Goal: Task Accomplishment & Management: Complete application form

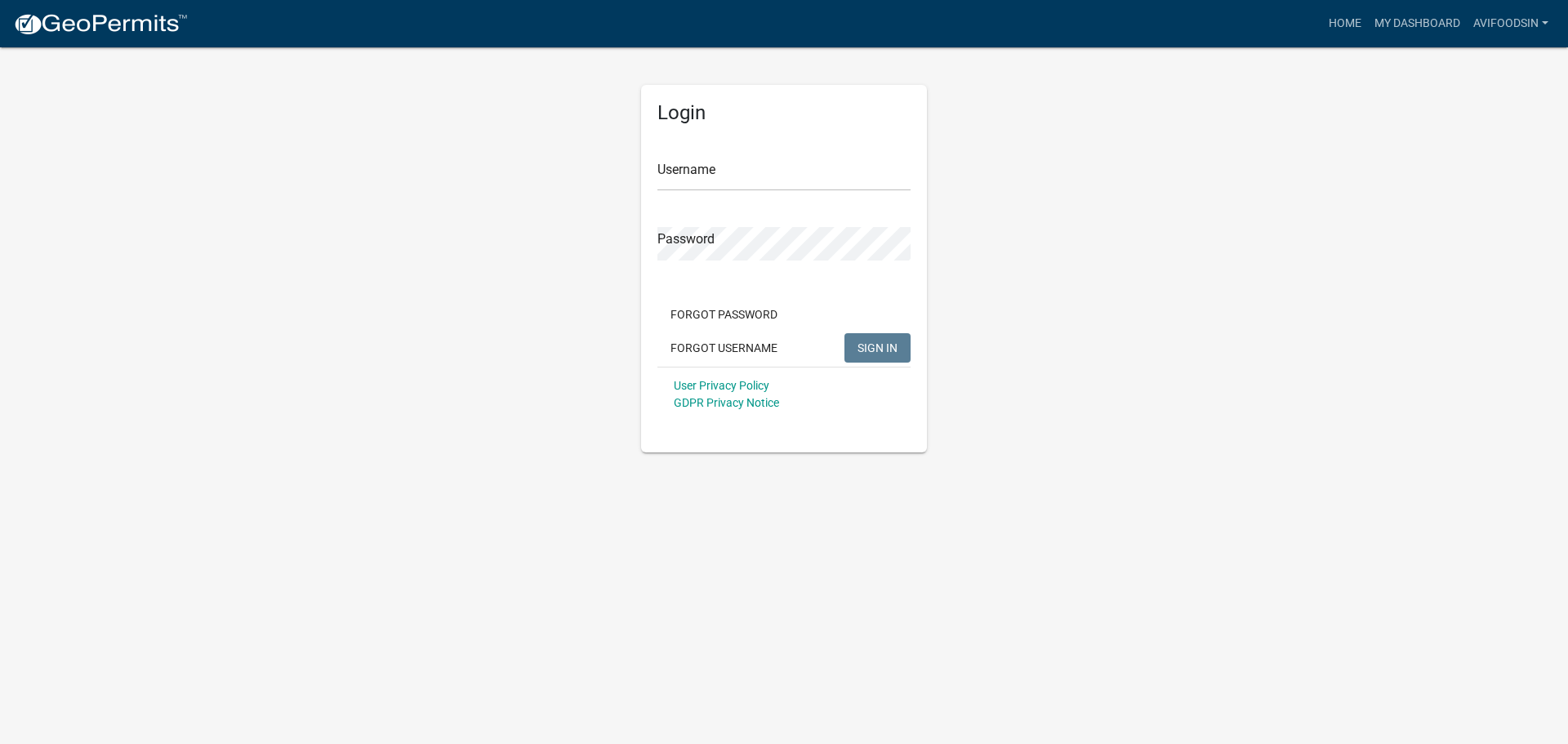
click at [789, 147] on div "Username" at bounding box center [784, 163] width 253 height 56
click at [773, 175] on input "Username" at bounding box center [784, 174] width 253 height 34
paste input "AVIfoodsIN"
type input "AVIfoodsIN"
click at [881, 344] on span "SIGN IN" at bounding box center [878, 347] width 40 height 13
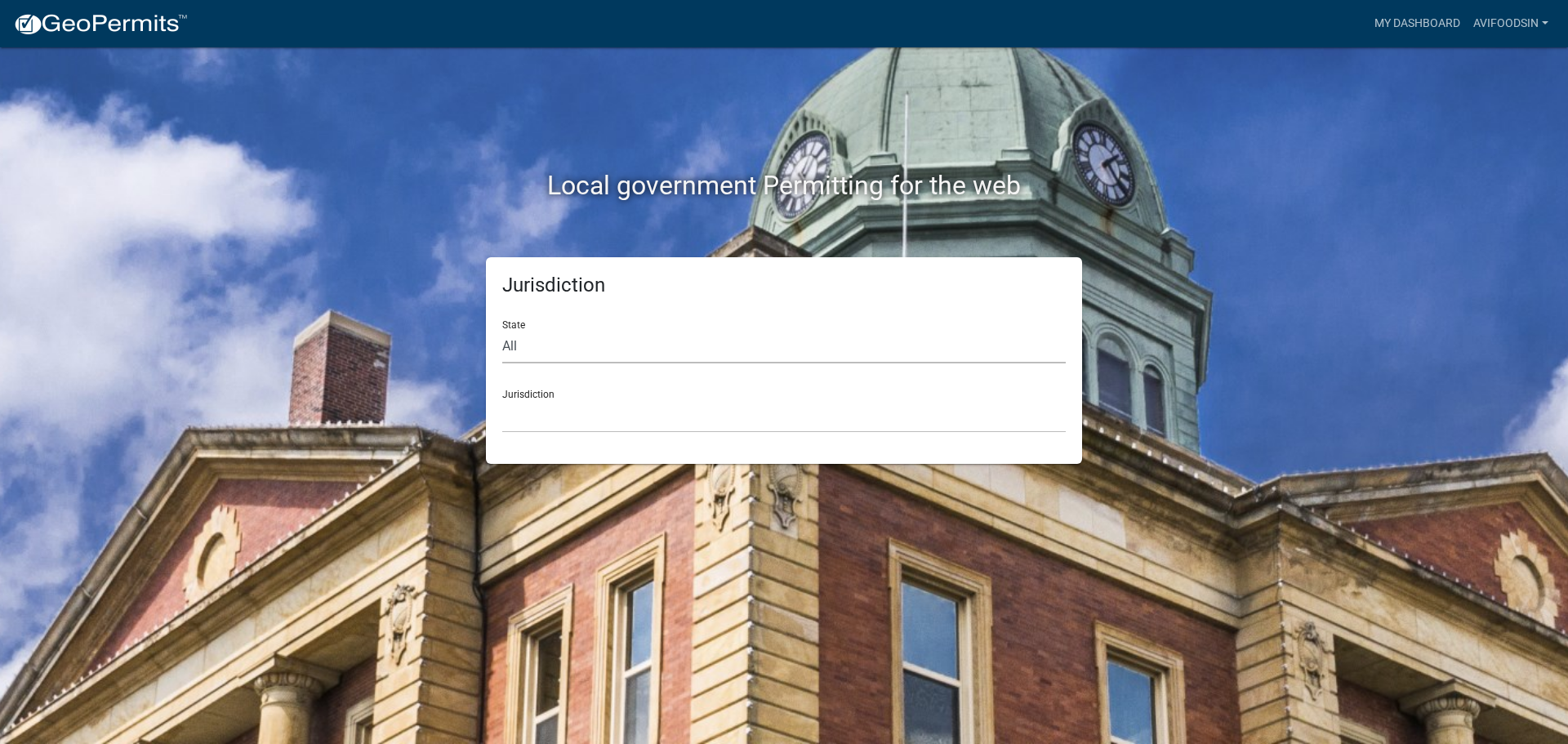
click at [542, 349] on select "All [US_STATE] [US_STATE] [US_STATE] [US_STATE] [US_STATE] [US_STATE] [US_STATE…" at bounding box center [784, 346] width 564 height 34
select select "[US_STATE]"
click at [503, 330] on select "All [US_STATE] [US_STATE] [US_STATE] [US_STATE] [US_STATE] [US_STATE] [US_STATE…" at bounding box center [784, 346] width 564 height 34
click at [533, 418] on select "City of [GEOGRAPHIC_DATA], [US_STATE] City of [GEOGRAPHIC_DATA], [US_STATE] Cit…" at bounding box center [784, 416] width 564 height 34
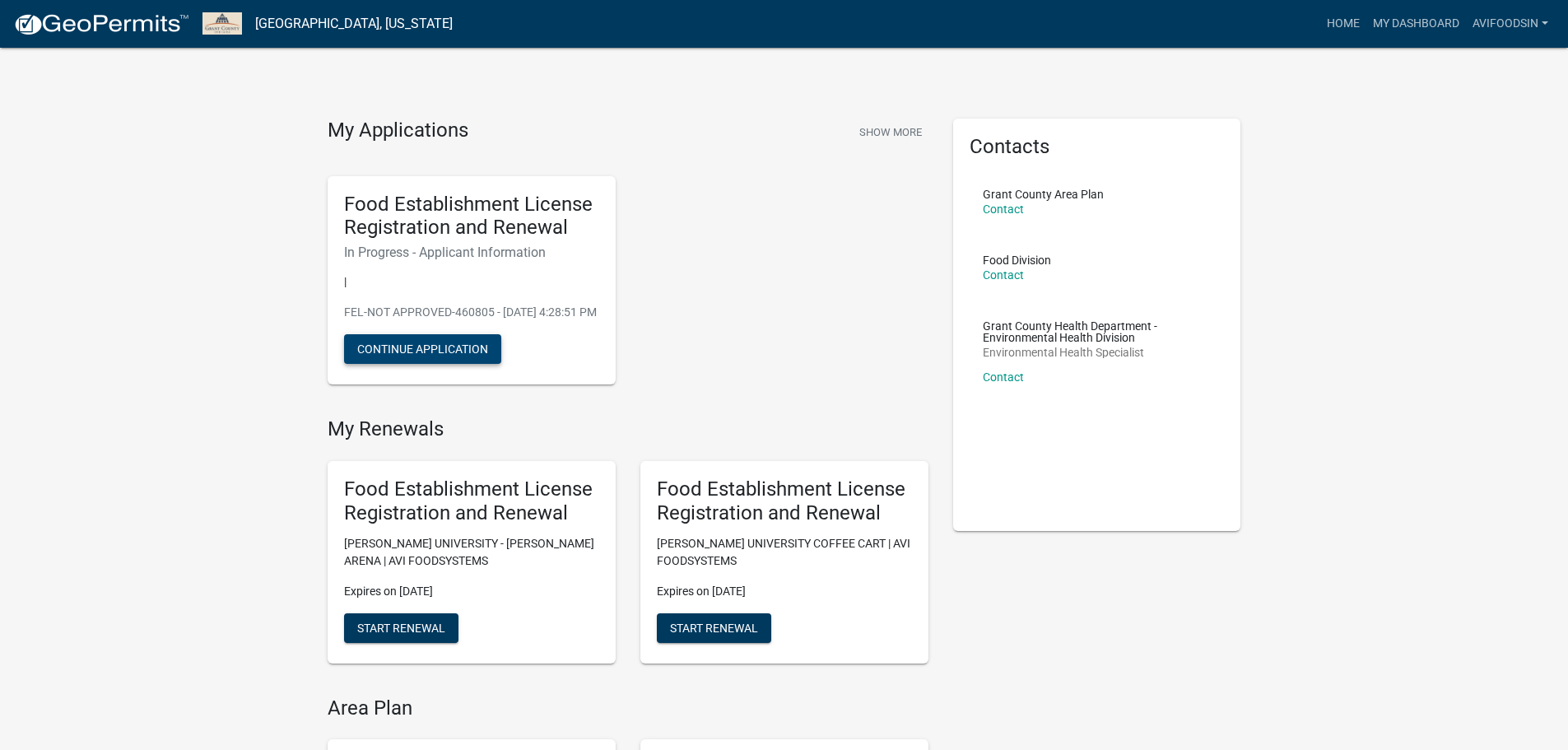
click at [412, 355] on button "Continue Application" at bounding box center [422, 349] width 157 height 30
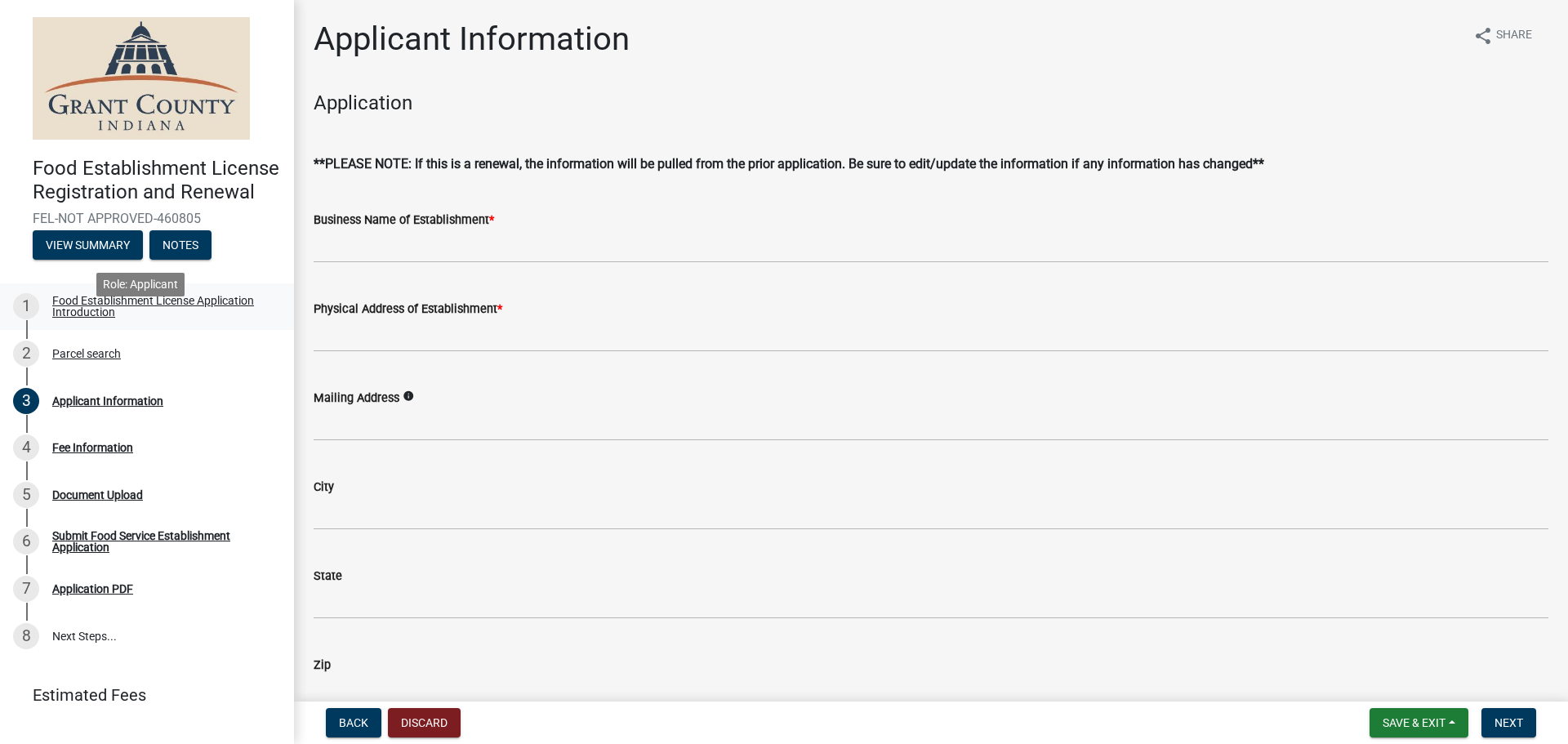
click at [20, 320] on div "1" at bounding box center [26, 306] width 26 height 26
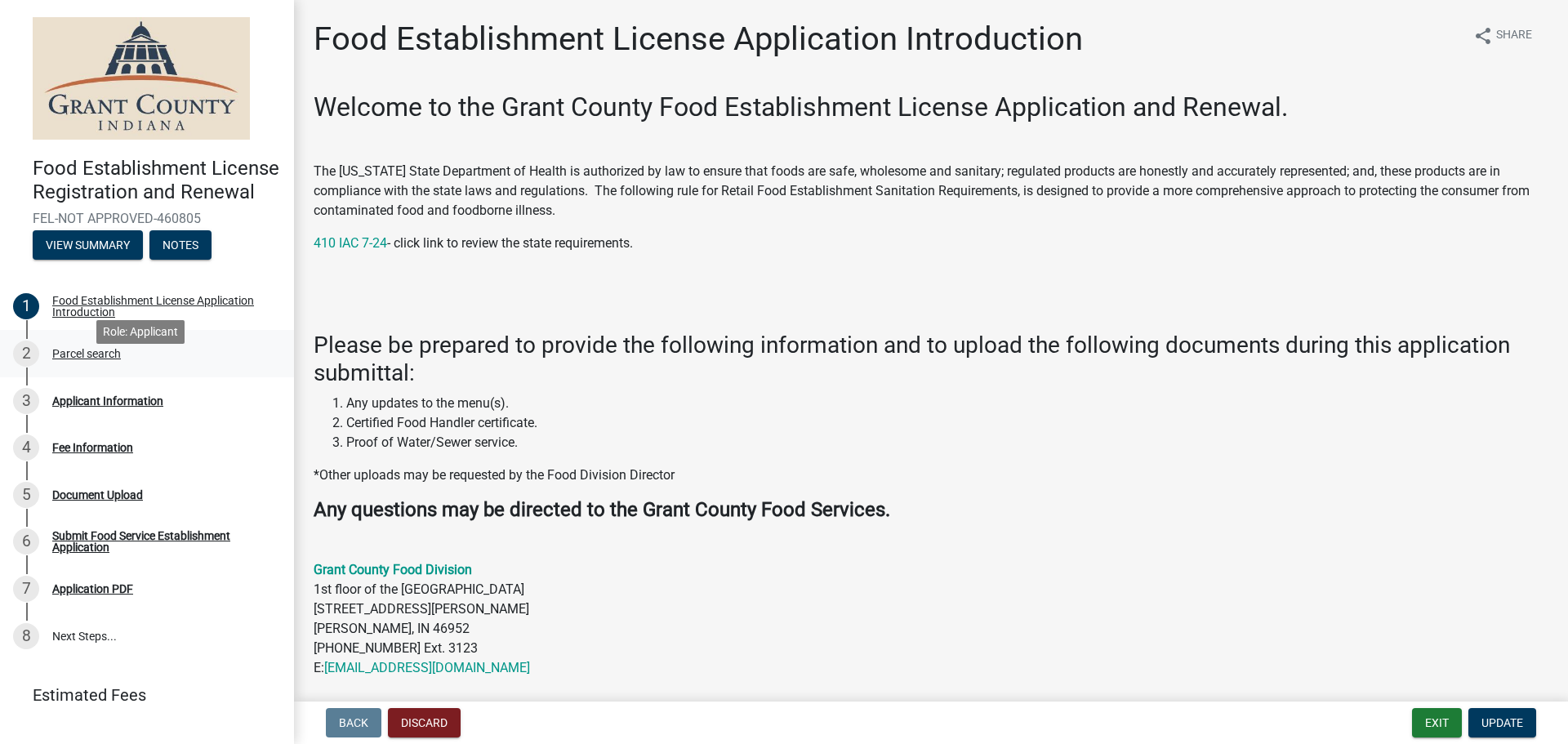
click at [26, 377] on link "2 Parcel search" at bounding box center [147, 353] width 294 height 47
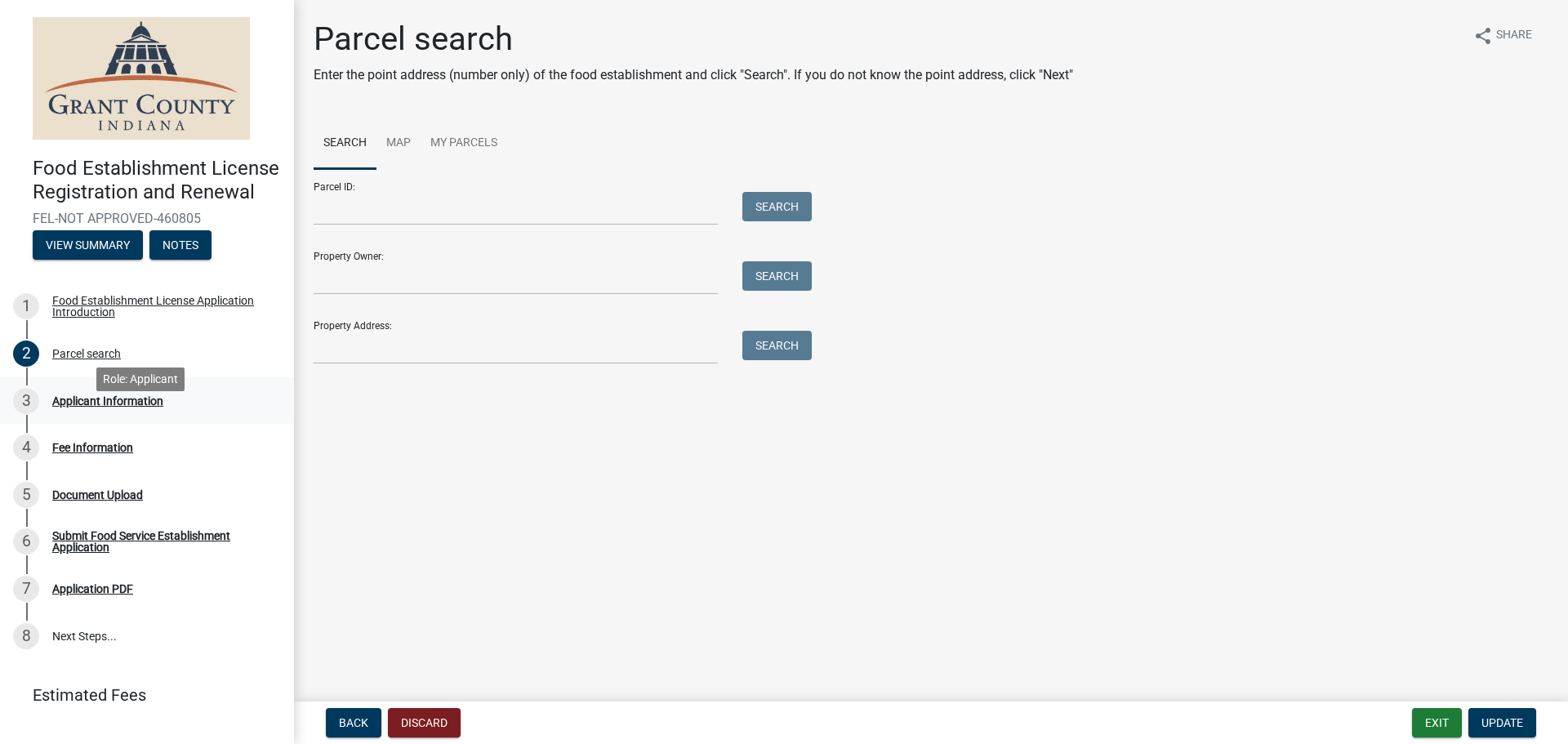
click at [26, 413] on div "3" at bounding box center [26, 401] width 26 height 26
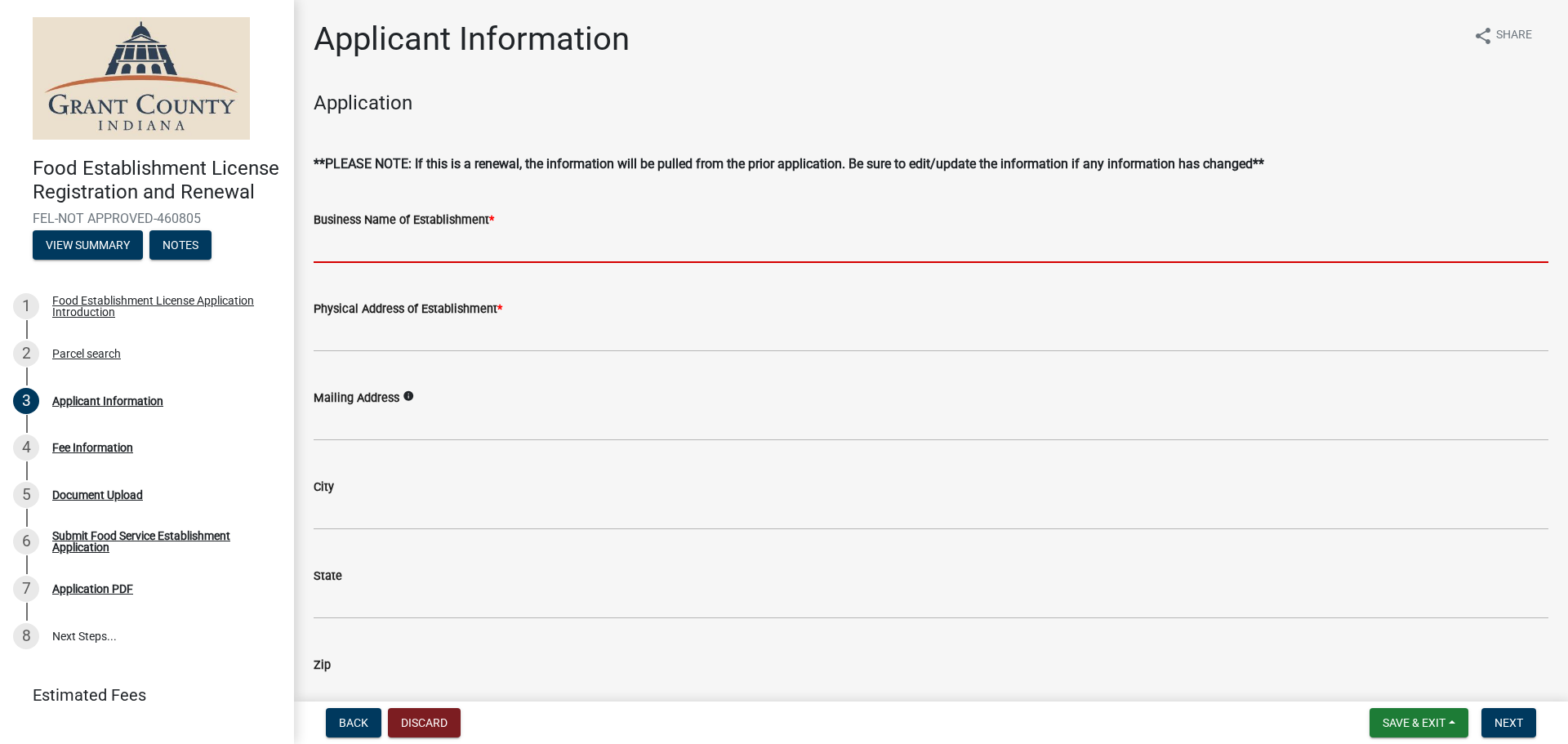
drag, startPoint x: 491, startPoint y: 245, endPoint x: 517, endPoint y: 263, distance: 31.6
click at [491, 245] on input "Business Name of Establishment *" at bounding box center [931, 246] width 1235 height 34
paste input "AMERICAN WOODMARK"
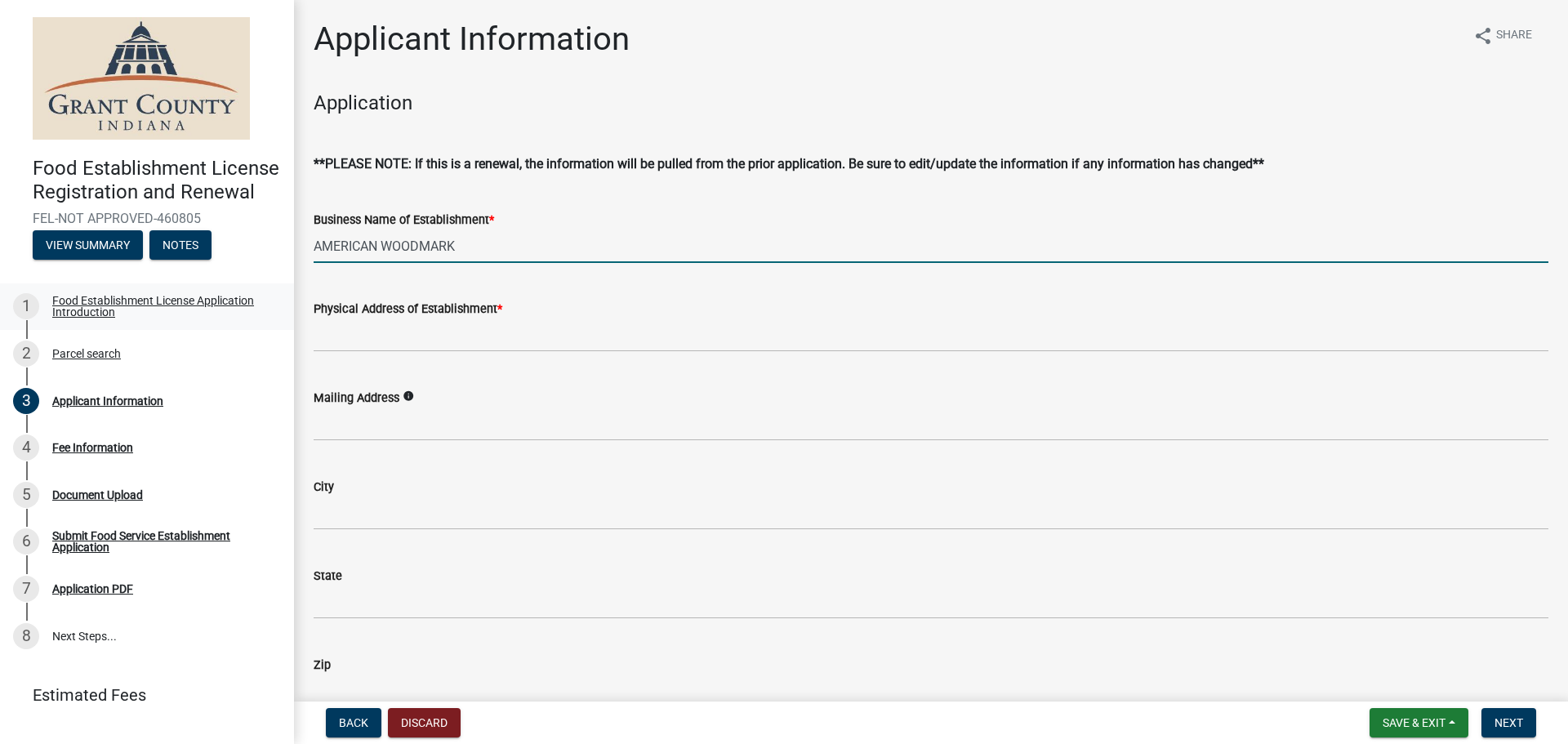
type input "AMERICAN WOODMARK"
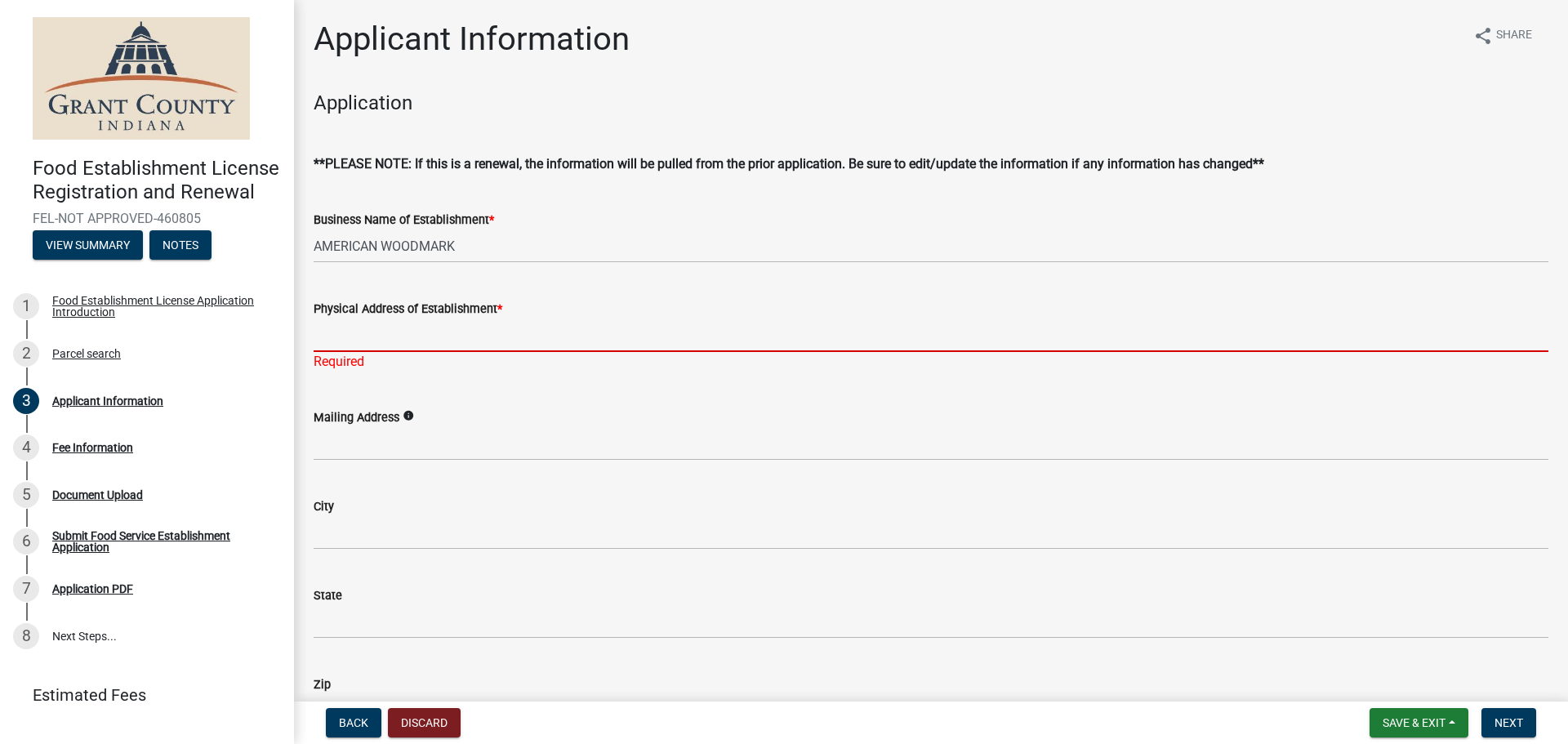
paste input "[STREET_ADDRESS]"
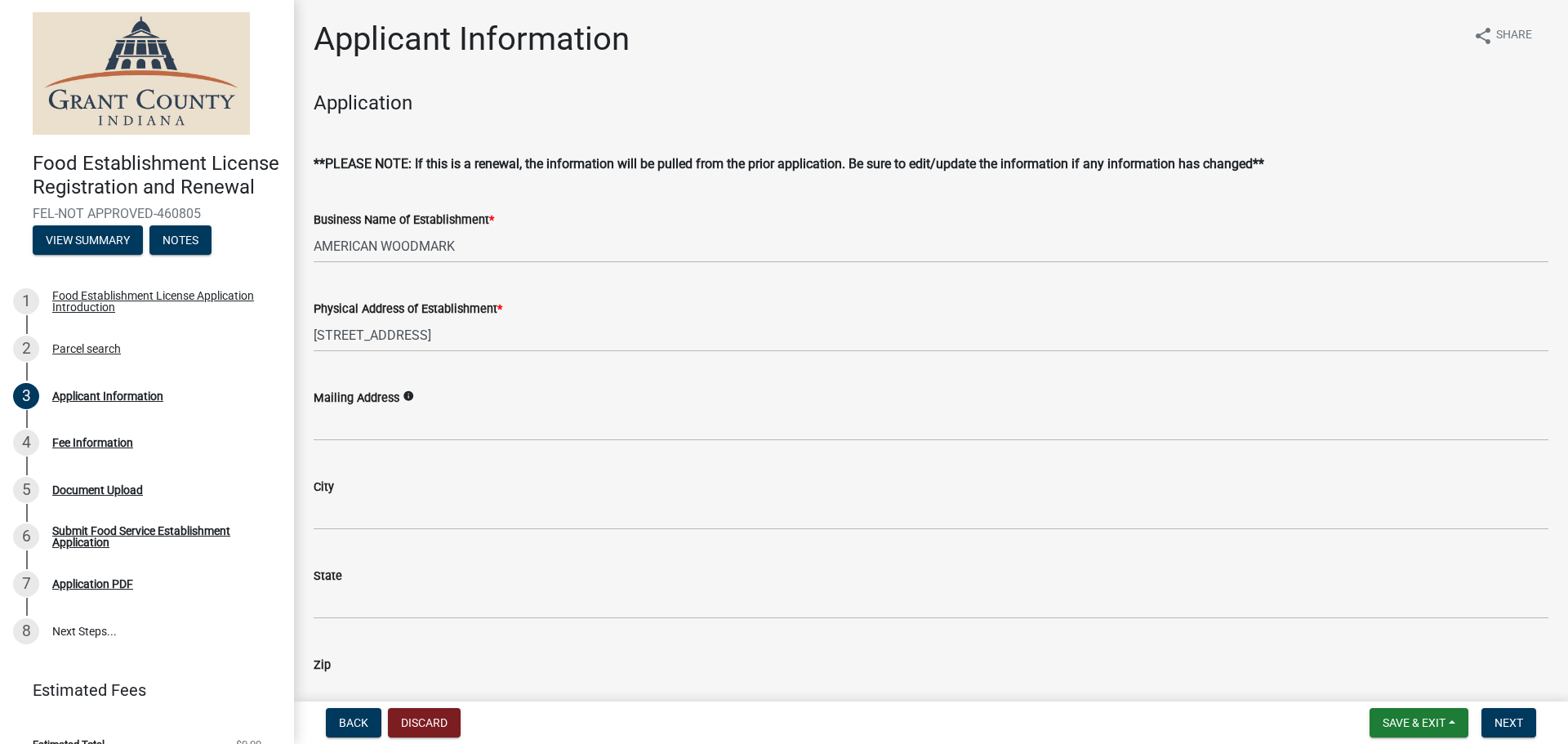
drag, startPoint x: 30, startPoint y: 232, endPoint x: -1023, endPoint y: 241, distance: 1053.0
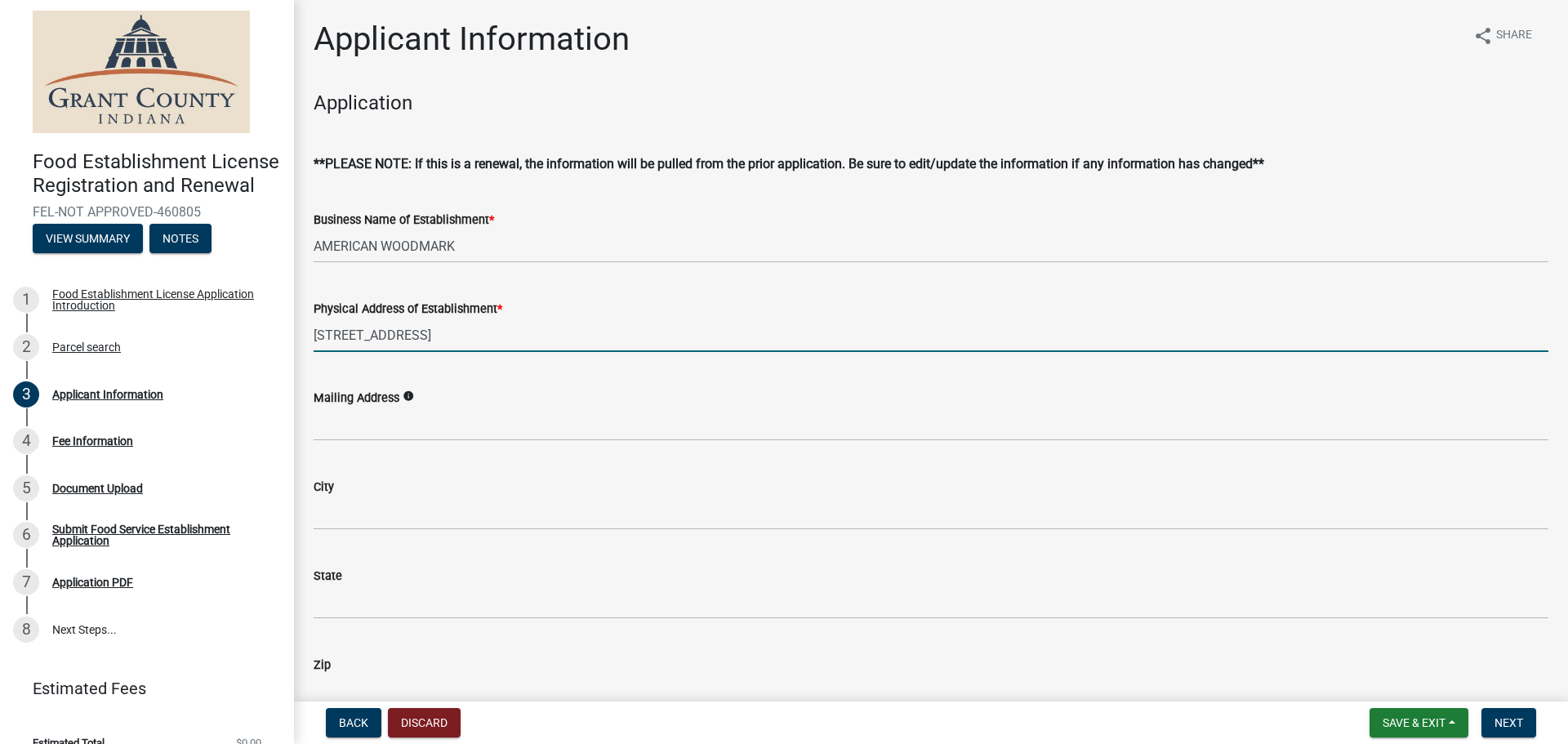
click at [473, 337] on input "[STREET_ADDRESS]" at bounding box center [931, 335] width 1235 height 34
paste input "GAS CITY IN 46933"
drag, startPoint x: 519, startPoint y: 335, endPoint x: 504, endPoint y: 335, distance: 15.0
click at [504, 335] on input "[STREET_ADDRESS]" at bounding box center [931, 335] width 1235 height 34
drag, startPoint x: 548, startPoint y: 330, endPoint x: 525, endPoint y: 333, distance: 23.2
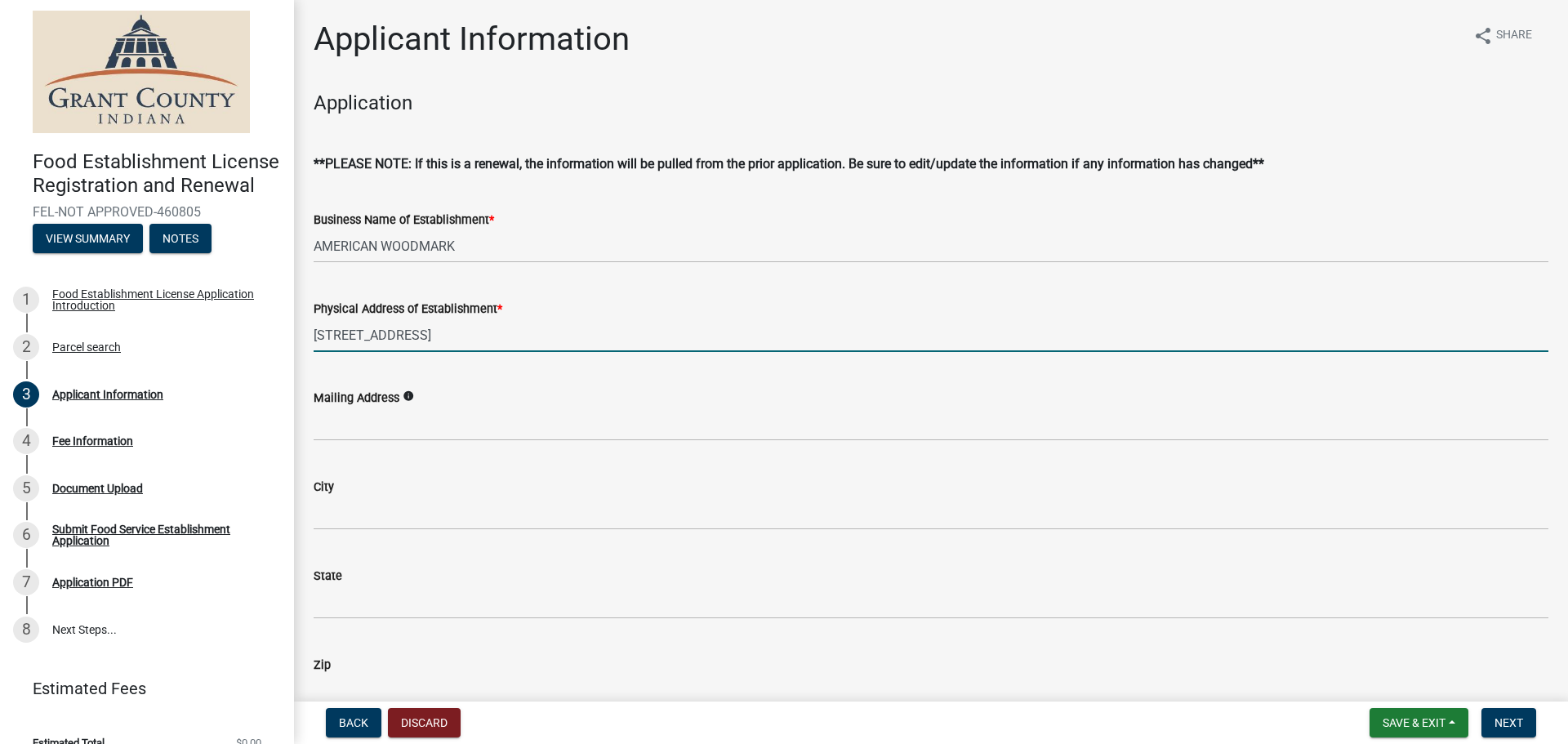
click at [525, 333] on input "[STREET_ADDRESS]" at bounding box center [931, 335] width 1235 height 34
type input "[STREET_ADDRESS]"
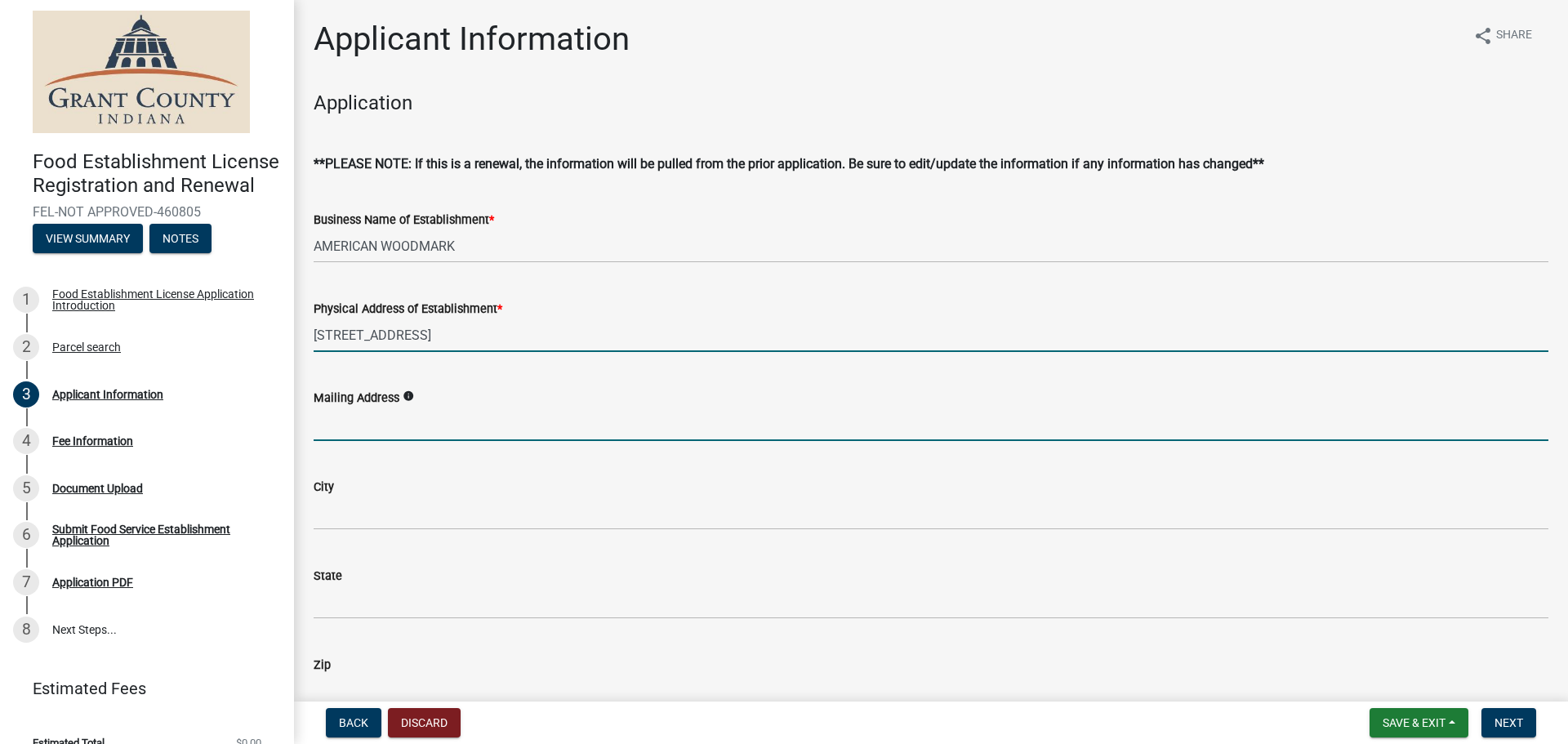
click at [348, 423] on input "Mailing Address" at bounding box center [931, 424] width 1235 height 34
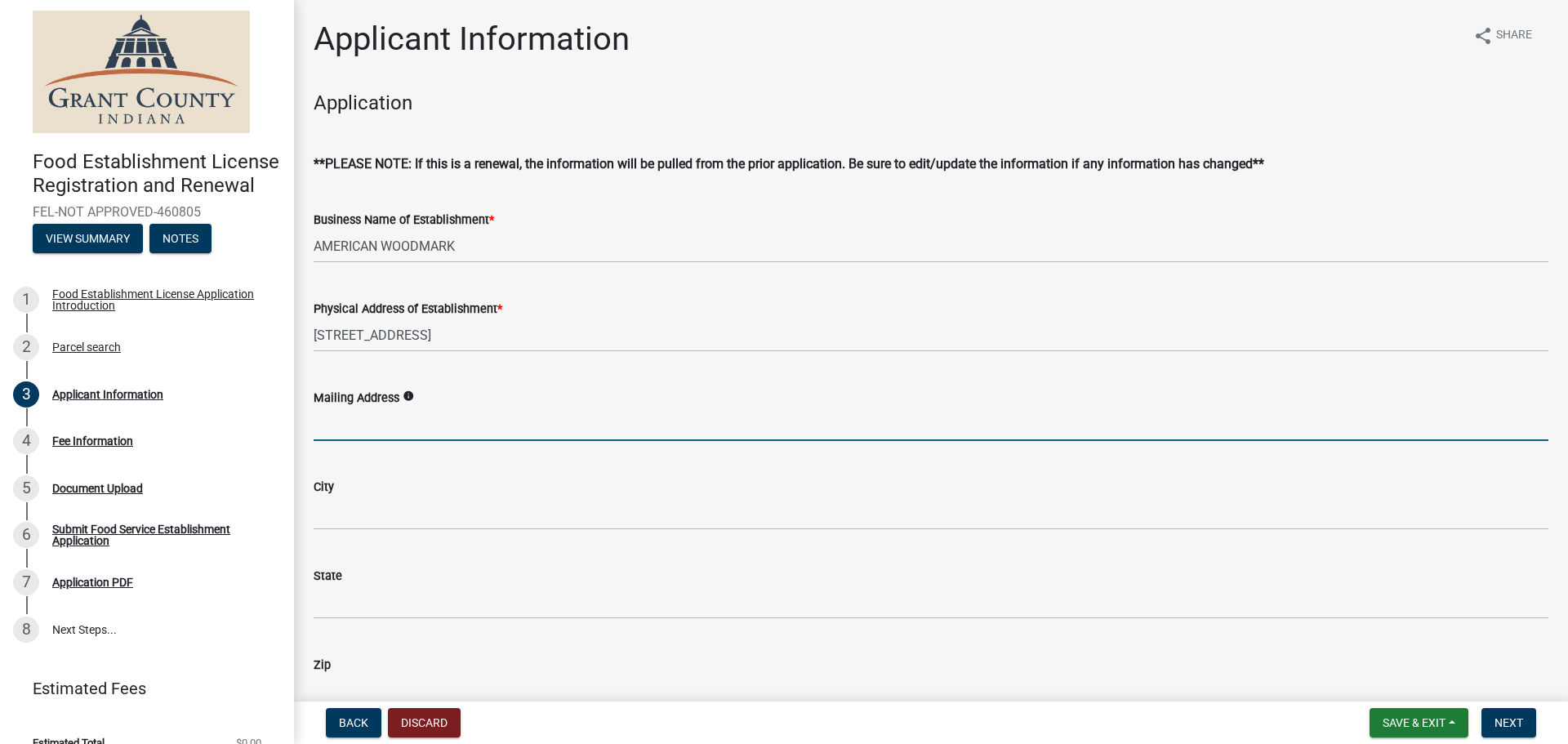
type input "[STREET_ADDRESS]"
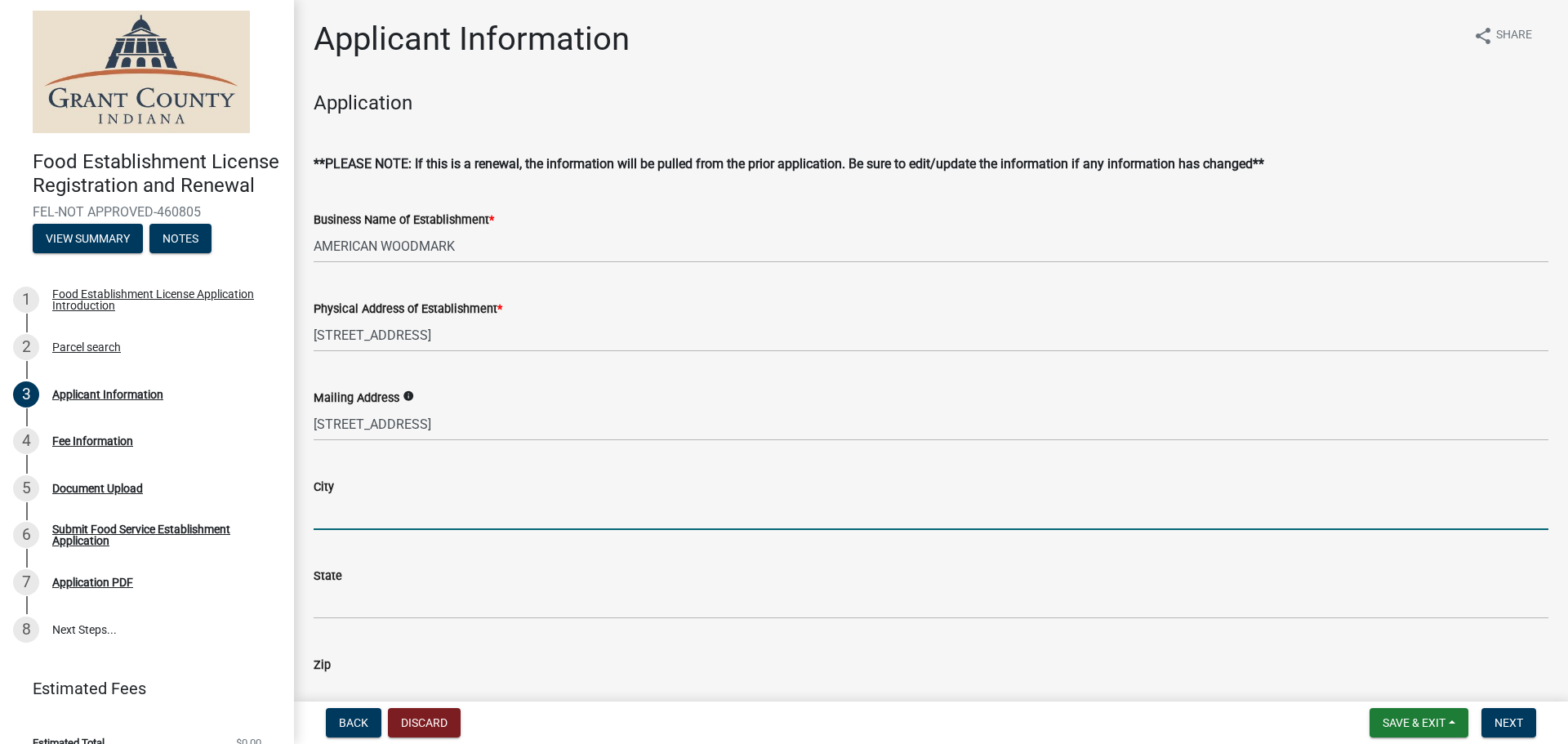
click at [400, 508] on input "City" at bounding box center [931, 513] width 1235 height 34
type input "[PERSON_NAME]"
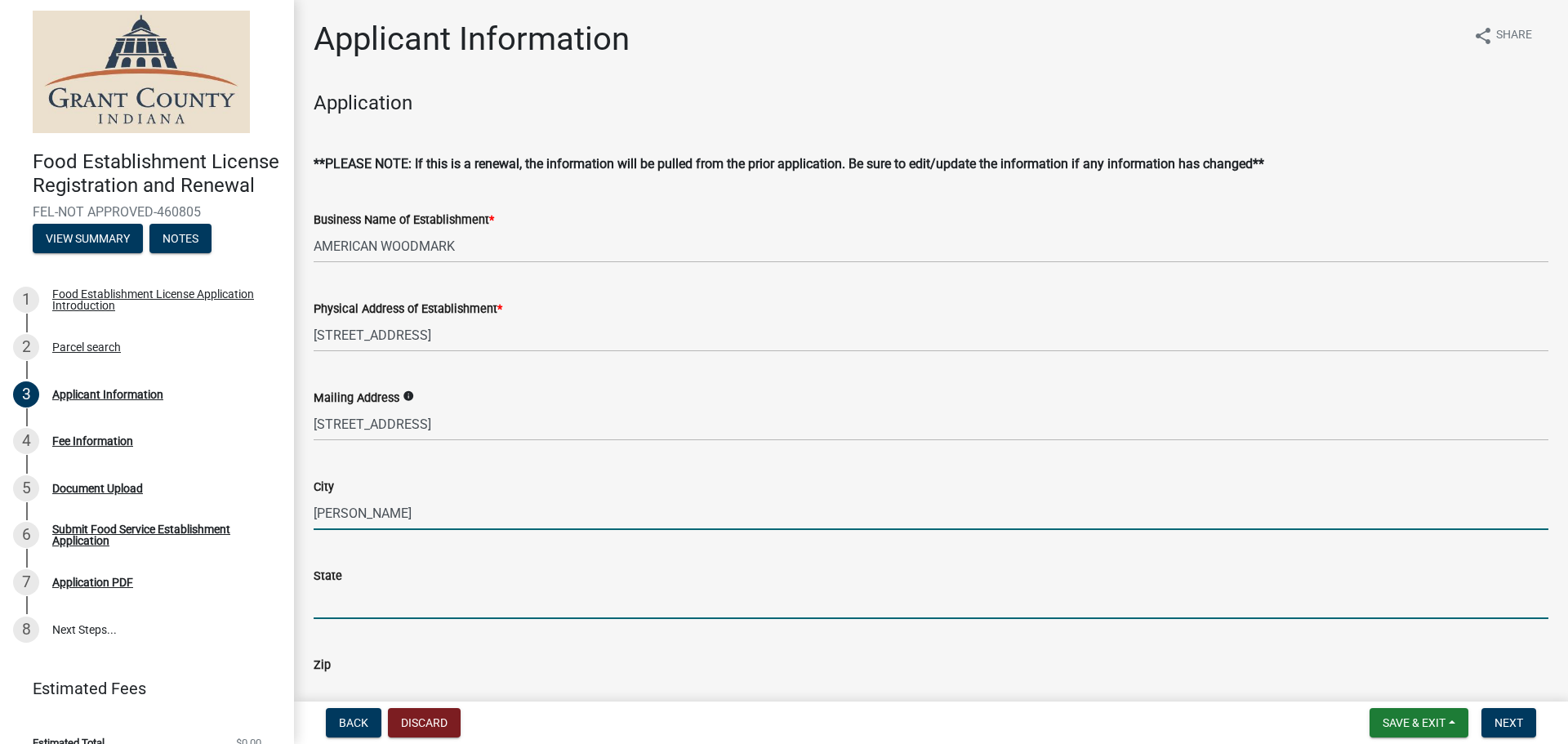
click at [380, 611] on input "State" at bounding box center [931, 602] width 1235 height 34
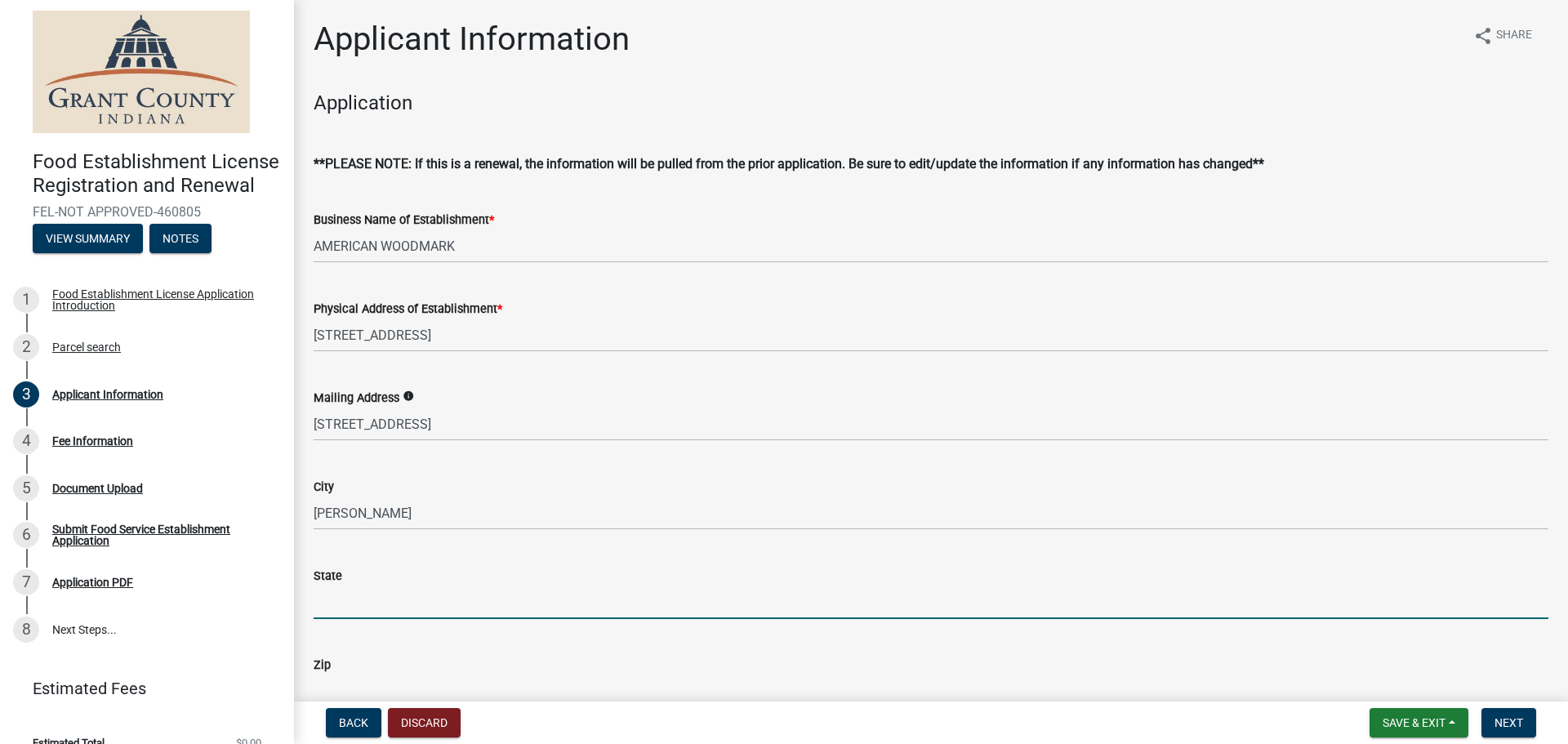
type input "OH"
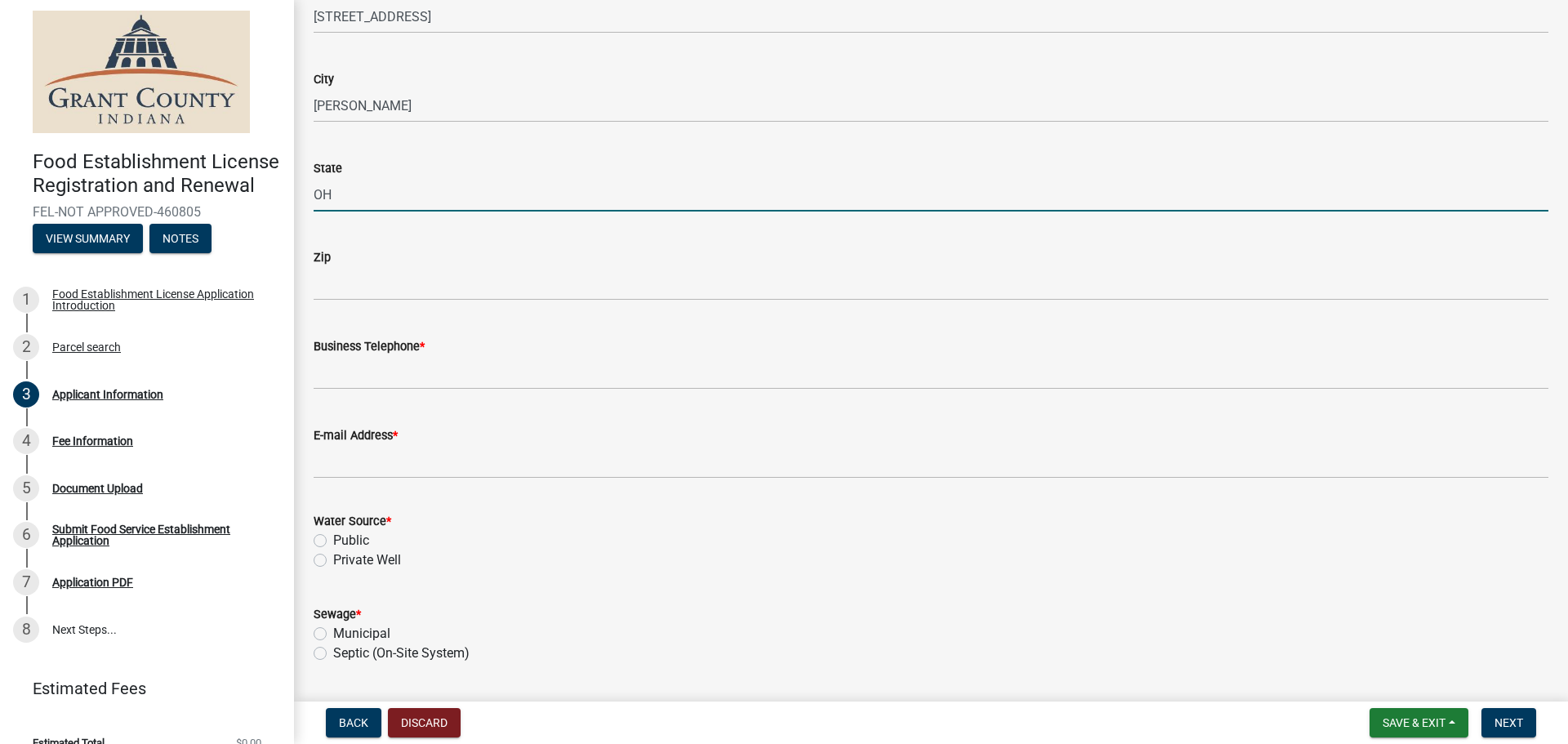
scroll to position [409, 0]
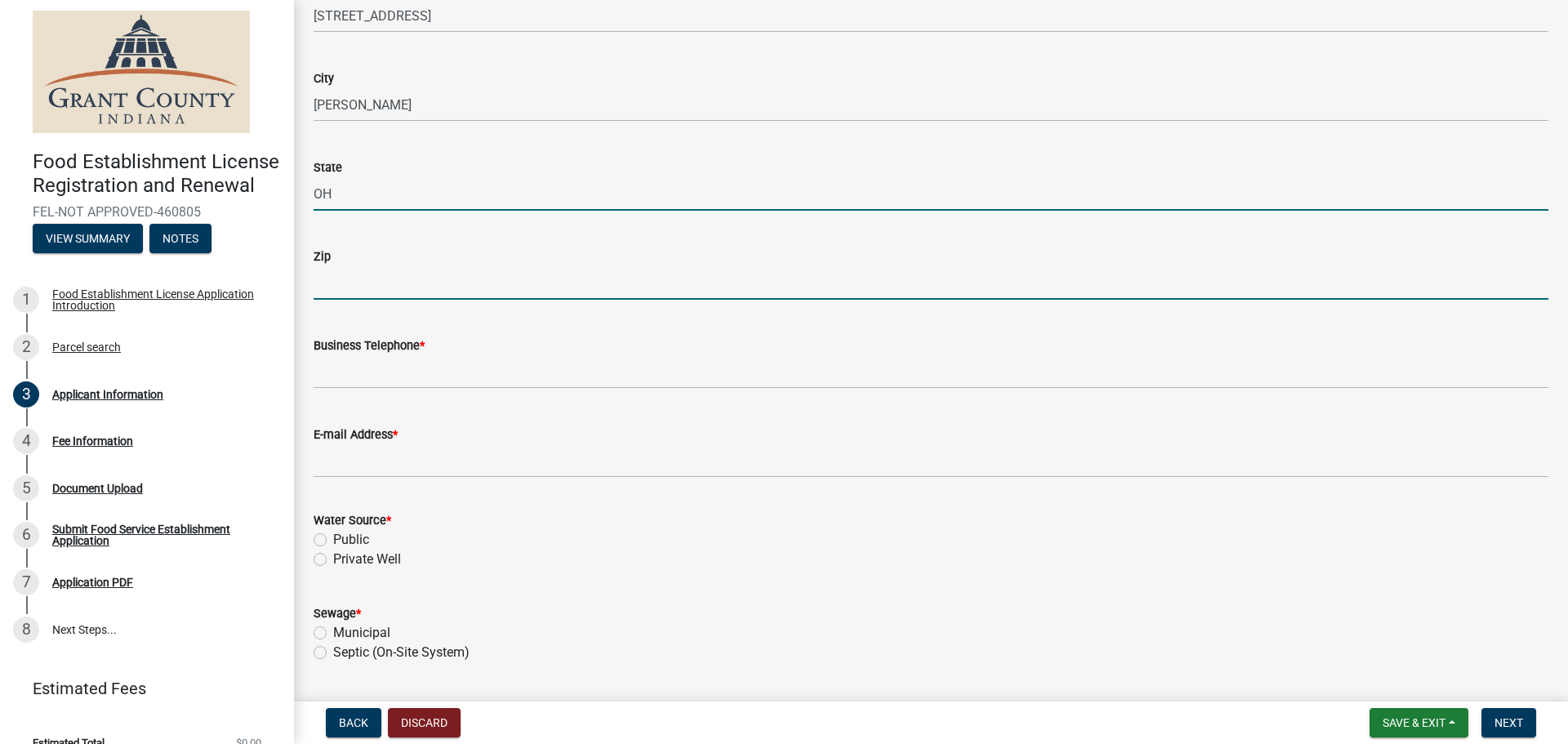
click at [353, 284] on input "Zip" at bounding box center [931, 283] width 1235 height 34
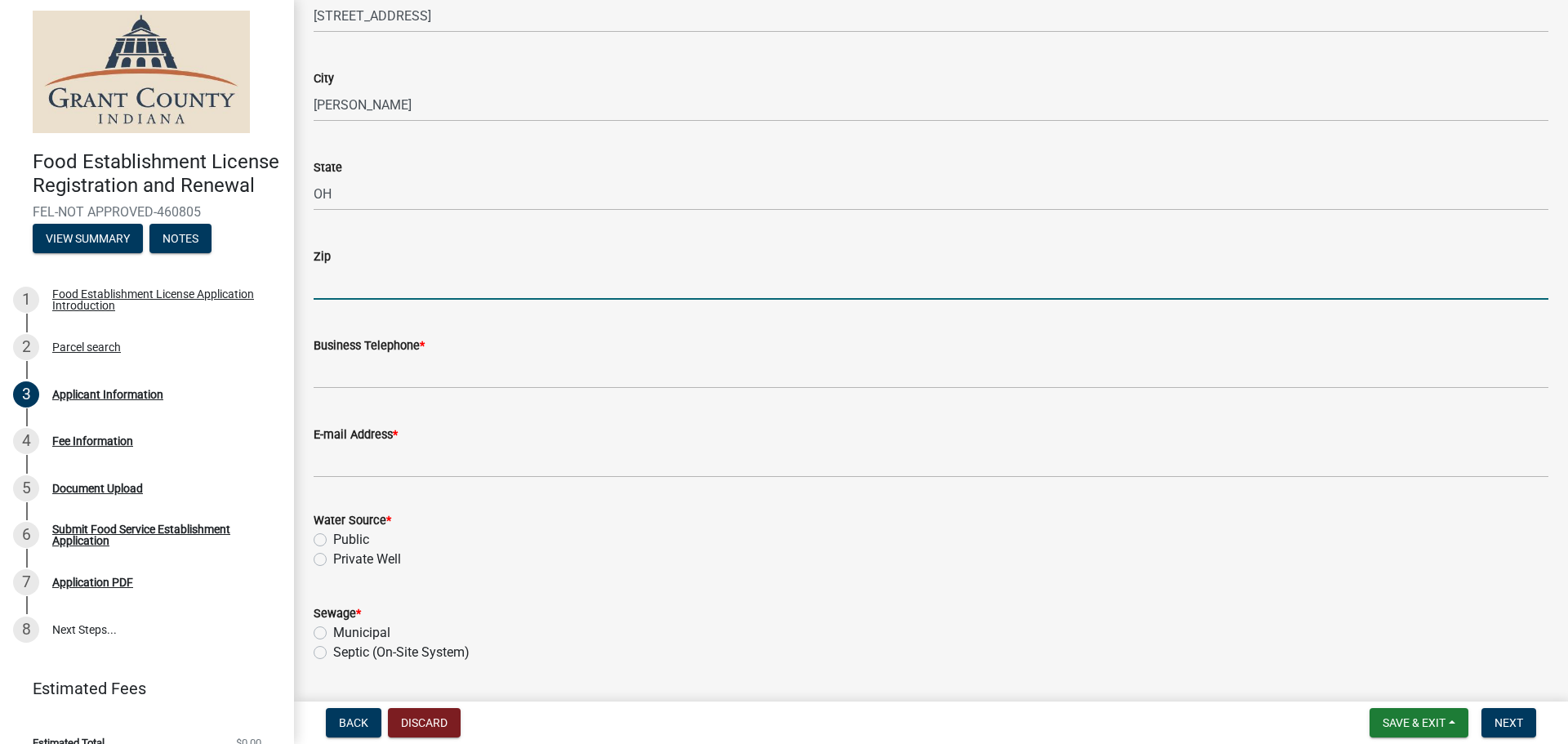
type input "44483"
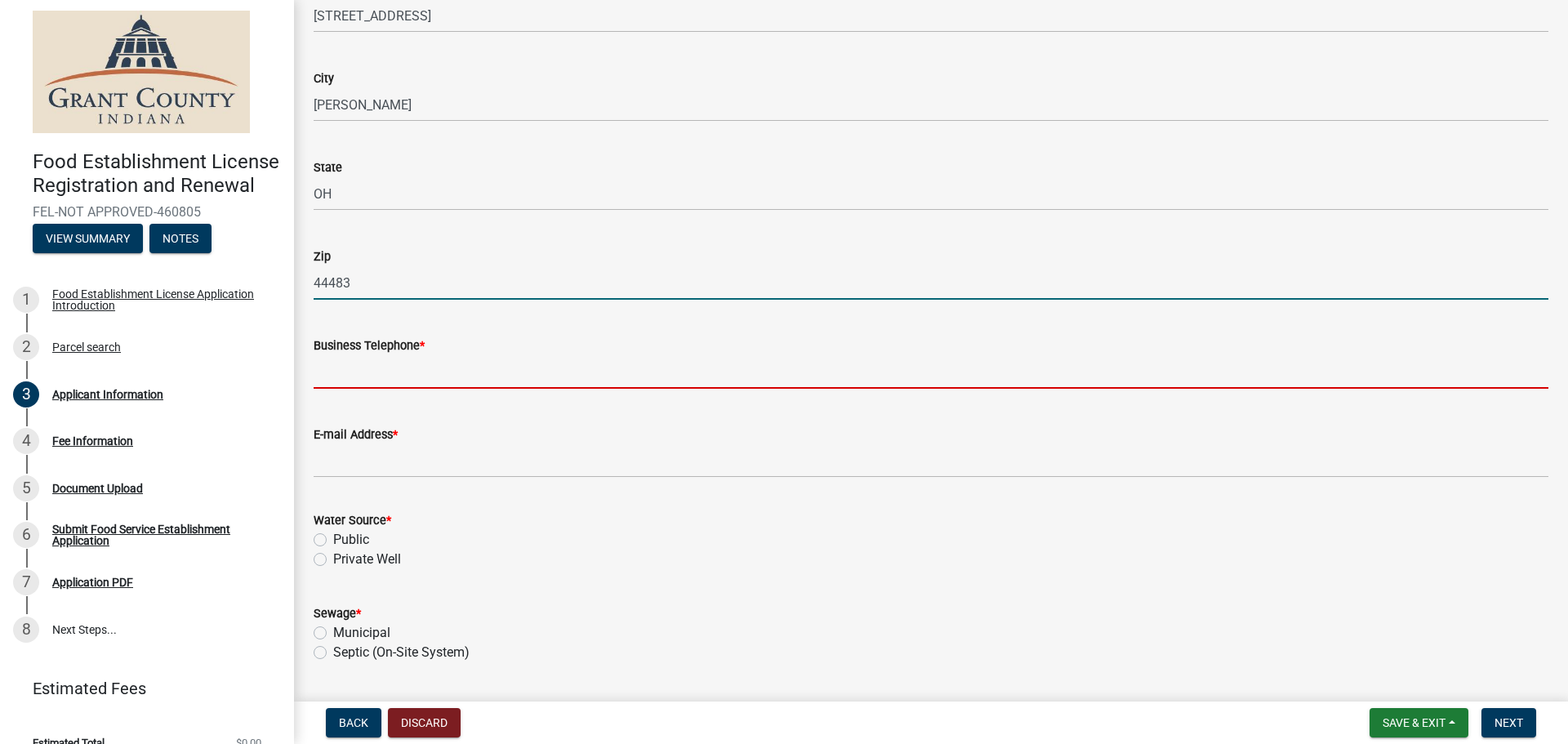
click at [403, 372] on input "Business Telephone *" at bounding box center [931, 372] width 1235 height 34
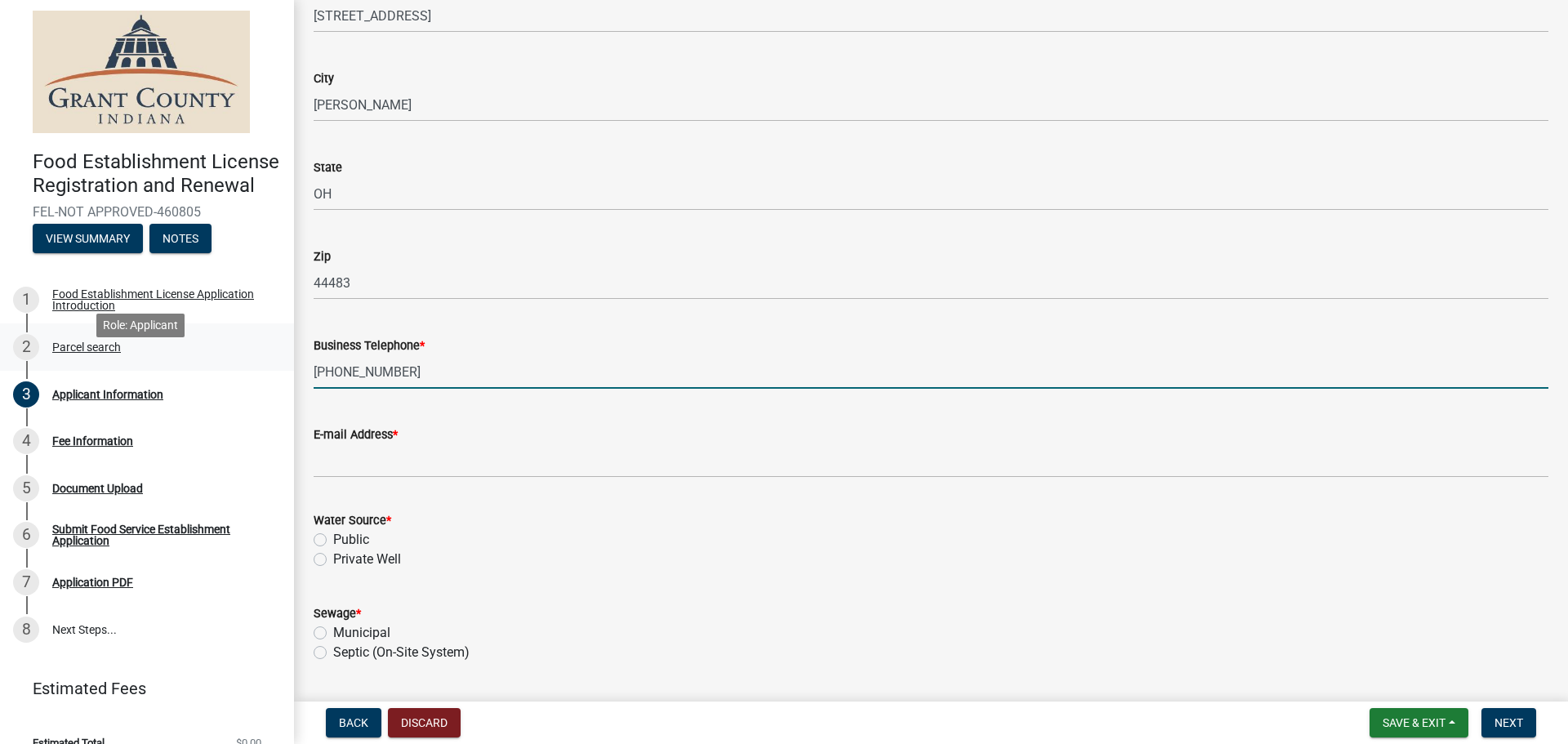
drag, startPoint x: 451, startPoint y: 369, endPoint x: 184, endPoint y: 374, distance: 267.0
click at [184, 374] on div "Food Establishment License Registration and Renewal FEL-NOT APPROVED-460805 Vie…" at bounding box center [784, 372] width 1568 height 744
paste input "[PHONE_NUMBER]"
type input "[PHONE_NUMBER]"
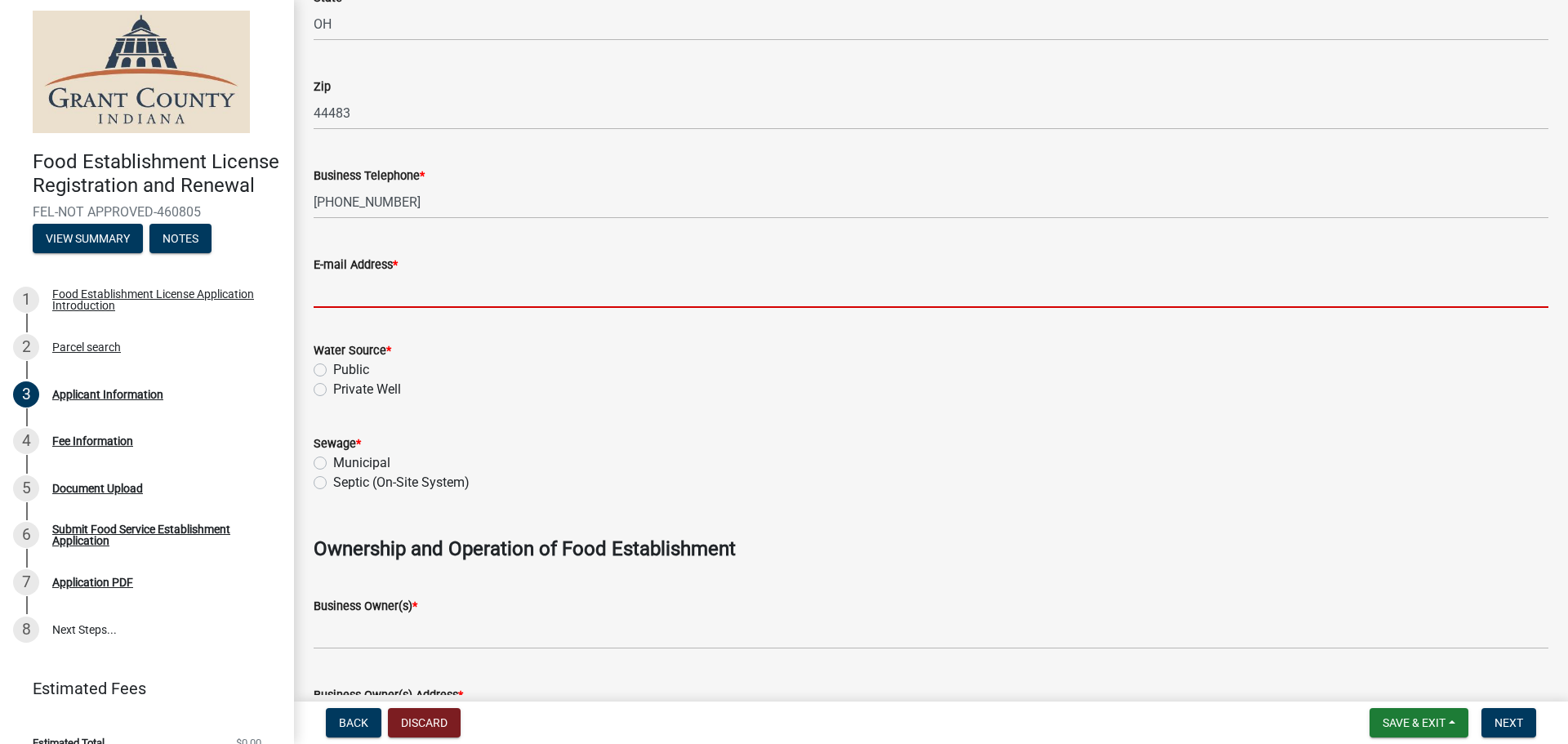
scroll to position [572, 0]
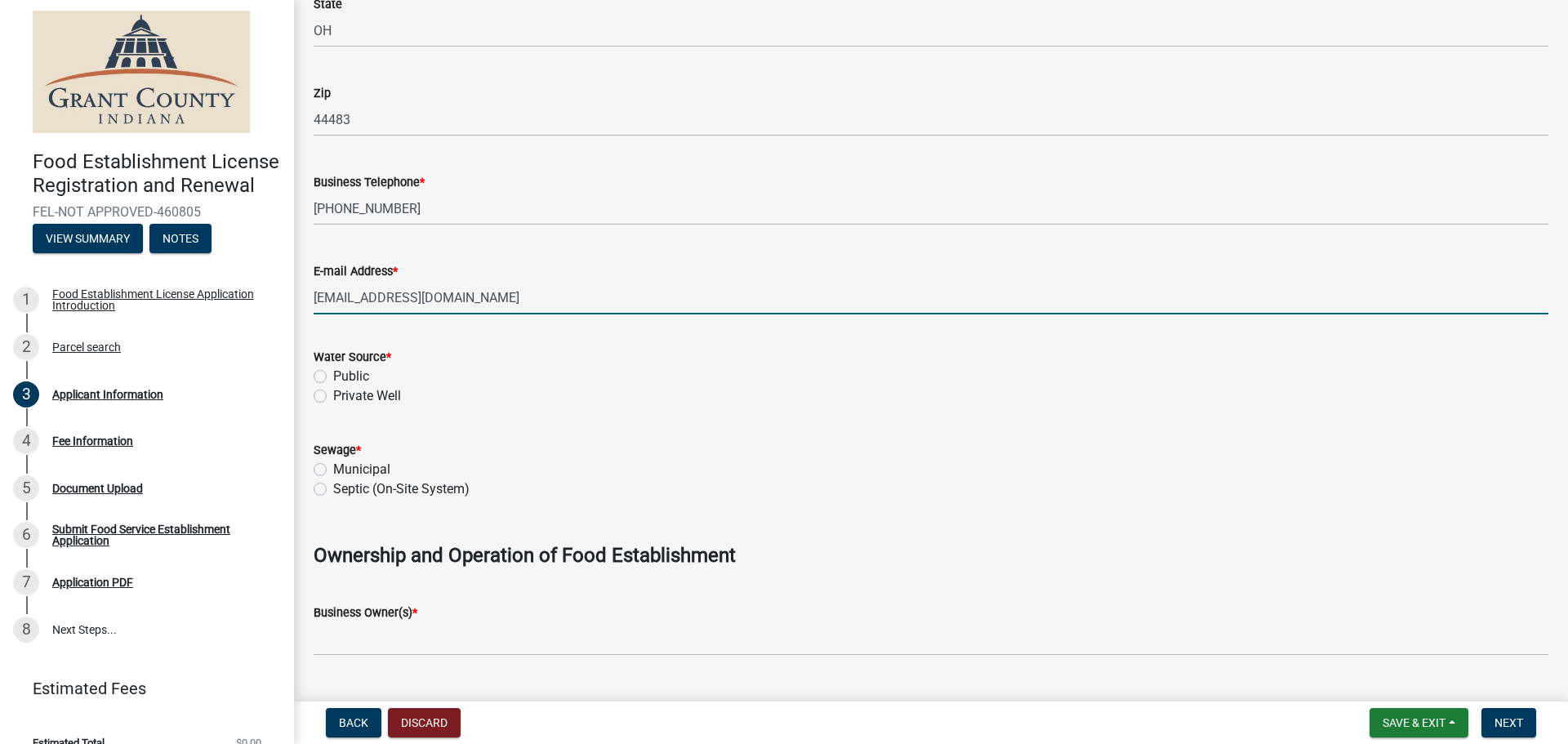
type input "[EMAIL_ADDRESS][DOMAIN_NAME]"
click at [343, 375] on label "Public" at bounding box center [351, 377] width 36 height 20
click at [343, 375] on input "Public" at bounding box center [338, 372] width 11 height 11
radio input "true"
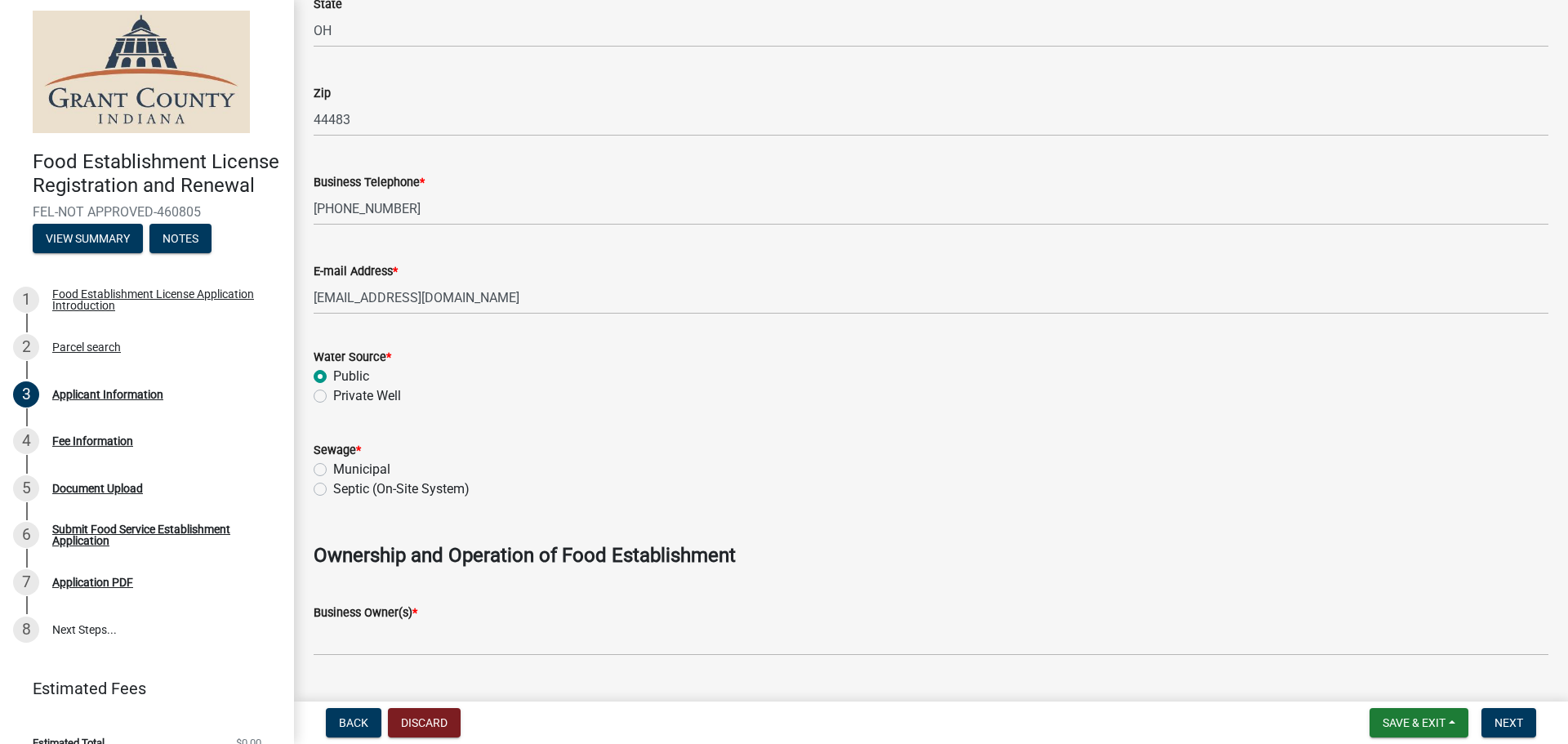
drag, startPoint x: 339, startPoint y: 467, endPoint x: 398, endPoint y: 471, distance: 59.1
click at [339, 467] on label "Municipal" at bounding box center [361, 470] width 57 height 20
click at [339, 467] on input "Municipal" at bounding box center [338, 465] width 11 height 11
radio input "true"
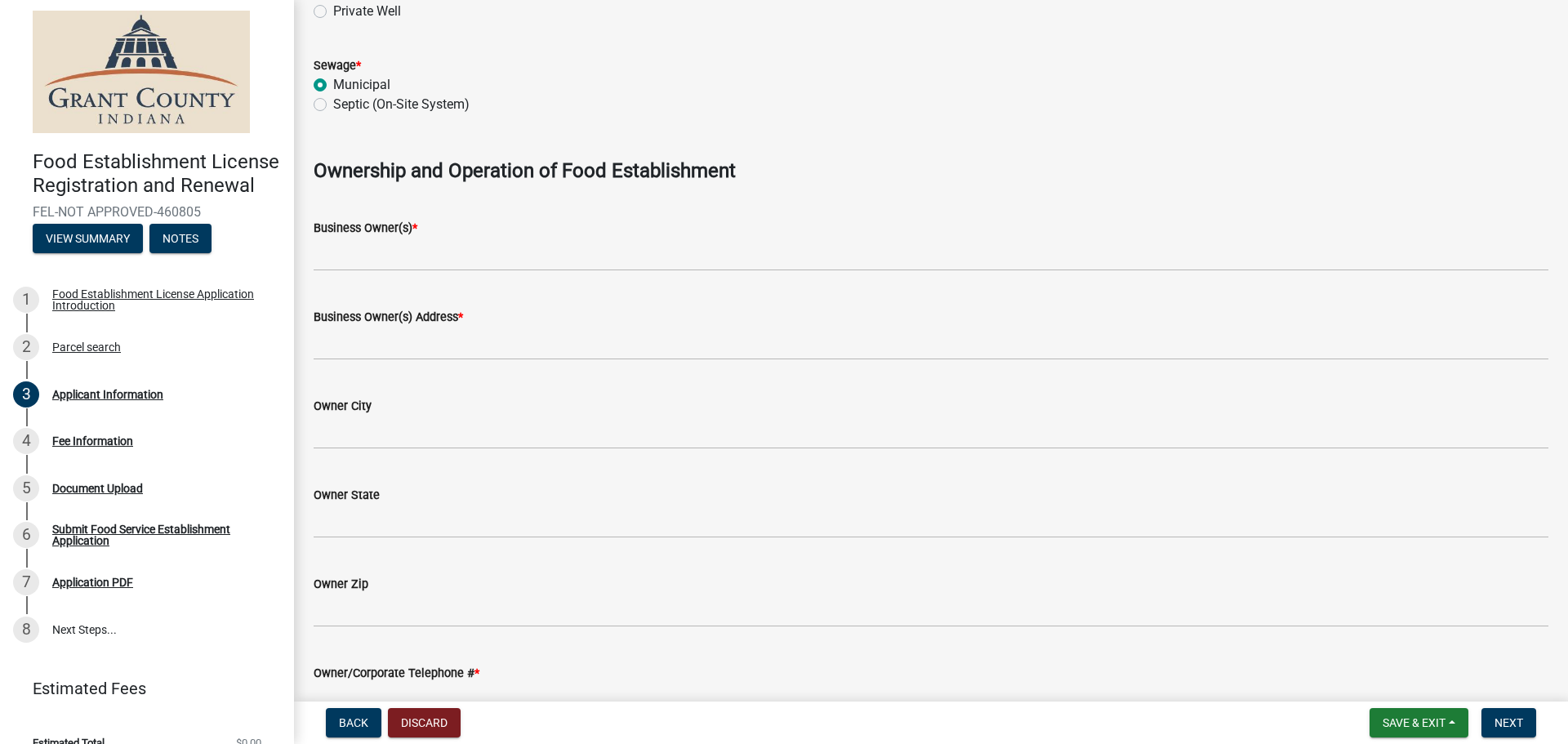
scroll to position [980, 0]
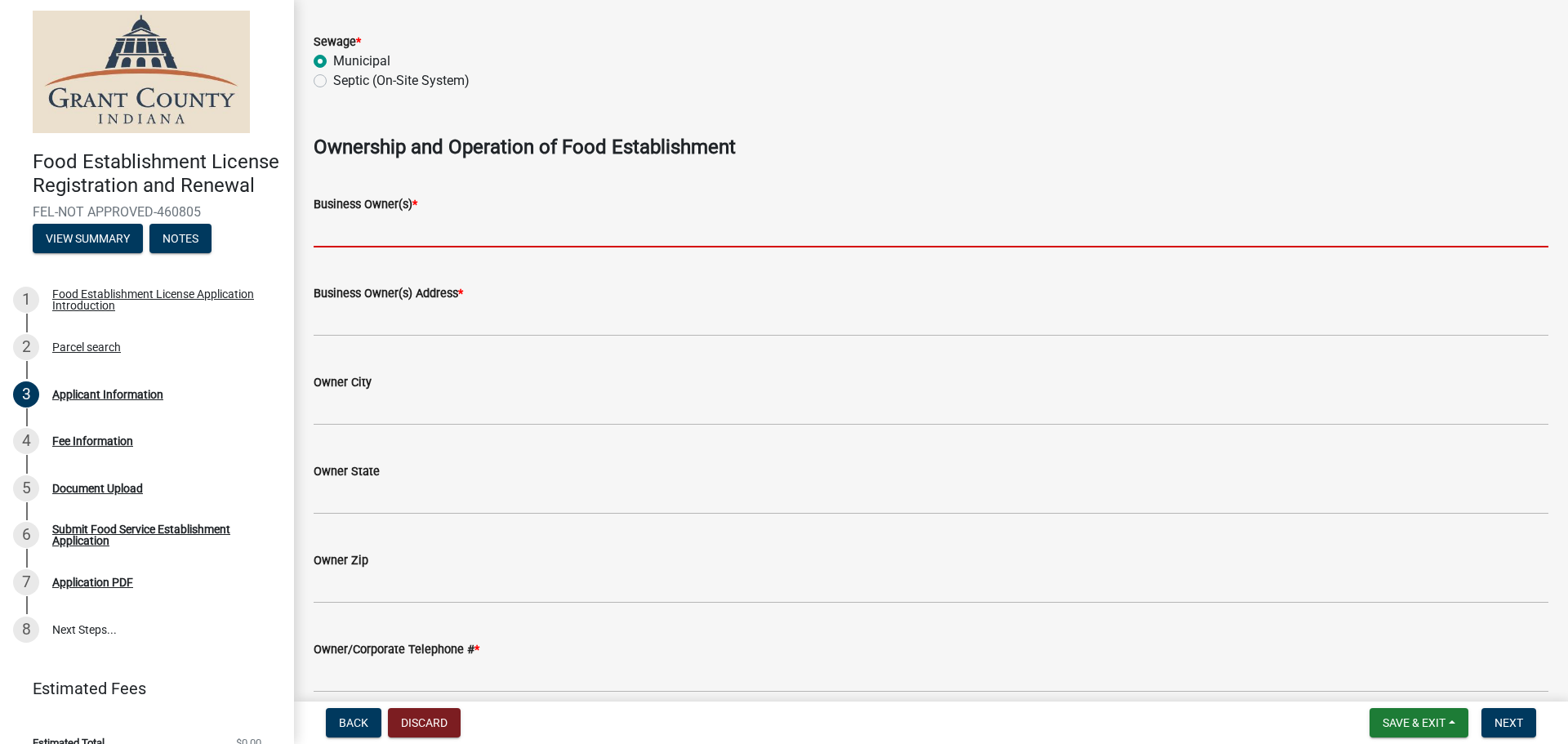
click at [400, 234] on input "Business Owner(s) *" at bounding box center [931, 231] width 1235 height 34
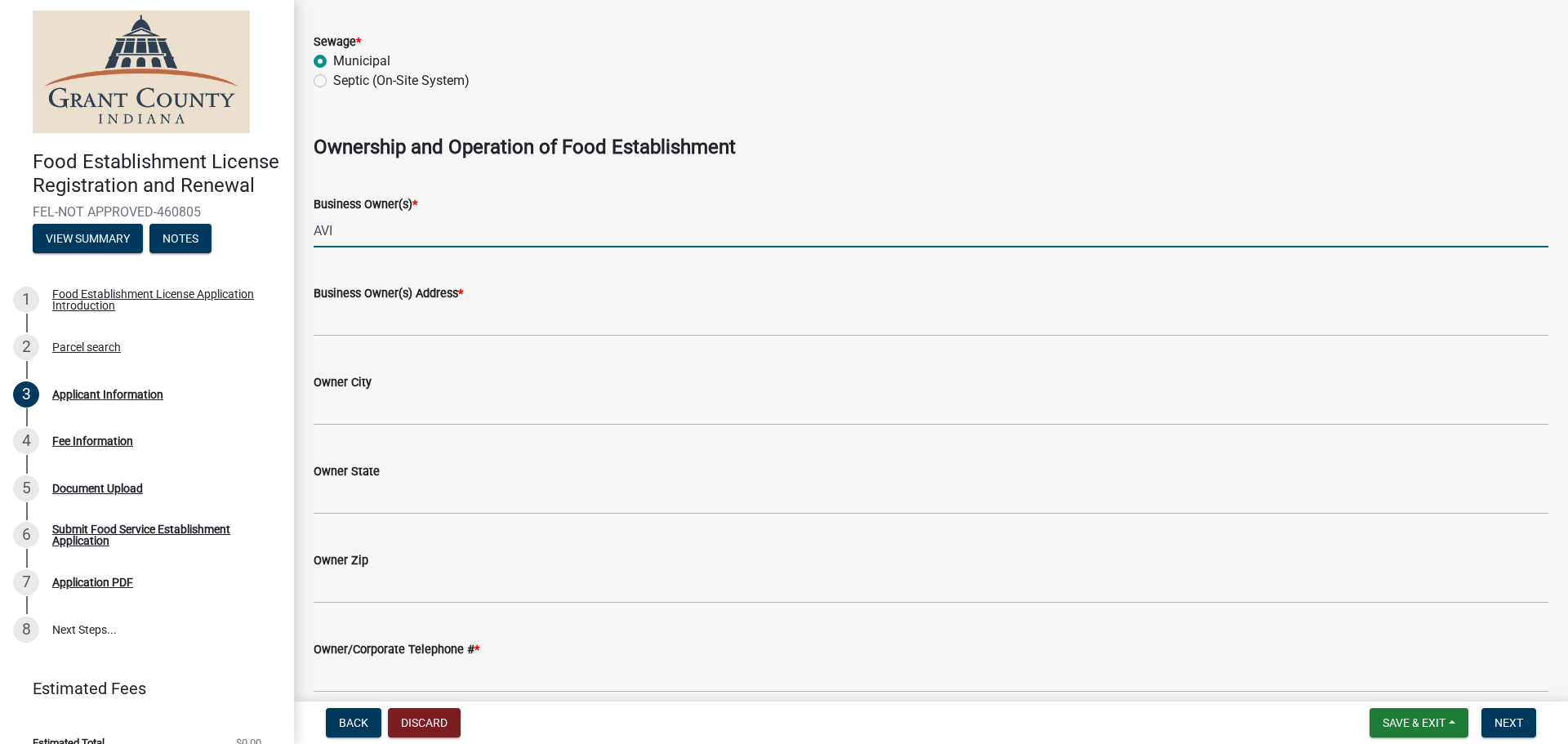
type input "AVI FOODSYSTEMS"
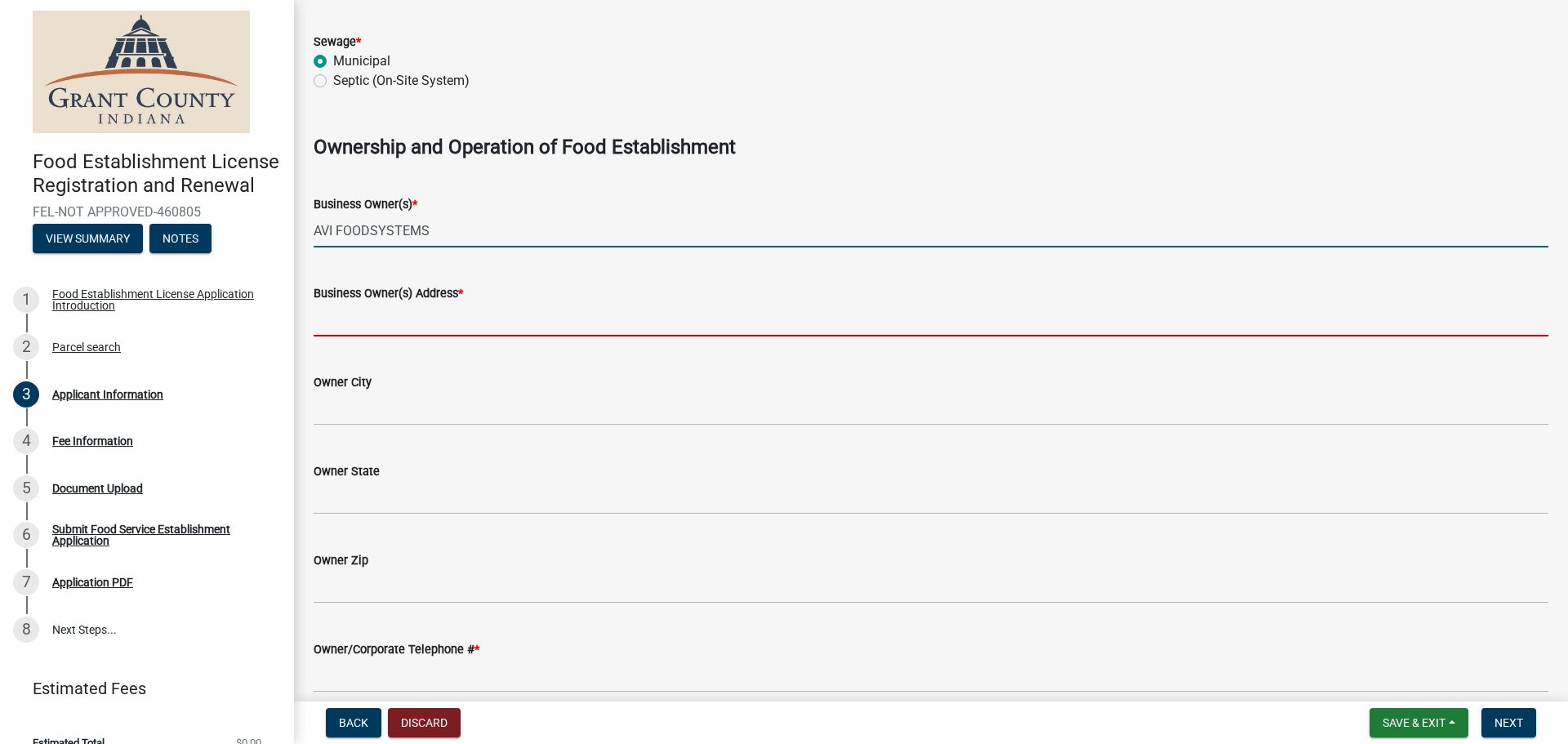
click at [452, 321] on input "Business Owner(s) Address *" at bounding box center [931, 320] width 1235 height 34
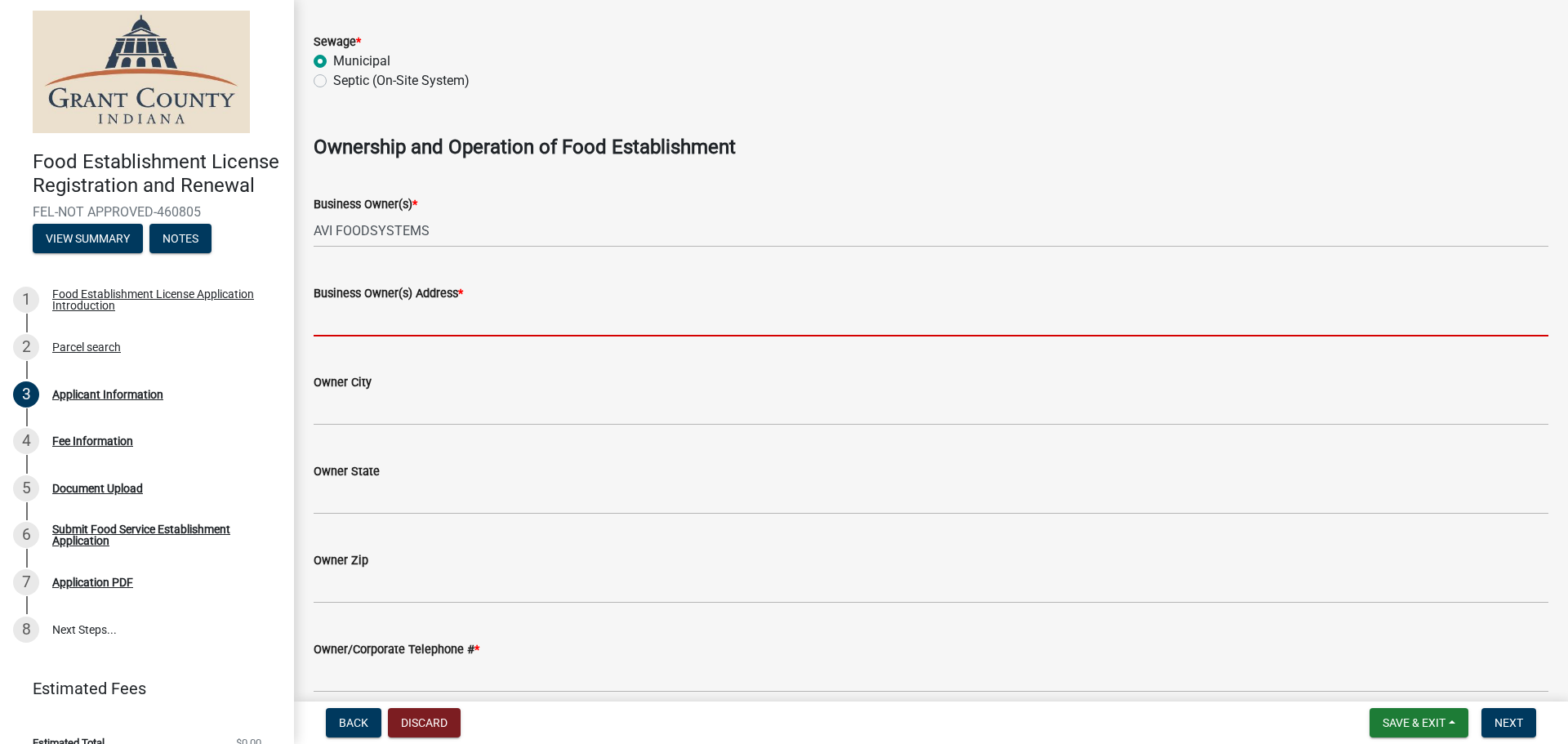
type input "[STREET_ADDRESS]"
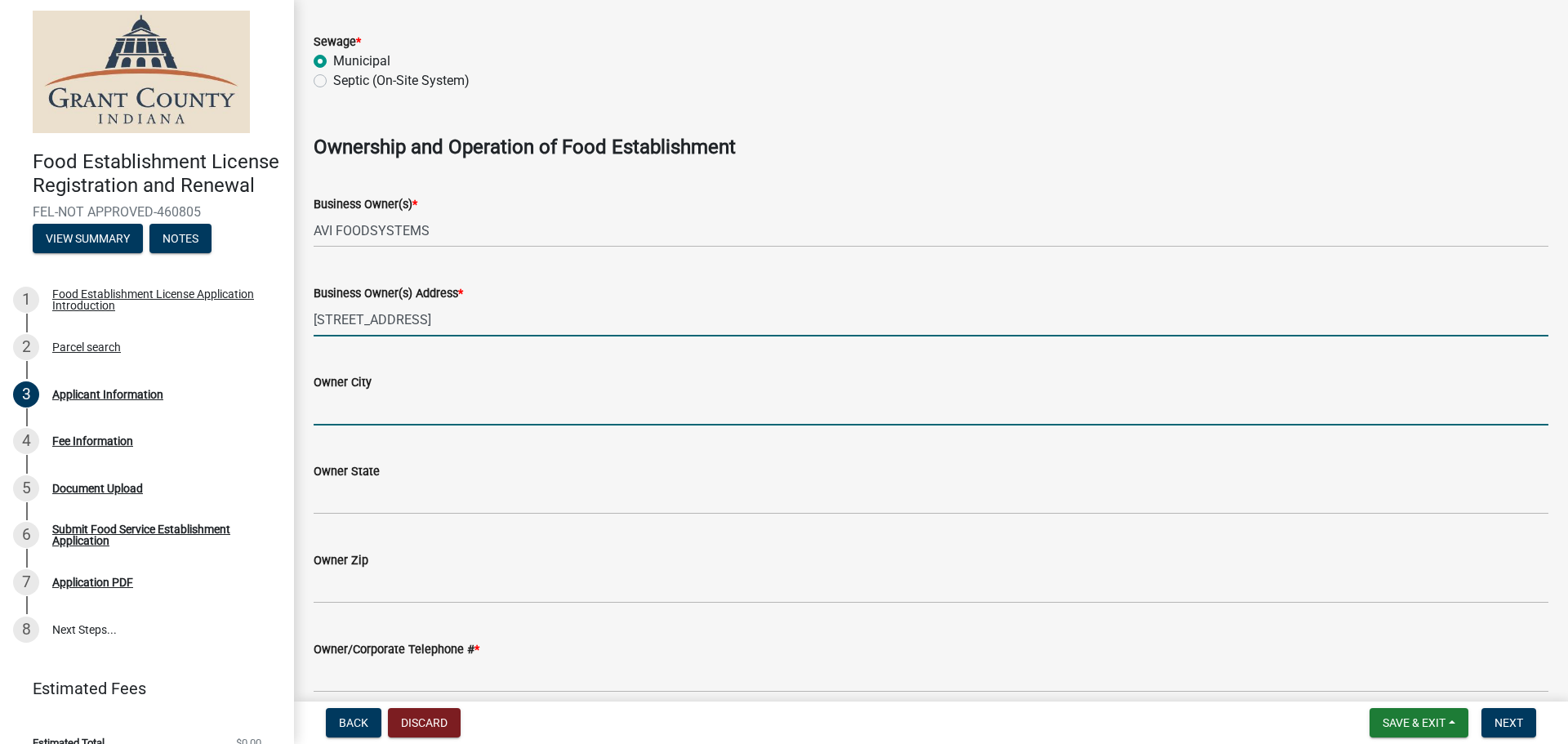
click at [372, 410] on input "Owner City" at bounding box center [931, 409] width 1235 height 34
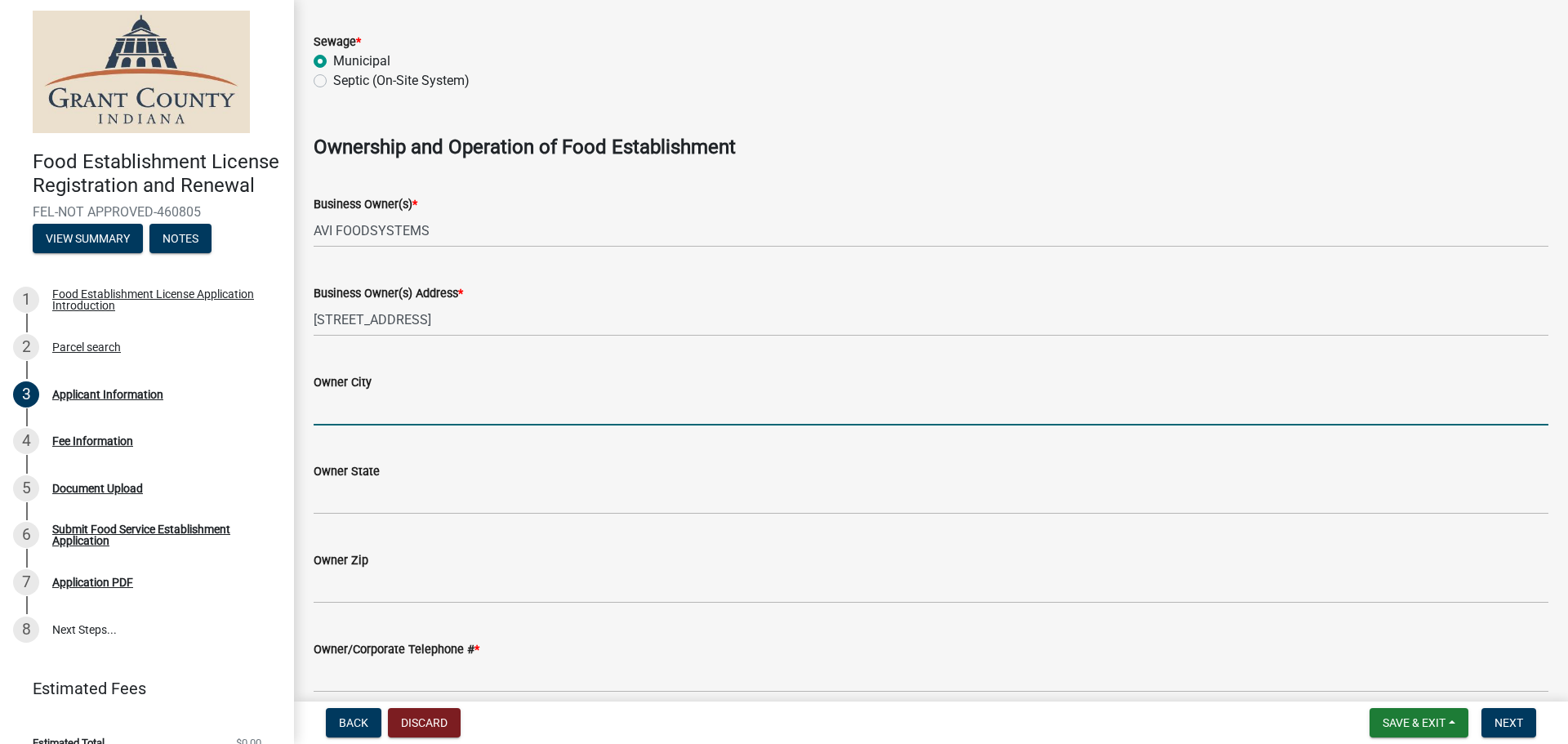
type input "[PERSON_NAME]"
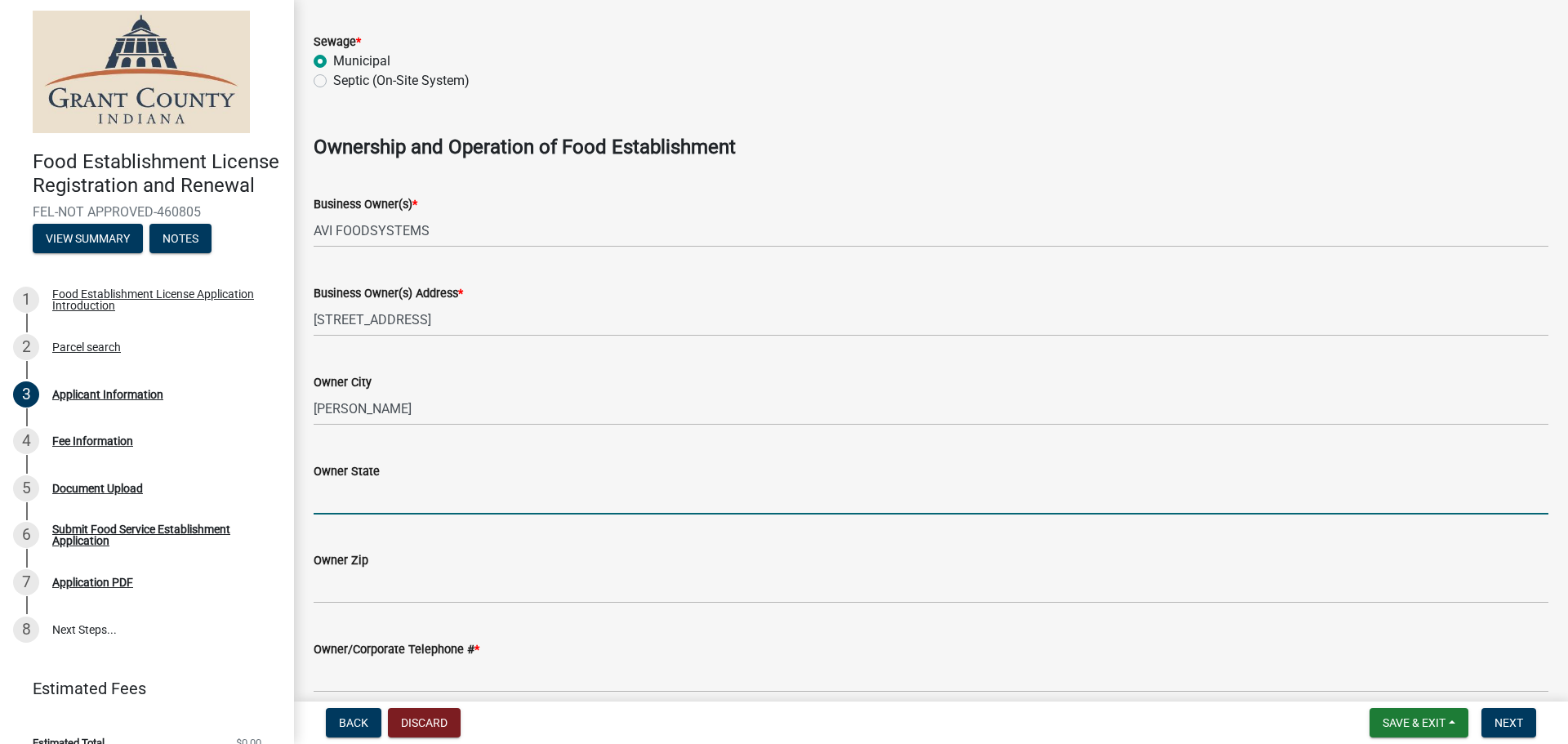
click at [392, 503] on input "Owner State" at bounding box center [931, 498] width 1235 height 34
type input "OH"
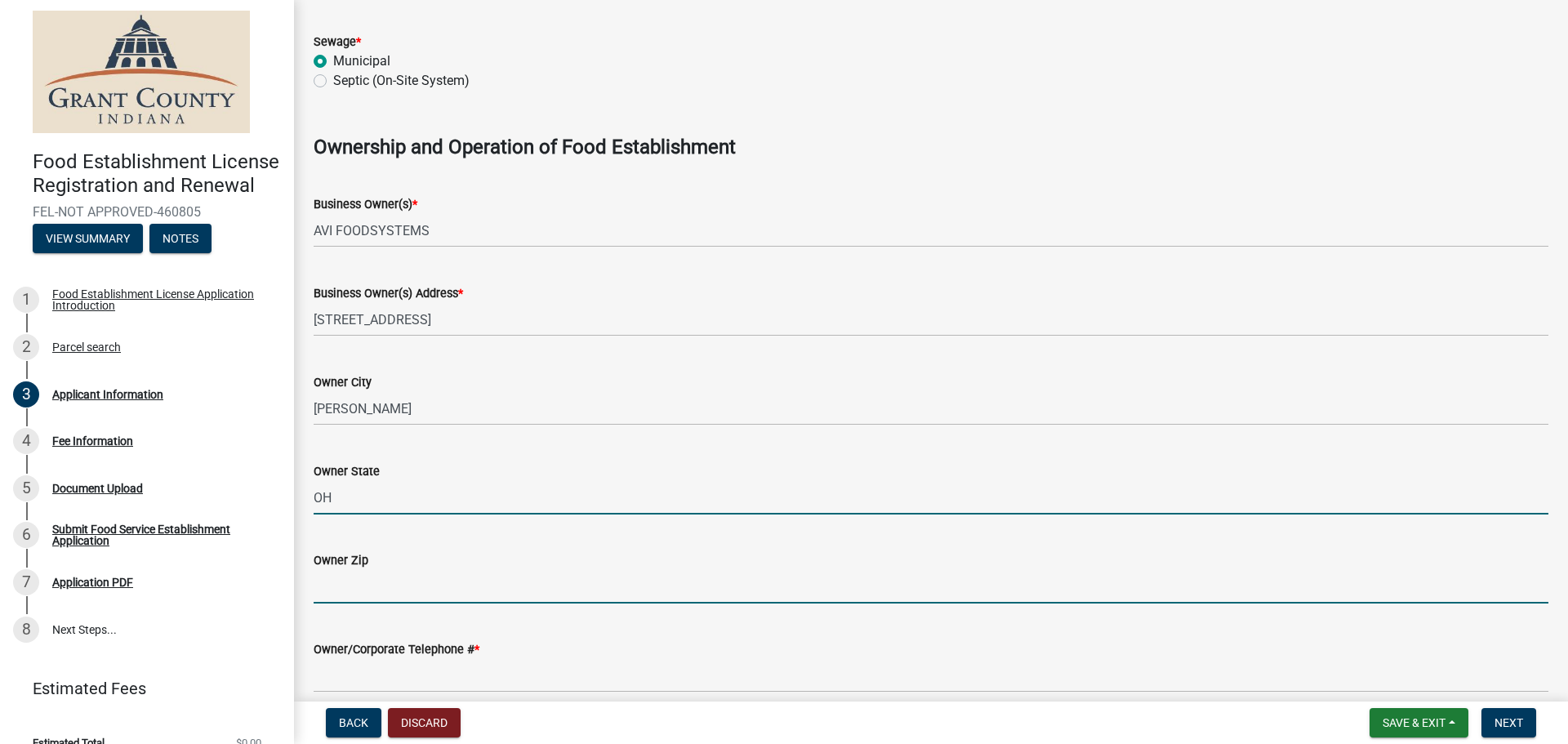
click at [382, 584] on input "Owner Zip" at bounding box center [931, 587] width 1235 height 34
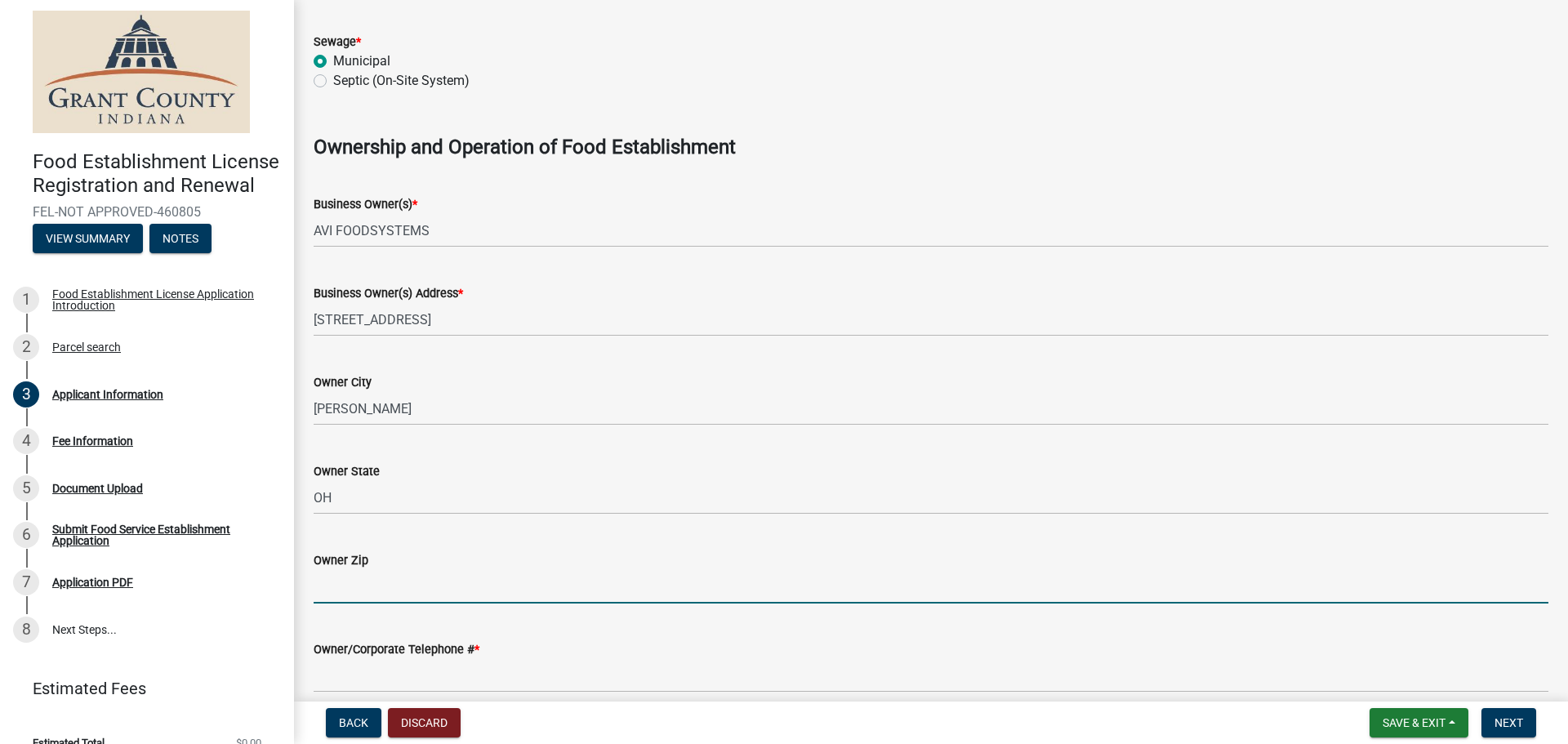
type input "44483"
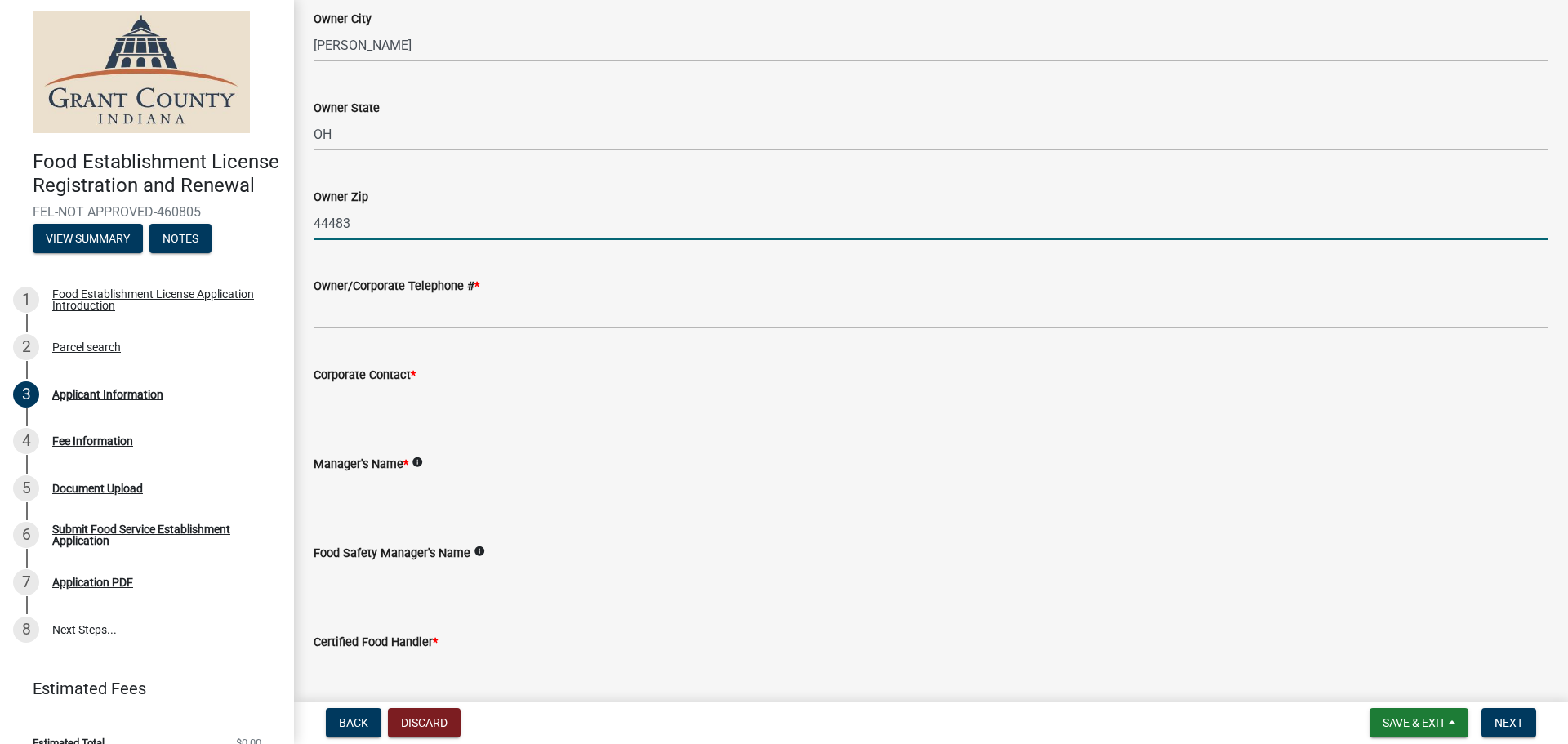
scroll to position [1388, 0]
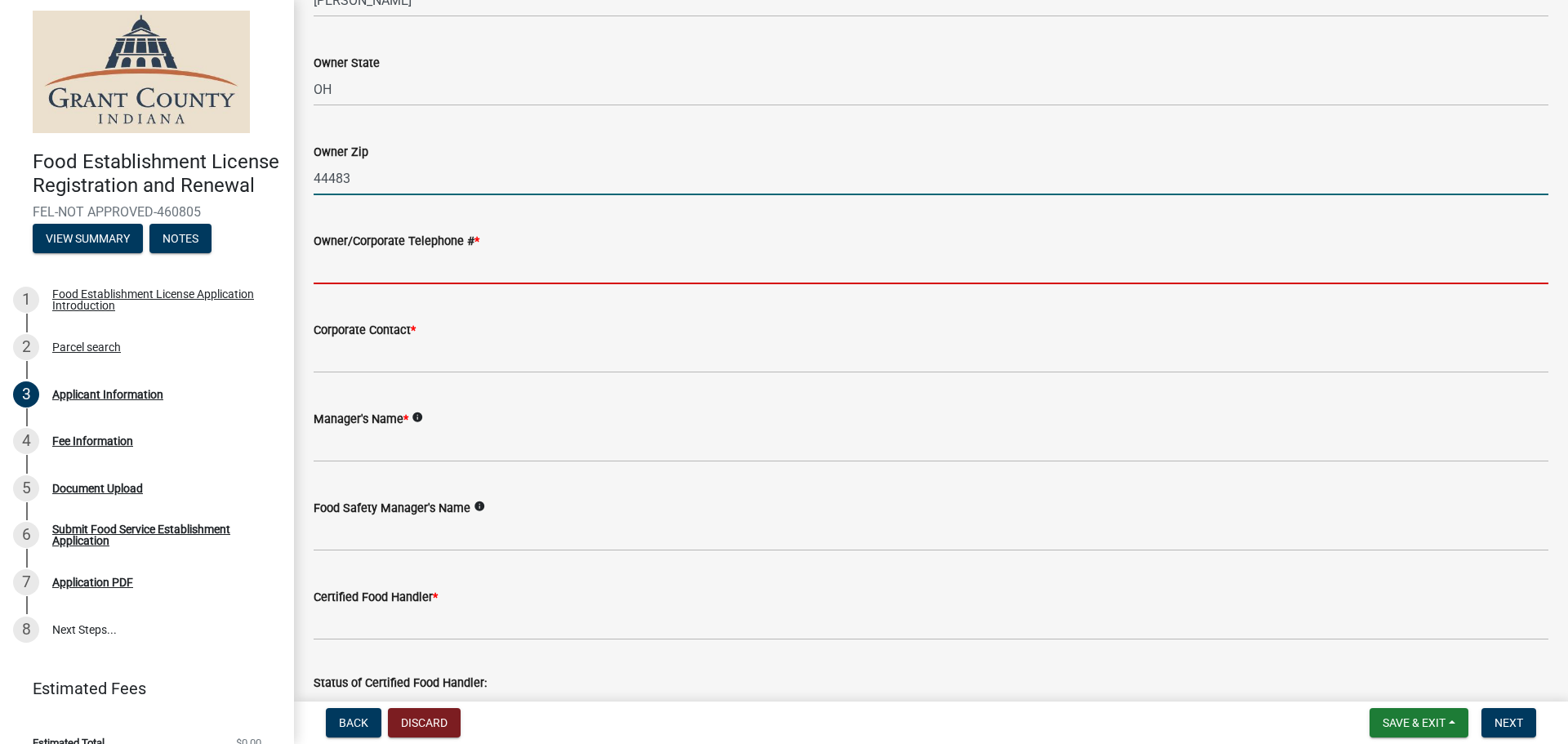
click at [419, 270] on input "Owner/Corporate Telephone # *" at bounding box center [931, 267] width 1235 height 34
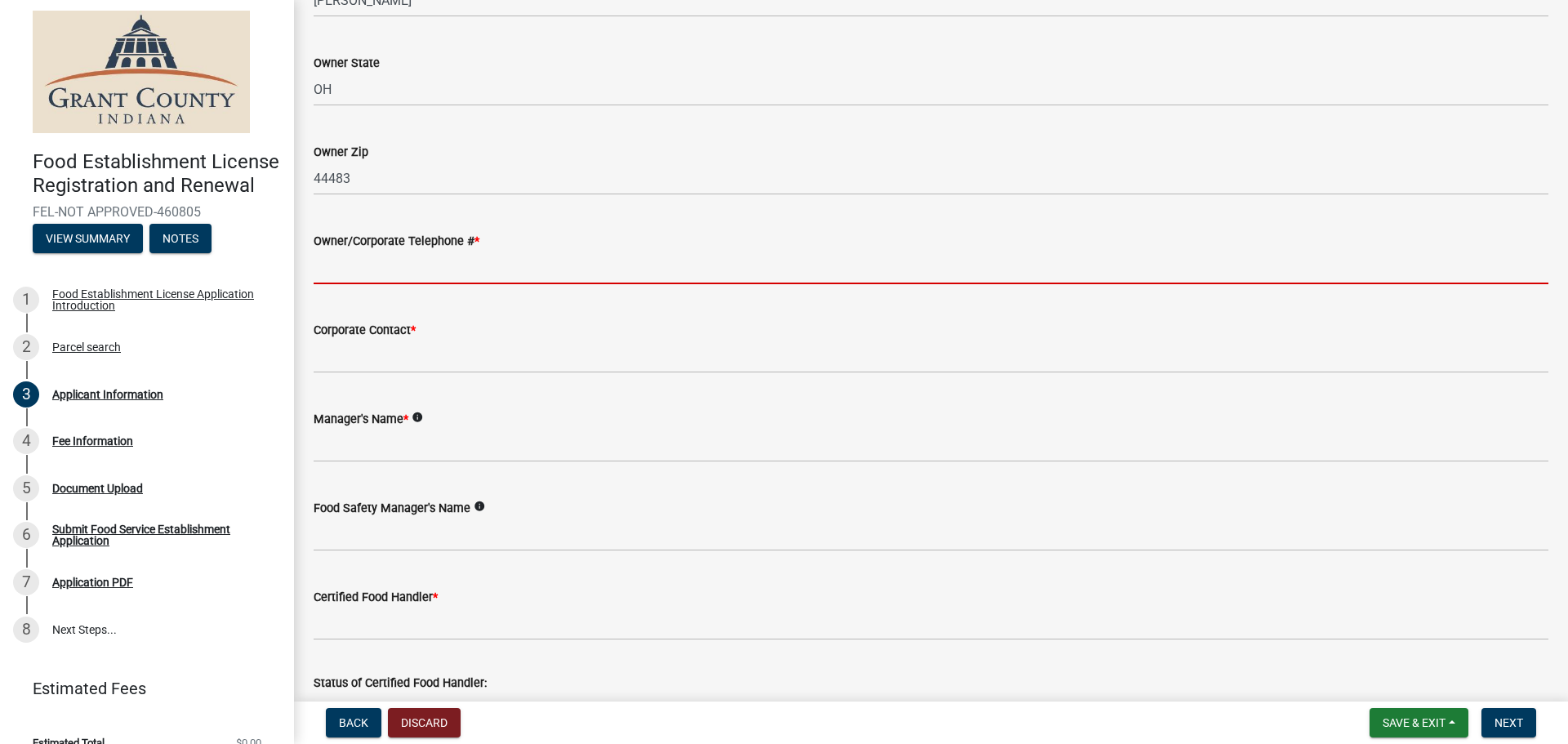
type input "3303726000"
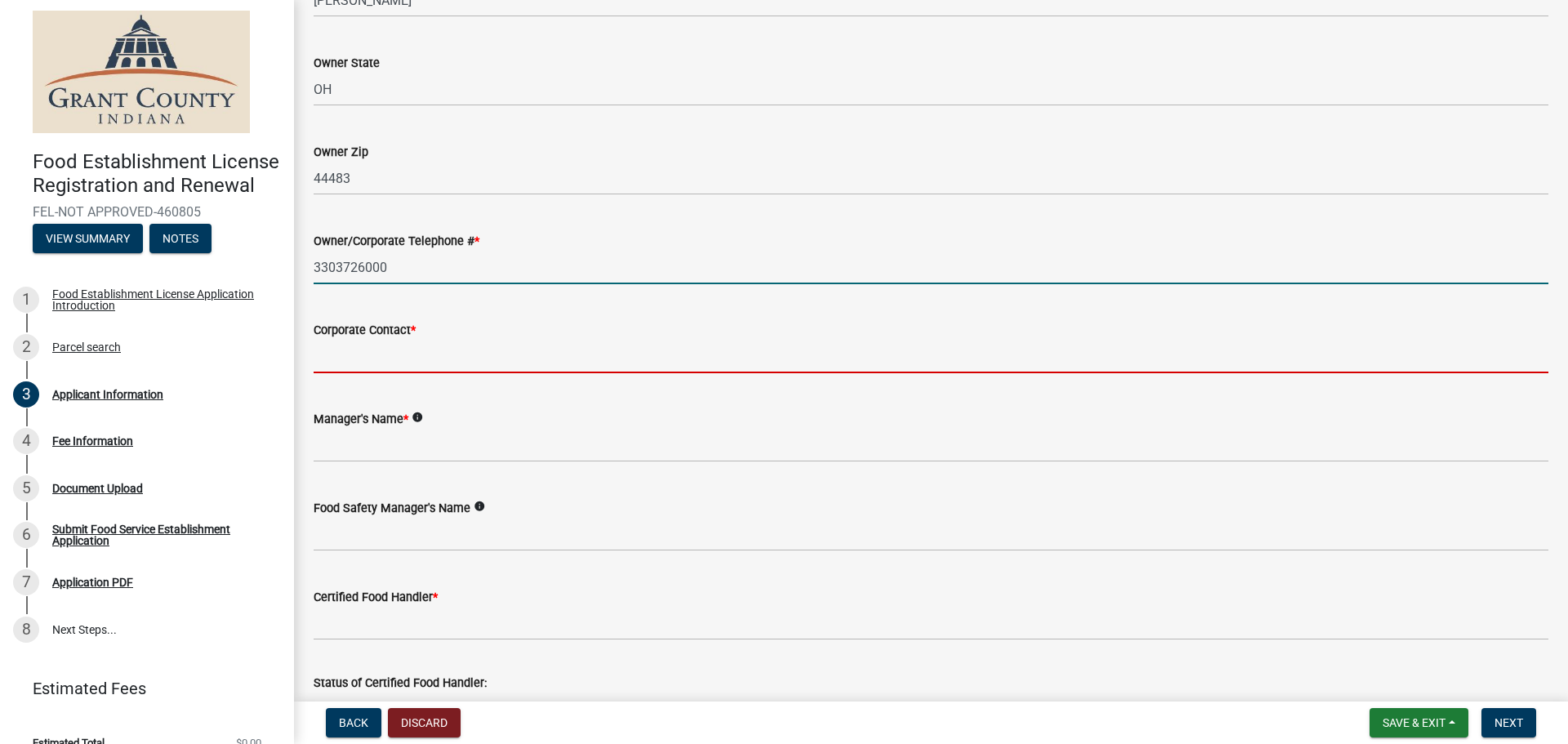
click at [397, 360] on input "Corporate Contact *" at bounding box center [931, 356] width 1235 height 34
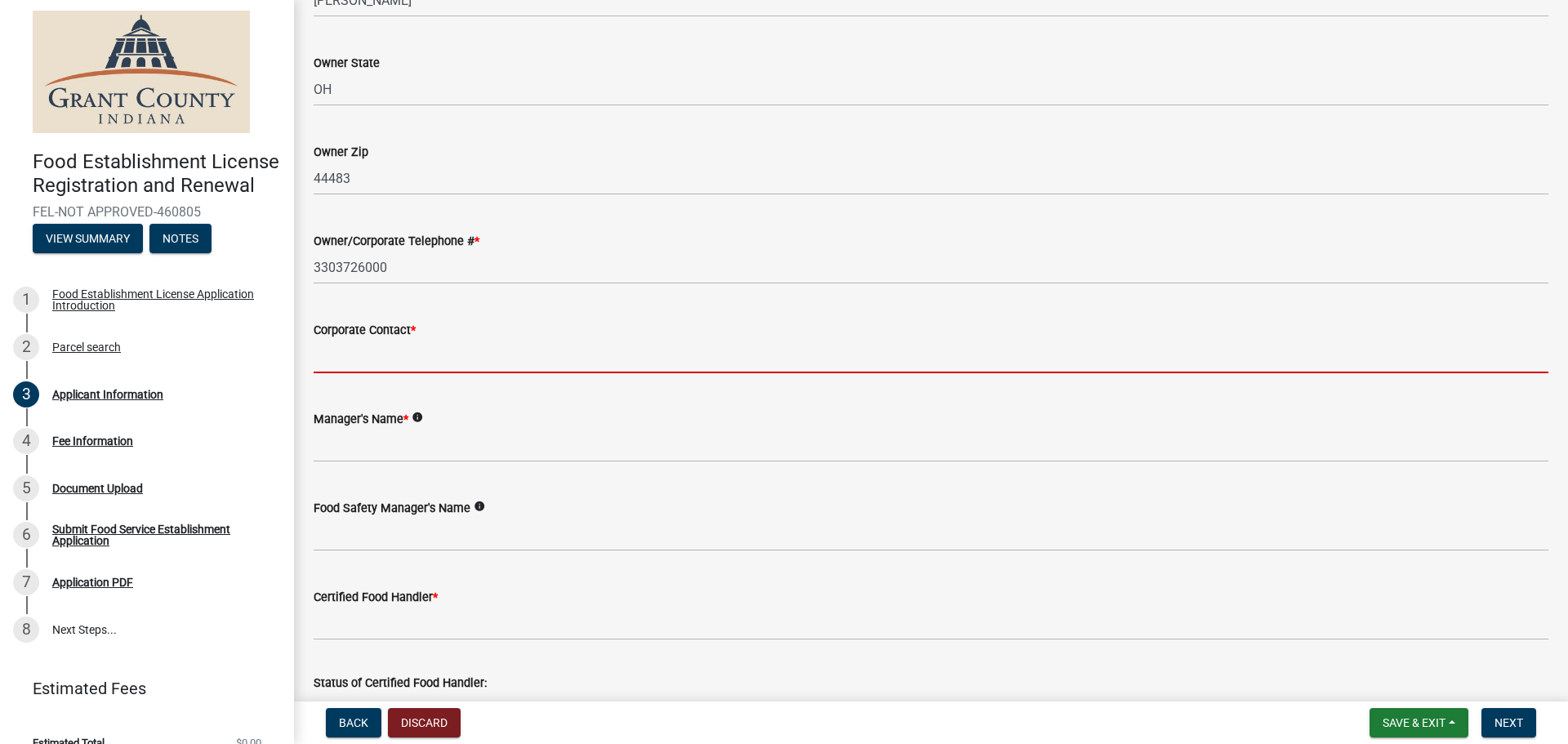
type input "[PERSON_NAME]"
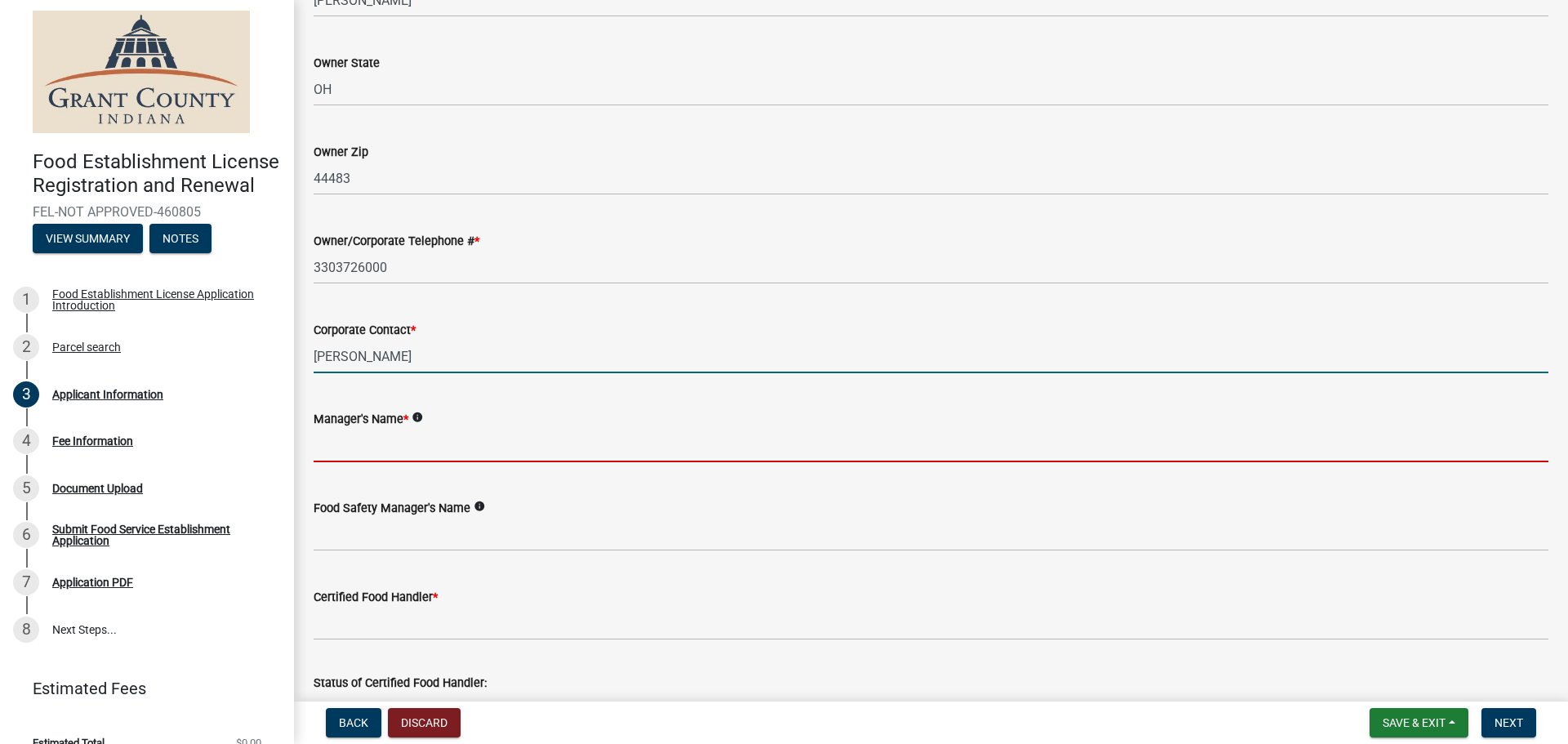
click at [393, 445] on input "Manager's Name *" at bounding box center [931, 445] width 1235 height 34
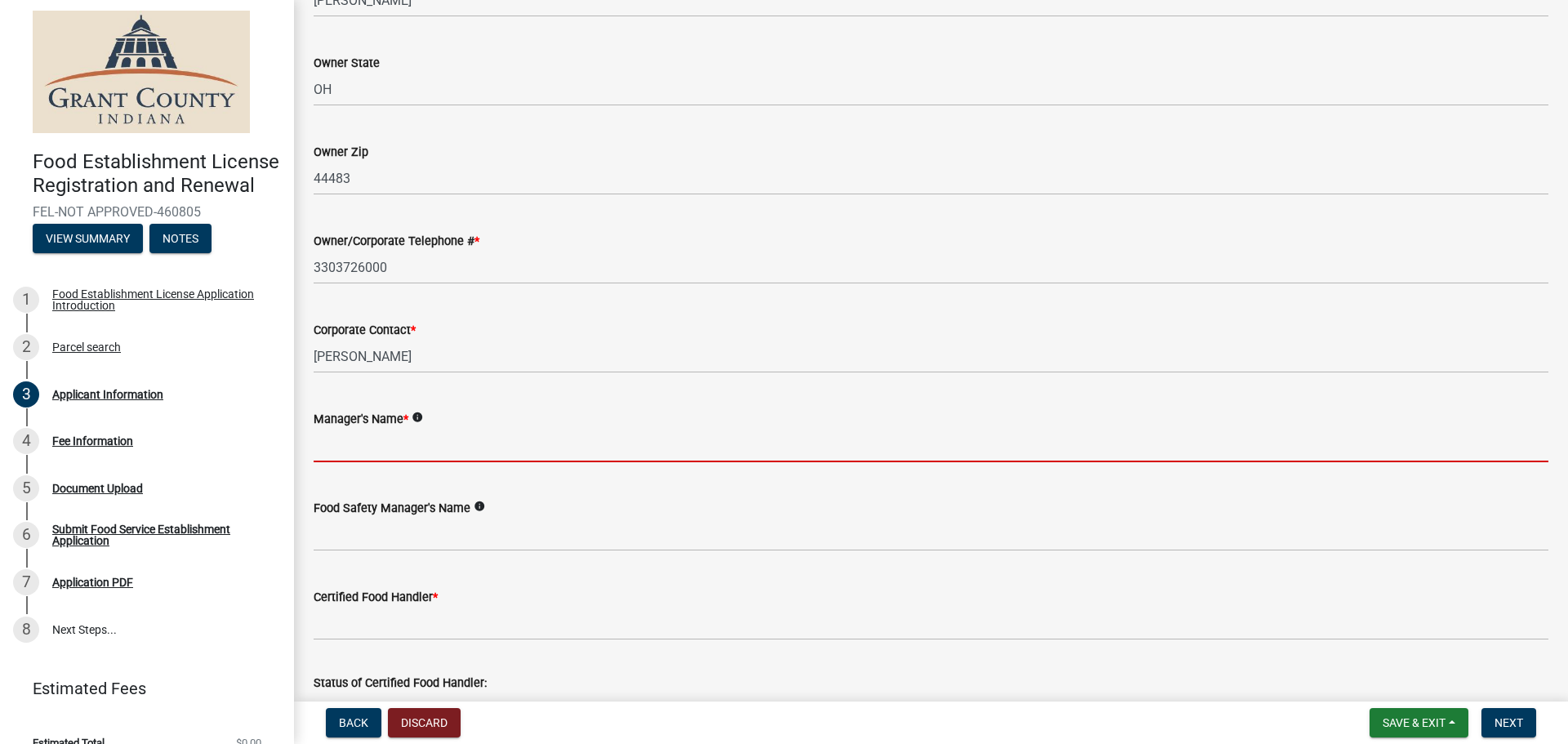
click at [461, 442] on input "Manager's Name *" at bounding box center [931, 445] width 1235 height 34
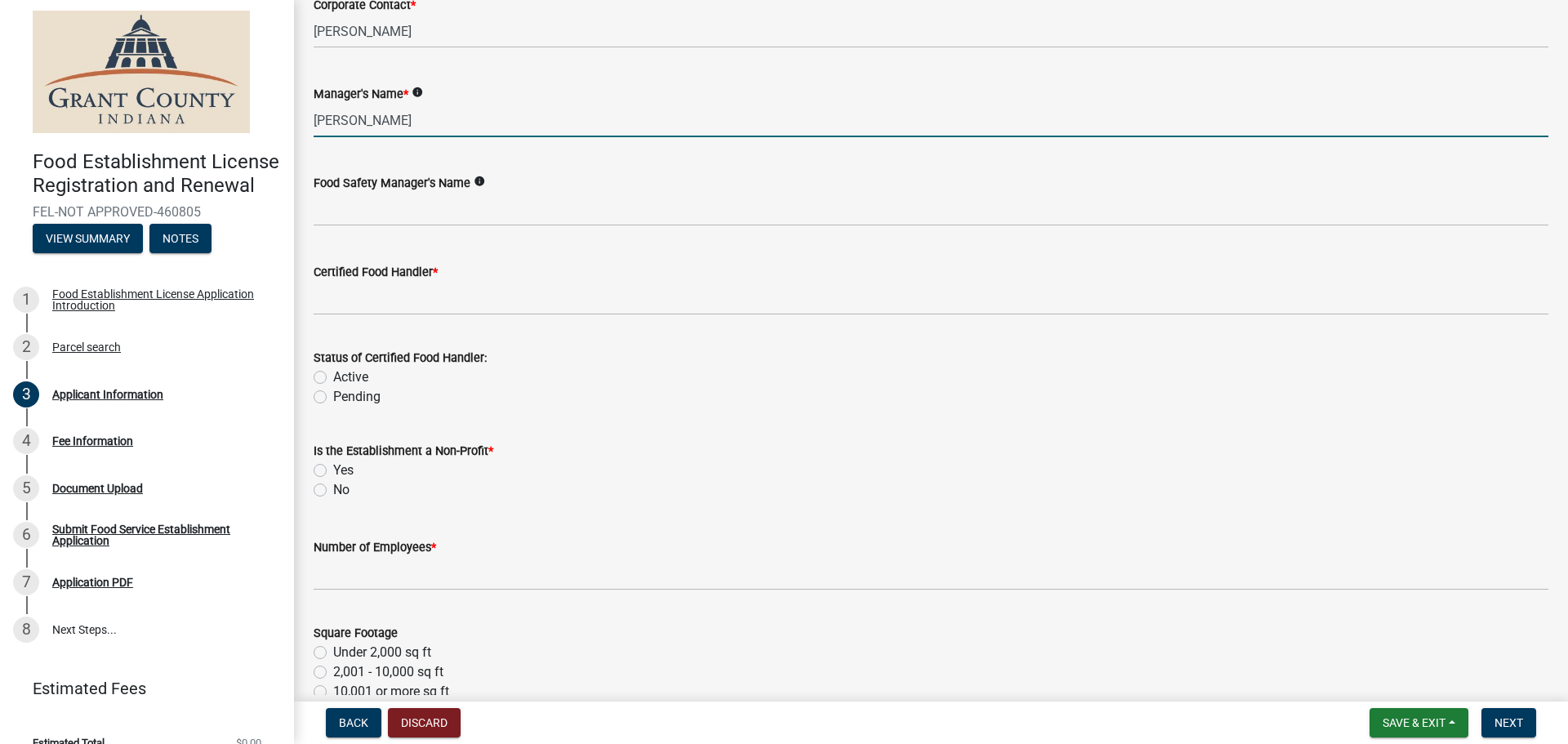
scroll to position [1715, 0]
type input "[PERSON_NAME]"
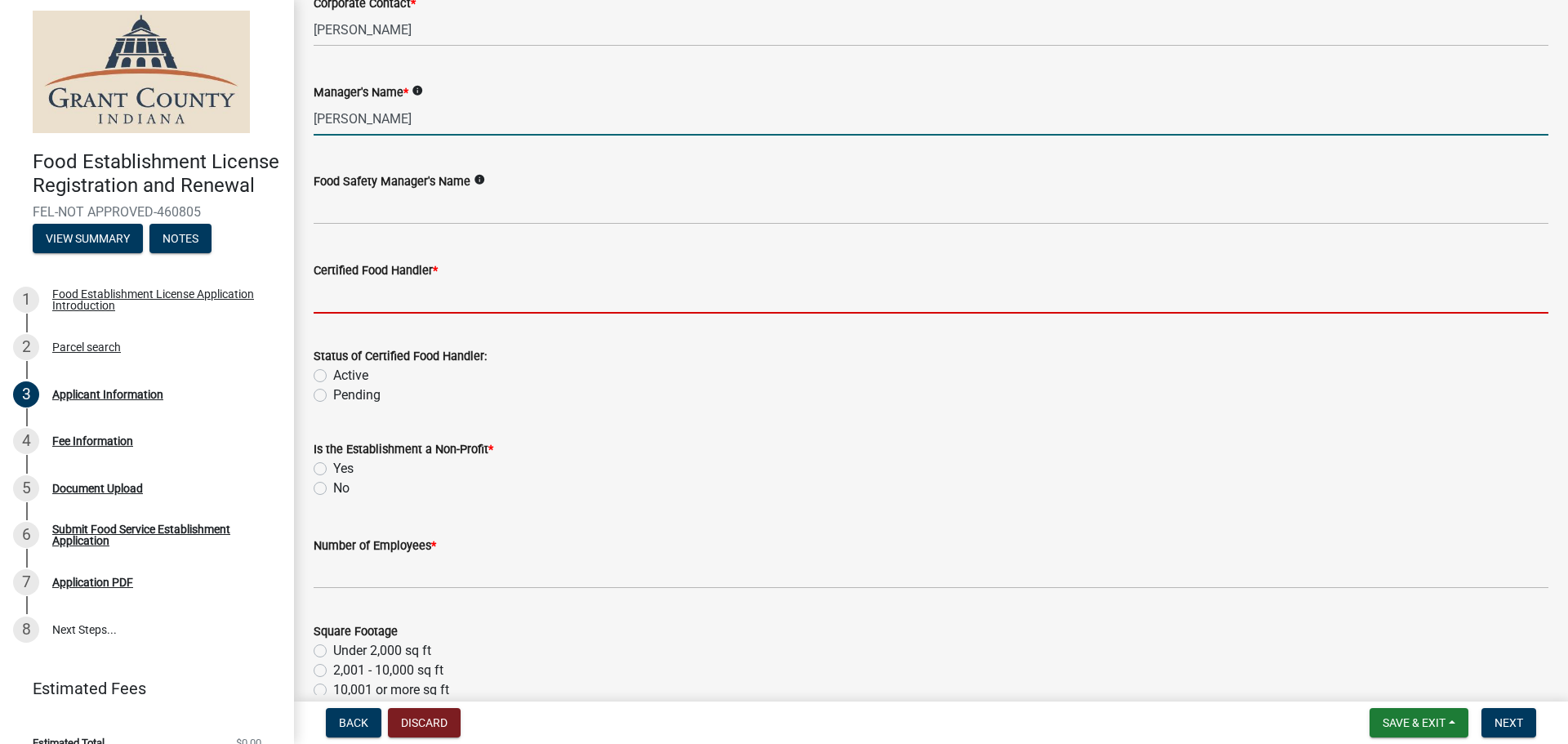
click at [424, 286] on input "Certified Food Handler *" at bounding box center [931, 297] width 1235 height 34
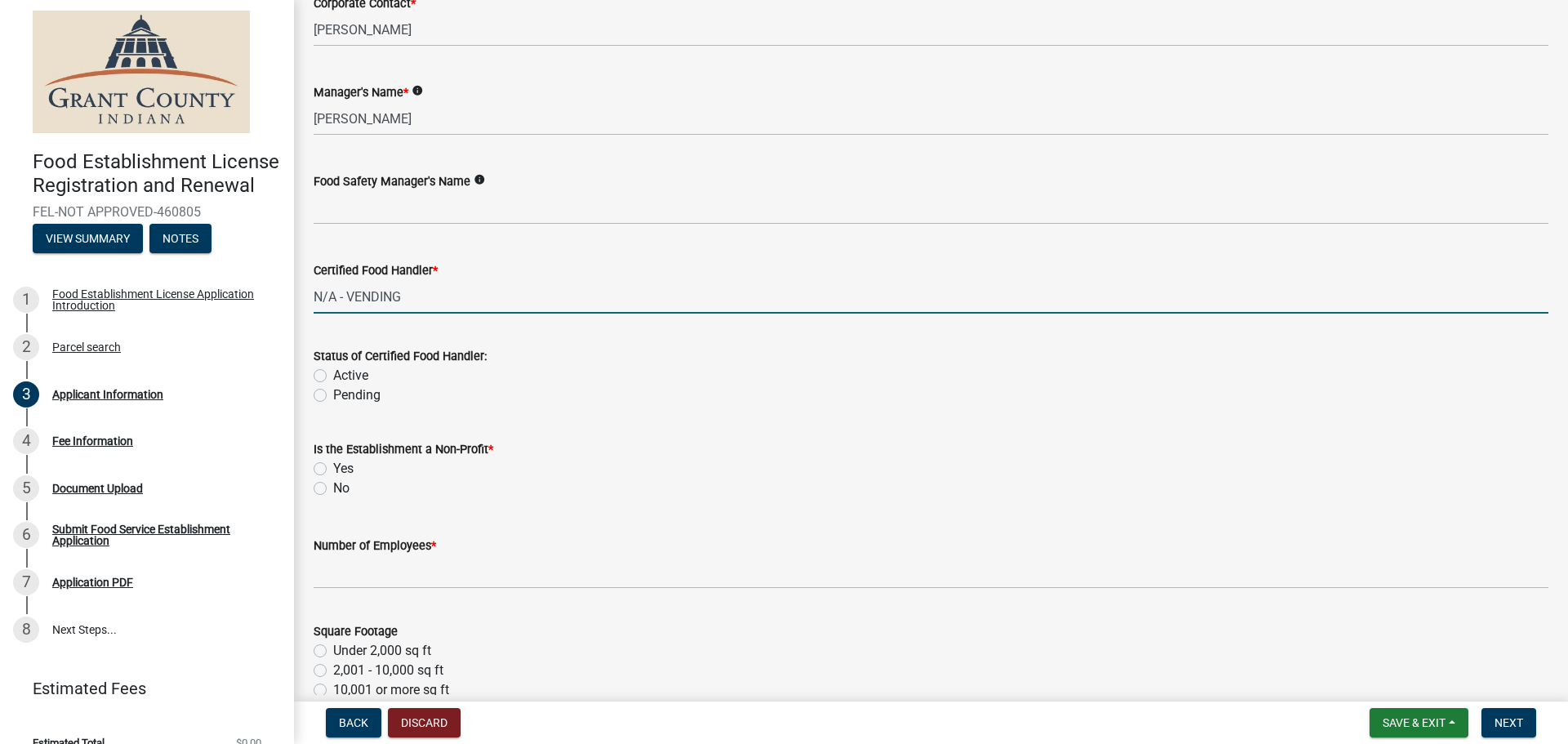
type input "N/A - VENDING"
click at [333, 494] on label "No" at bounding box center [341, 489] width 16 height 20
click at [333, 489] on input "No" at bounding box center [338, 484] width 11 height 11
radio input "true"
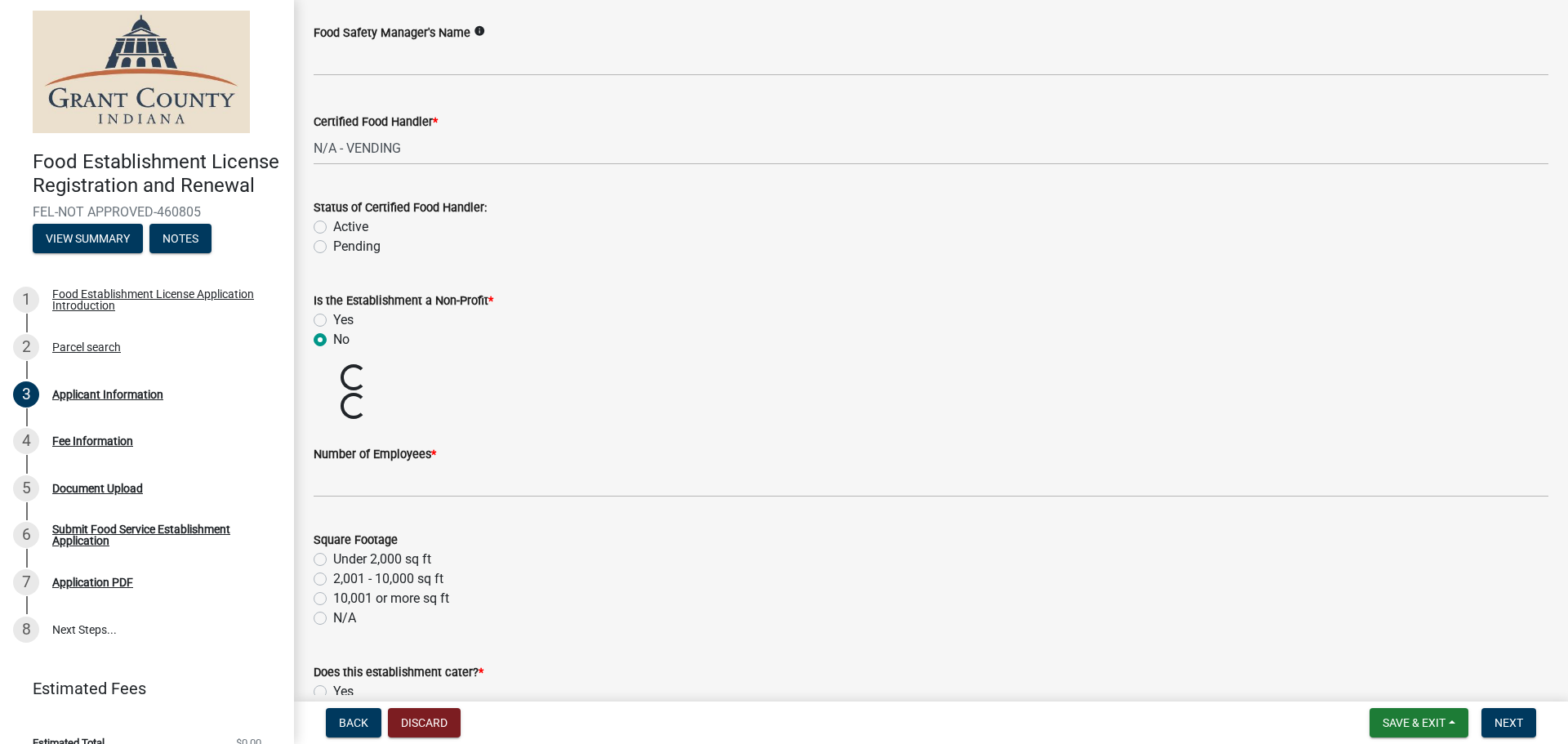
scroll to position [1960, 0]
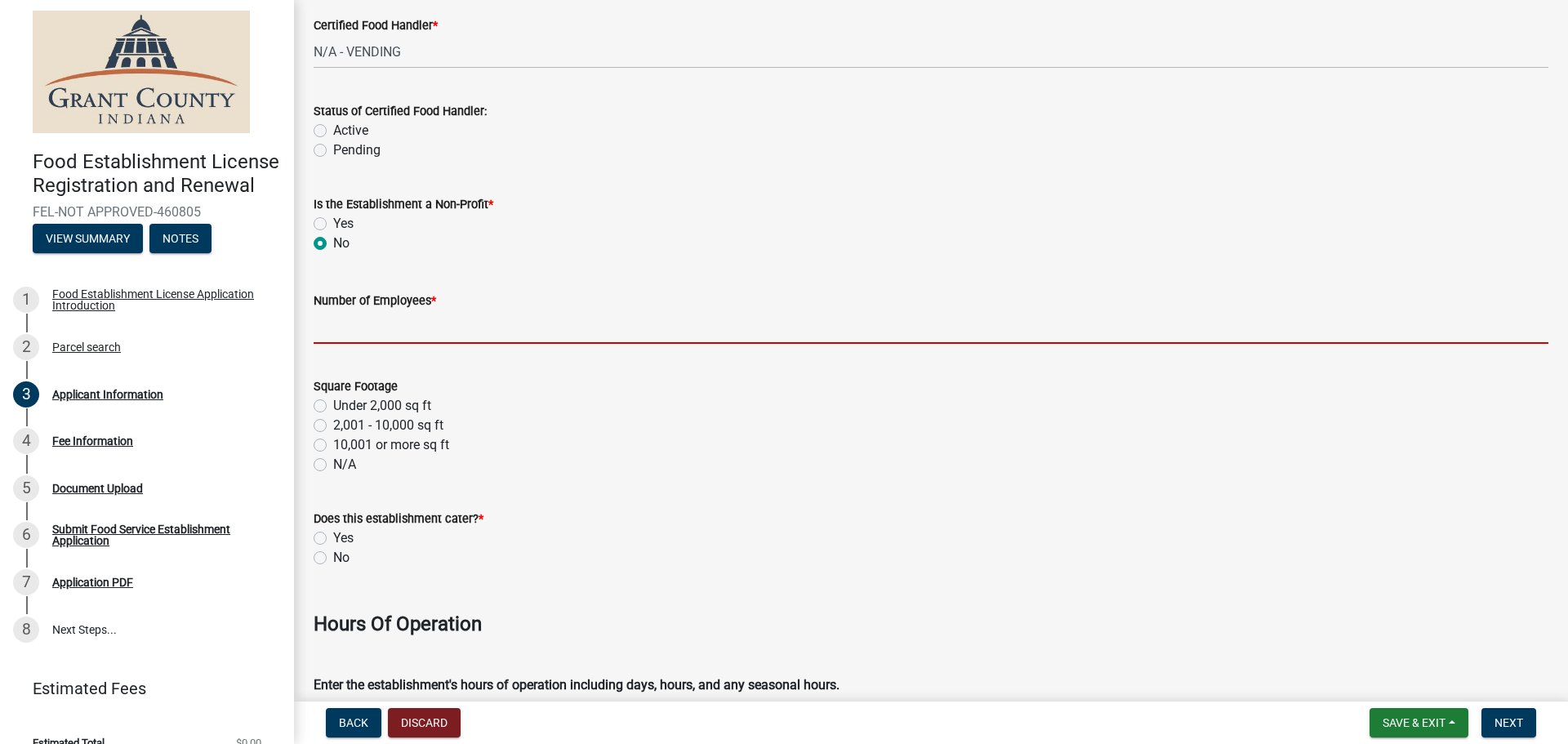
click at [371, 327] on input "Number of Employees *" at bounding box center [931, 327] width 1235 height 34
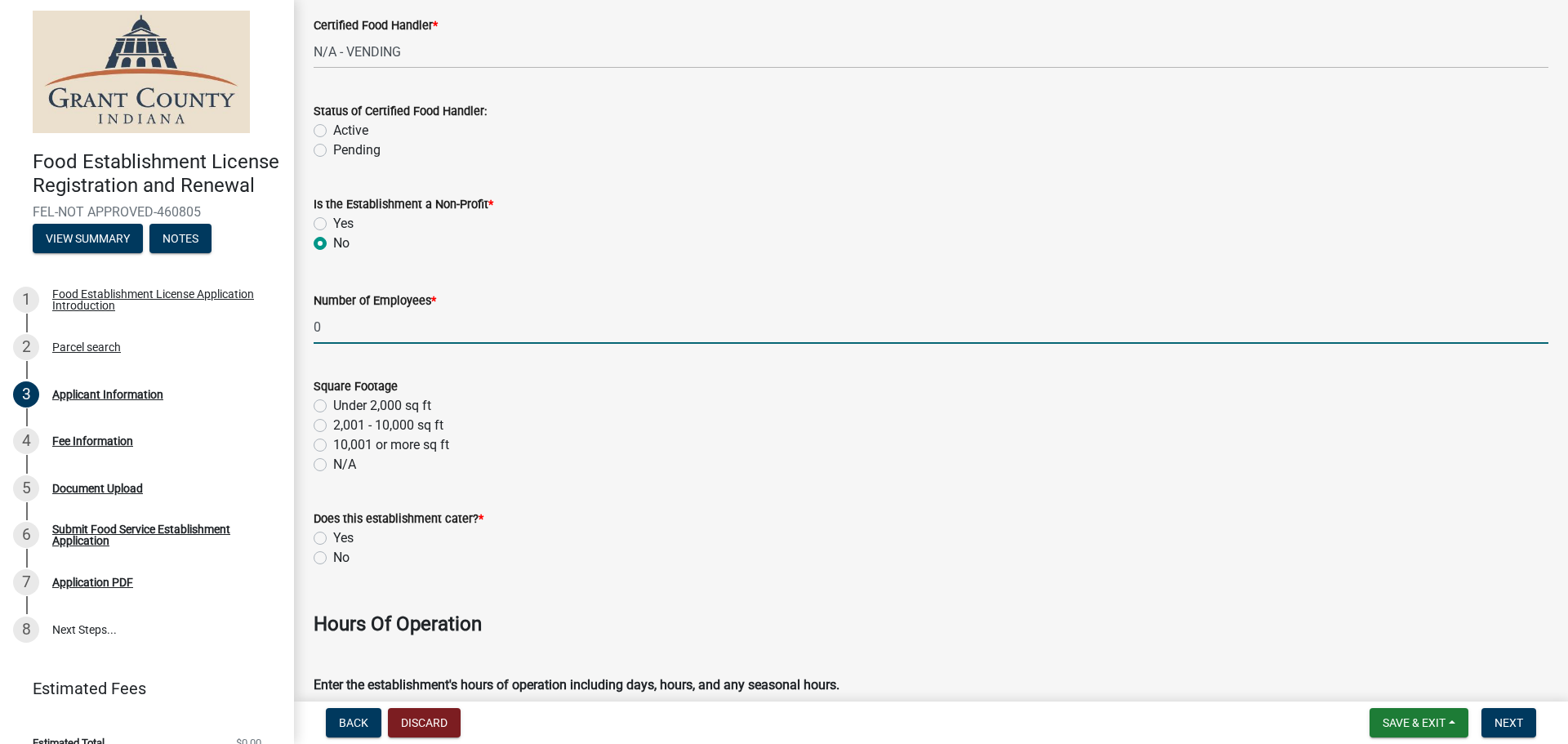
type input "0"
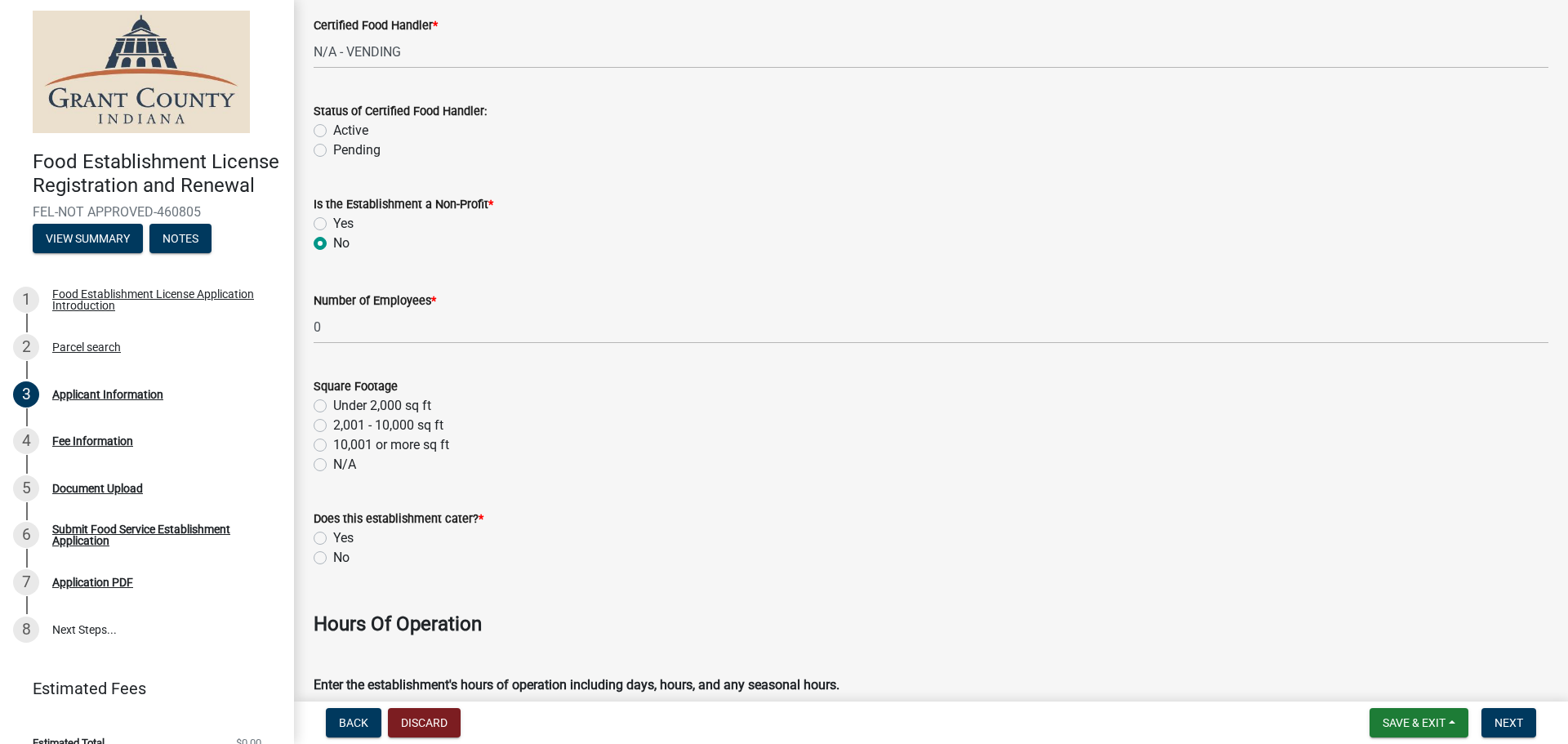
click at [333, 404] on label "Under 2,000 sq ft" at bounding box center [381, 406] width 98 height 20
click at [333, 404] on input "Under 2,000 sq ft" at bounding box center [338, 401] width 11 height 11
radio input "true"
click at [333, 551] on label "No" at bounding box center [341, 558] width 16 height 20
click at [333, 551] on input "No" at bounding box center [338, 553] width 11 height 11
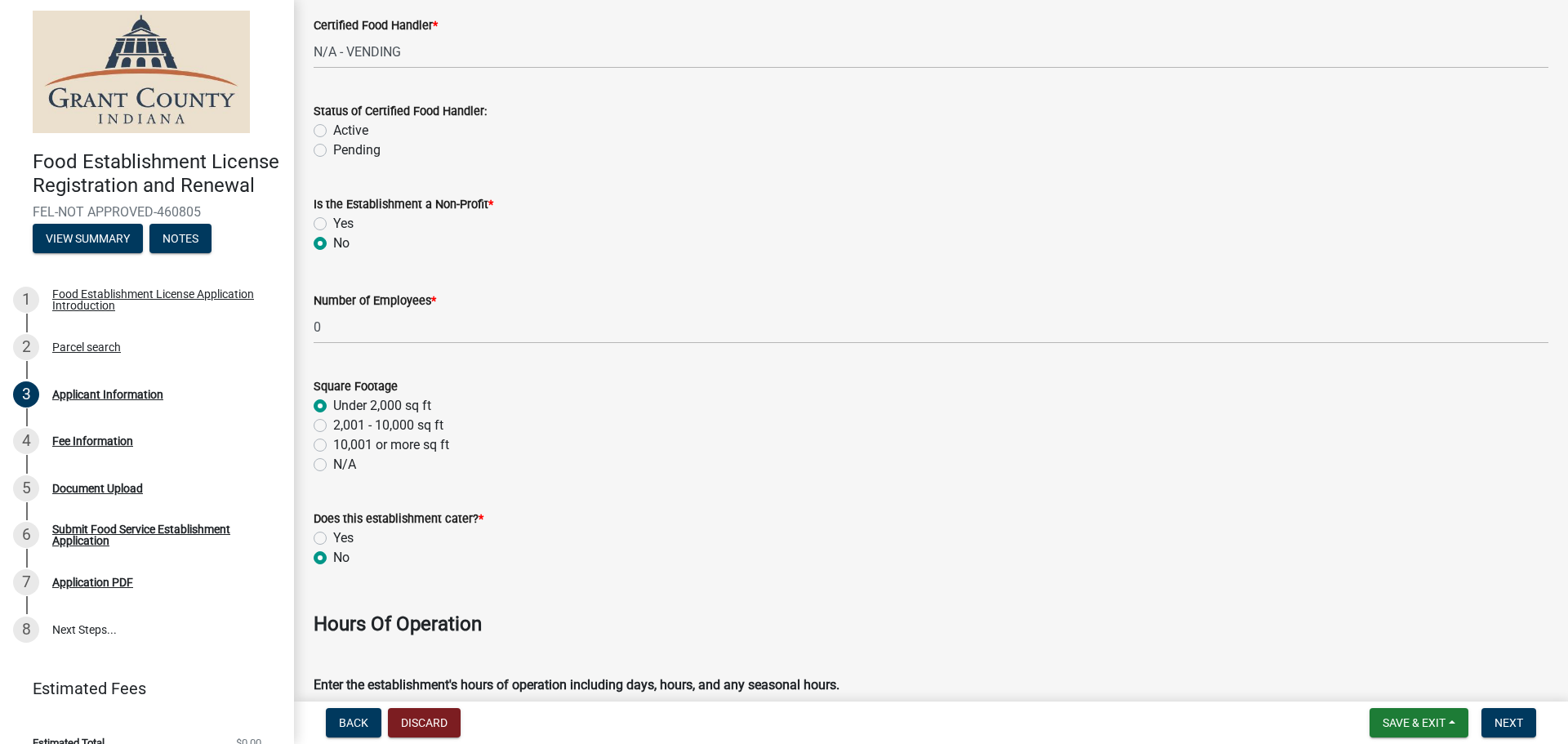
radio input "true"
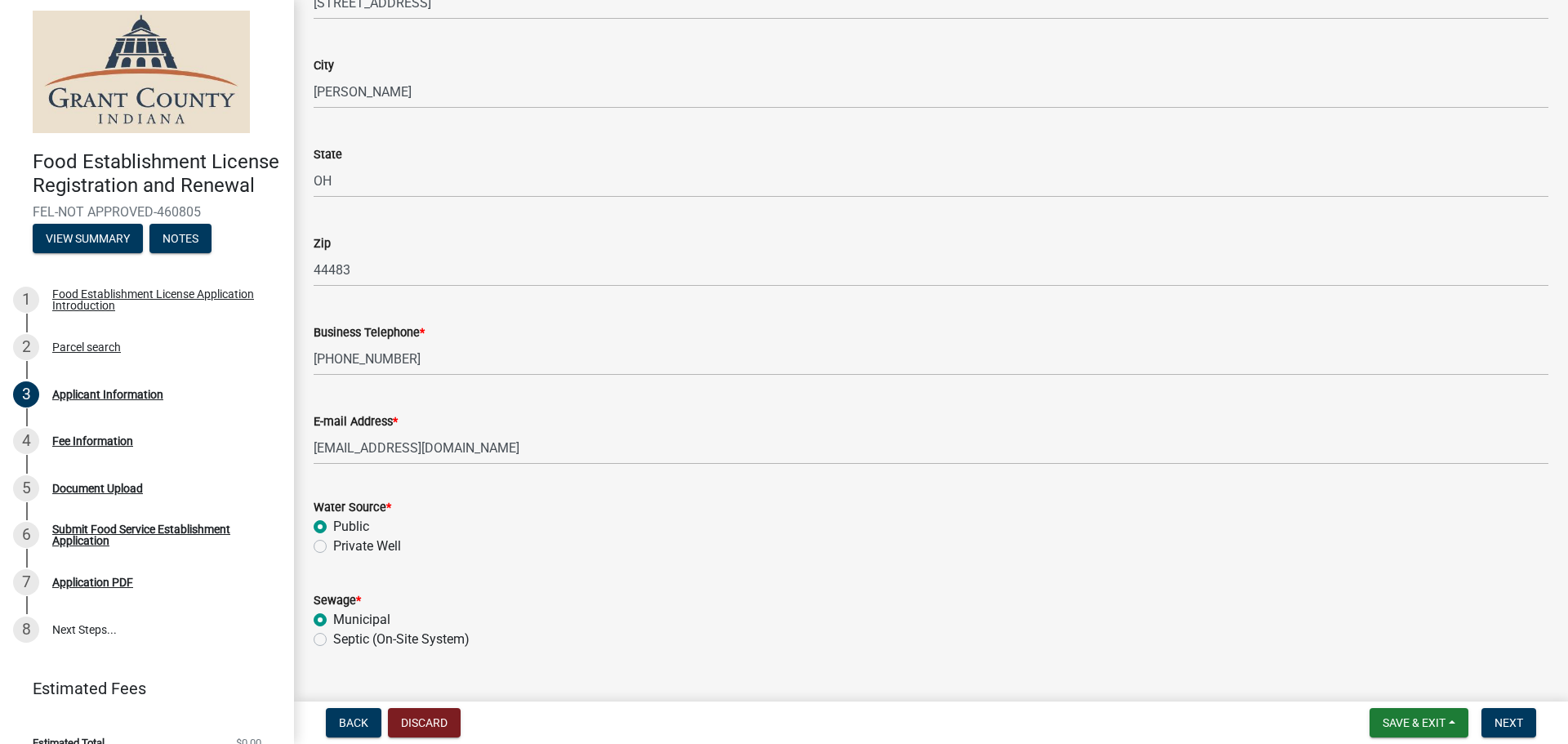
scroll to position [372, 0]
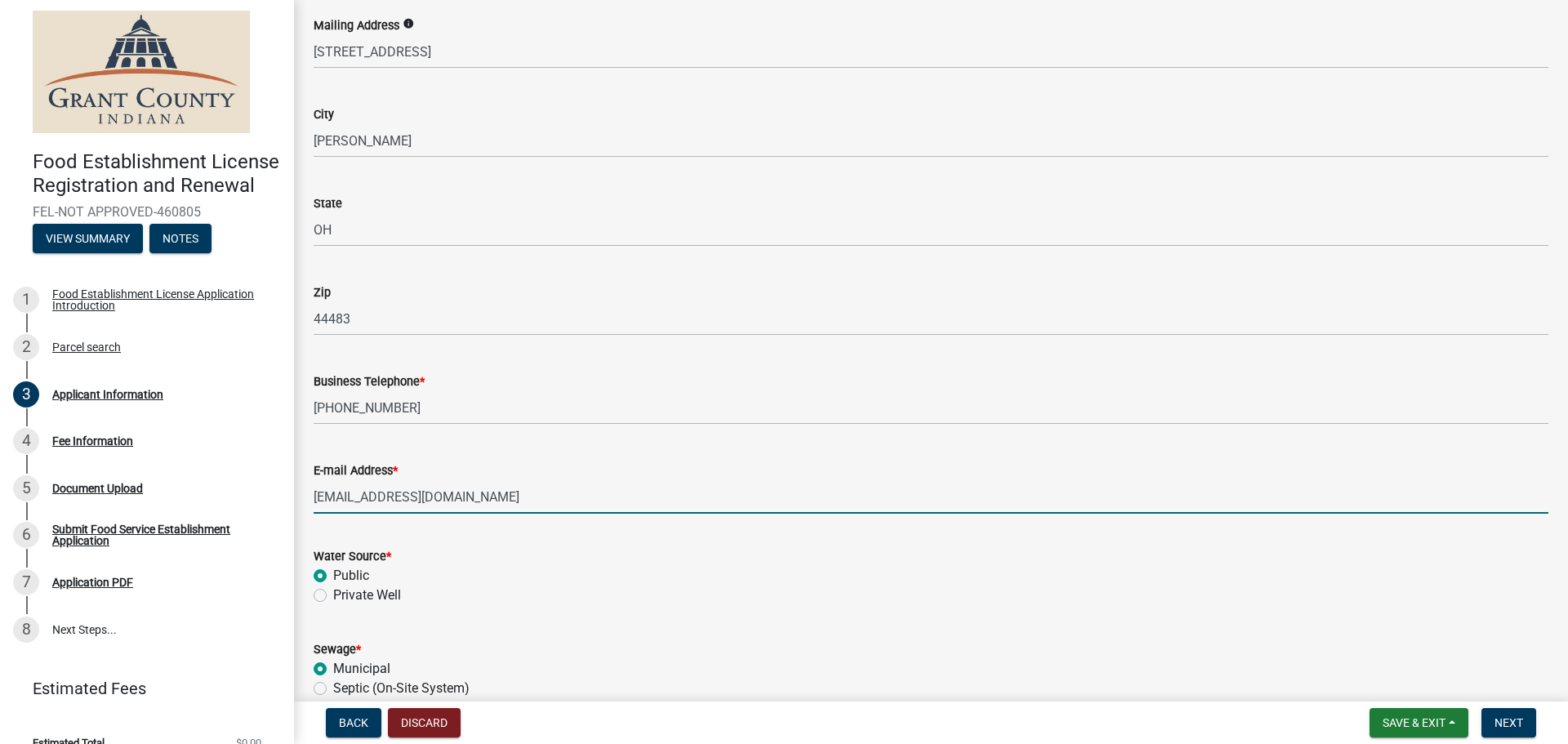
click at [660, 504] on input "[EMAIL_ADDRESS][DOMAIN_NAME]" at bounding box center [931, 497] width 1235 height 34
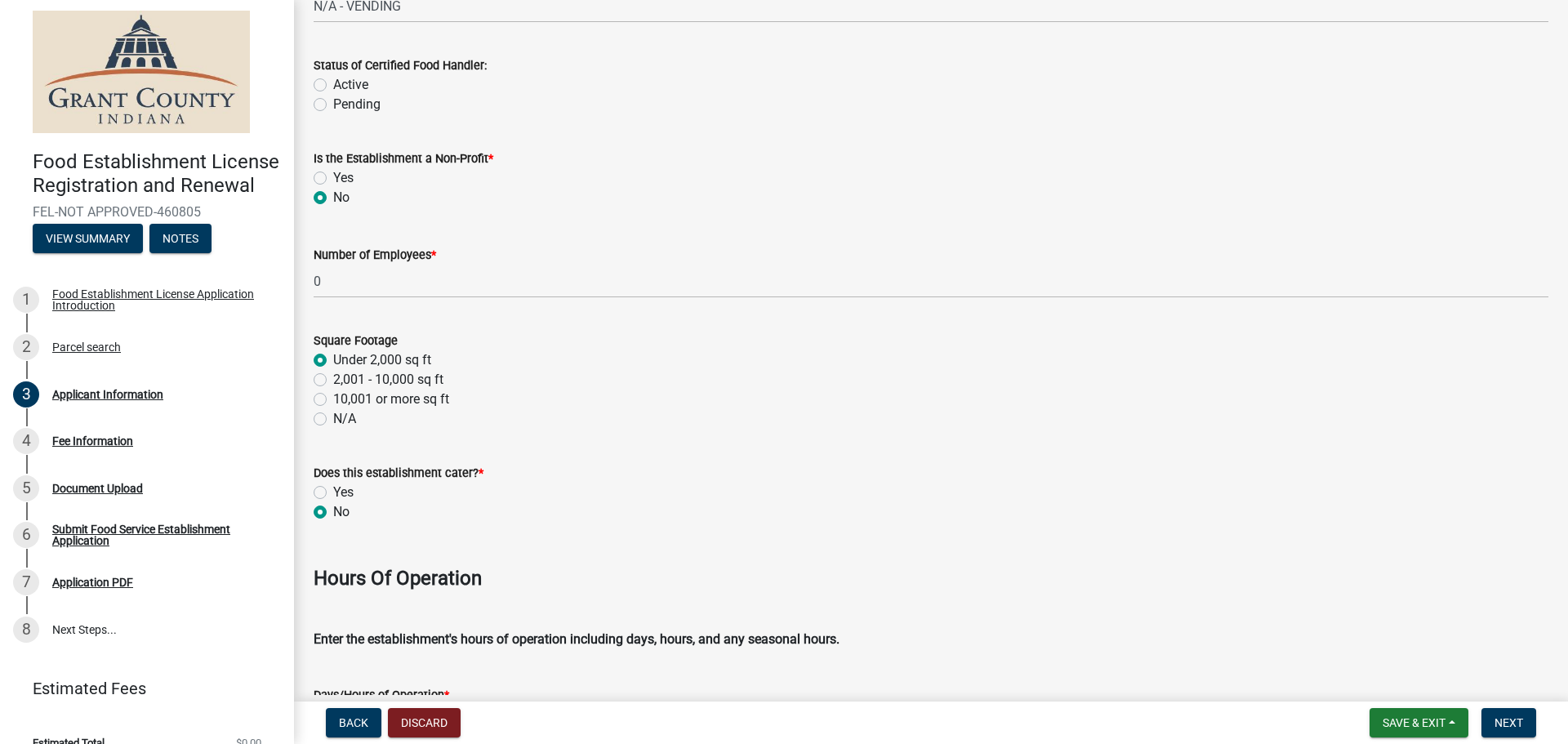
scroll to position [2169, 0]
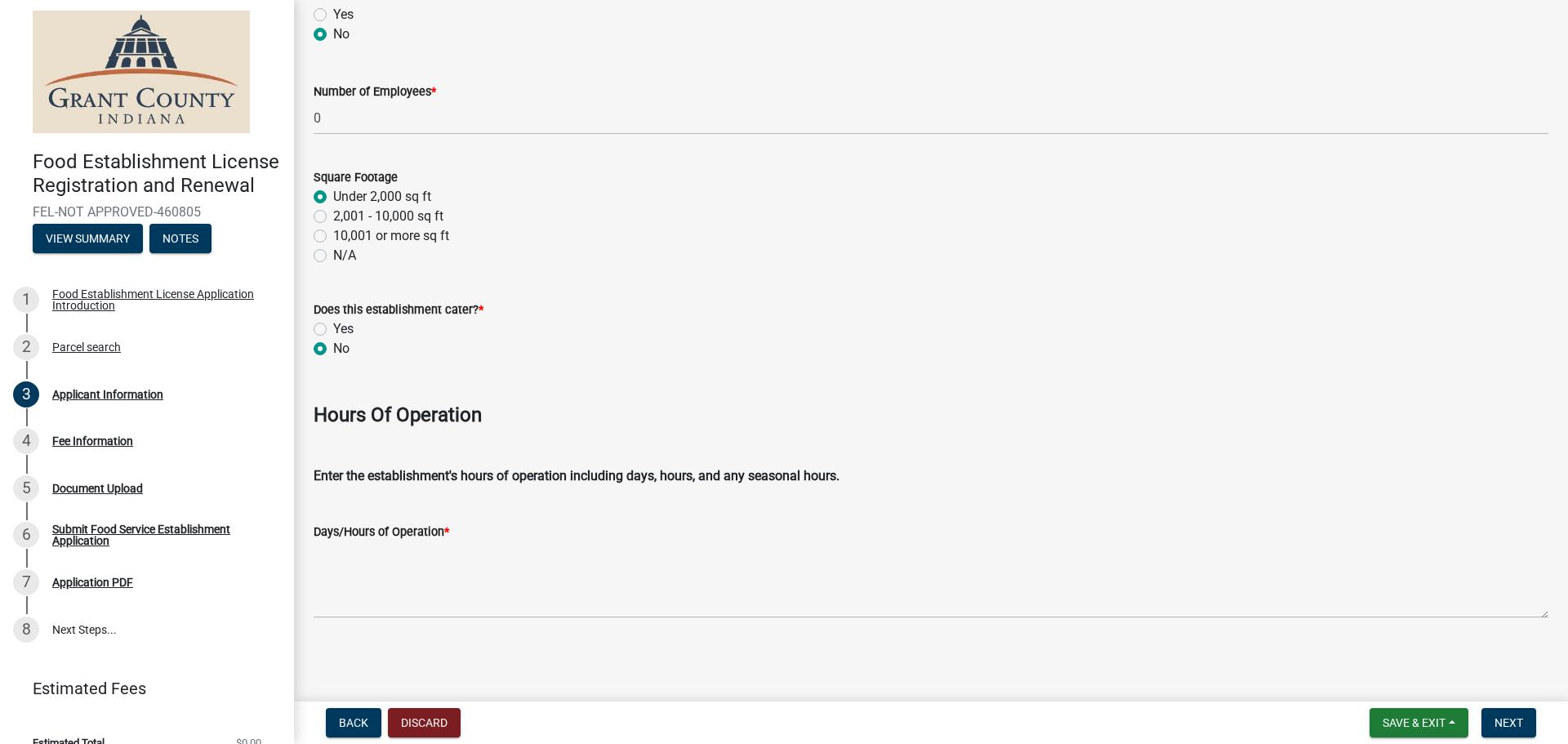
type input "[EMAIL_ADDRESS][DOMAIN_NAME] & [EMAIL_ADDRESS][DOMAIN_NAME]"
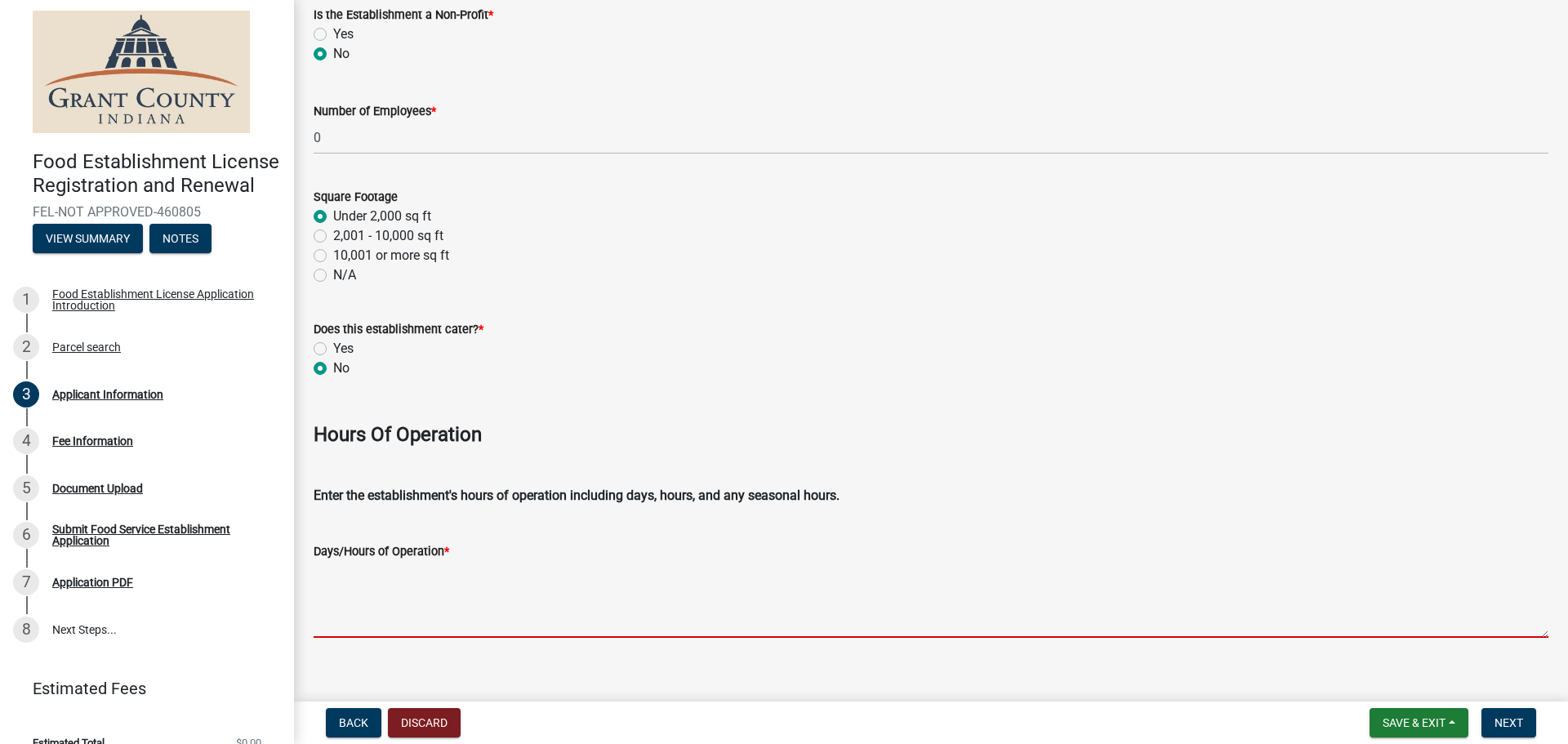
click at [415, 610] on textarea "Days/Hours of Operation *" at bounding box center [931, 599] width 1235 height 77
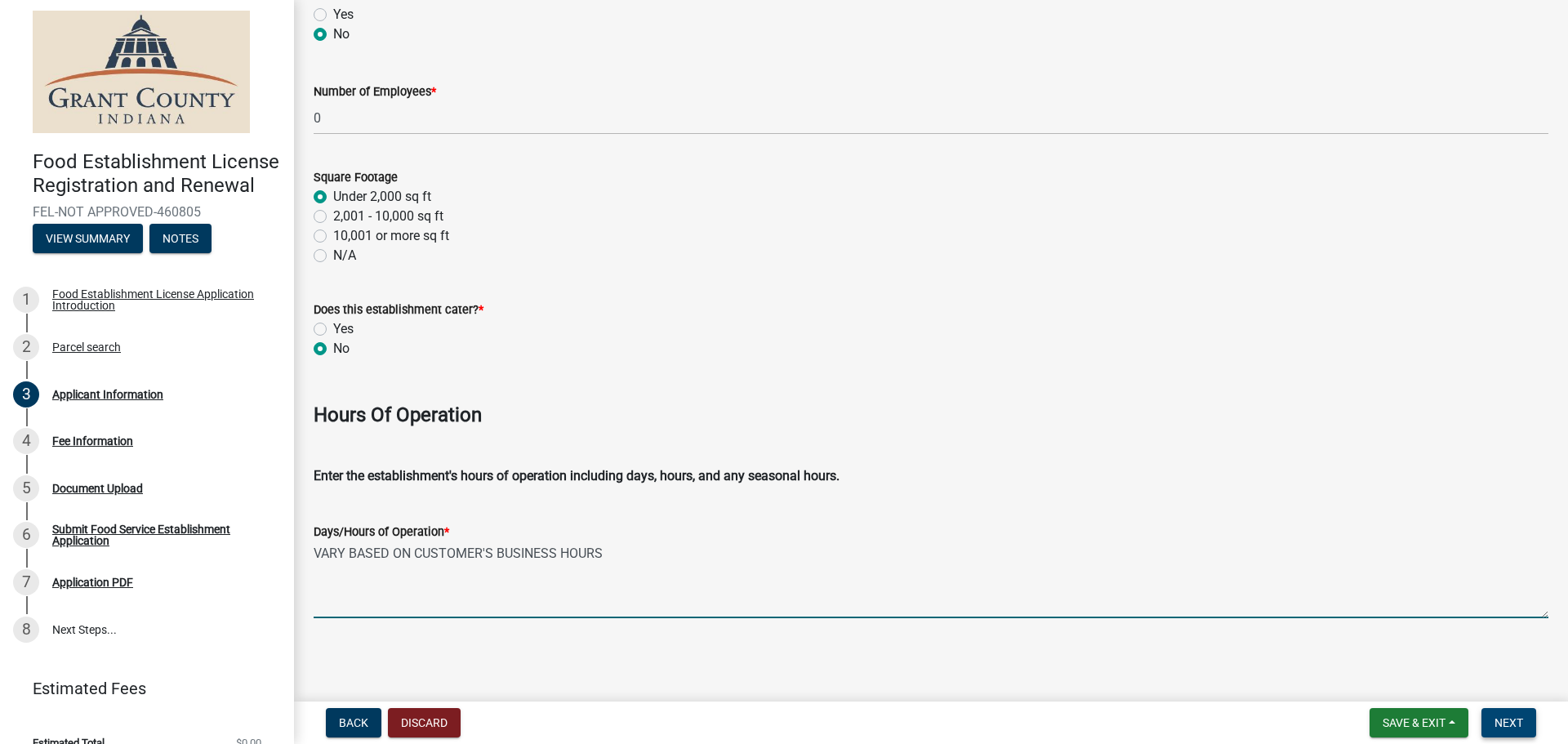
type textarea "VARY BASED ON CUSTOMER'S BUSINESS HOURS"
click at [1500, 730] on button "Next" at bounding box center [1509, 723] width 54 height 30
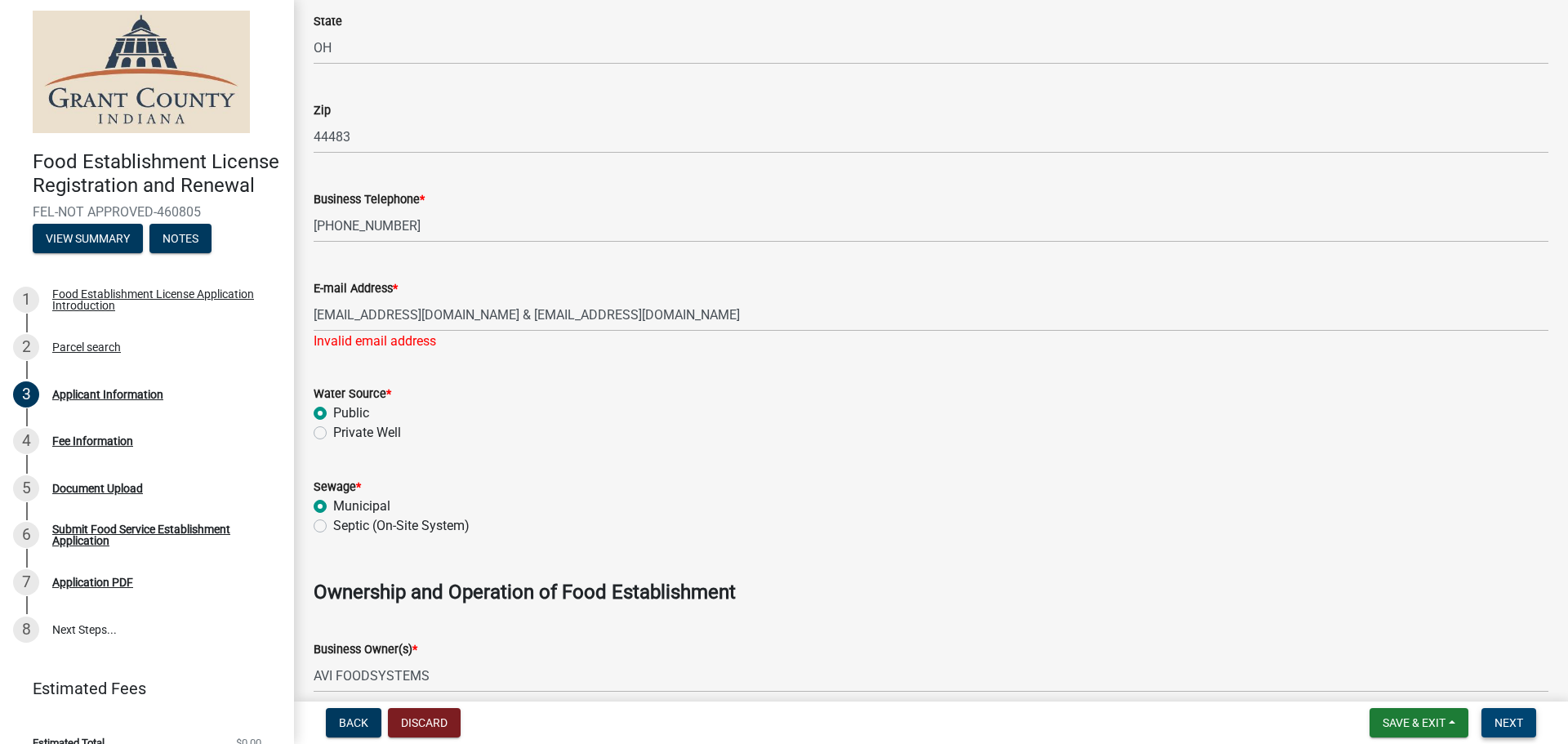
scroll to position [572, 0]
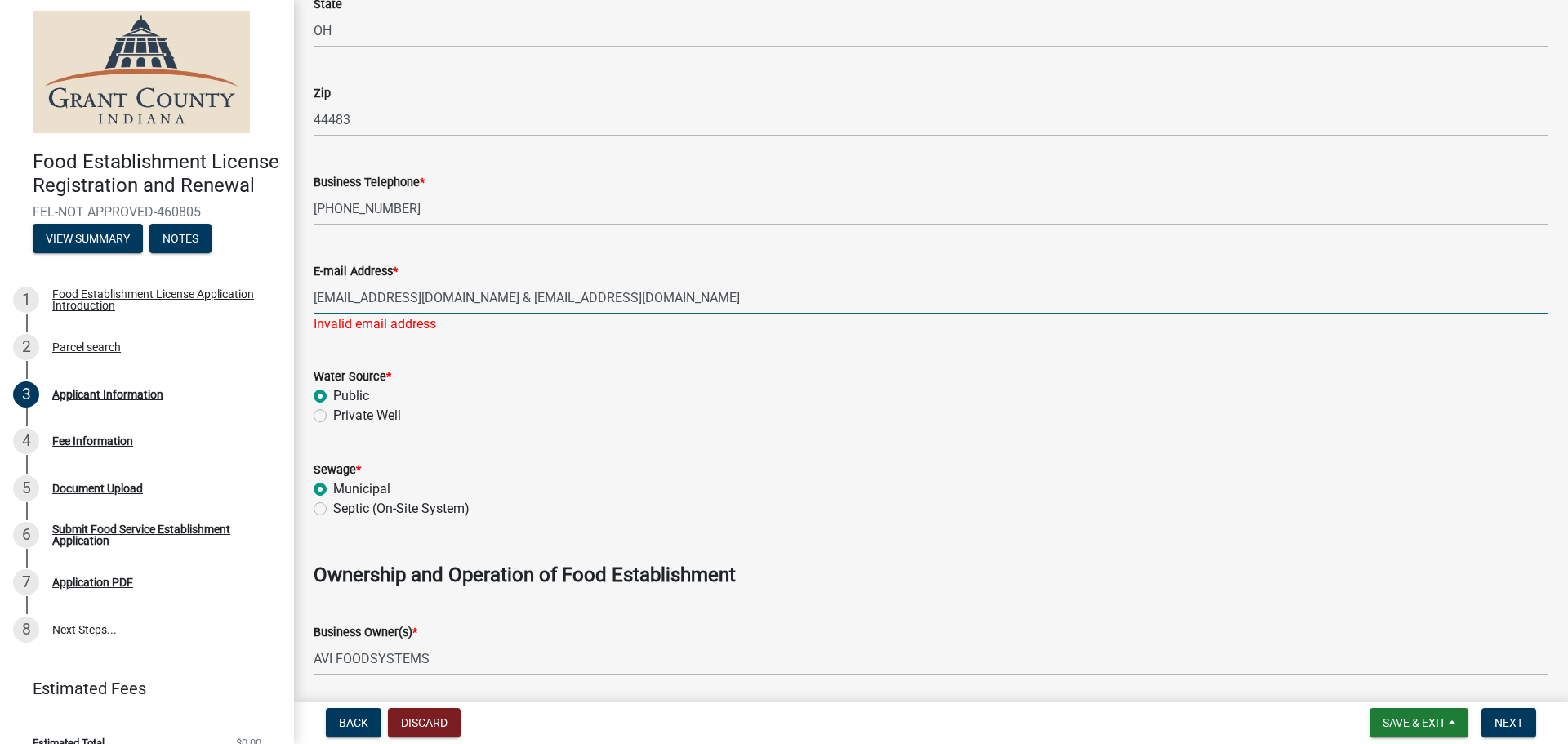
drag, startPoint x: 579, startPoint y: 291, endPoint x: -20, endPoint y: 291, distance: 599.0
click at [0, 291] on html "Internet Explorer does NOT work with GeoPermits. Get a new browser for more sec…" at bounding box center [784, 372] width 1568 height 744
type input "[EMAIL_ADDRESS][DOMAIN_NAME]"
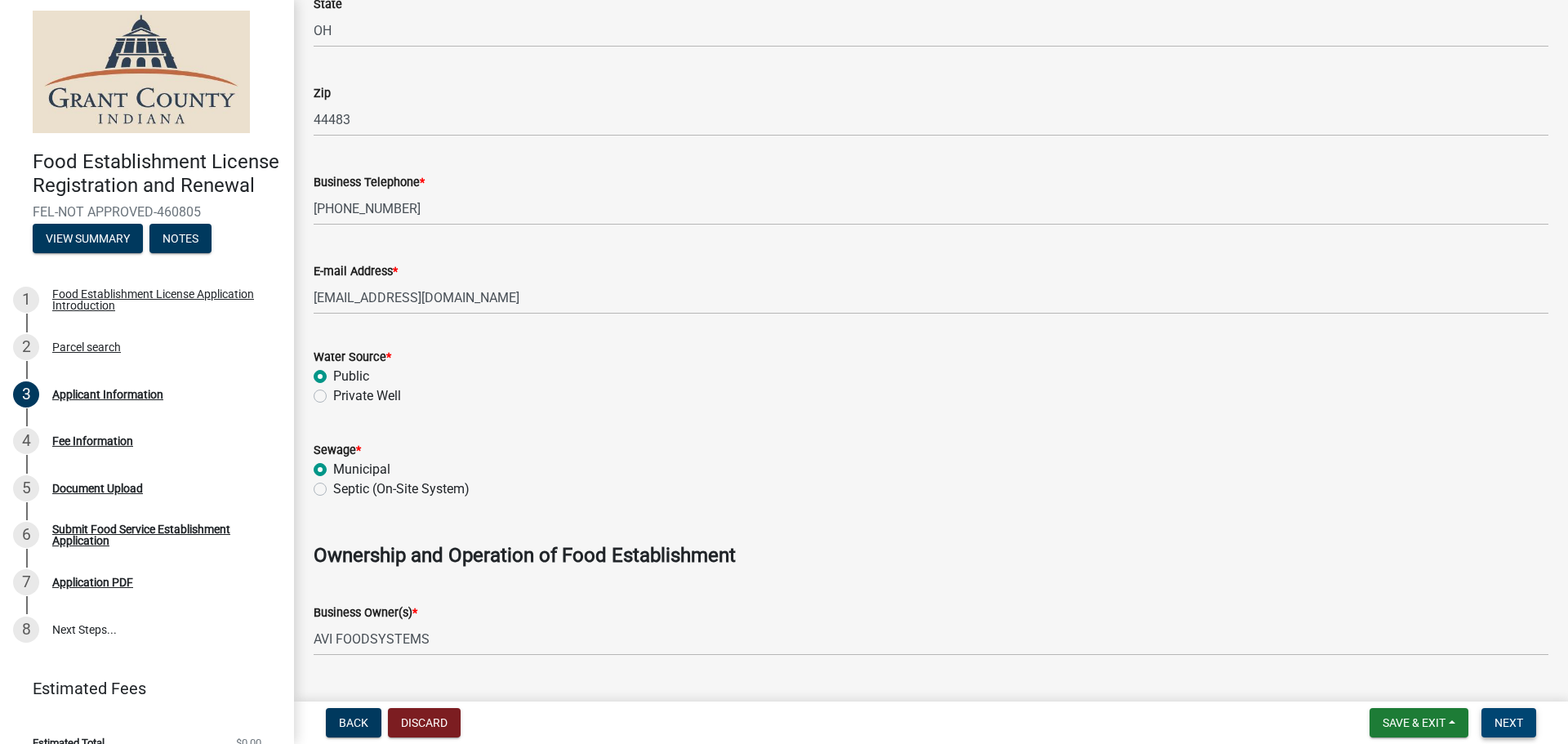
click at [1506, 716] on span "Next" at bounding box center [1509, 723] width 29 height 13
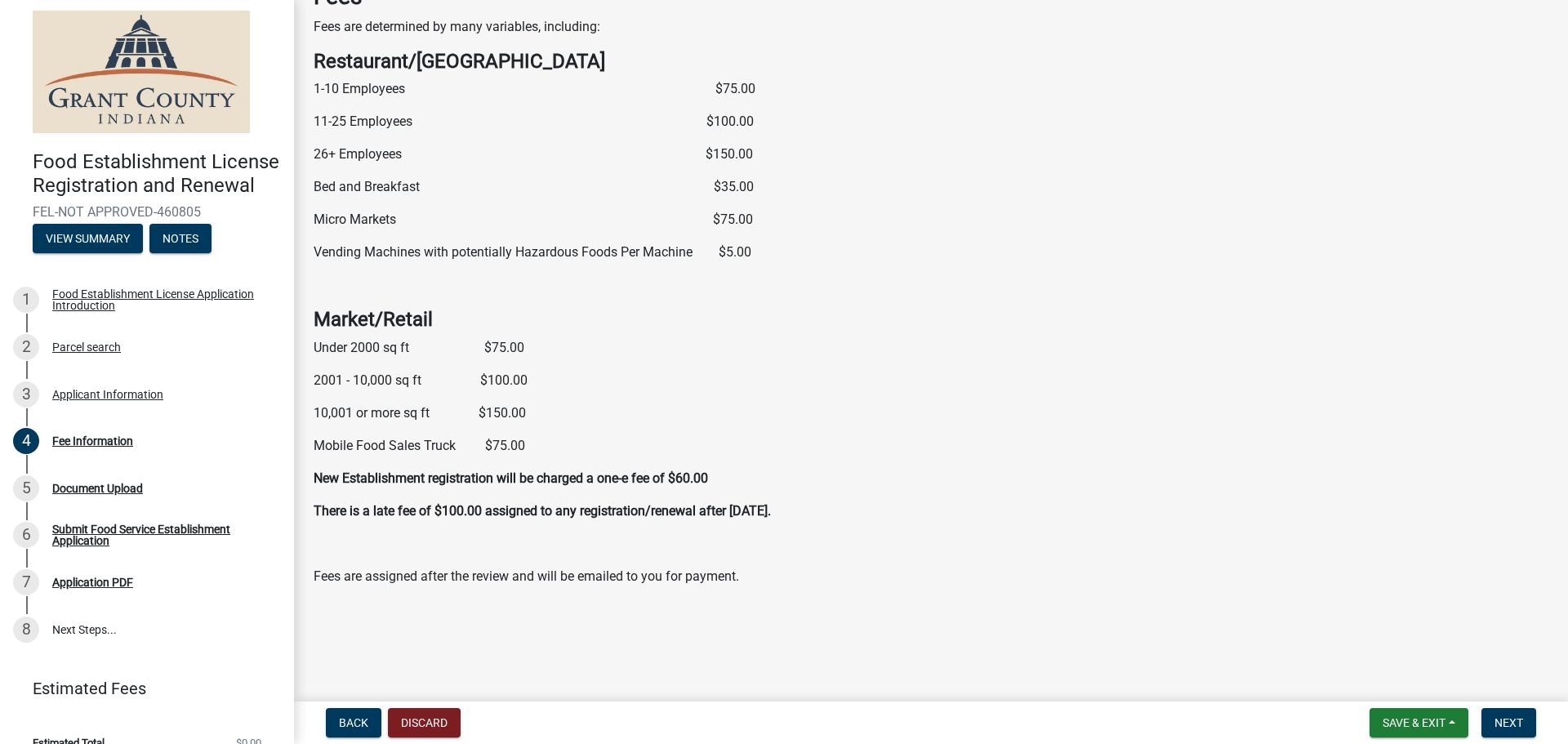
scroll to position [110, 0]
click at [1521, 724] on span "Next" at bounding box center [1509, 723] width 29 height 13
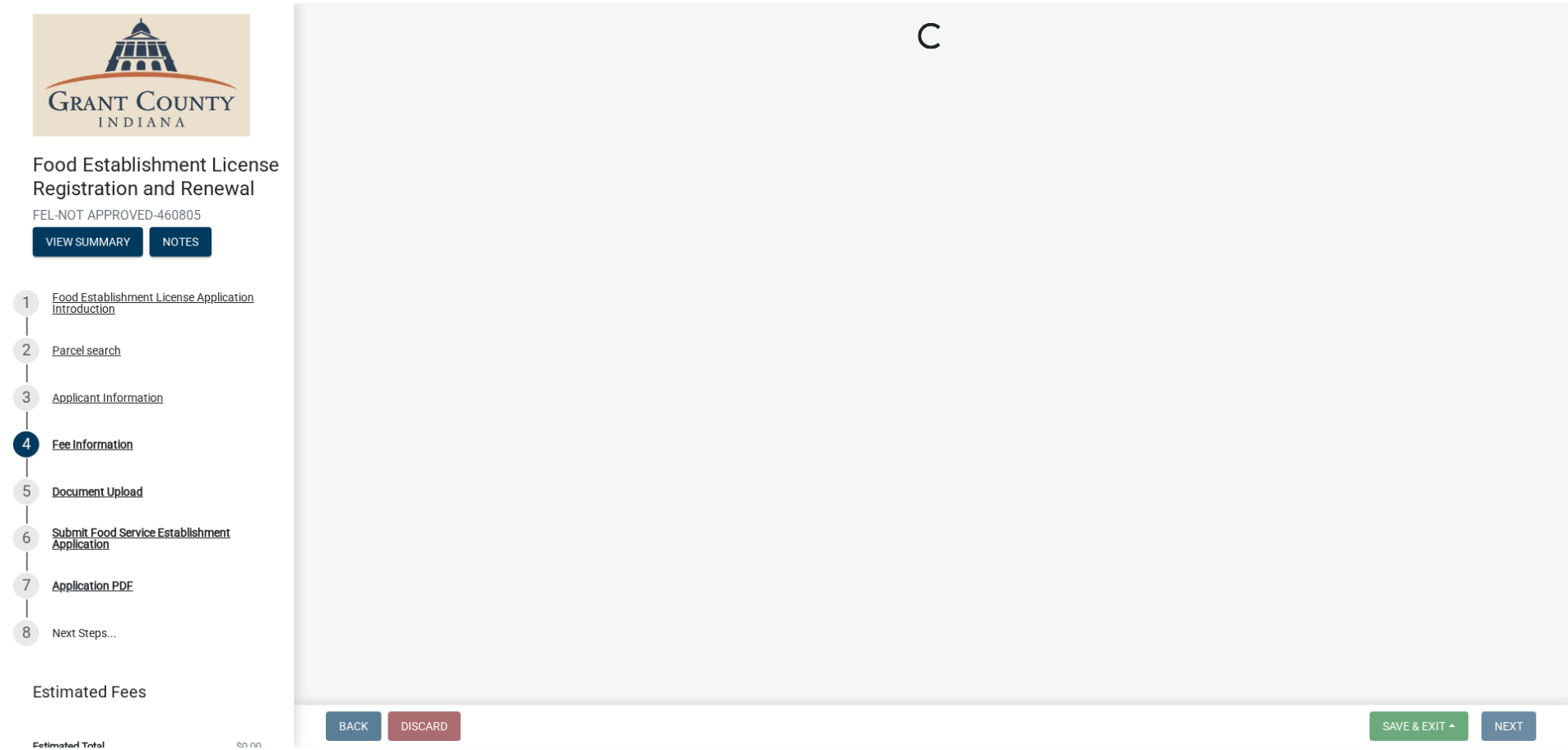
scroll to position [0, 0]
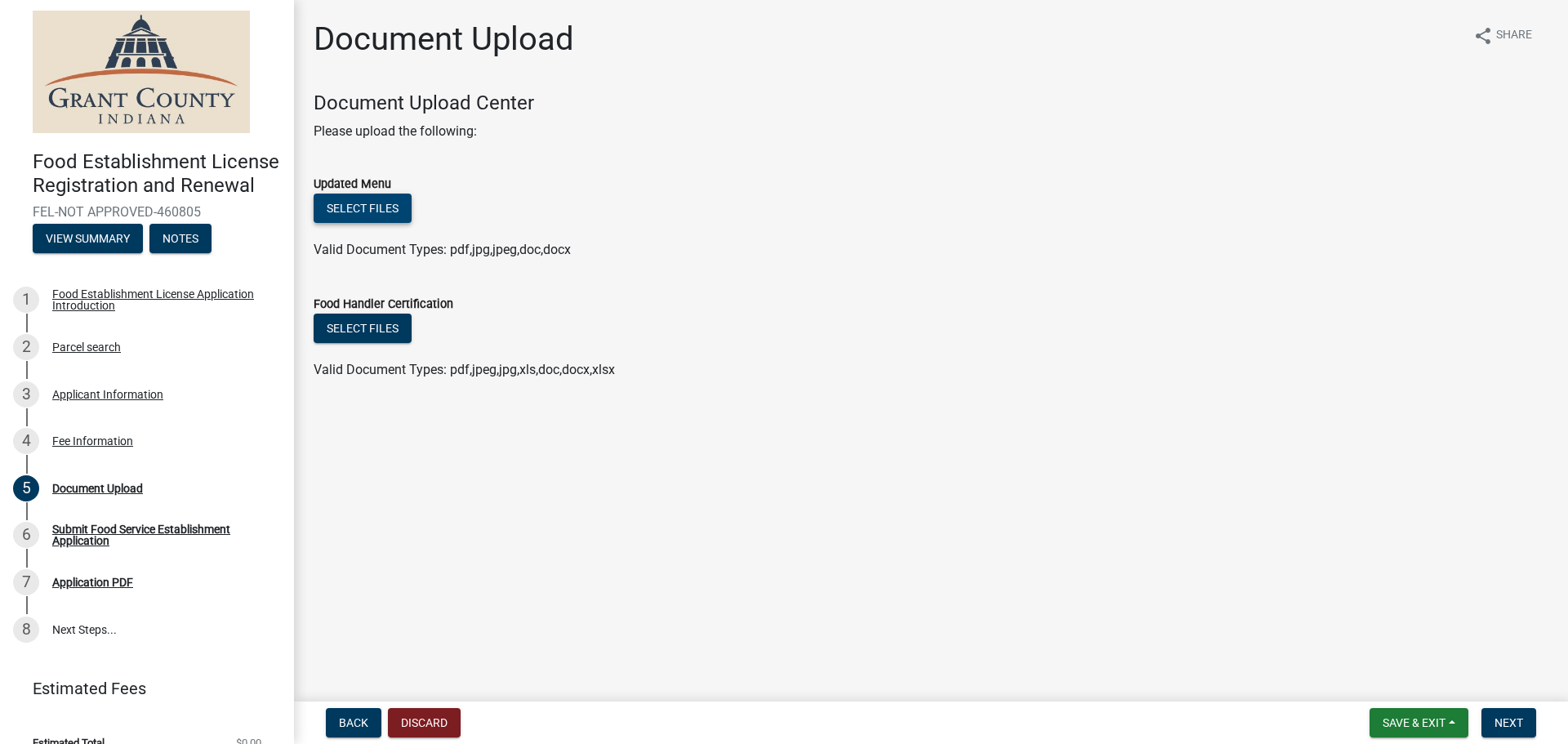
click at [355, 204] on button "Select files" at bounding box center [363, 208] width 98 height 30
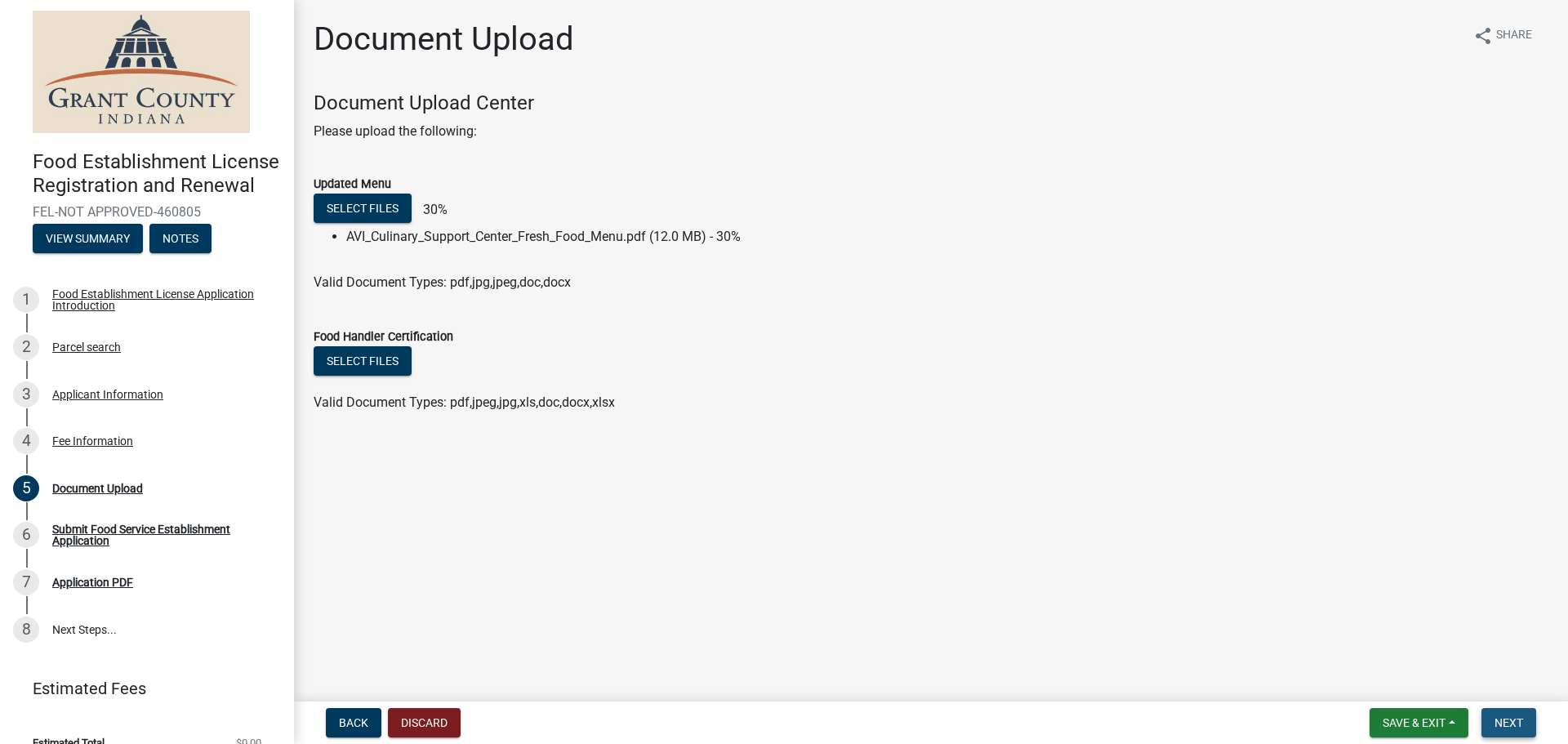
click at [1514, 726] on span "Next" at bounding box center [1509, 723] width 29 height 13
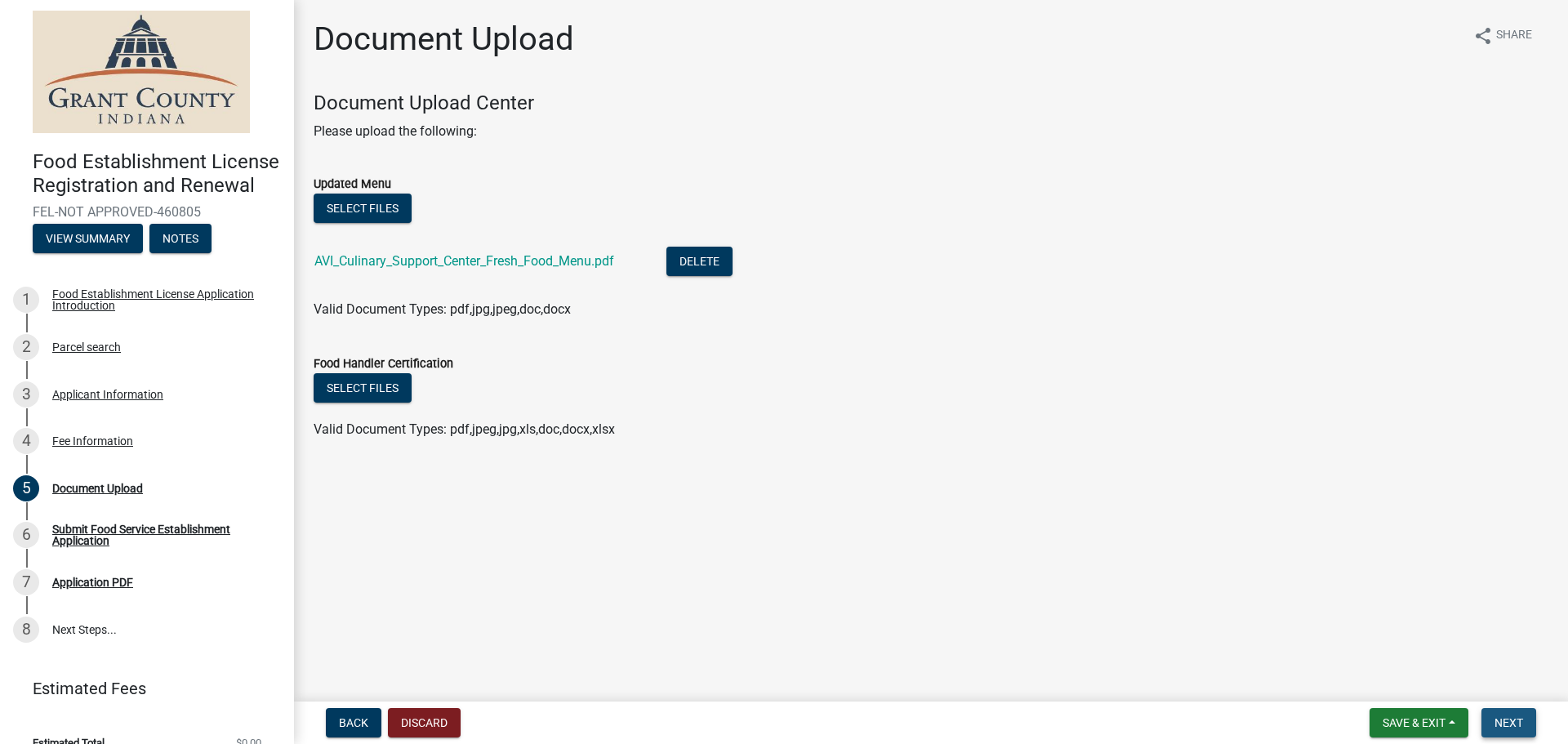
click at [1514, 726] on span "Next" at bounding box center [1509, 723] width 29 height 13
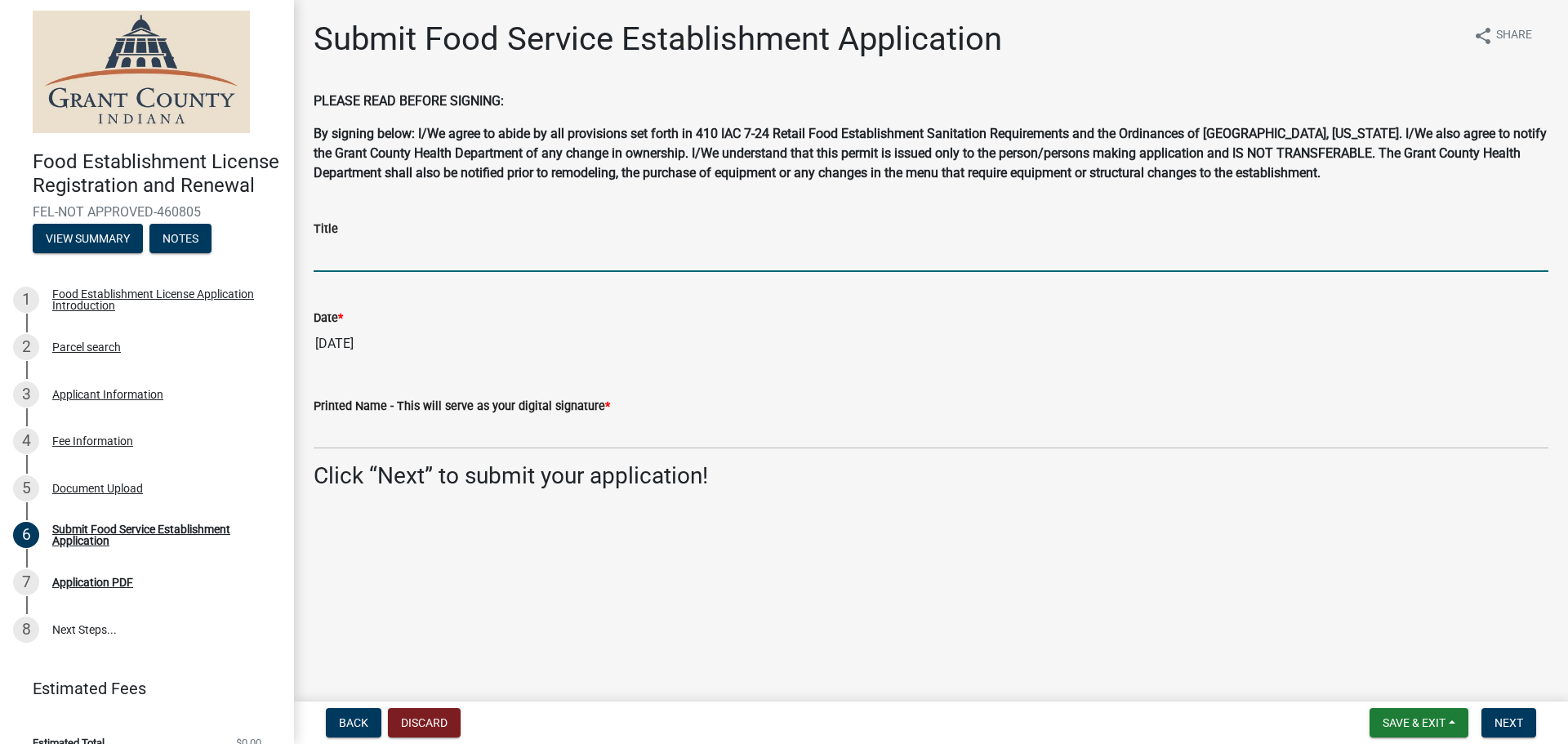
click at [446, 253] on input "Title" at bounding box center [931, 255] width 1235 height 34
type input "TAX MANAGER"
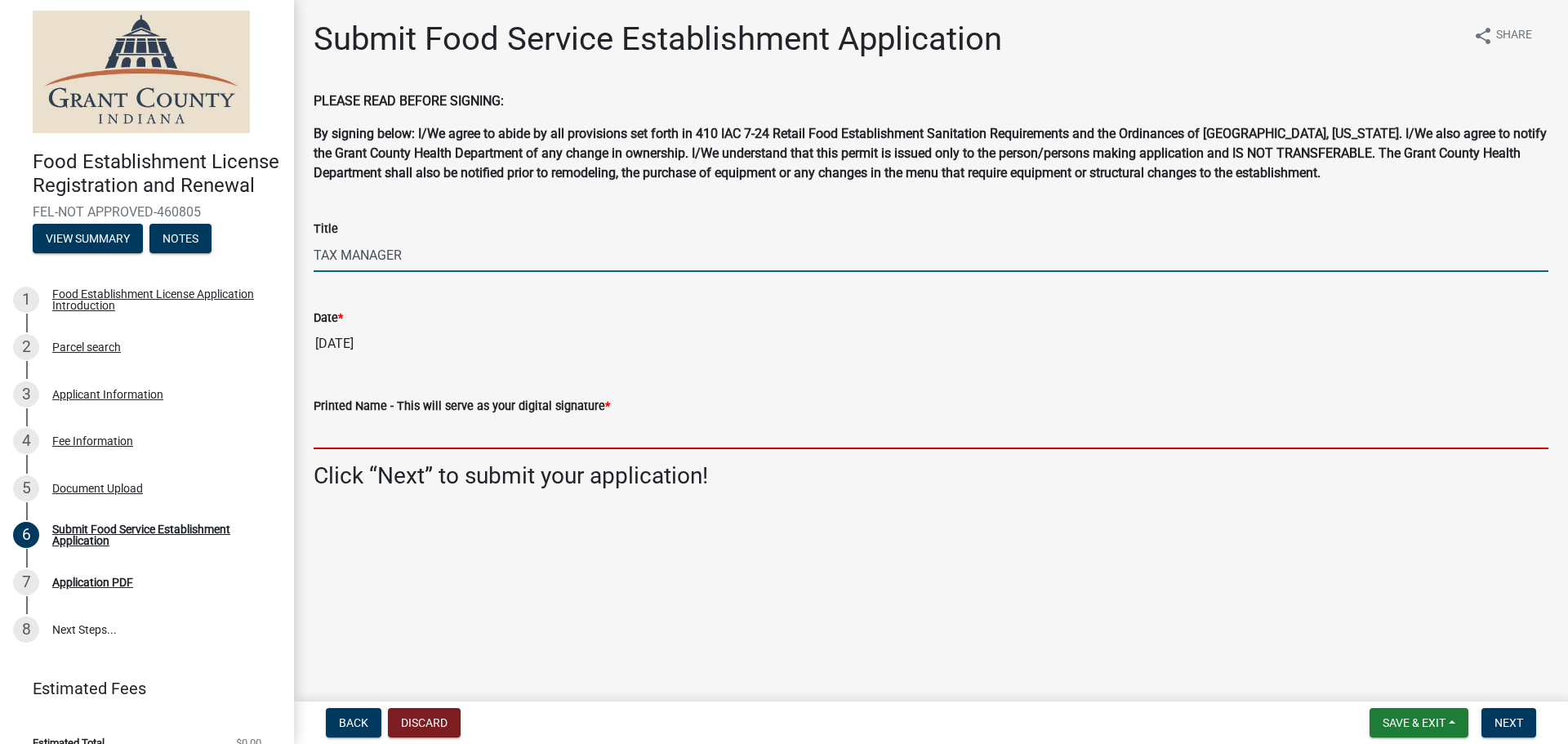
click at [447, 433] on input "Printed Name - This will serve as your digital signature *" at bounding box center [931, 433] width 1235 height 34
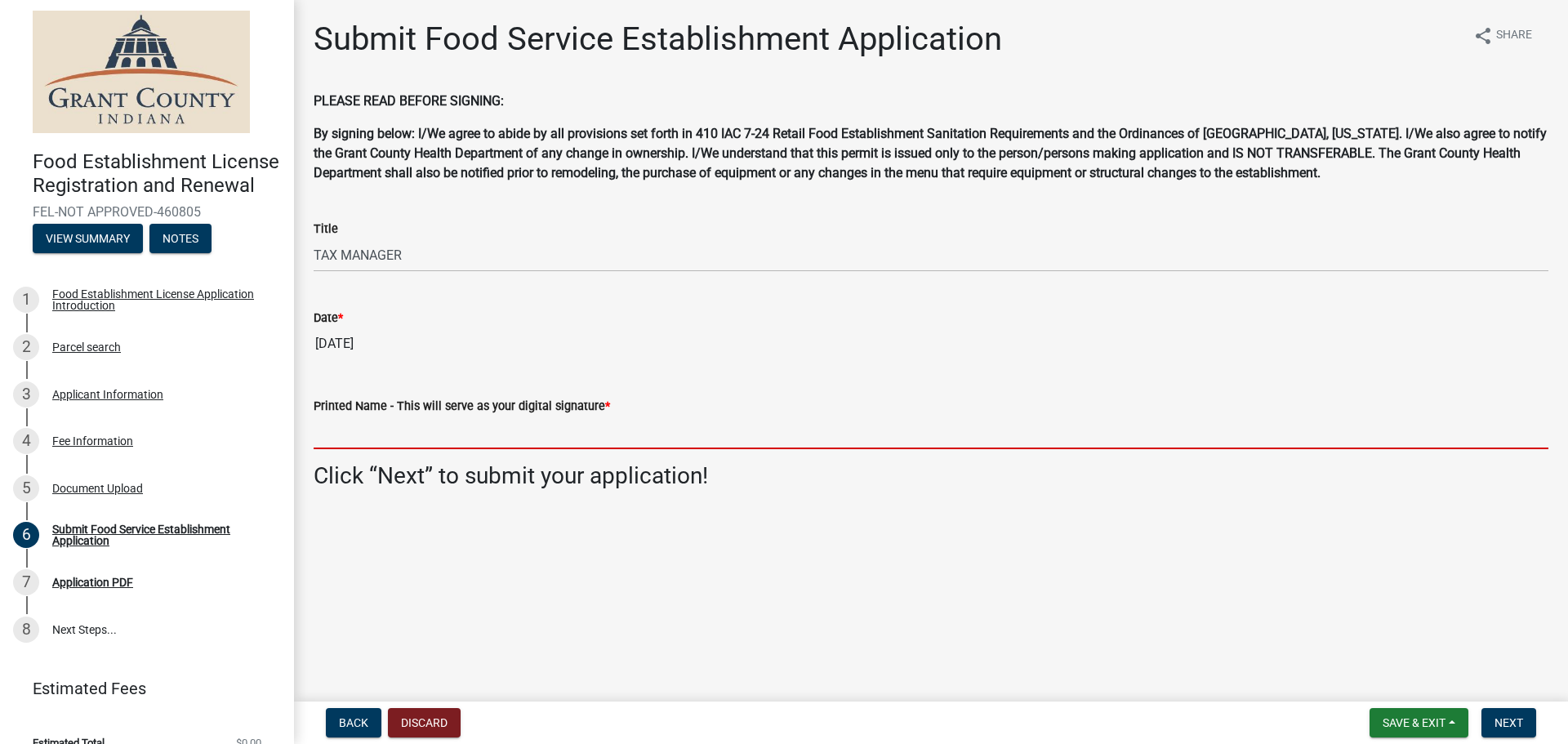
type input "[PERSON_NAME]"
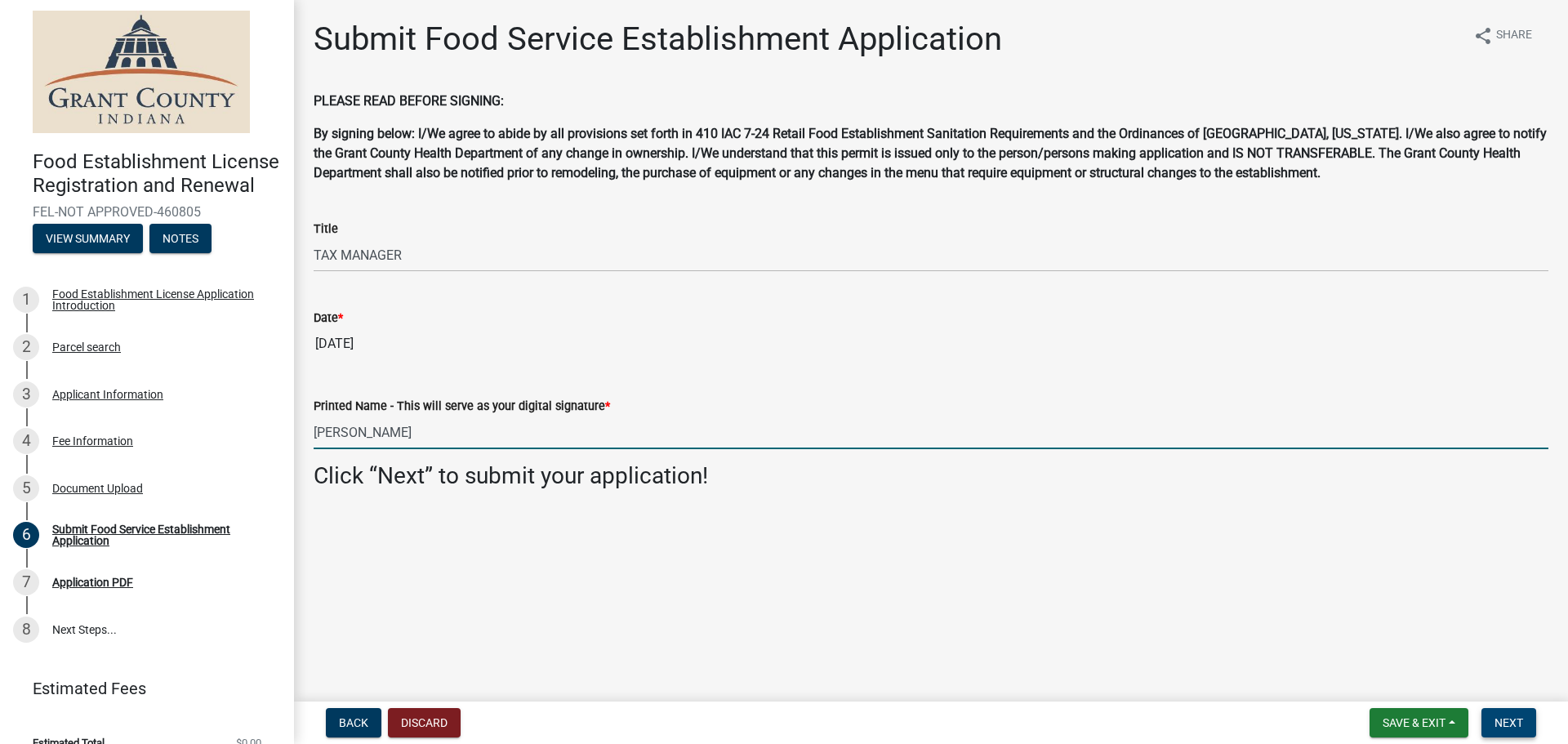
click at [1509, 722] on span "Next" at bounding box center [1509, 723] width 29 height 13
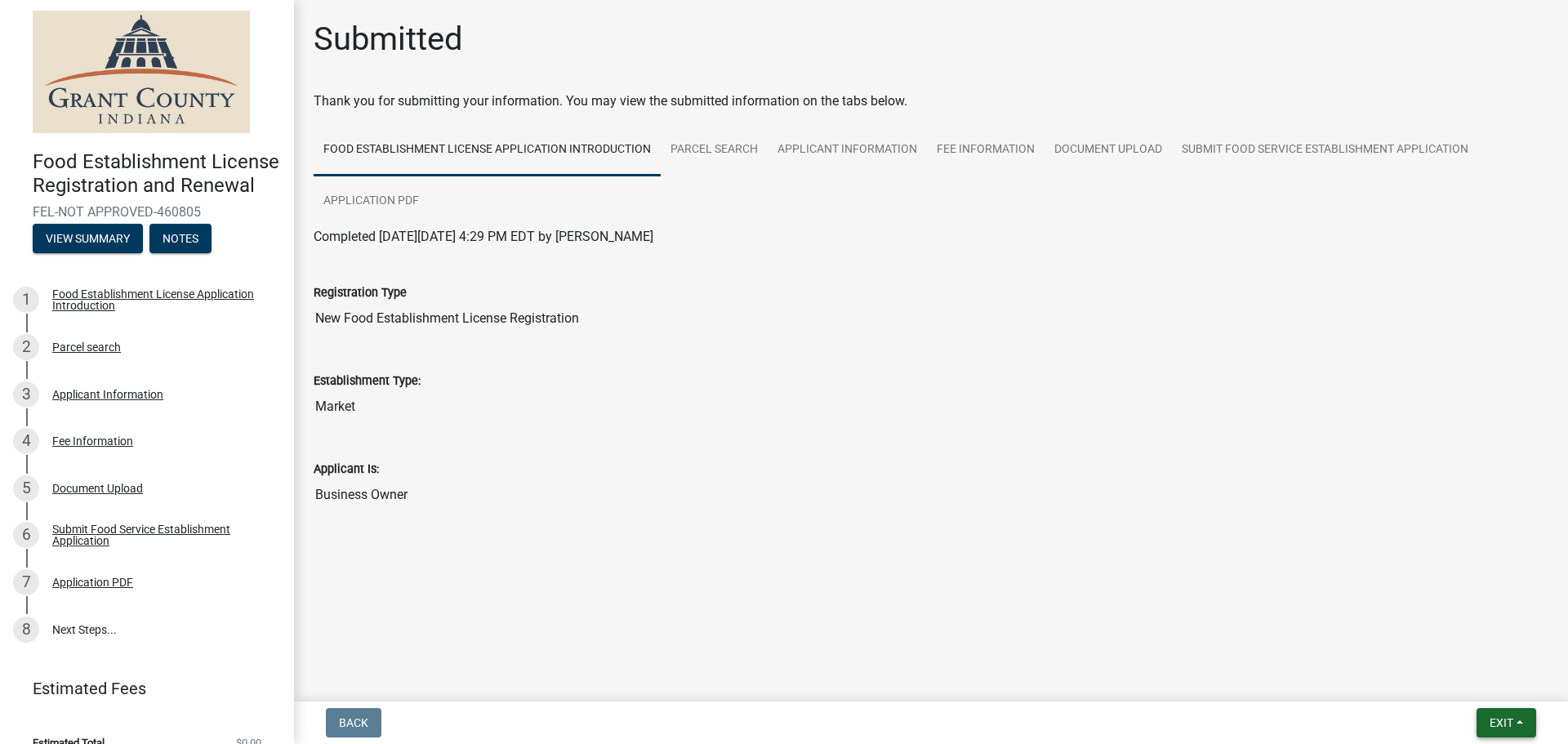
click at [1505, 713] on button "Exit" at bounding box center [1506, 723] width 59 height 30
click at [1439, 676] on button "Save & Exit" at bounding box center [1471, 681] width 131 height 40
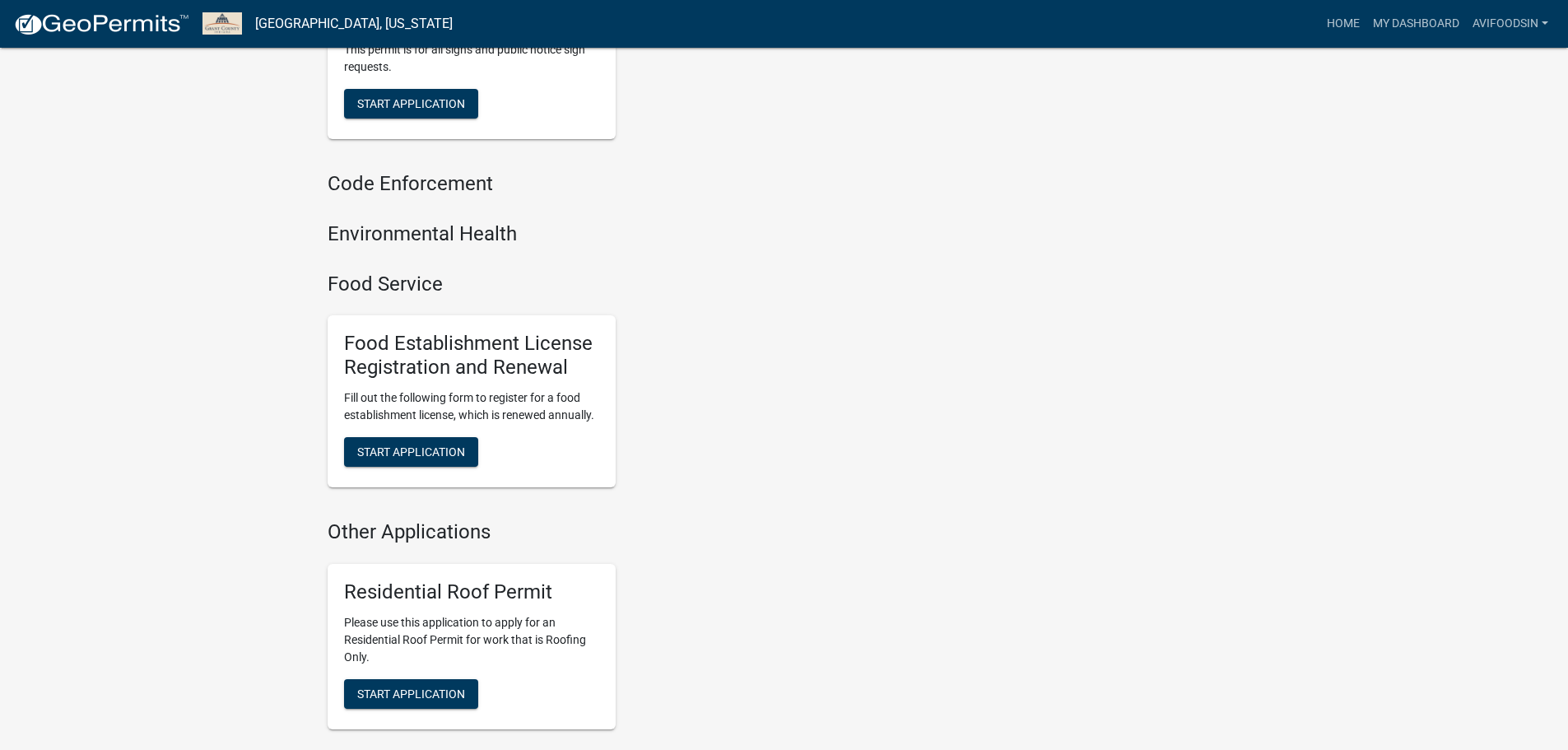
scroll to position [1153, 0]
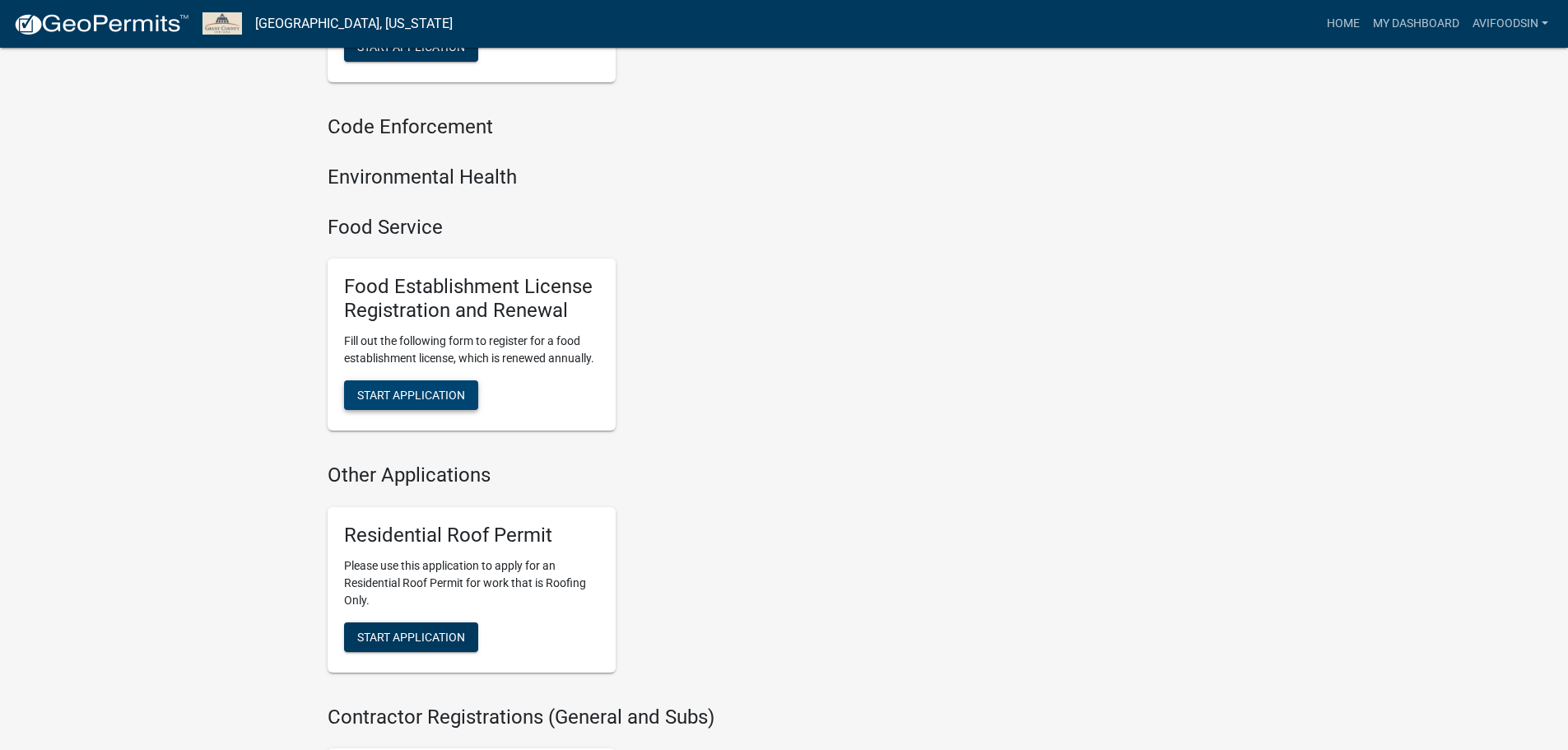
click at [419, 402] on span "Start Application" at bounding box center [411, 395] width 108 height 13
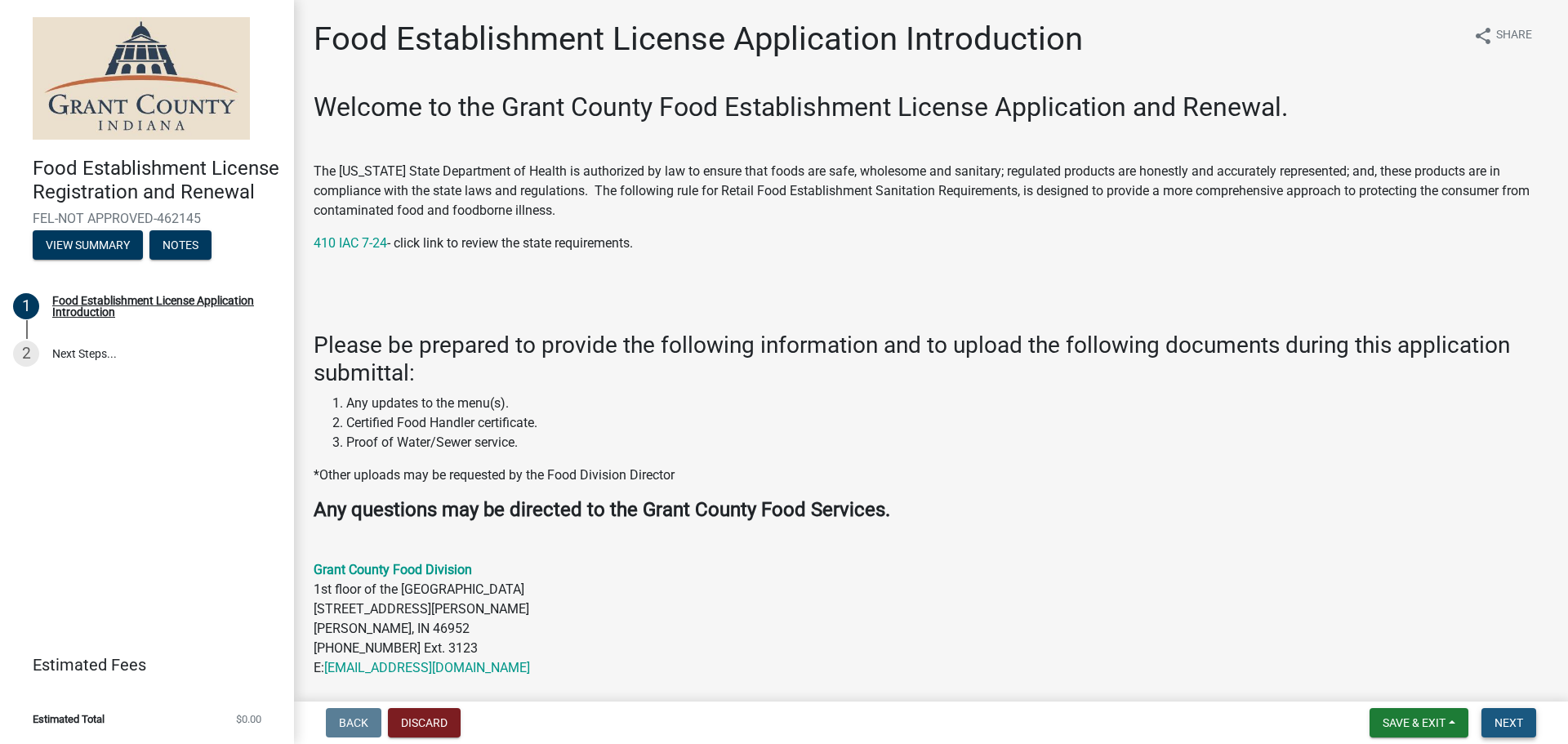
click at [1502, 718] on span "Next" at bounding box center [1509, 723] width 29 height 13
click at [1499, 720] on span "Next" at bounding box center [1509, 723] width 29 height 13
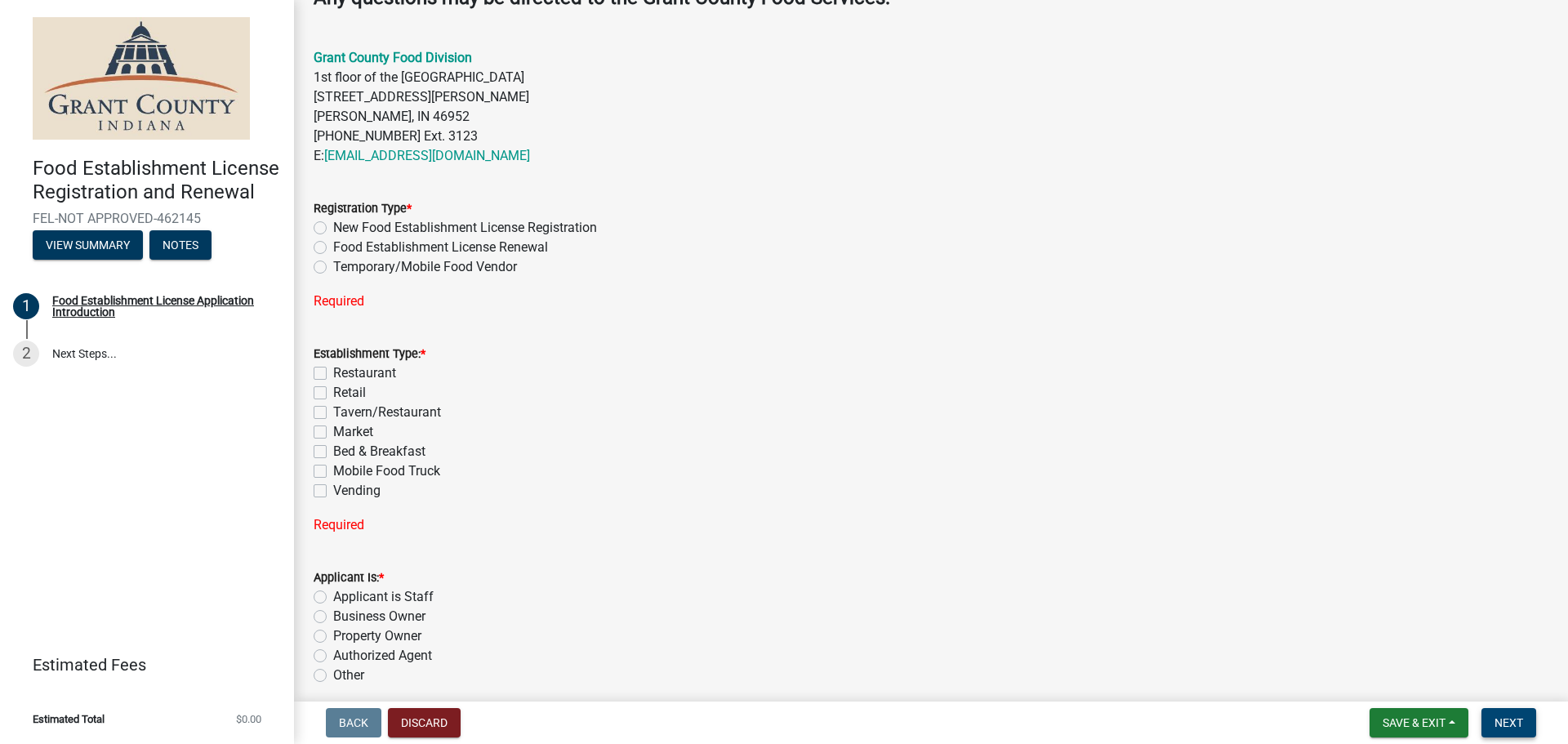
scroll to position [572, 0]
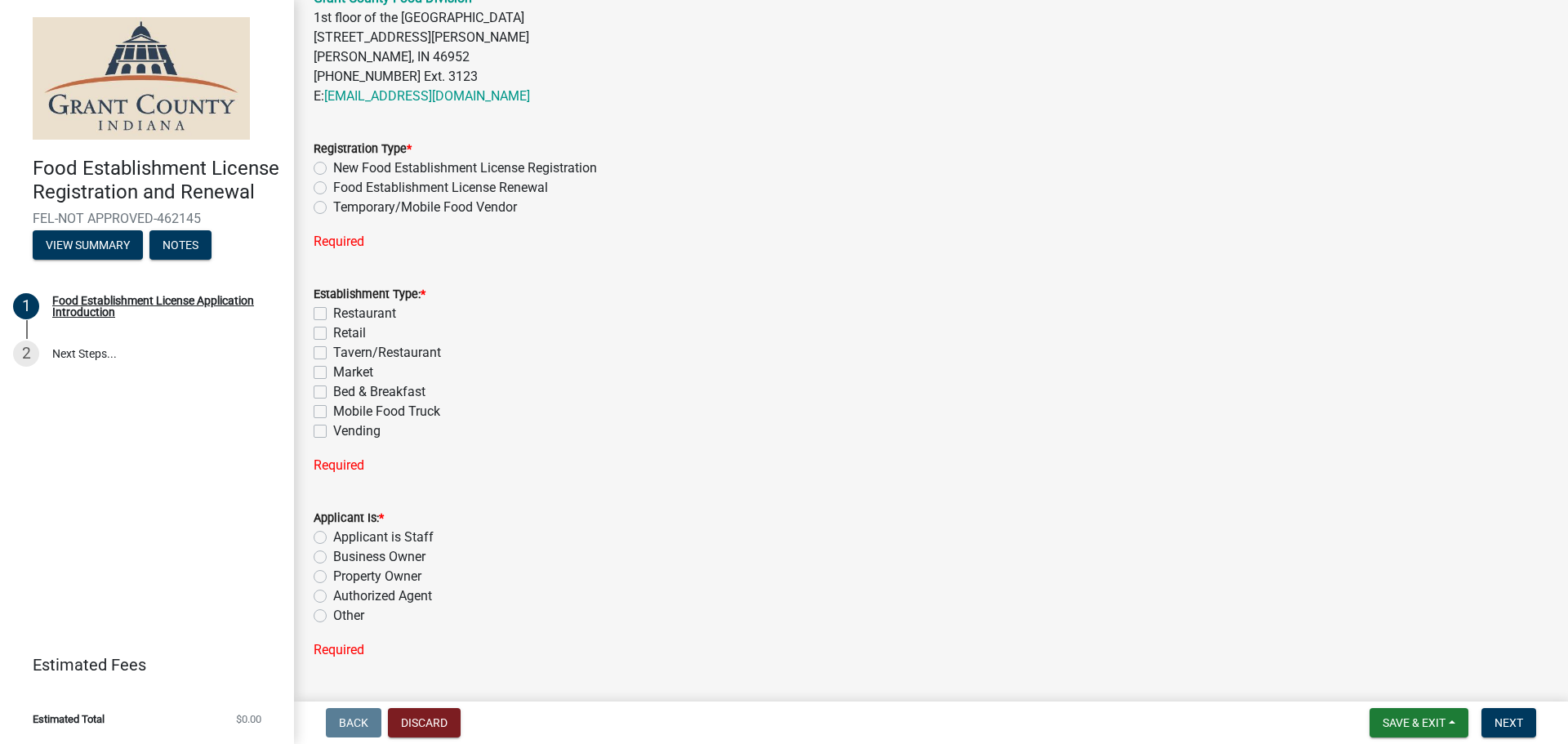
click at [325, 161] on div "New Food Establishment License Registration" at bounding box center [931, 168] width 1235 height 20
click at [333, 171] on label "New Food Establishment License Registration" at bounding box center [465, 168] width 264 height 20
click at [333, 169] on input "New Food Establishment License Registration" at bounding box center [338, 163] width 11 height 11
radio input "true"
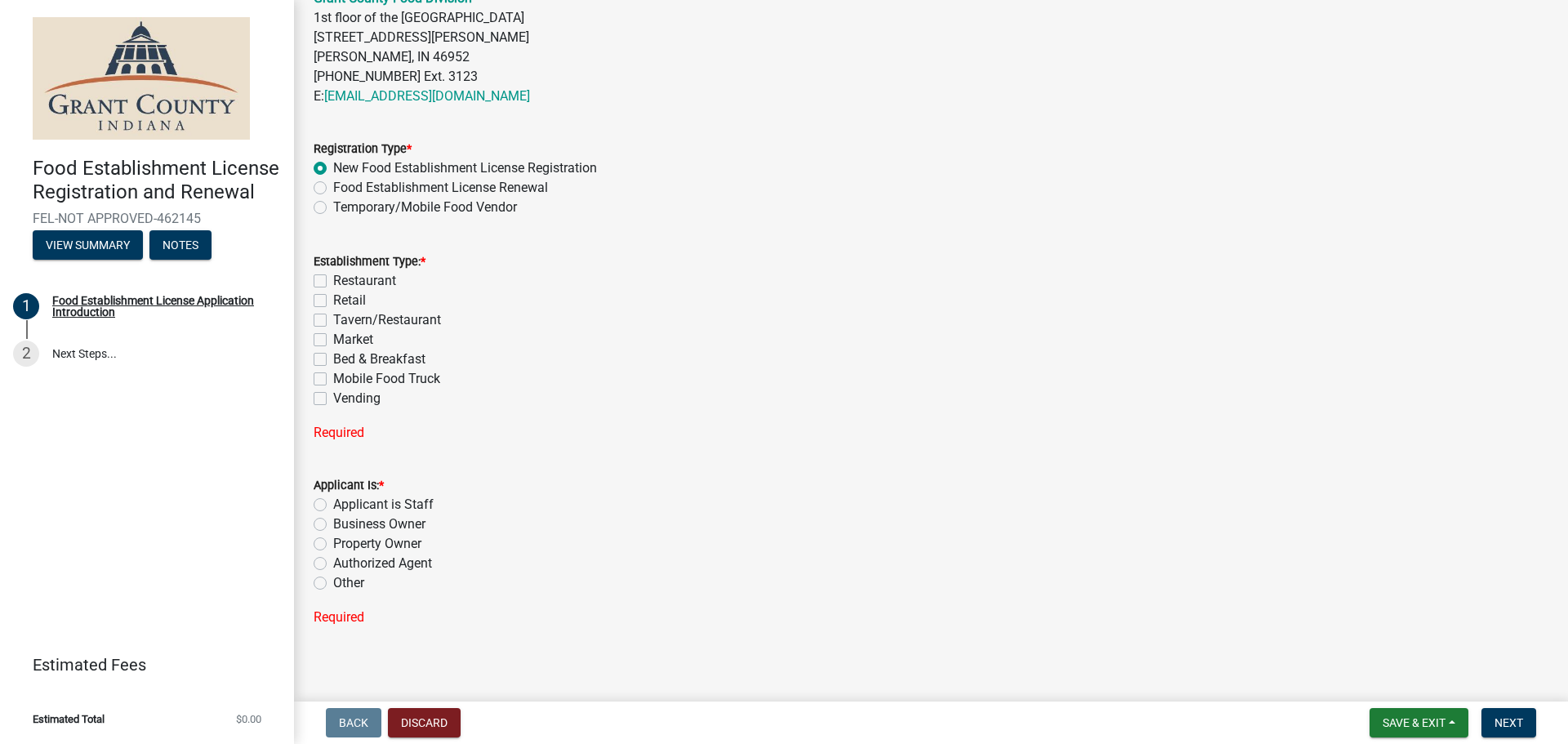
click at [333, 396] on label "Vending" at bounding box center [356, 399] width 47 height 20
click at [333, 396] on input "Vending" at bounding box center [338, 394] width 11 height 11
checkbox input "true"
checkbox input "false"
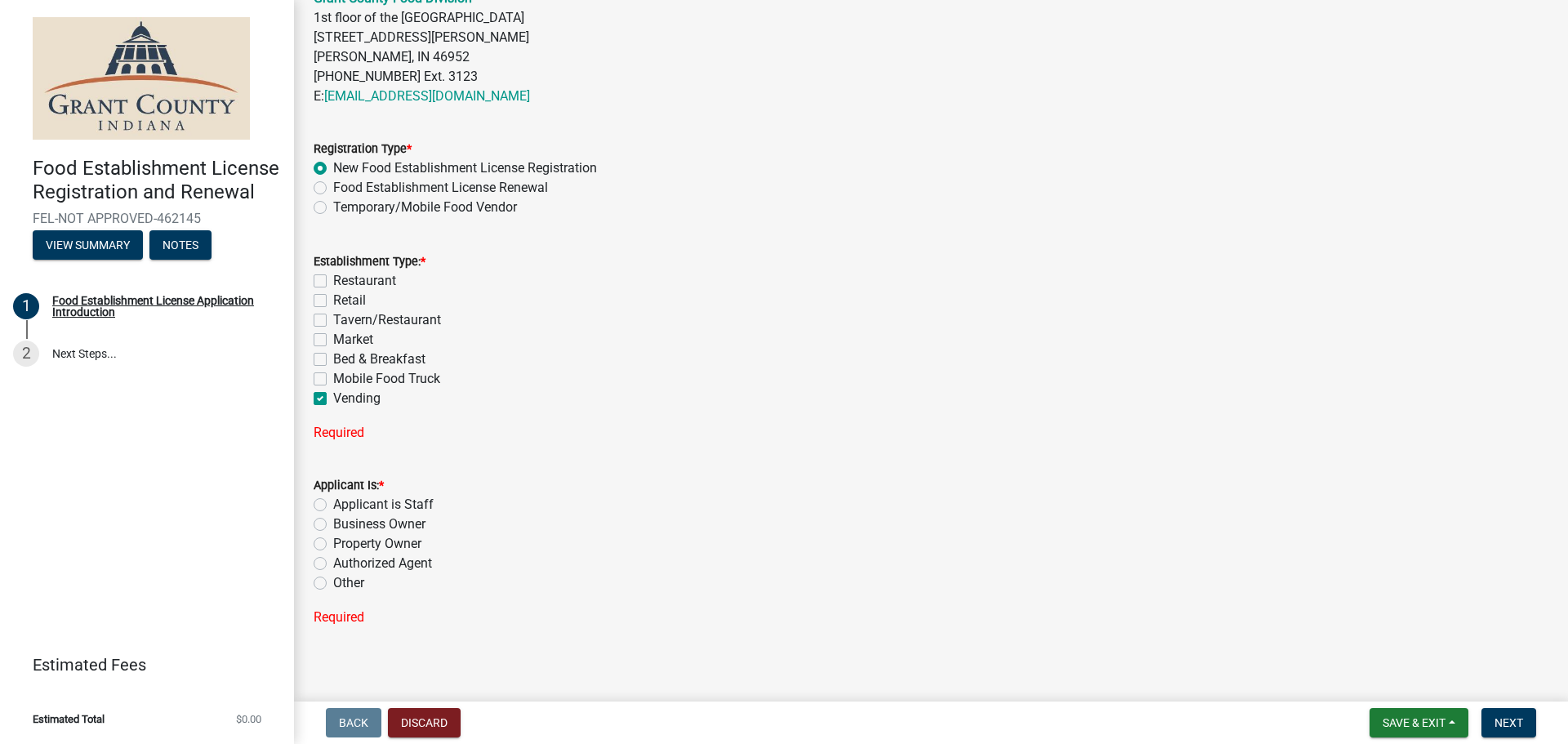
checkbox input "false"
checkbox input "true"
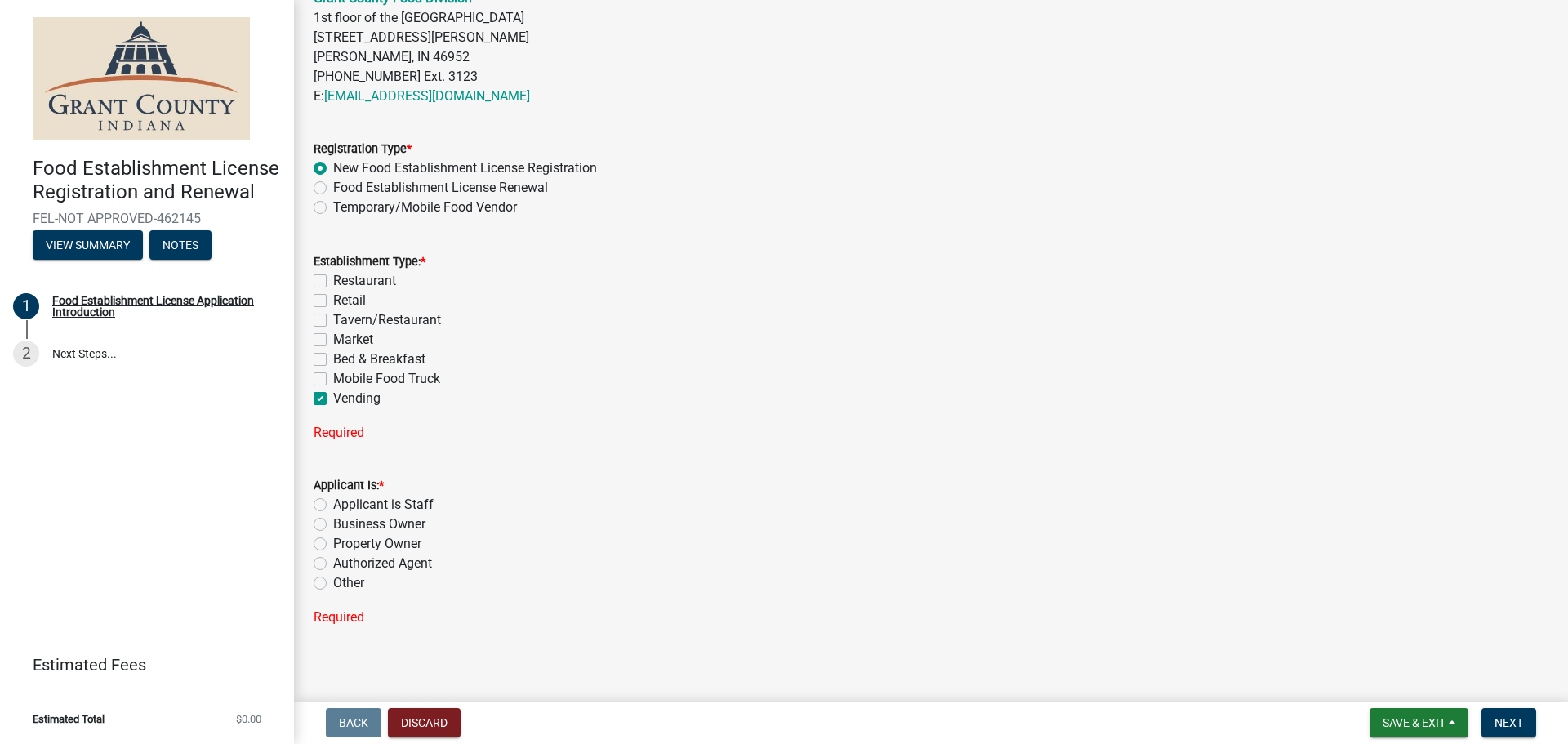
scroll to position [548, 0]
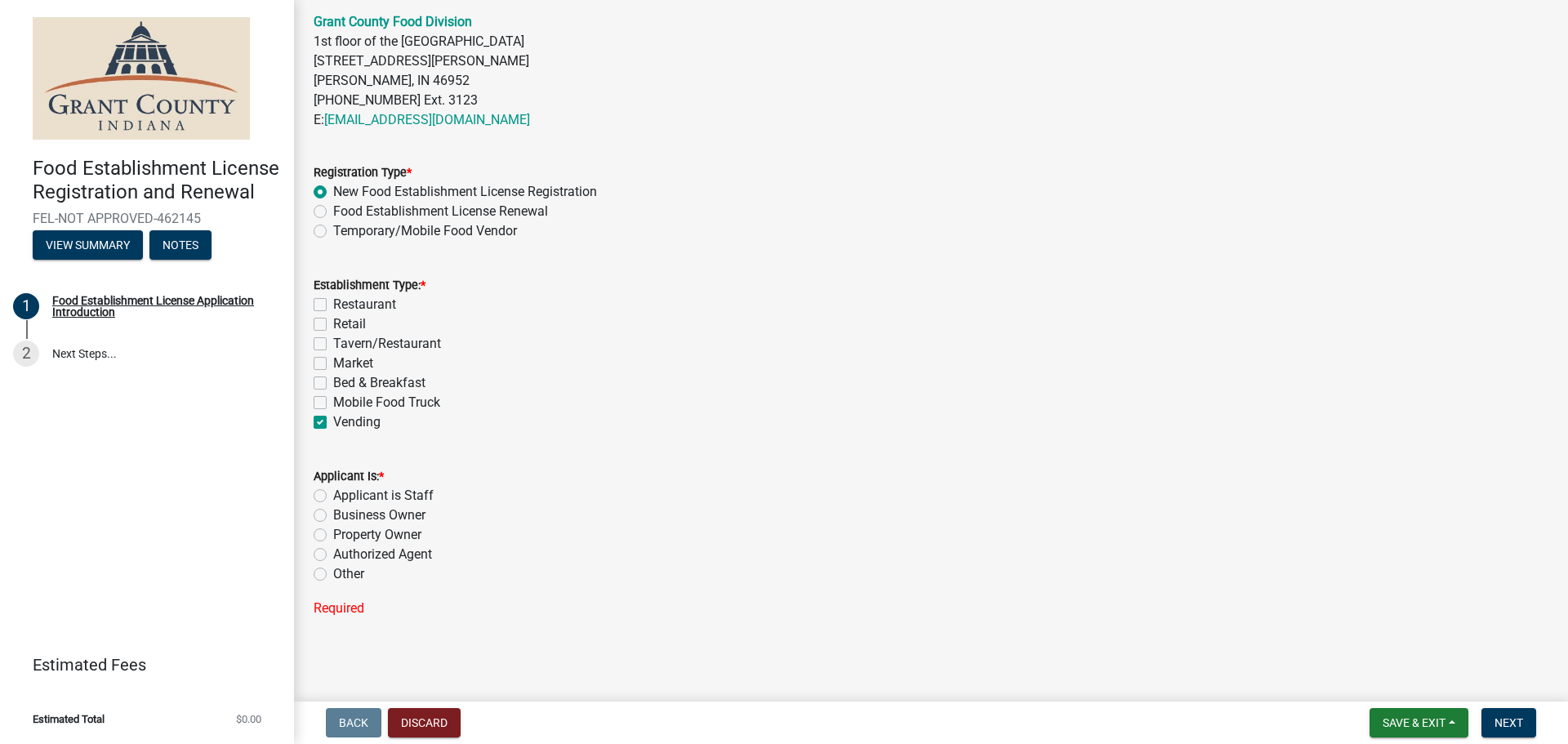
click at [333, 494] on label "Applicant is Staff" at bounding box center [383, 496] width 101 height 20
click at [333, 494] on input "Applicant is Staff" at bounding box center [338, 491] width 11 height 11
radio input "true"
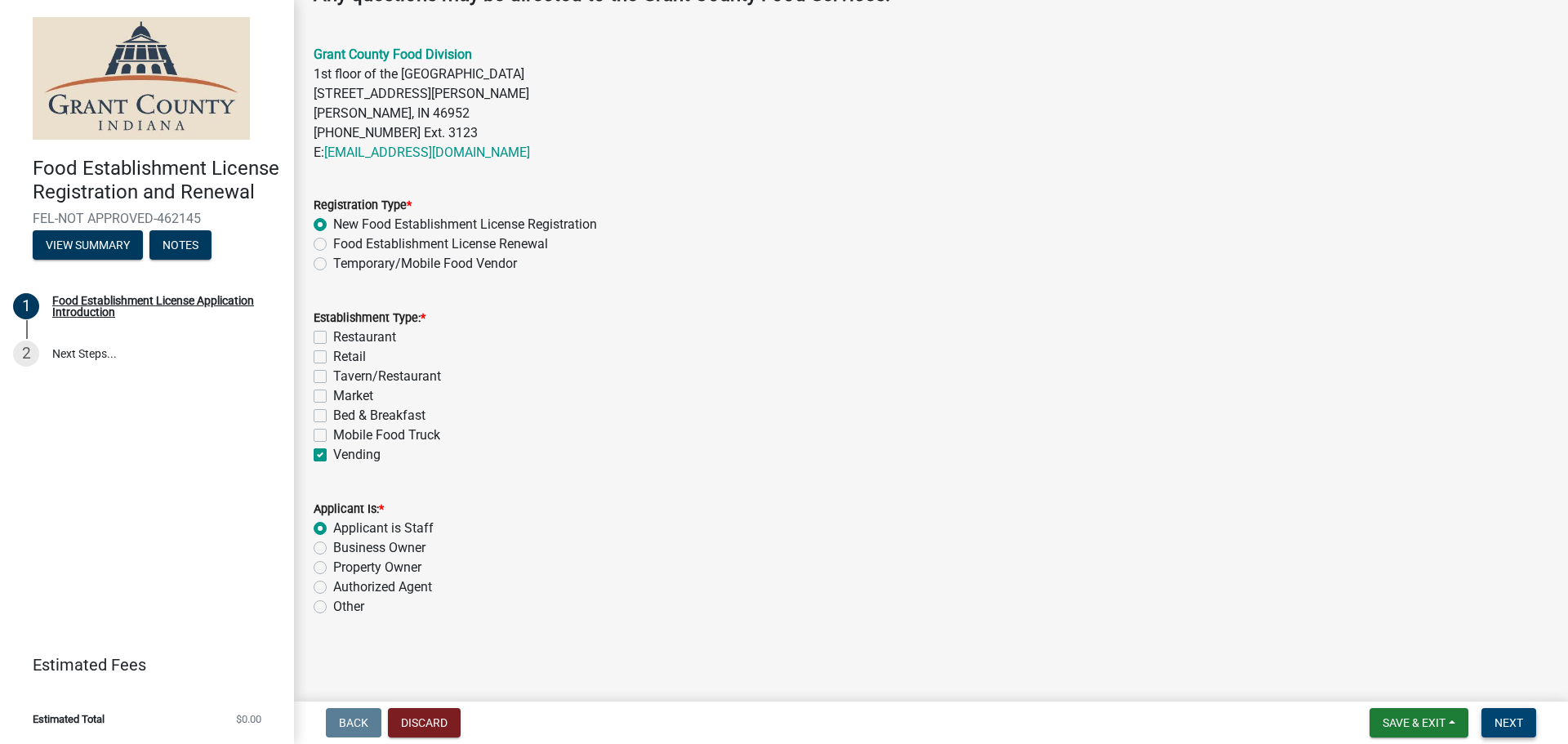
click at [1505, 727] on span "Next" at bounding box center [1509, 723] width 29 height 13
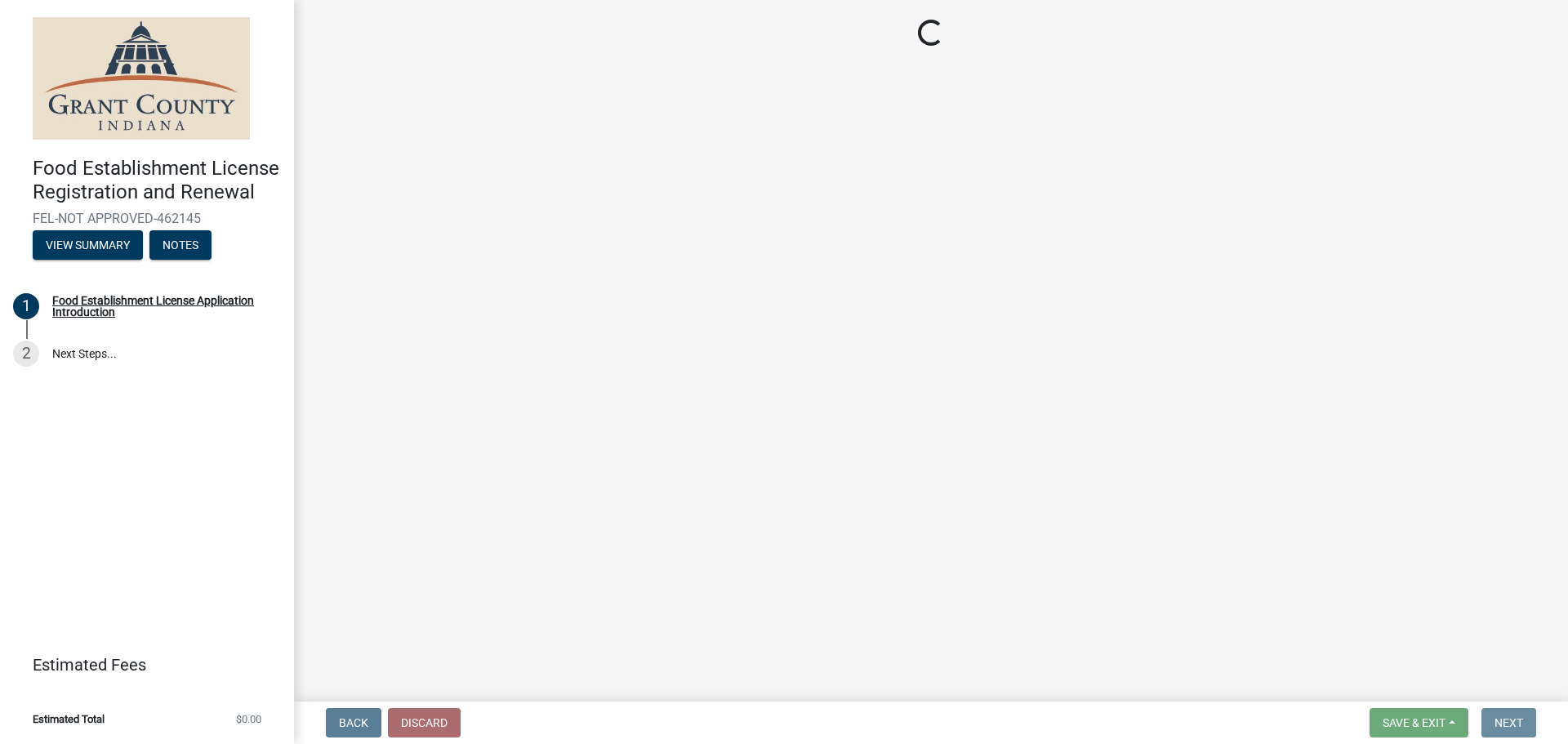
scroll to position [0, 0]
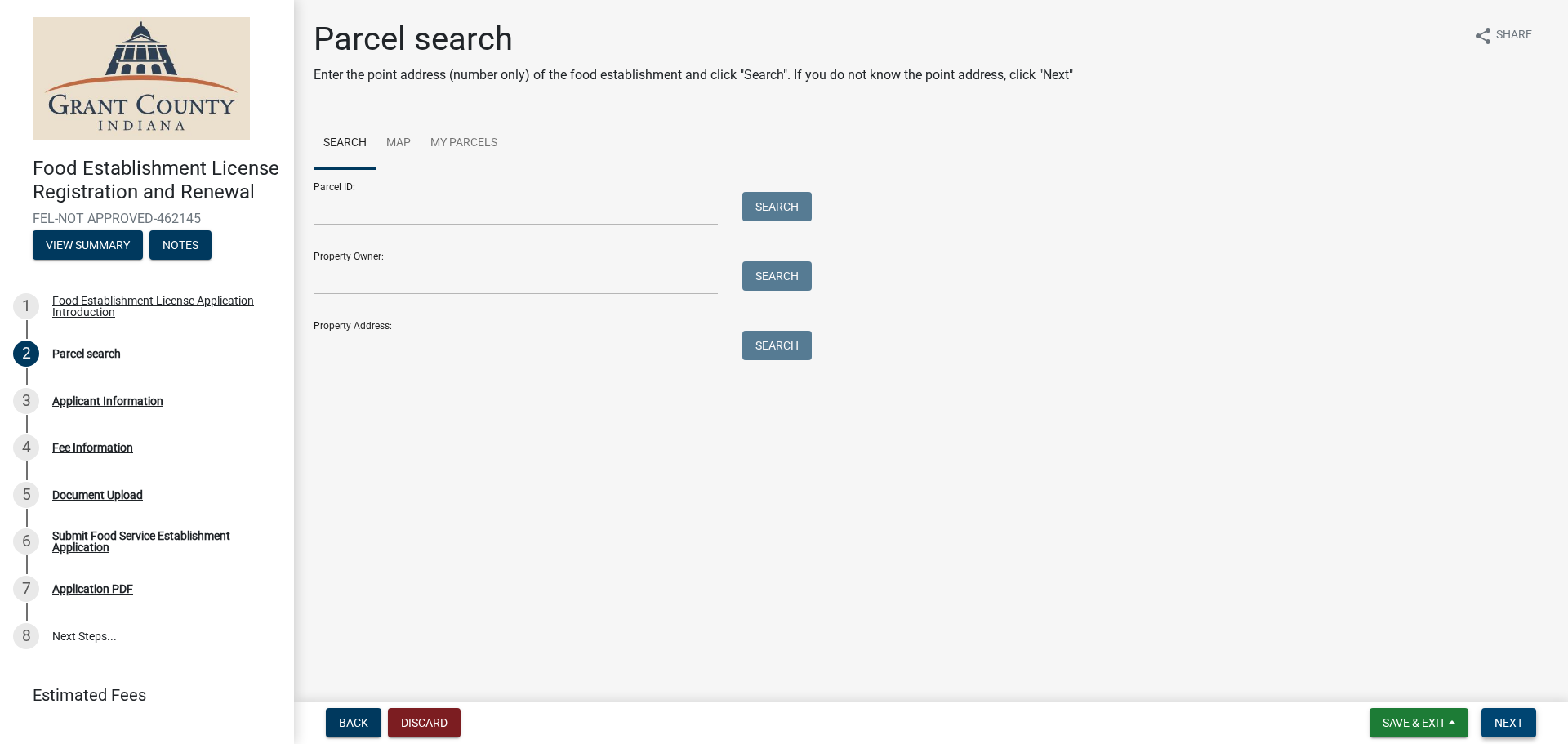
click at [1516, 717] on span "Next" at bounding box center [1509, 723] width 29 height 13
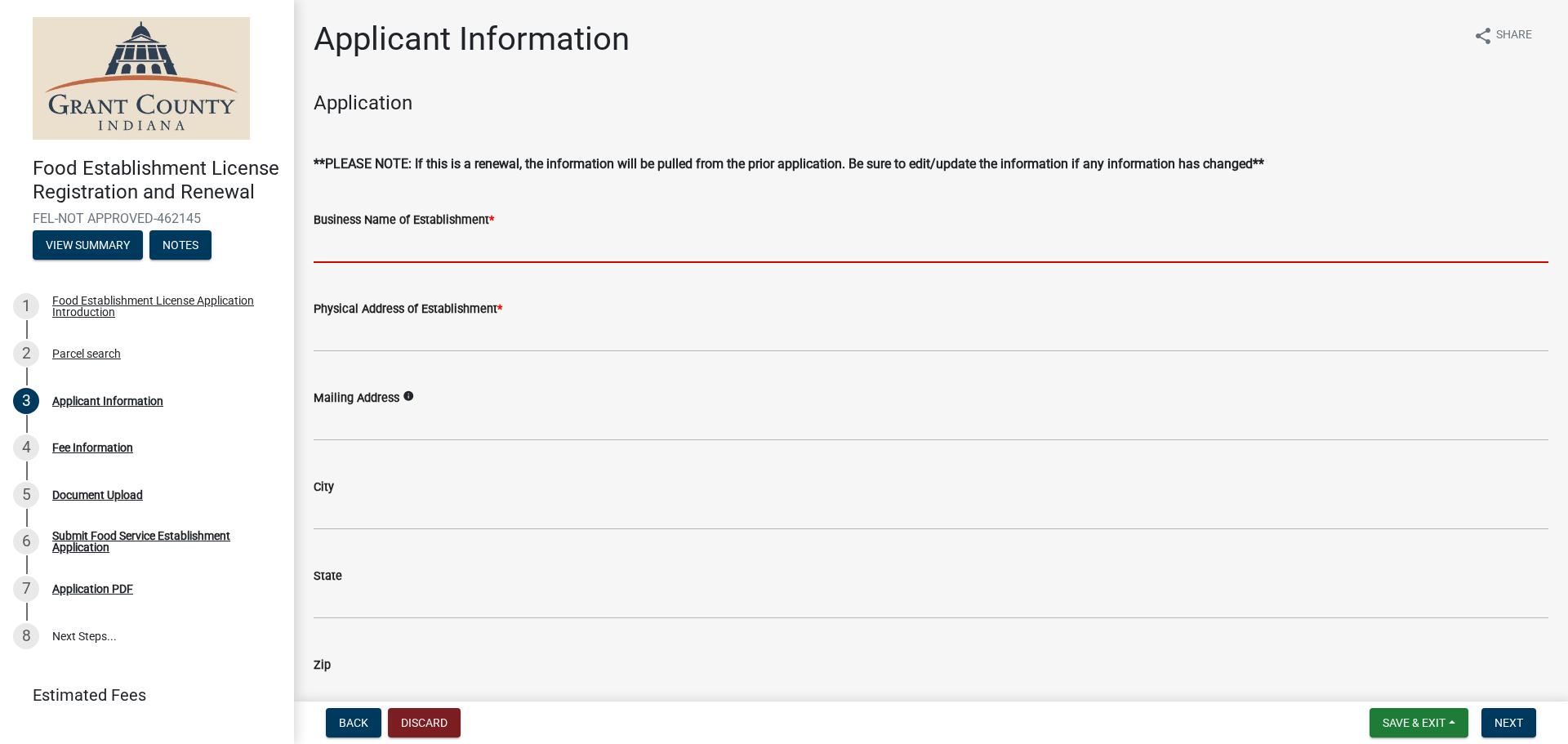
click at [467, 244] on input "Business Name of Establishment *" at bounding box center [931, 246] width 1235 height 34
paste input "AMERICAN WOODMARK-AREA"
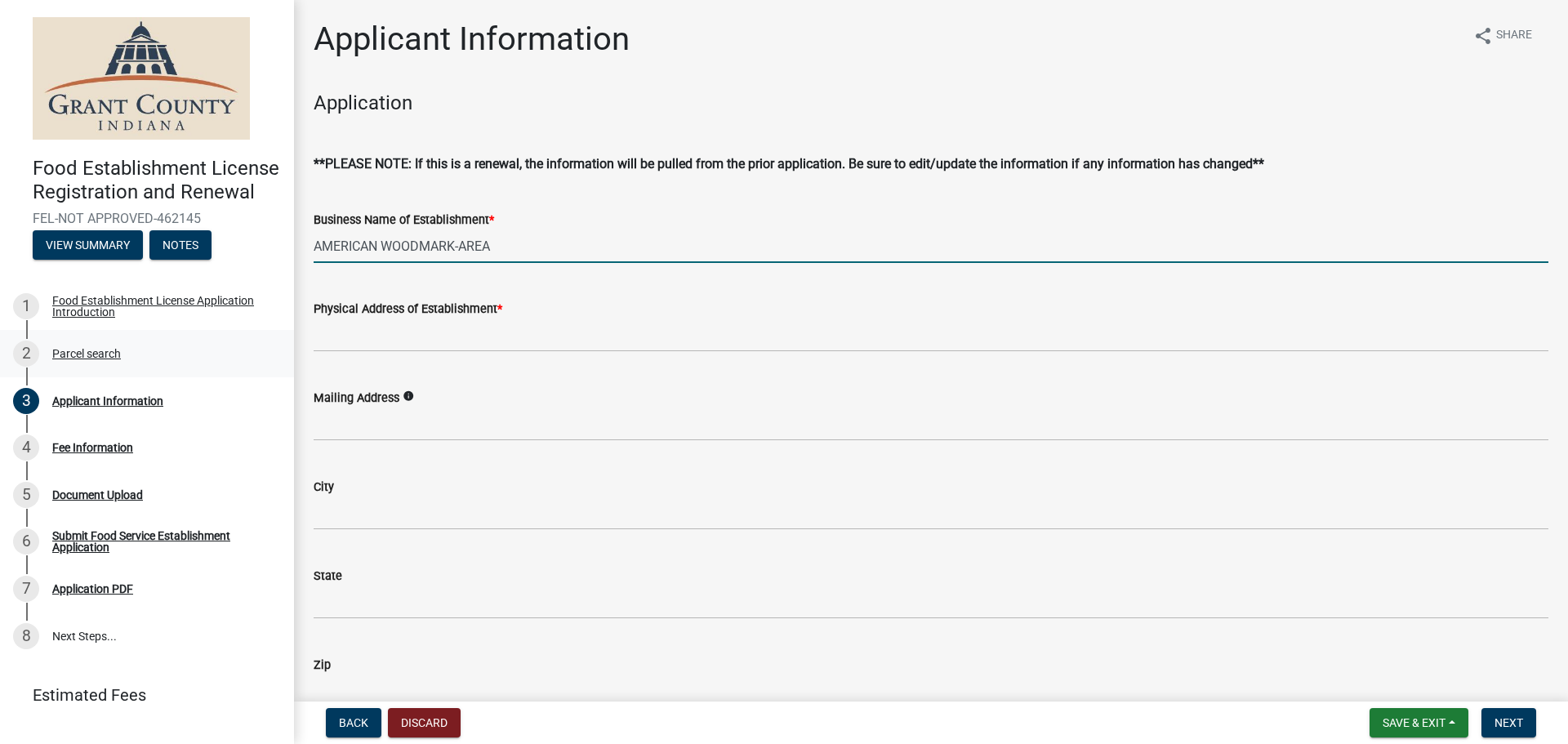
type input "AMERICAN WOODMARK-AREA"
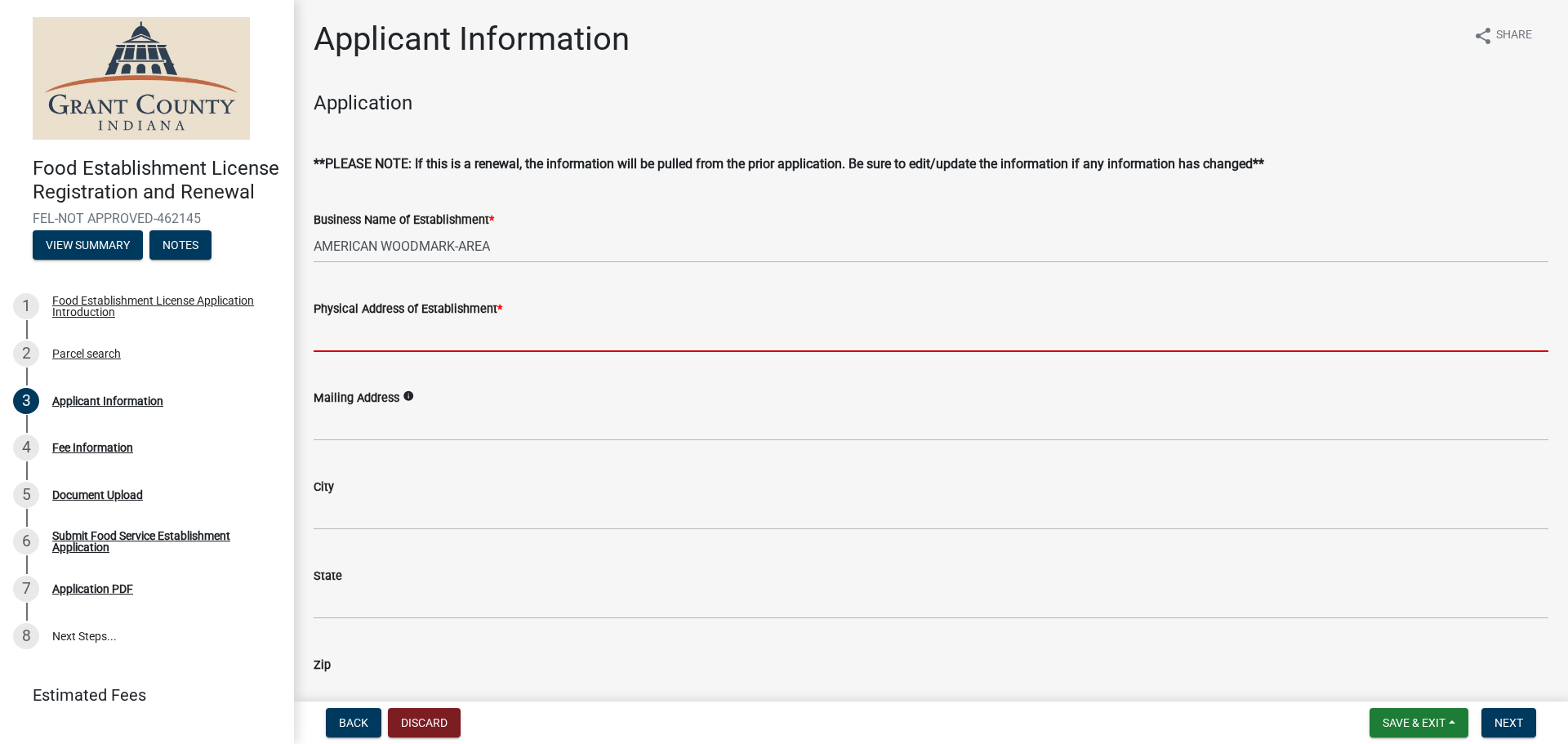
click at [428, 335] on input "Physical Address of Establishment *" at bounding box center [931, 335] width 1235 height 34
paste input "[STREET_ADDRESS]"
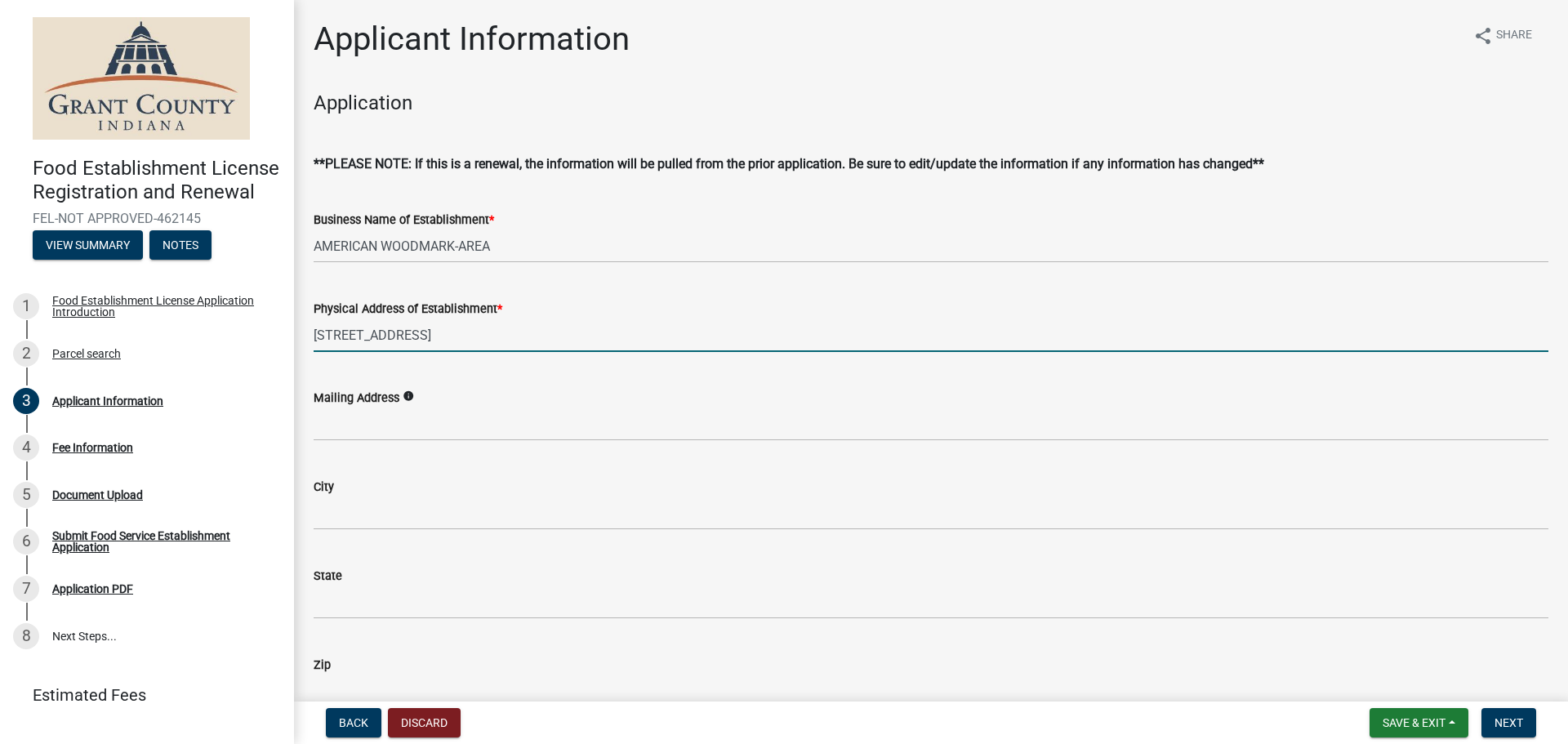
click at [456, 332] on input "[STREET_ADDRESS]" at bounding box center [931, 335] width 1235 height 34
type input "[STREET_ADDRESS]"
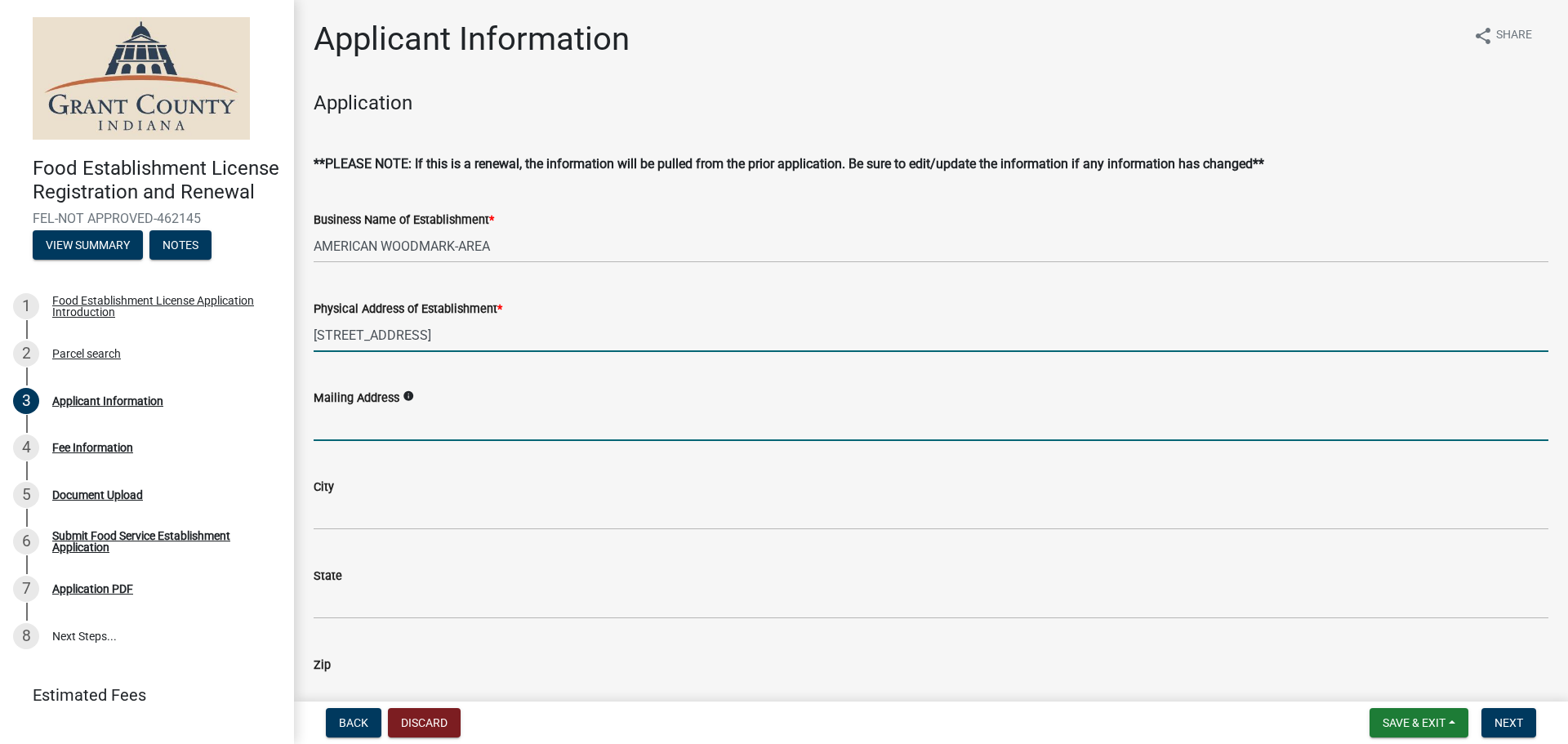
click at [456, 419] on input "Mailing Address" at bounding box center [931, 424] width 1235 height 34
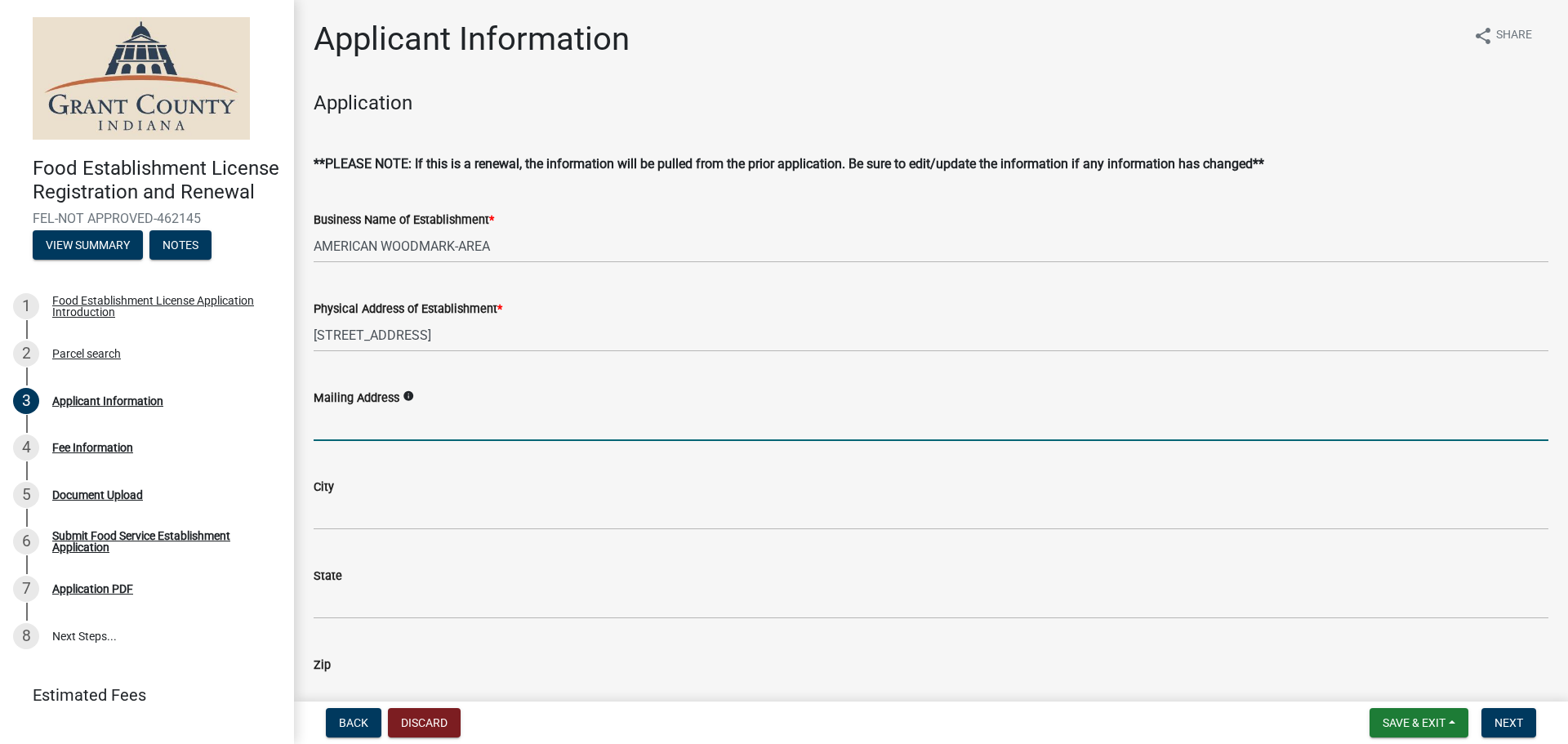
type input "[STREET_ADDRESS]"
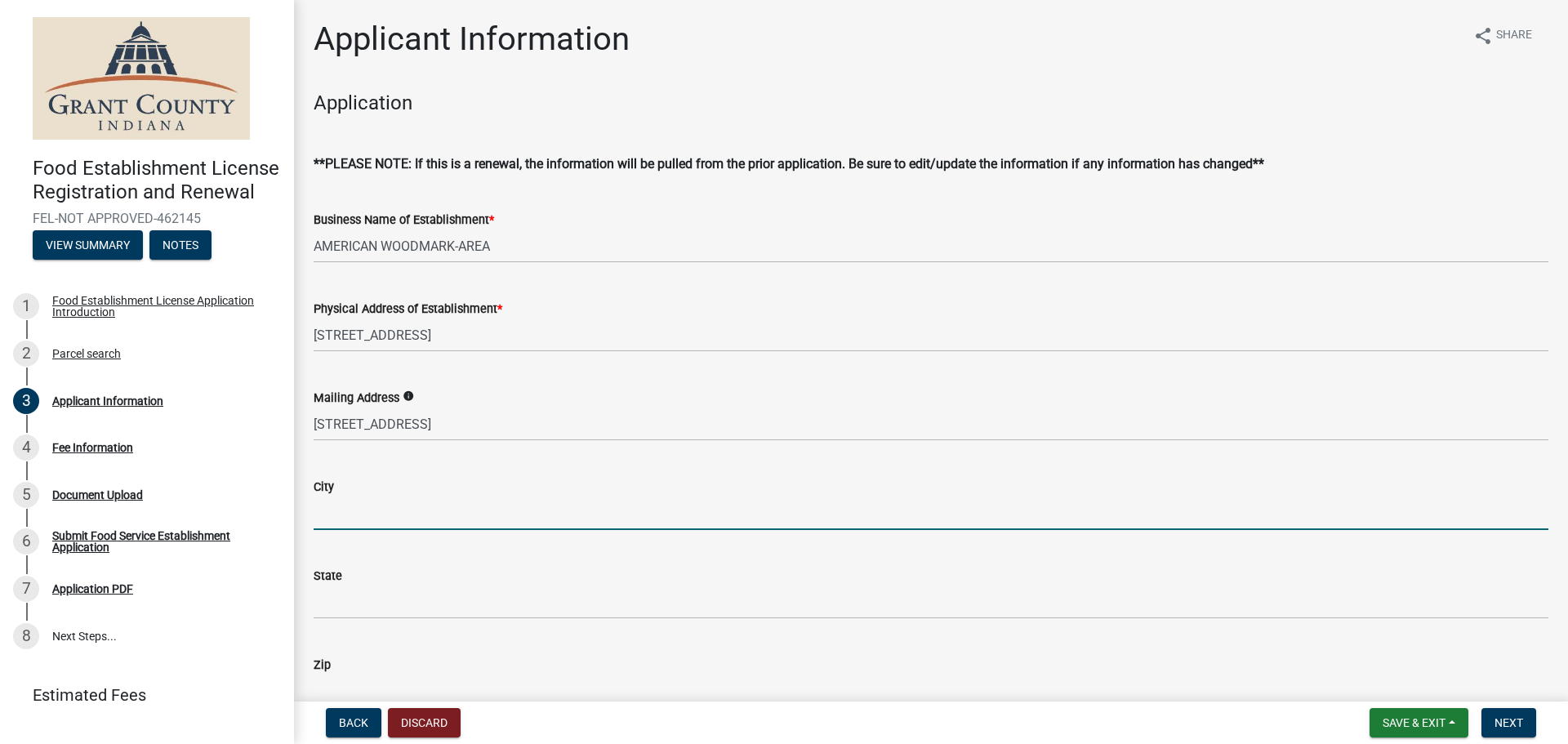
click at [434, 516] on input "City" at bounding box center [931, 513] width 1235 height 34
type input "[PERSON_NAME]"
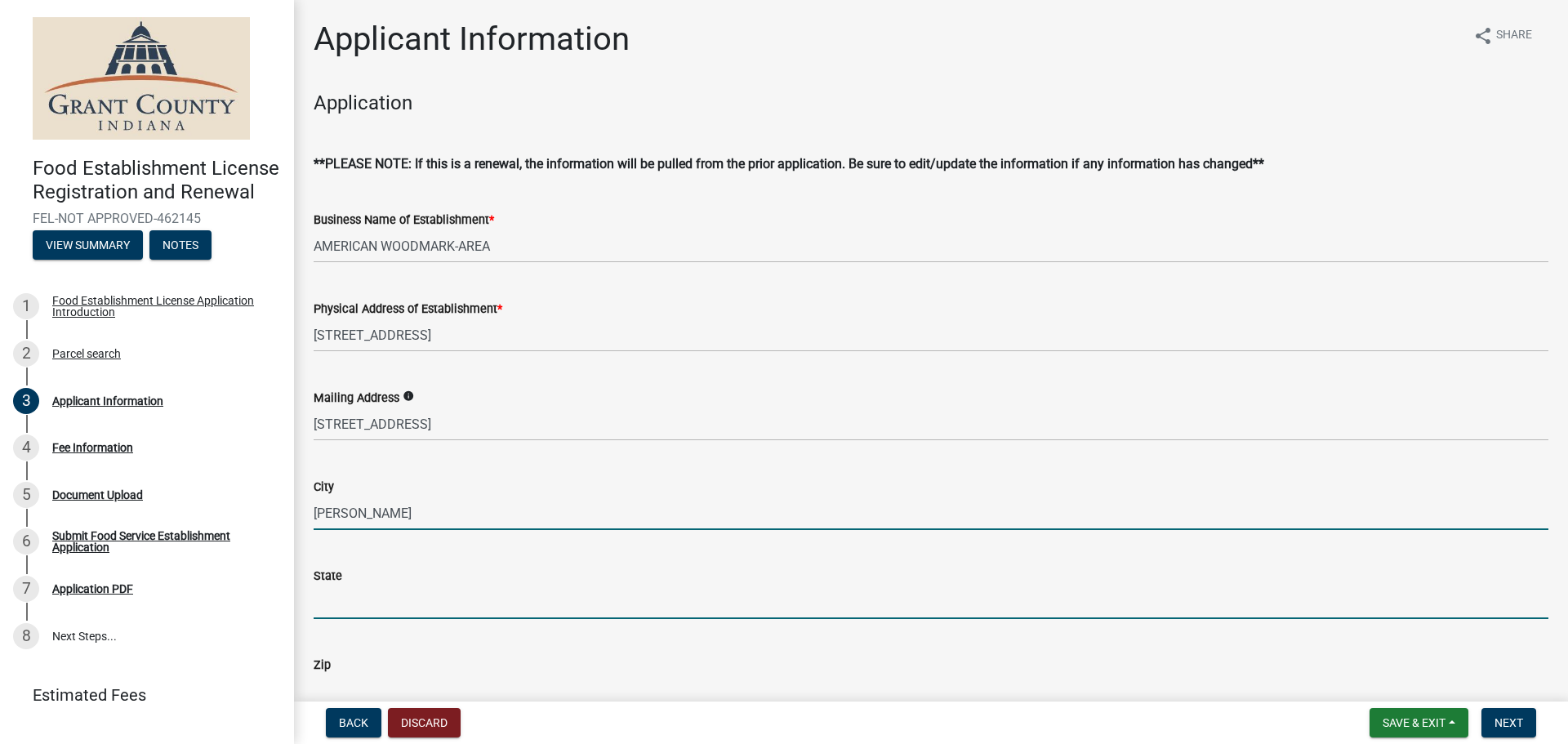
click at [402, 607] on input "State" at bounding box center [931, 602] width 1235 height 34
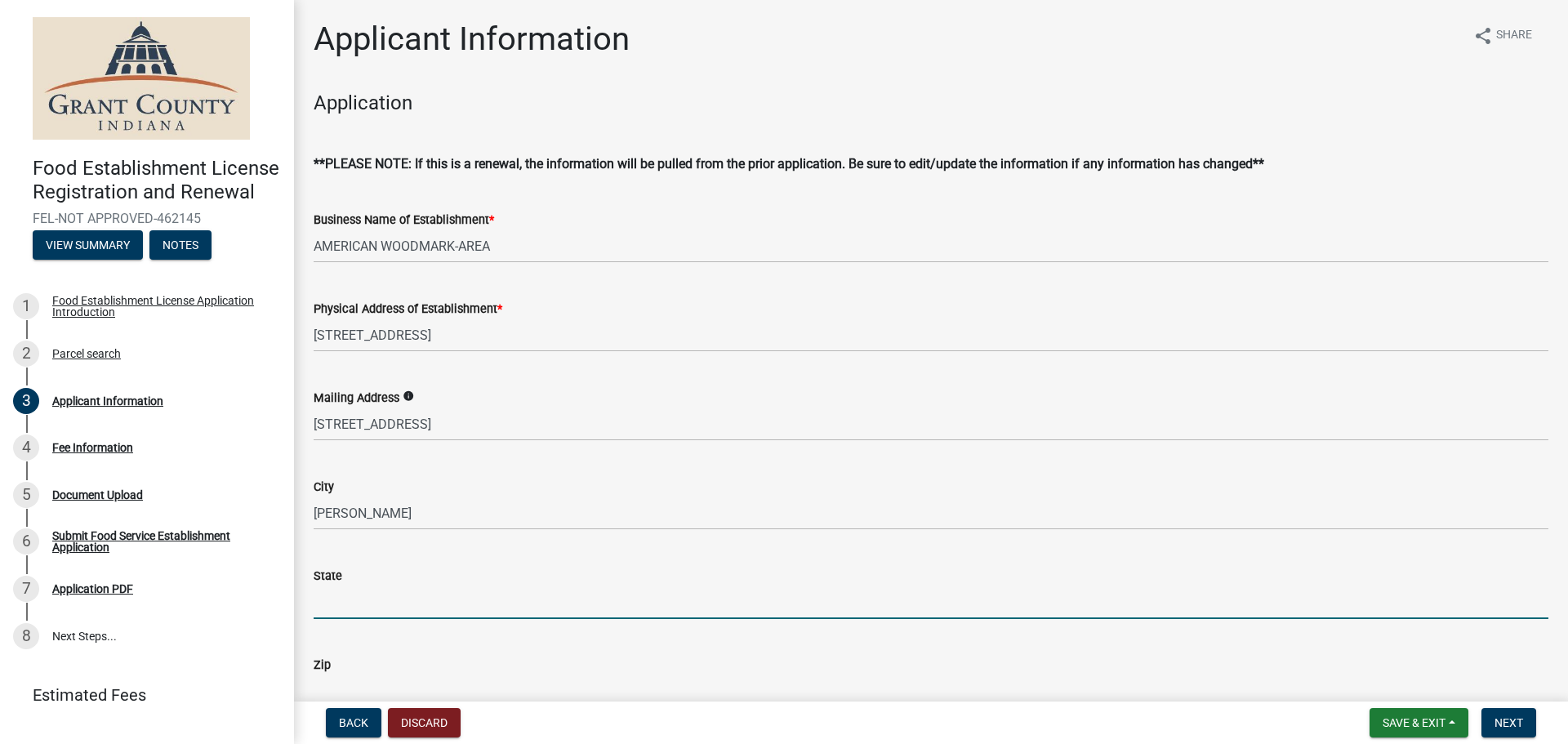
type input "OH"
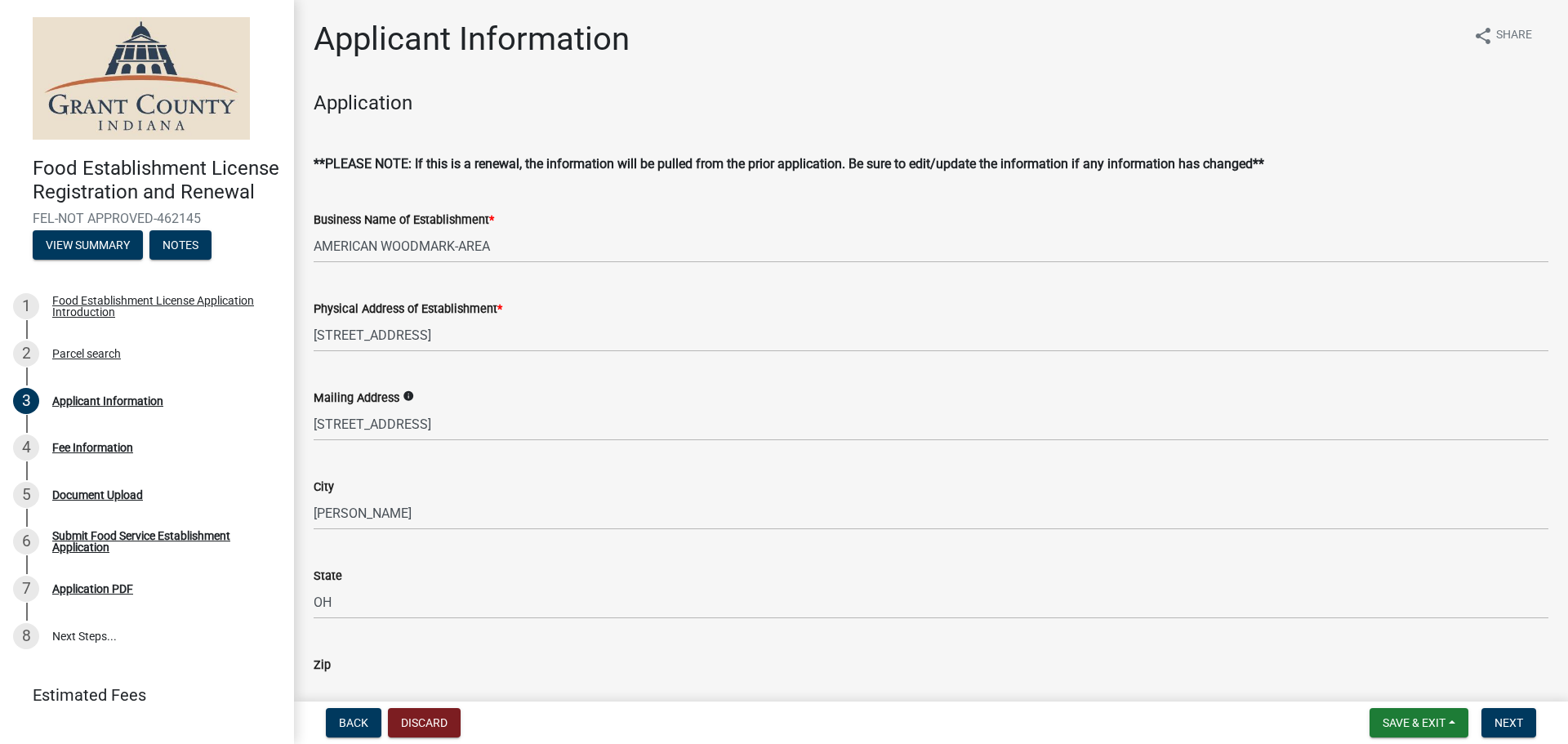
click at [398, 681] on input "Zip" at bounding box center [931, 691] width 1235 height 34
type input "44483"
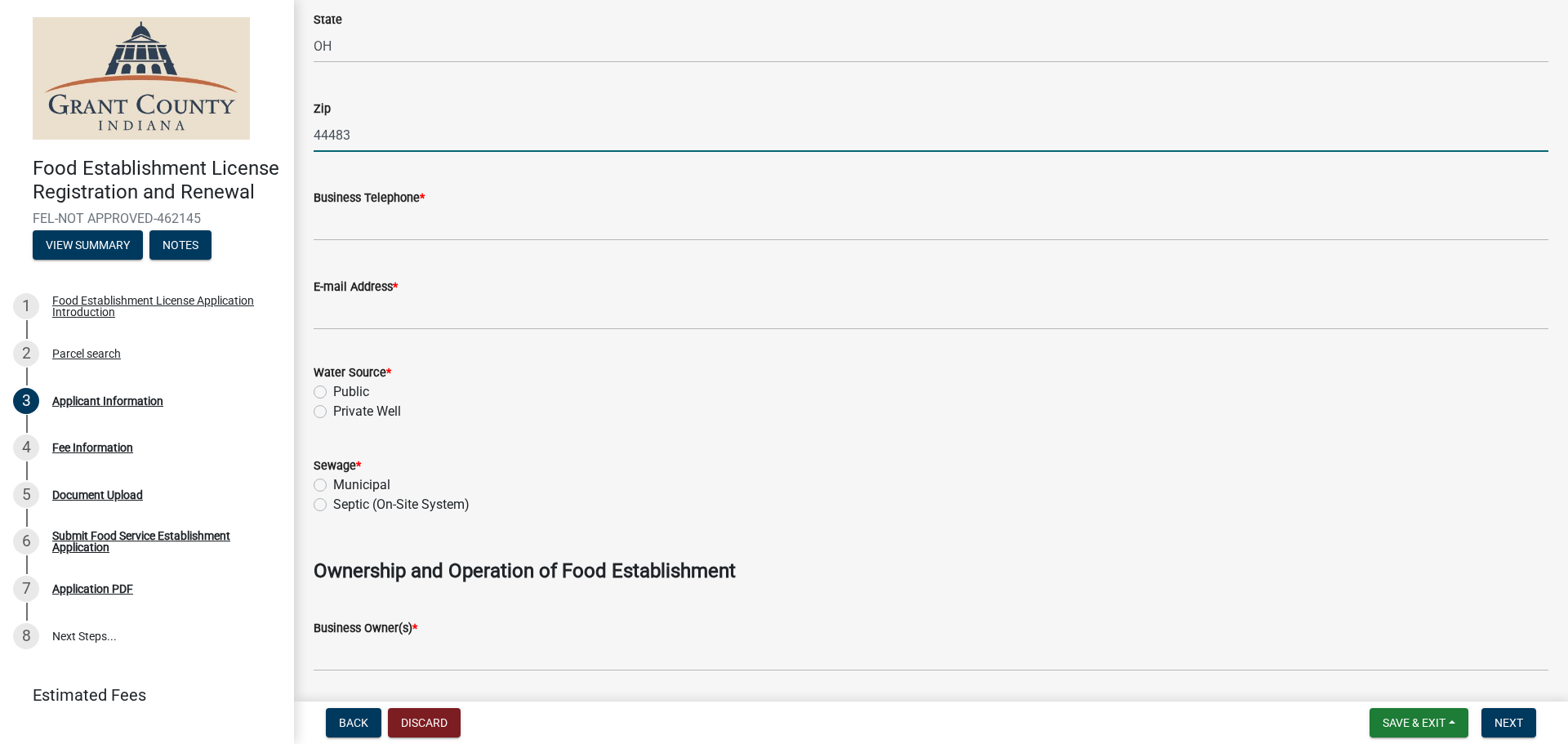
scroll to position [572, 0]
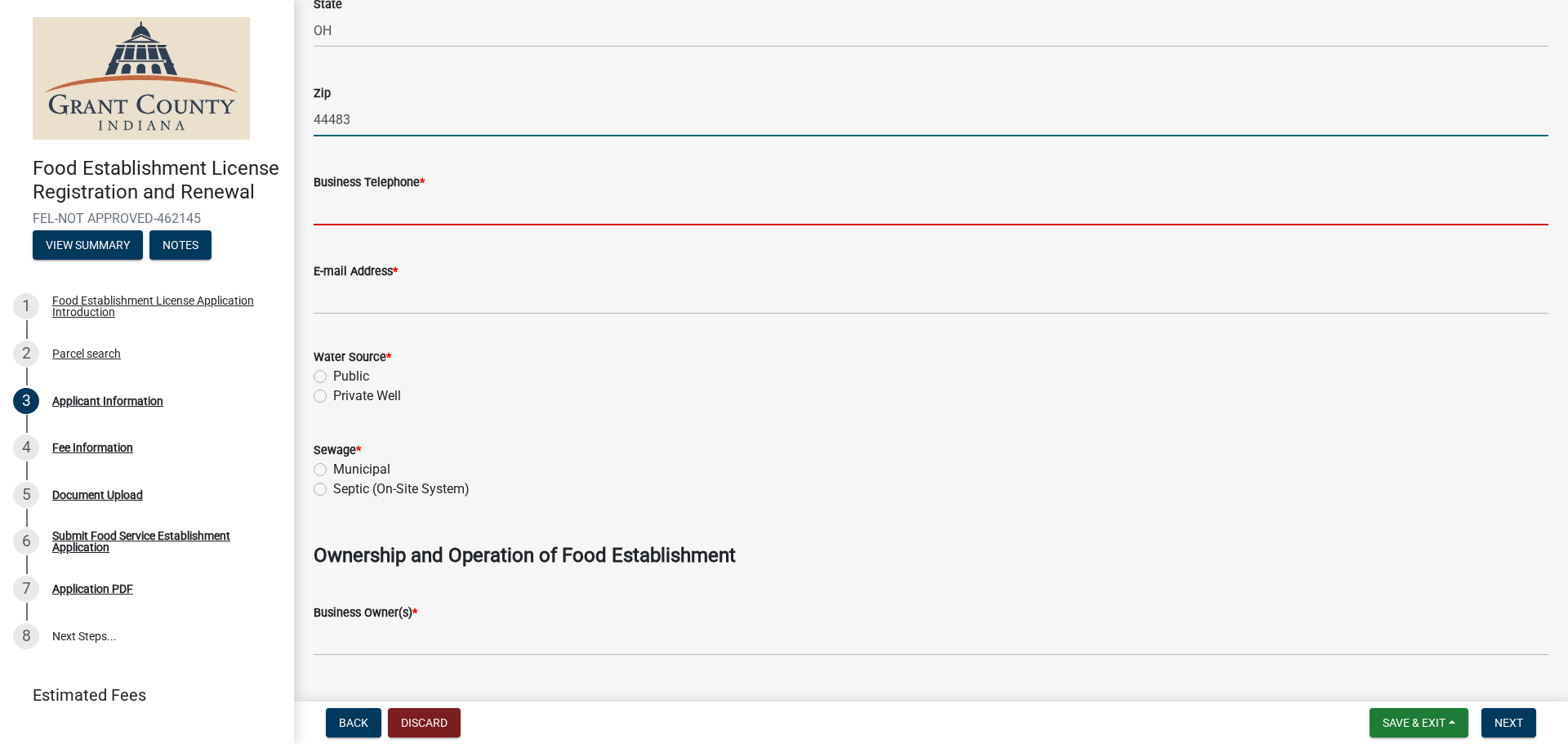
drag, startPoint x: 405, startPoint y: 216, endPoint x: 419, endPoint y: 205, distance: 17.8
click at [405, 216] on input "Business Telephone *" at bounding box center [931, 208] width 1235 height 34
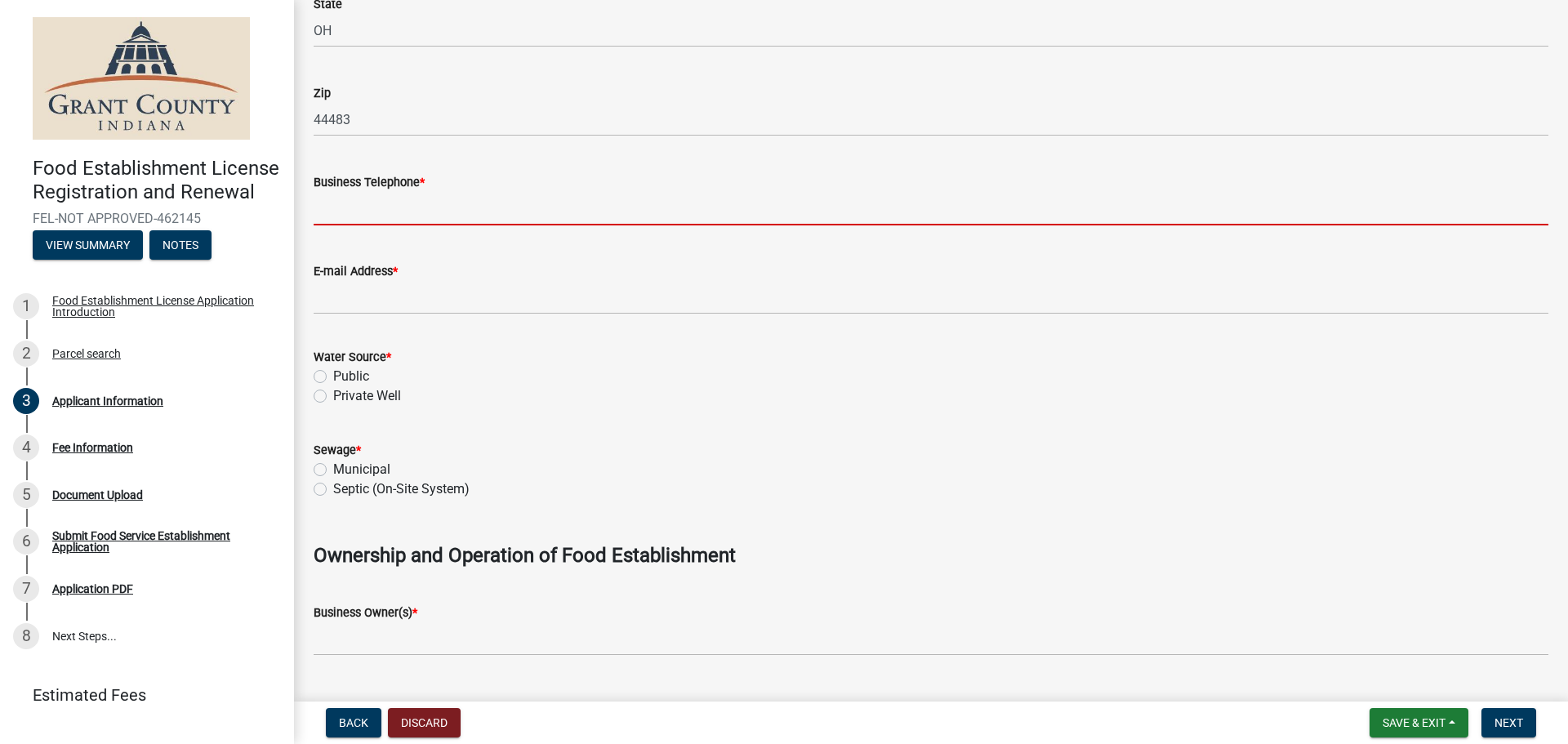
type input "[PHONE_NUMBER]"
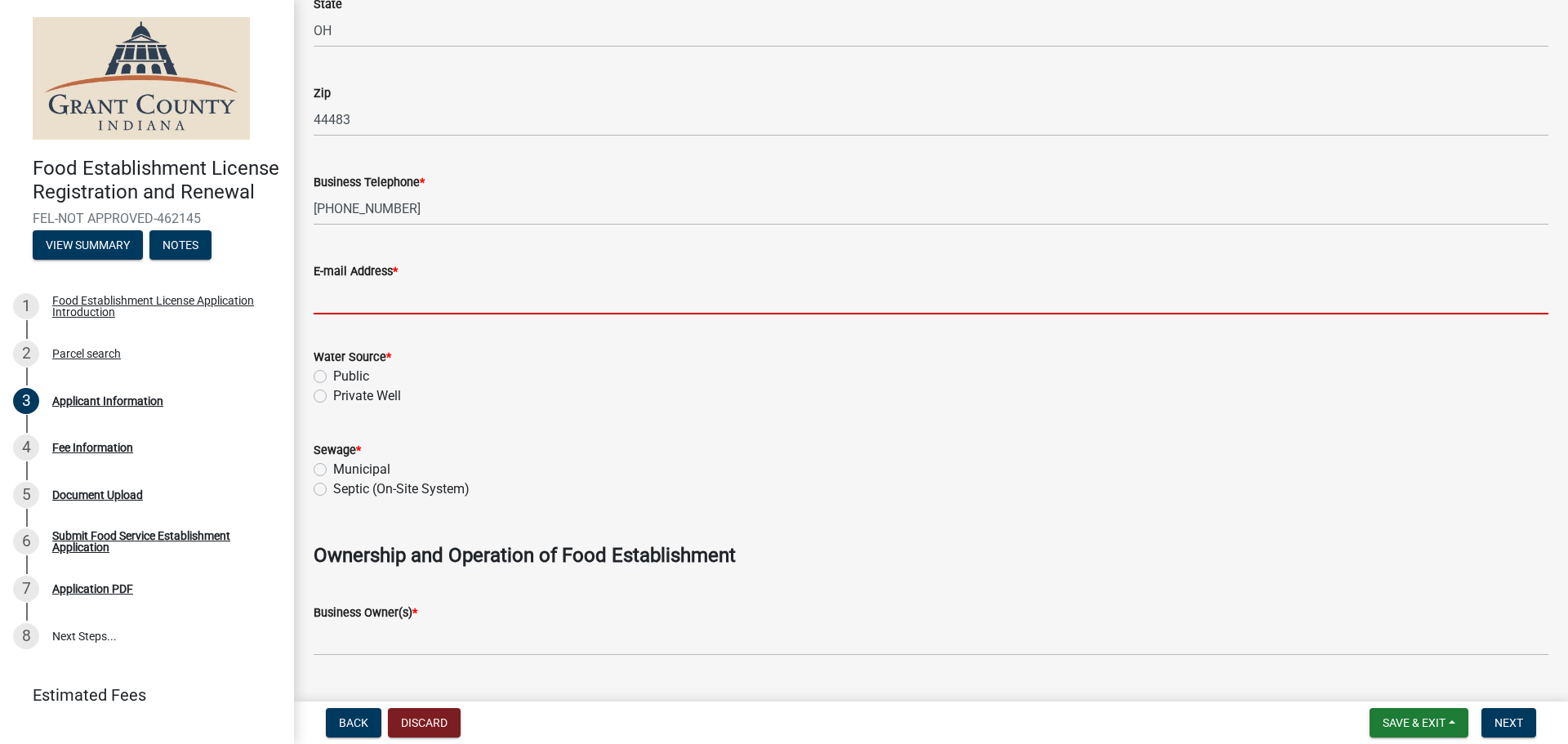
click at [403, 301] on input "E-mail Address *" at bounding box center [931, 297] width 1235 height 34
type input "[EMAIL_ADDRESS][DOMAIN_NAME]"
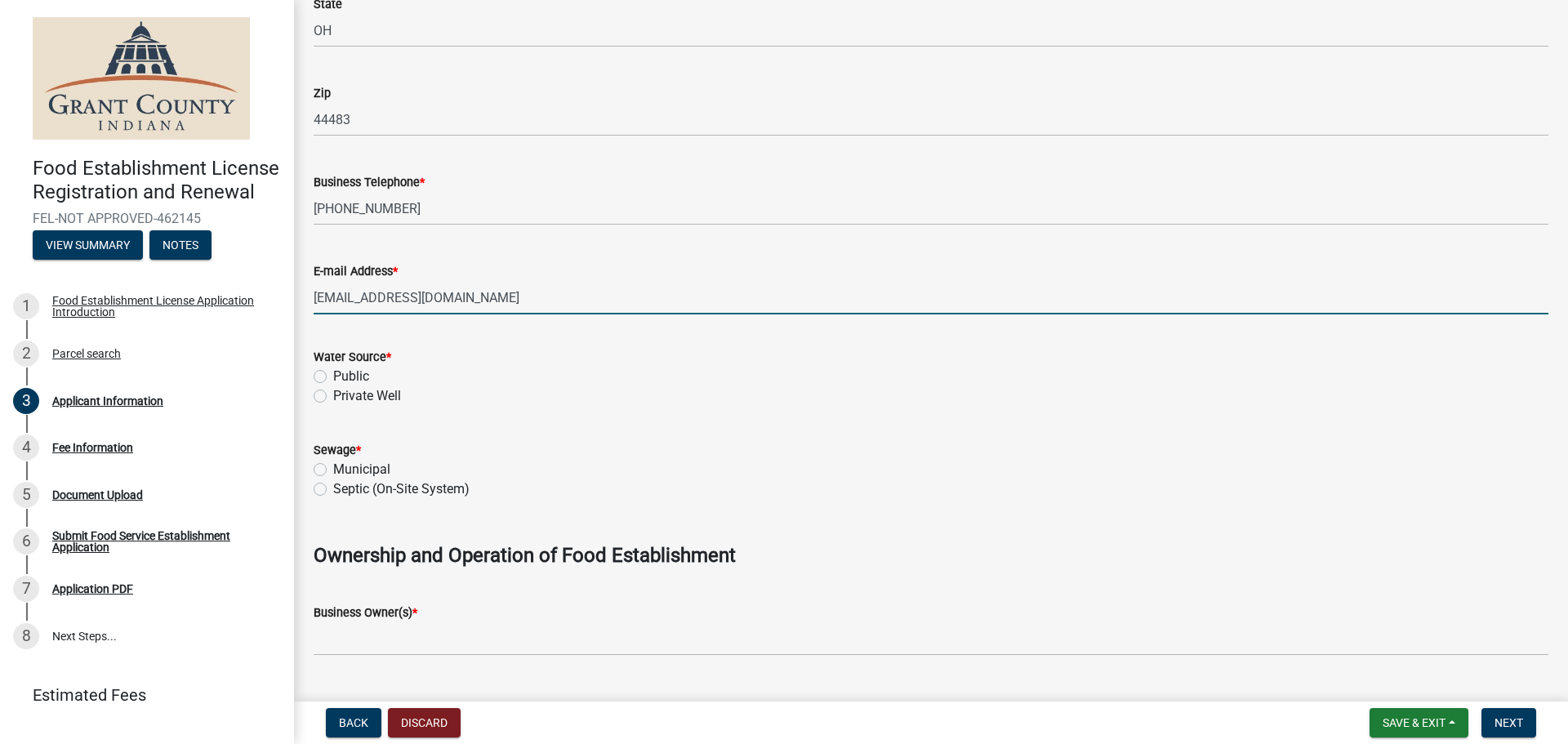
click at [331, 374] on div "Public" at bounding box center [931, 377] width 1235 height 20
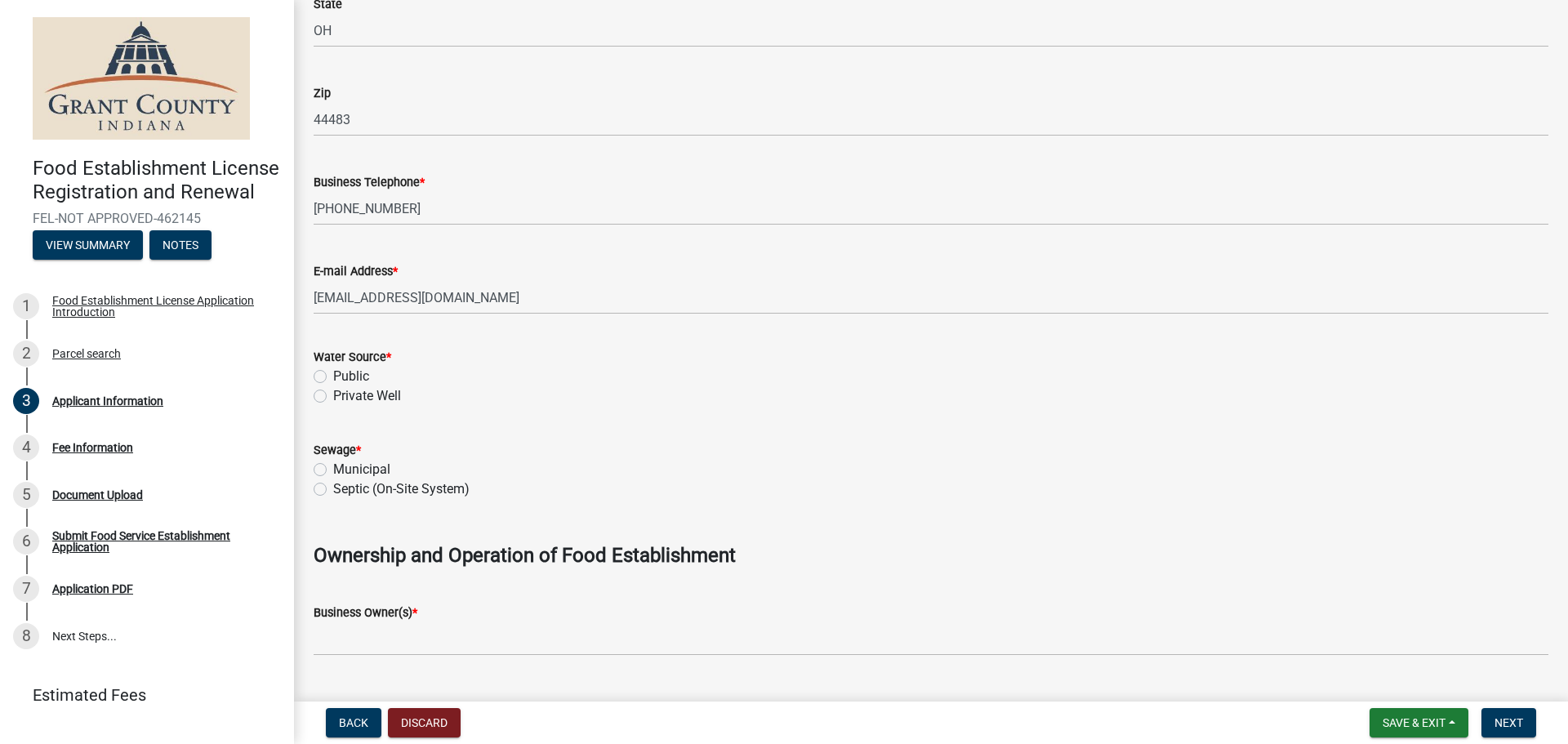
click at [333, 380] on label "Public" at bounding box center [351, 377] width 36 height 20
click at [333, 377] on input "Public" at bounding box center [338, 372] width 11 height 11
radio input "true"
click at [333, 468] on label "Municipal" at bounding box center [361, 470] width 57 height 20
click at [333, 468] on input "Municipal" at bounding box center [338, 465] width 11 height 11
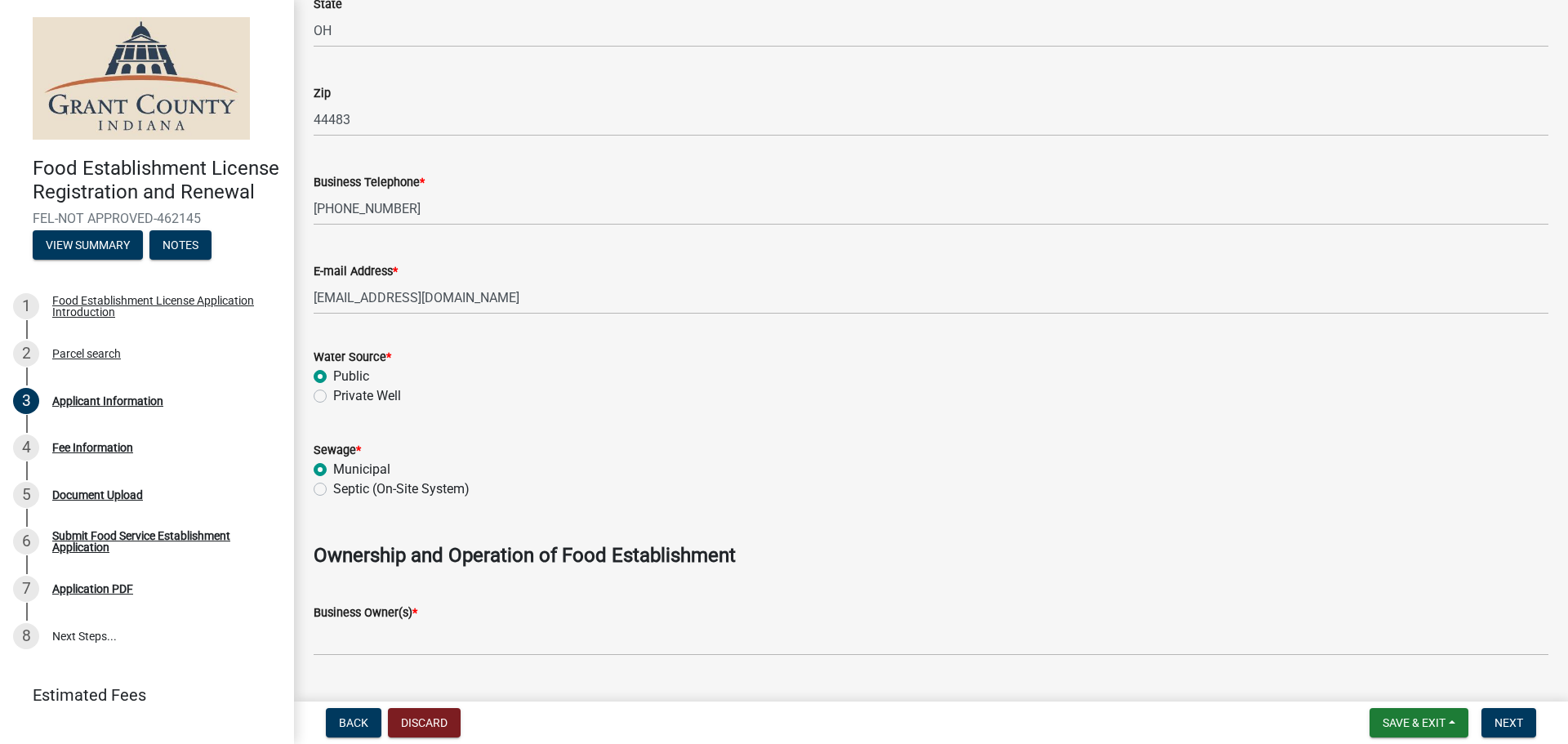
radio input "true"
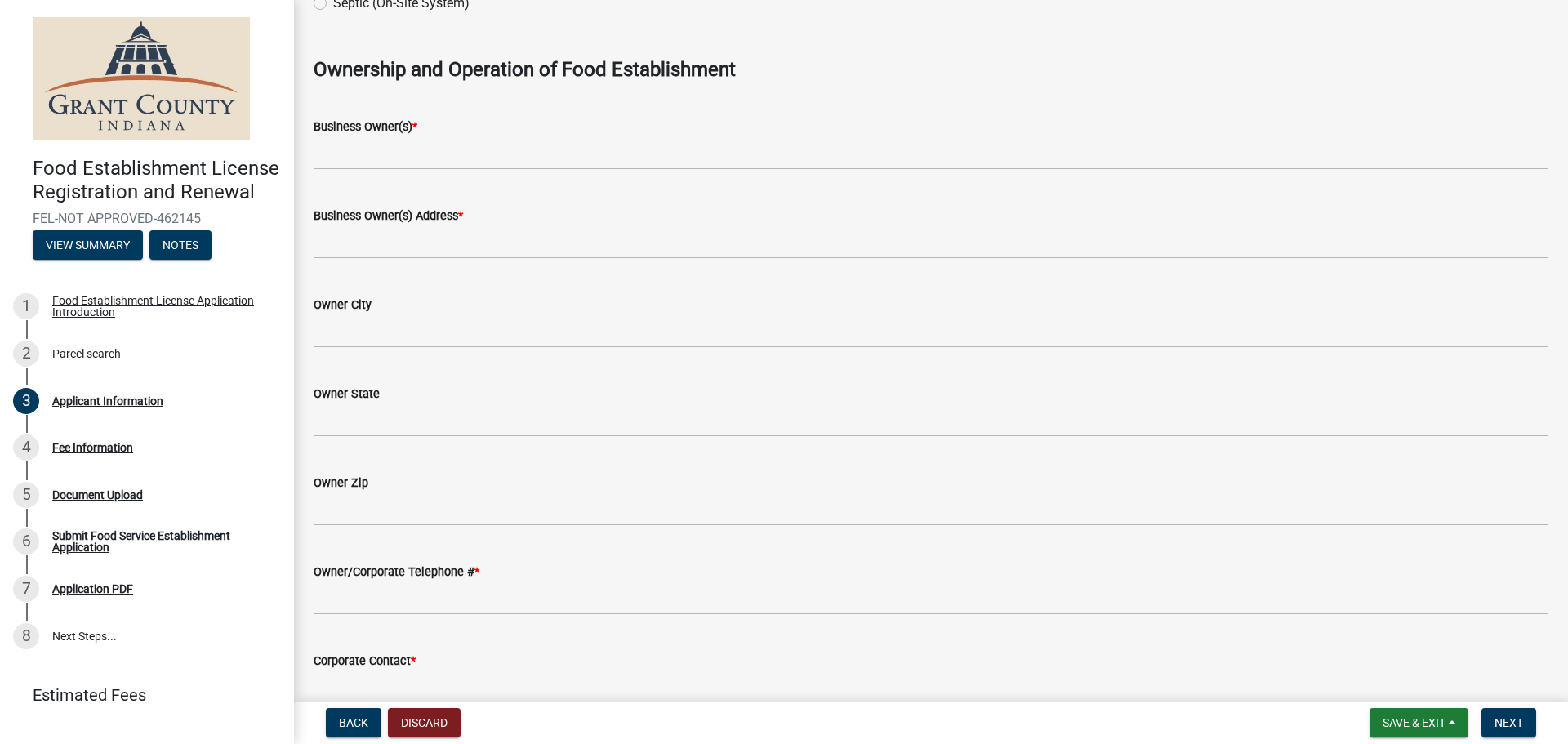
scroll to position [1062, 0]
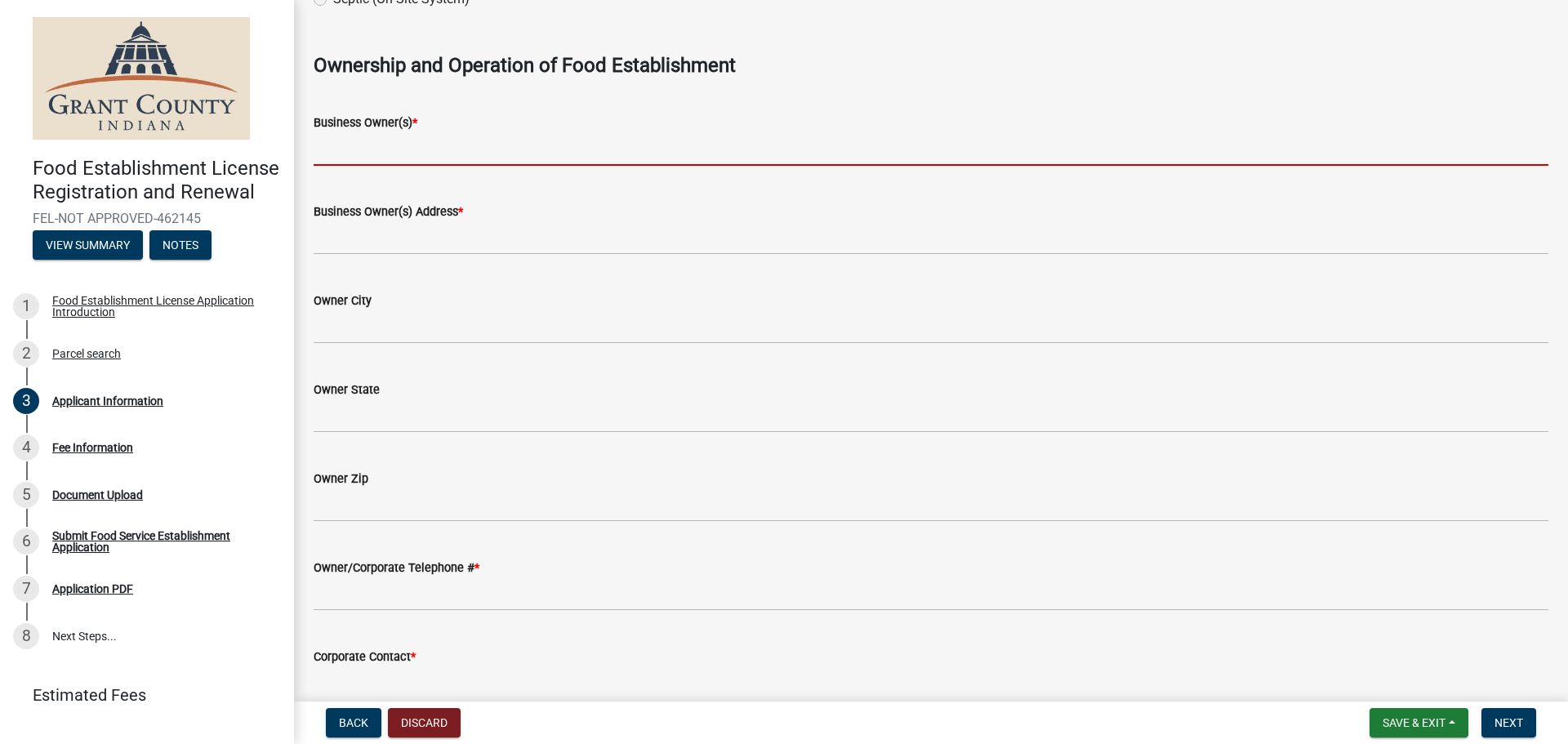
click at [442, 150] on input "Business Owner(s) *" at bounding box center [931, 149] width 1235 height 34
type input "AVI FOODSYSTEMS"
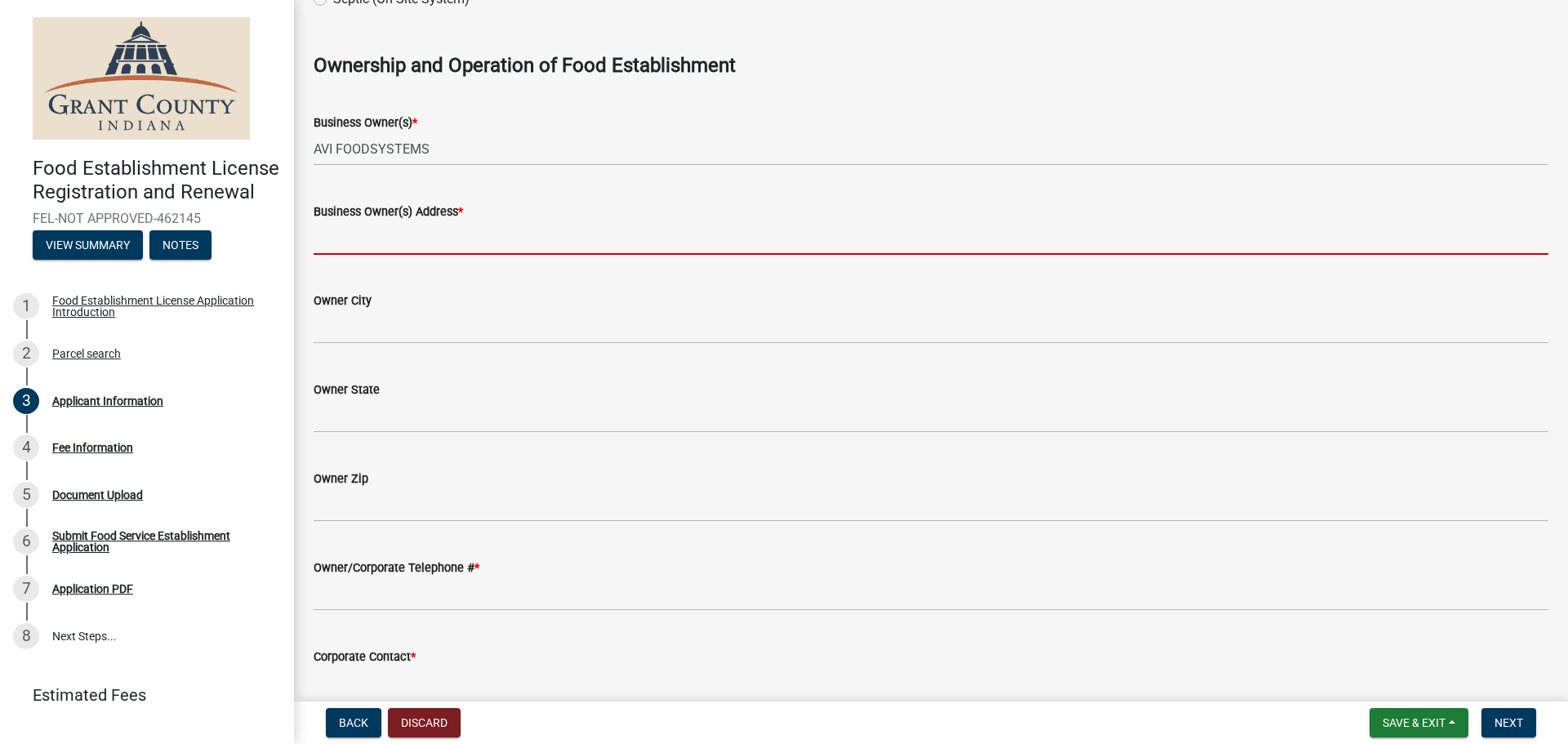
click at [448, 238] on input "Business Owner(s) Address *" at bounding box center [931, 238] width 1235 height 34
type input "[STREET_ADDRESS]"
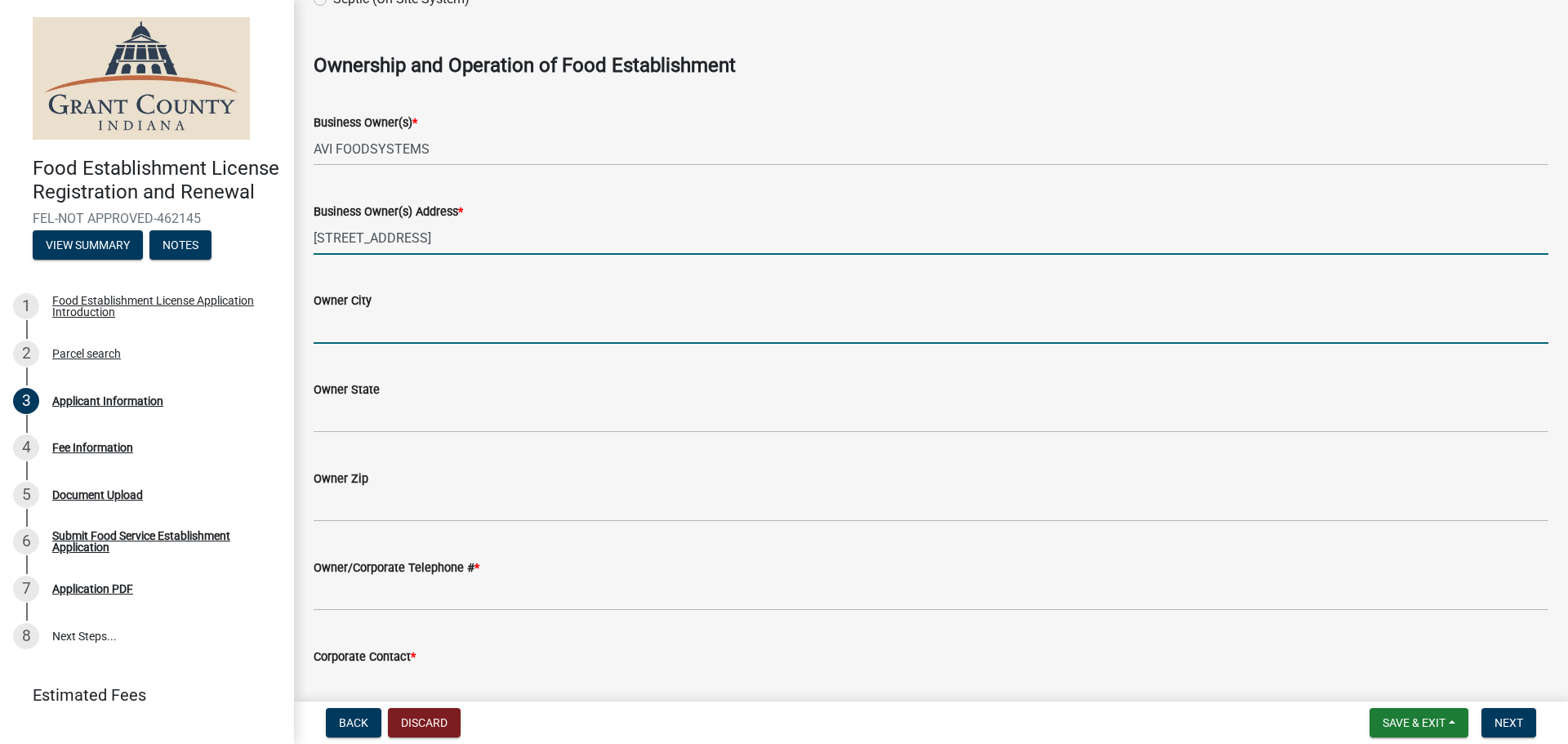
click at [408, 334] on input "Owner City" at bounding box center [931, 327] width 1235 height 34
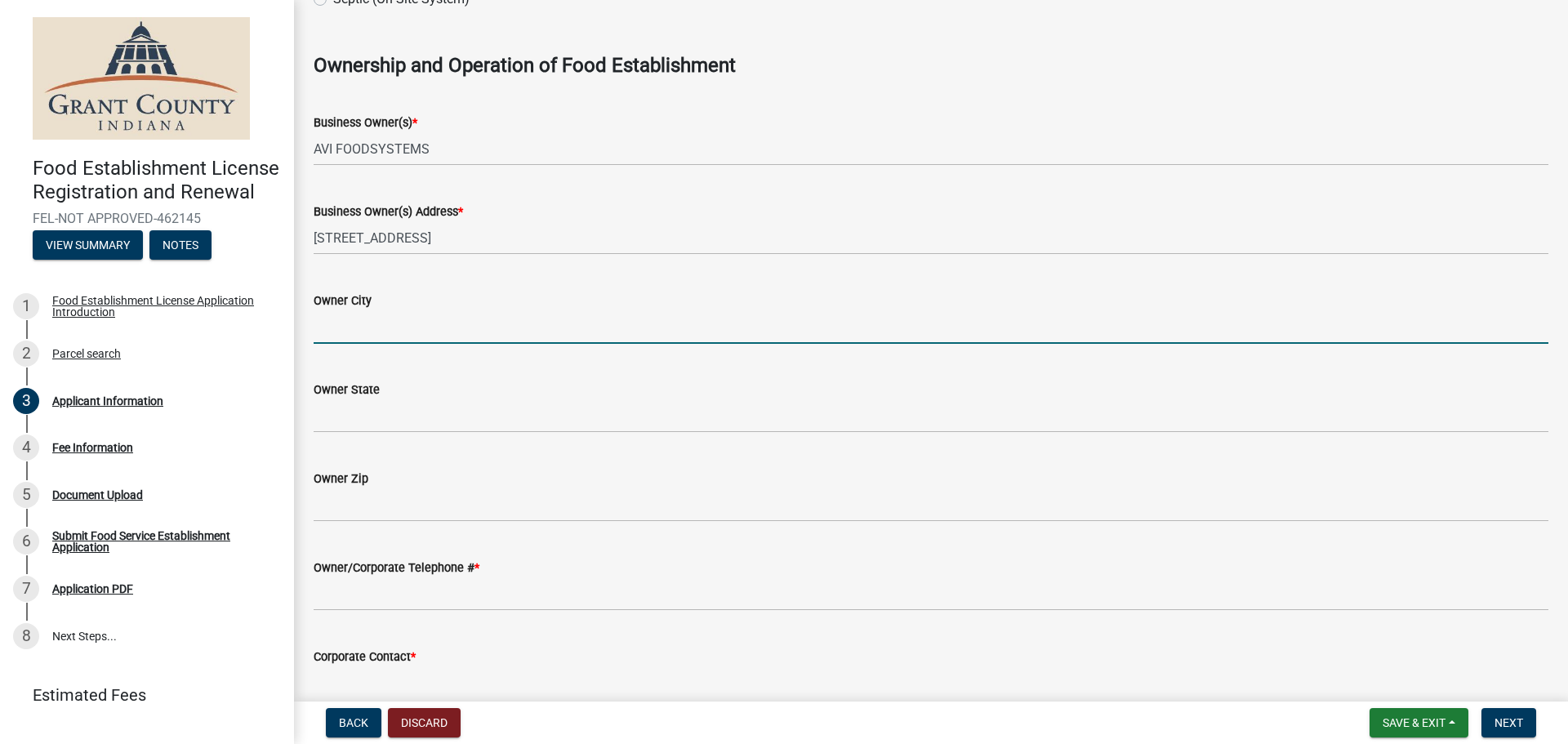
type input "[PERSON_NAME]"
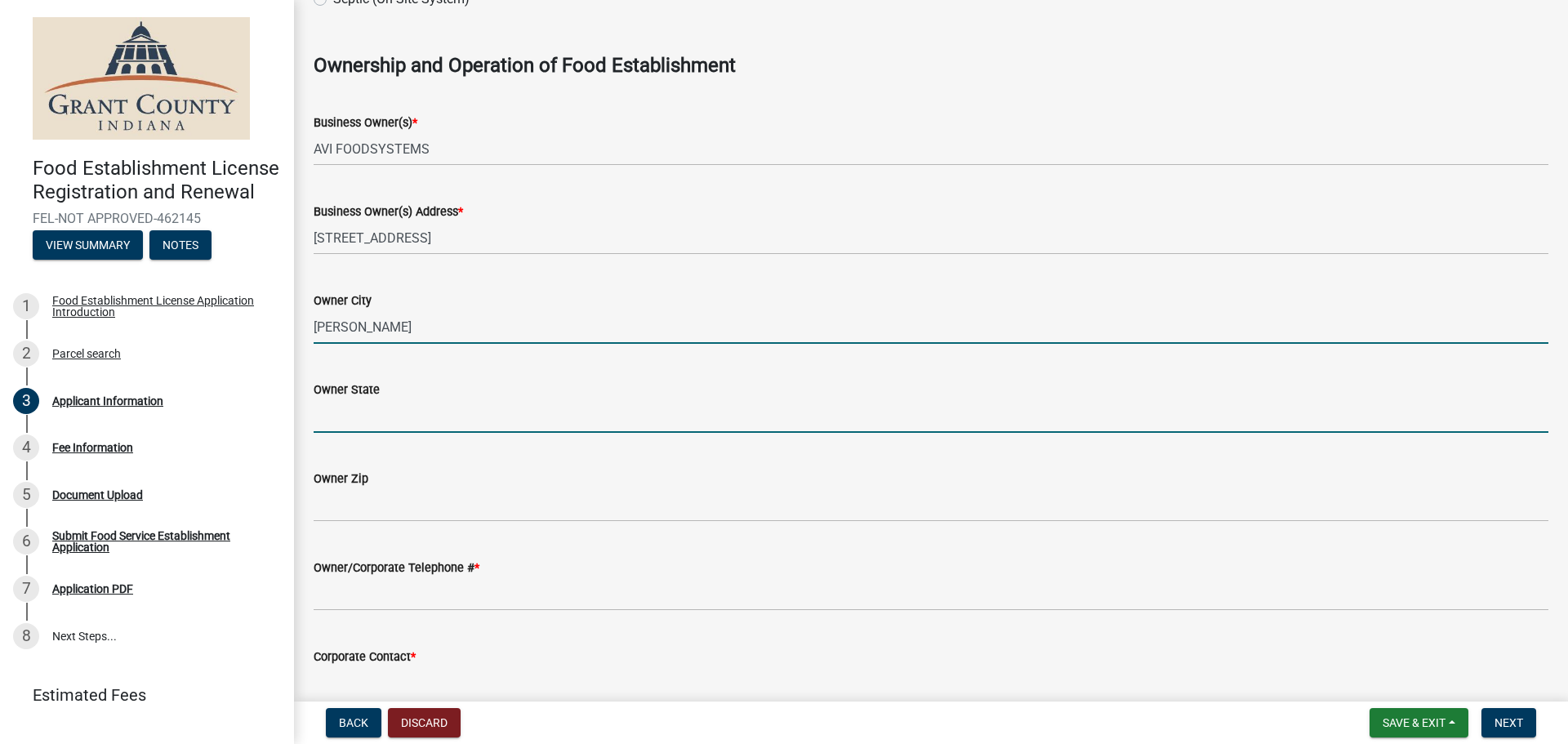
click at [384, 421] on input "Owner State" at bounding box center [931, 416] width 1235 height 34
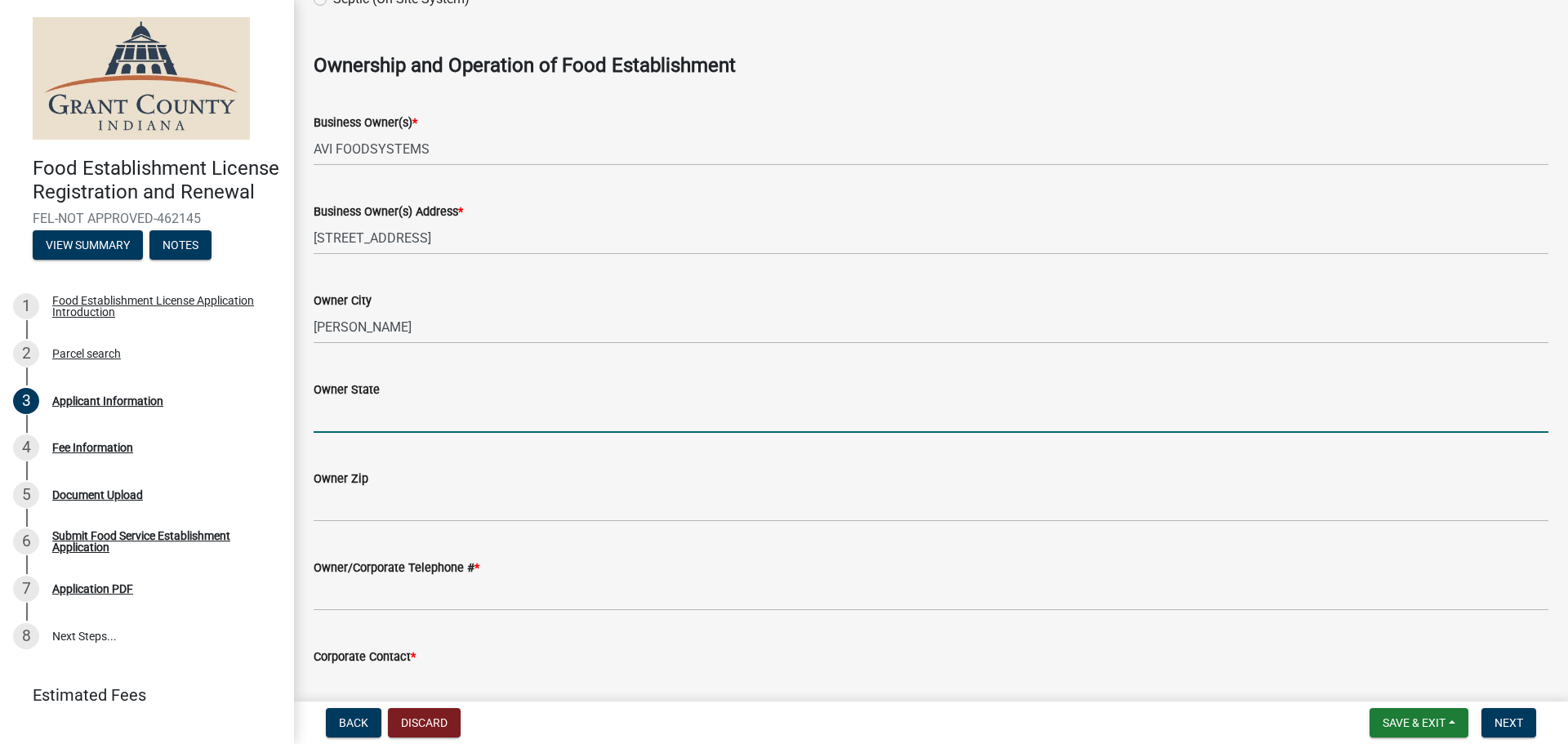
type input "OH"
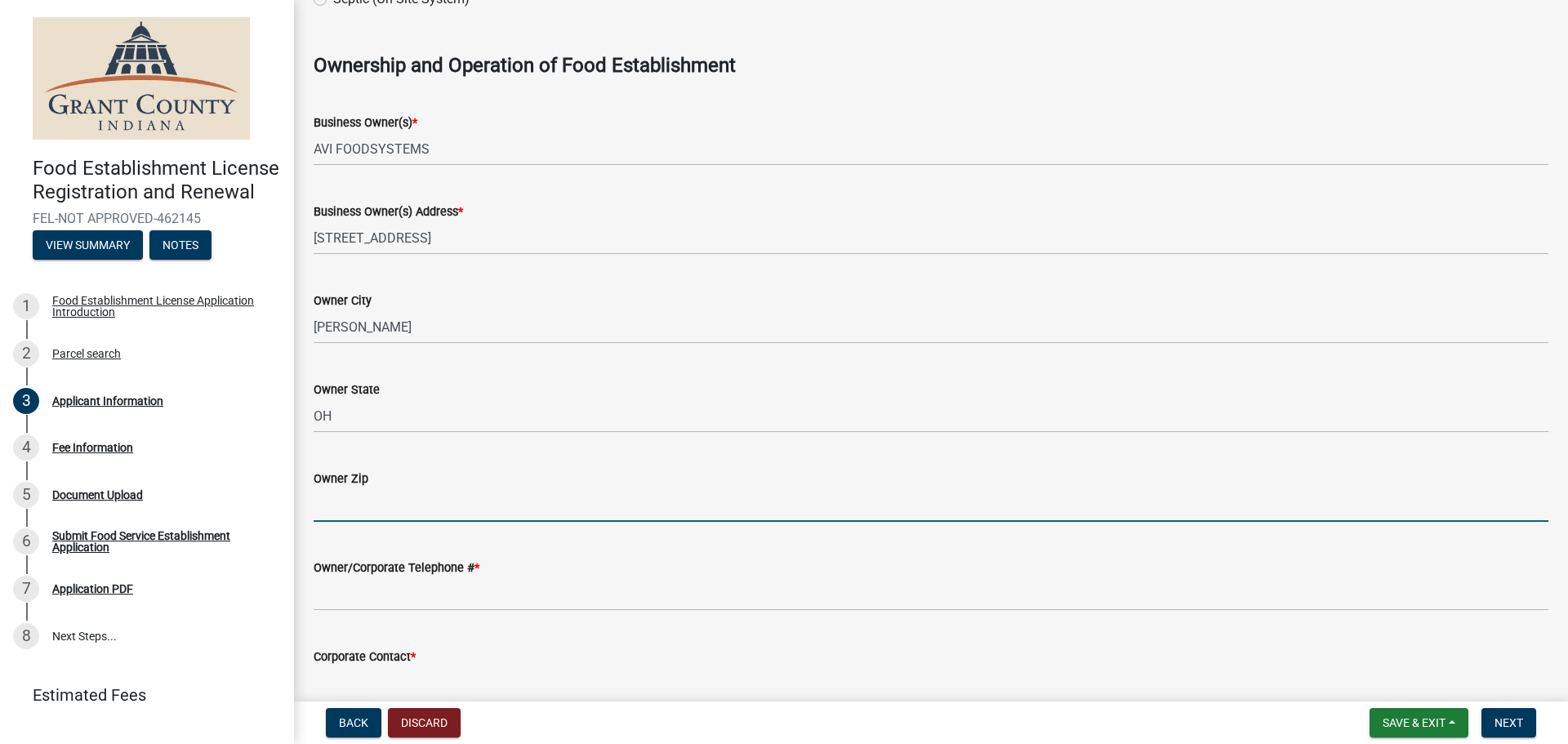
click at [372, 505] on input "Owner Zip" at bounding box center [931, 505] width 1235 height 34
type input "44483"
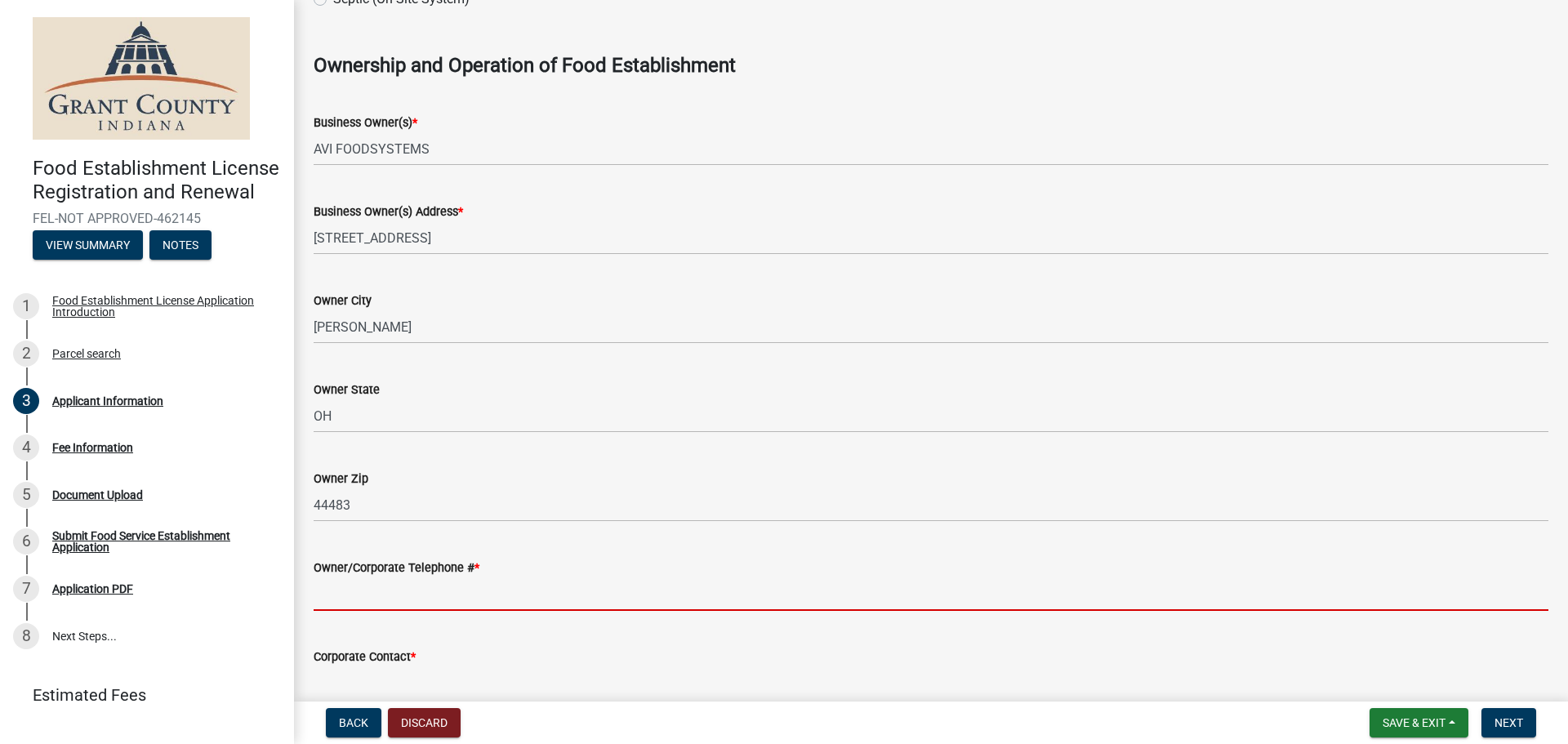
click at [430, 597] on input "Owner/Corporate Telephone # *" at bounding box center [931, 594] width 1235 height 34
type input "3303726000"
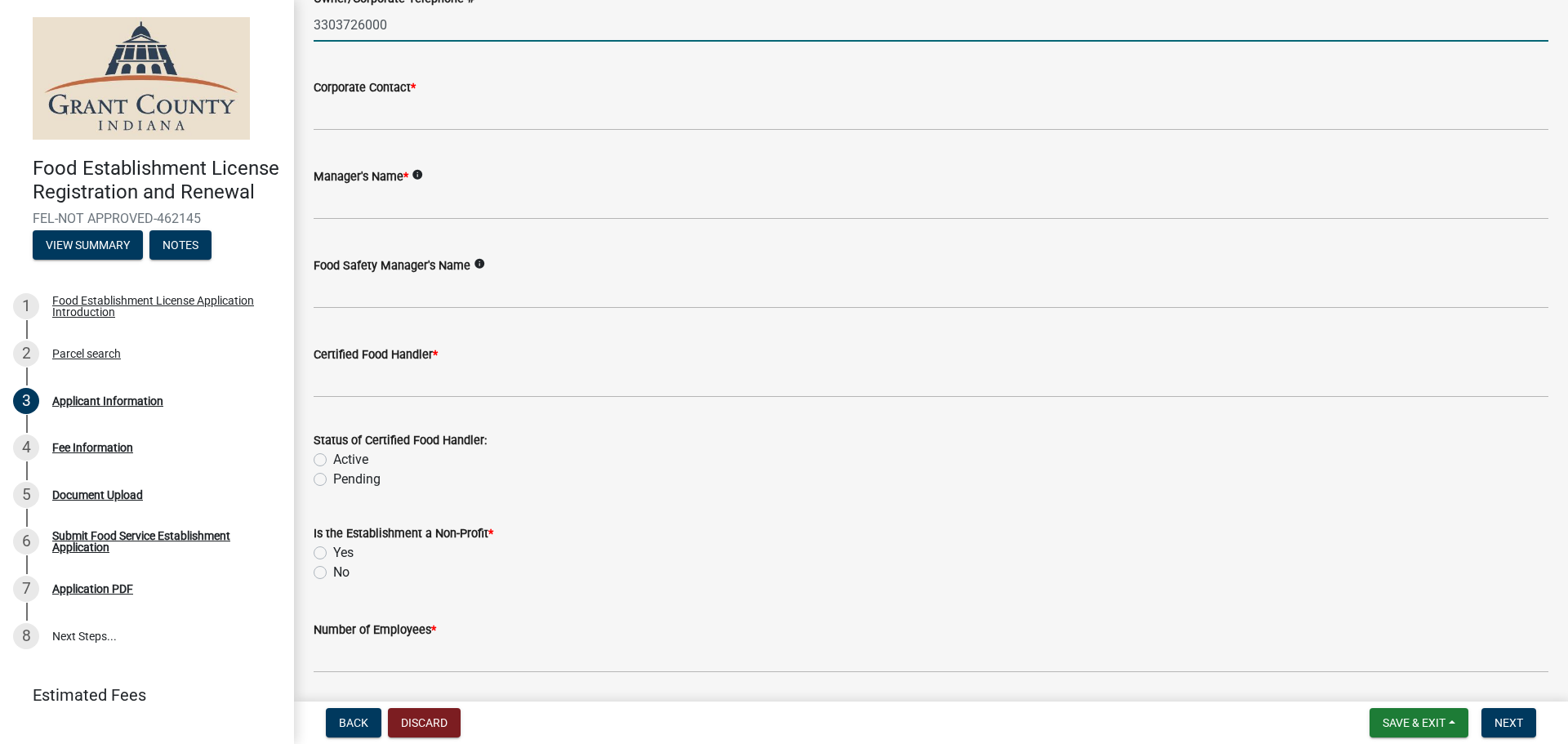
scroll to position [1634, 0]
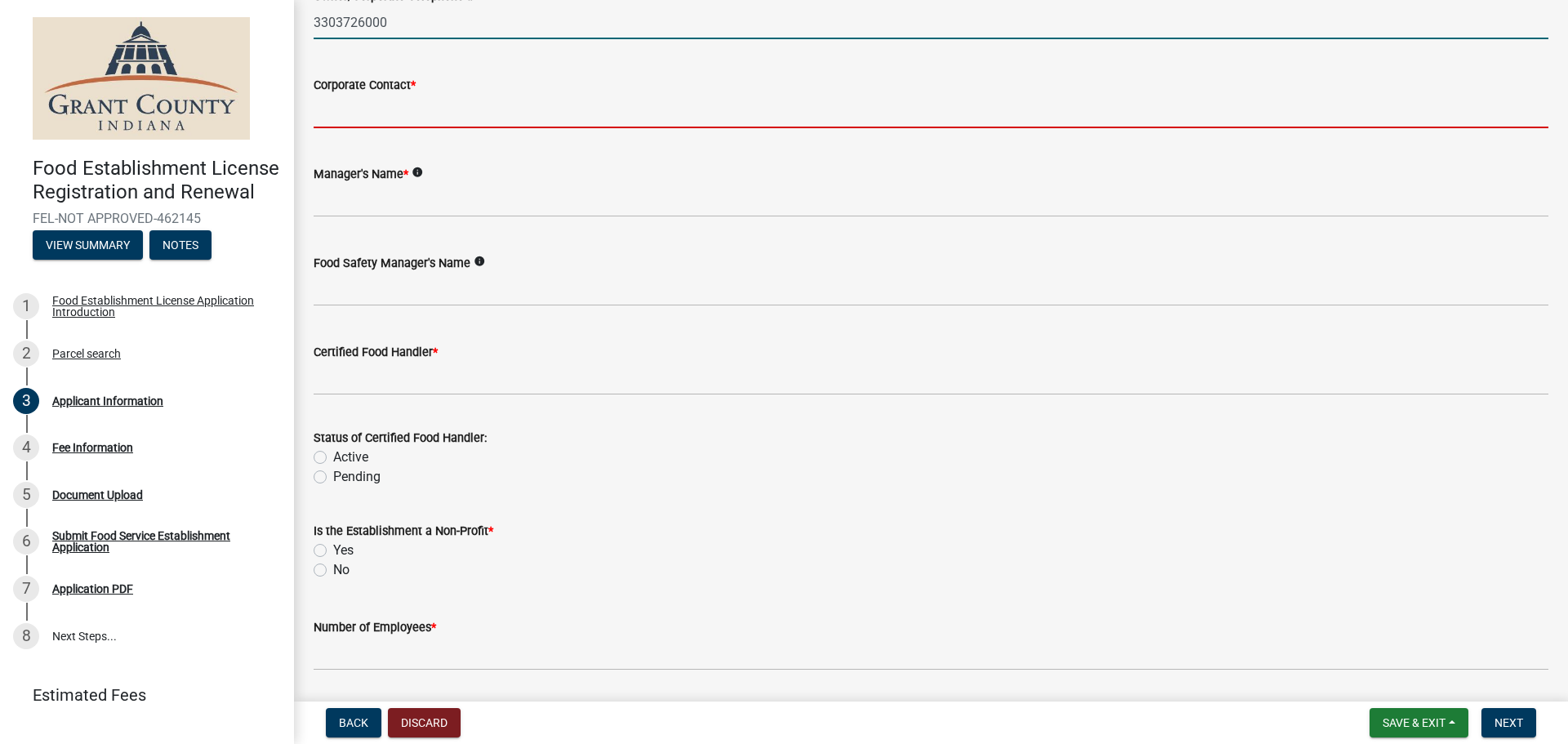
click at [442, 118] on input "Corporate Contact *" at bounding box center [931, 111] width 1235 height 34
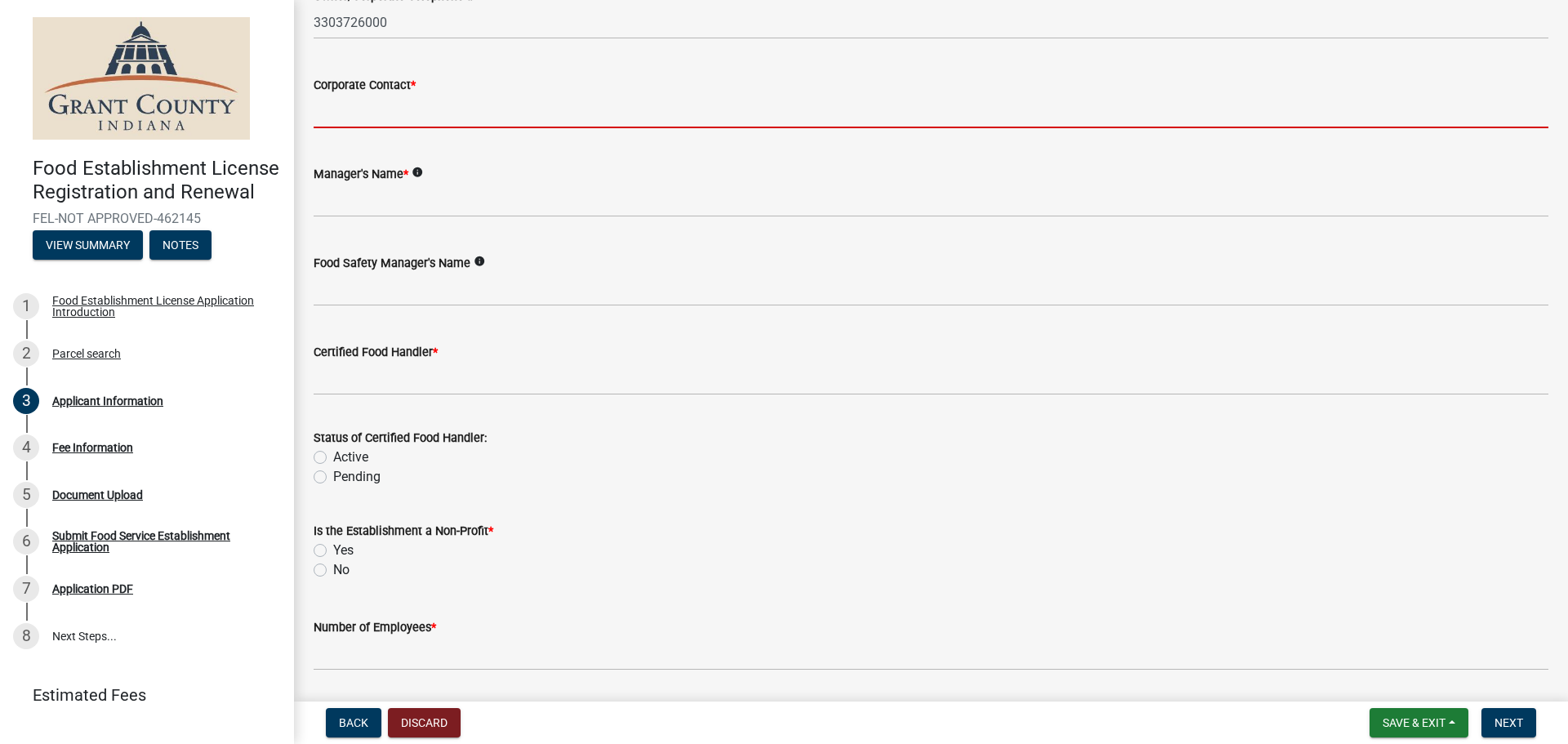
type input "[PERSON_NAME]"
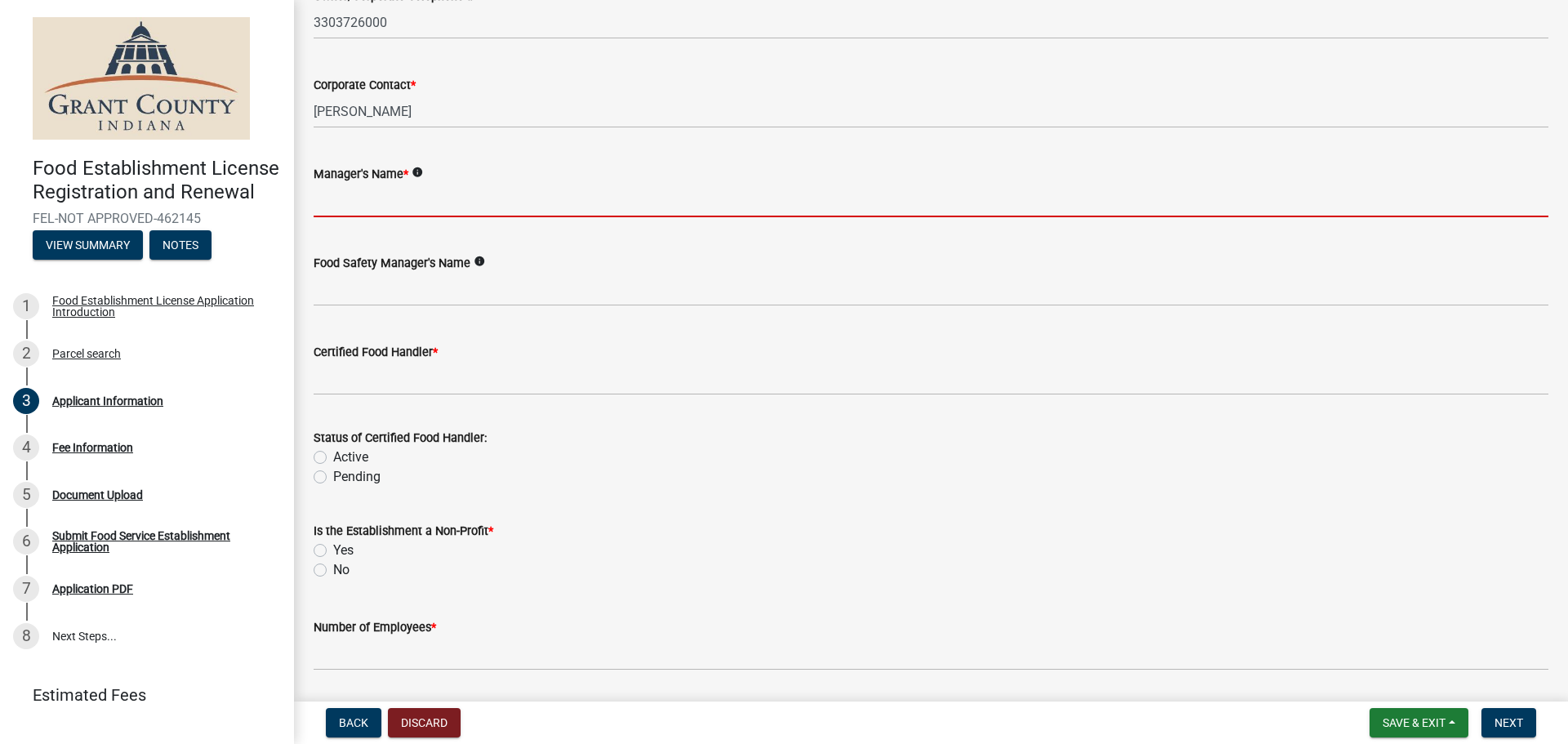
click at [417, 199] on input "Manager's Name *" at bounding box center [931, 200] width 1235 height 34
type input "[PERSON_NAME]"
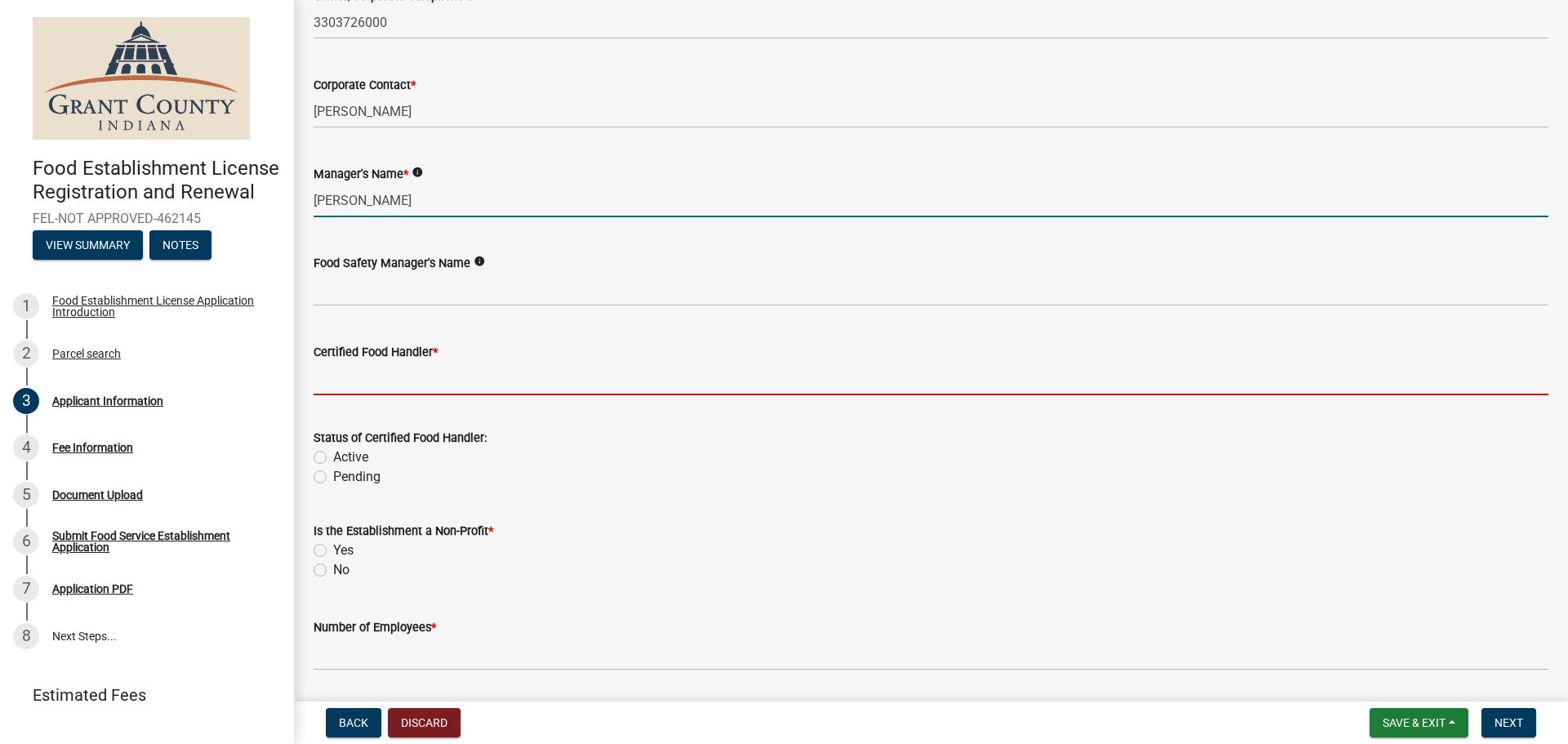
click at [427, 372] on input "Certified Food Handler *" at bounding box center [931, 378] width 1235 height 34
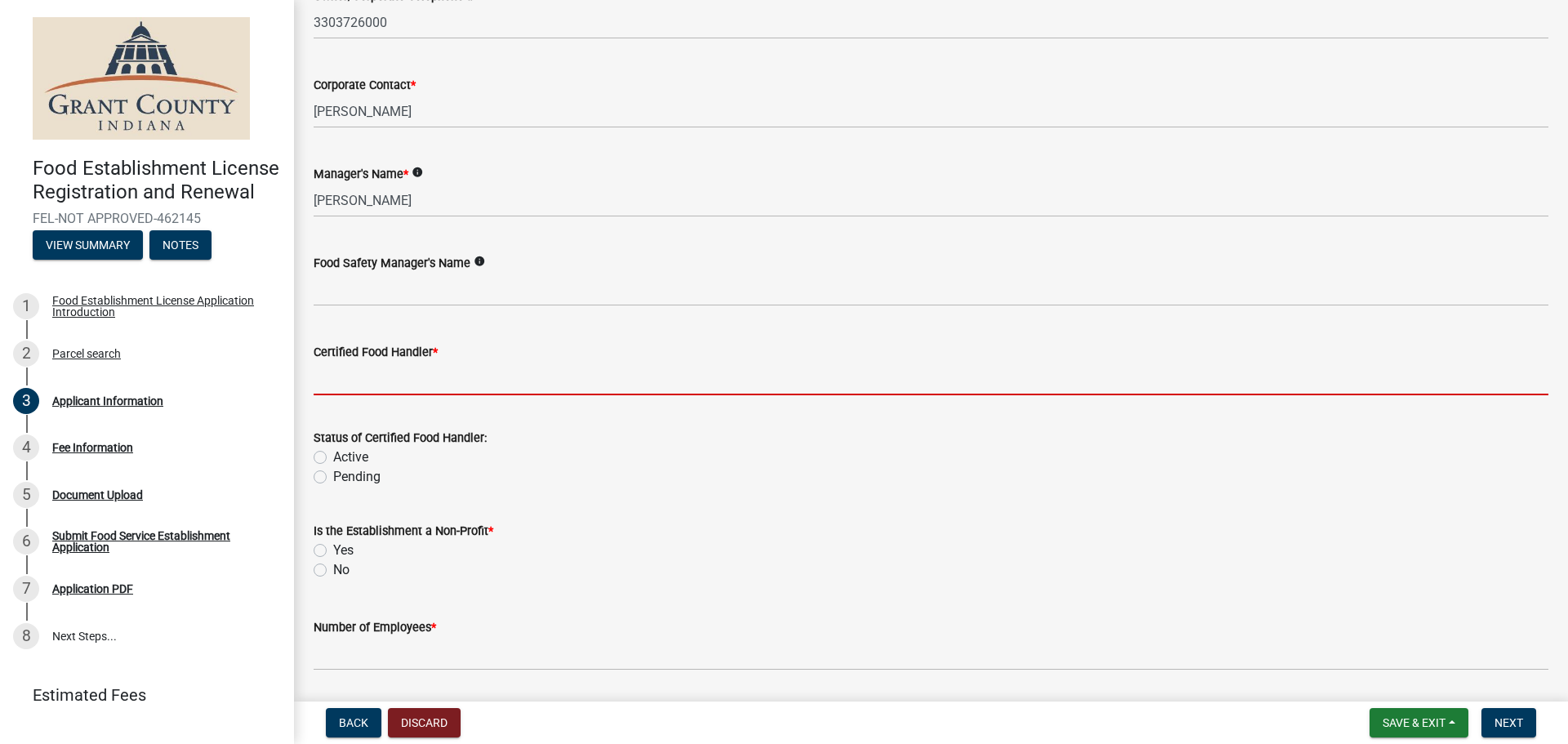
type input "N/A - VENDING"
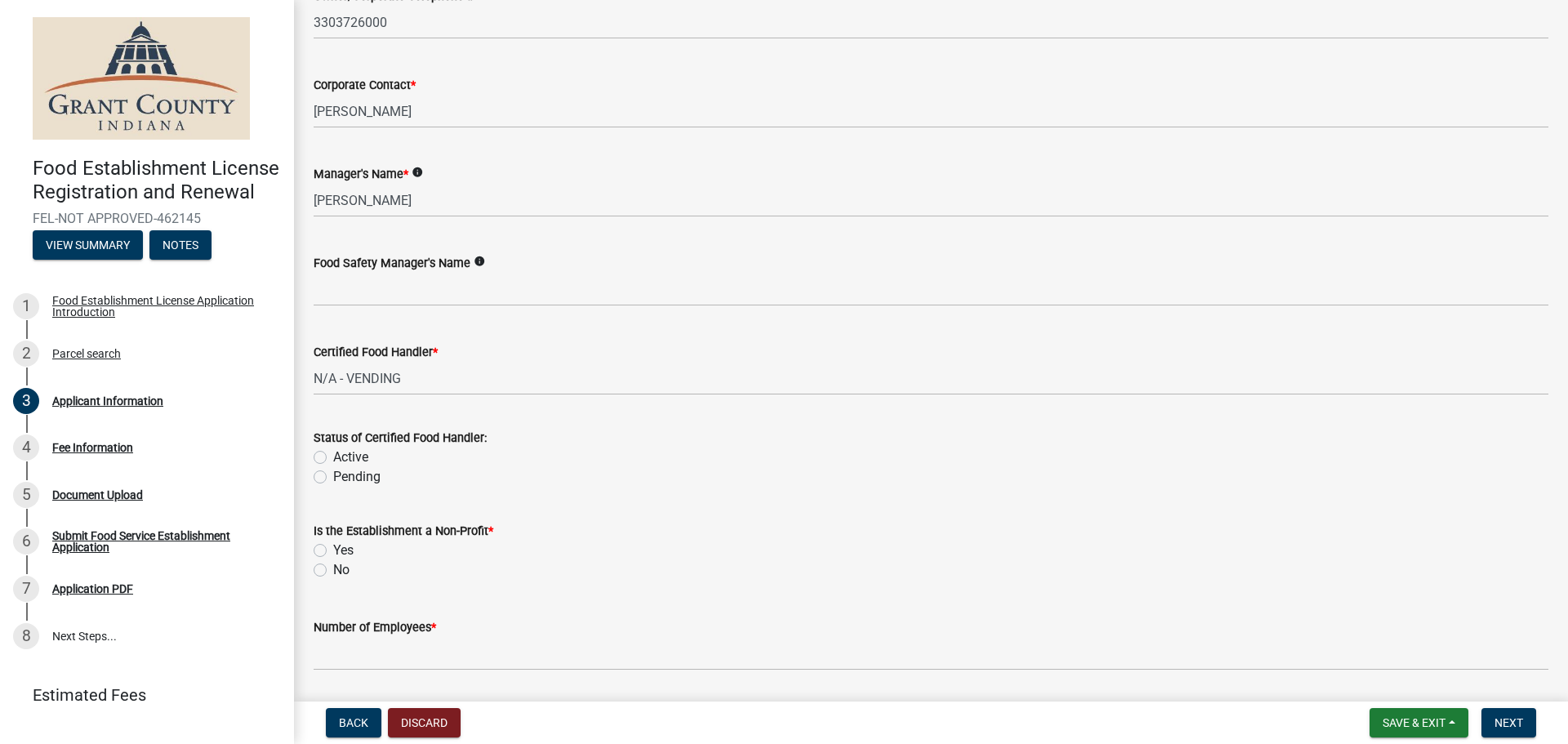
click at [333, 478] on label "Pending" at bounding box center [356, 477] width 47 height 20
click at [333, 478] on input "Pending" at bounding box center [338, 472] width 11 height 11
radio input "true"
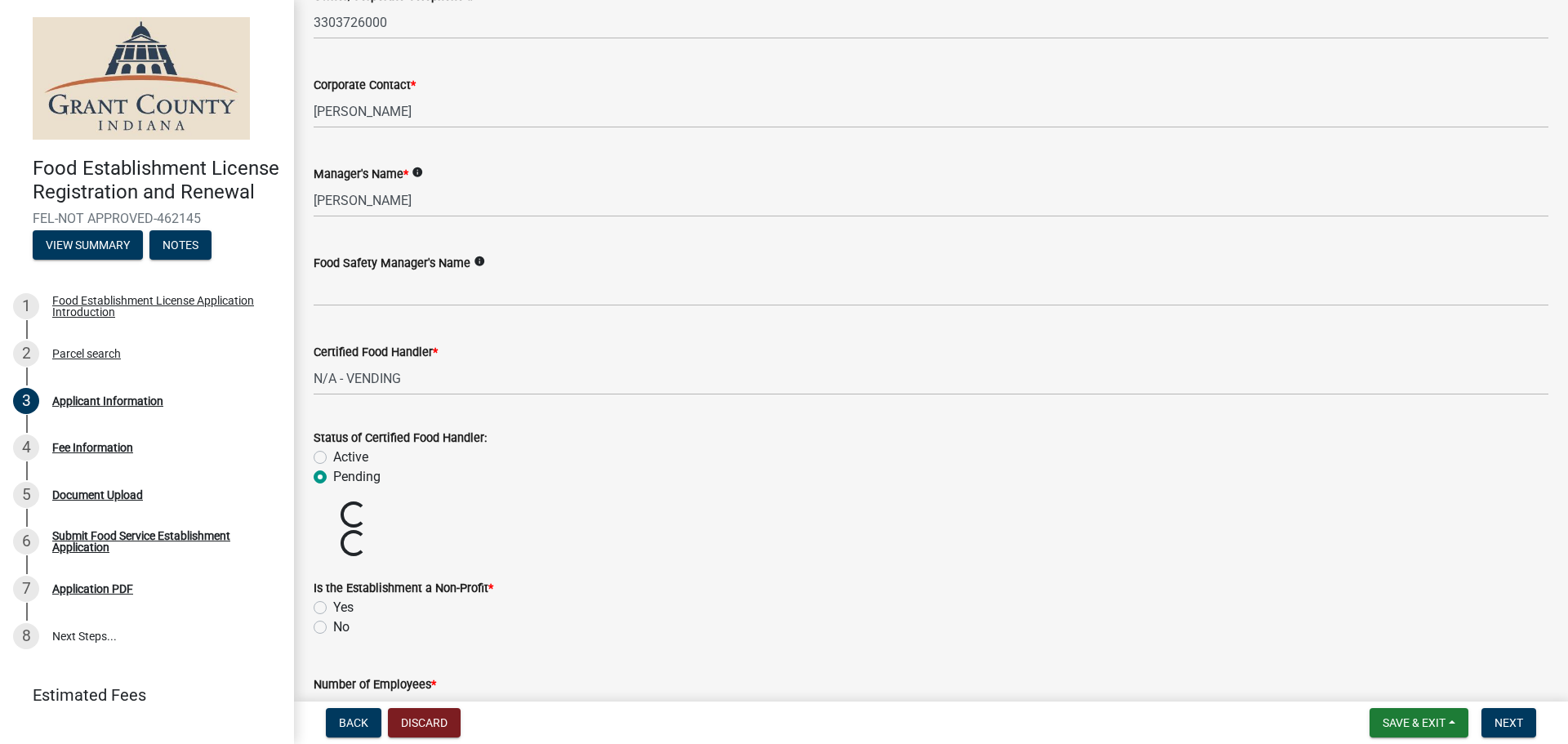
click at [333, 478] on label "Pending" at bounding box center [356, 477] width 47 height 20
click at [333, 478] on input "Pending" at bounding box center [338, 472] width 11 height 11
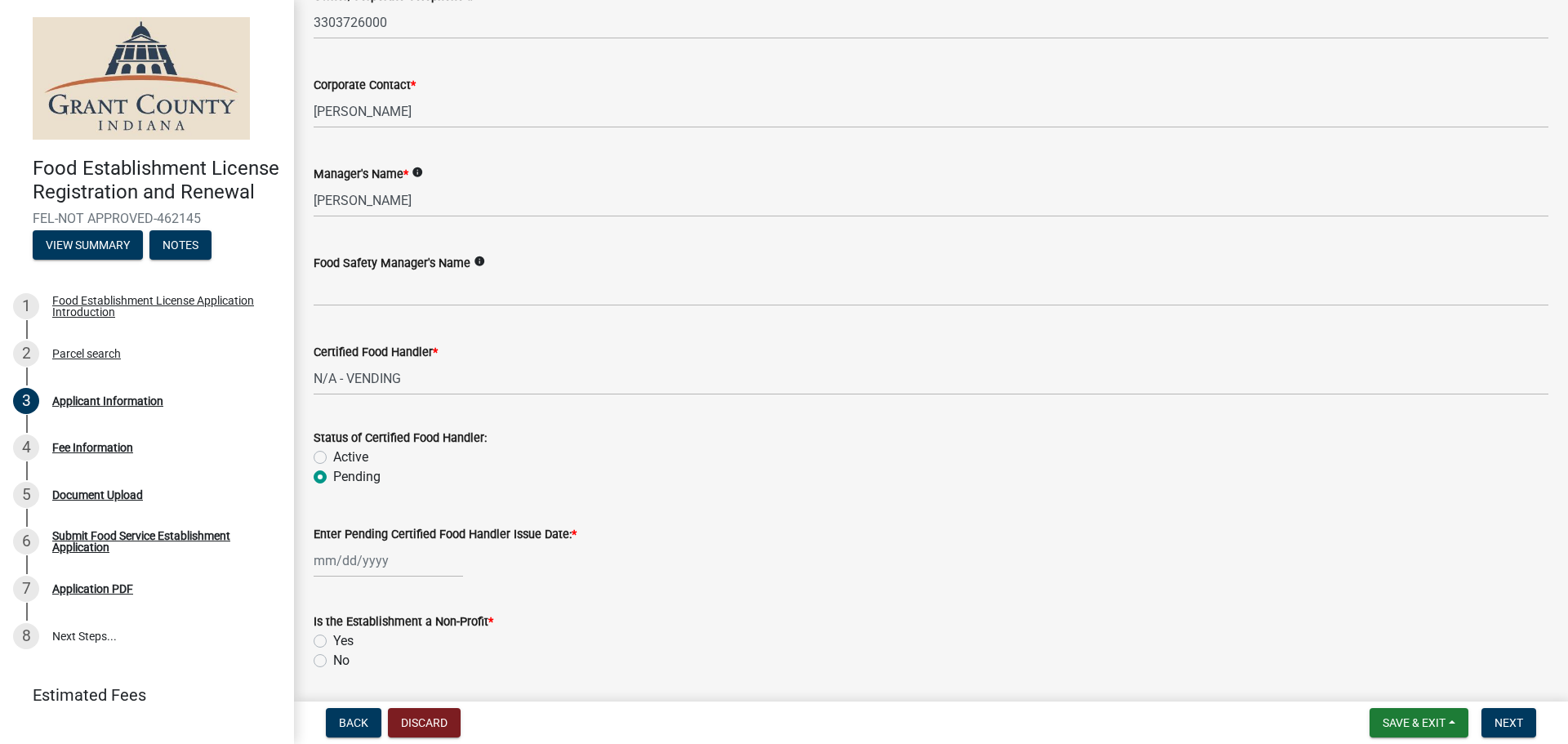
click at [333, 452] on label "Active" at bounding box center [350, 457] width 35 height 20
click at [333, 452] on input "Active" at bounding box center [338, 452] width 11 height 11
radio input "true"
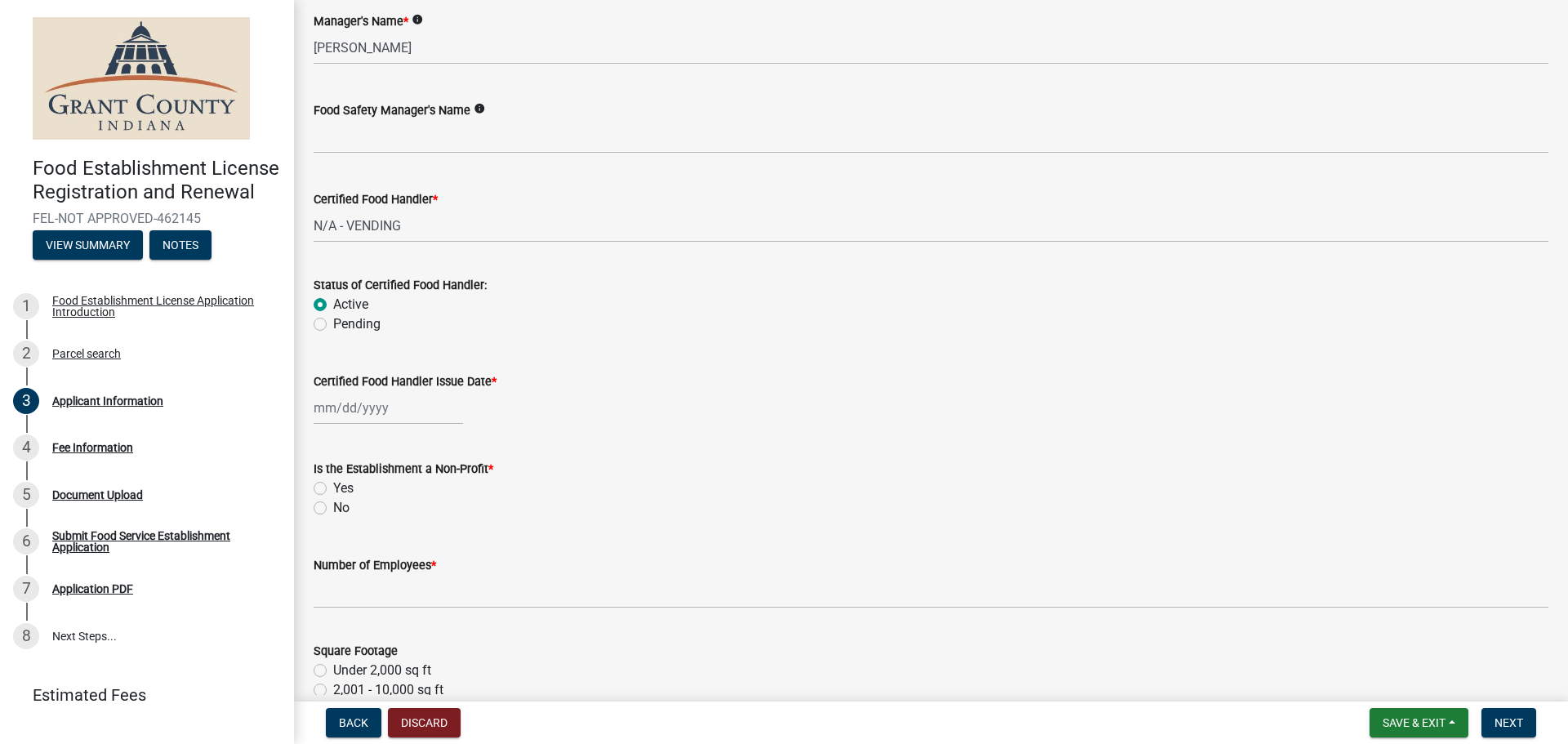
scroll to position [1797, 0]
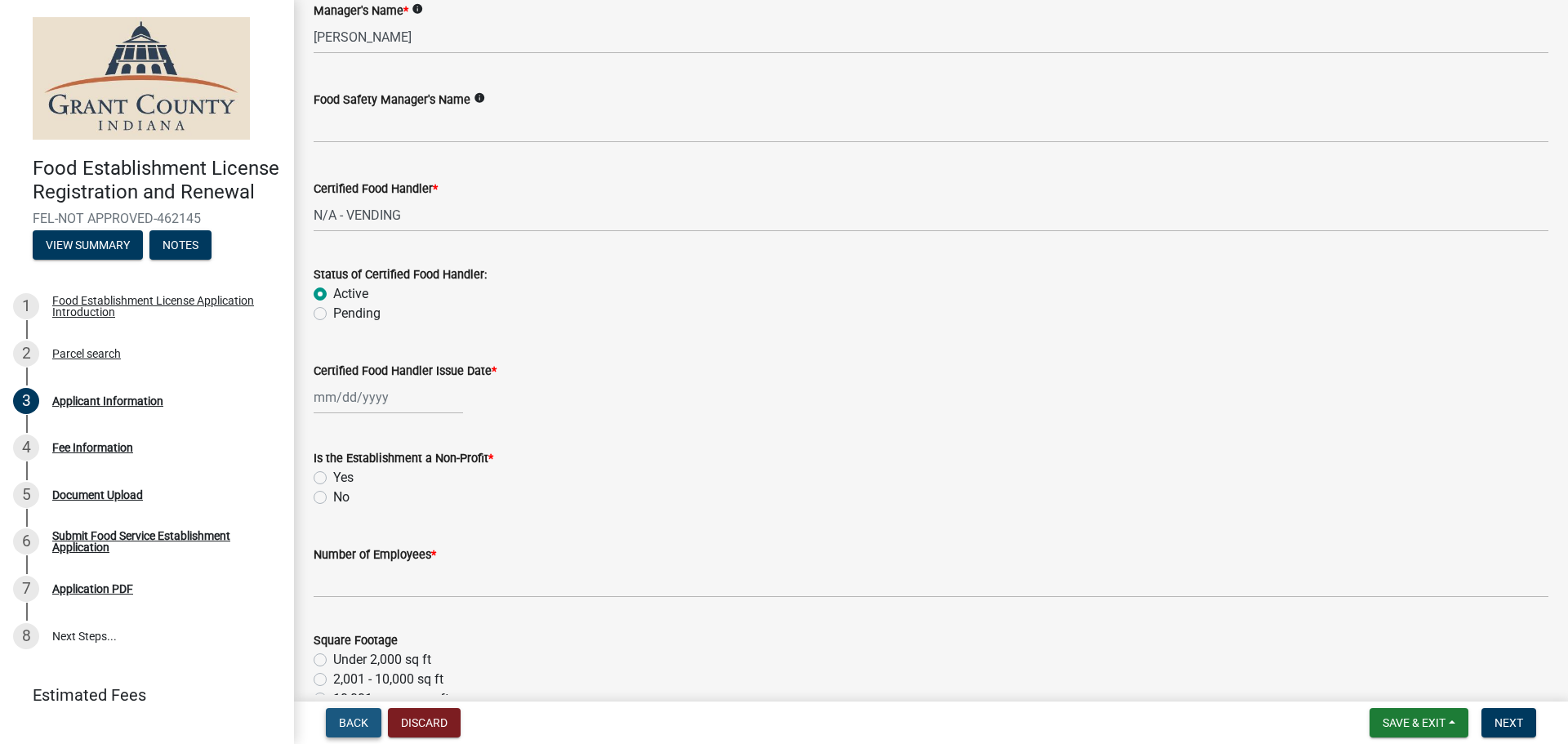
click at [358, 721] on span "Back" at bounding box center [353, 723] width 30 height 13
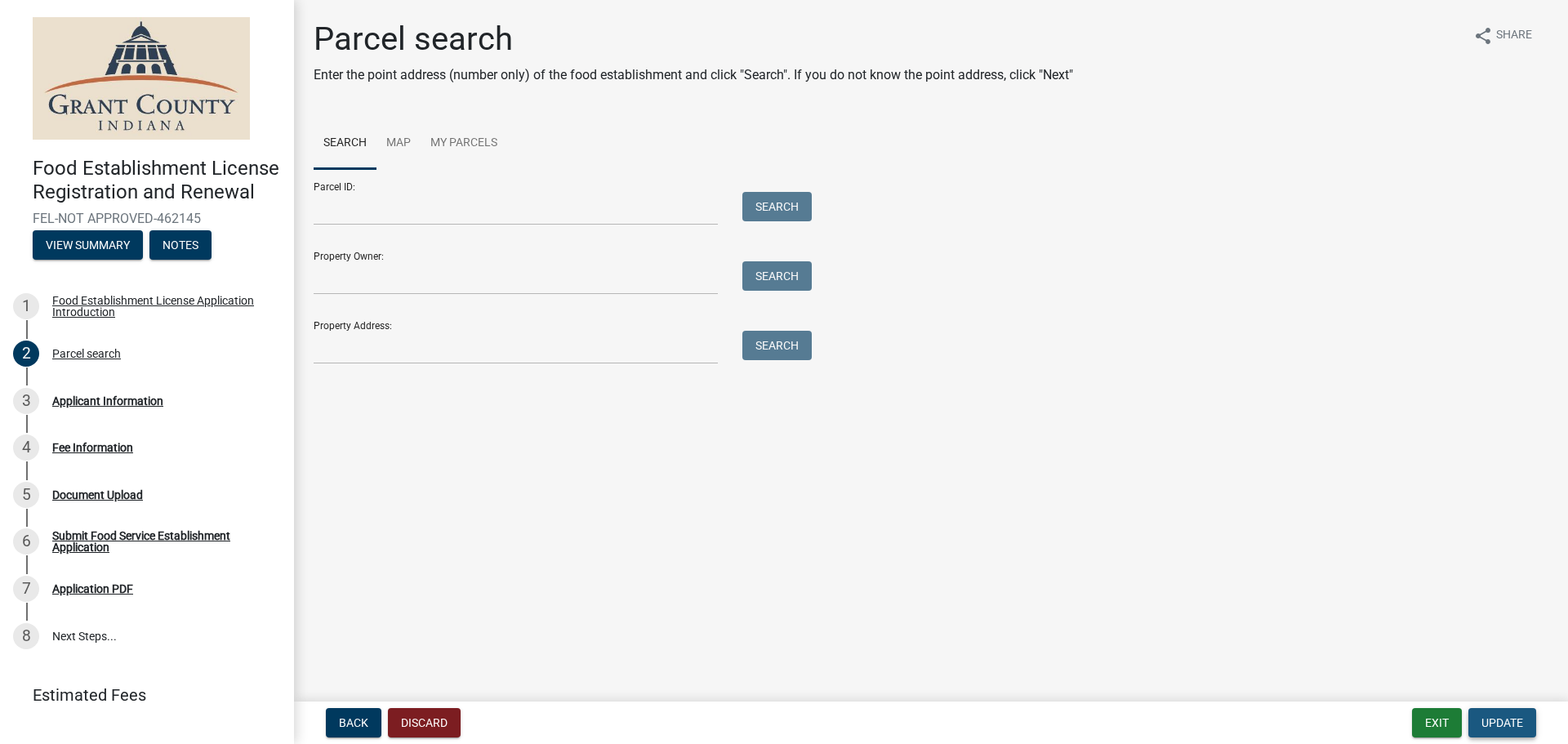
click at [1512, 719] on span "Update" at bounding box center [1502, 723] width 42 height 13
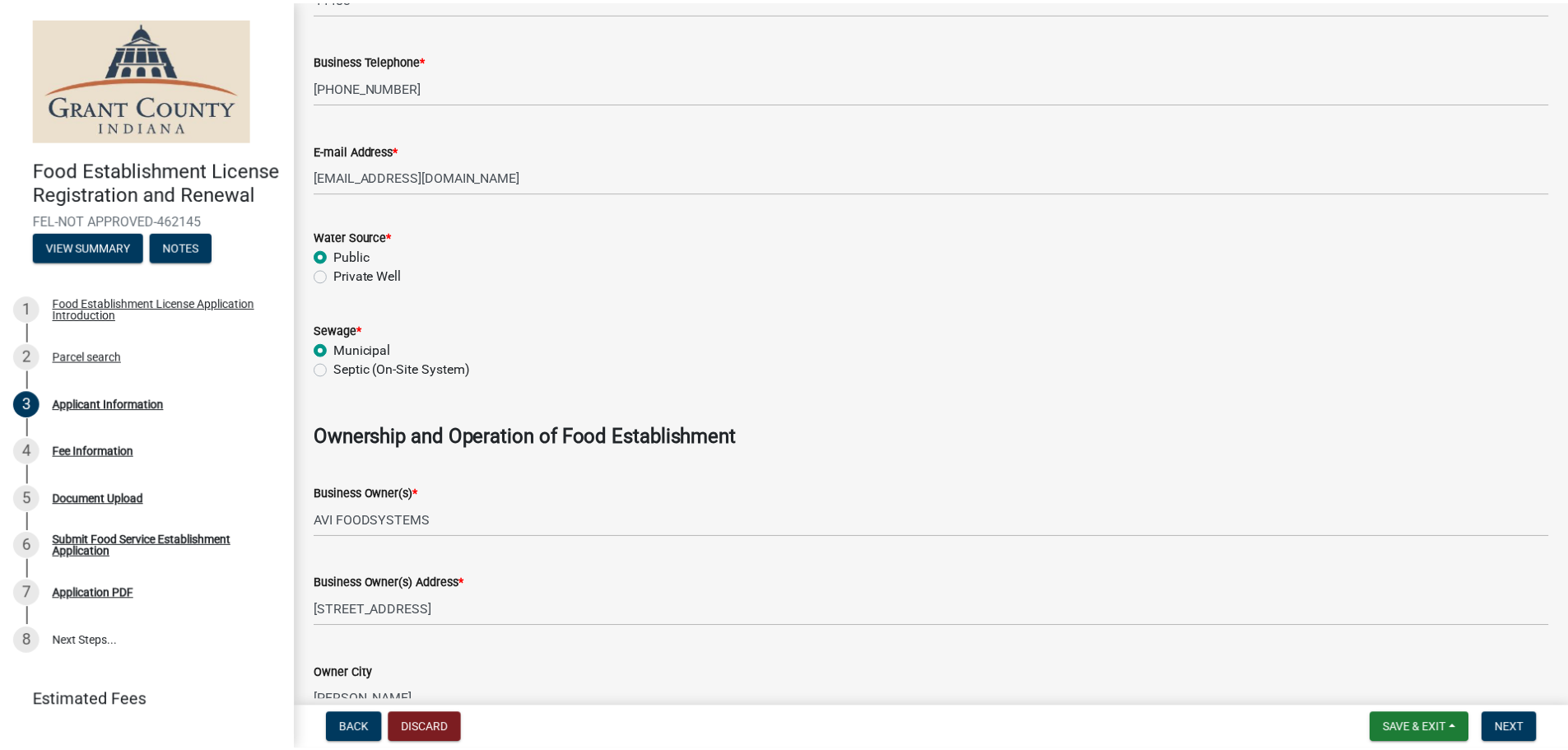
scroll to position [823, 0]
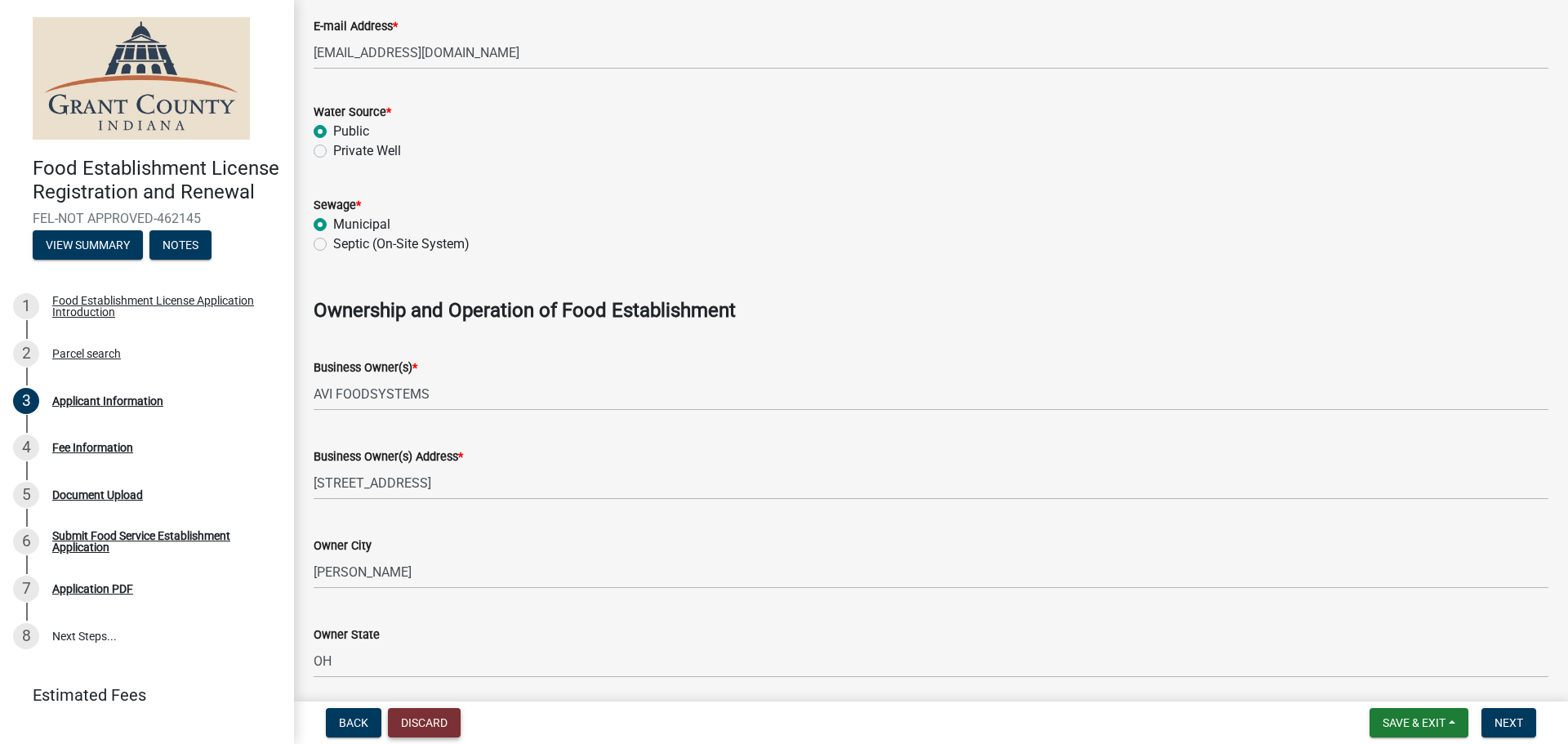
click at [431, 723] on button "Discard" at bounding box center [424, 723] width 73 height 30
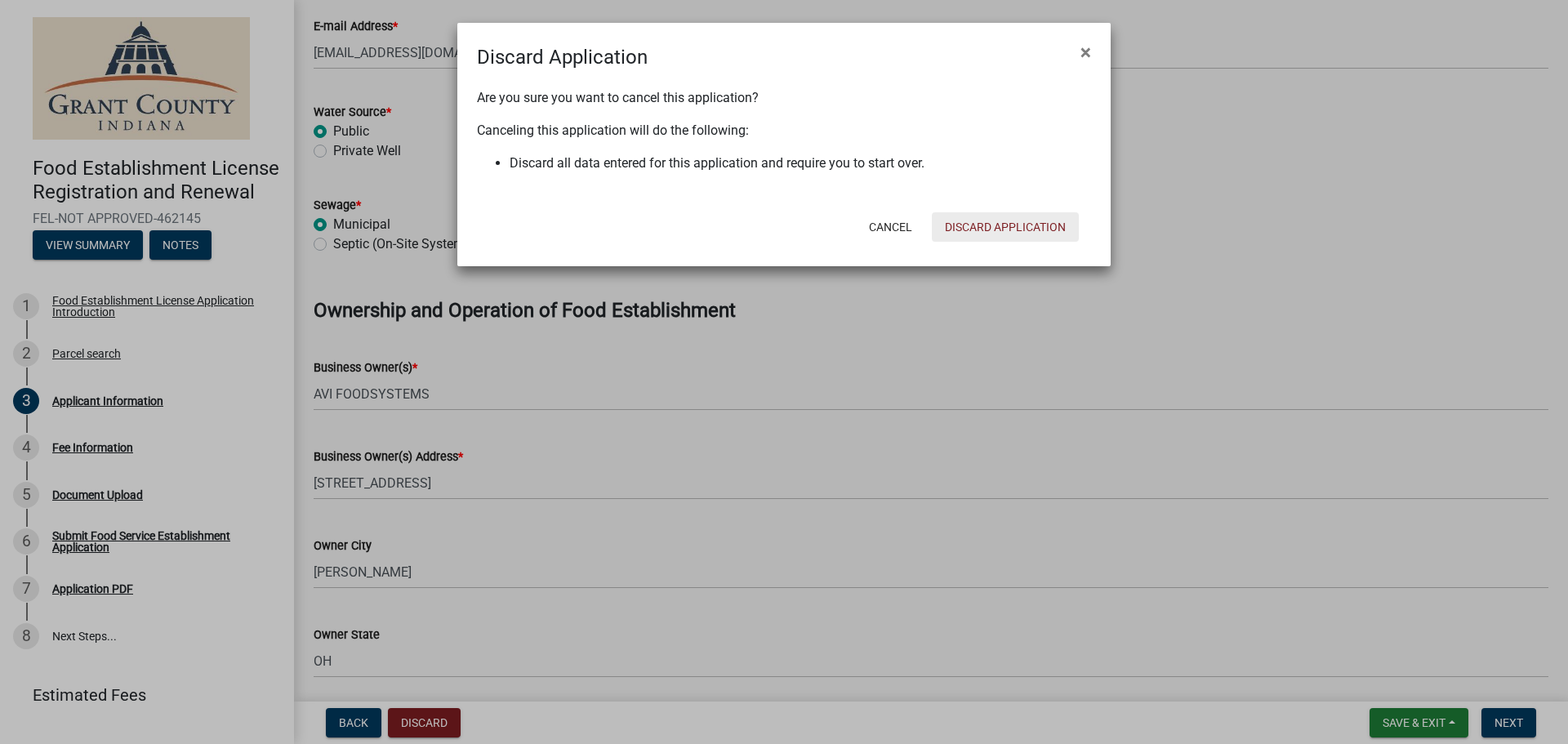
click at [990, 224] on button "Discard Application" at bounding box center [1005, 227] width 147 height 30
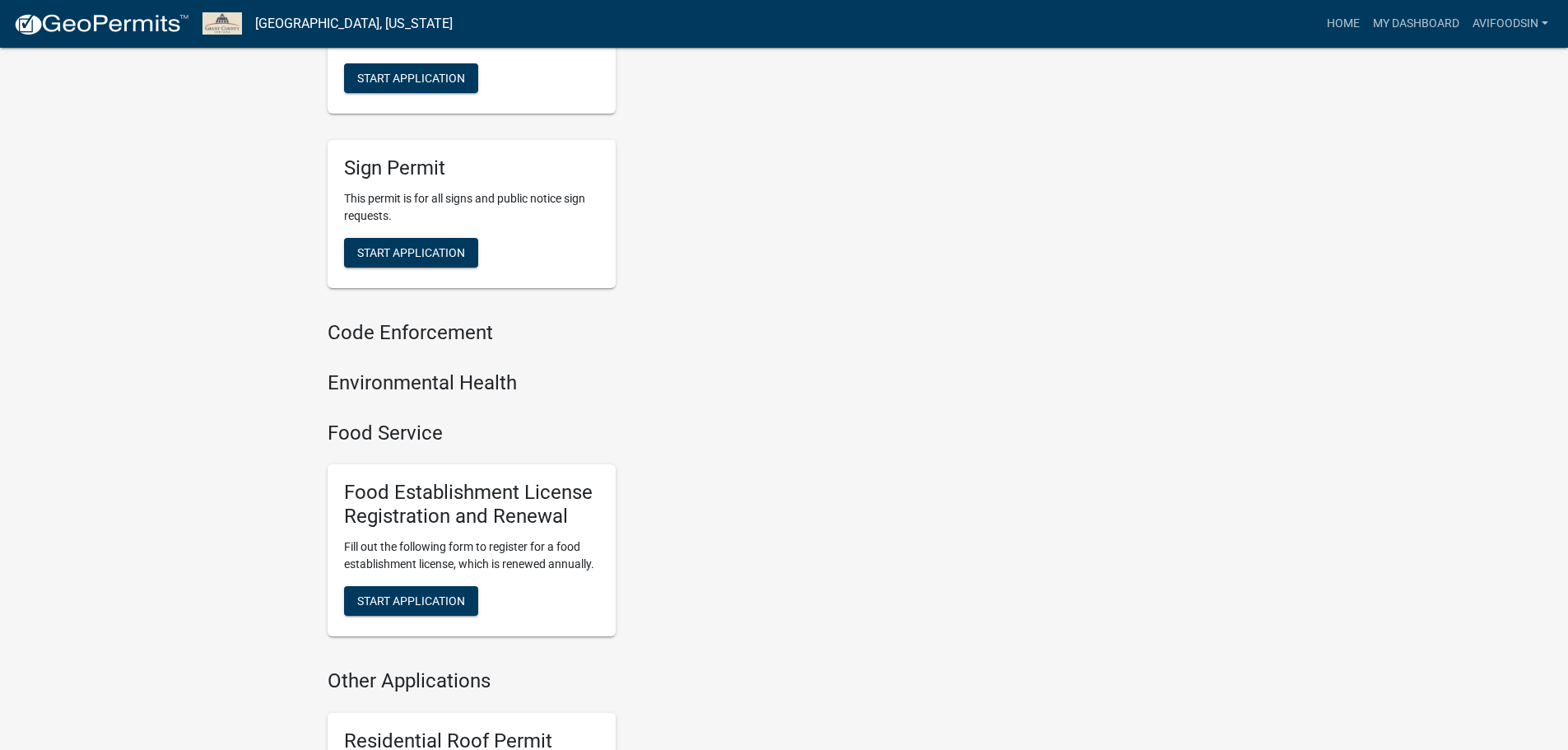
scroll to position [988, 0]
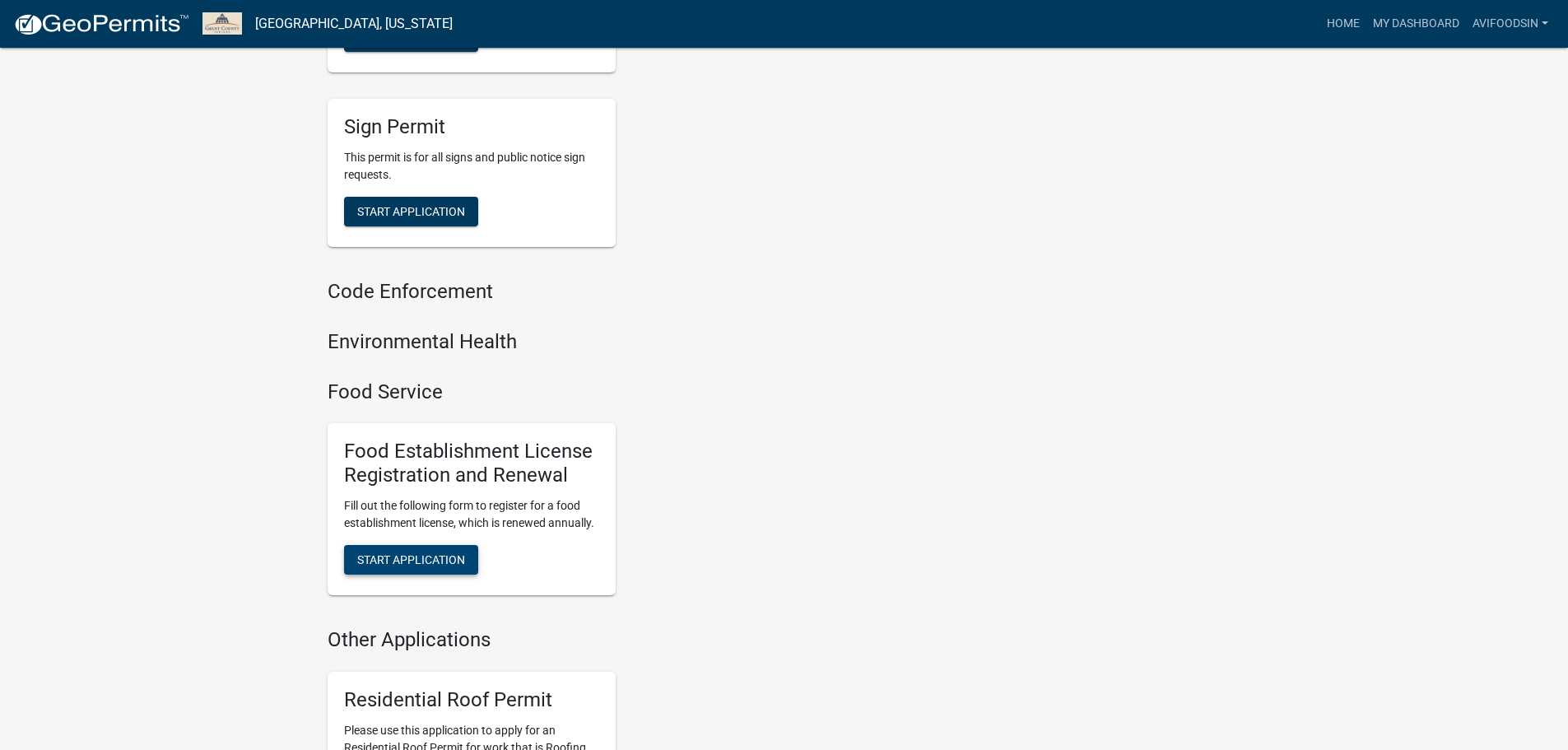
click at [453, 575] on button "Start Application" at bounding box center [411, 560] width 135 height 30
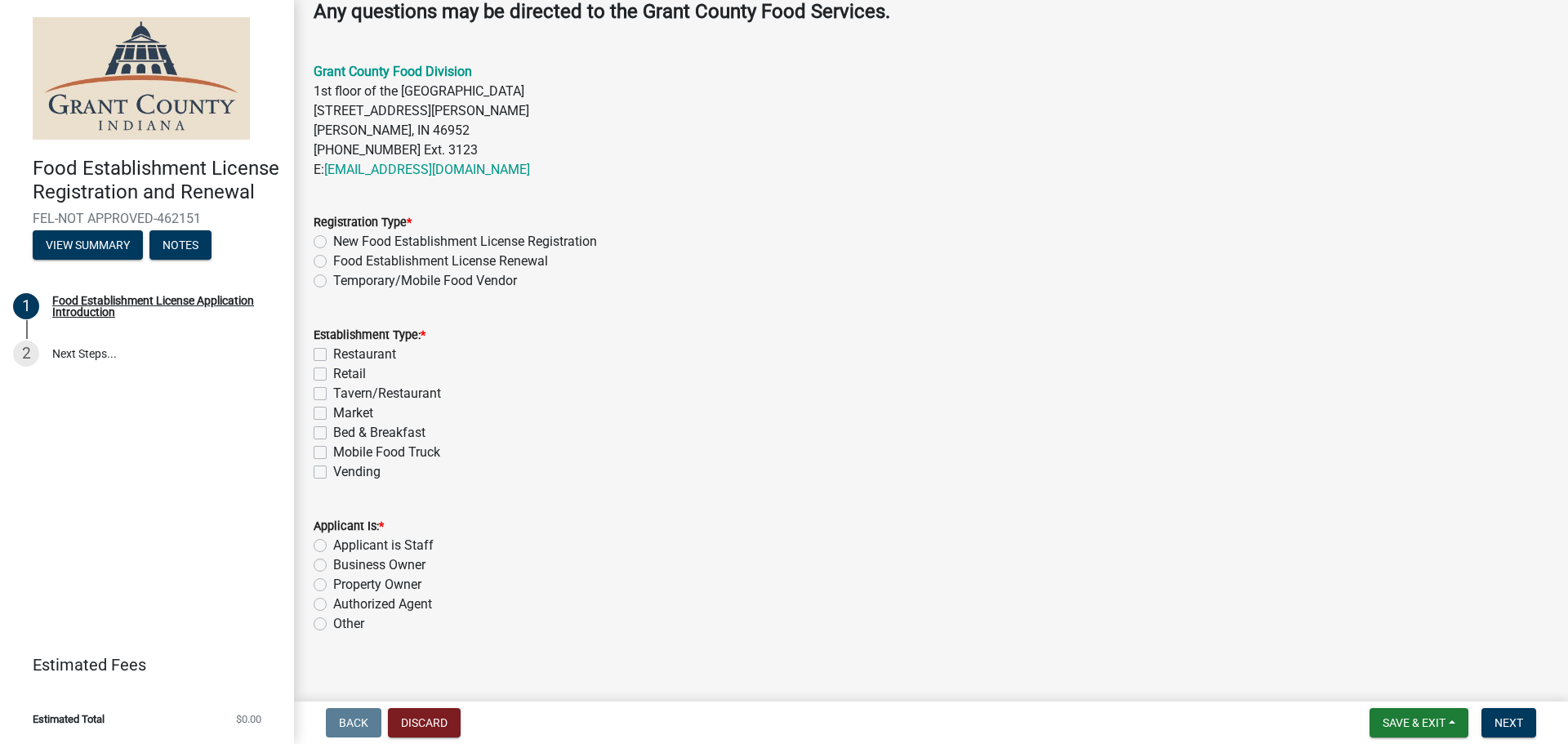
scroll to position [515, 0]
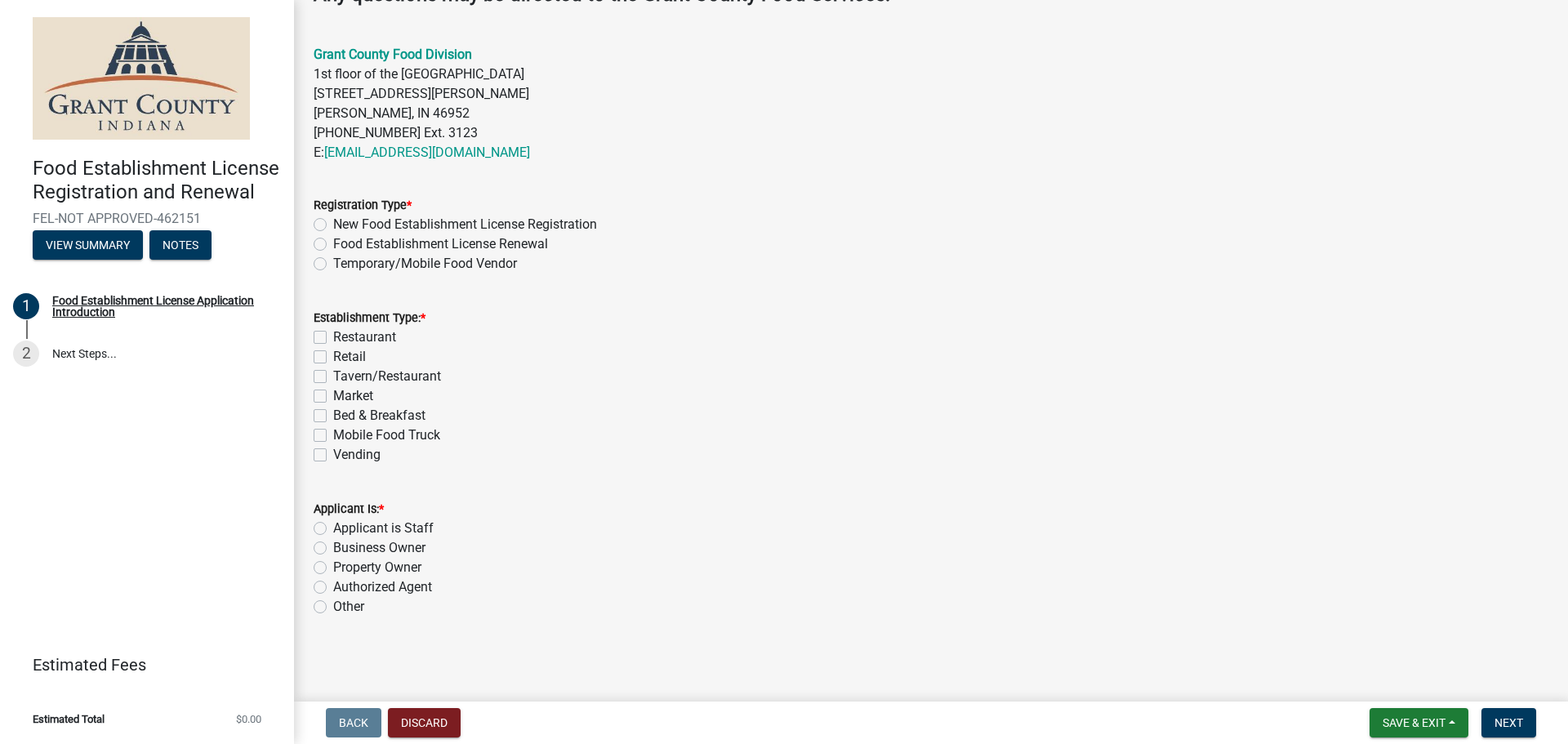
click at [333, 221] on label "New Food Establishment License Registration" at bounding box center [465, 225] width 264 height 20
click at [333, 221] on input "New Food Establishment License Registration" at bounding box center [338, 220] width 11 height 11
radio input "true"
click at [333, 459] on label "Vending" at bounding box center [356, 455] width 47 height 20
click at [333, 456] on input "Vending" at bounding box center [338, 450] width 11 height 11
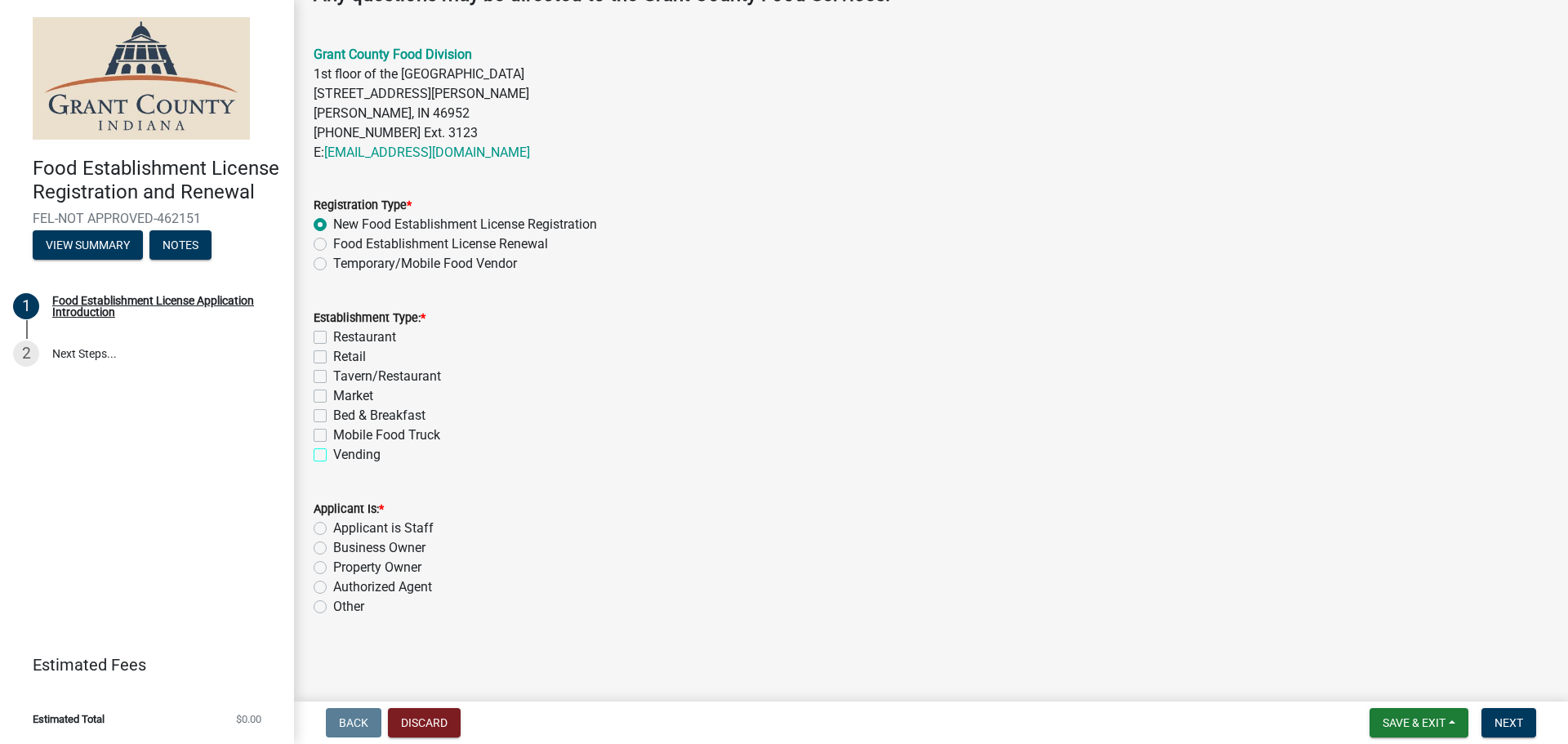
checkbox input "true"
checkbox input "false"
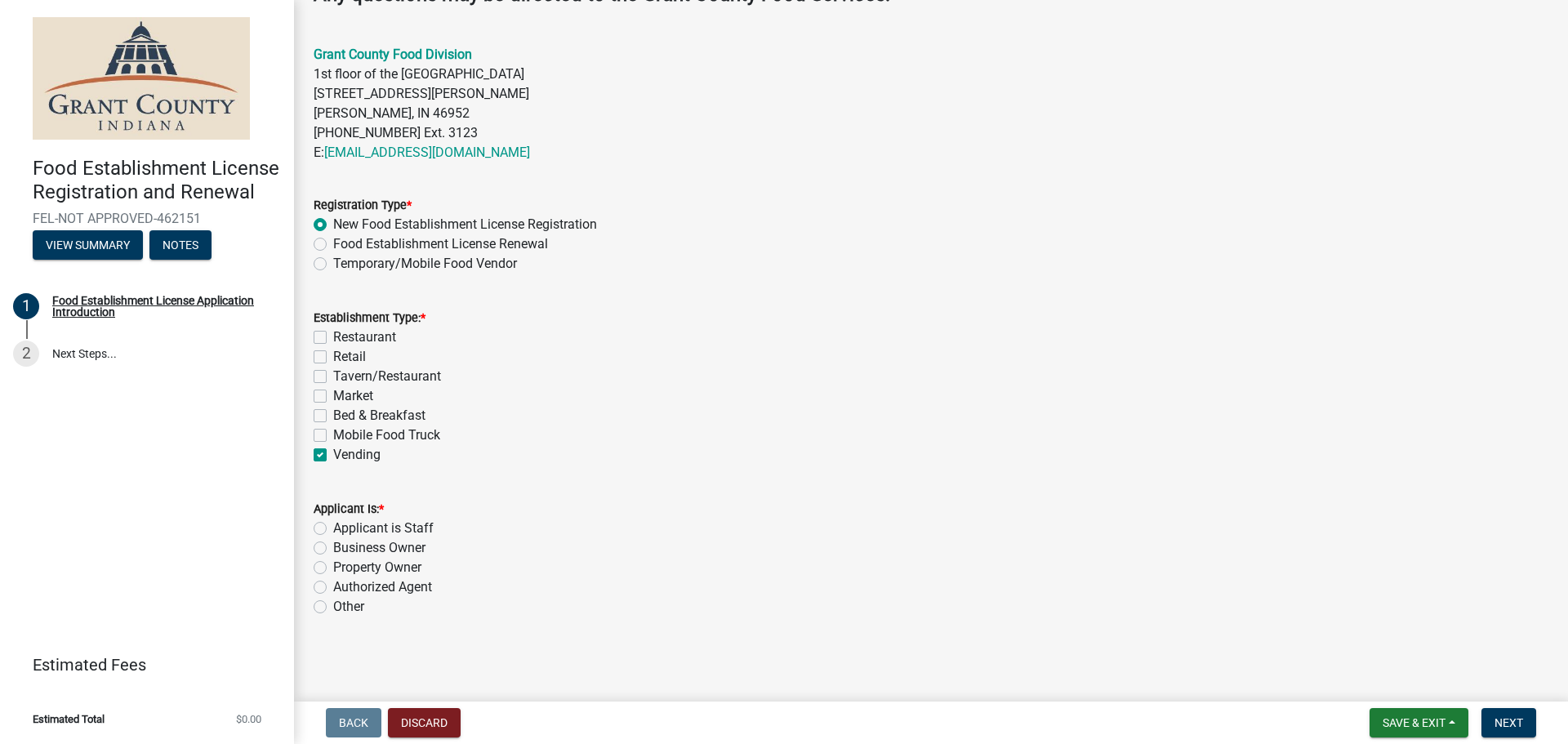
checkbox input "false"
checkbox input "true"
click at [327, 523] on div "Applicant is Staff" at bounding box center [931, 528] width 1235 height 20
click at [333, 524] on label "Applicant is Staff" at bounding box center [383, 528] width 101 height 20
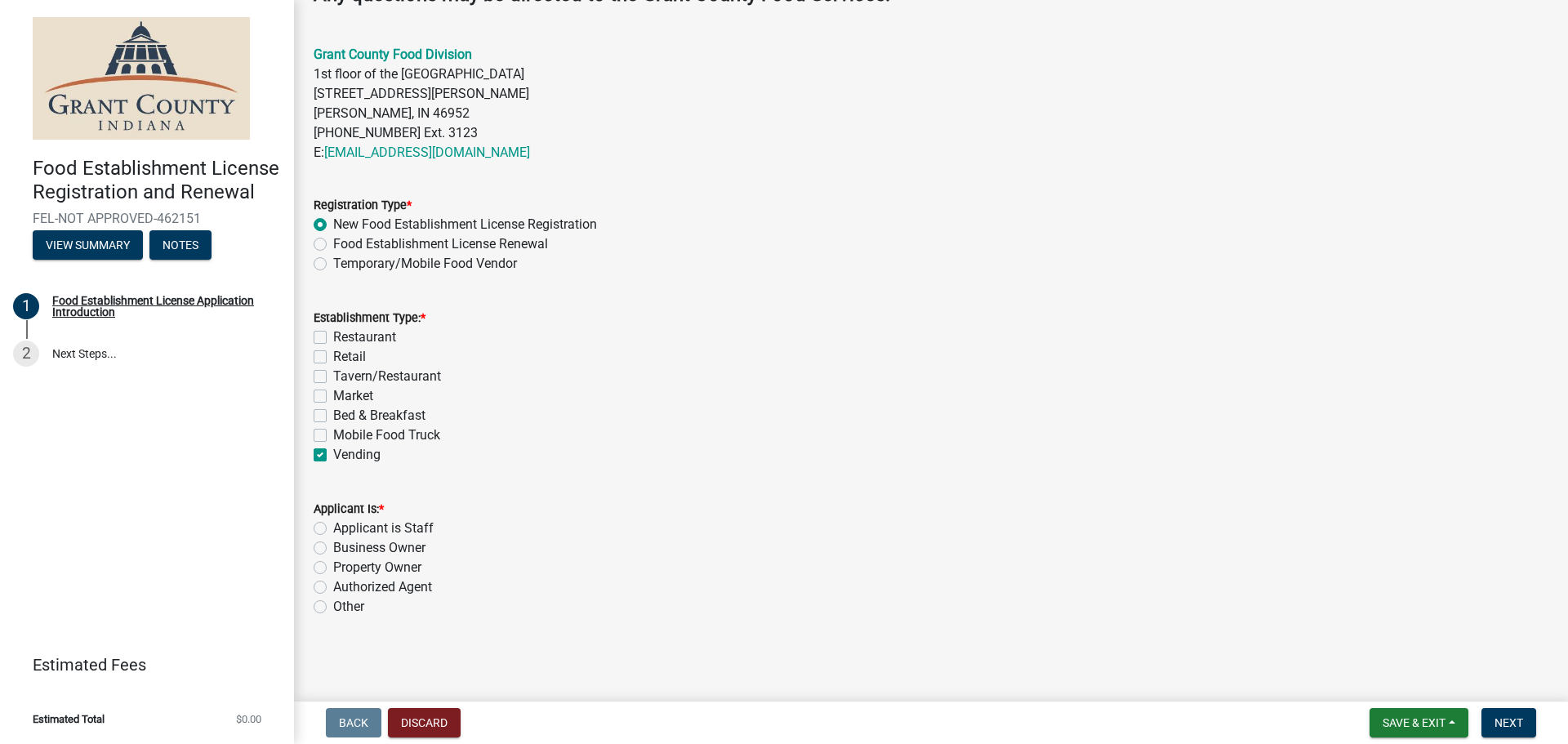
click at [333, 524] on input "Applicant is Staff" at bounding box center [338, 523] width 11 height 11
radio input "true"
click at [1518, 725] on span "Next" at bounding box center [1509, 723] width 29 height 13
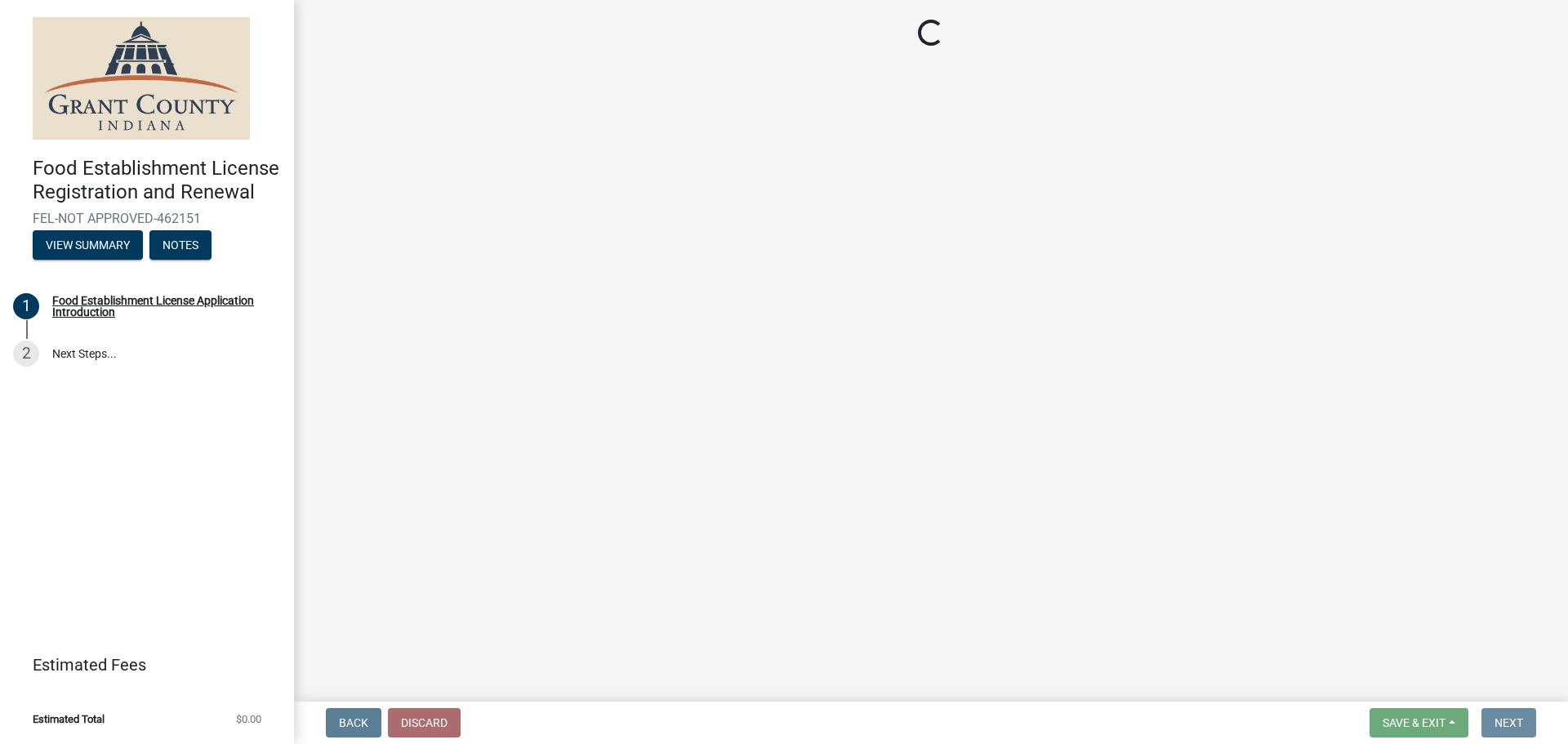
scroll to position [0, 0]
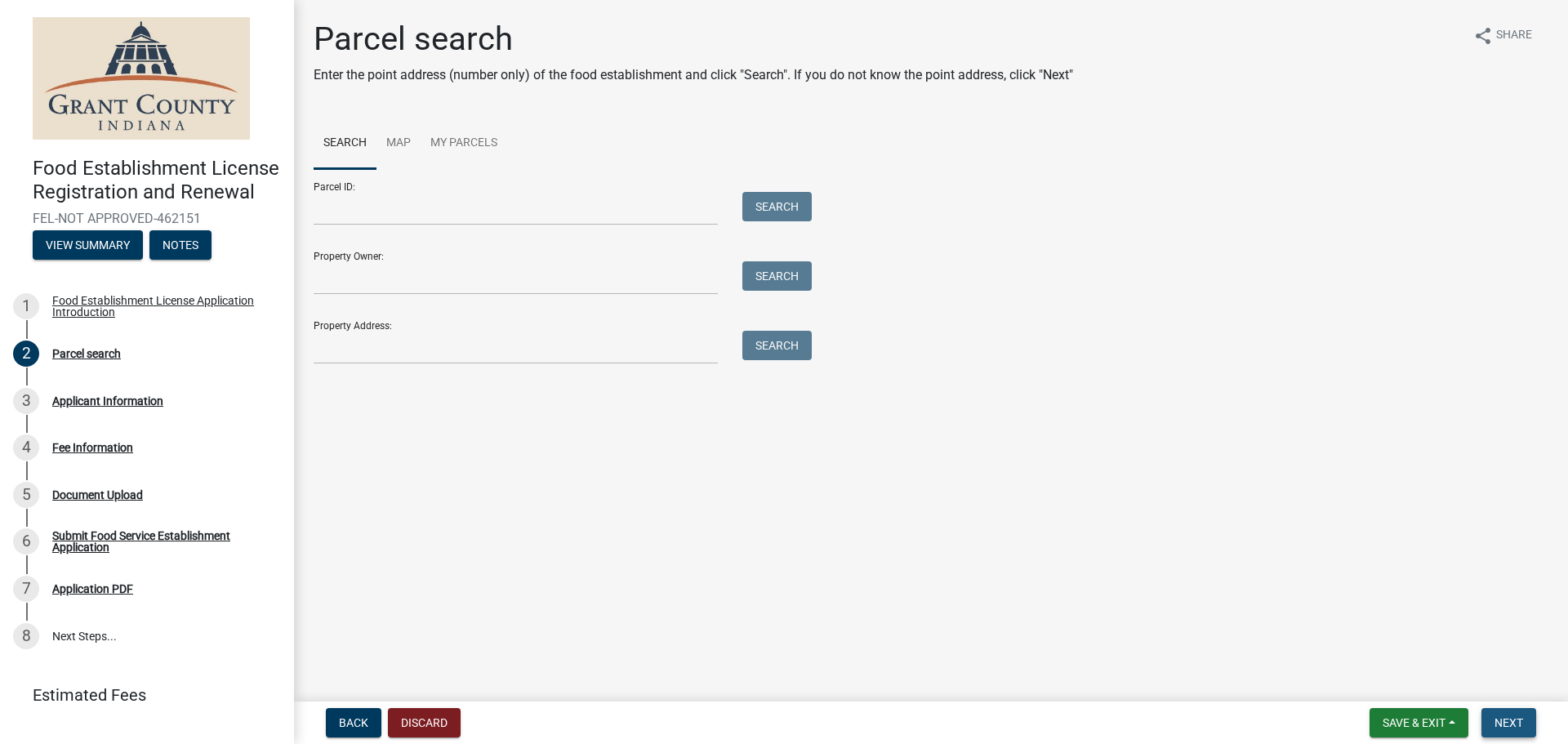
click at [1505, 723] on span "Next" at bounding box center [1509, 723] width 29 height 13
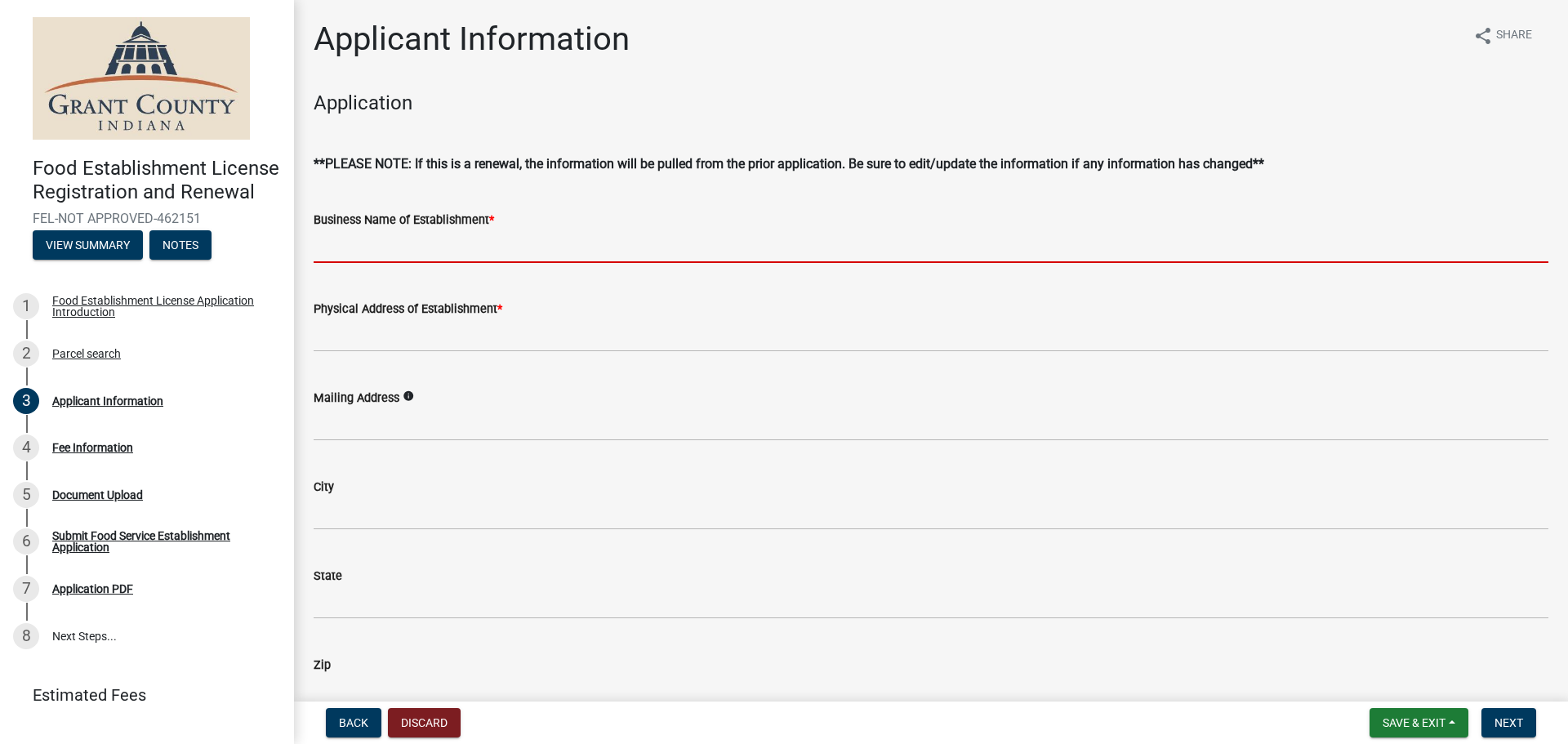
click at [483, 246] on input "Business Name of Establishment *" at bounding box center [931, 246] width 1235 height 34
type input "AMERICAN WOODMARK-AREA"
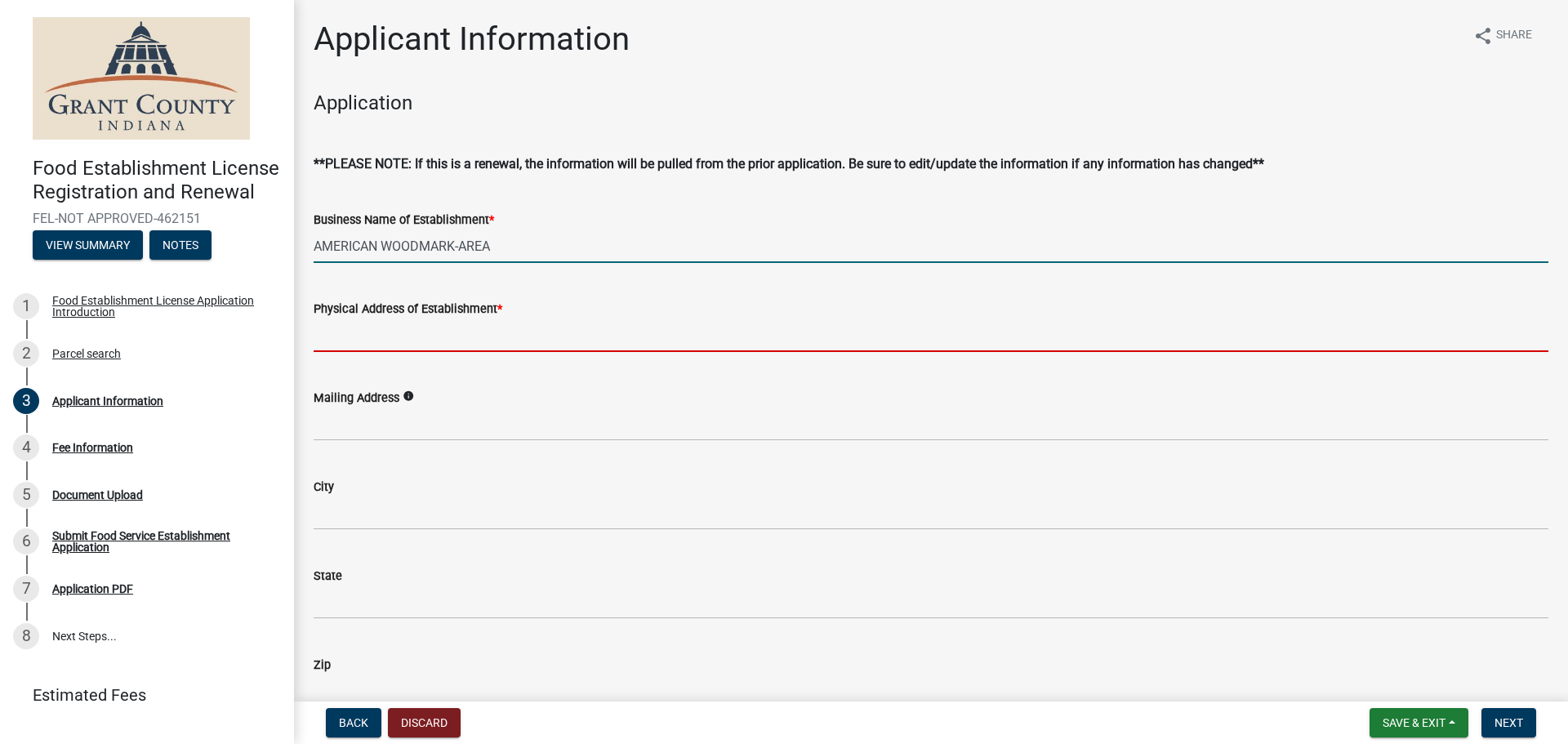
click at [439, 335] on input "Physical Address of Establishment *" at bounding box center [931, 335] width 1235 height 34
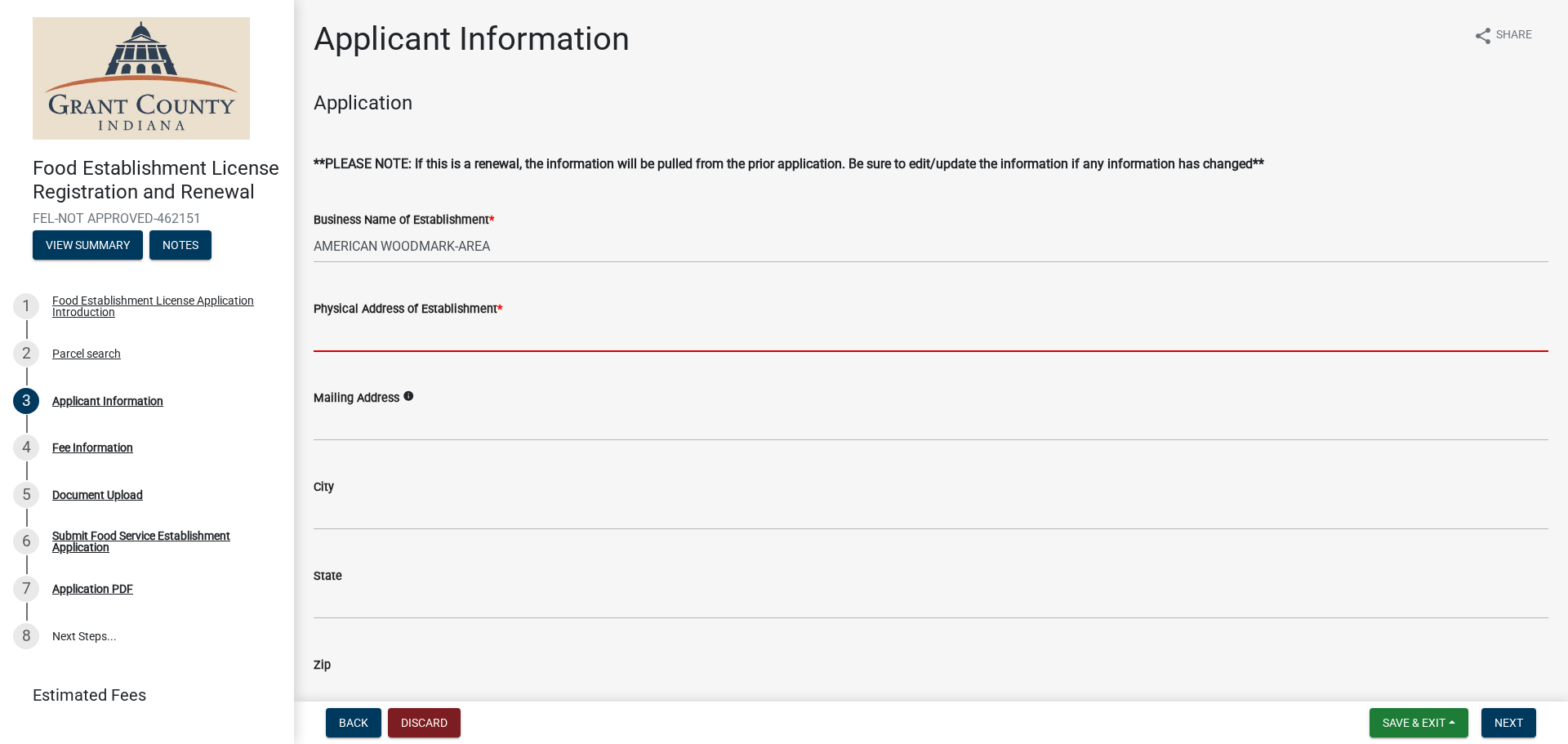
type input "[STREET_ADDRESS]"
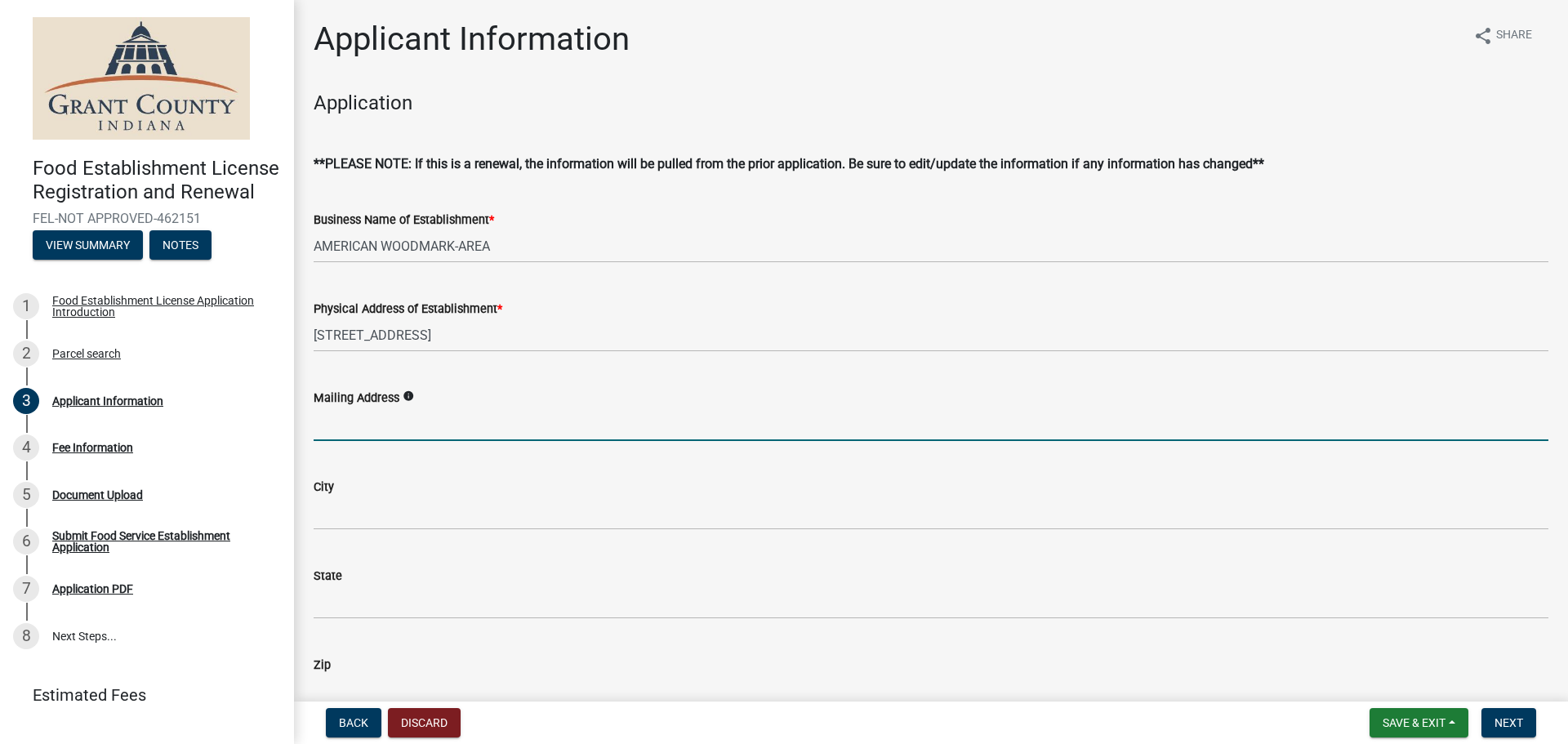
click at [416, 426] on input "Mailing Address" at bounding box center [931, 424] width 1235 height 34
type input "[STREET_ADDRESS]"
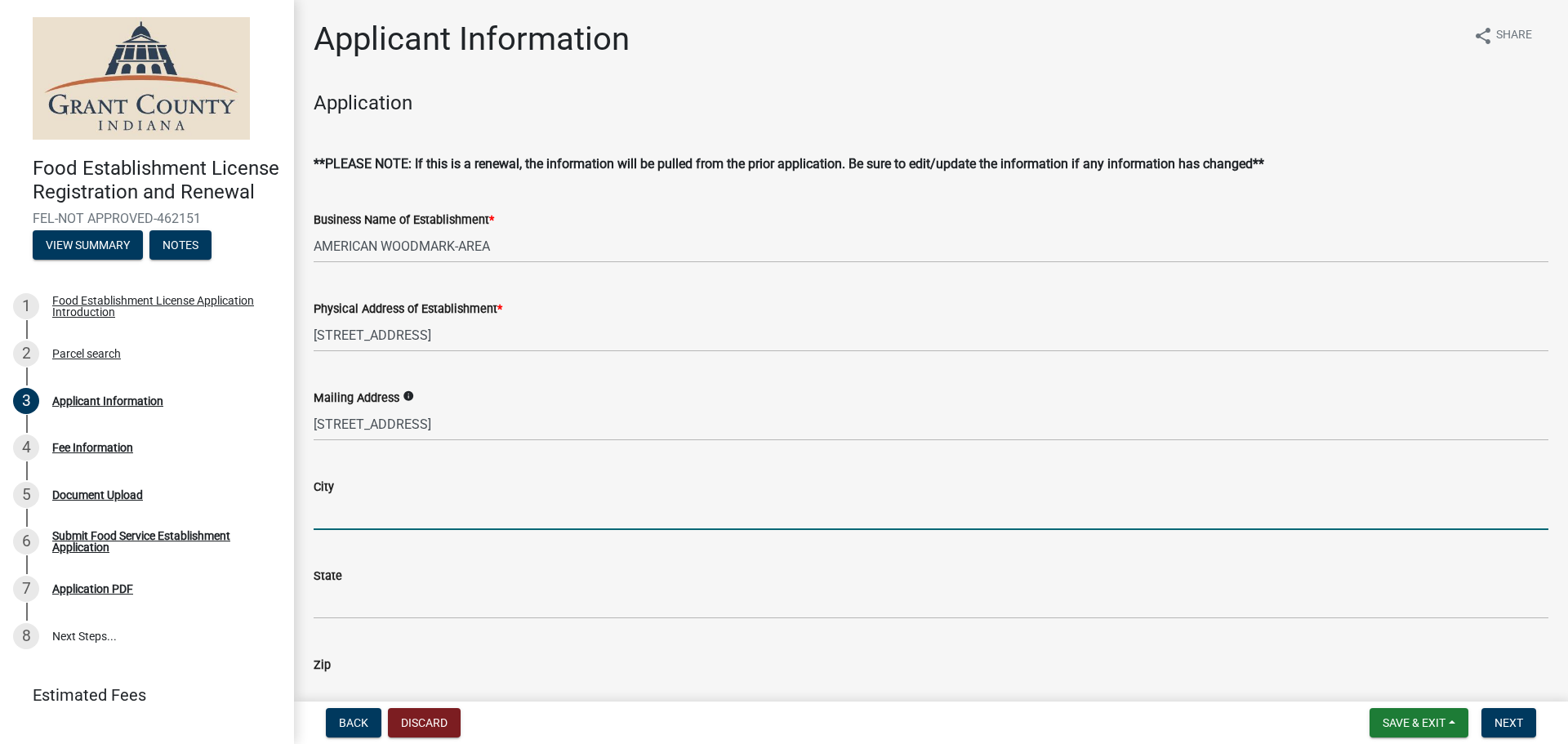
drag, startPoint x: 393, startPoint y: 509, endPoint x: 398, endPoint y: 523, distance: 14.9
click at [393, 509] on input "City" at bounding box center [931, 513] width 1235 height 34
type input "[PERSON_NAME]"
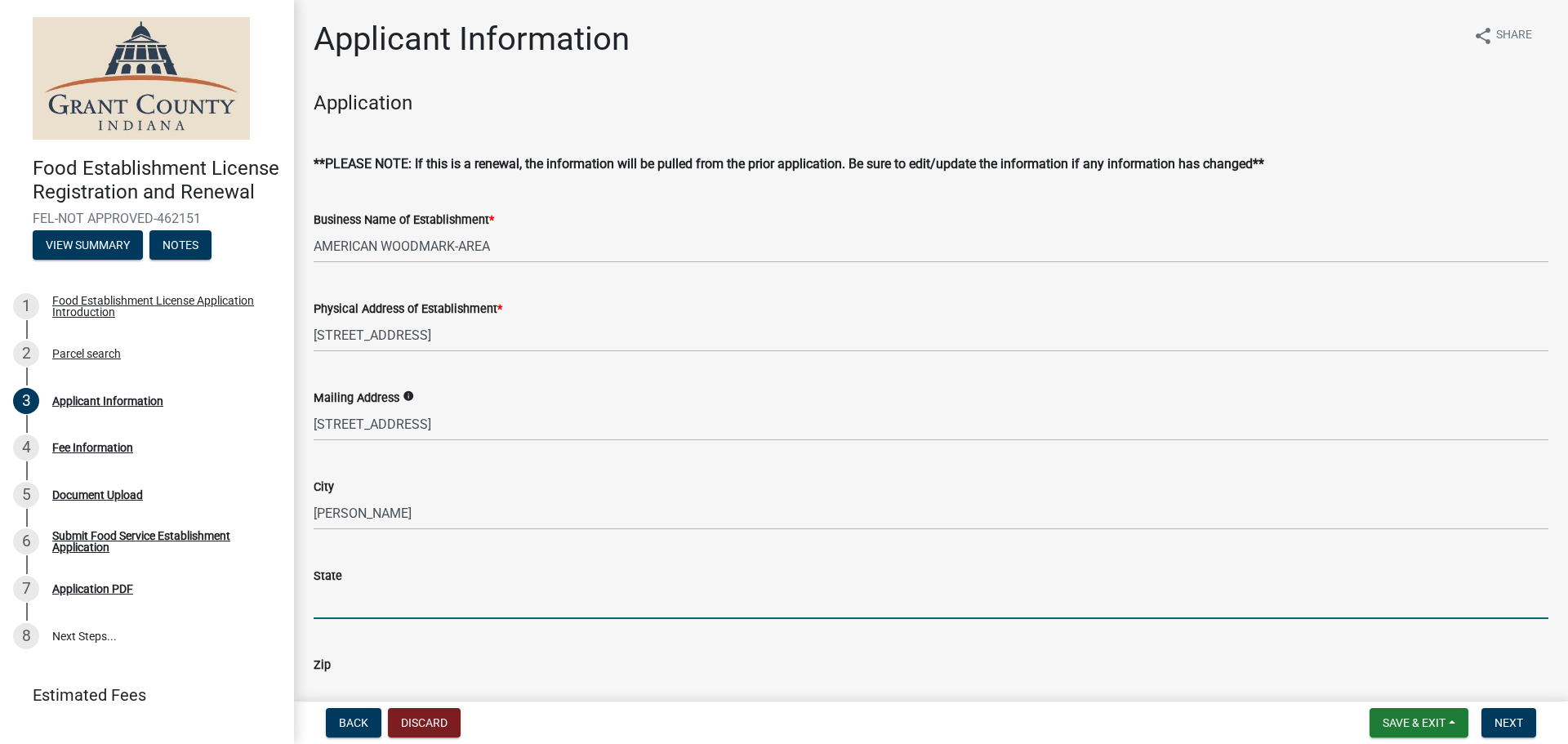
click at [380, 592] on input "State" at bounding box center [931, 602] width 1235 height 34
type input "OH"
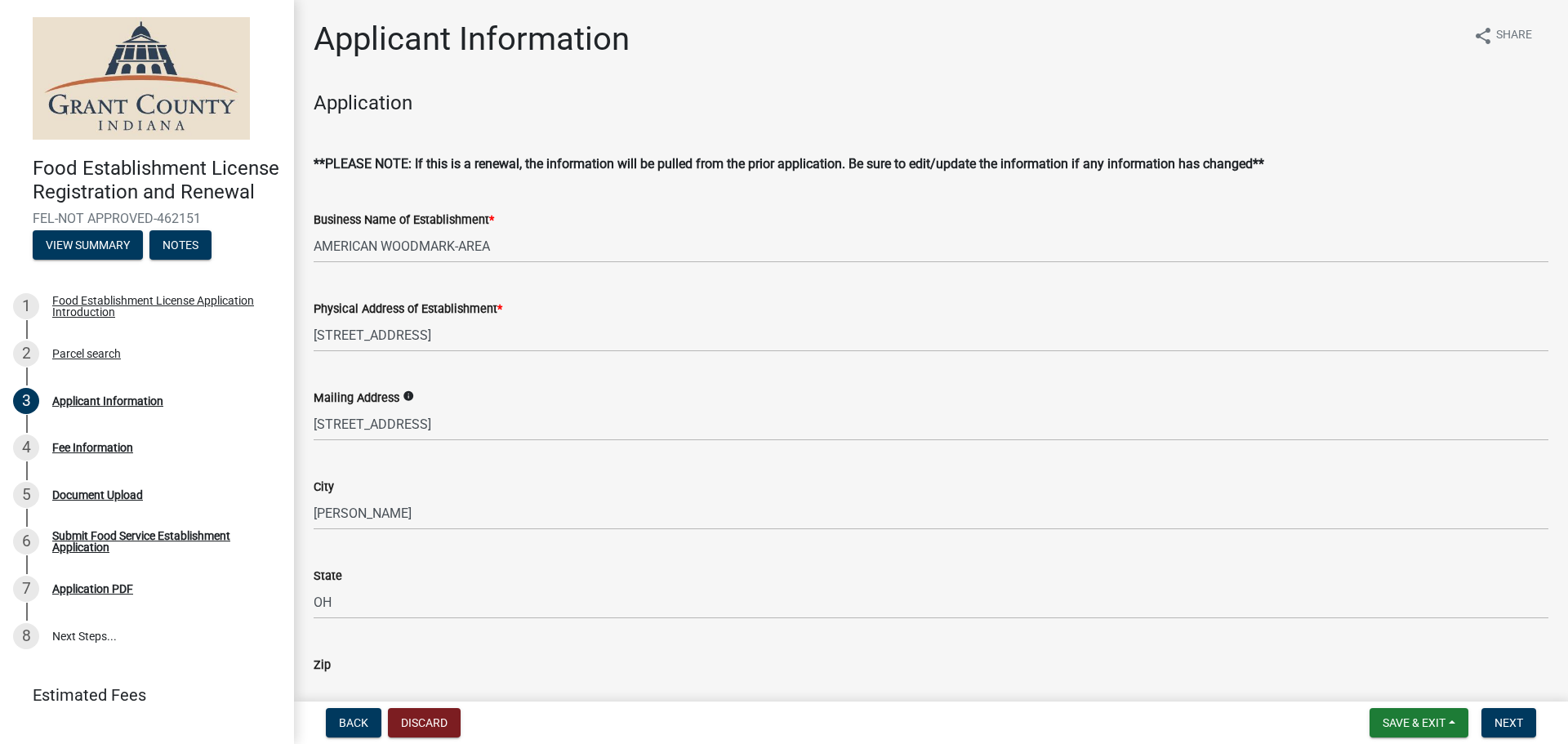
click at [378, 687] on input "Zip" at bounding box center [931, 691] width 1235 height 34
type input "44483"
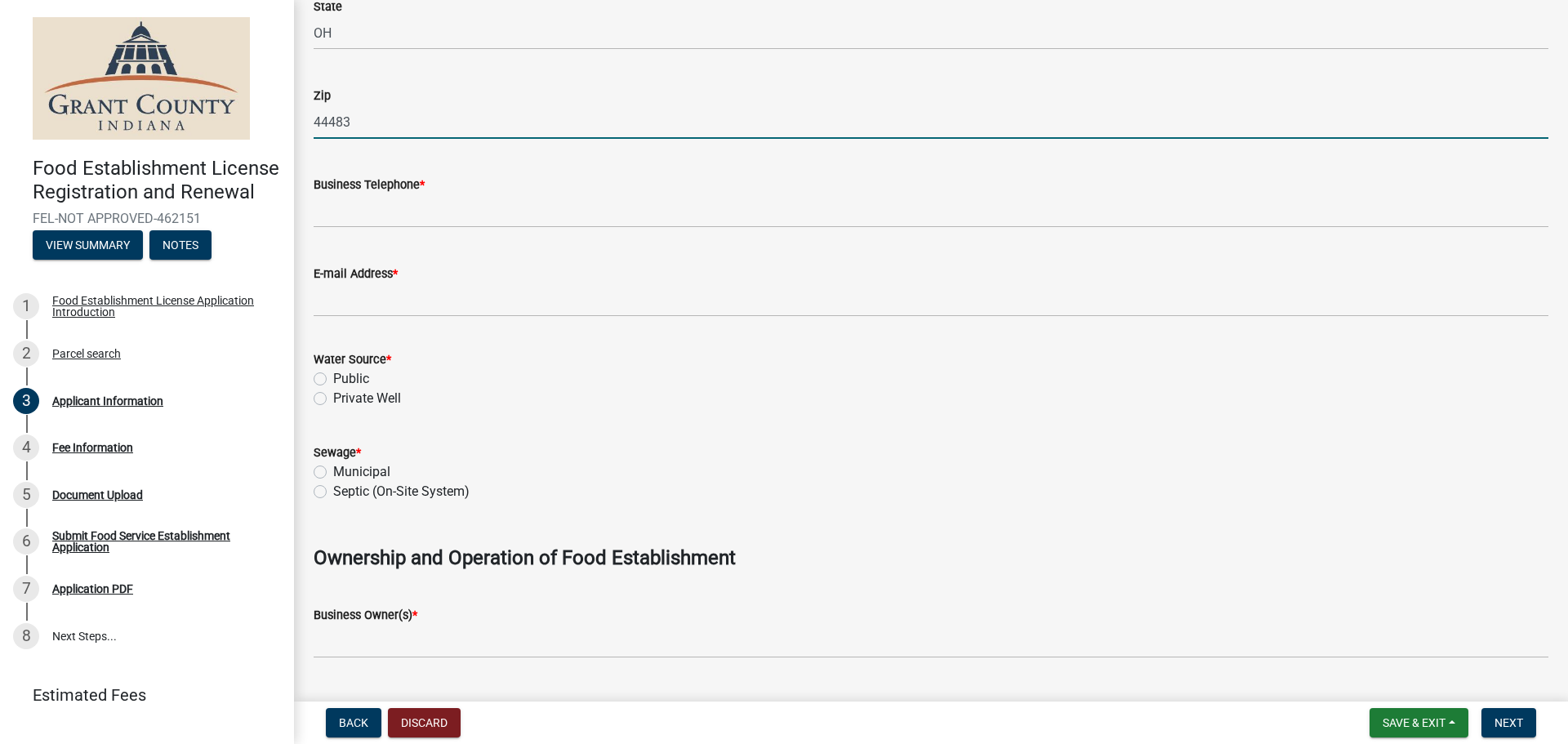
scroll to position [572, 0]
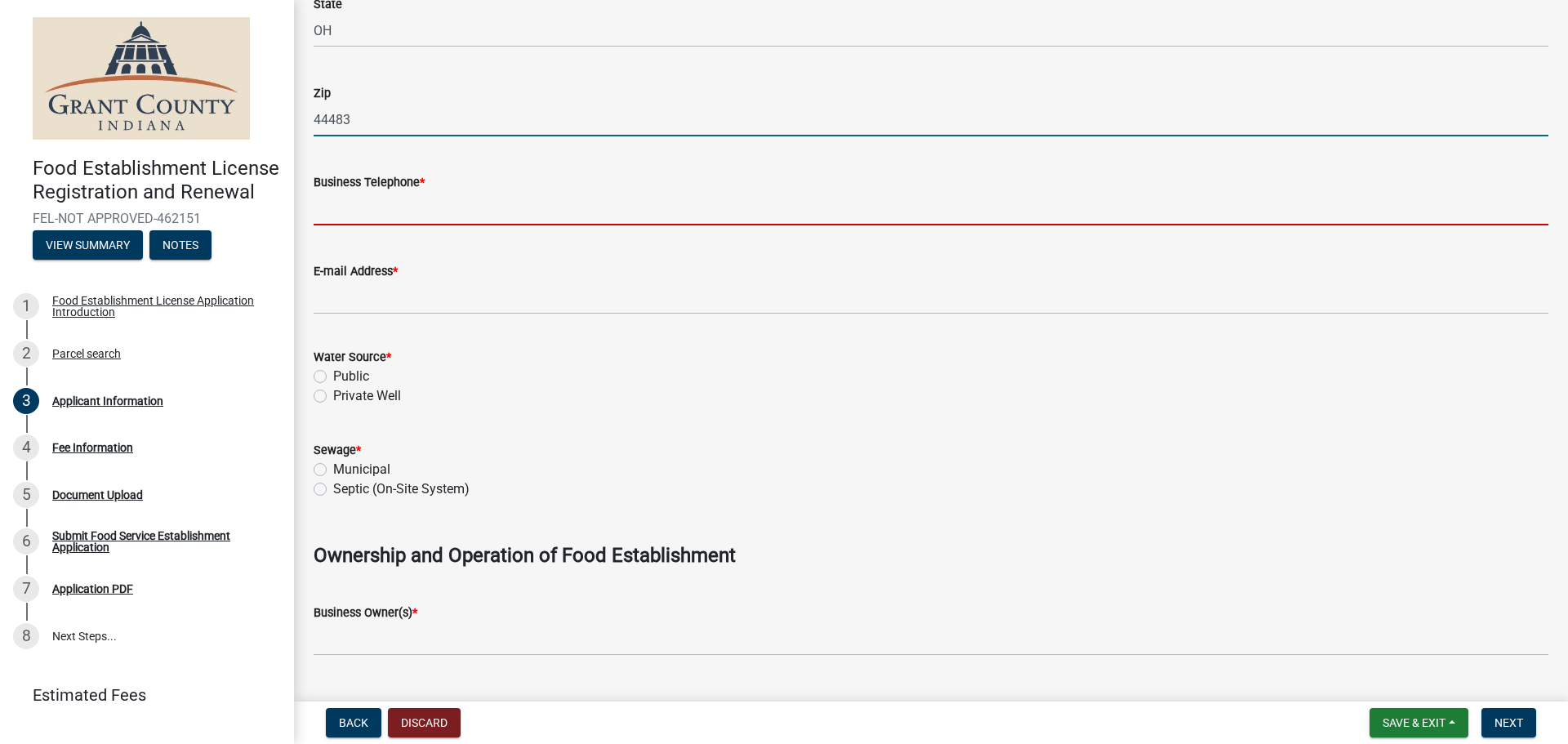
drag, startPoint x: 438, startPoint y: 215, endPoint x: 453, endPoint y: 225, distance: 18.0
click at [438, 215] on input "Business Telephone *" at bounding box center [931, 208] width 1235 height 34
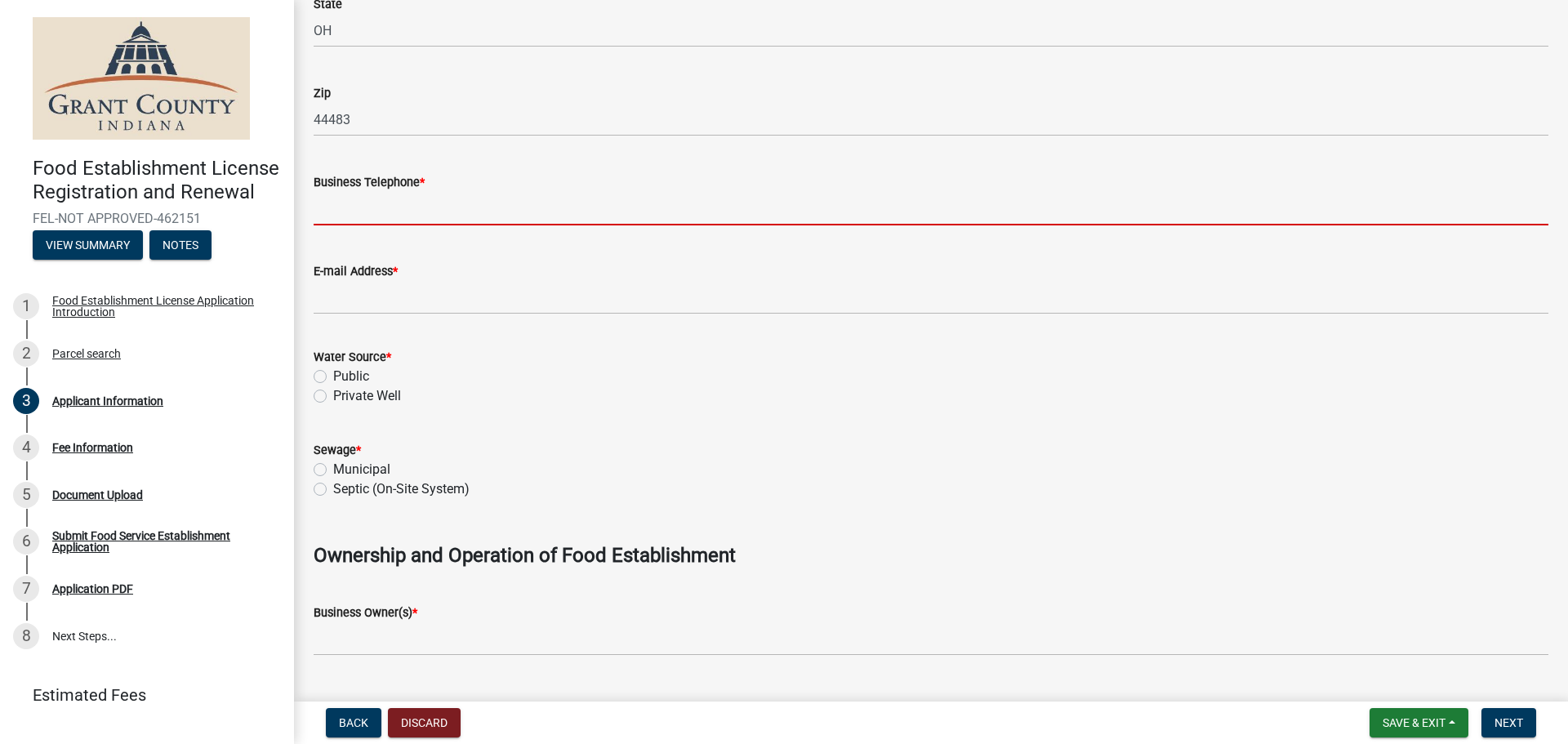
type input "[PHONE_NUMBER]"
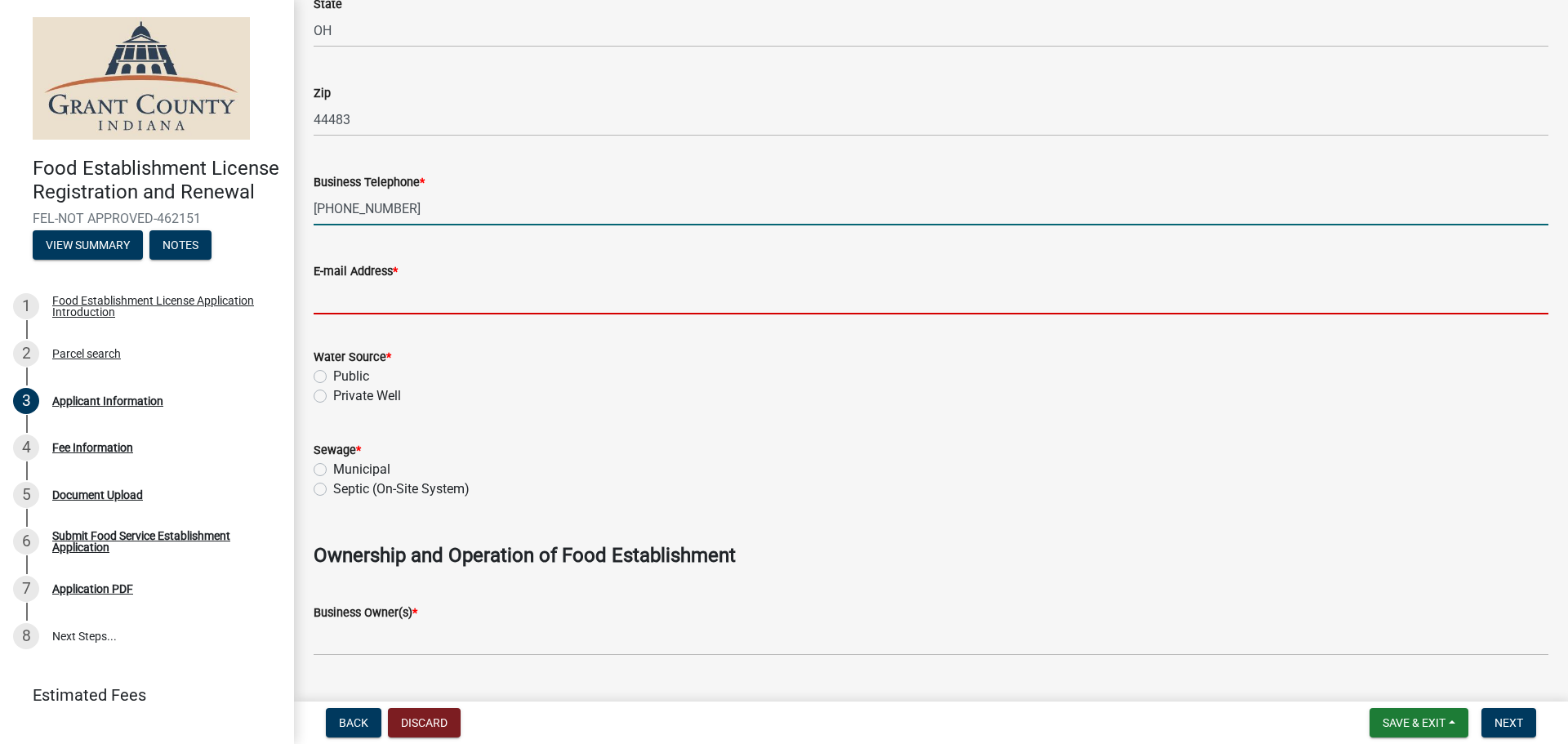
click at [407, 292] on input "E-mail Address *" at bounding box center [931, 297] width 1235 height 34
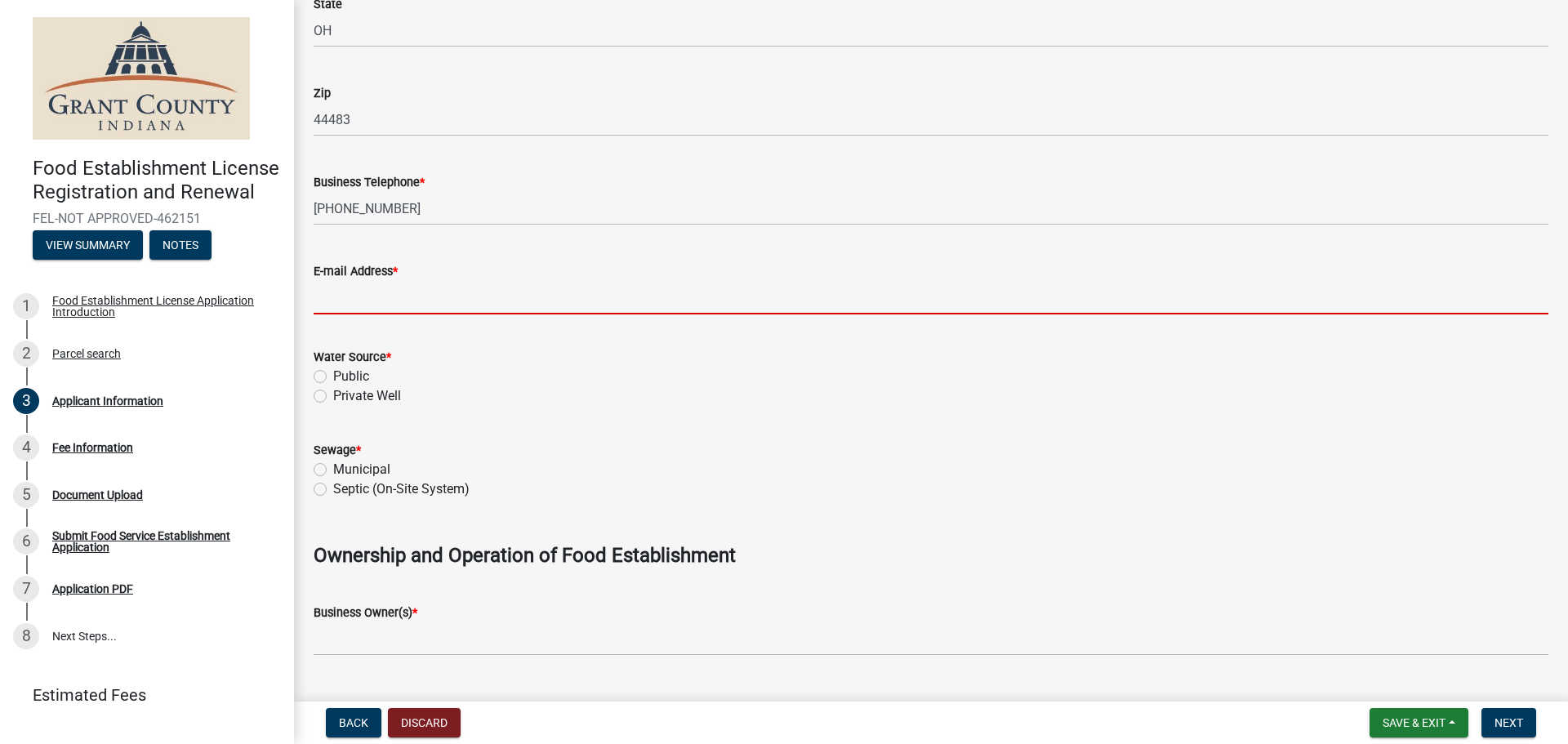
type input "[EMAIL_ADDRESS][DOMAIN_NAME]"
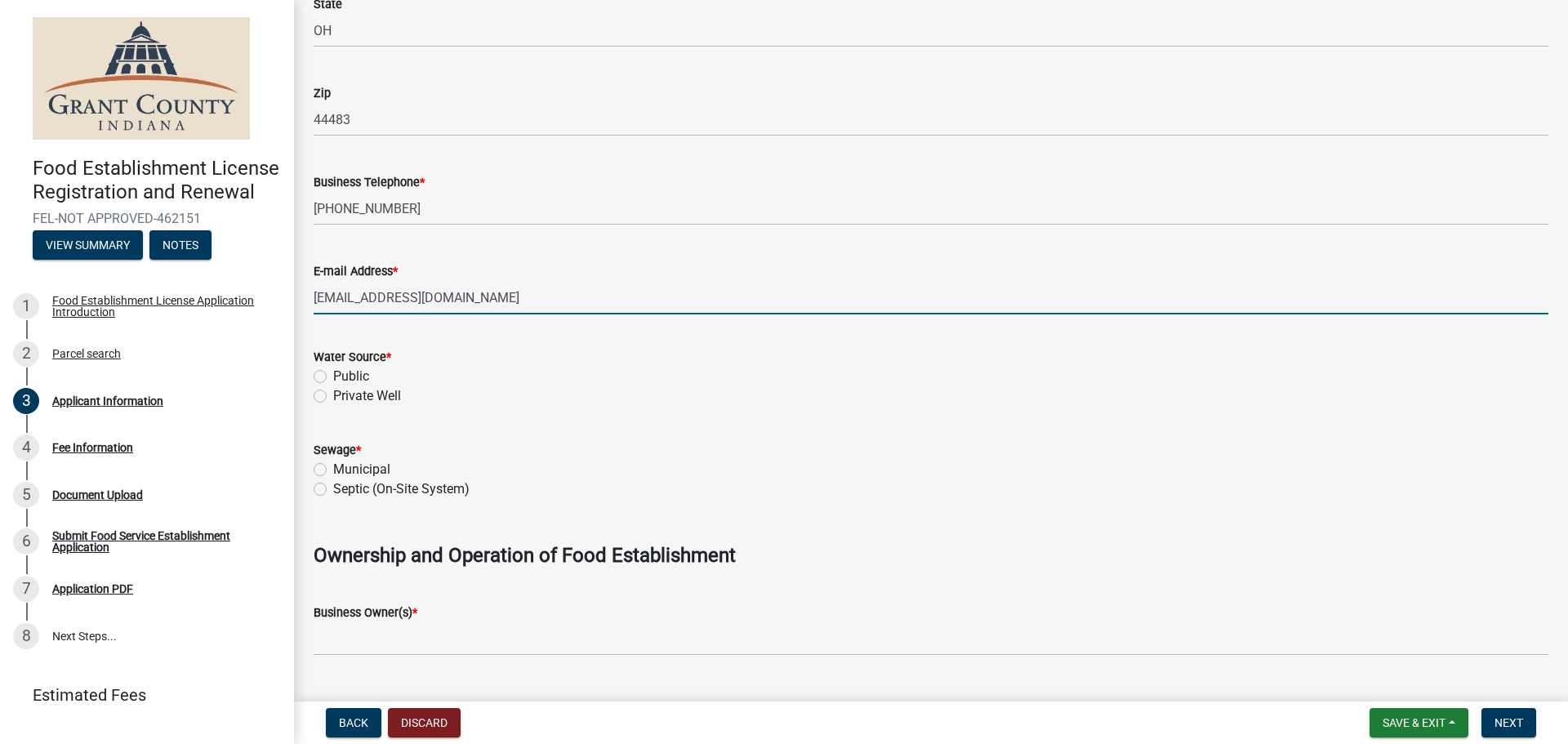
click at [351, 375] on label "Public" at bounding box center [351, 377] width 36 height 20
click at [344, 375] on input "Public" at bounding box center [338, 372] width 11 height 11
radio input "true"
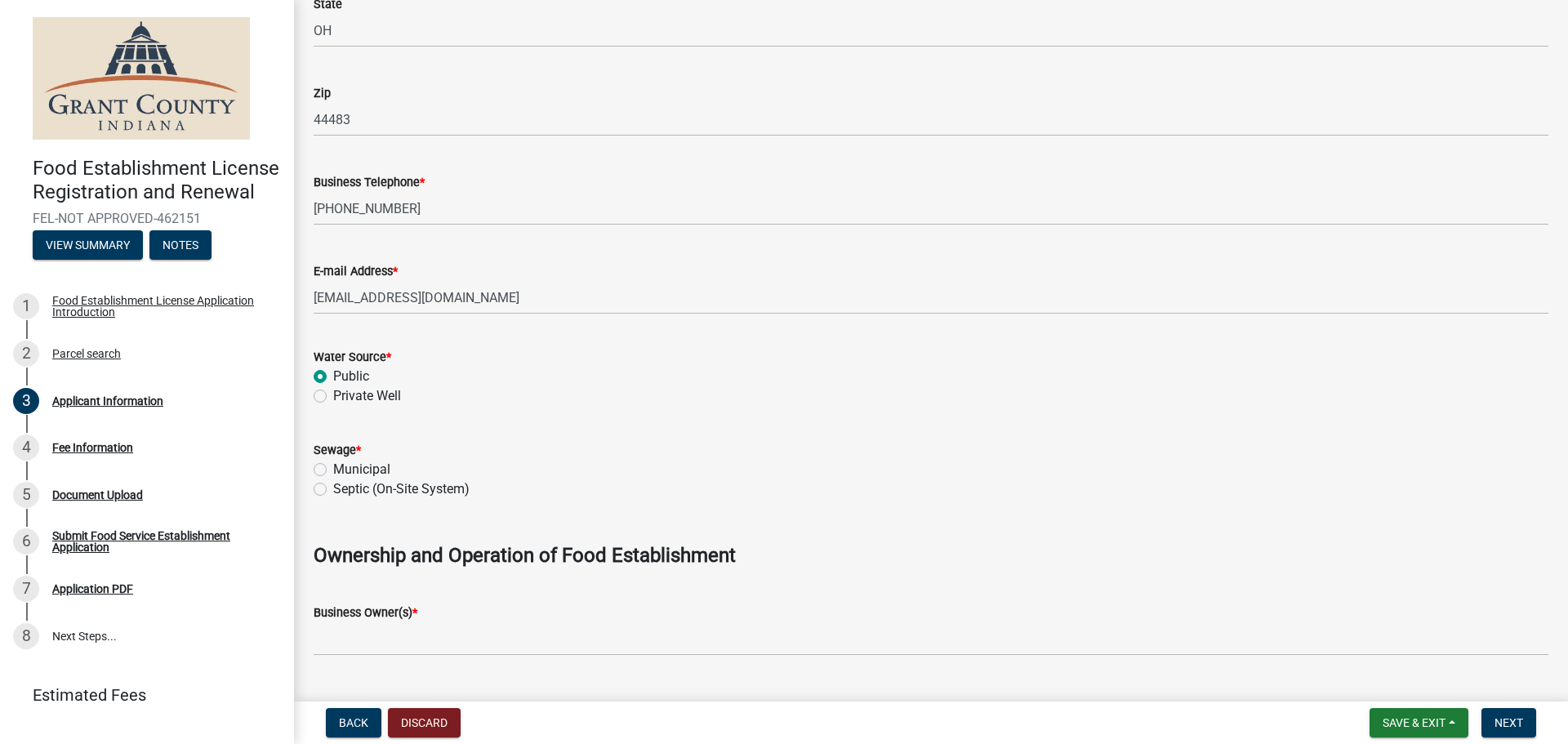
click at [334, 475] on label "Municipal" at bounding box center [361, 470] width 57 height 20
click at [334, 470] on input "Municipal" at bounding box center [338, 465] width 11 height 11
radio input "true"
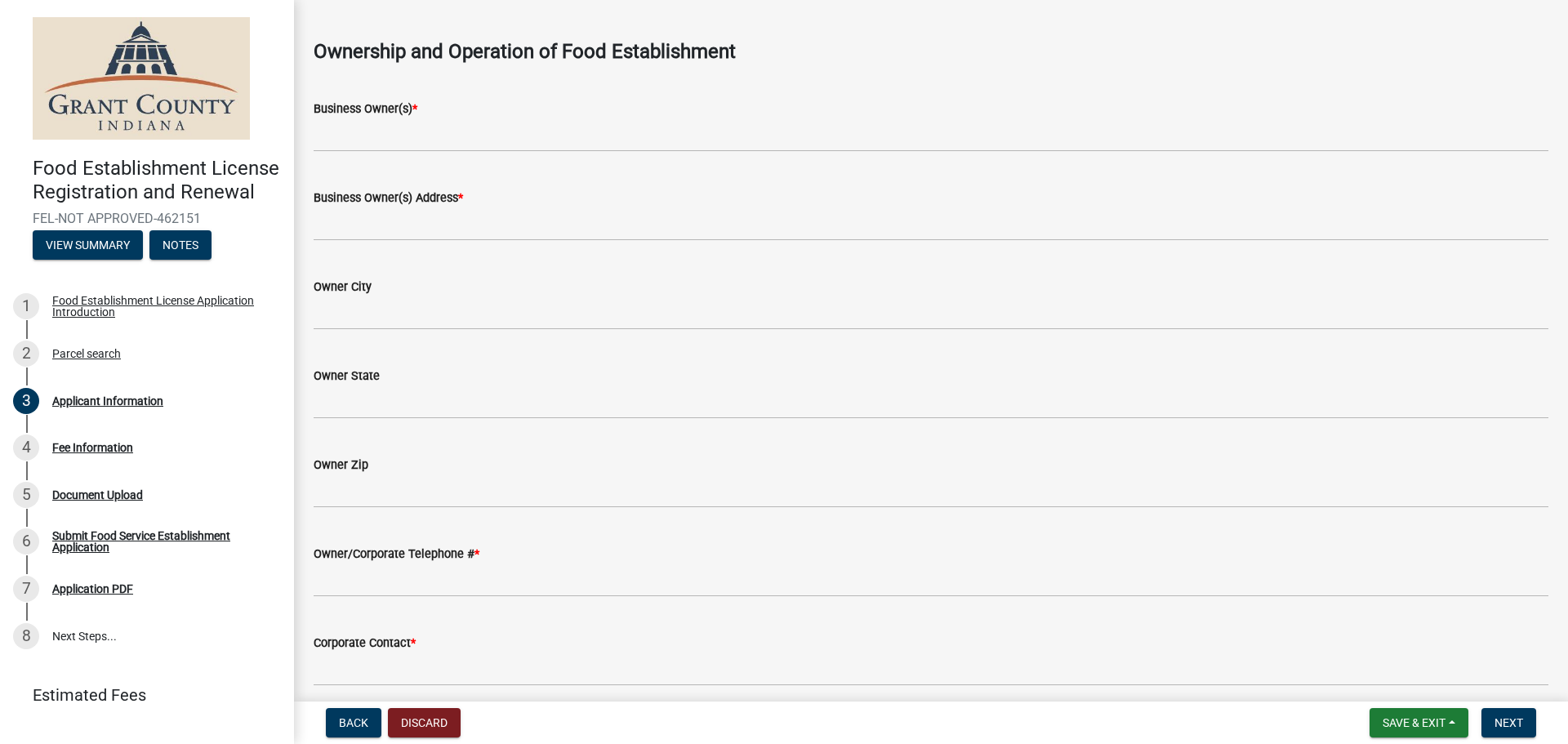
scroll to position [1144, 0]
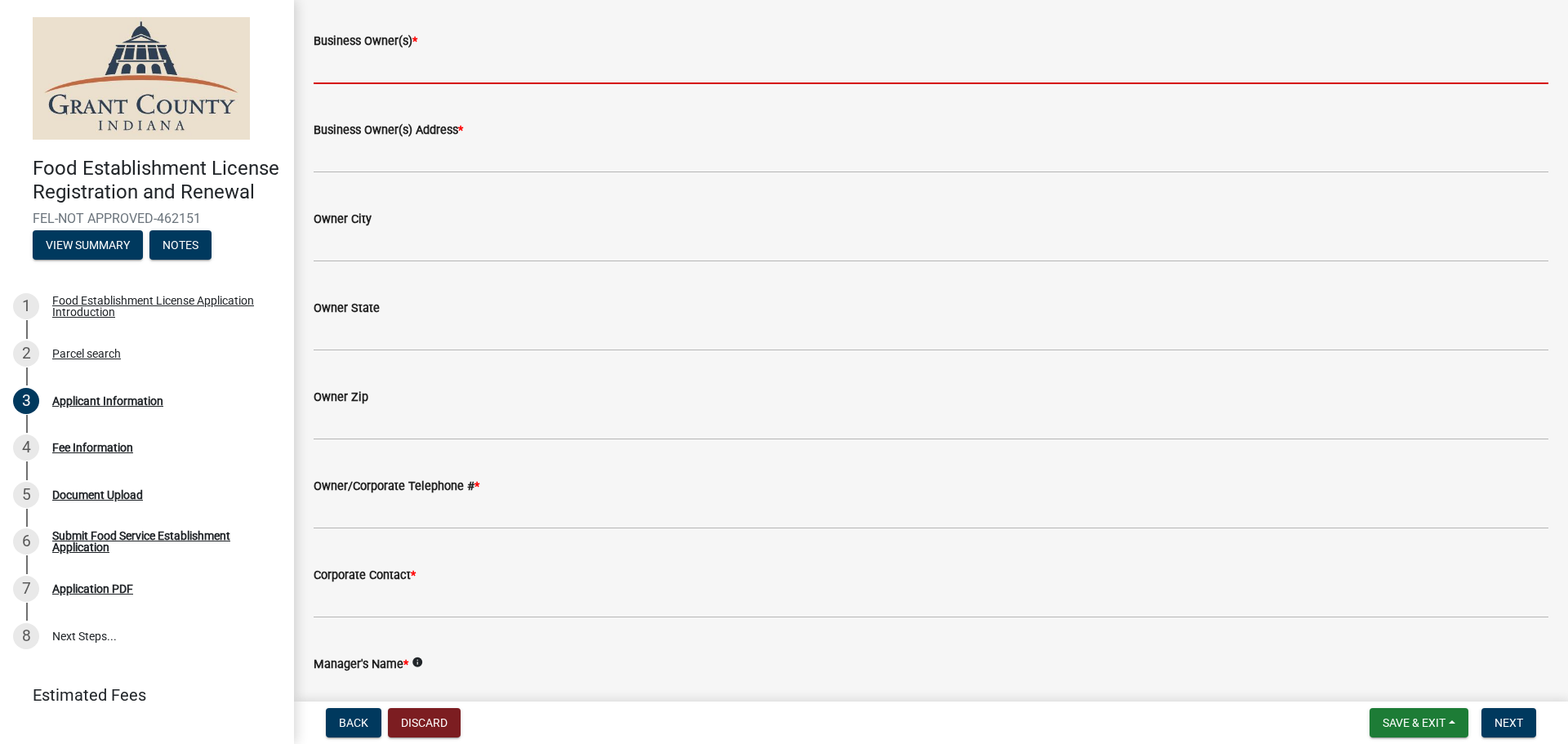
click at [489, 81] on input "Business Owner(s) *" at bounding box center [931, 67] width 1235 height 34
type input "AVI FOODSYSTEMS"
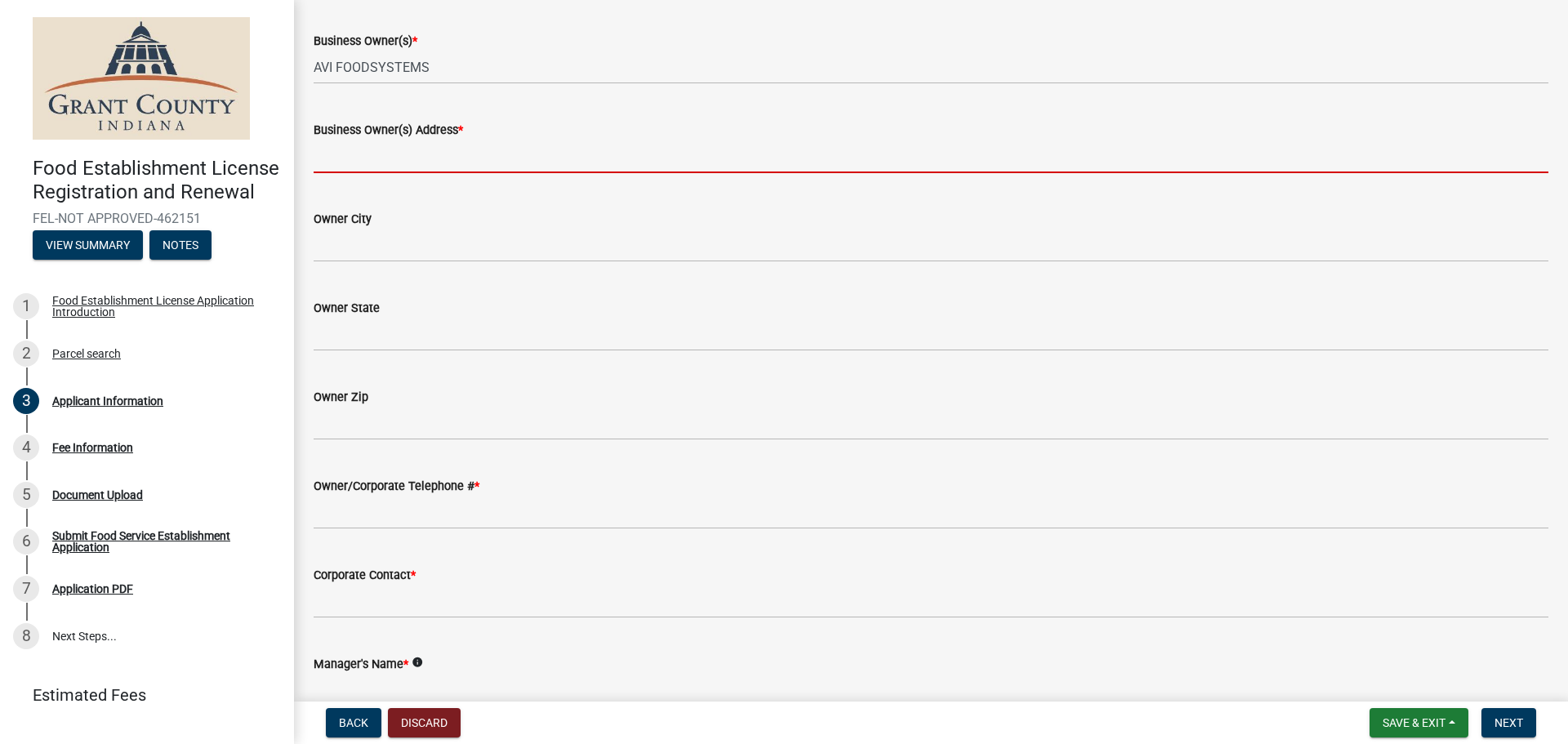
click at [473, 161] on input "Business Owner(s) Address *" at bounding box center [931, 157] width 1235 height 34
type input "[STREET_ADDRESS]"
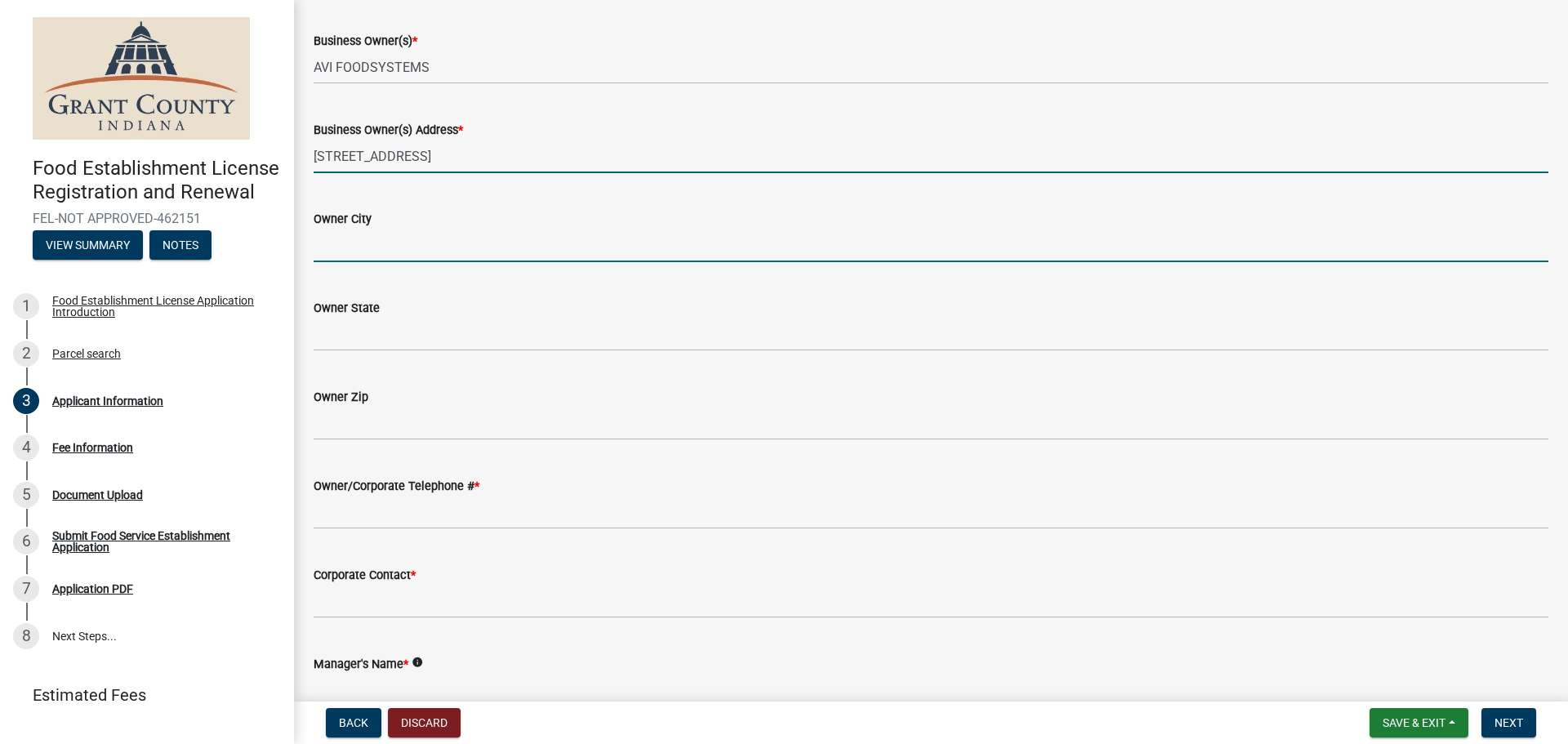
click at [443, 255] on input "Owner City" at bounding box center [931, 246] width 1235 height 34
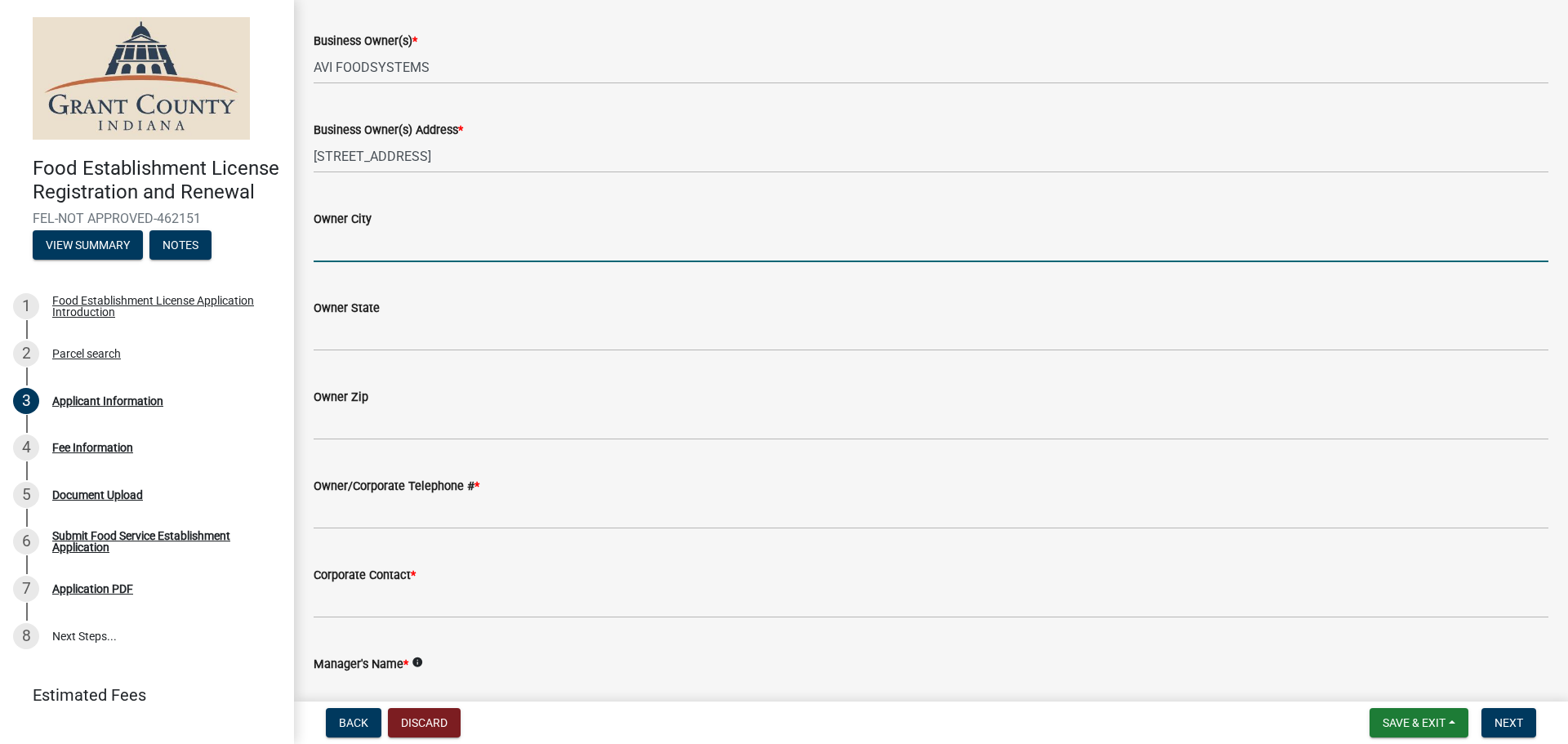
type input "[PERSON_NAME]"
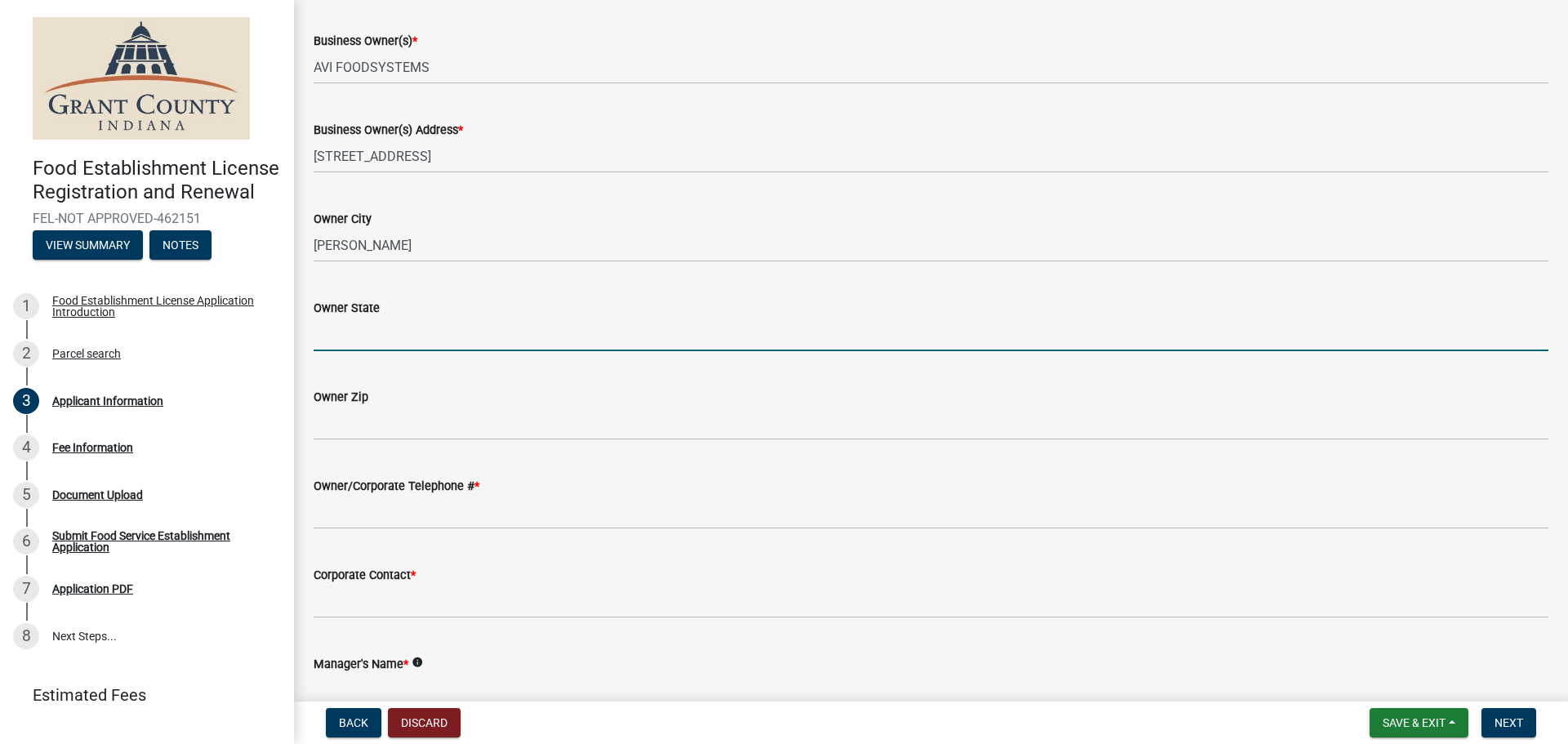
click at [419, 344] on input "Owner State" at bounding box center [931, 335] width 1235 height 34
type input "OH"
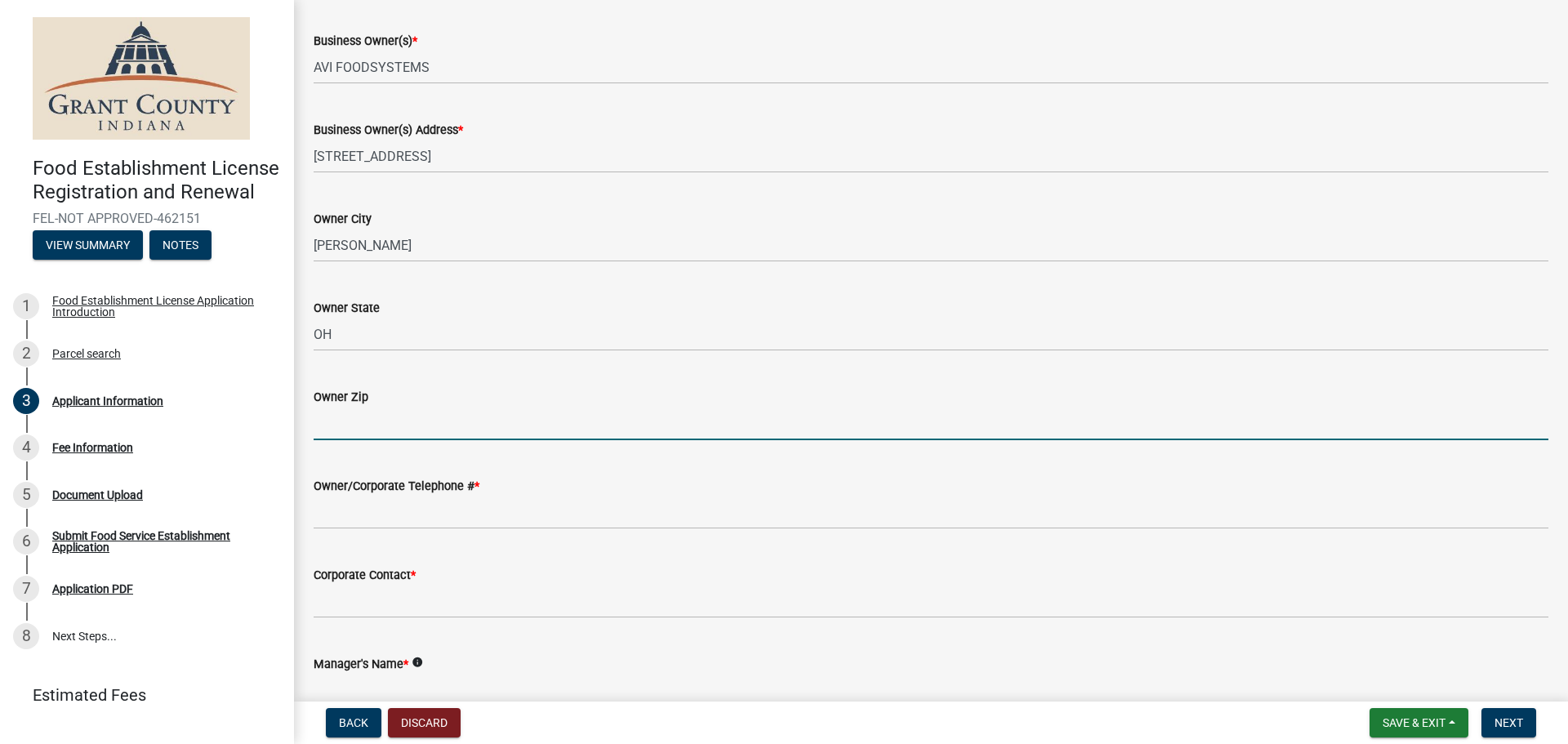
click at [395, 424] on input "Owner Zip" at bounding box center [931, 423] width 1235 height 34
type input "44483"
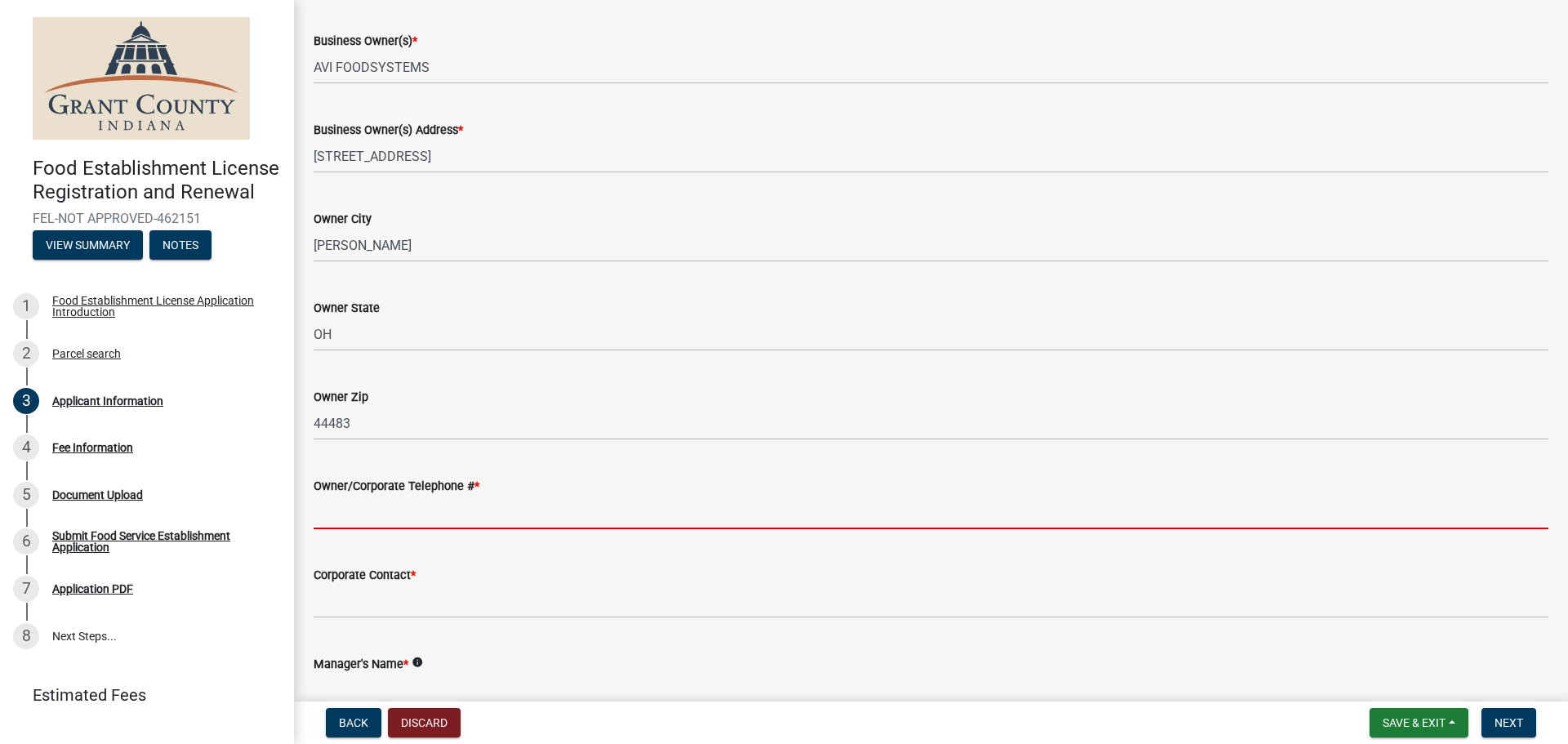
click at [419, 509] on input "Owner/Corporate Telephone # *" at bounding box center [931, 512] width 1235 height 34
type input "3303726000"
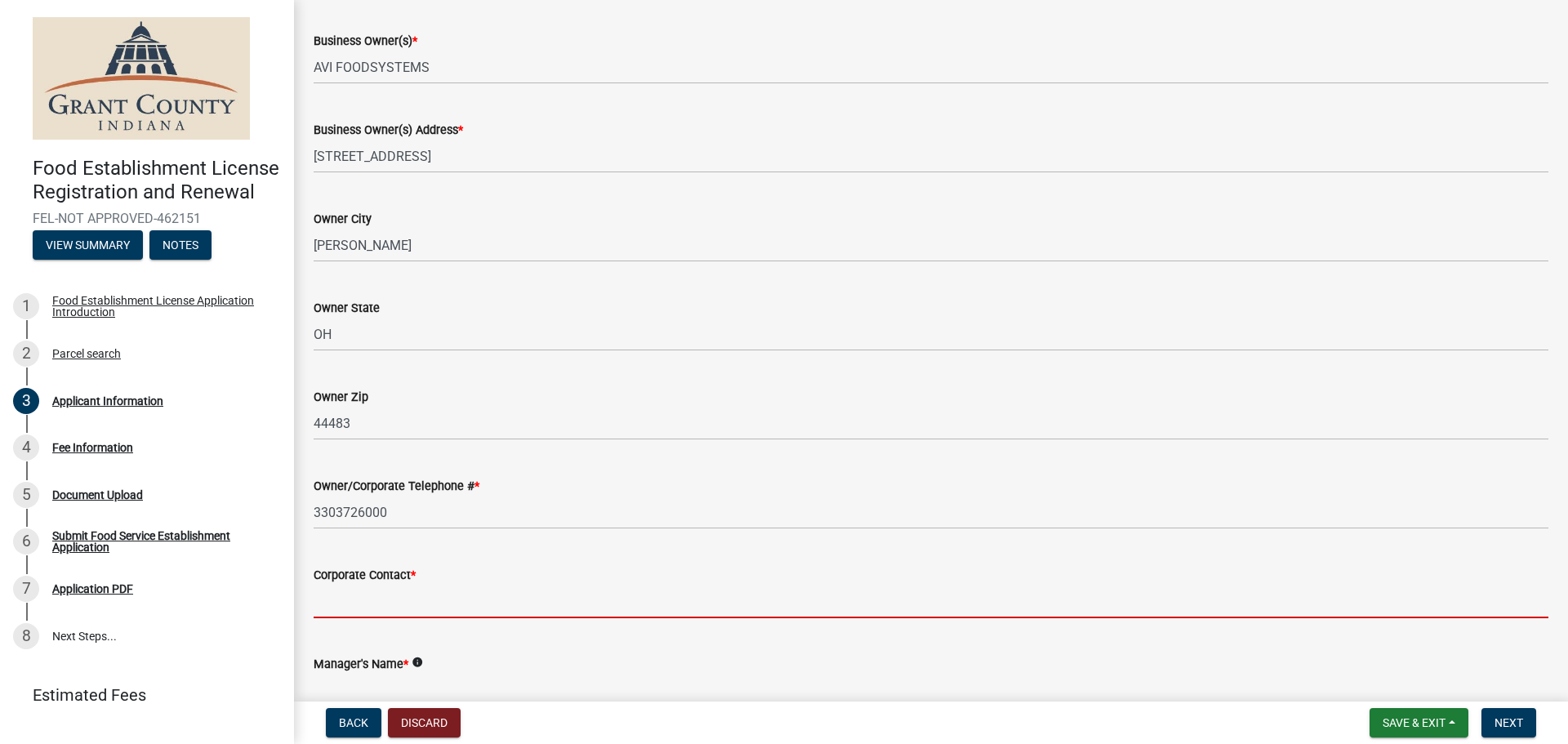
drag, startPoint x: 408, startPoint y: 611, endPoint x: 419, endPoint y: 601, distance: 14.9
click at [408, 611] on input "Corporate Contact *" at bounding box center [931, 601] width 1235 height 34
type input "[PERSON_NAME]"
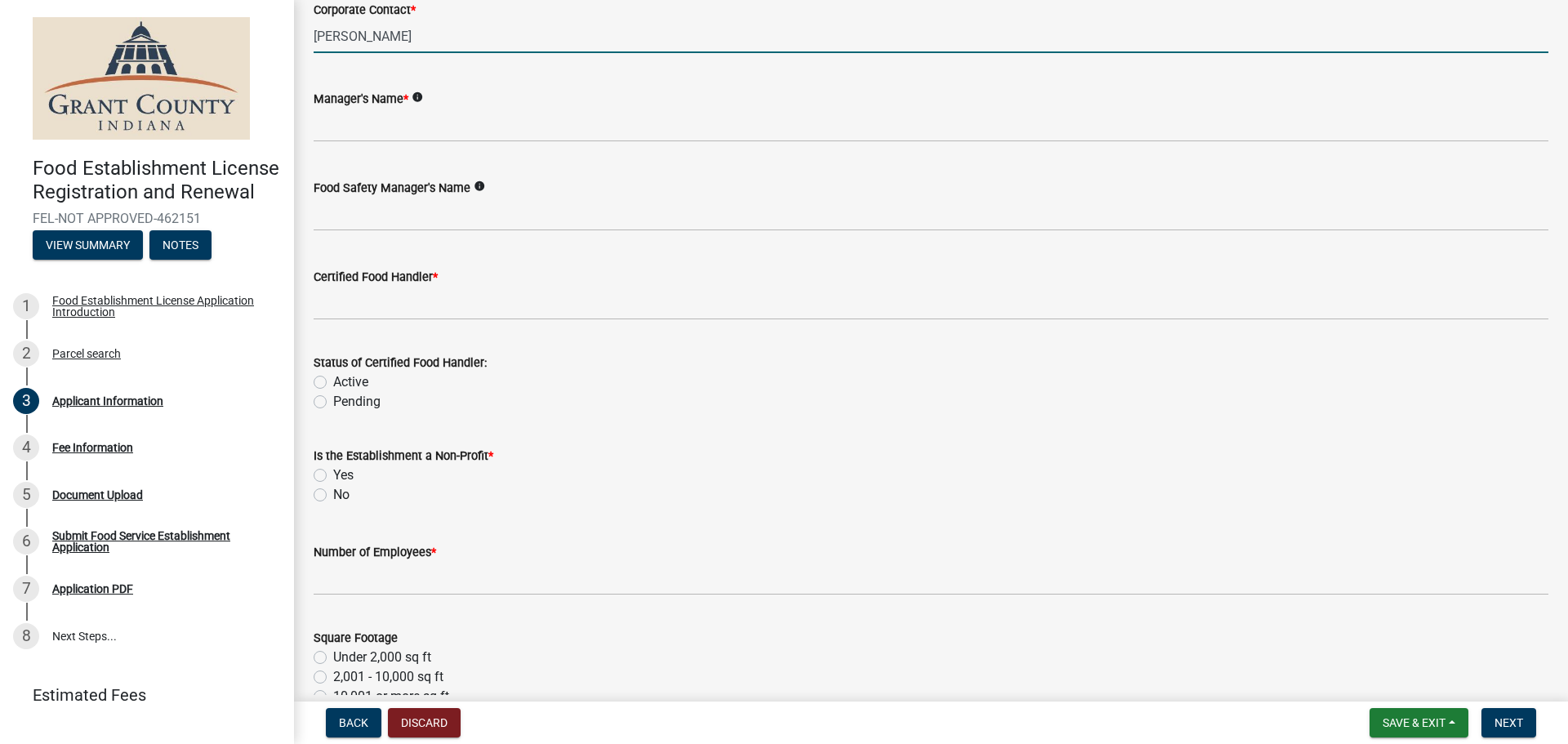
scroll to position [1715, 0]
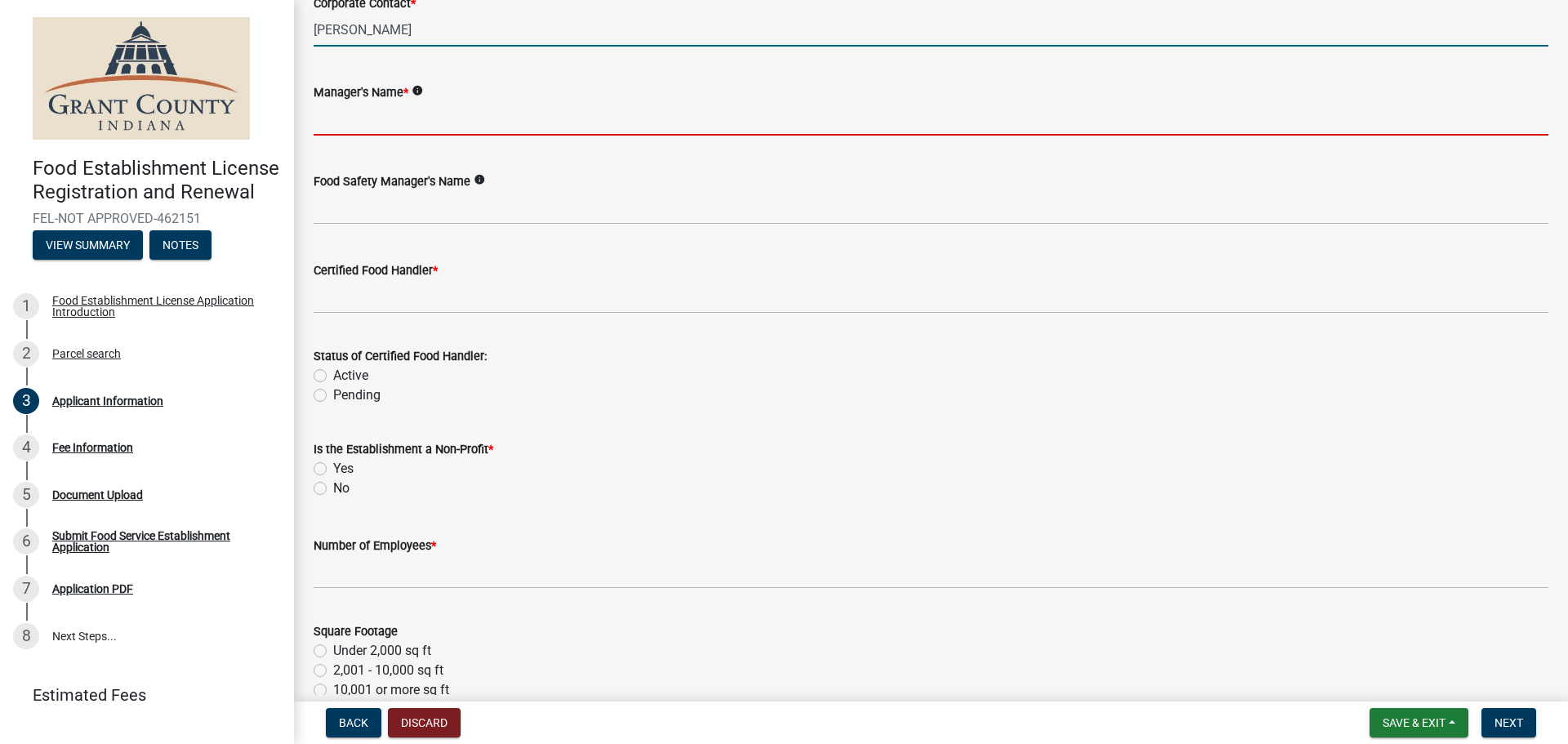
click at [399, 119] on input "Manager's Name *" at bounding box center [931, 119] width 1235 height 34
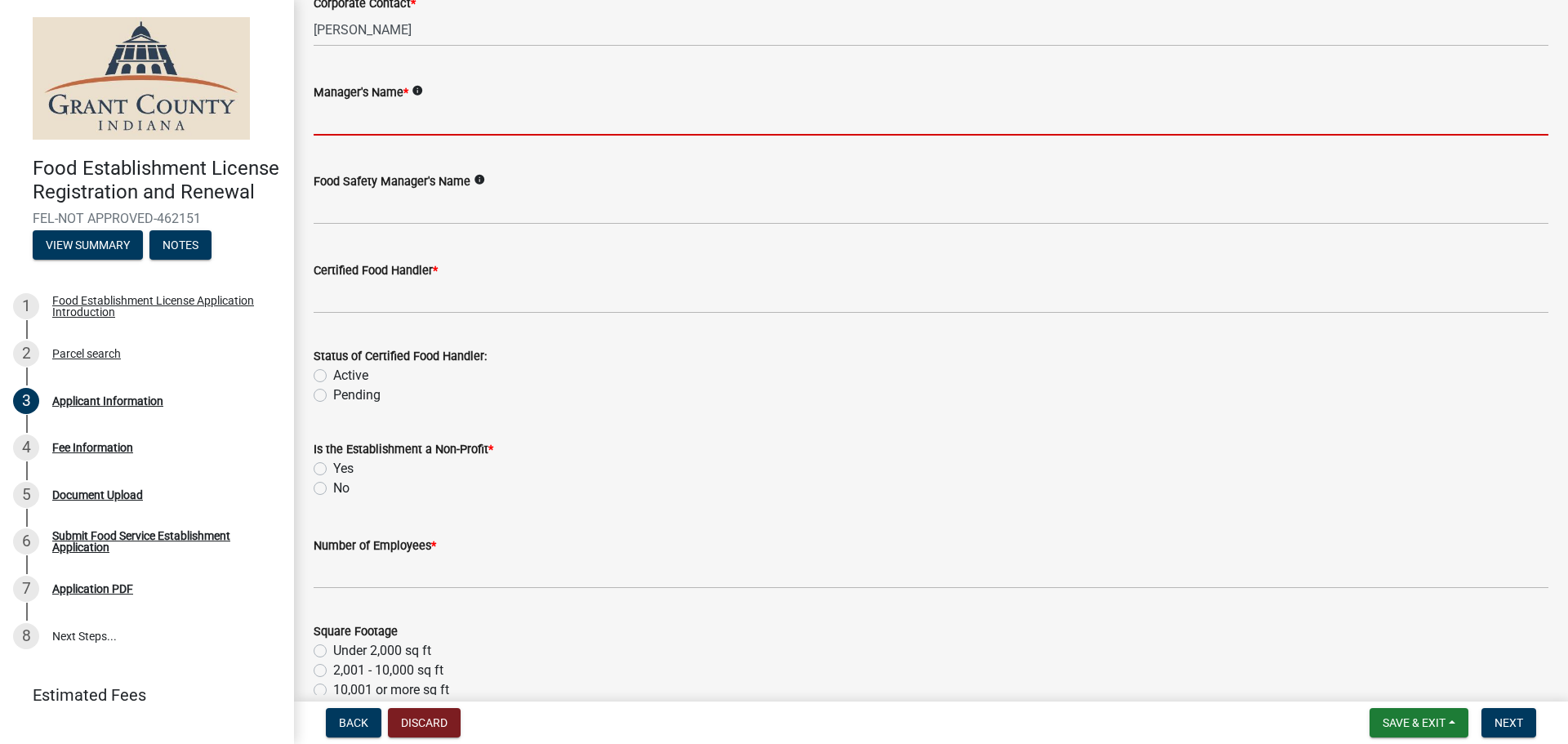
type input "[PERSON_NAME]"
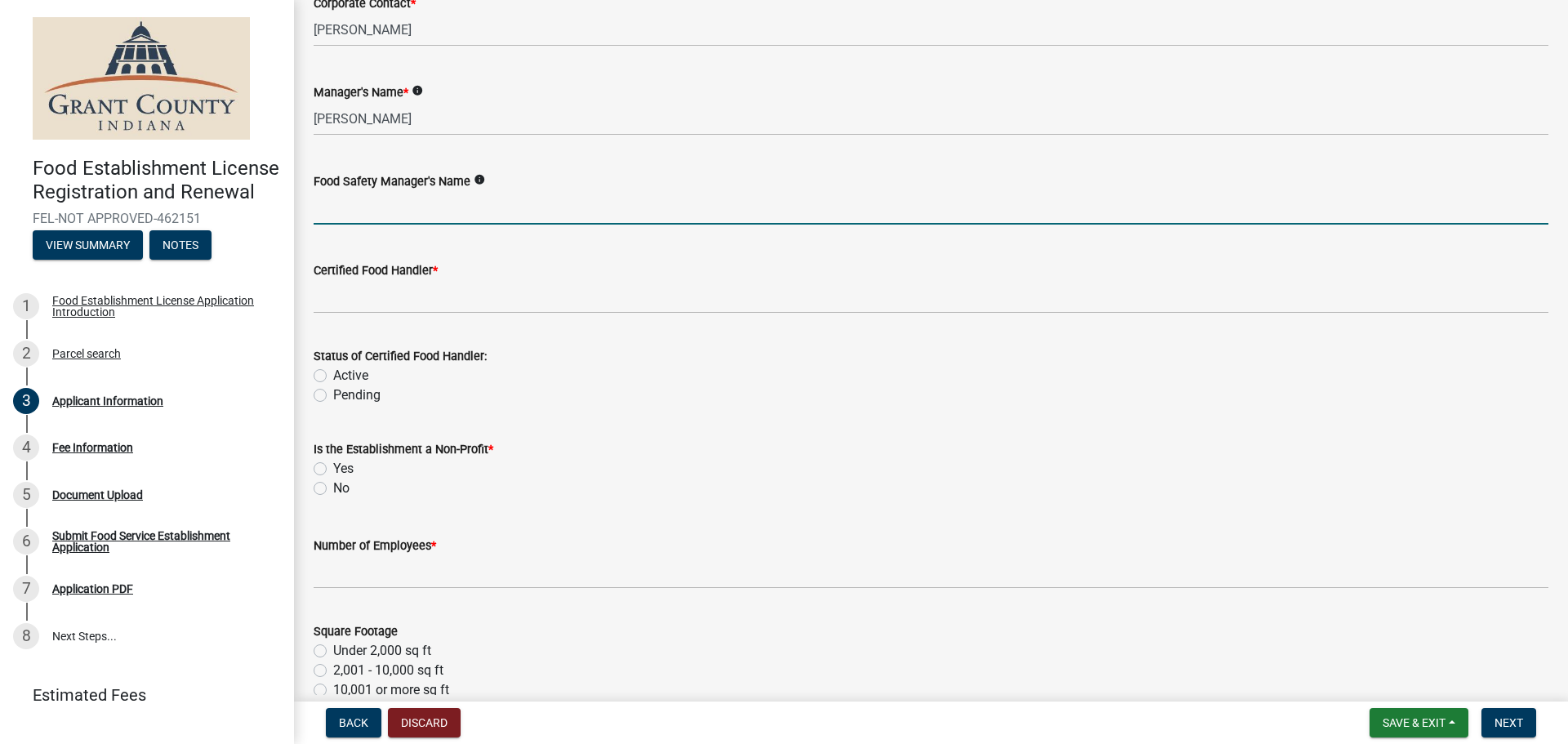
click at [421, 209] on input "Food Safety Manager's Name" at bounding box center [931, 208] width 1235 height 34
click at [435, 207] on input "Food Safety Manager's Name" at bounding box center [931, 208] width 1235 height 34
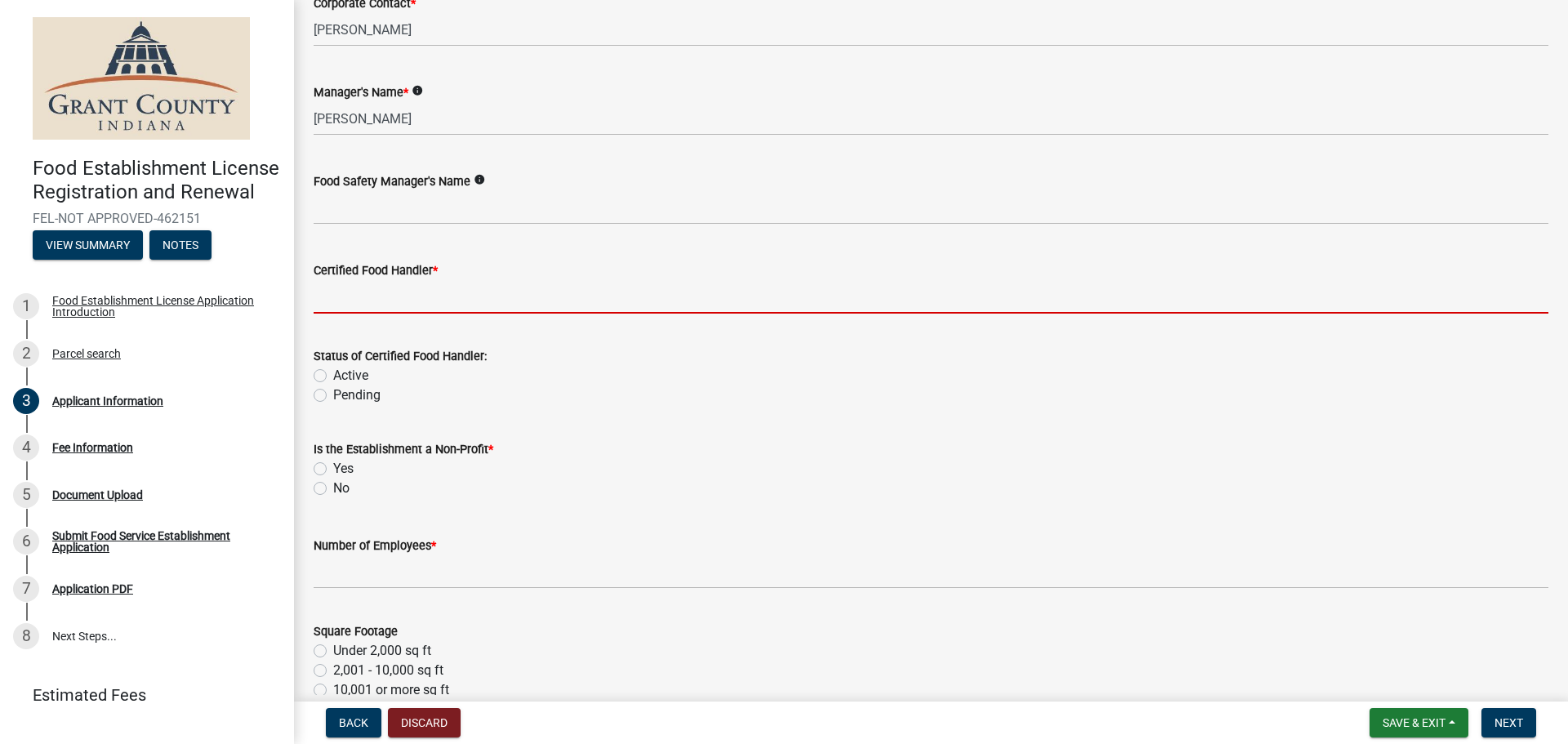
click at [462, 299] on input "Certified Food Handler *" at bounding box center [931, 297] width 1235 height 34
type input "N/A - VENDING"
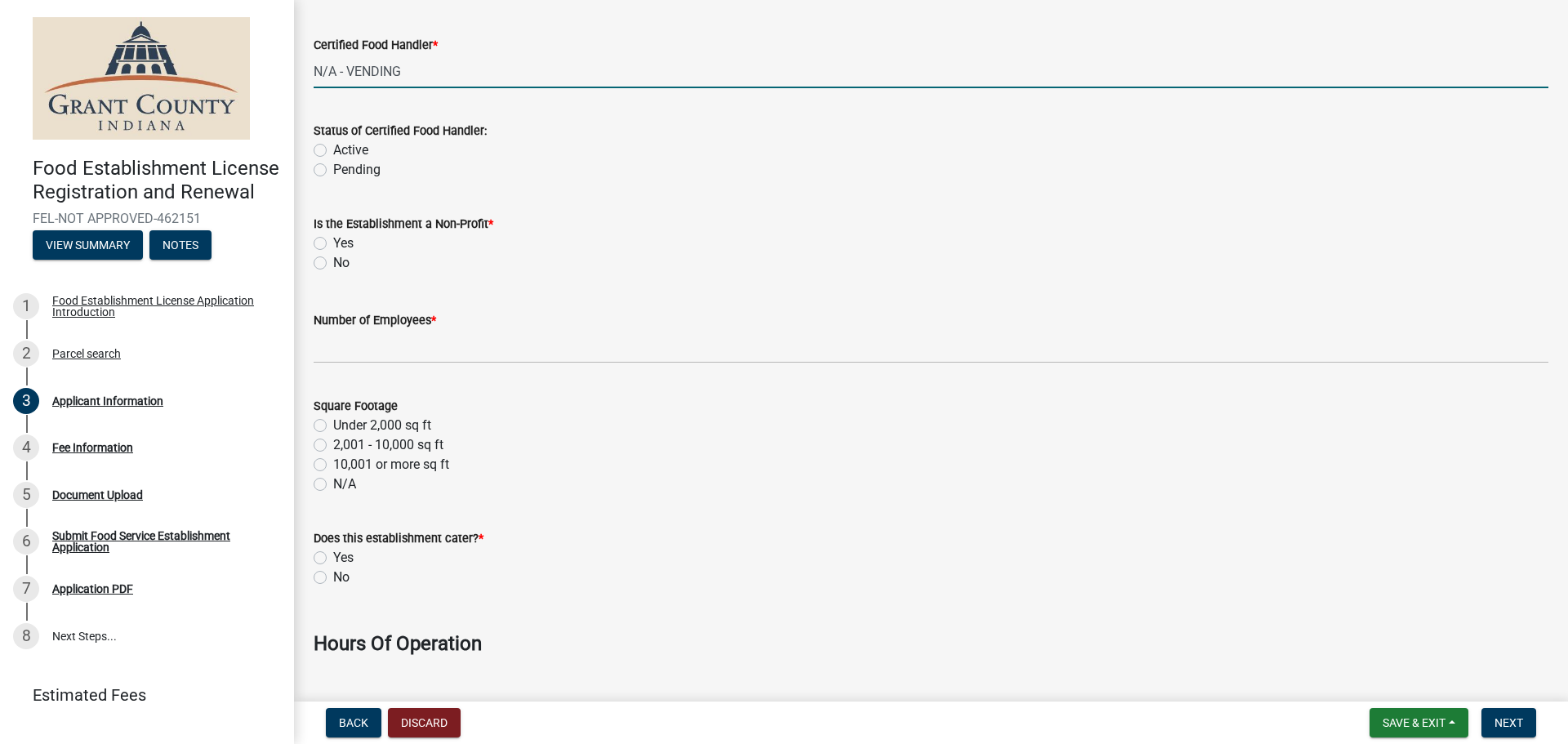
scroll to position [1960, 0]
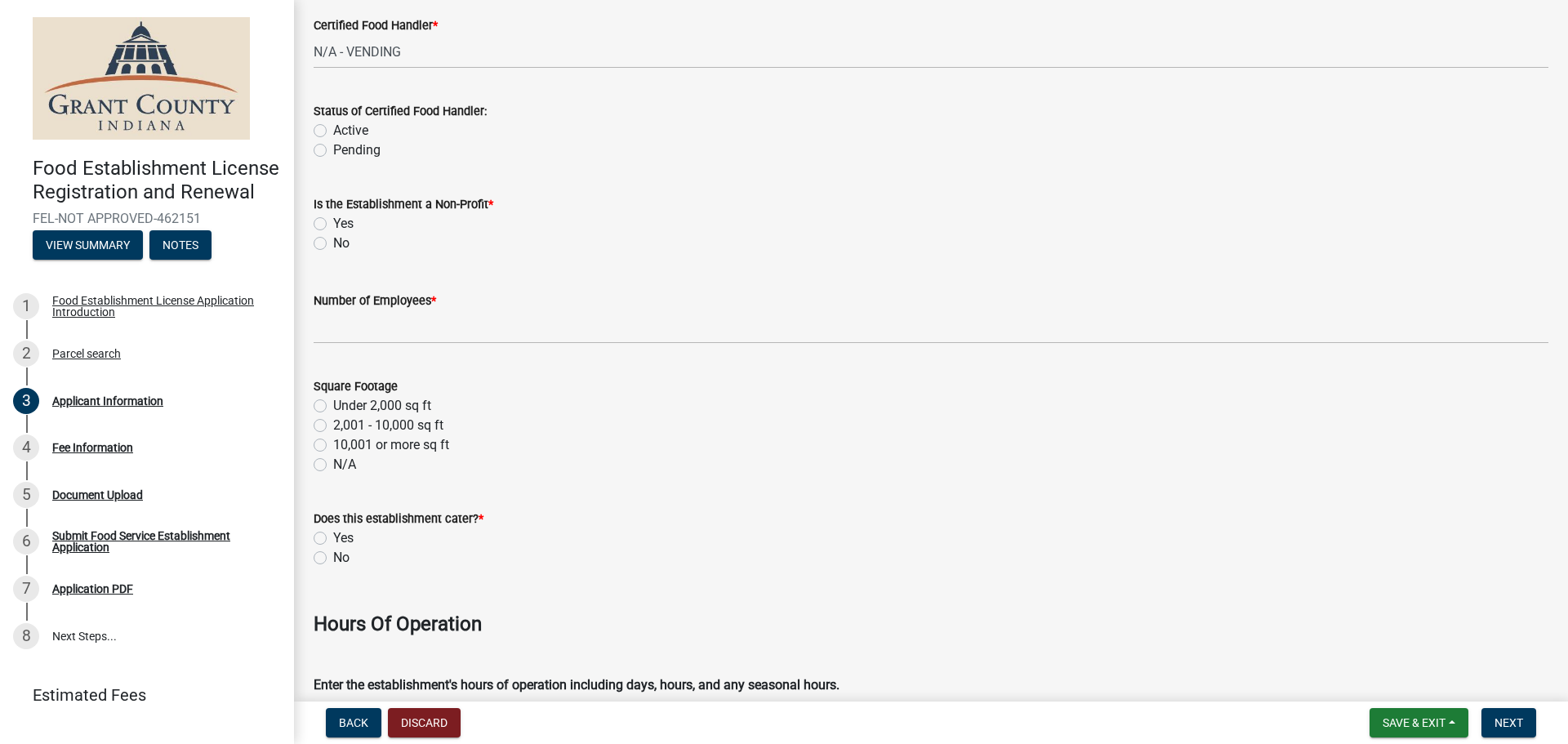
click at [333, 241] on label "No" at bounding box center [341, 244] width 16 height 20
click at [333, 241] on input "No" at bounding box center [338, 239] width 11 height 11
radio input "true"
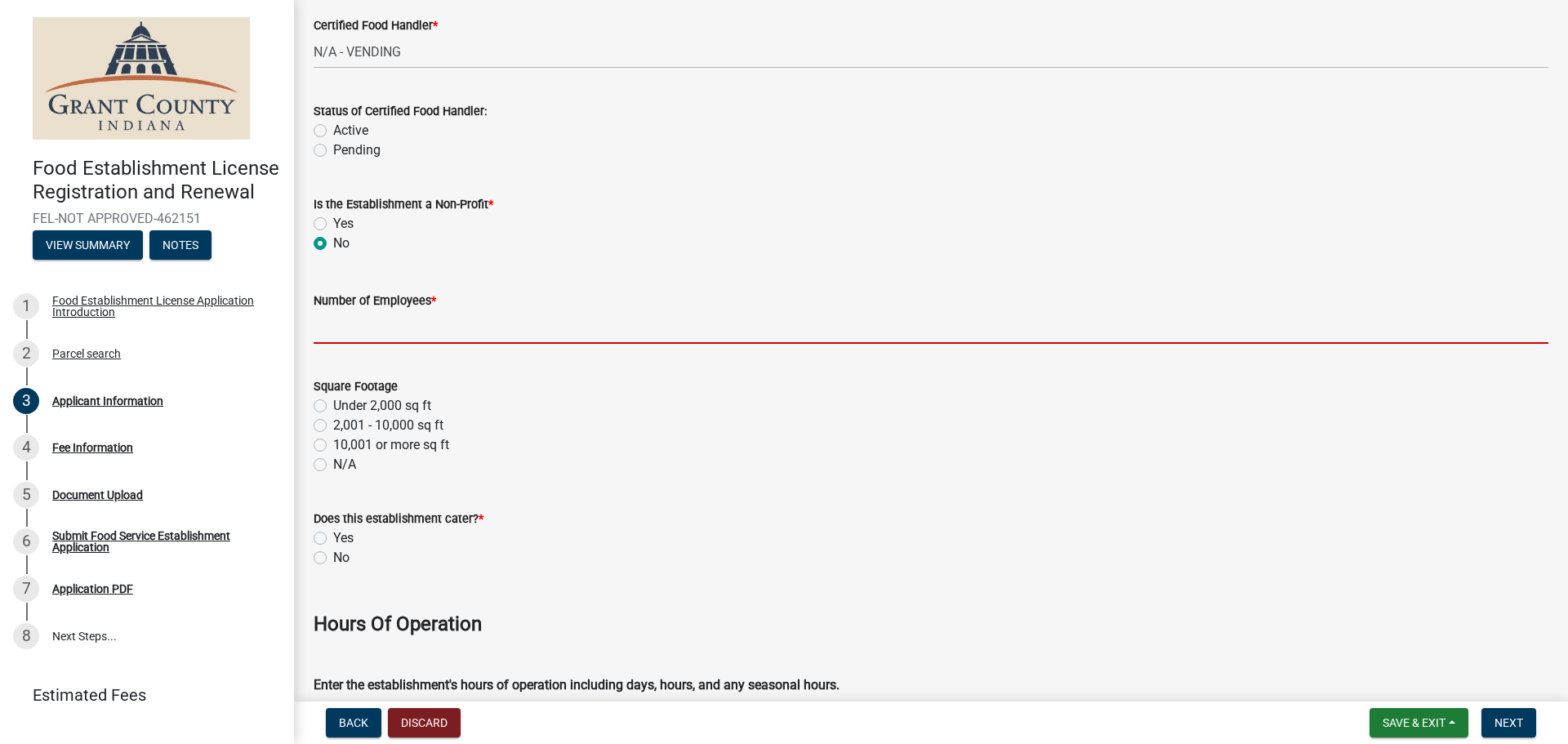
click at [384, 323] on input "Number of Employees *" at bounding box center [931, 327] width 1235 height 34
type input "0"
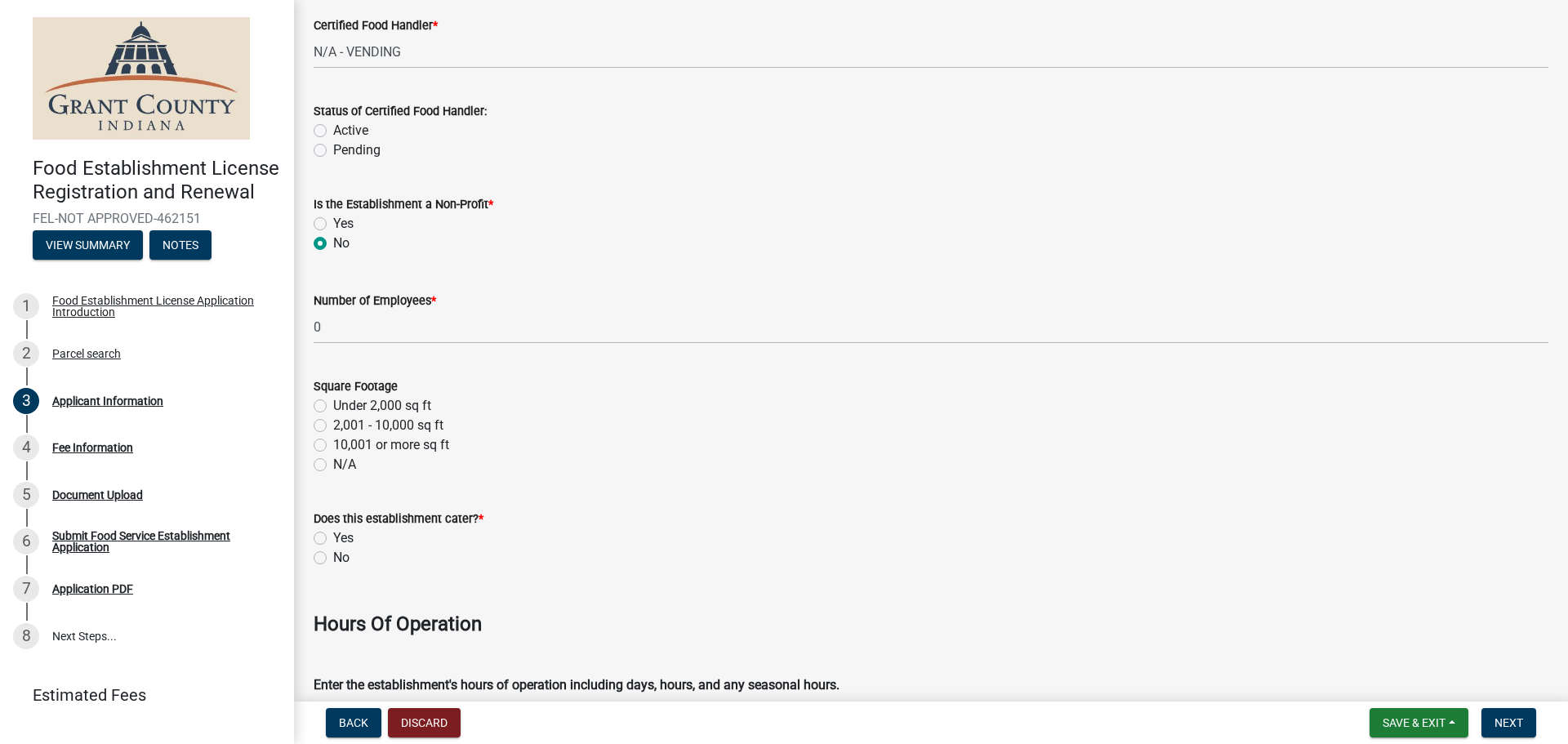
click at [335, 400] on label "Under 2,000 sq ft" at bounding box center [381, 406] width 98 height 20
click at [335, 400] on input "Under 2,000 sq ft" at bounding box center [338, 401] width 11 height 11
radio input "true"
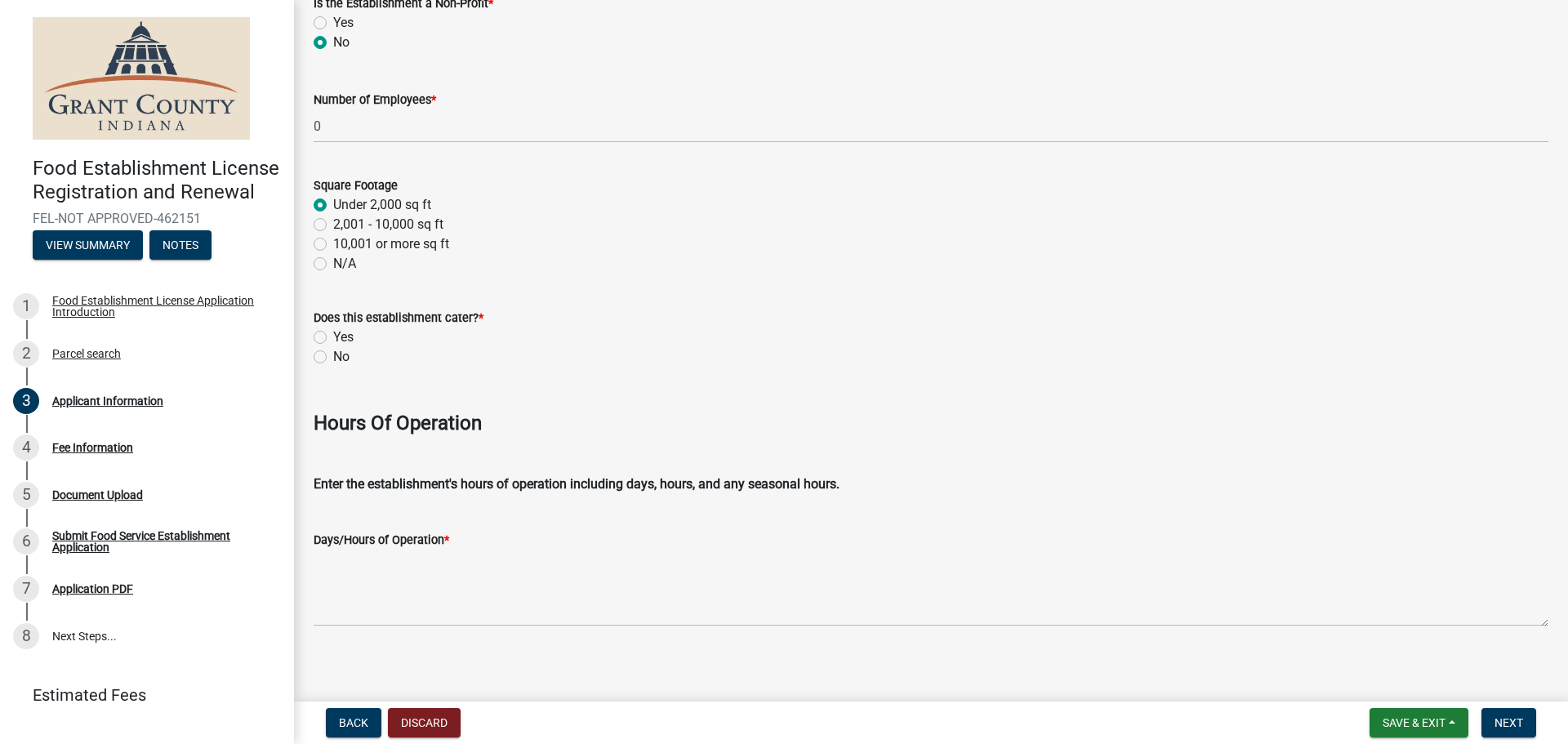
scroll to position [2169, 0]
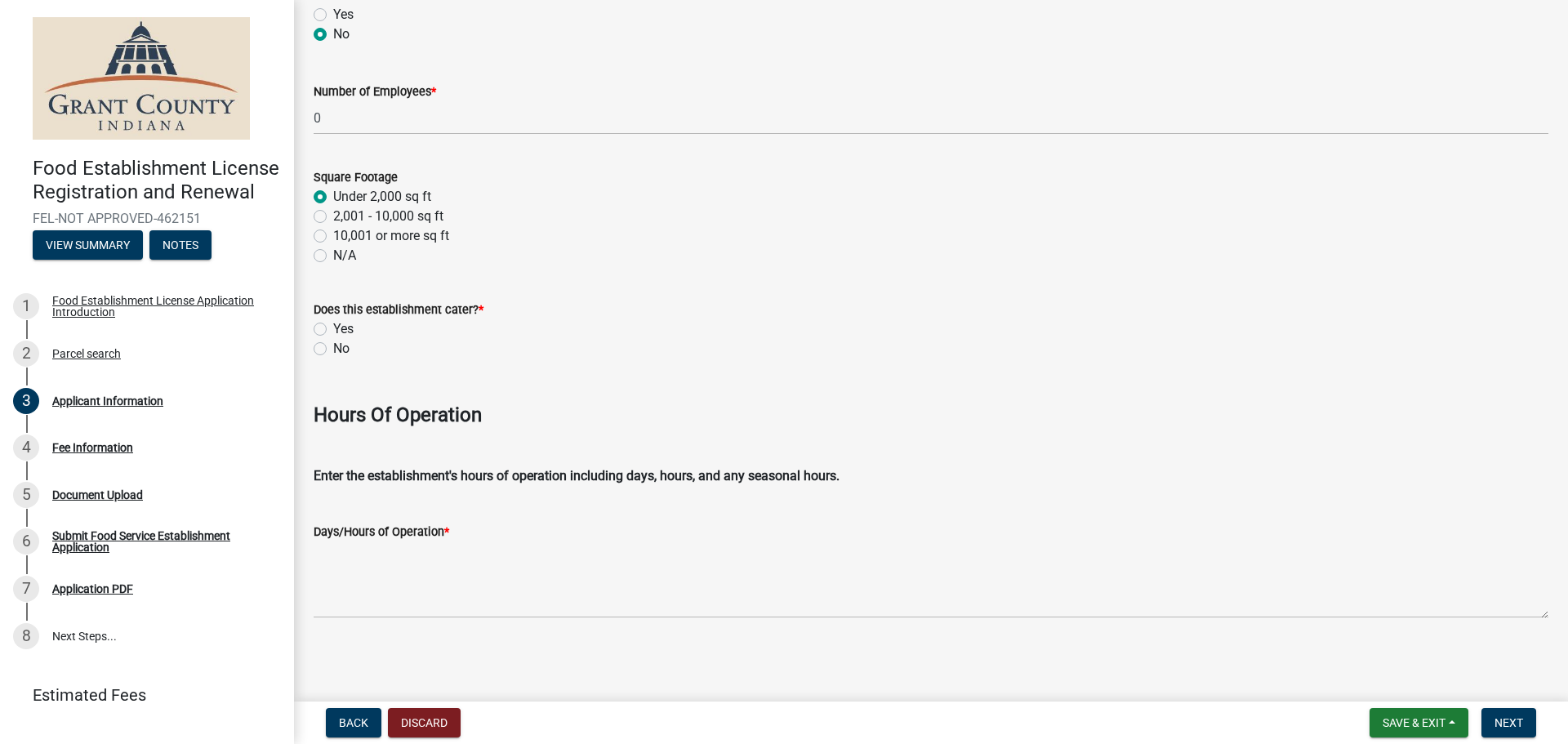
click at [333, 345] on label "No" at bounding box center [341, 349] width 16 height 20
click at [333, 345] on input "No" at bounding box center [338, 344] width 11 height 11
radio input "true"
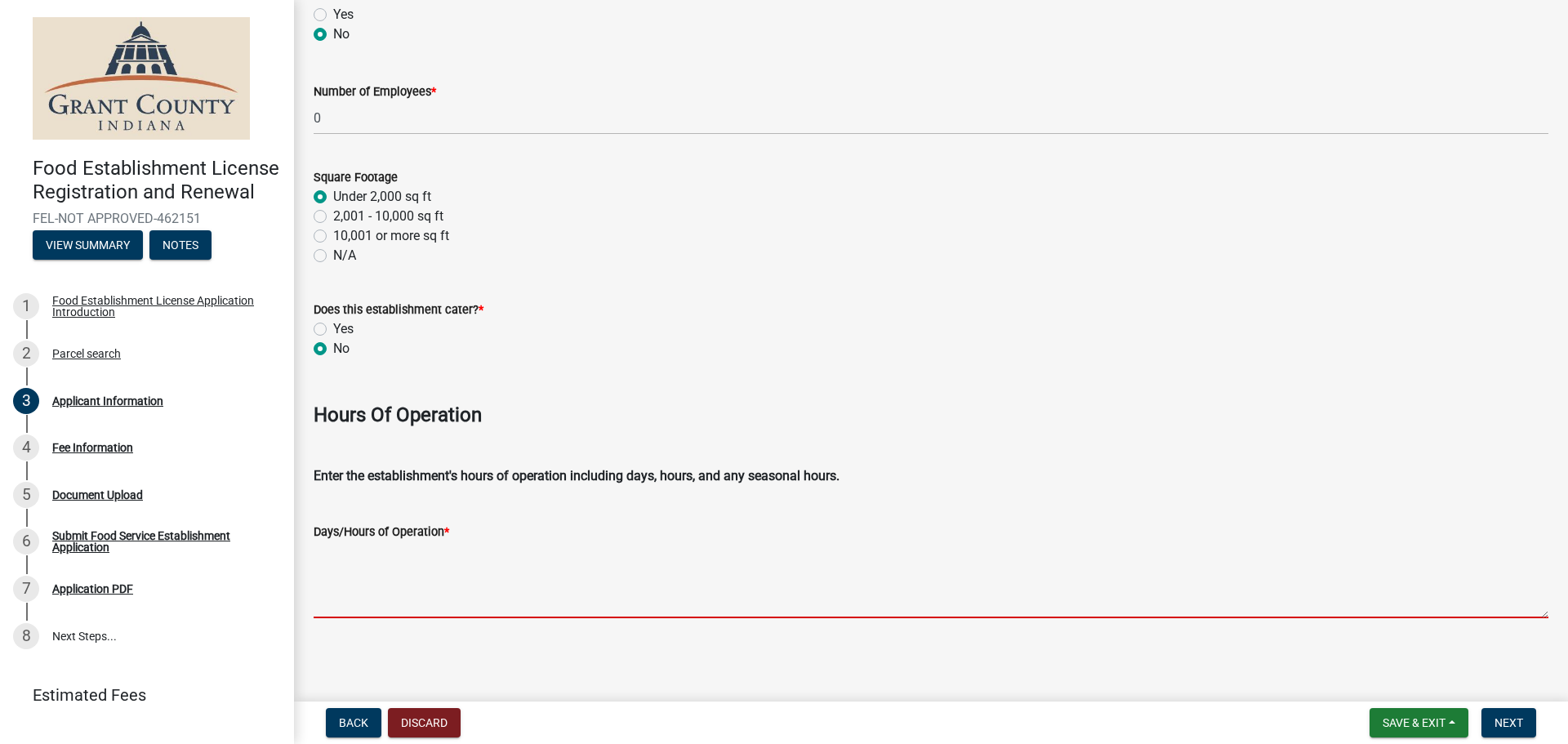
click at [428, 615] on textarea "Days/Hours of Operation *" at bounding box center [931, 579] width 1235 height 77
click at [456, 599] on textarea "Days/Hours of Operation *" at bounding box center [931, 579] width 1235 height 77
click at [394, 551] on textarea "Days/Hours of Operation *" at bounding box center [931, 579] width 1235 height 77
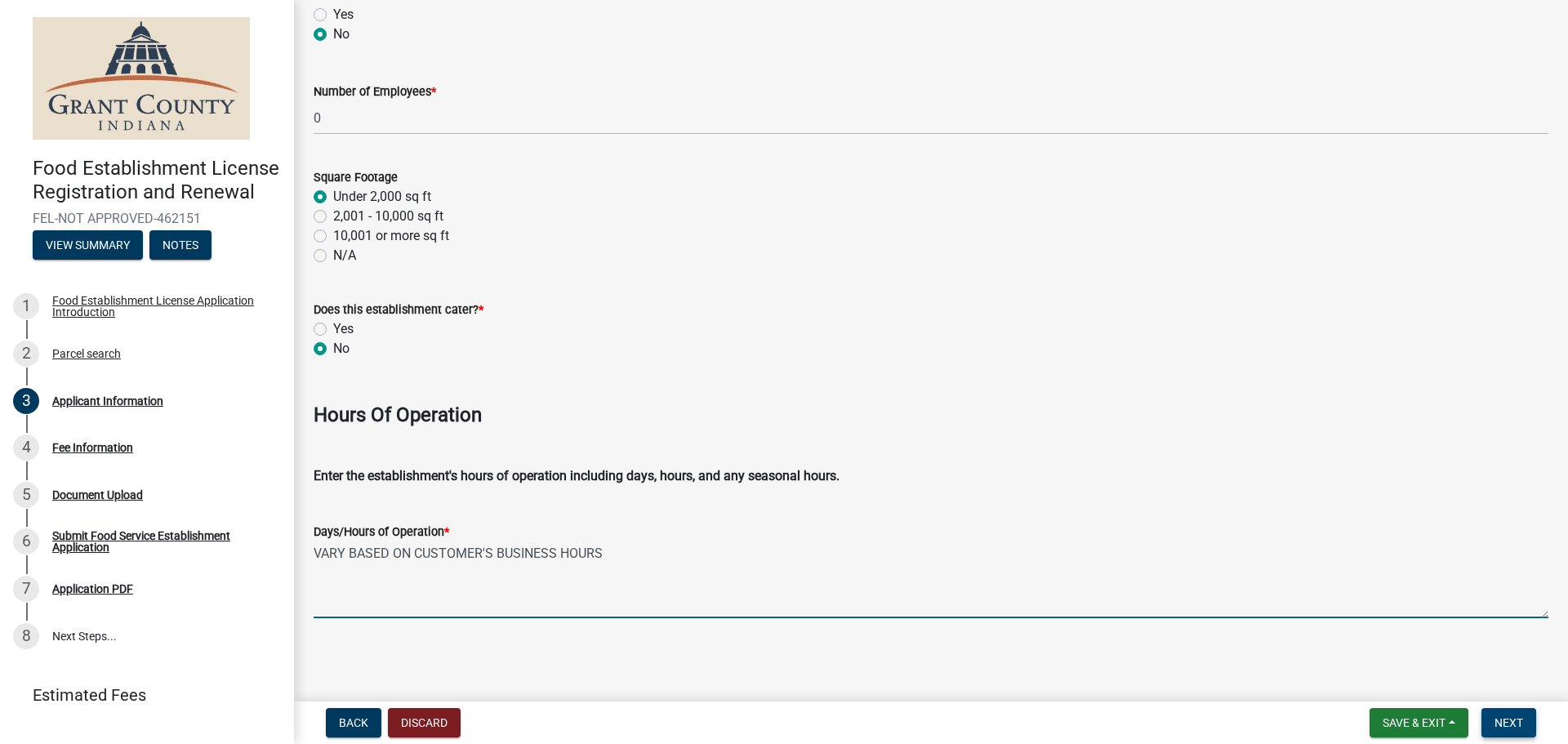
type textarea "VARY BASED ON CUSTOMER'S BUSINESS HOURS"
click at [1505, 726] on span "Next" at bounding box center [1509, 723] width 29 height 13
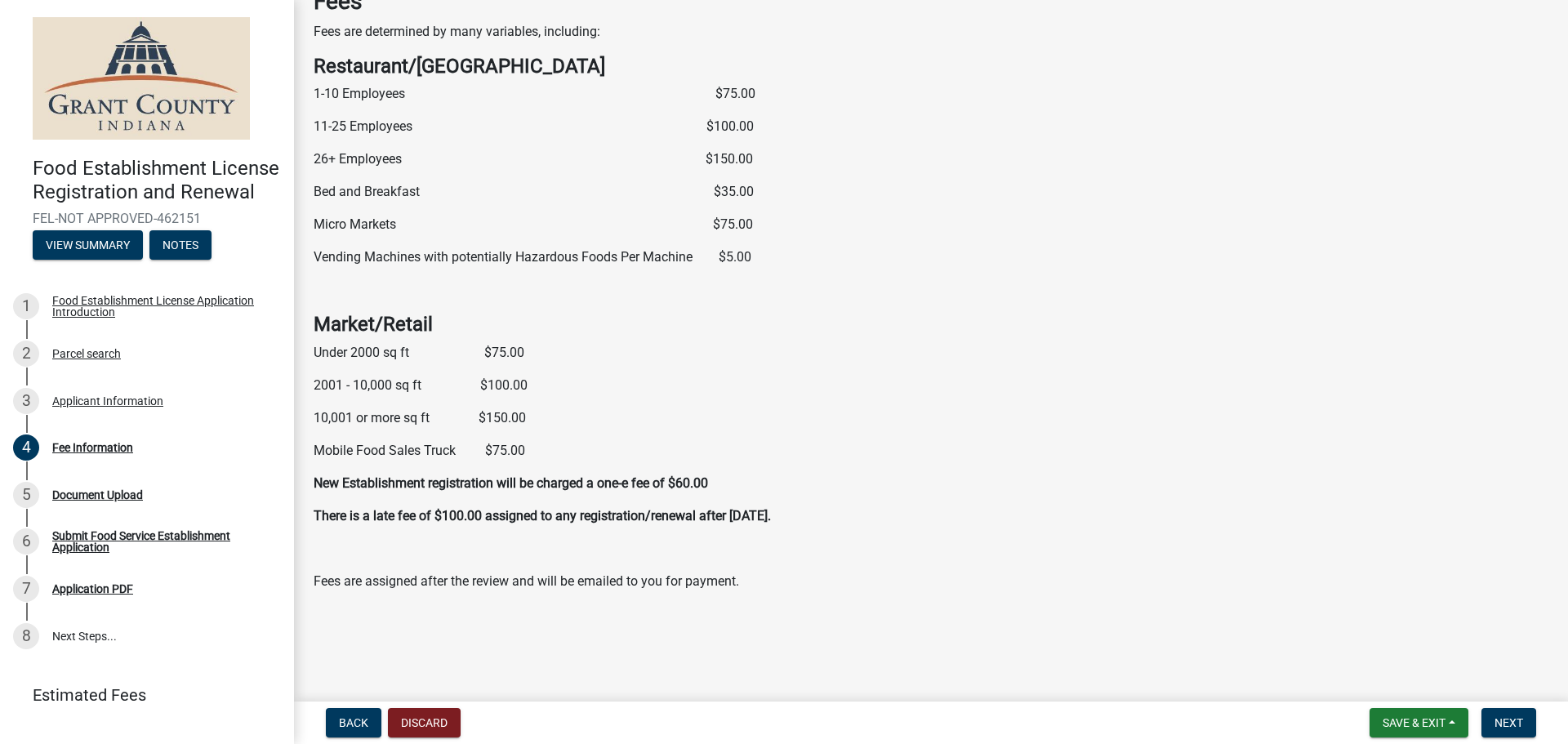
scroll to position [110, 0]
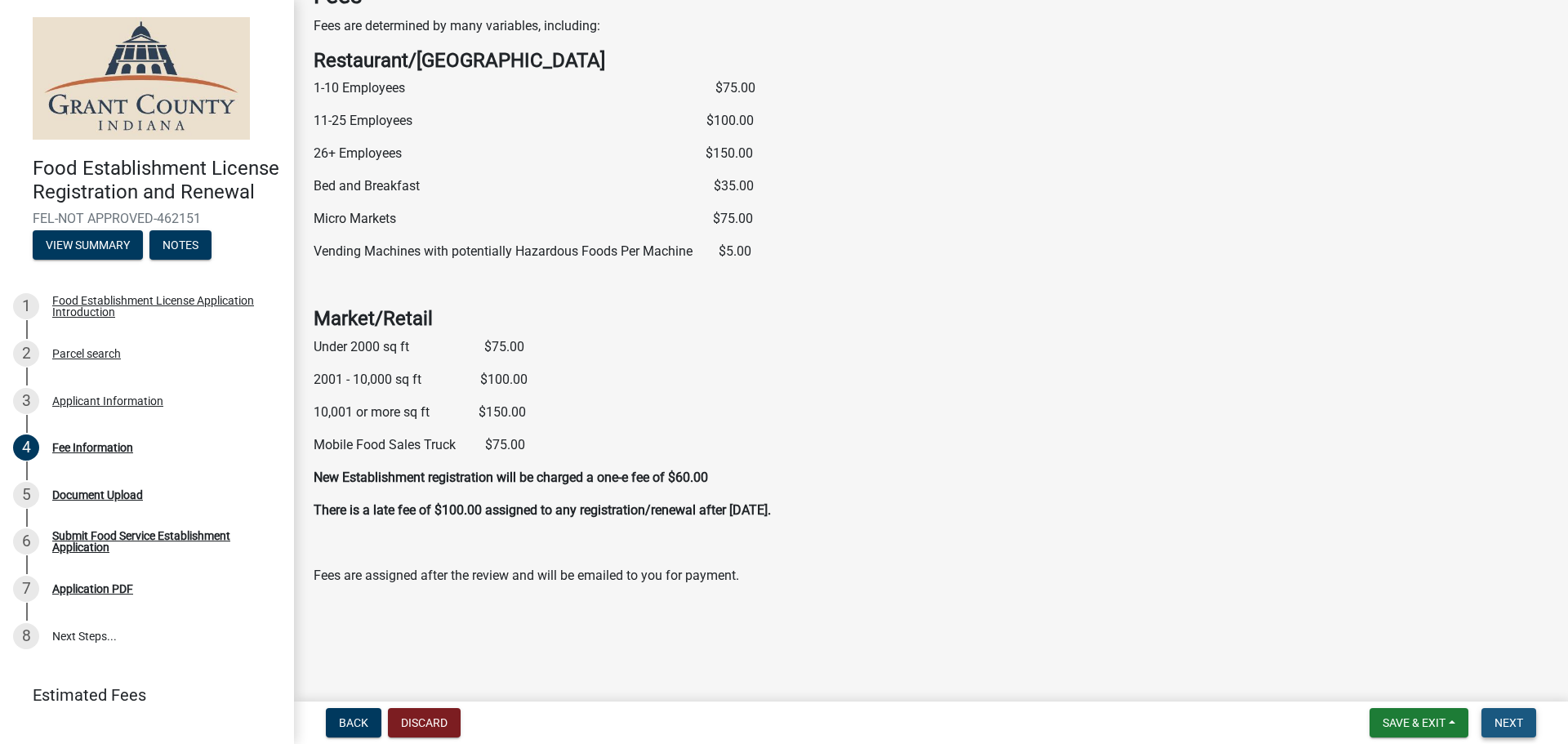
click at [1519, 727] on span "Next" at bounding box center [1509, 723] width 29 height 13
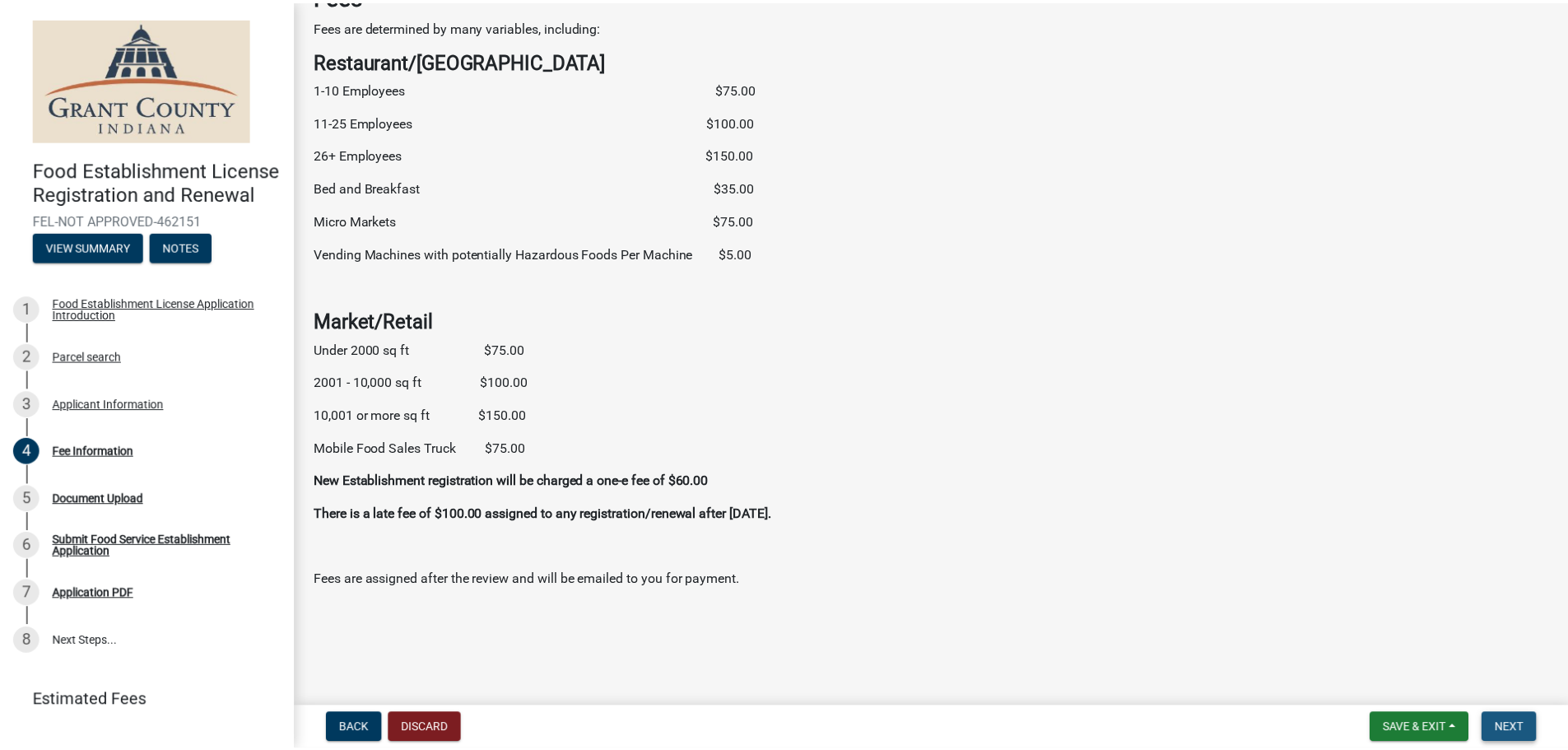
scroll to position [0, 0]
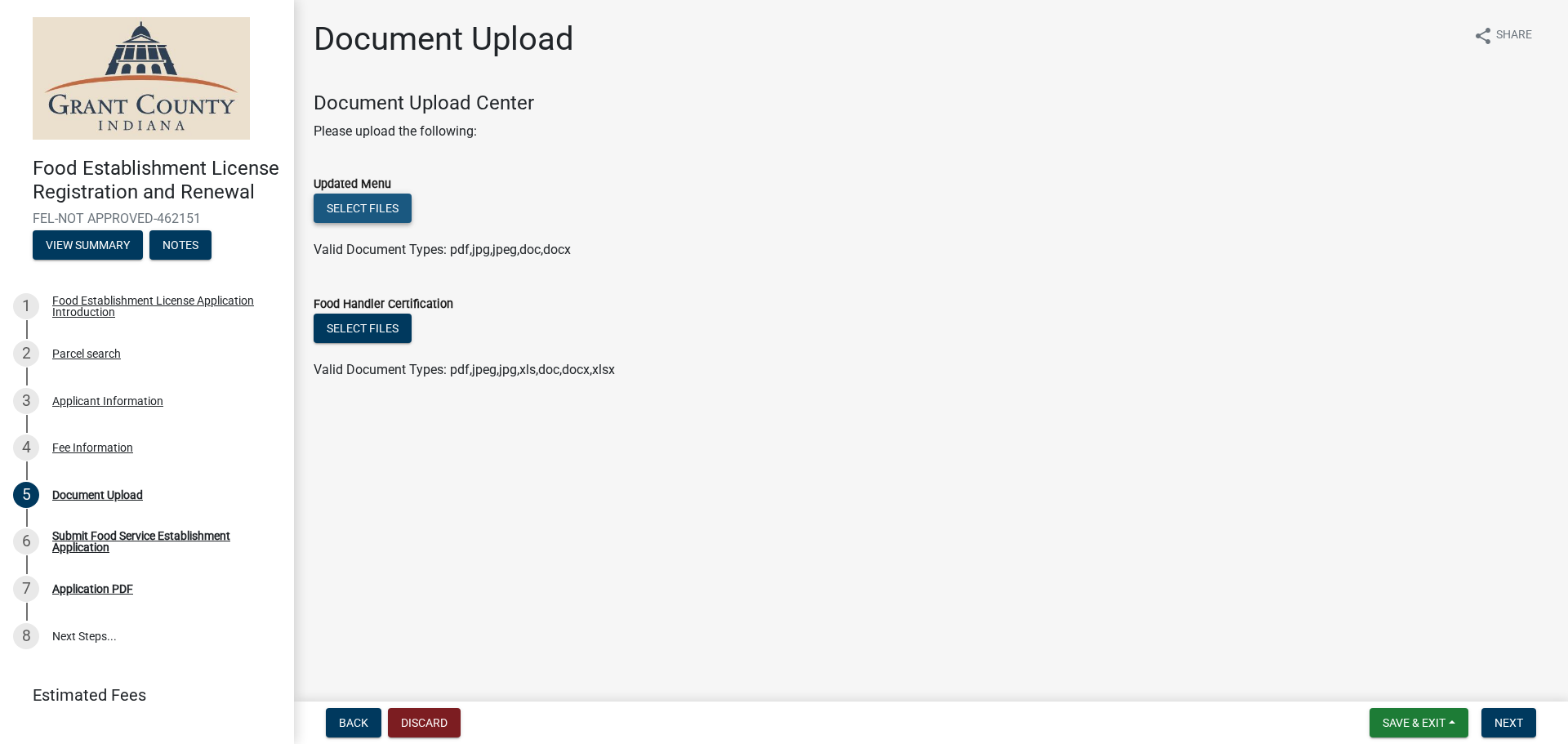
click at [376, 213] on button "Select files" at bounding box center [363, 208] width 98 height 30
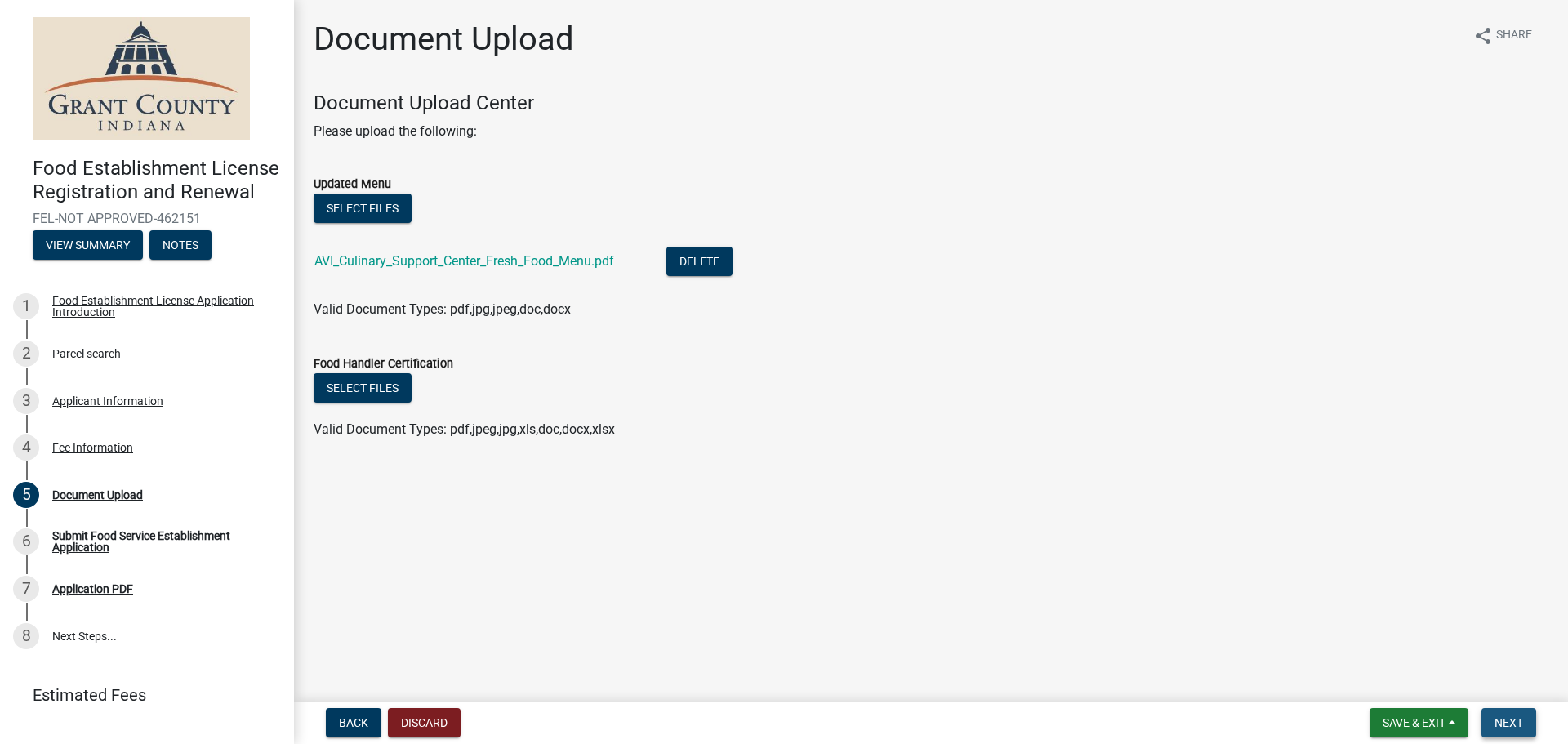
click at [1519, 723] on span "Next" at bounding box center [1509, 723] width 29 height 13
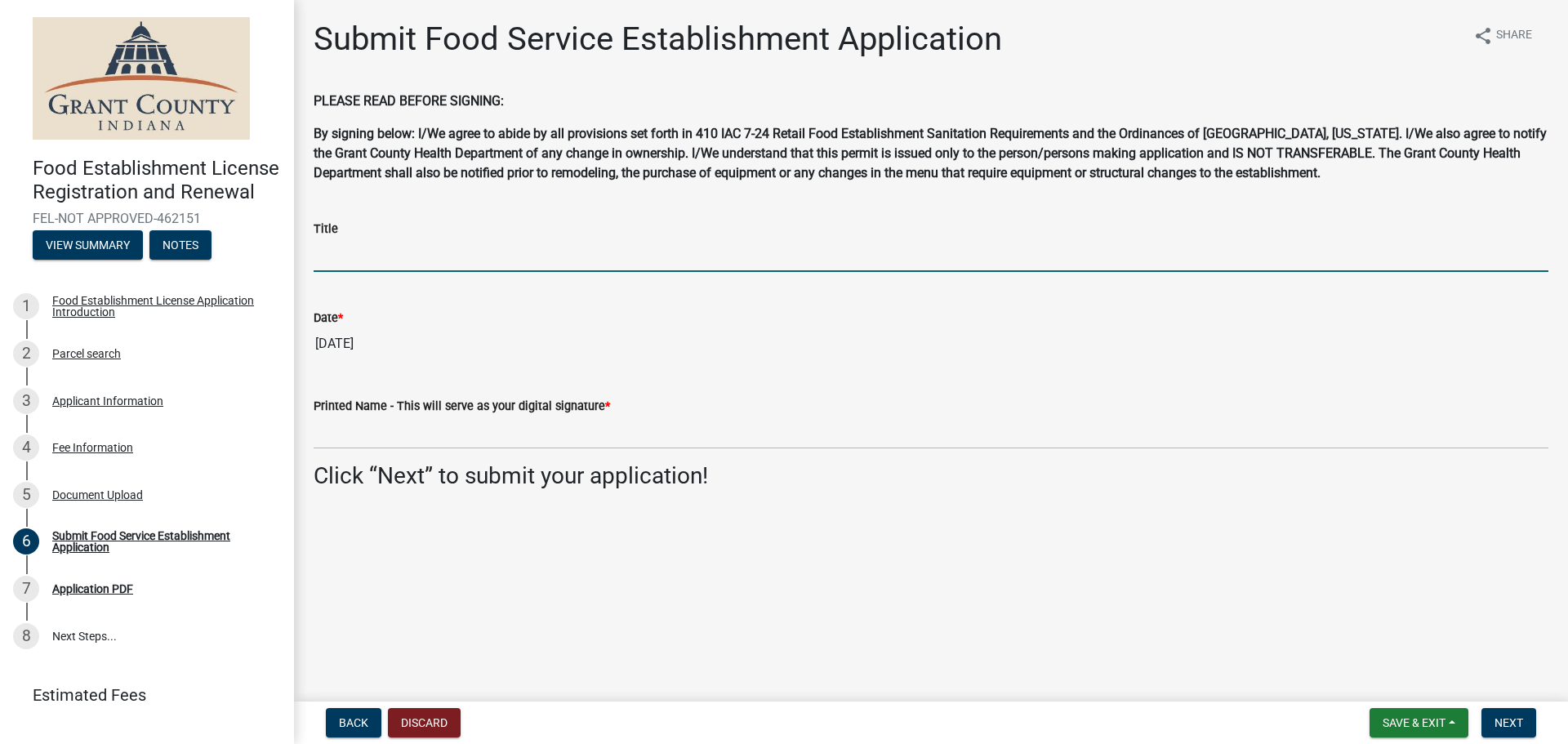
click at [376, 248] on input "Title" at bounding box center [931, 255] width 1235 height 34
type input "TAX MANAGER"
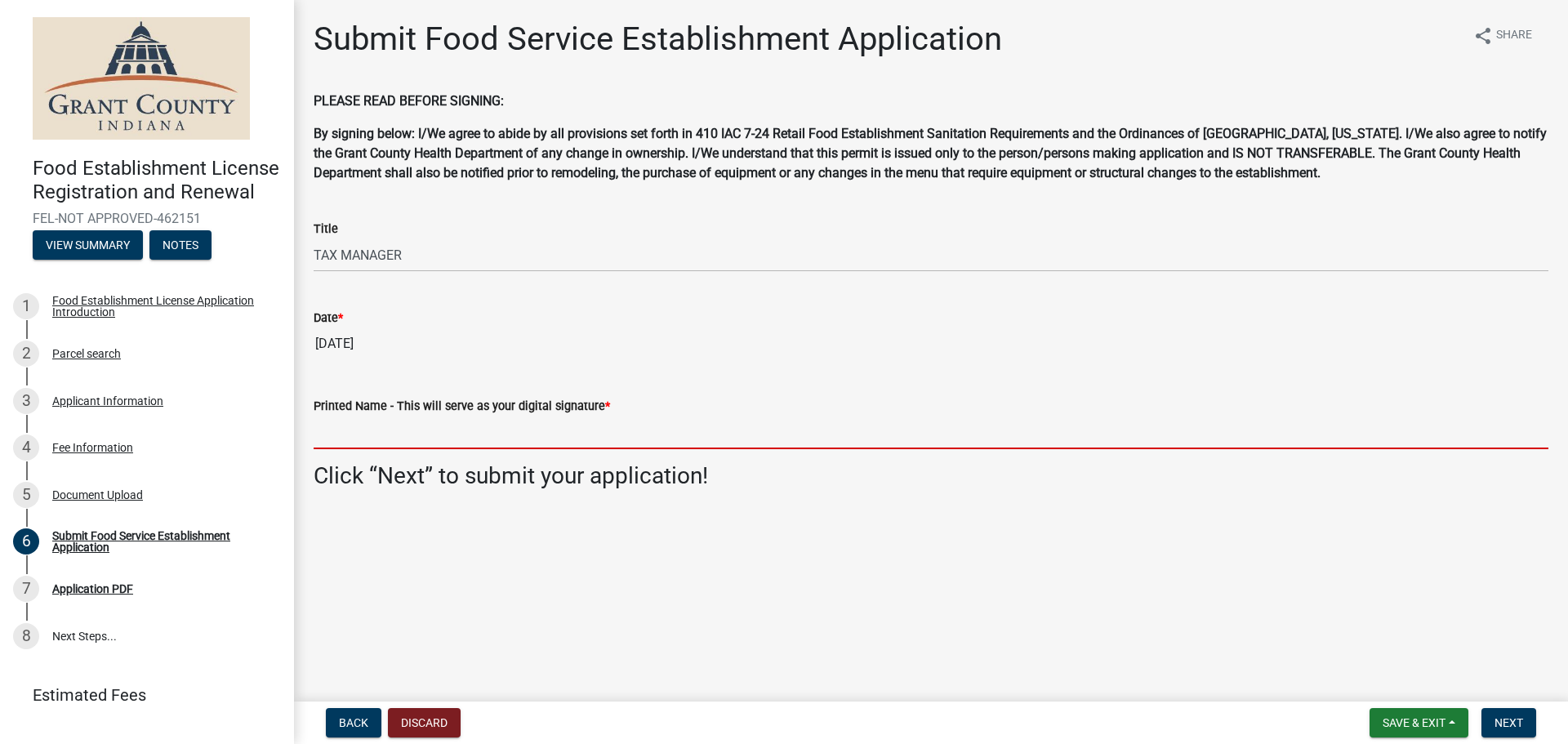
click at [436, 422] on input "Printed Name - This will serve as your digital signature *" at bounding box center [931, 433] width 1235 height 34
type input "[PERSON_NAME]"
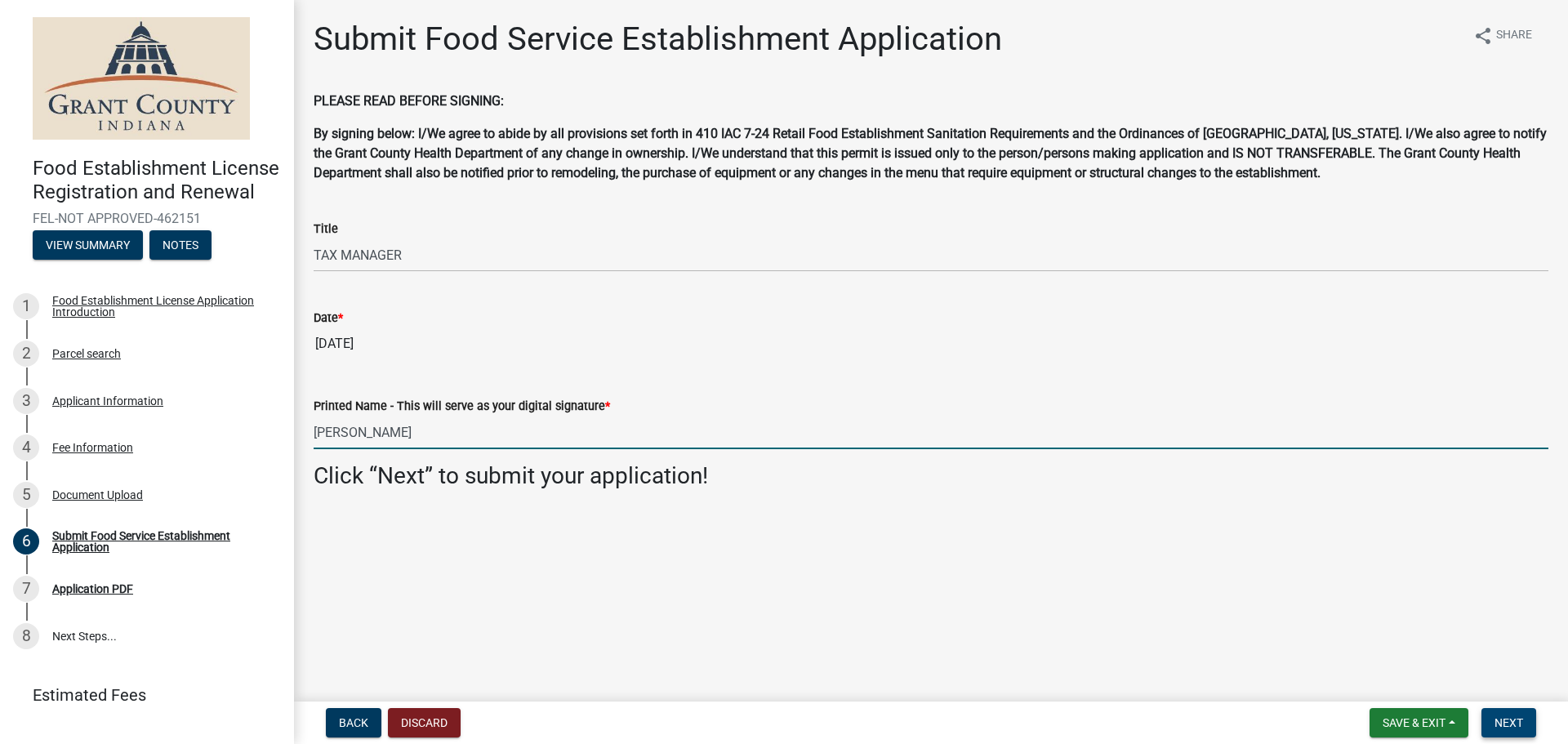
click at [1504, 724] on span "Next" at bounding box center [1509, 723] width 29 height 13
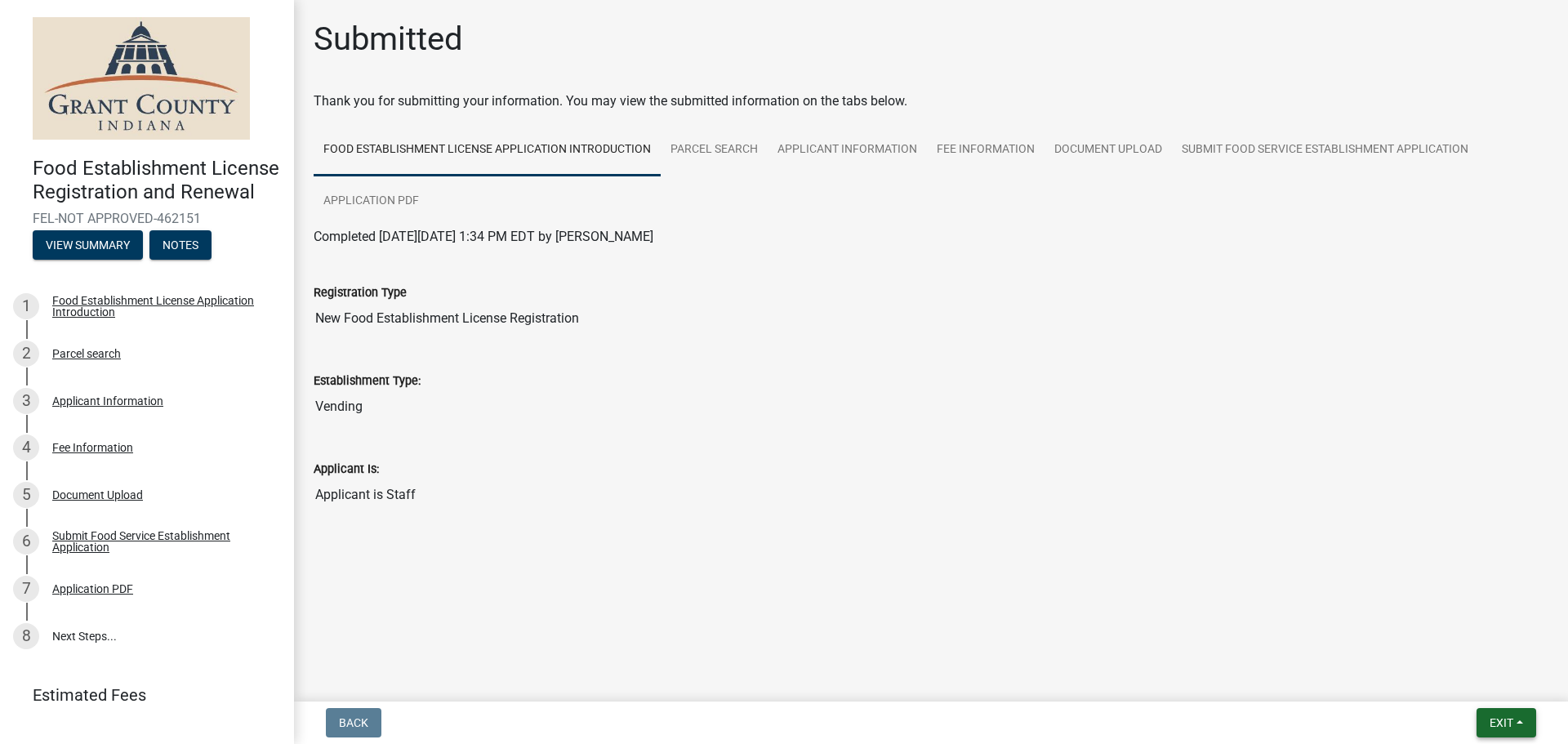
click at [1514, 725] on button "Exit" at bounding box center [1506, 723] width 59 height 30
click at [1505, 685] on button "Save & Exit" at bounding box center [1471, 681] width 131 height 40
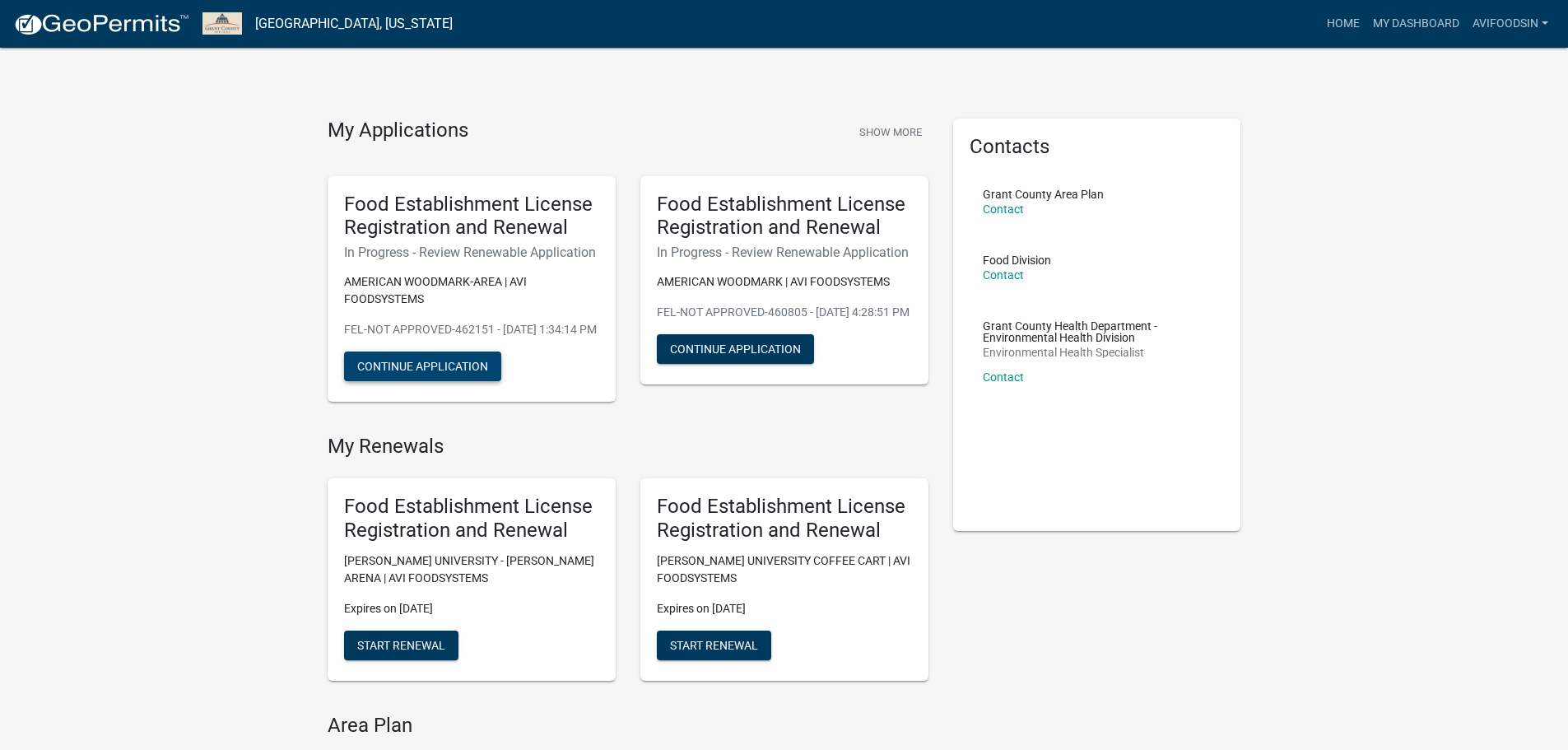
click at [463, 380] on button "Continue Application" at bounding box center [422, 366] width 157 height 30
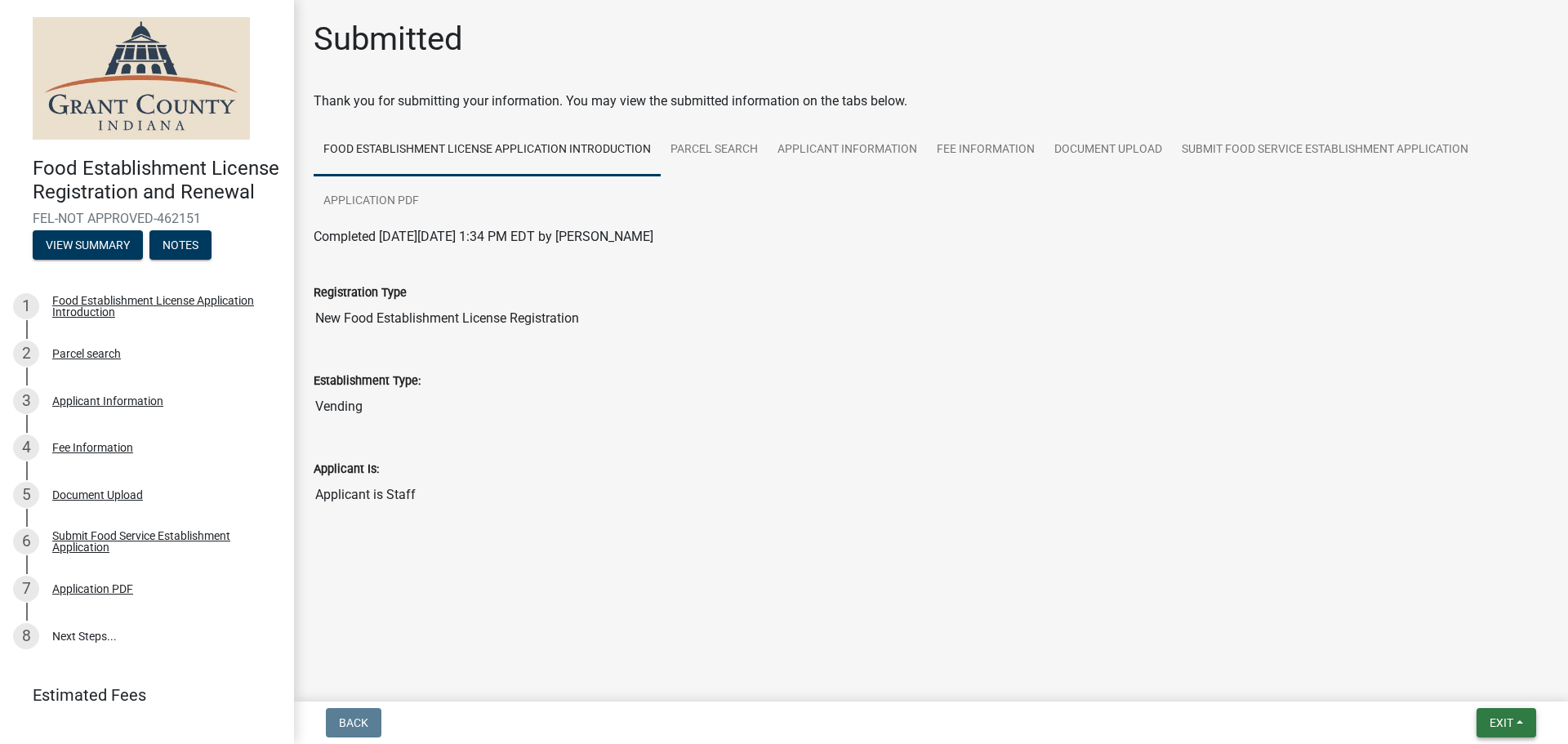
click at [1502, 716] on span "Exit" at bounding box center [1501, 723] width 24 height 13
click at [1481, 643] on button "Save" at bounding box center [1471, 641] width 131 height 40
click at [1514, 724] on button "Exit" at bounding box center [1506, 723] width 59 height 30
click at [1500, 687] on button "Save & Exit" at bounding box center [1471, 681] width 131 height 40
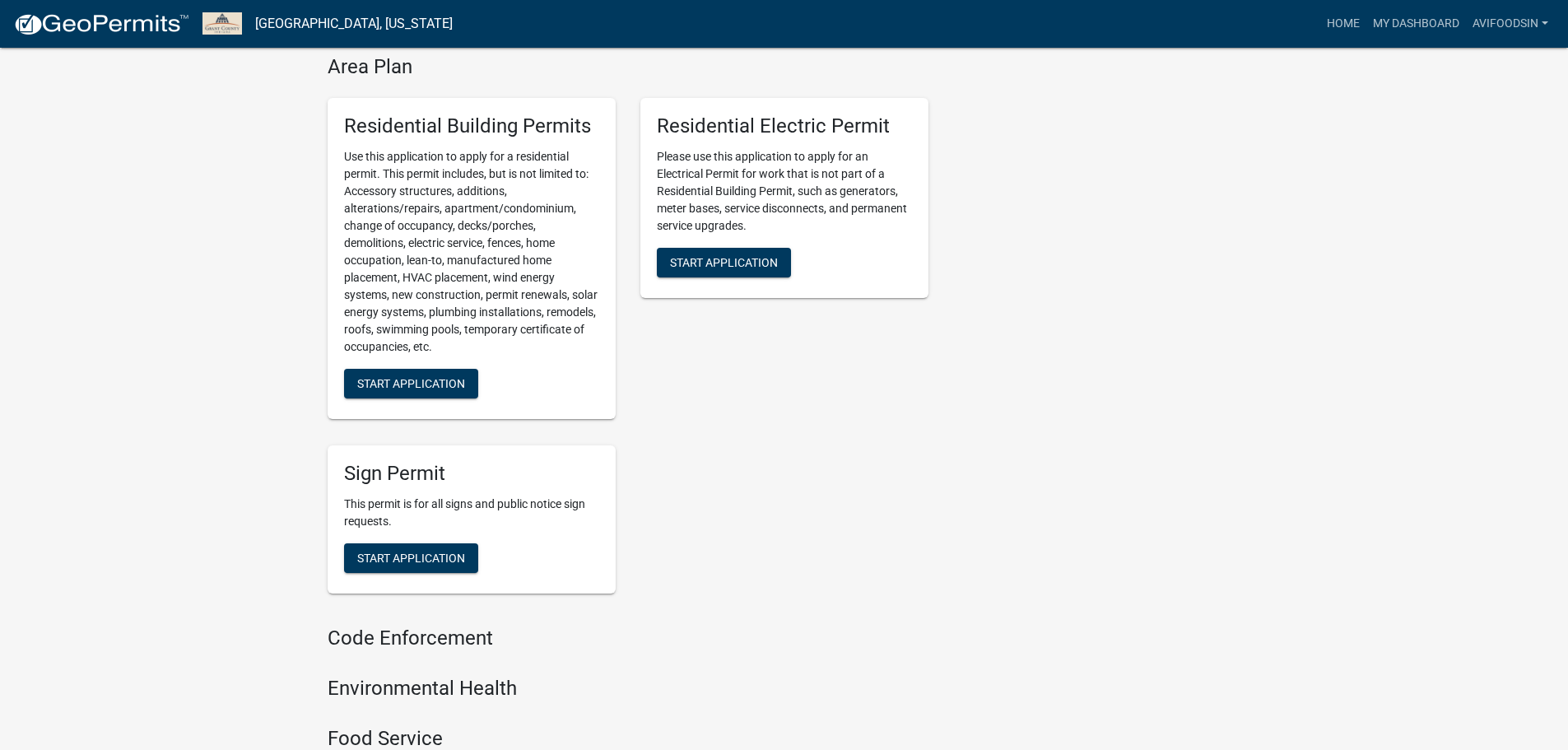
scroll to position [1071, 0]
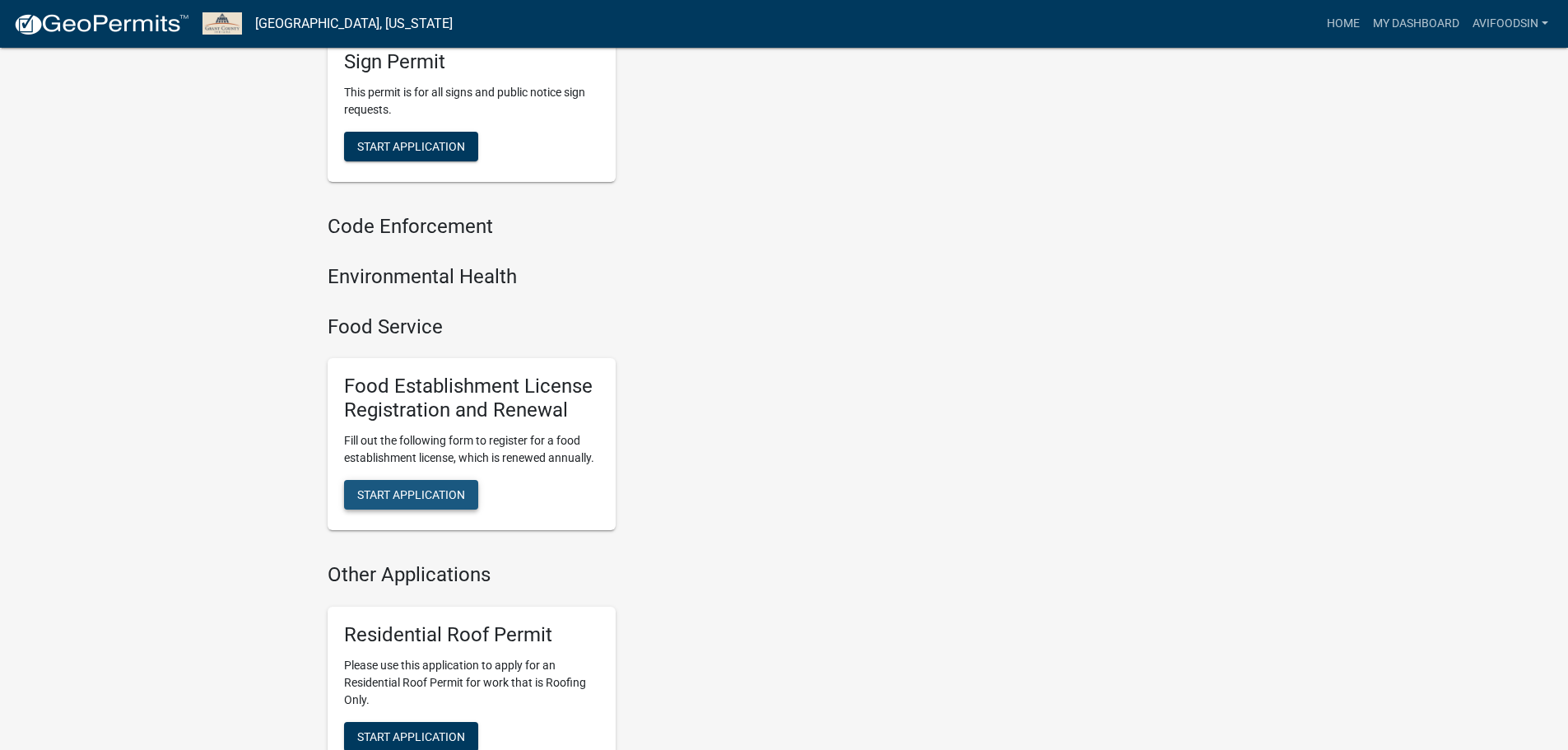
click at [420, 510] on button "Start Application" at bounding box center [411, 495] width 135 height 30
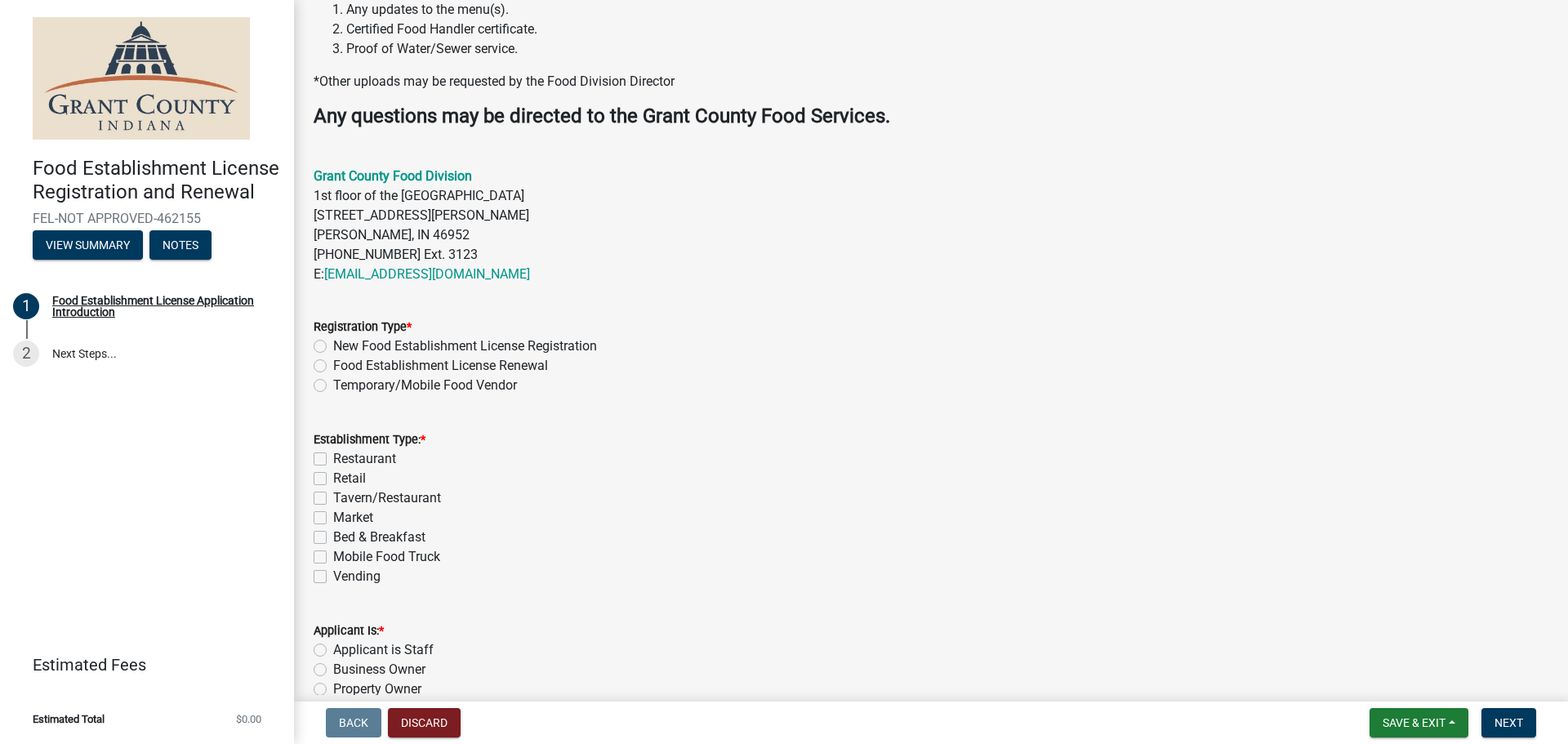
scroll to position [515, 0]
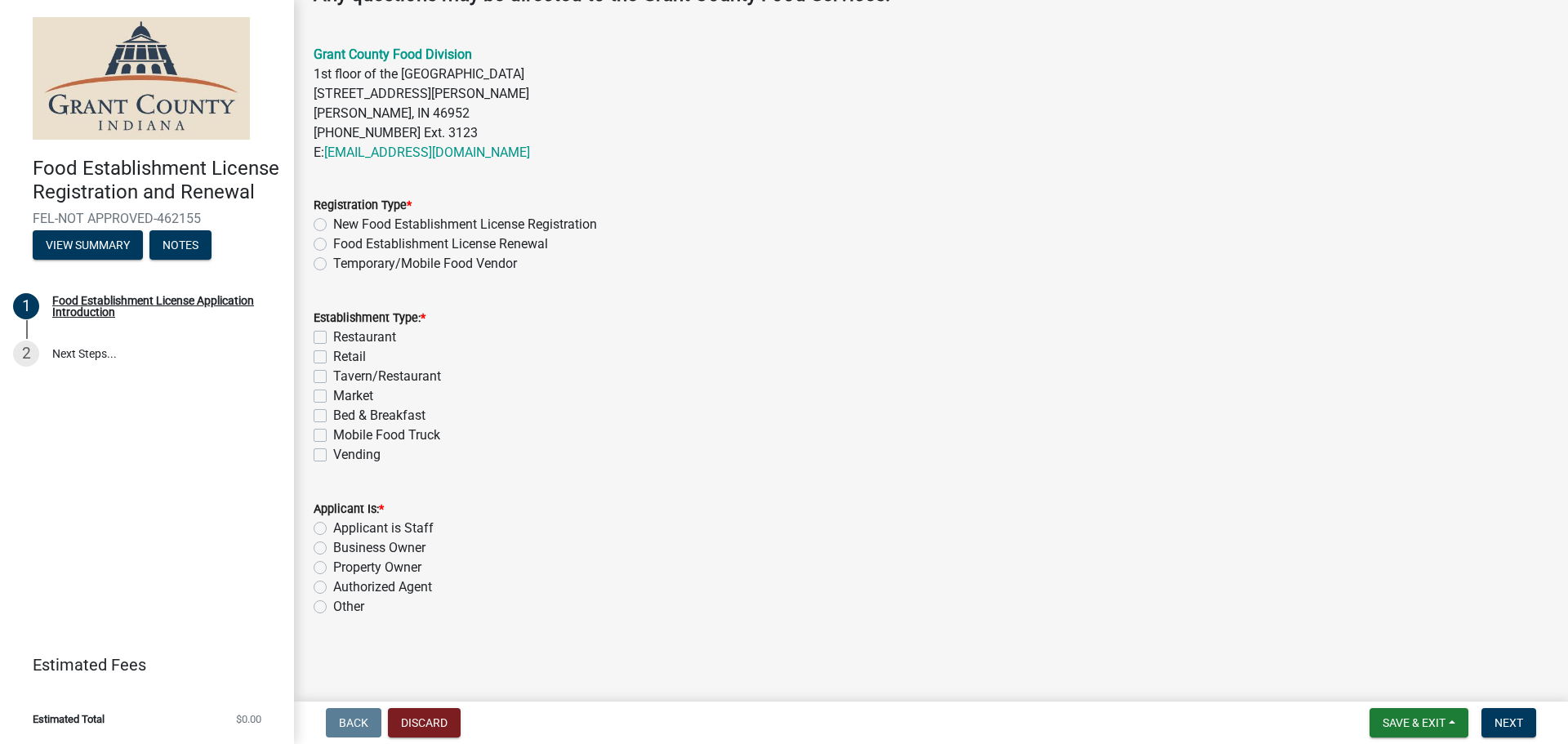
click at [323, 218] on div "New Food Establishment License Registration" at bounding box center [931, 225] width 1235 height 20
click at [333, 220] on label "New Food Establishment License Registration" at bounding box center [465, 225] width 264 height 20
click at [333, 220] on input "New Food Establishment License Registration" at bounding box center [338, 220] width 11 height 11
radio input "true"
click at [333, 450] on label "Vending" at bounding box center [356, 455] width 47 height 20
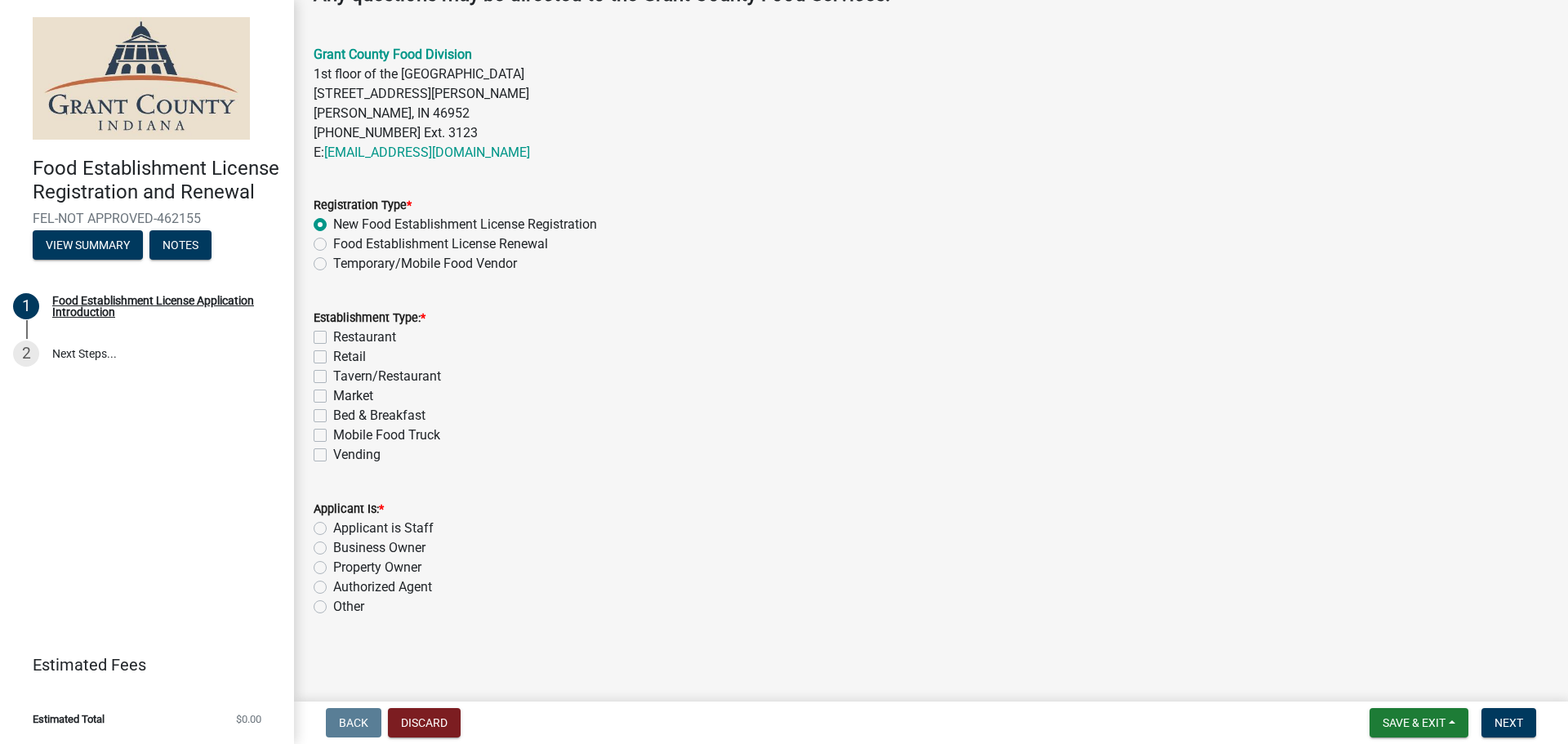
click at [333, 450] on input "Vending" at bounding box center [338, 450] width 11 height 11
checkbox input "true"
checkbox input "false"
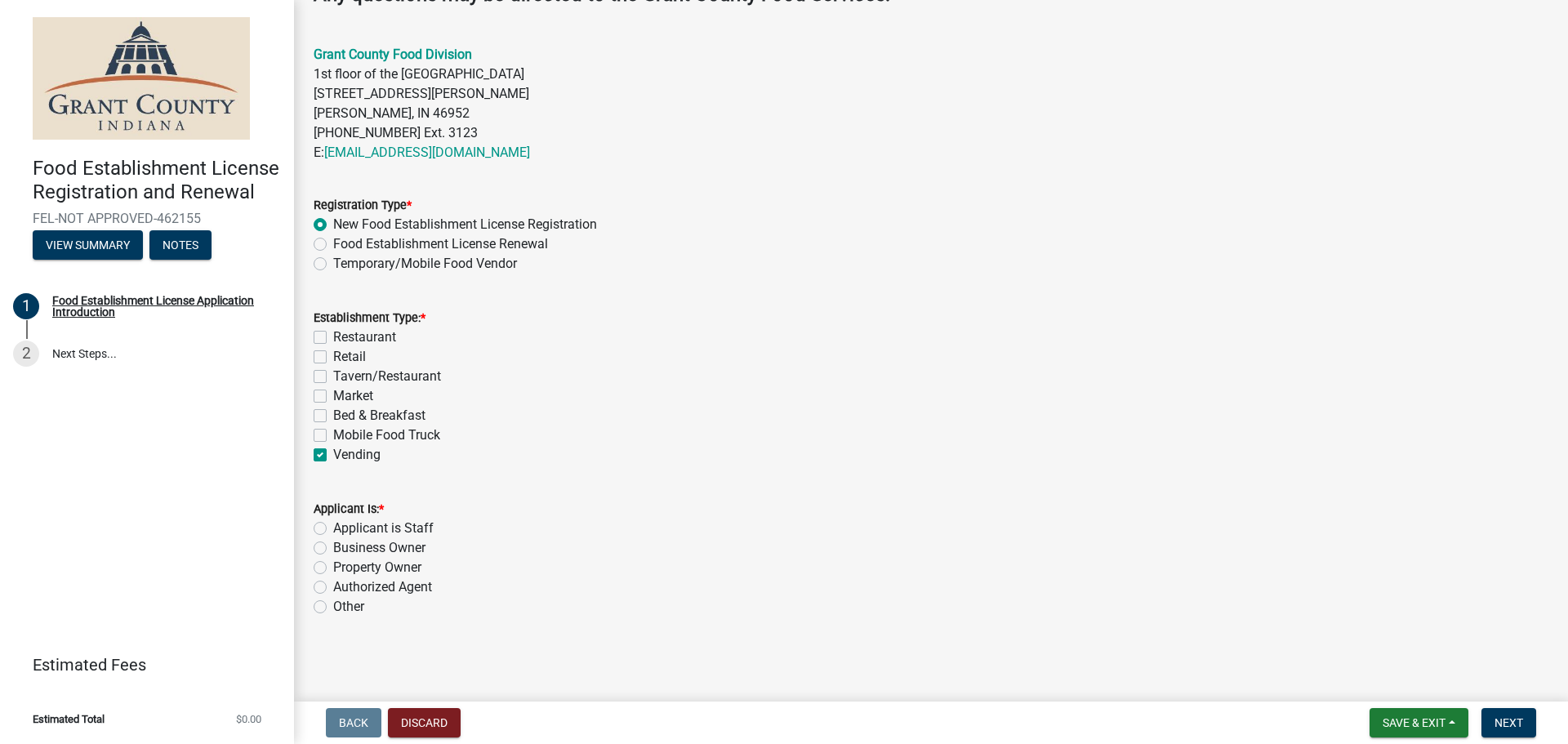
checkbox input "false"
checkbox input "true"
drag, startPoint x: 317, startPoint y: 524, endPoint x: 548, endPoint y: 537, distance: 231.4
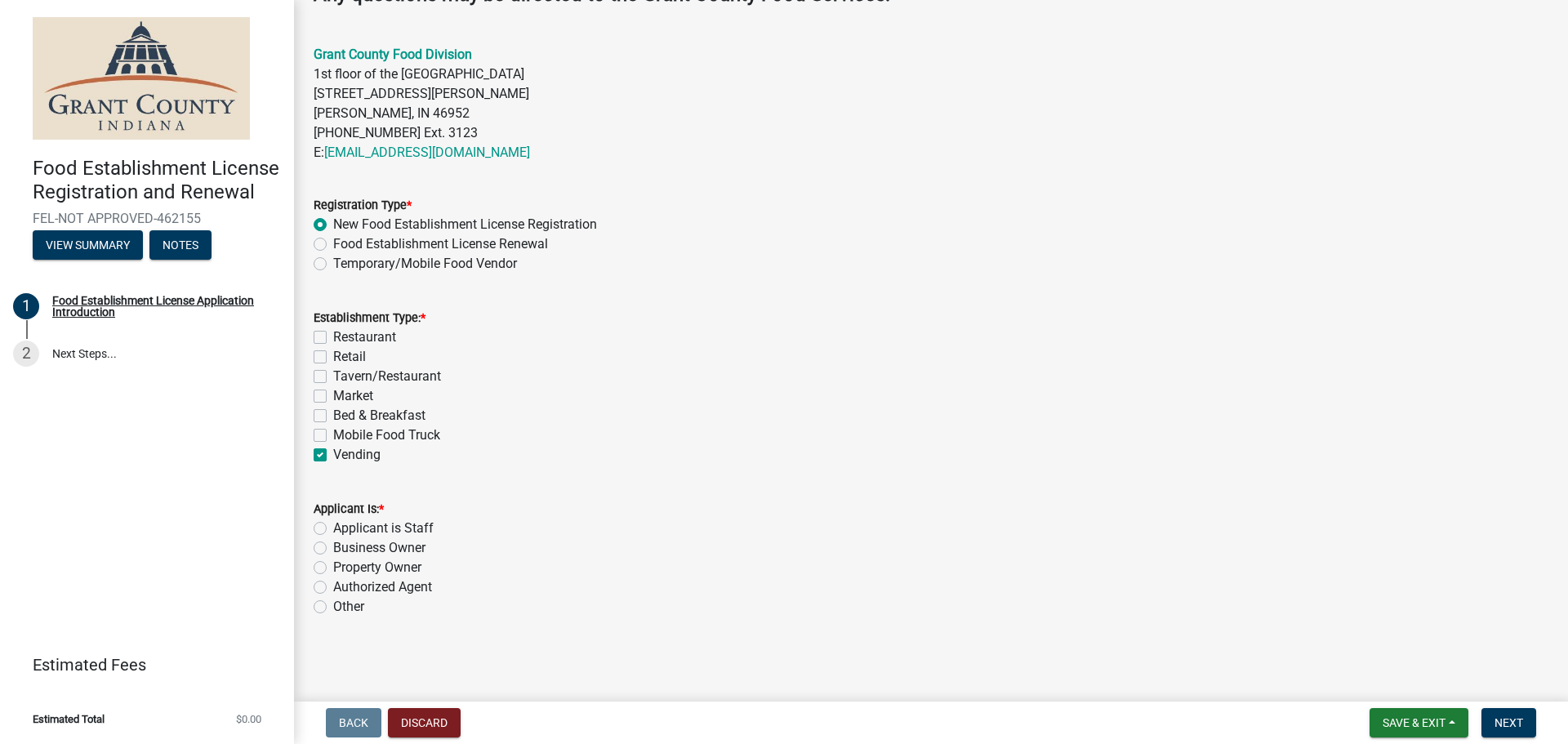
click at [333, 524] on label "Applicant is Staff" at bounding box center [383, 528] width 101 height 20
click at [333, 524] on input "Applicant is Staff" at bounding box center [338, 523] width 11 height 11
radio input "true"
click at [1515, 720] on span "Next" at bounding box center [1509, 723] width 29 height 13
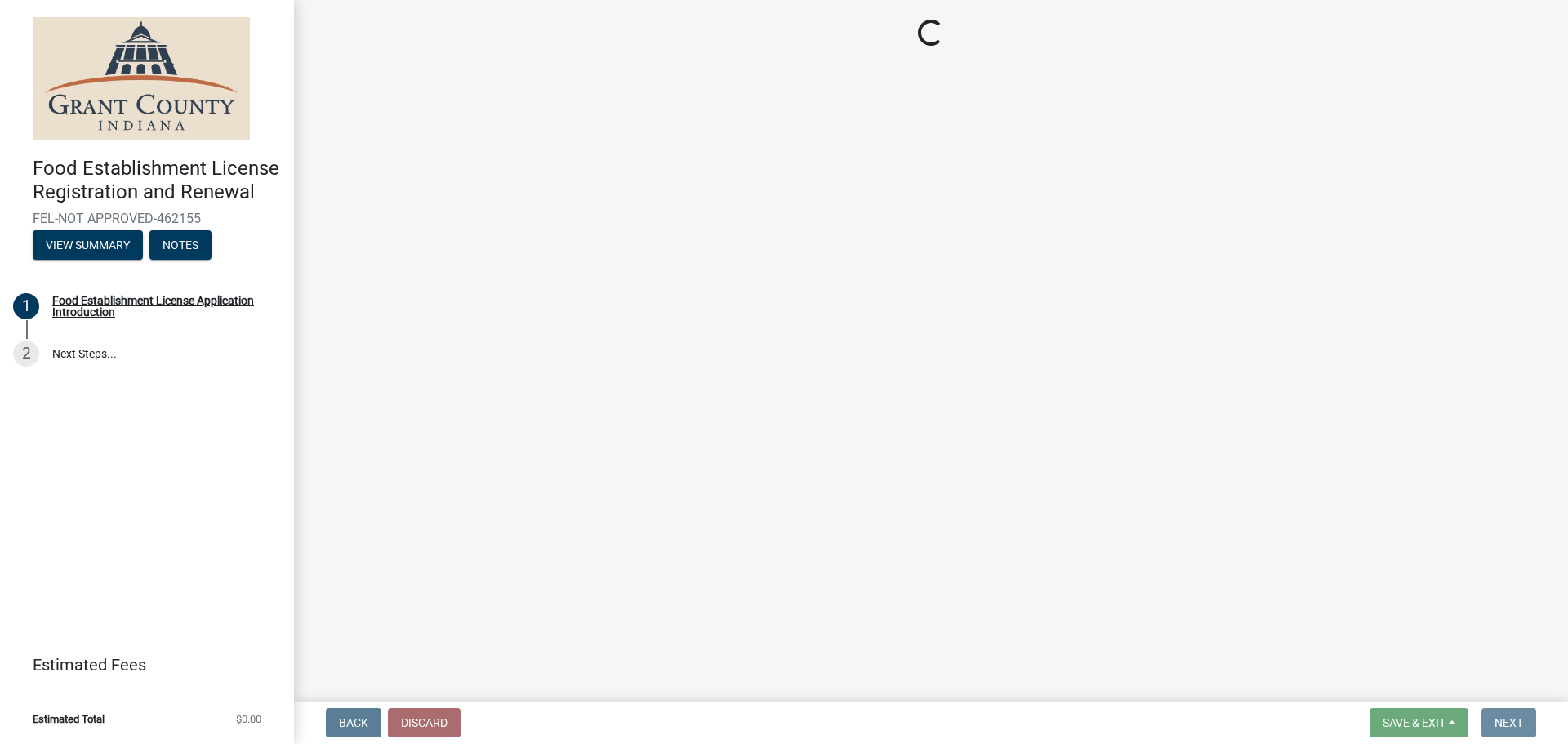
scroll to position [0, 0]
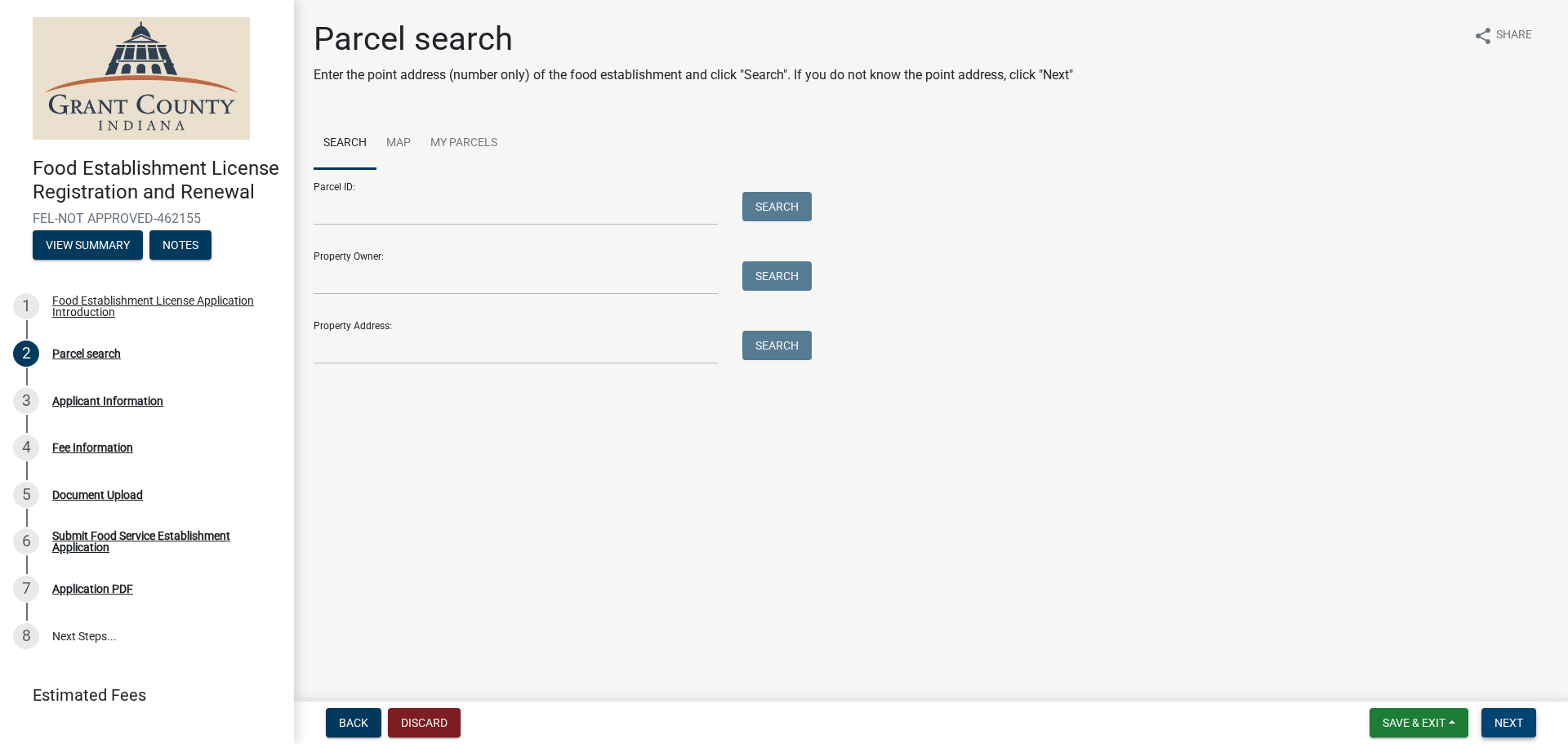
click at [1498, 716] on span "Next" at bounding box center [1509, 723] width 29 height 13
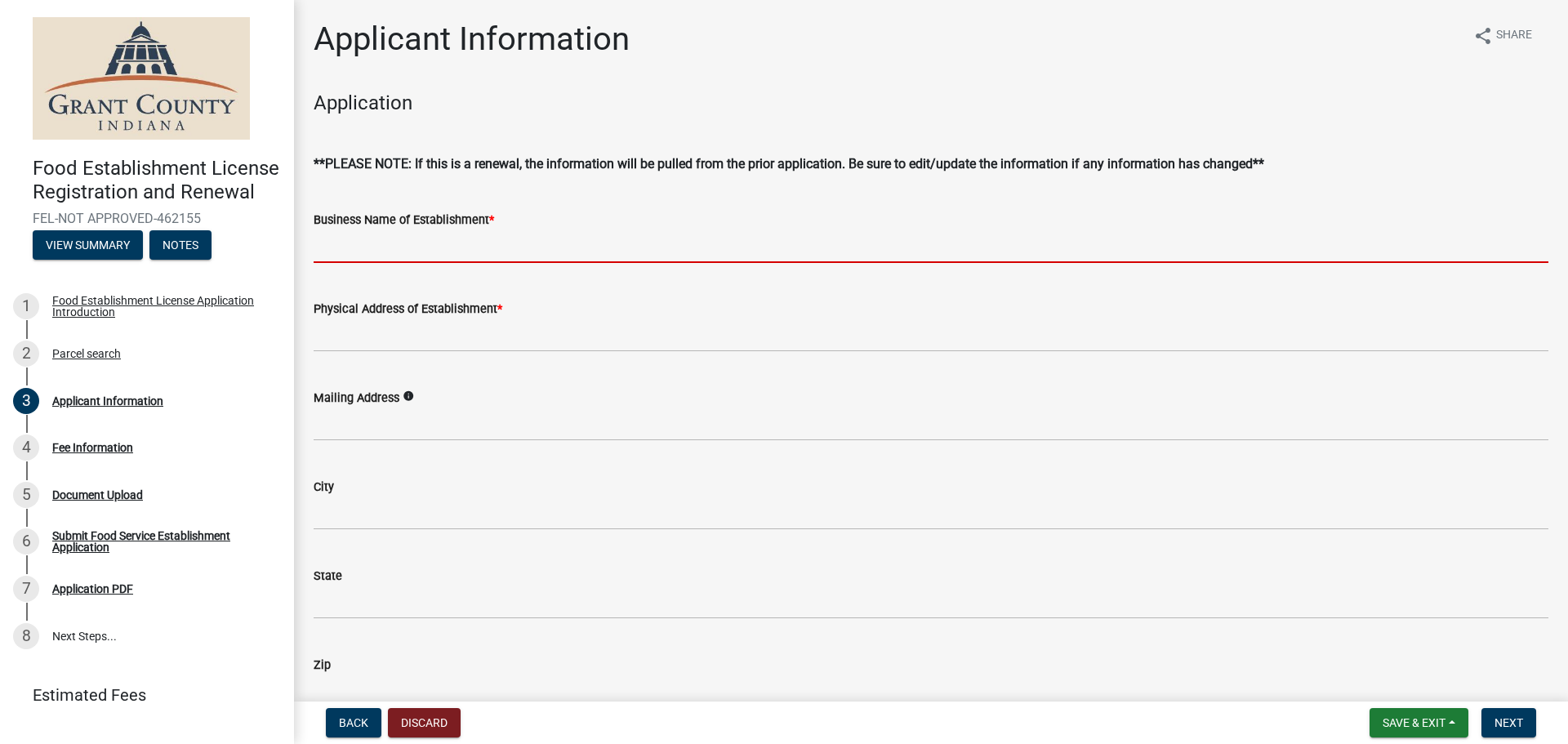
click at [480, 251] on input "Business Name of Establishment *" at bounding box center [931, 246] width 1235 height 34
paste input "[GEOGRAPHIC_DATA]-[GEOGRAPHIC_DATA]"
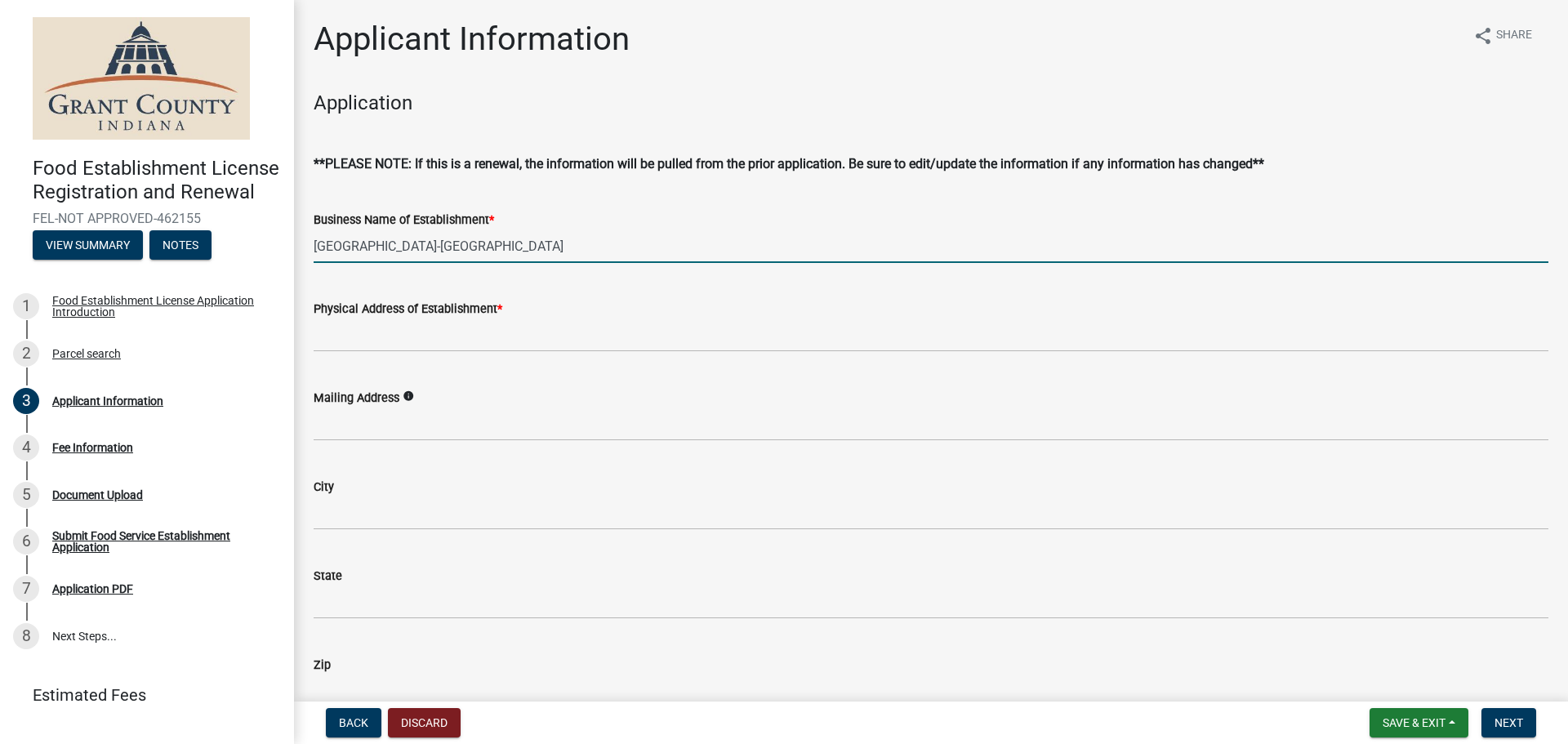
type input "[GEOGRAPHIC_DATA]-[GEOGRAPHIC_DATA]"
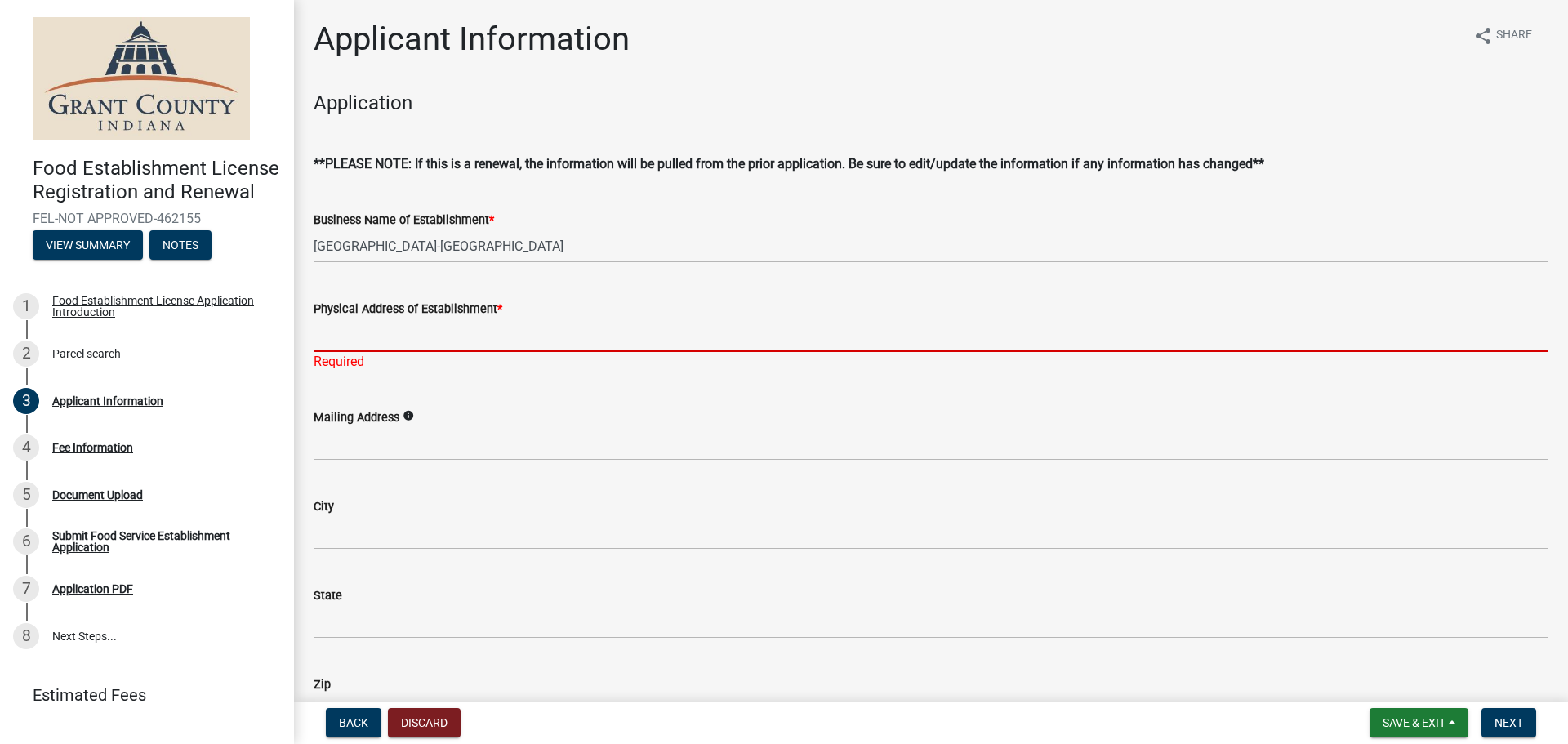
click at [400, 338] on input "Physical Address of Establishment *" at bounding box center [931, 335] width 1235 height 34
paste input "[STREET_ADDRESS]"
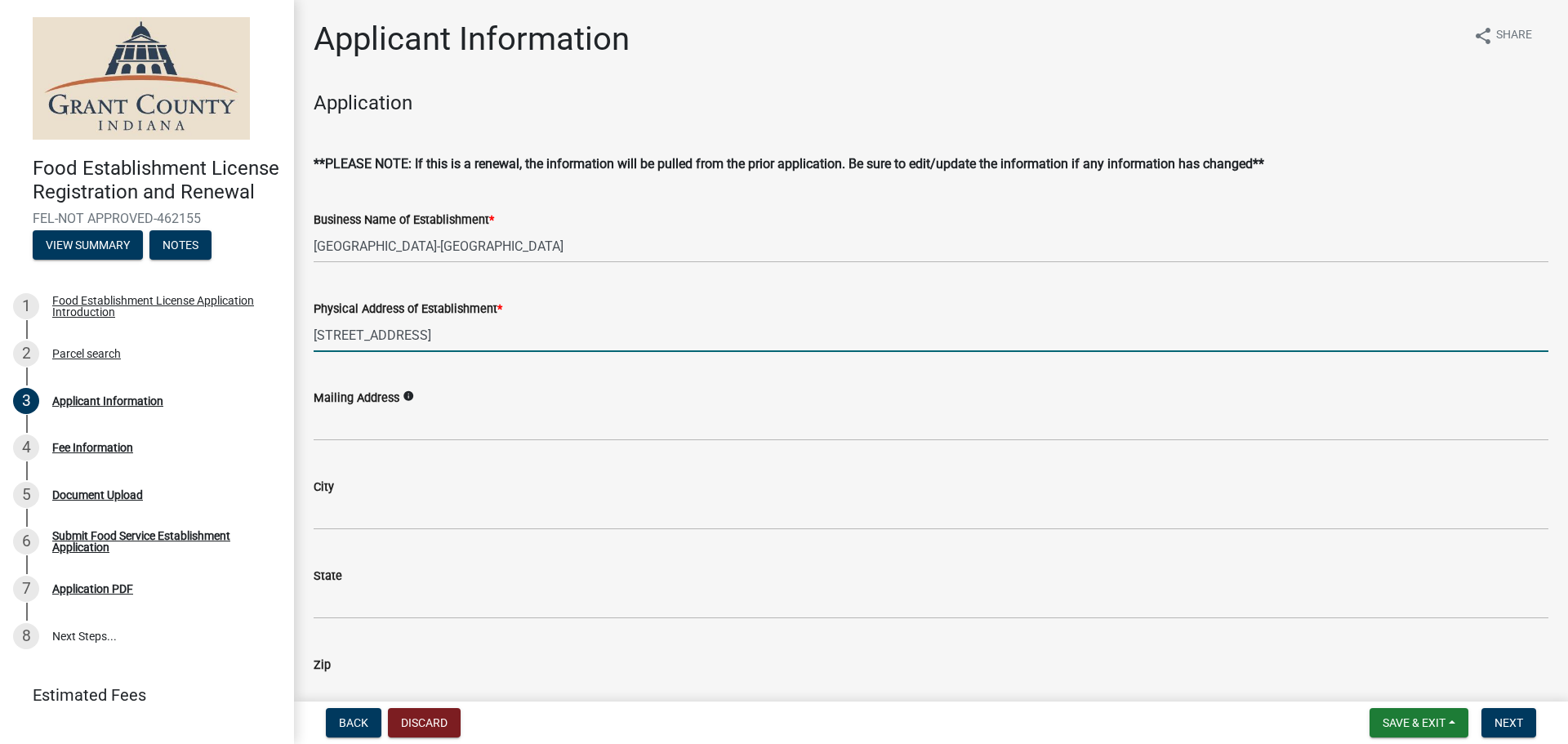
click at [505, 344] on input "[STREET_ADDRESS]" at bounding box center [931, 335] width 1235 height 34
paste input "[PERSON_NAME] IN 46953"
type input "[STREET_ADDRESS]"
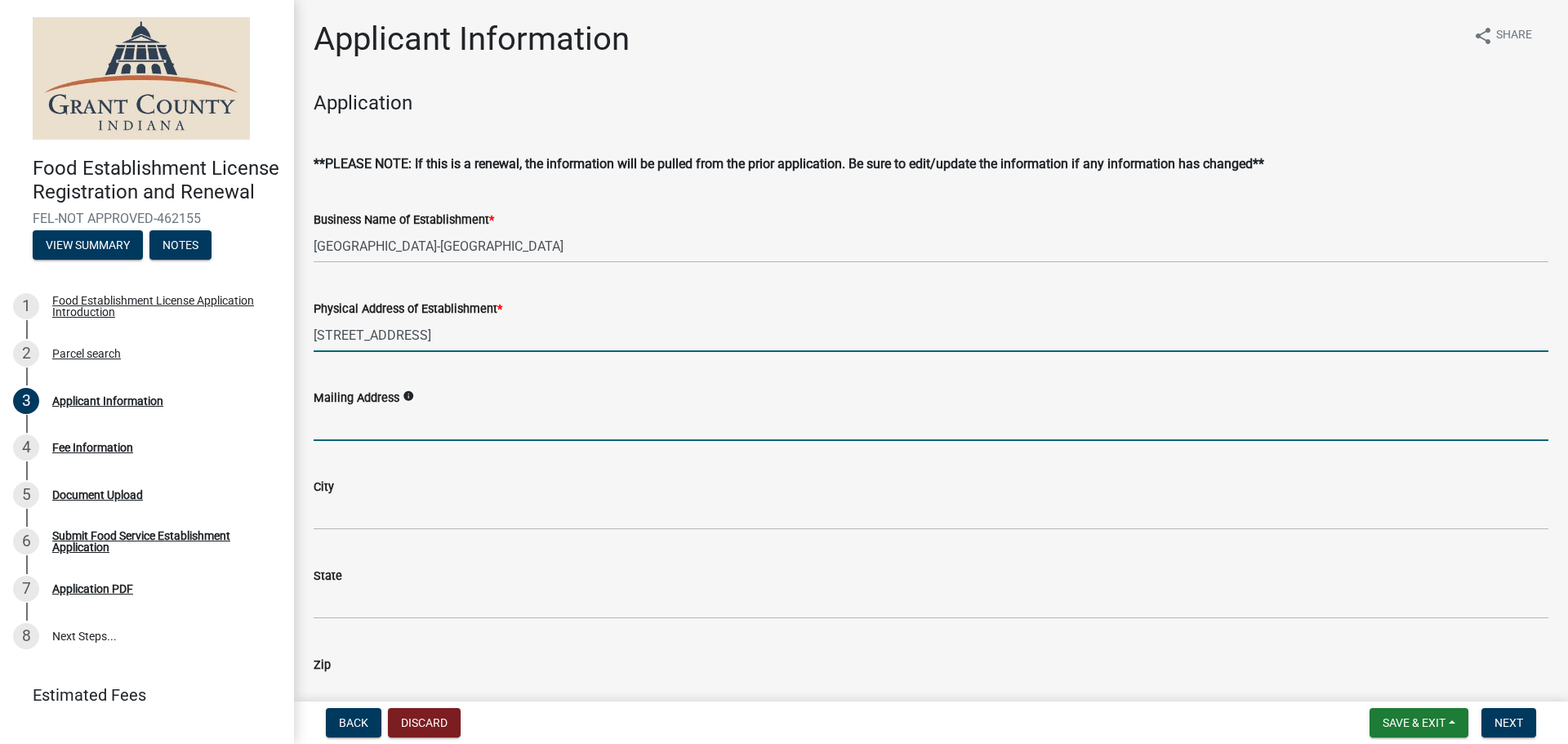
drag, startPoint x: 470, startPoint y: 411, endPoint x: 476, endPoint y: 417, distance: 8.5
click at [470, 411] on input "Mailing Address" at bounding box center [931, 424] width 1235 height 34
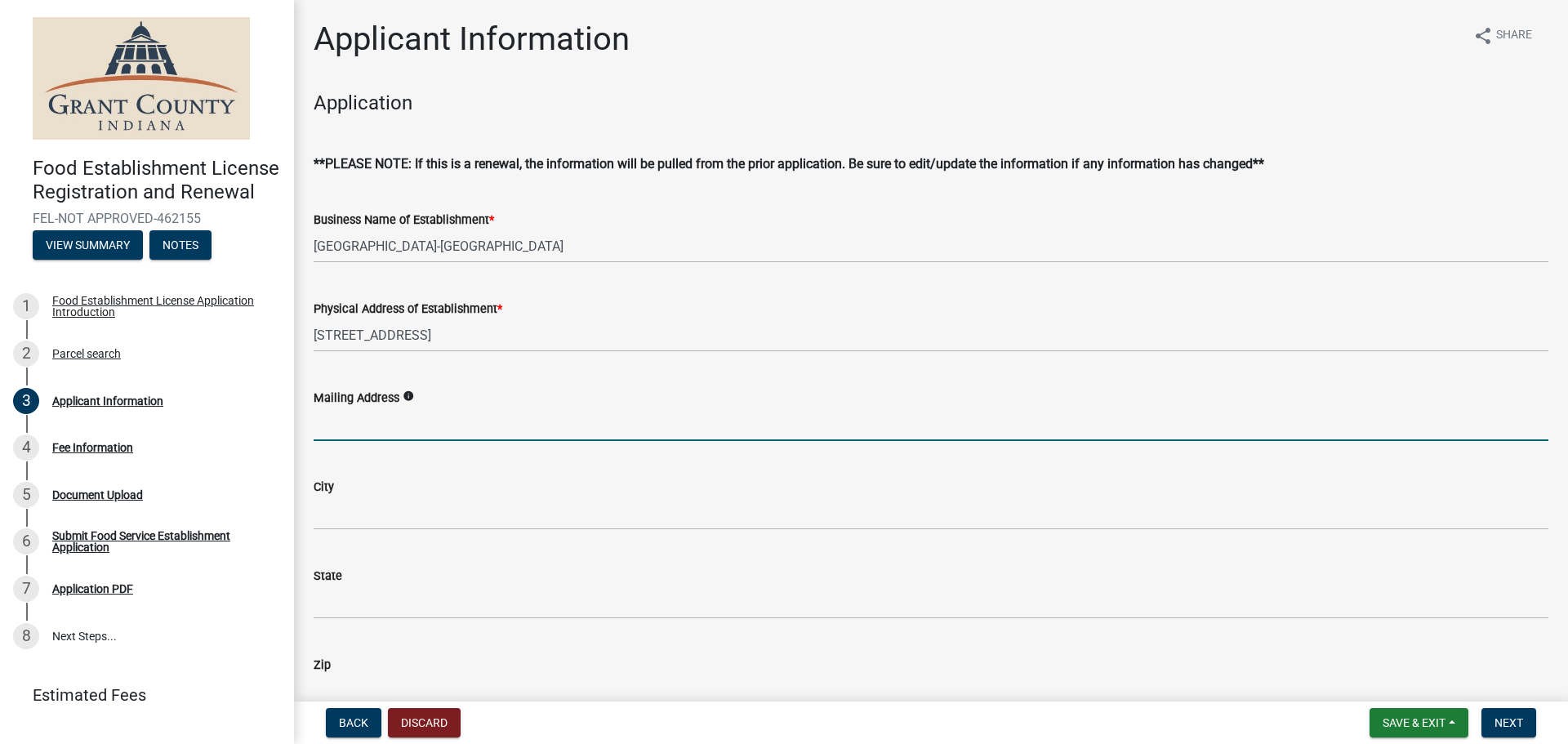
type input "[STREET_ADDRESS]"
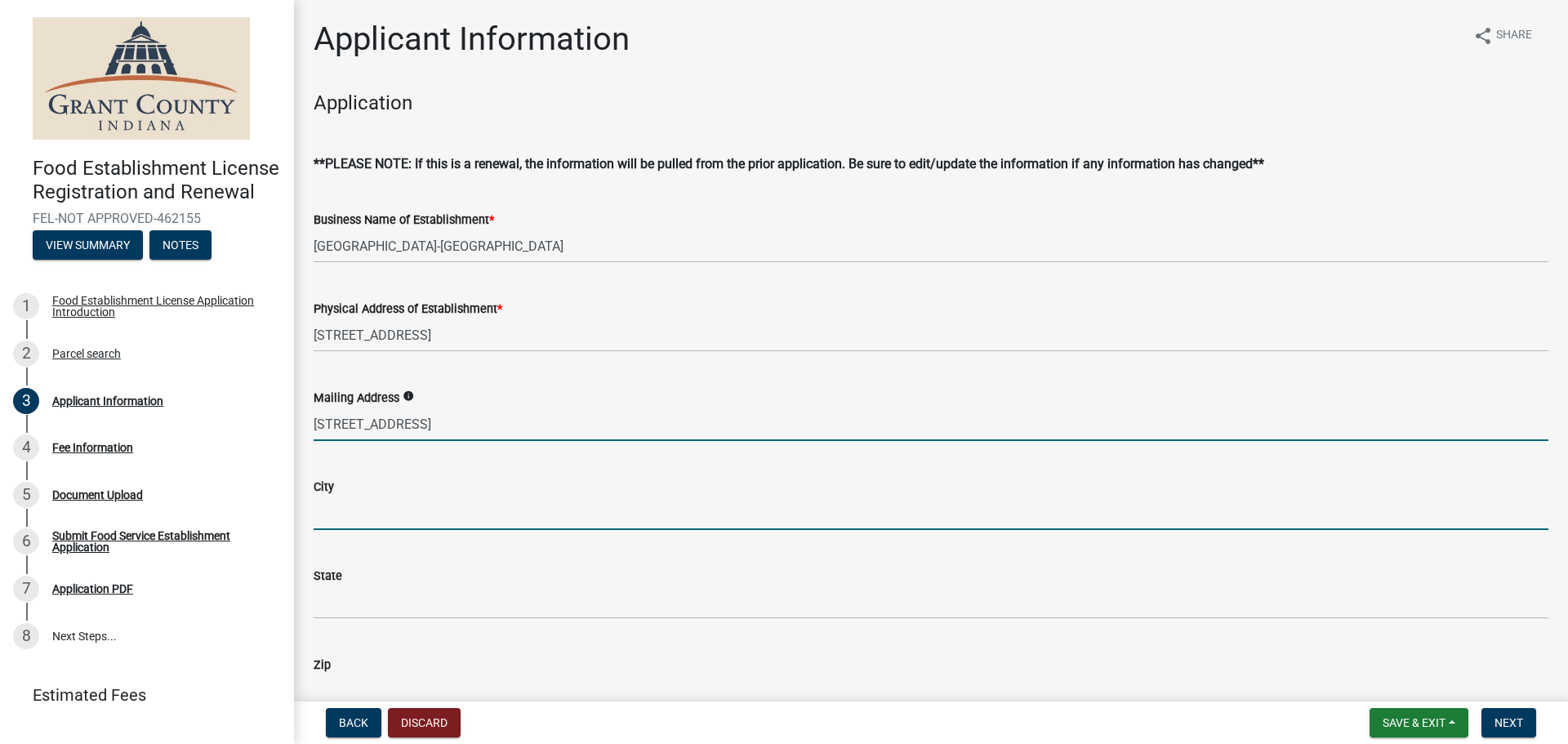
click at [442, 512] on input "City" at bounding box center [931, 513] width 1235 height 34
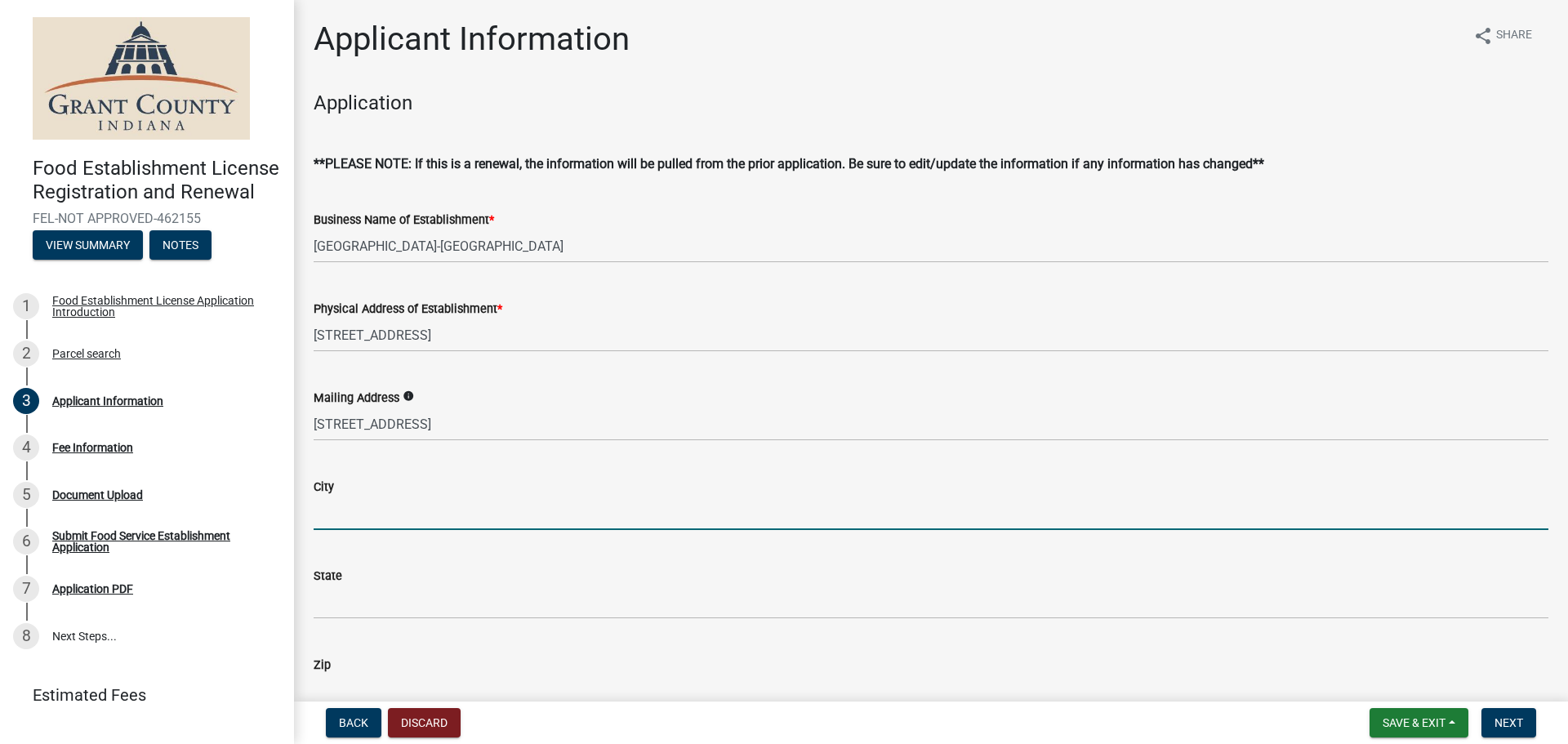
type input "[PERSON_NAME]"
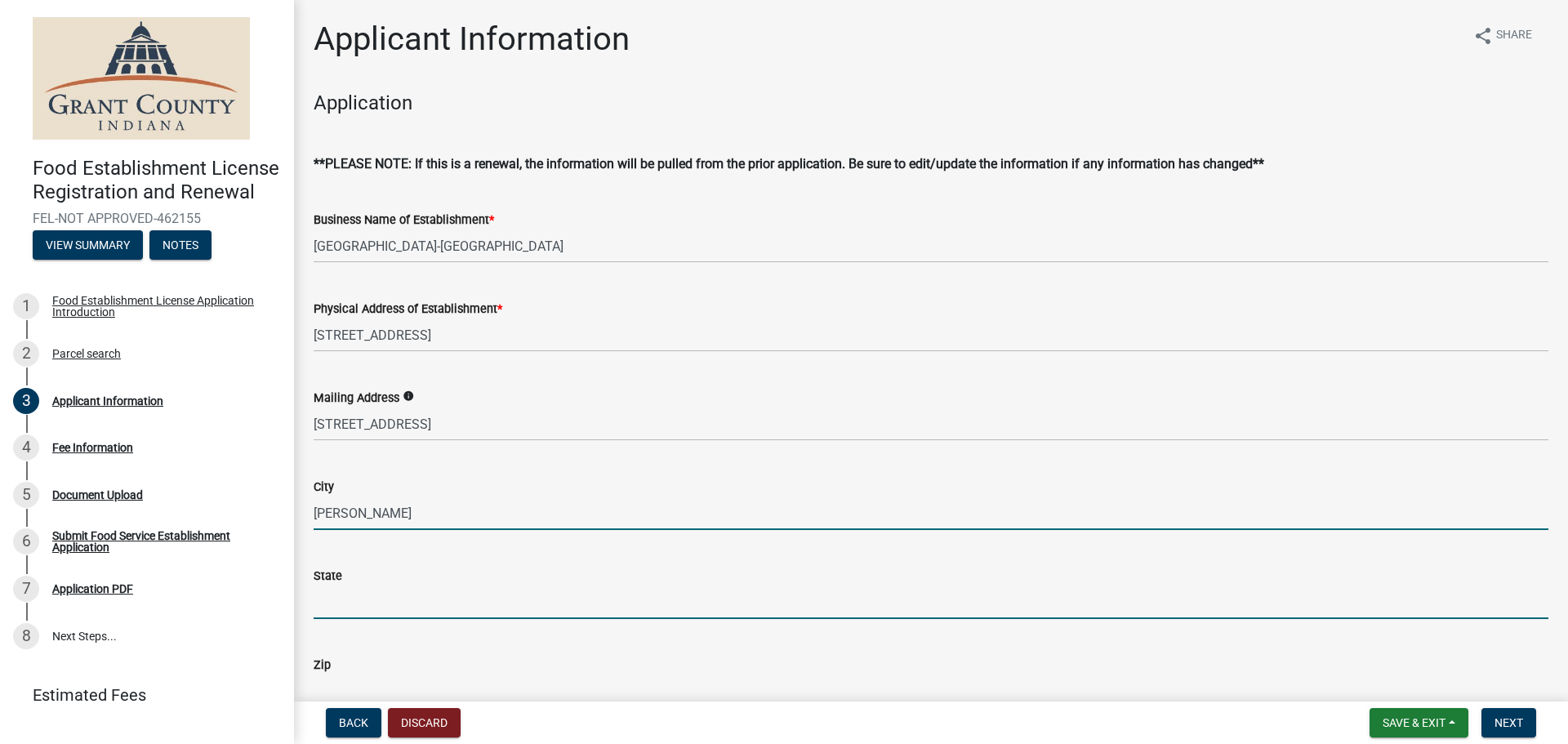
drag, startPoint x: 396, startPoint y: 586, endPoint x: 396, endPoint y: 603, distance: 17.0
click at [396, 586] on input "State" at bounding box center [931, 602] width 1235 height 34
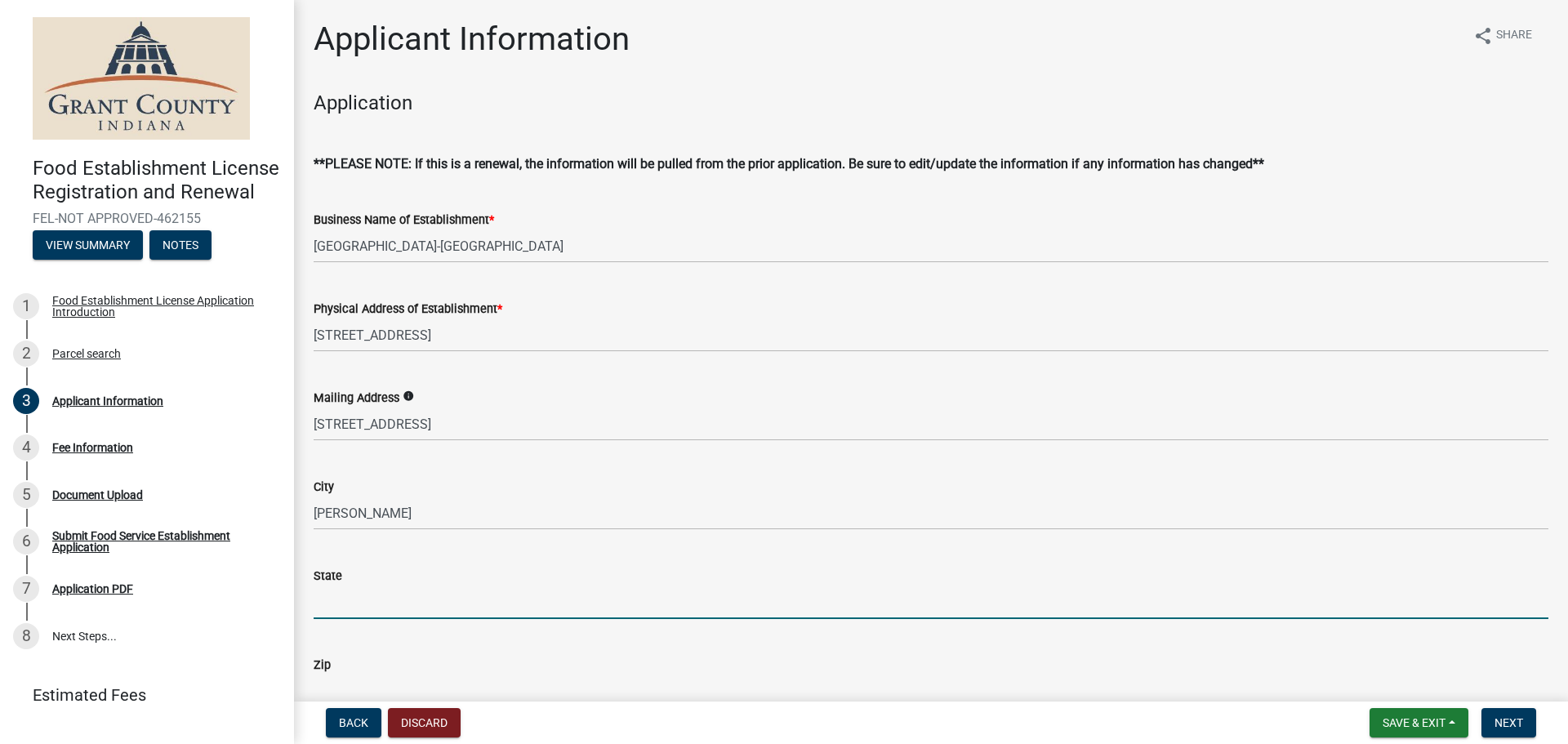
type input "OH"
drag, startPoint x: 392, startPoint y: 693, endPoint x: 400, endPoint y: 687, distance: 10.0
click at [392, 693] on input "Zip" at bounding box center [931, 691] width 1235 height 34
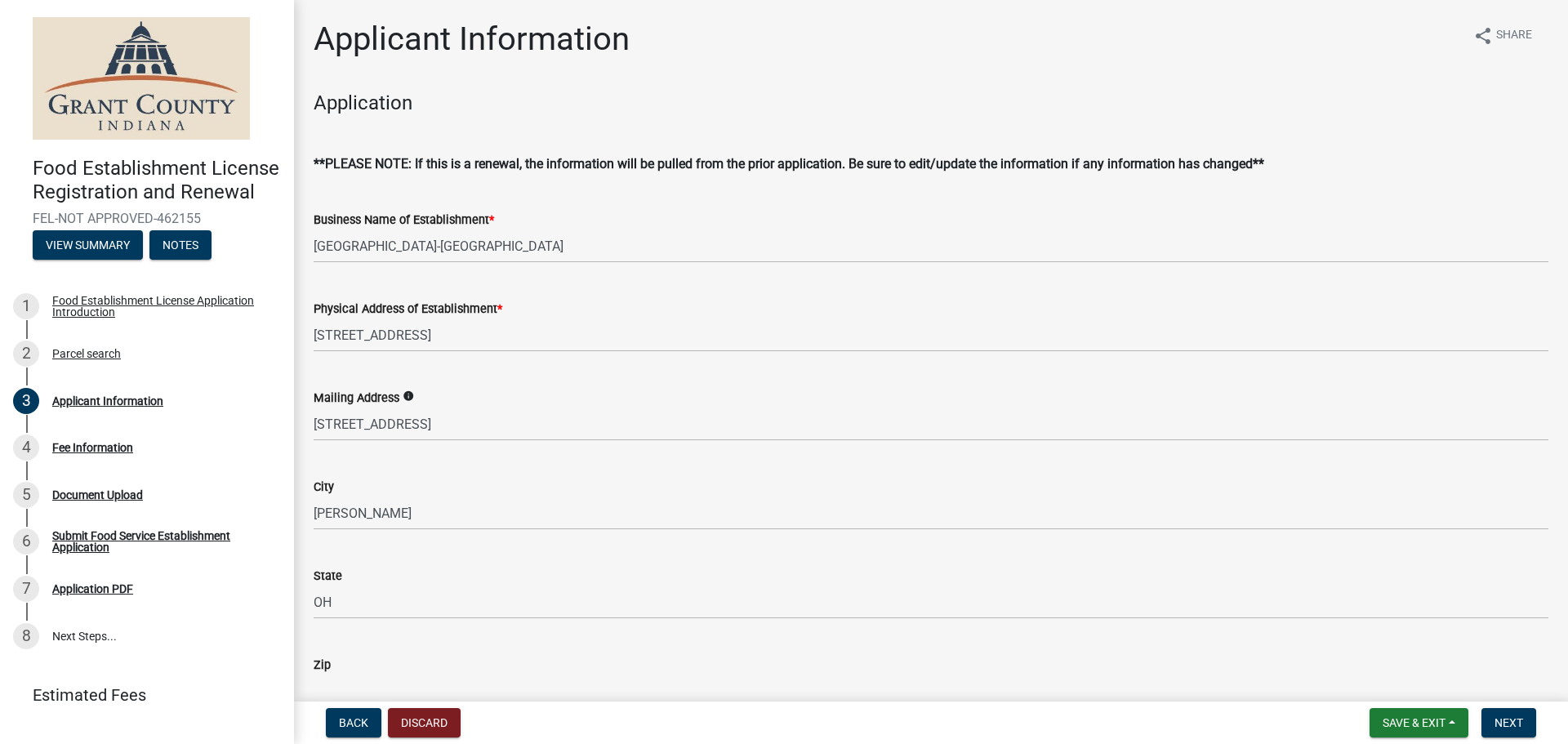
type input "44483"
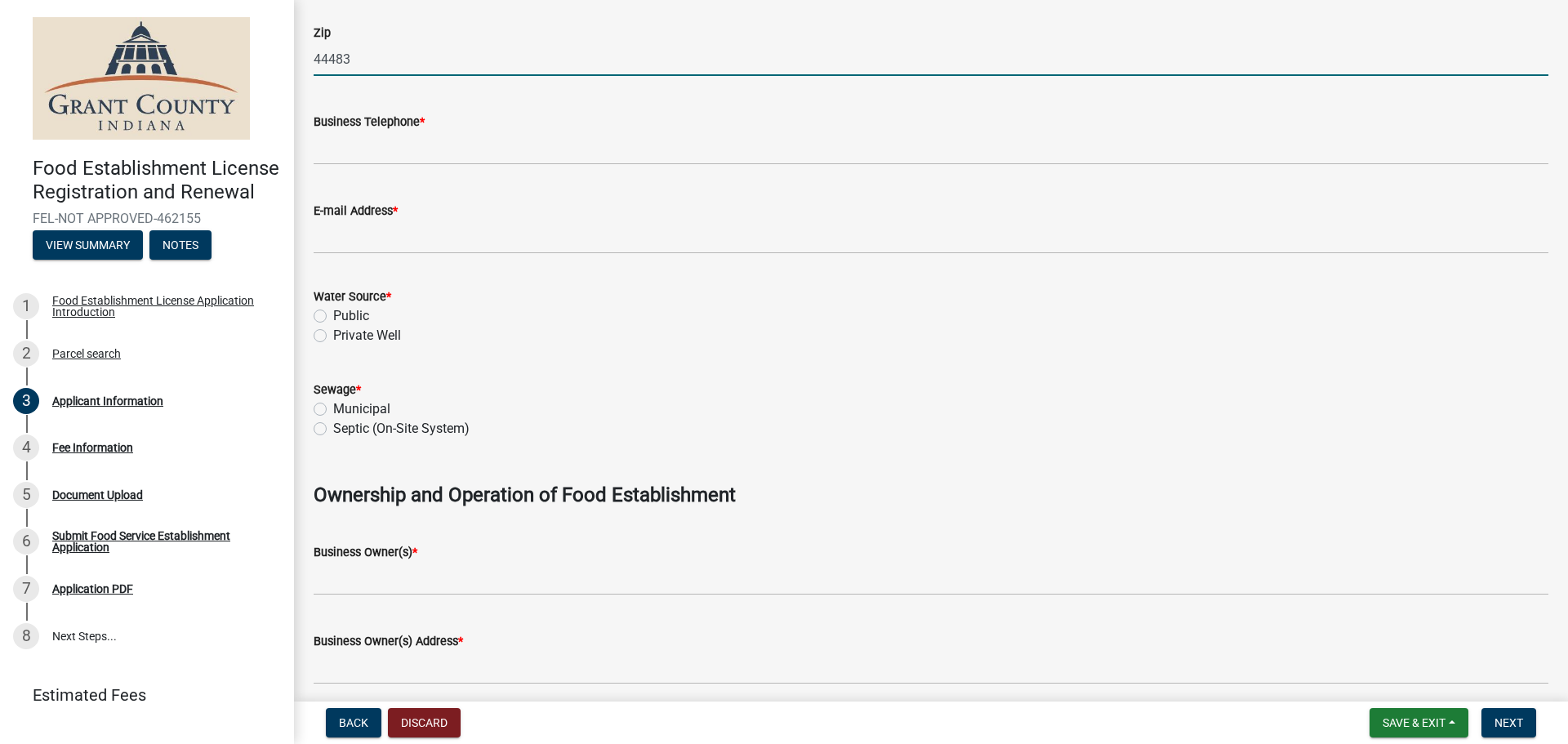
scroll to position [653, 0]
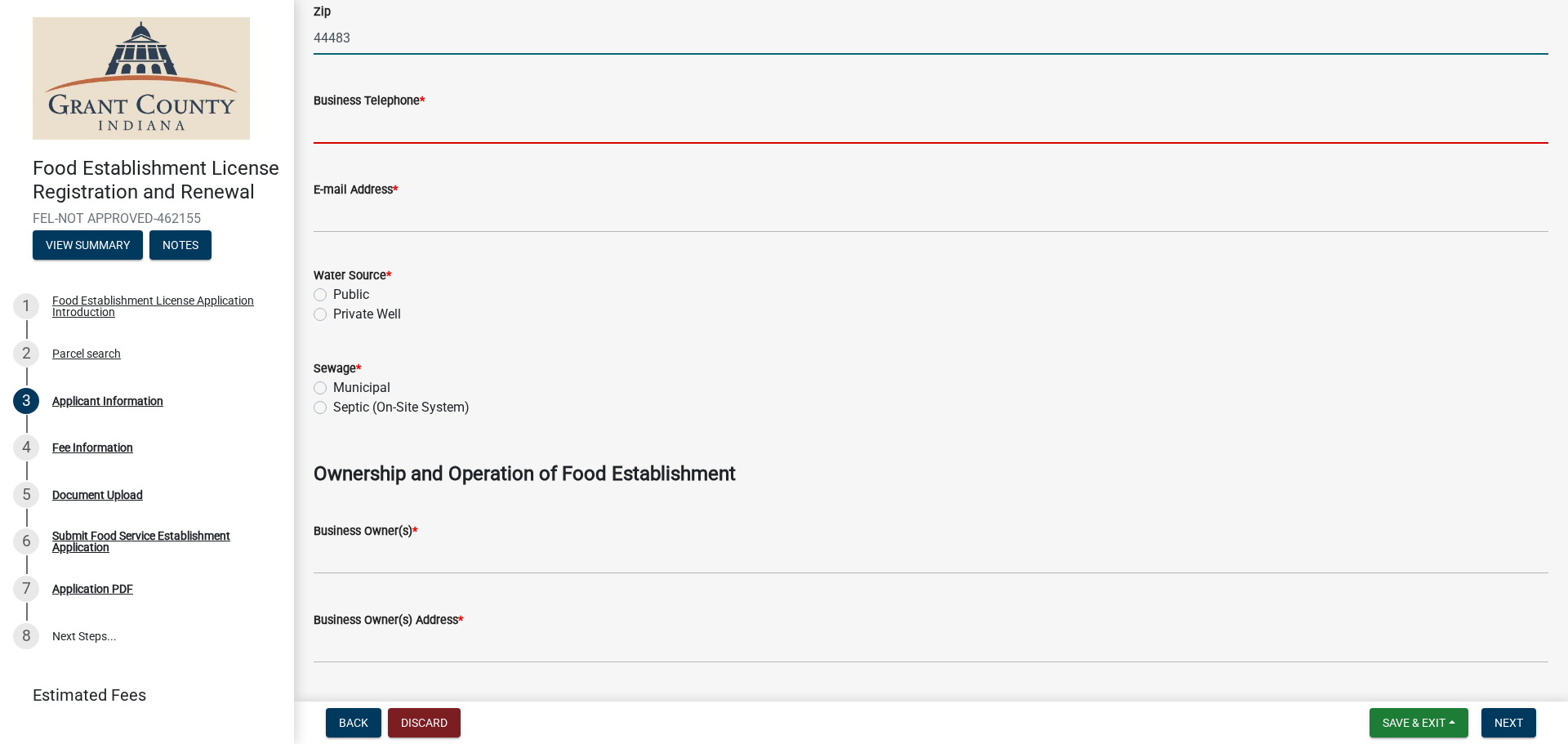
drag, startPoint x: 421, startPoint y: 129, endPoint x: 452, endPoint y: 141, distance: 33.2
click at [421, 129] on input "Business Telephone *" at bounding box center [931, 127] width 1235 height 34
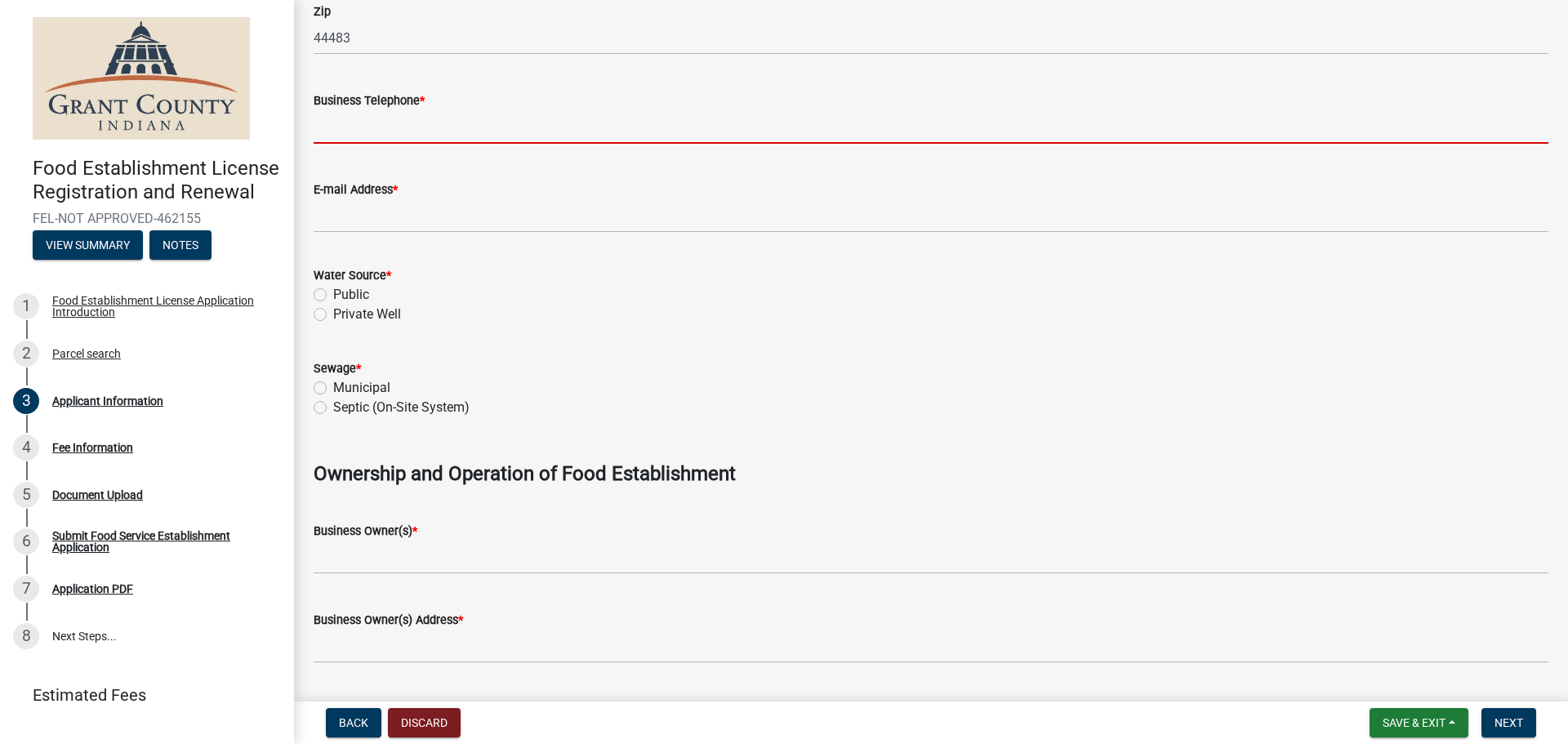
type input "[PHONE_NUMBER]"
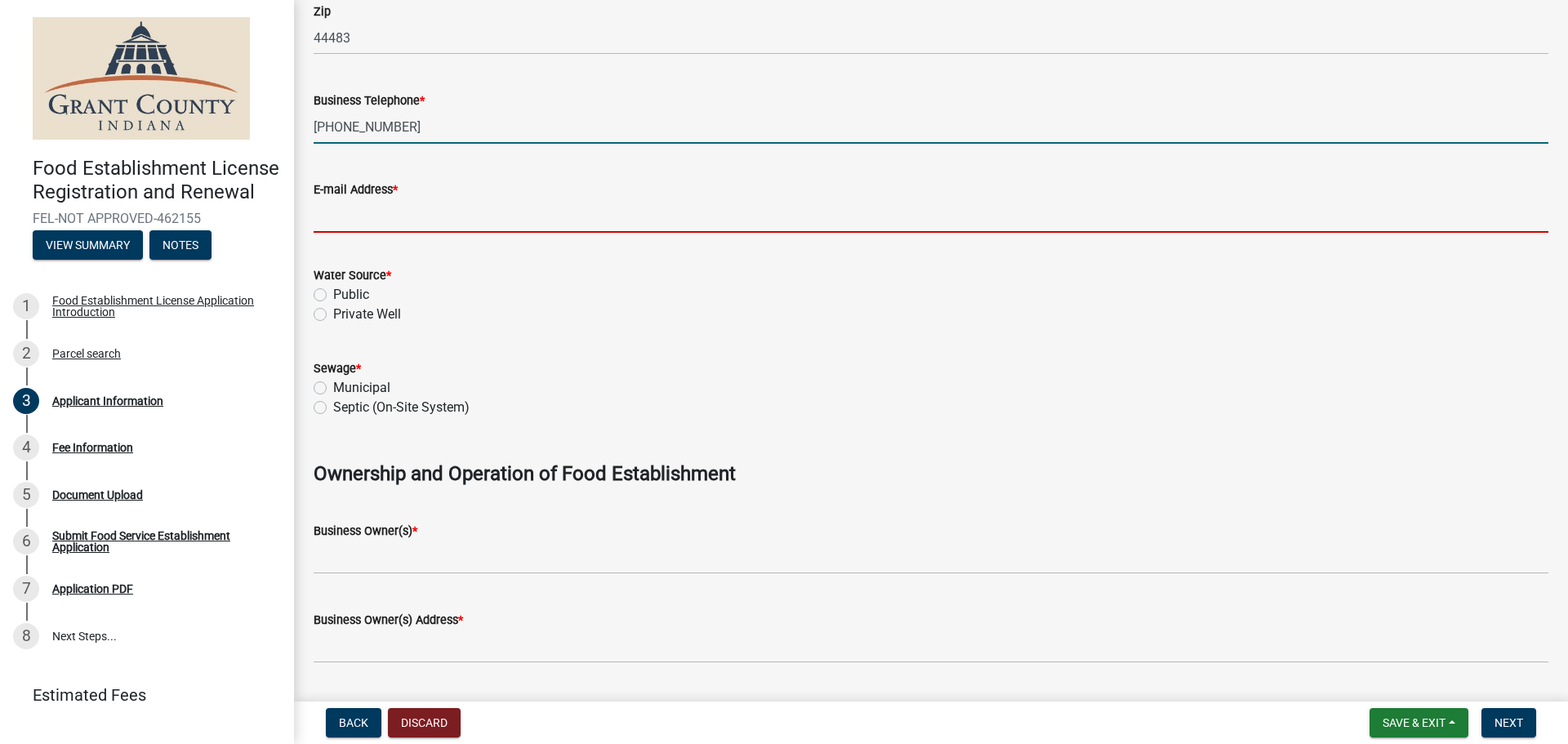
click at [385, 213] on input "E-mail Address *" at bounding box center [931, 216] width 1235 height 34
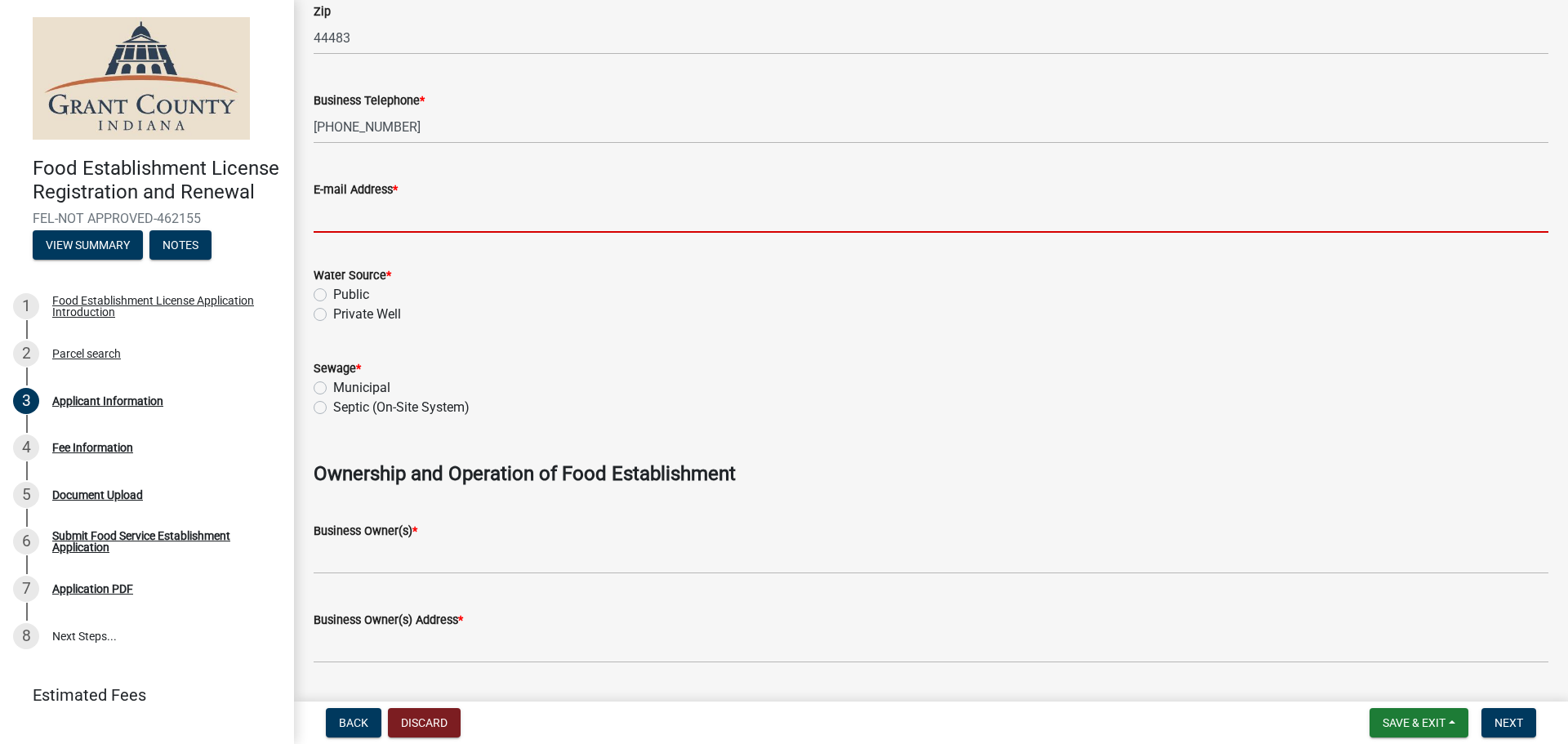
type input "[EMAIL_ADDRESS][DOMAIN_NAME]"
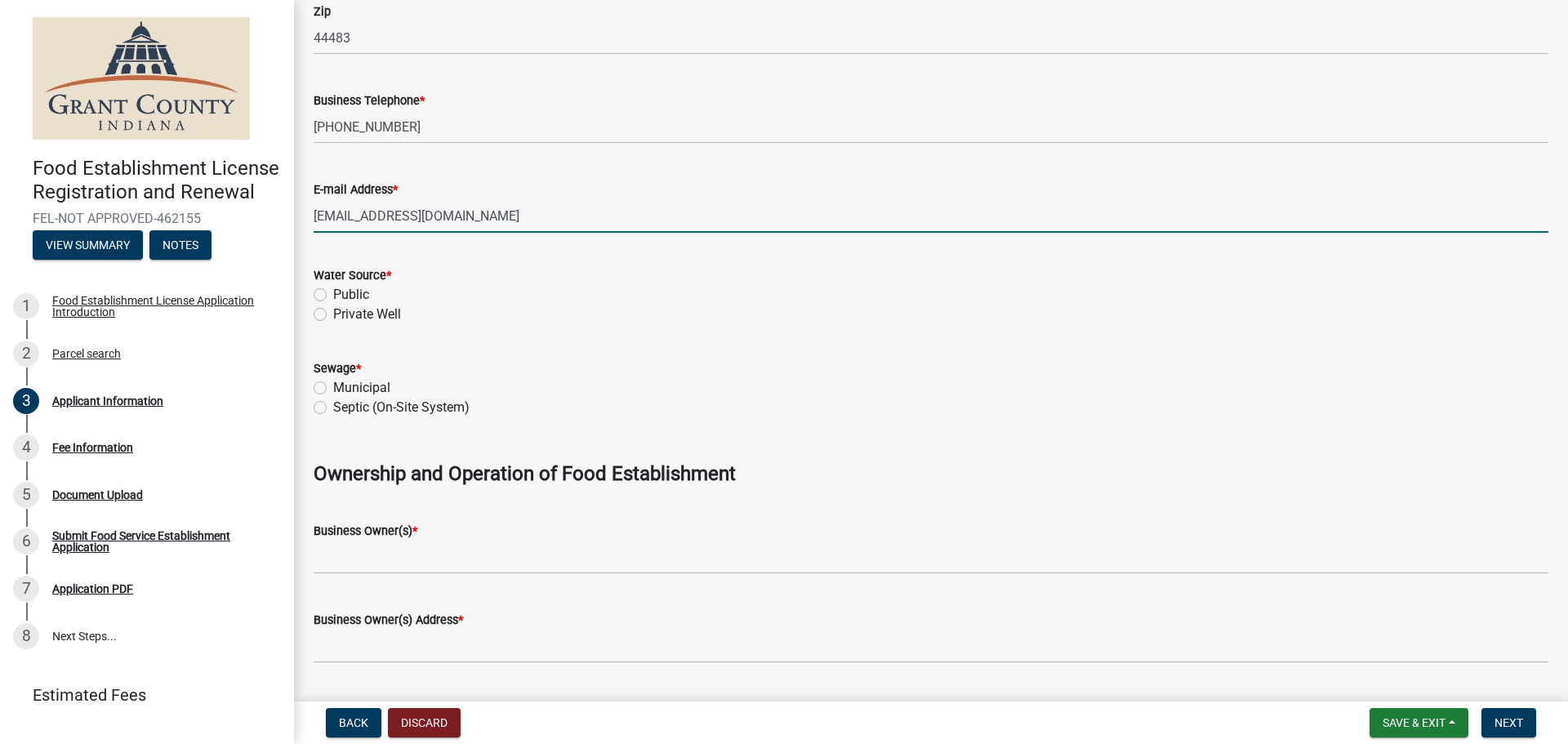
click at [333, 290] on label "Public" at bounding box center [351, 295] width 36 height 20
click at [333, 290] on input "Public" at bounding box center [338, 290] width 11 height 11
radio input "true"
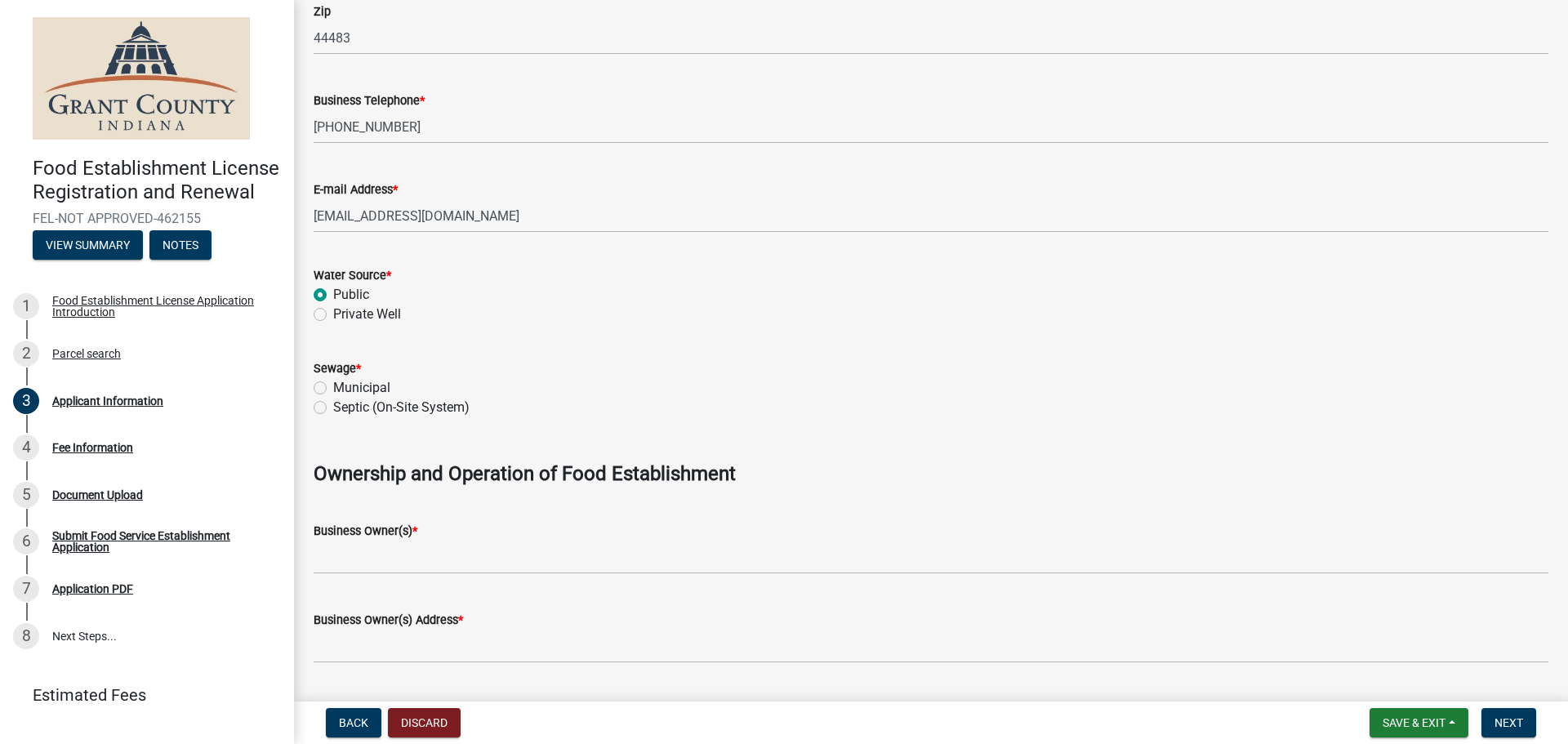
click at [333, 388] on label "Municipal" at bounding box center [361, 388] width 57 height 20
click at [333, 388] on input "Municipal" at bounding box center [338, 383] width 11 height 11
radio input "true"
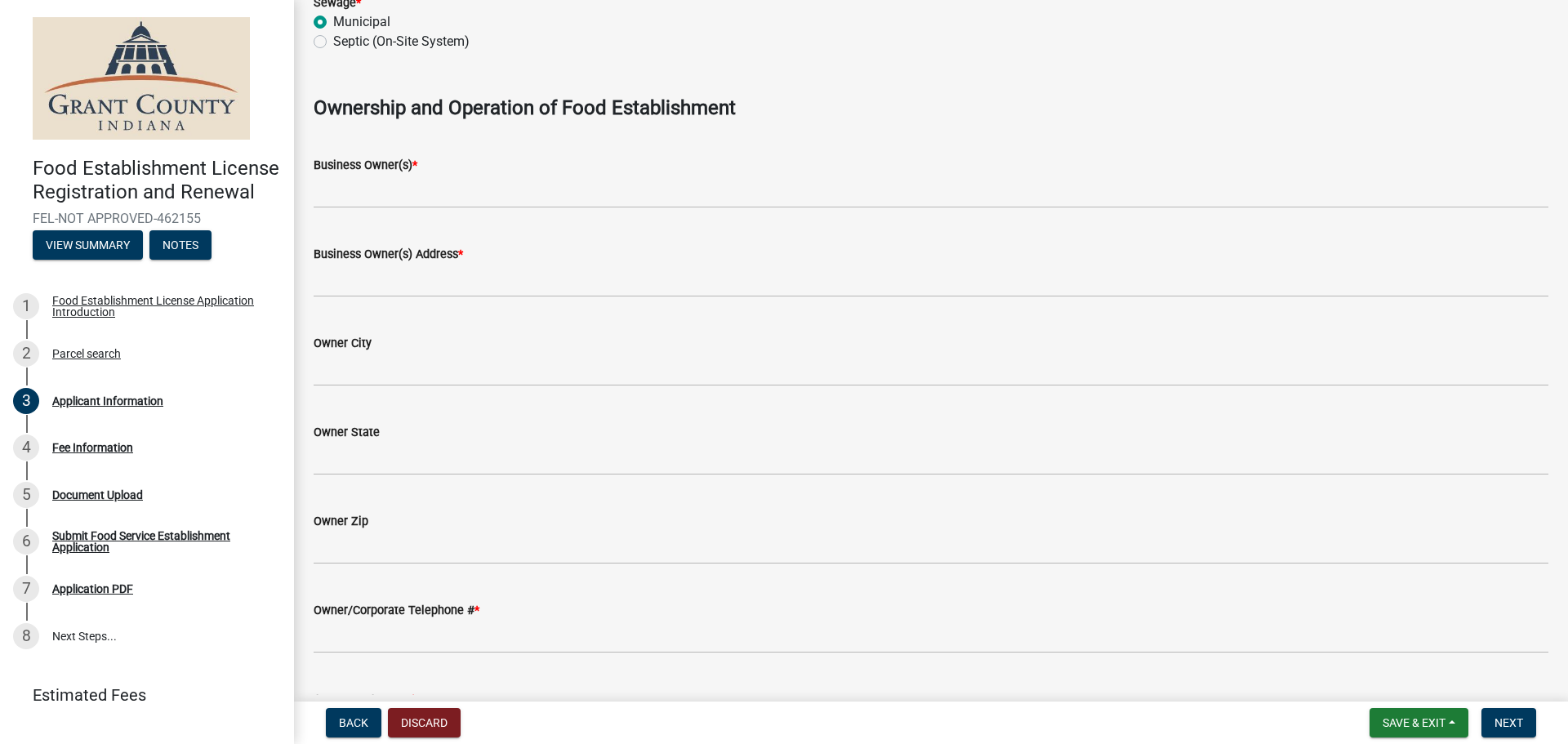
scroll to position [1144, 0]
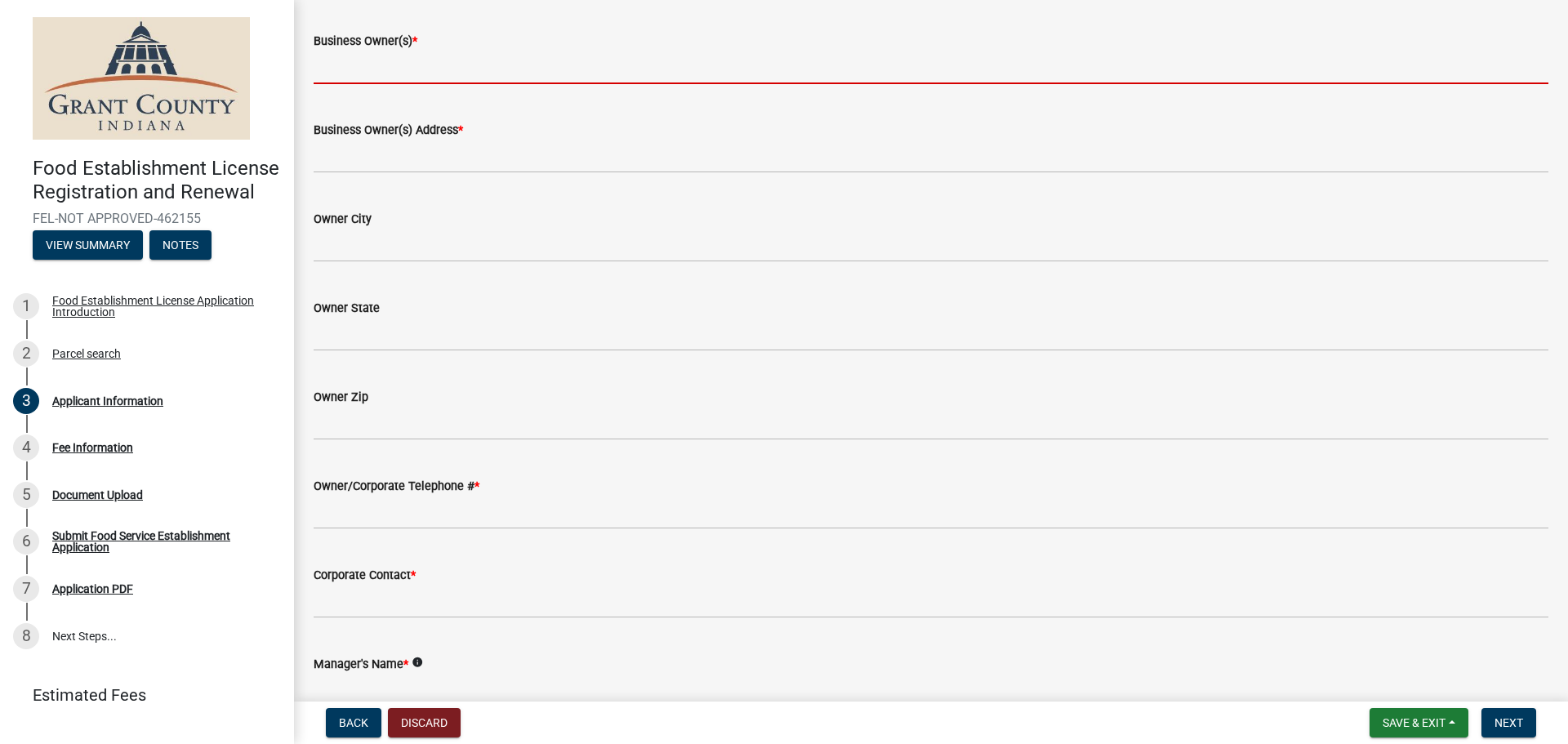
drag, startPoint x: 438, startPoint y: 65, endPoint x: 447, endPoint y: 72, distance: 11.4
click at [438, 66] on input "Business Owner(s) *" at bounding box center [931, 67] width 1235 height 34
type input "AVI FOODSYSTEMS"
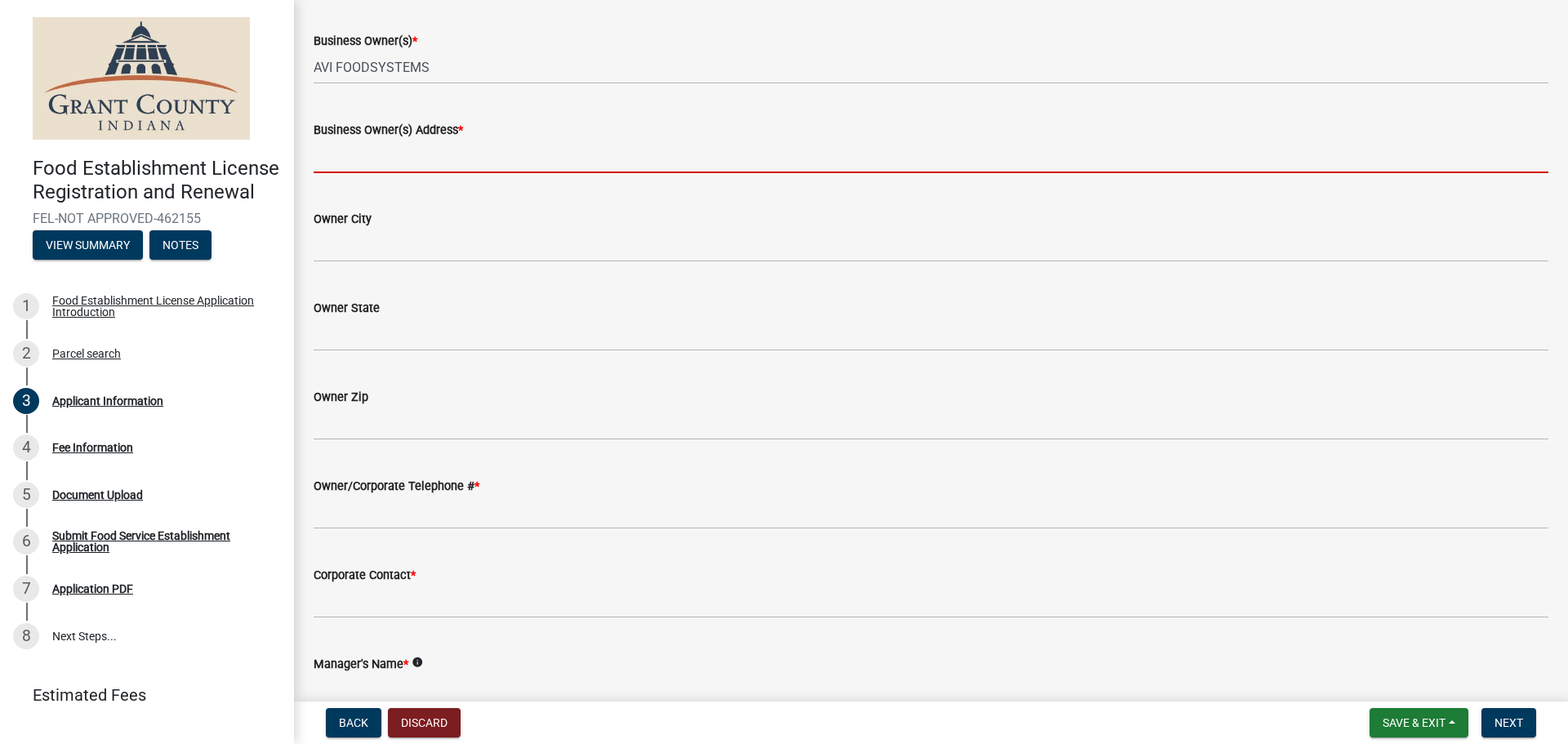
click at [458, 152] on input "Business Owner(s) Address *" at bounding box center [931, 157] width 1235 height 34
type input "[STREET_ADDRESS]"
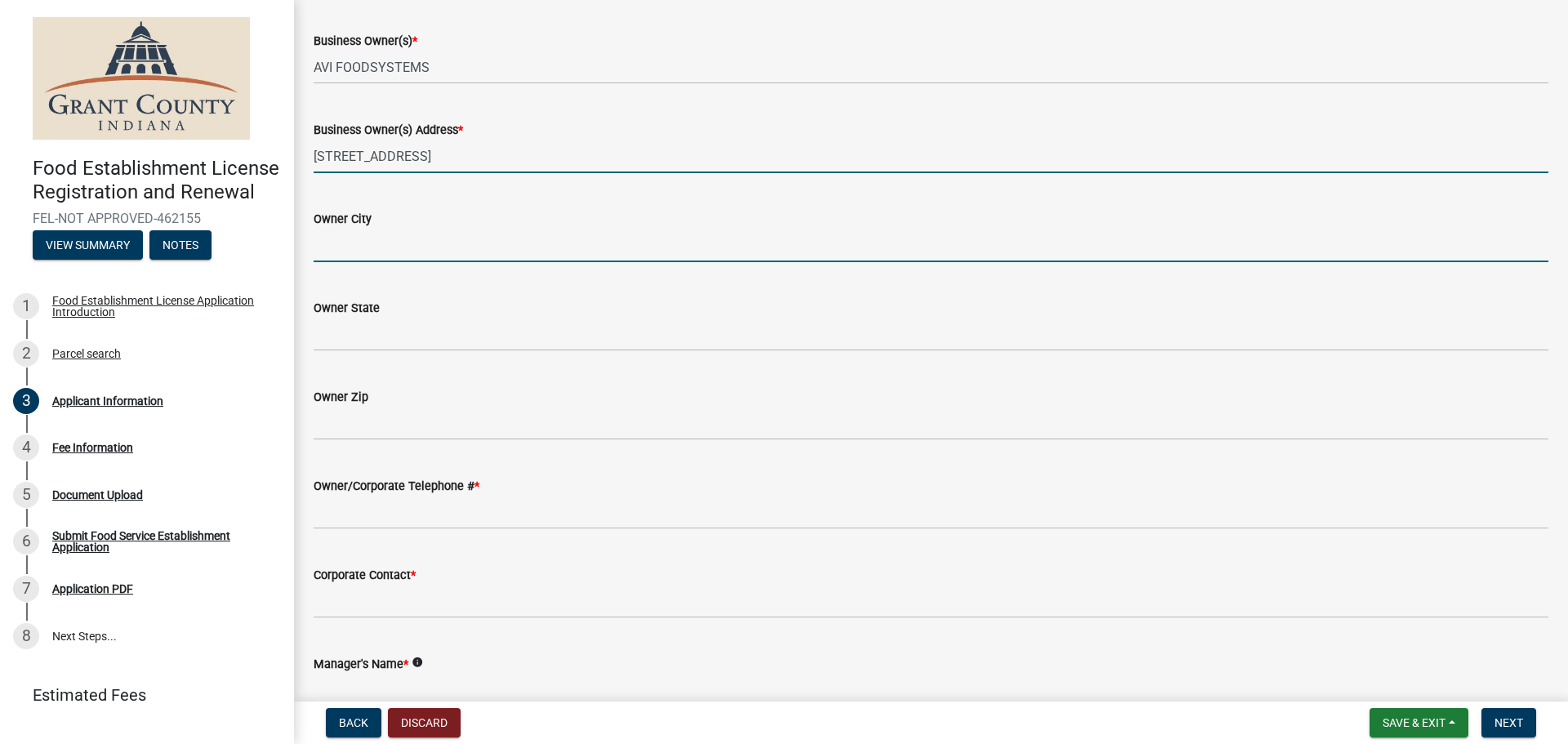
click at [420, 254] on input "Owner City" at bounding box center [931, 246] width 1235 height 34
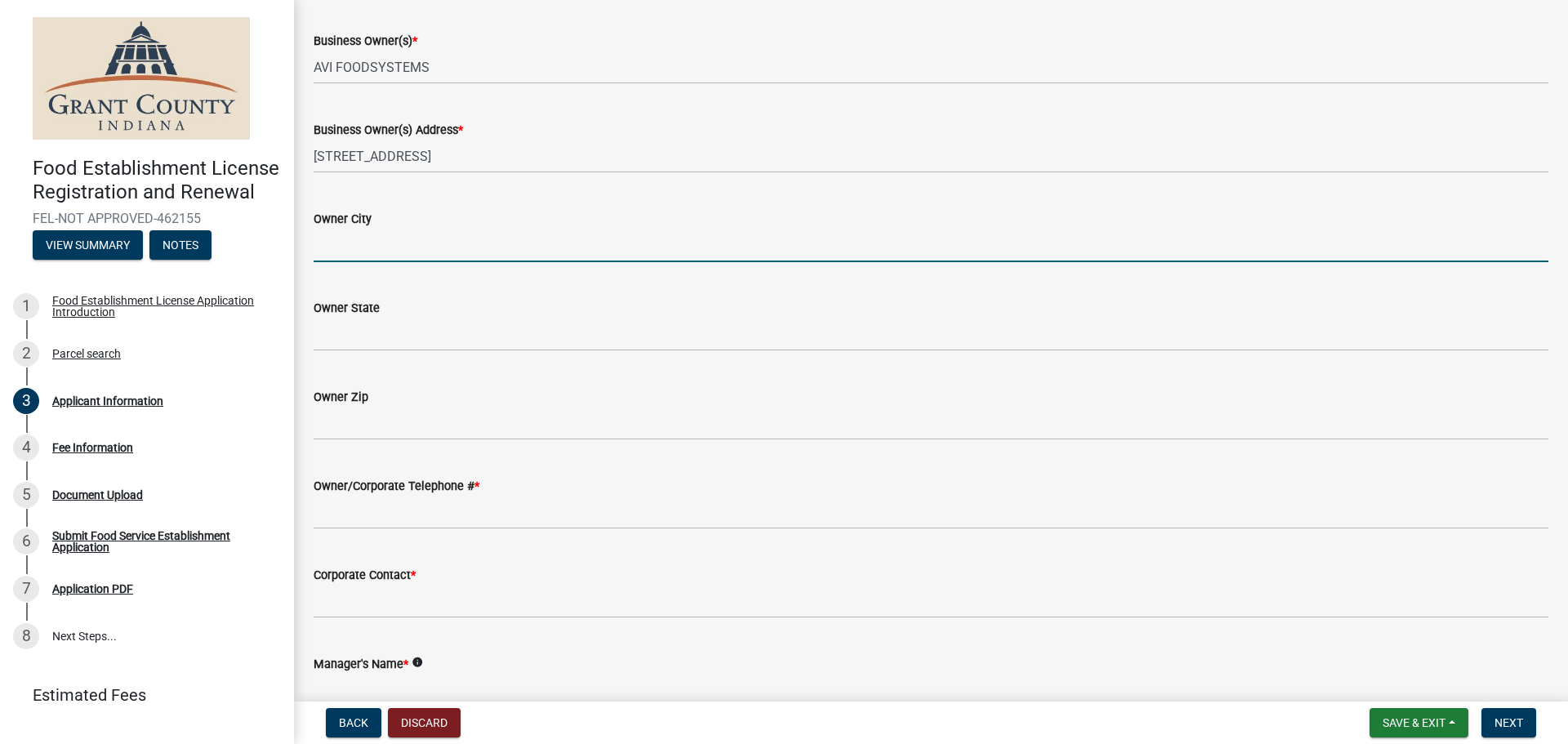
type input "[PERSON_NAME]"
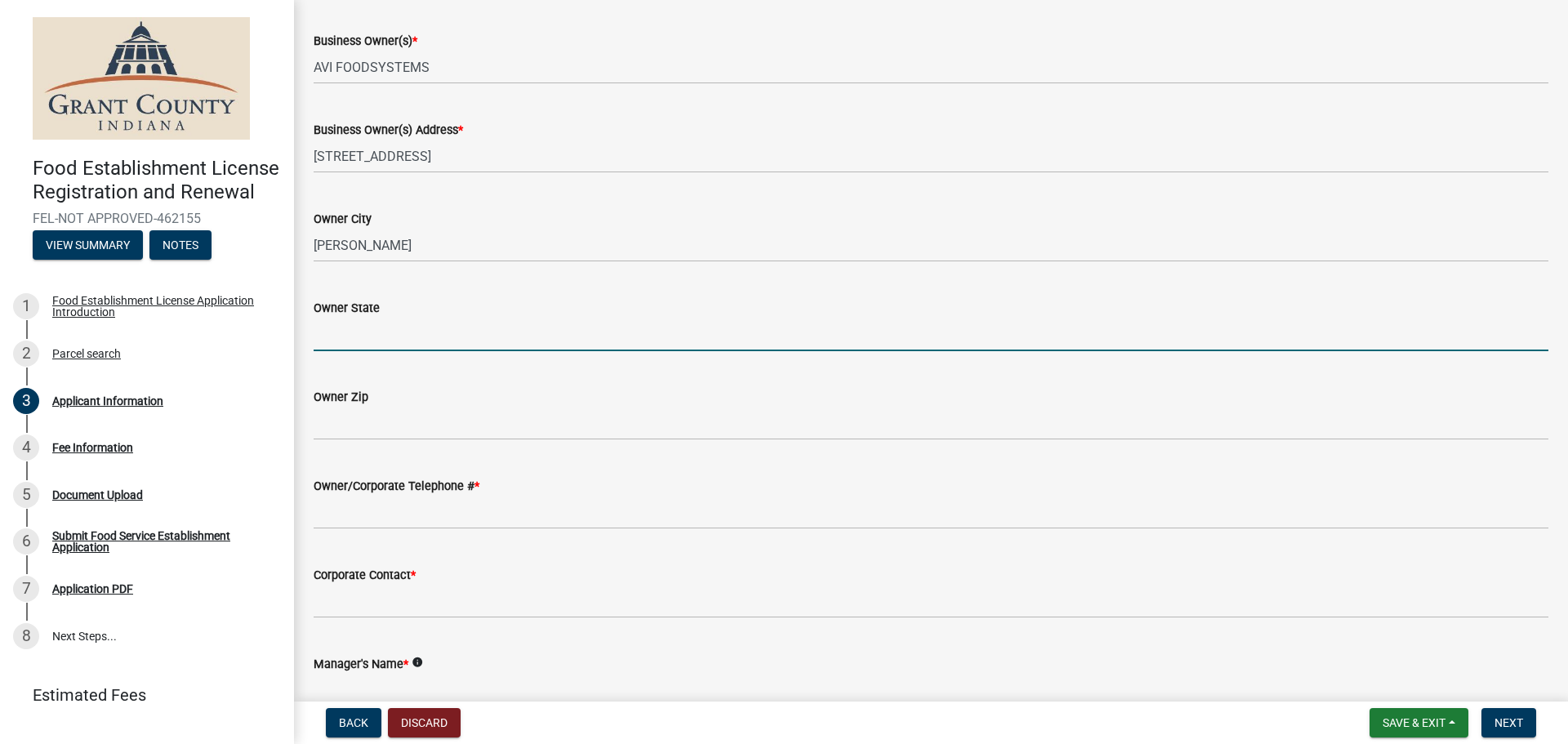
click at [411, 343] on input "Owner State" at bounding box center [931, 335] width 1235 height 34
type input "OH"
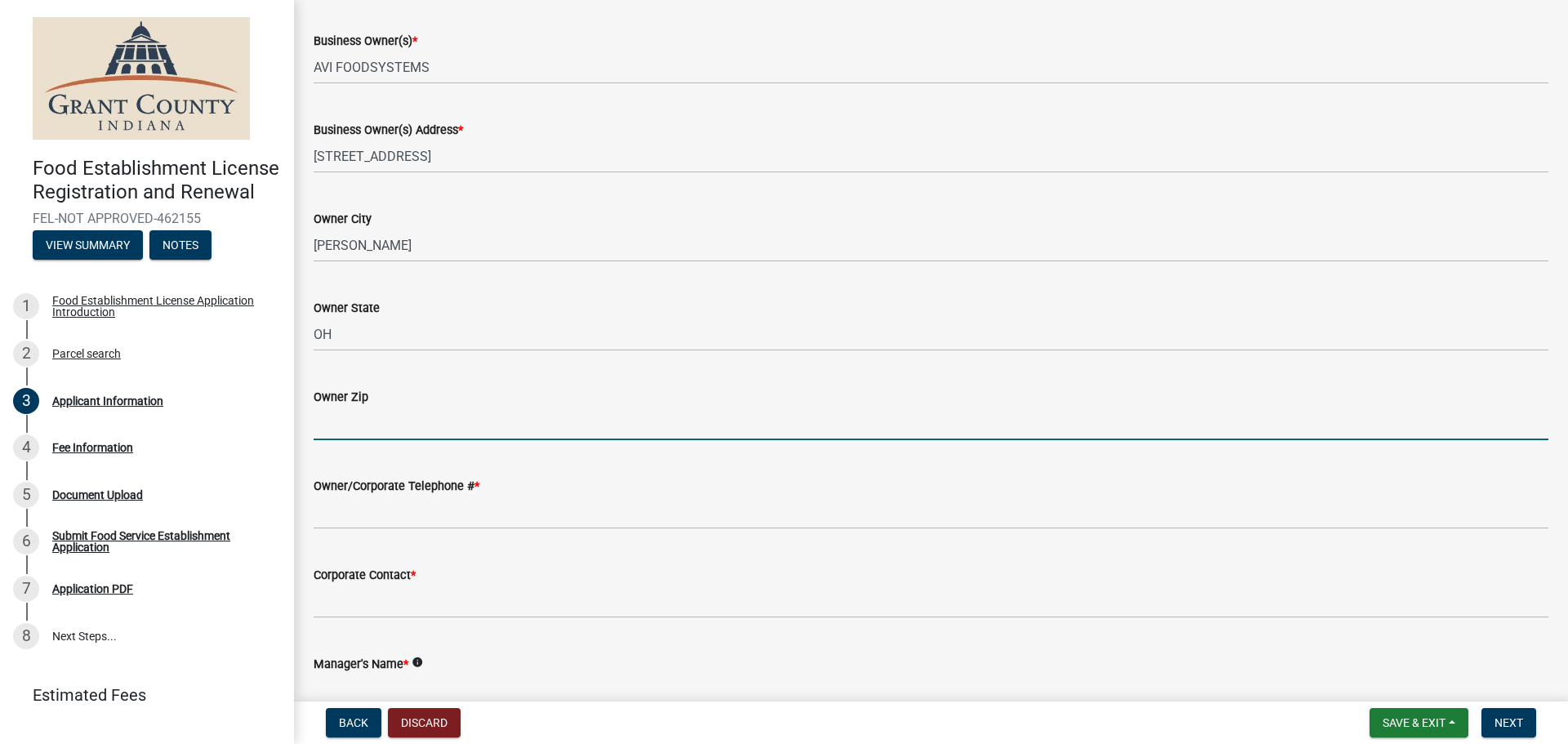
click at [406, 427] on input "Owner Zip" at bounding box center [931, 423] width 1235 height 34
type input "44483"
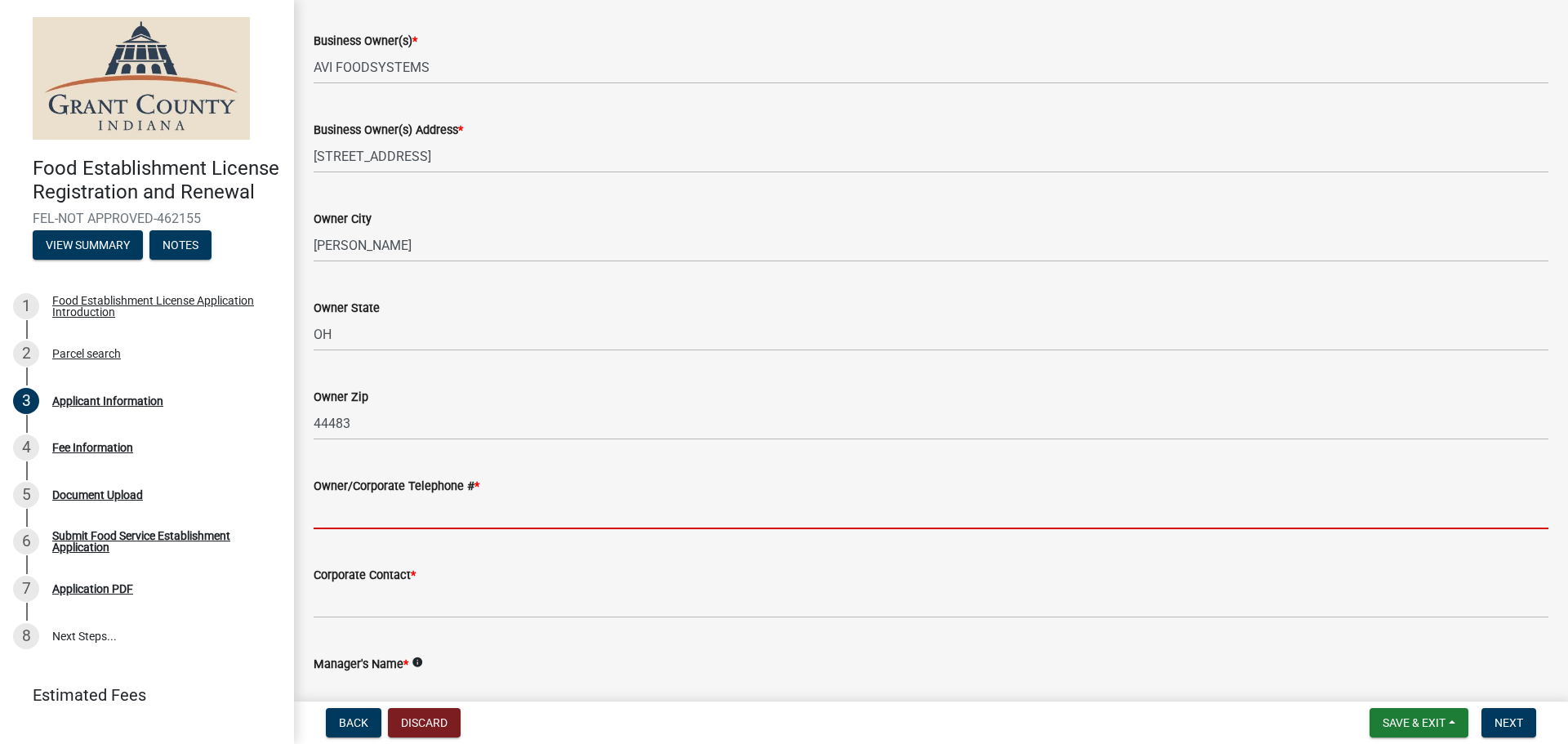
click at [416, 513] on input "Owner/Corporate Telephone # *" at bounding box center [931, 512] width 1235 height 34
type input "3303726000"
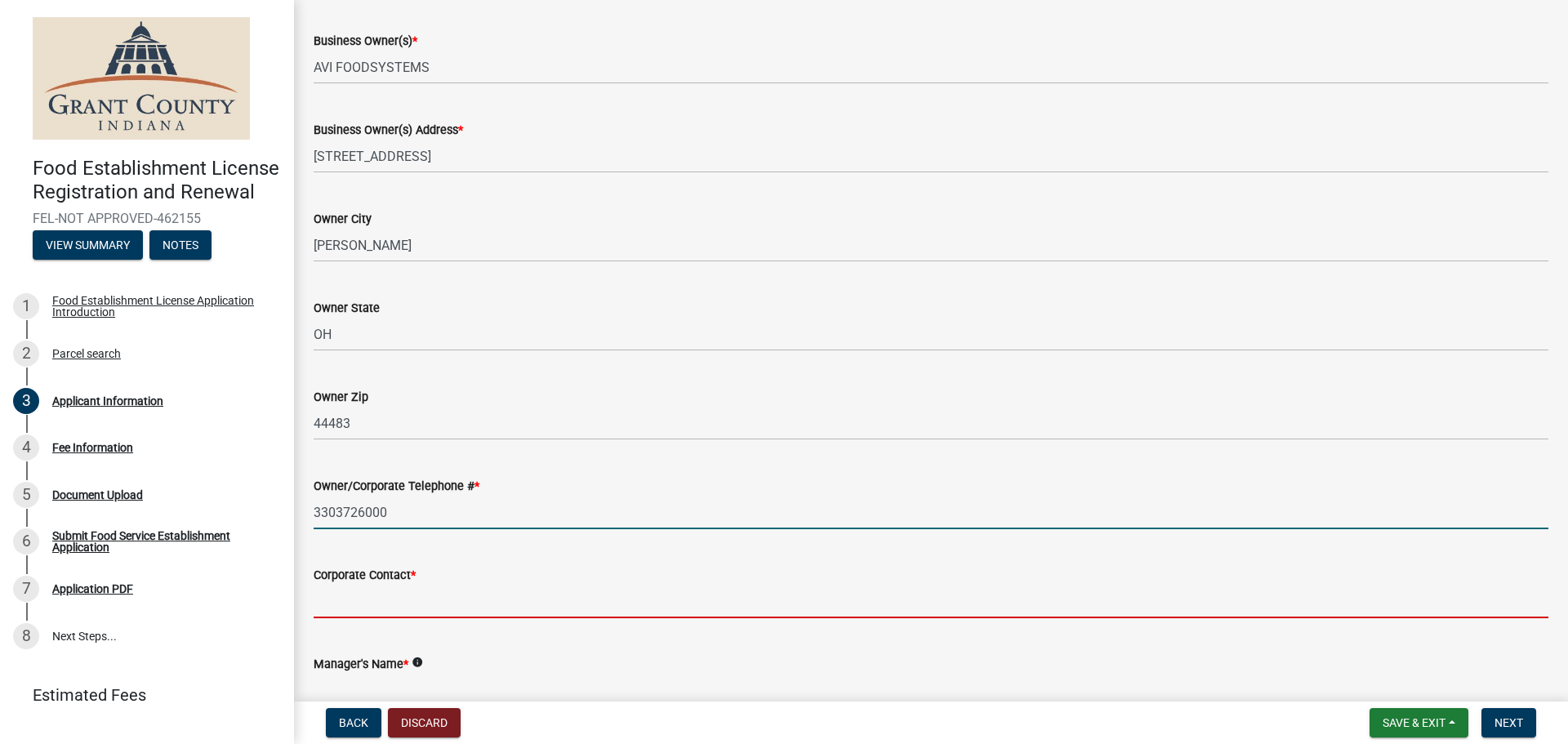
click at [419, 606] on input "Corporate Contact *" at bounding box center [931, 601] width 1235 height 34
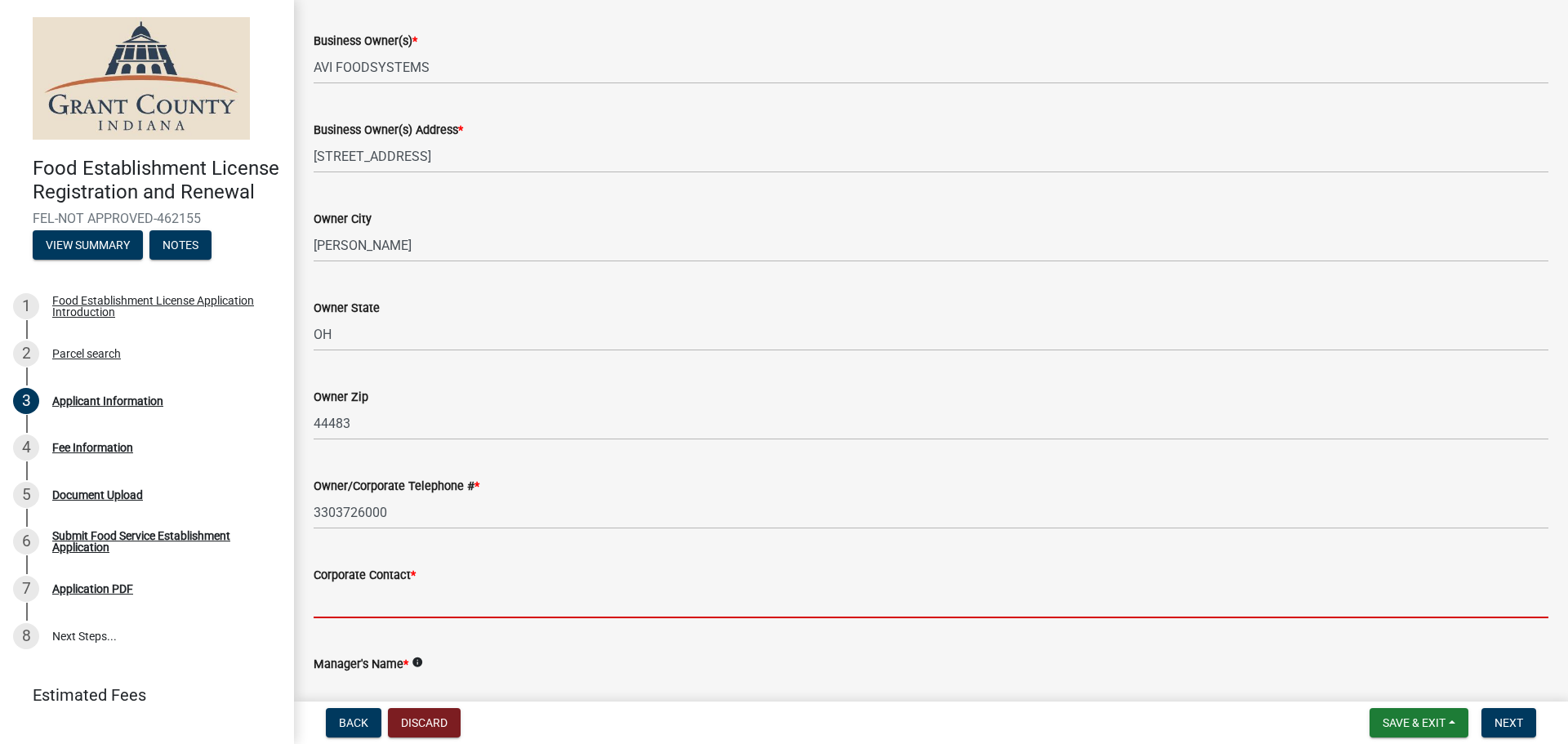
type input "[PERSON_NAME]"
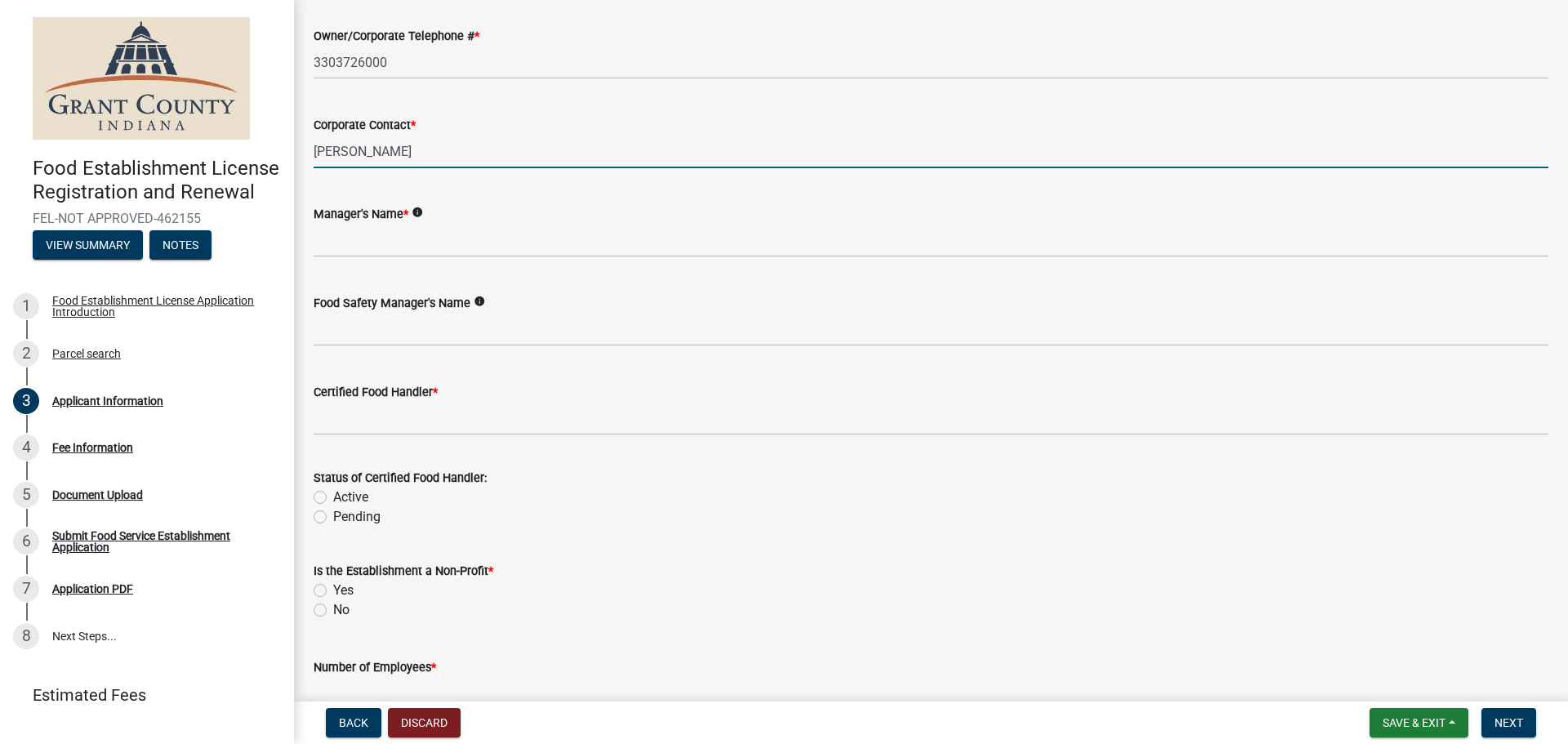
scroll to position [1634, 0]
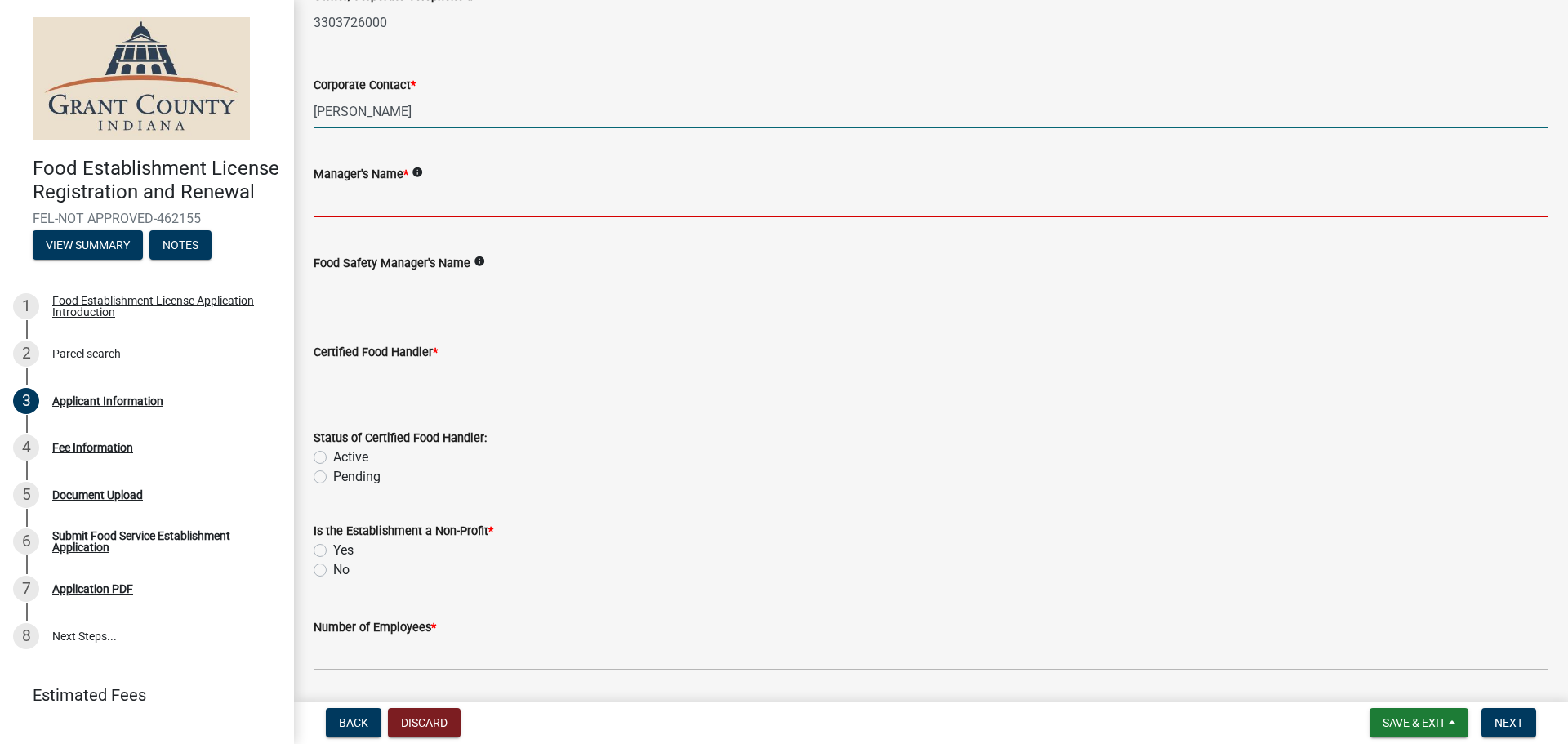
click at [427, 198] on input "Manager's Name *" at bounding box center [931, 200] width 1235 height 34
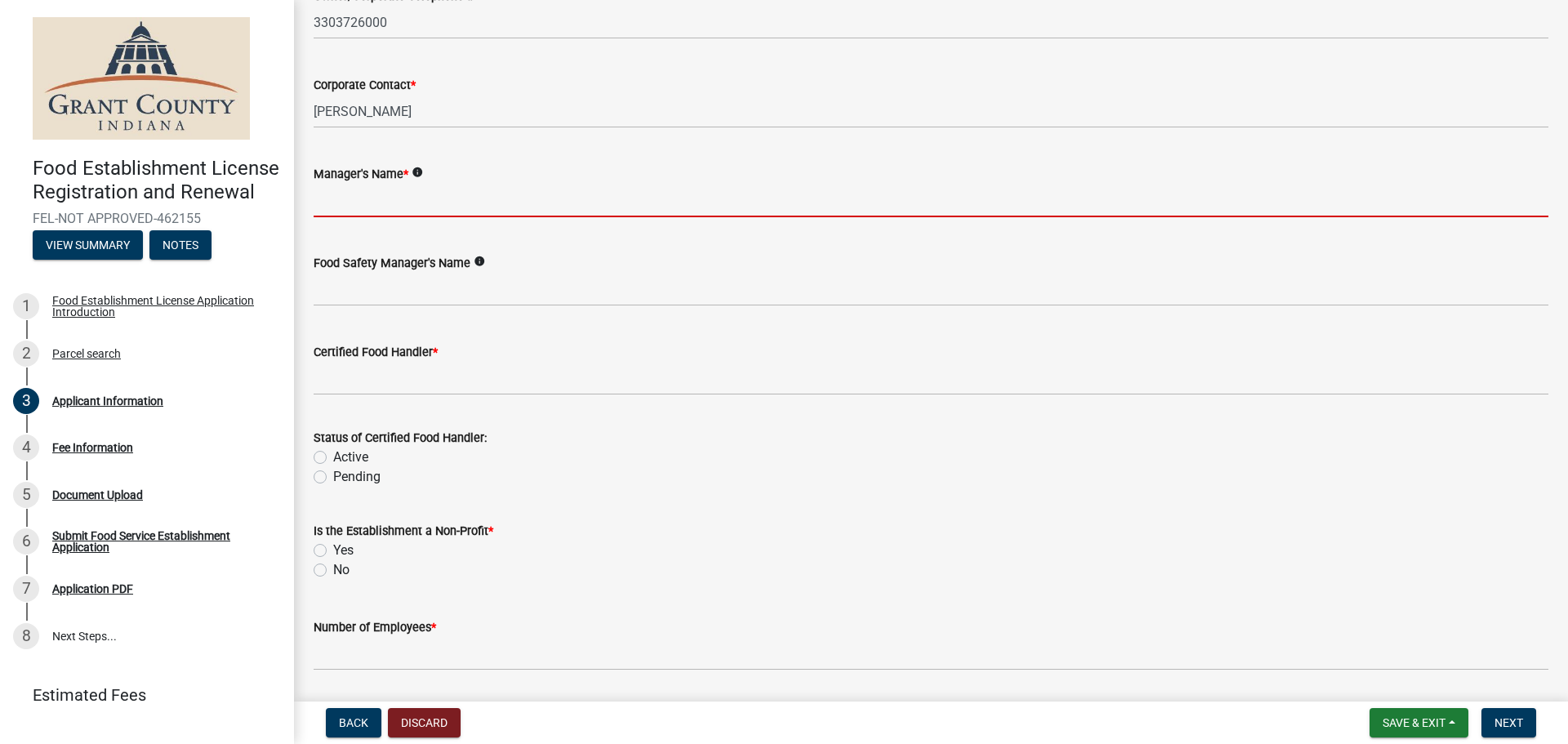
type input "[PERSON_NAME]"
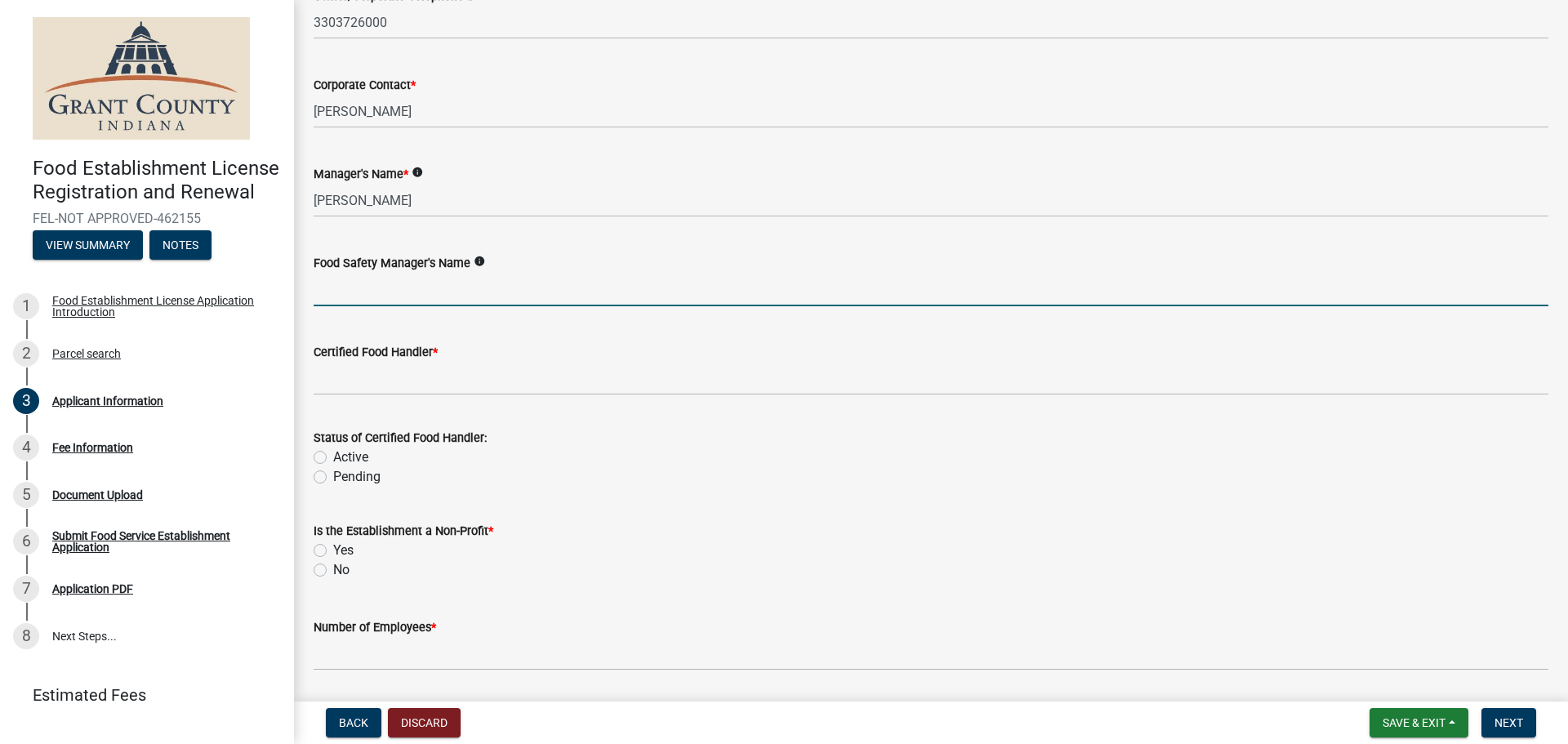
click at [438, 297] on input "Food Safety Manager's Name" at bounding box center [931, 289] width 1235 height 34
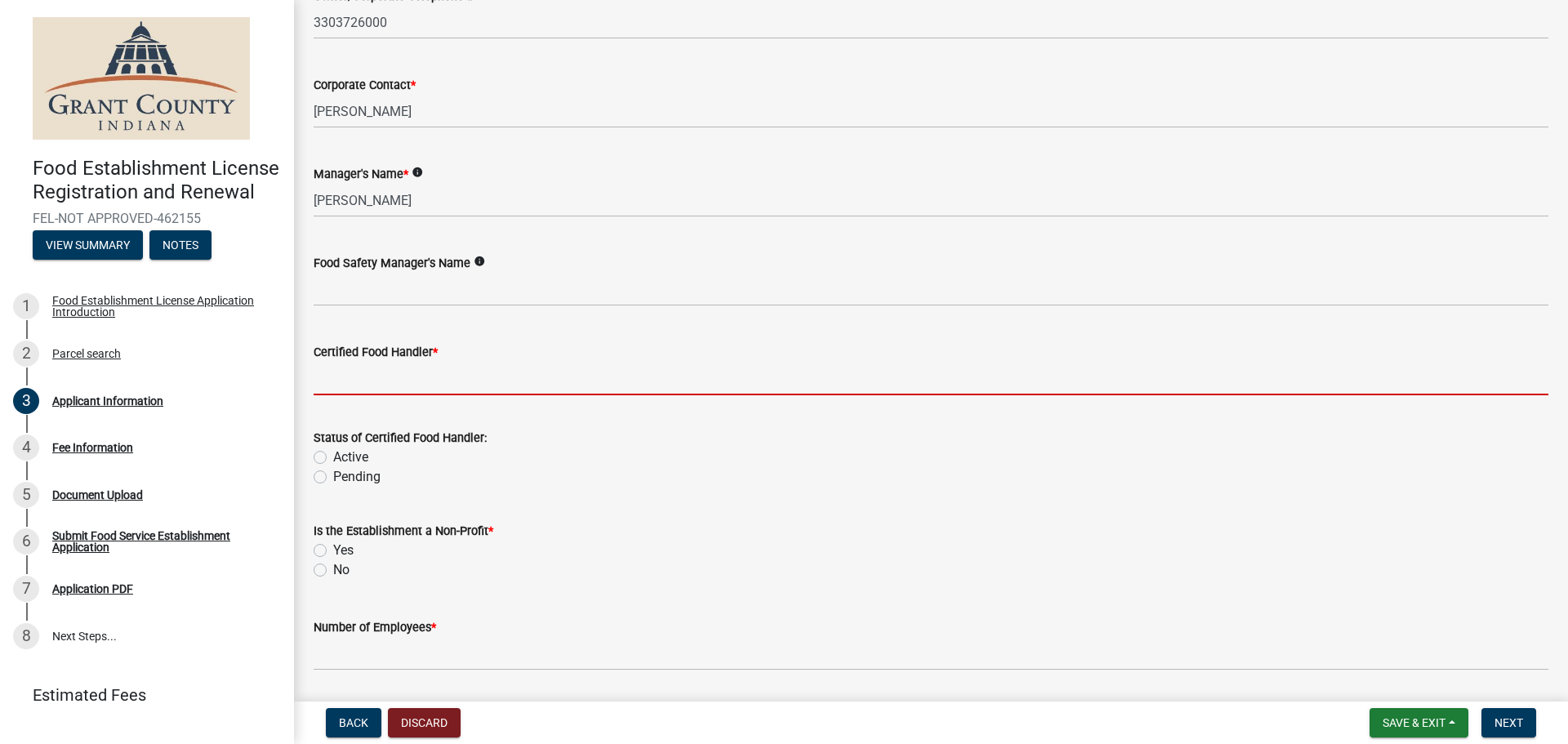
click at [428, 377] on input "Certified Food Handler *" at bounding box center [931, 378] width 1235 height 34
type input "N/A - VENDING"
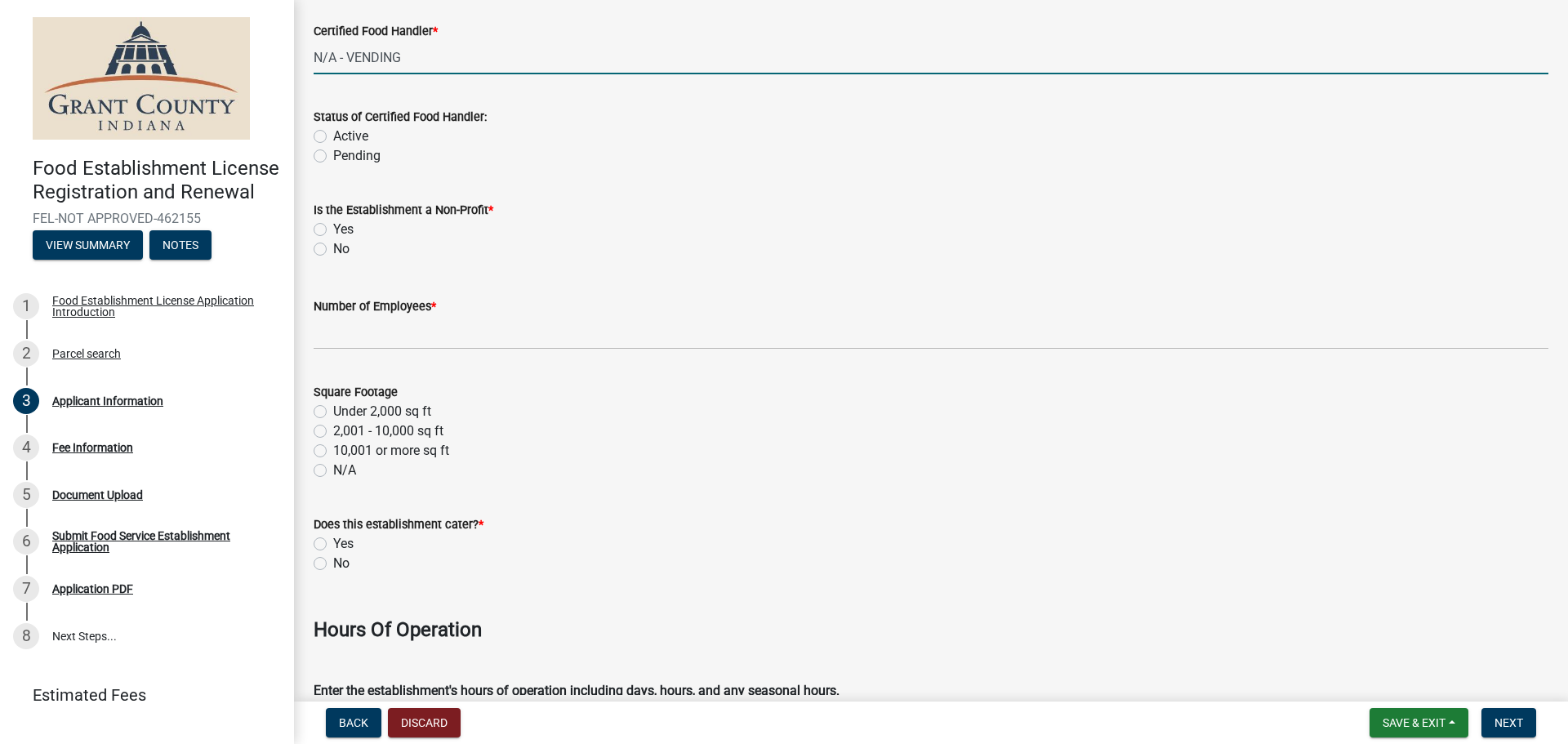
scroll to position [1960, 0]
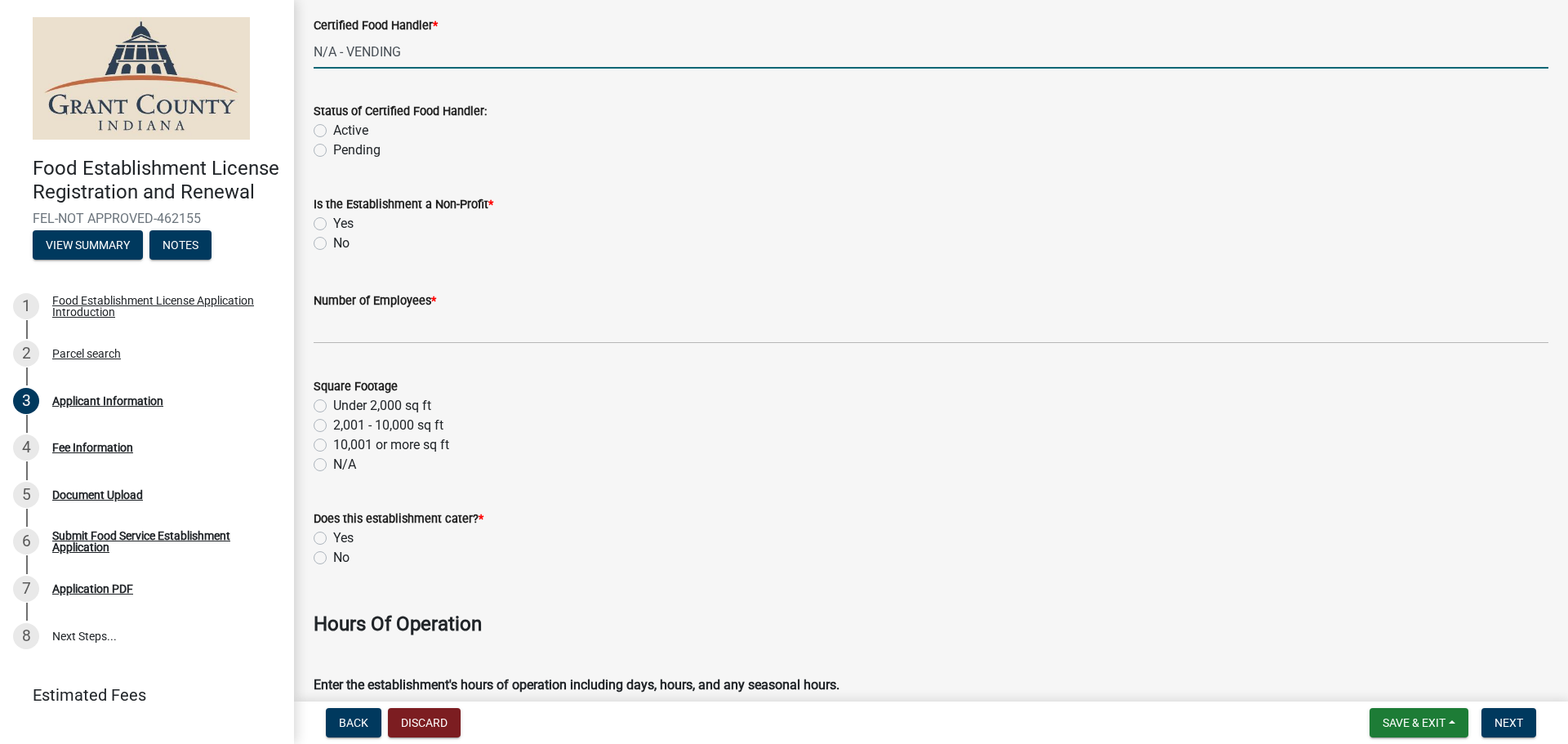
click at [333, 247] on label "No" at bounding box center [341, 244] width 16 height 20
click at [333, 244] on input "No" at bounding box center [338, 239] width 11 height 11
radio input "true"
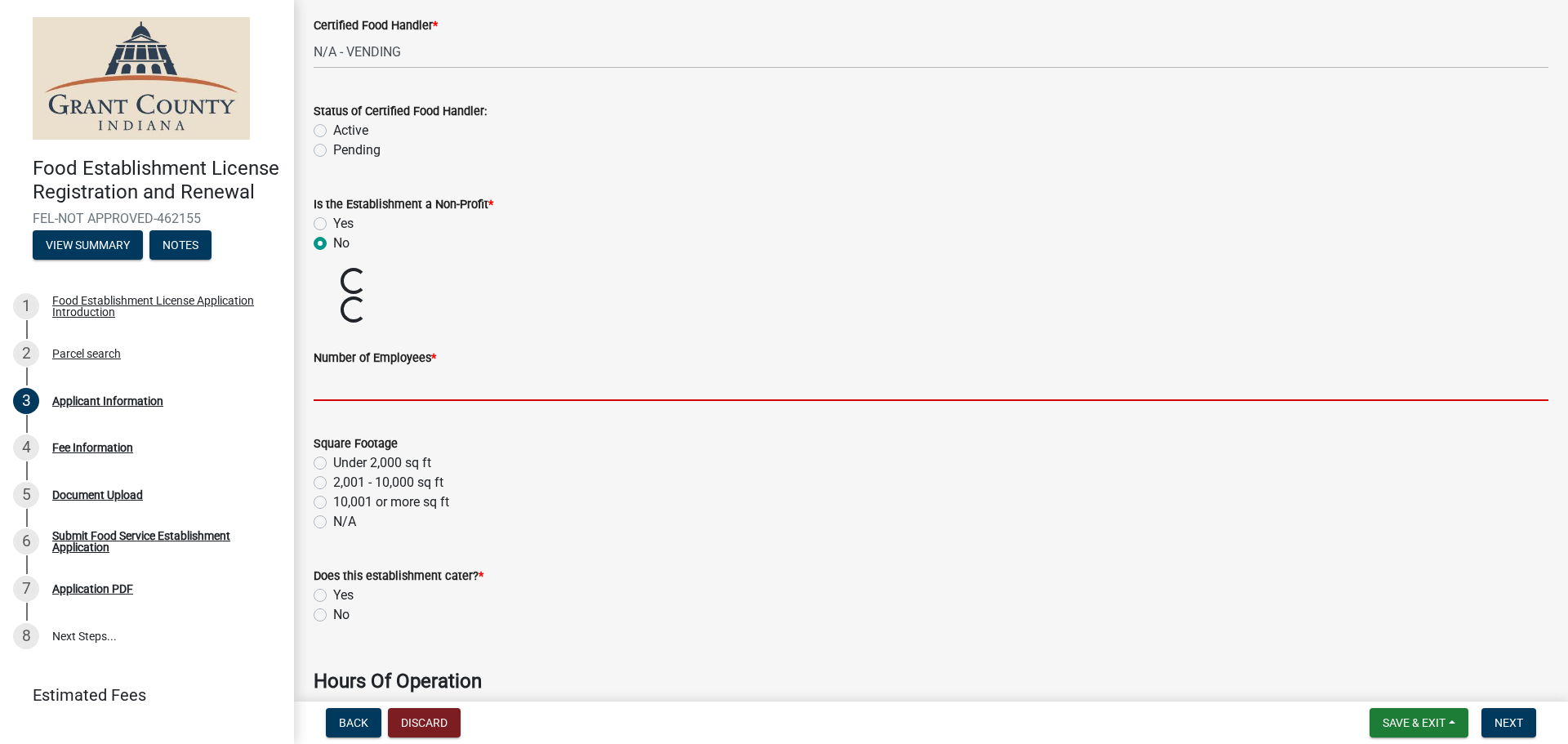
click at [360, 381] on input "Number of Employees *" at bounding box center [931, 384] width 1235 height 34
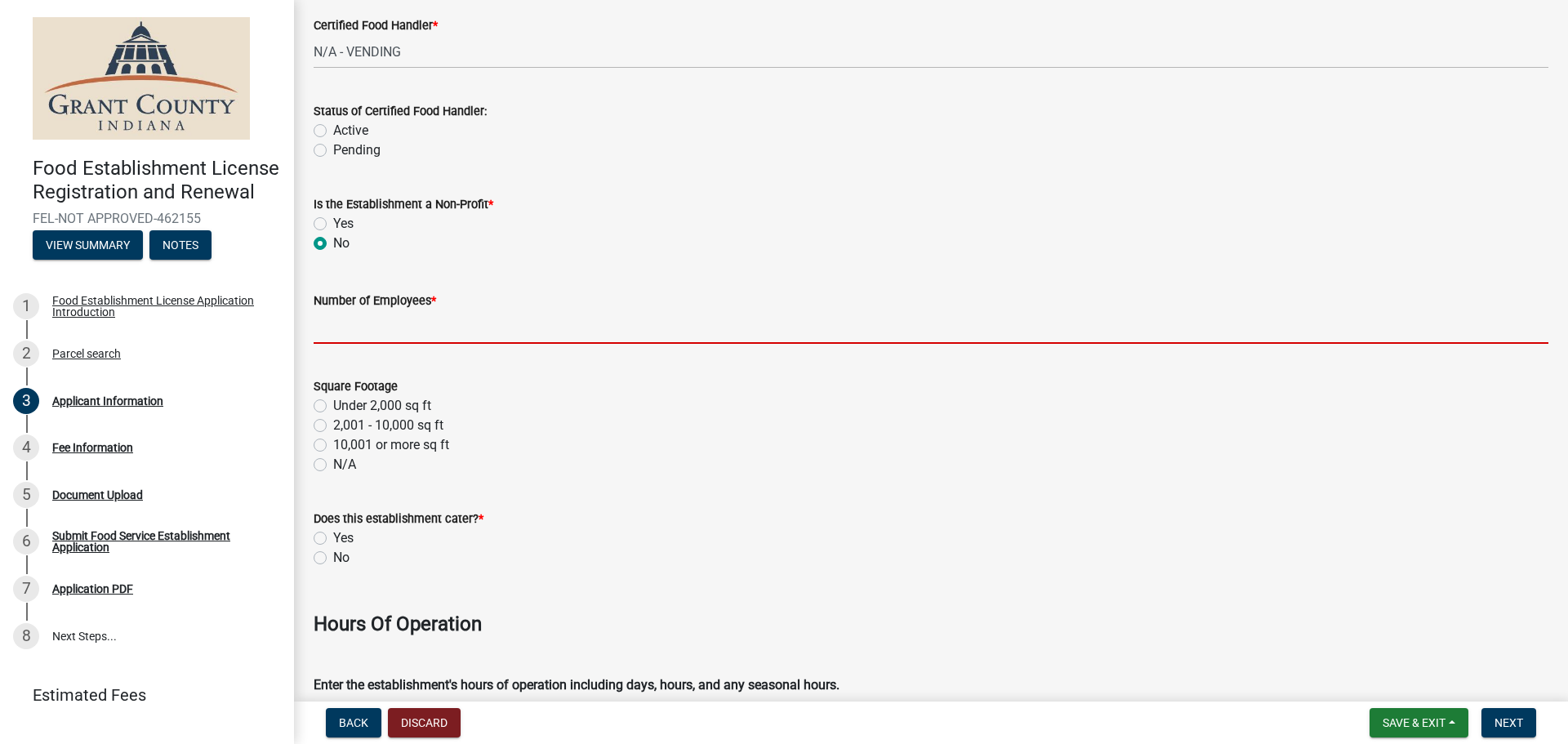
type input "0"
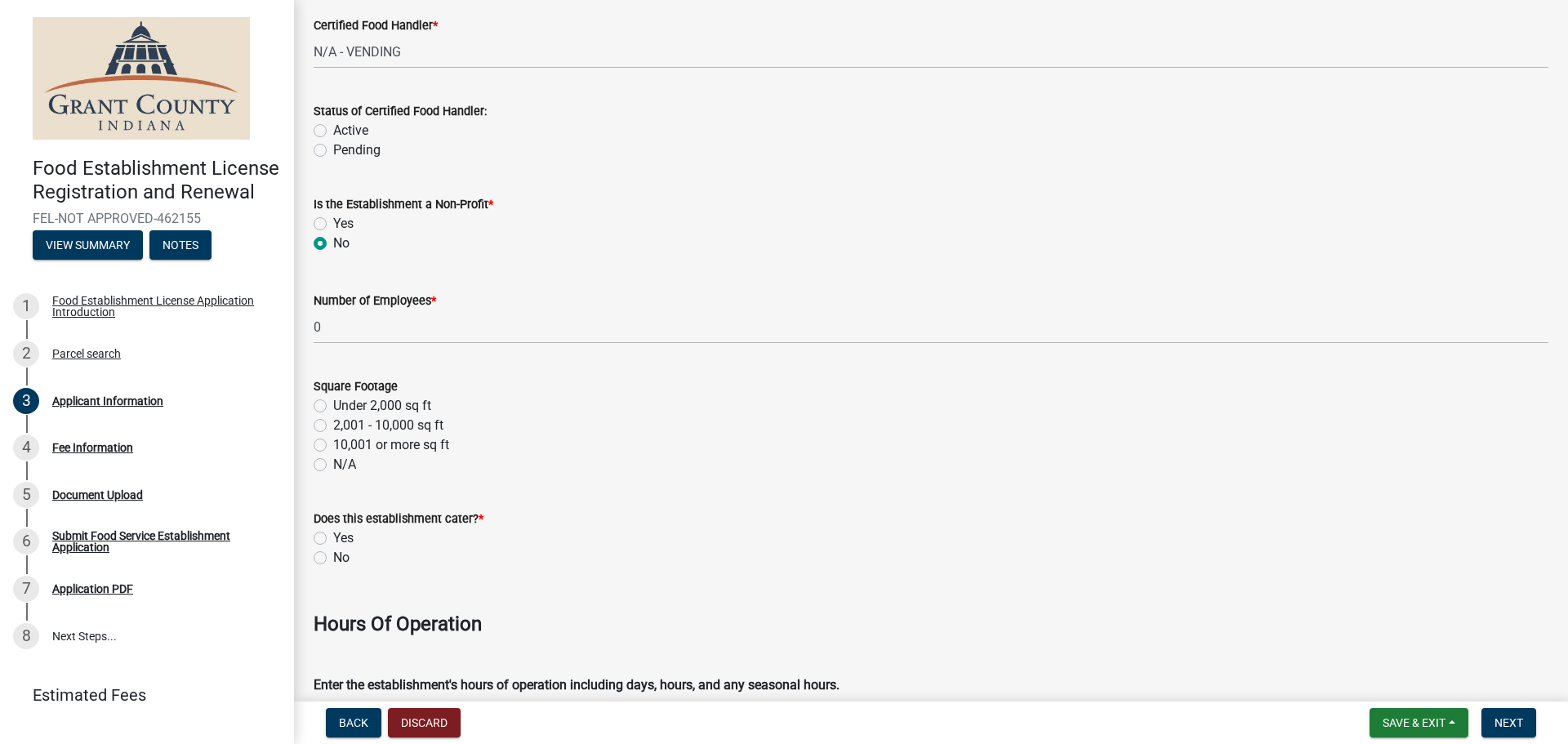
click at [333, 406] on label "Under 2,000 sq ft" at bounding box center [381, 406] width 98 height 20
click at [333, 406] on input "Under 2,000 sq ft" at bounding box center [338, 401] width 11 height 11
radio input "true"
click at [333, 557] on label "No" at bounding box center [341, 558] width 16 height 20
click at [333, 557] on input "No" at bounding box center [338, 553] width 11 height 11
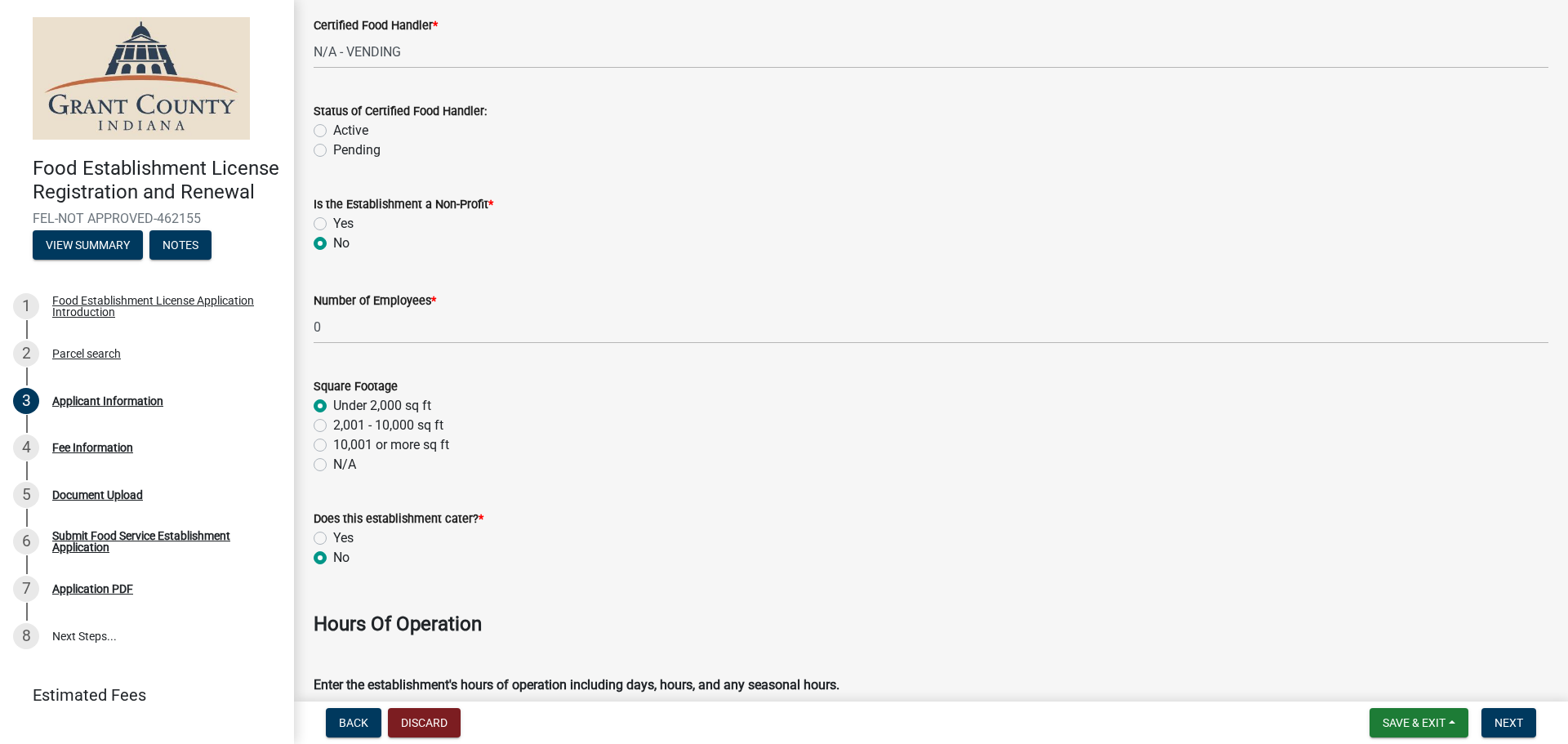
radio input "true"
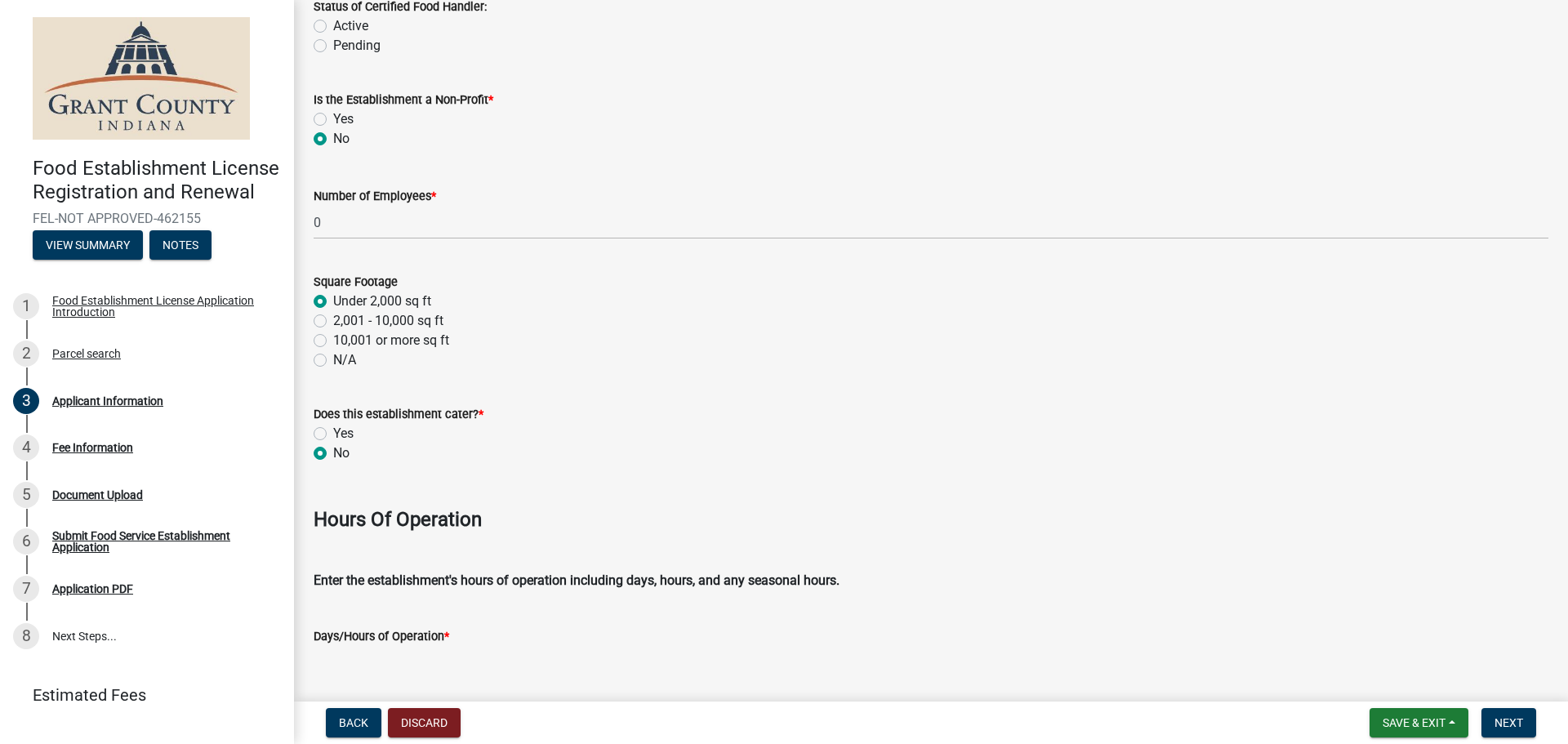
scroll to position [2169, 0]
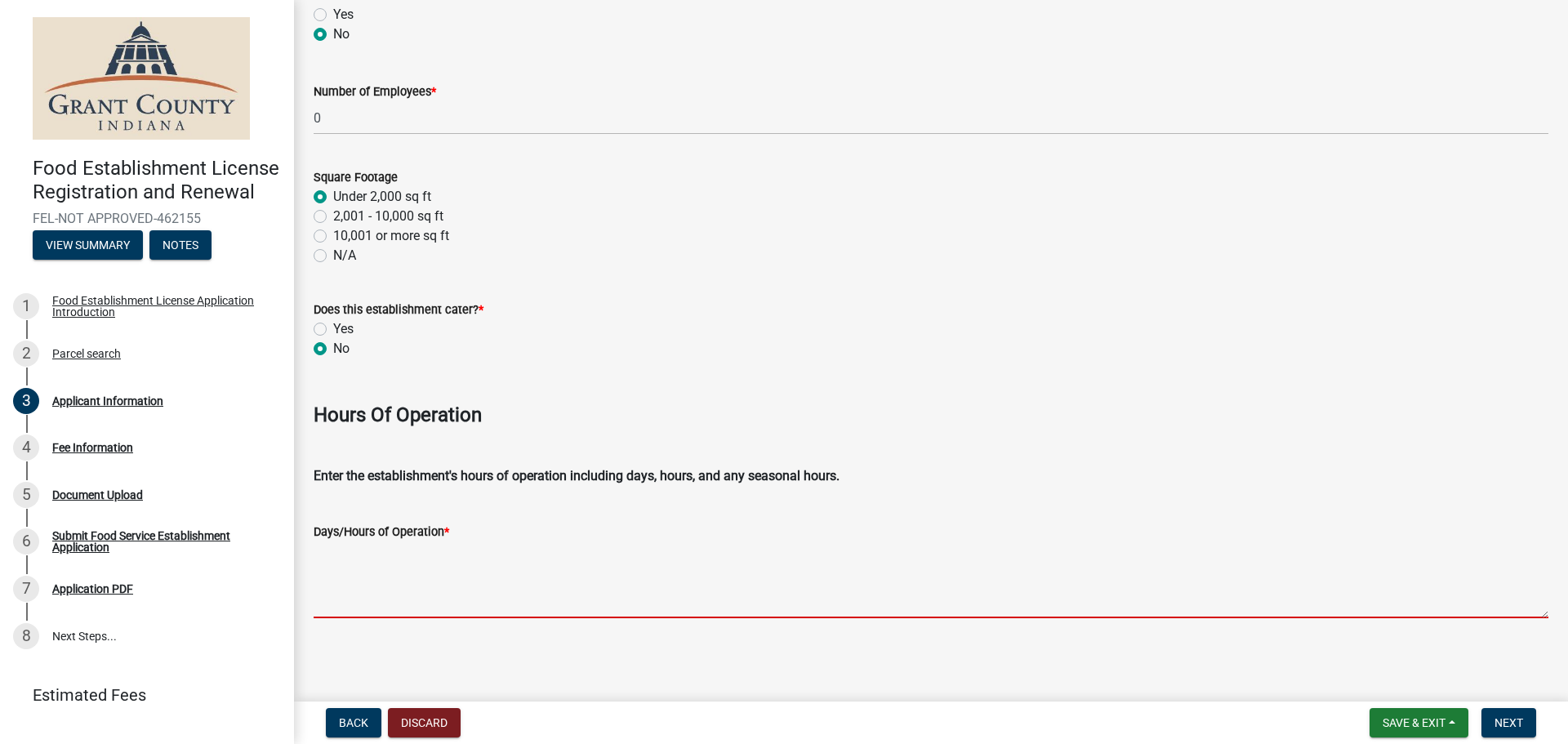
click at [435, 611] on textarea "Days/Hours of Operation *" at bounding box center [931, 579] width 1235 height 77
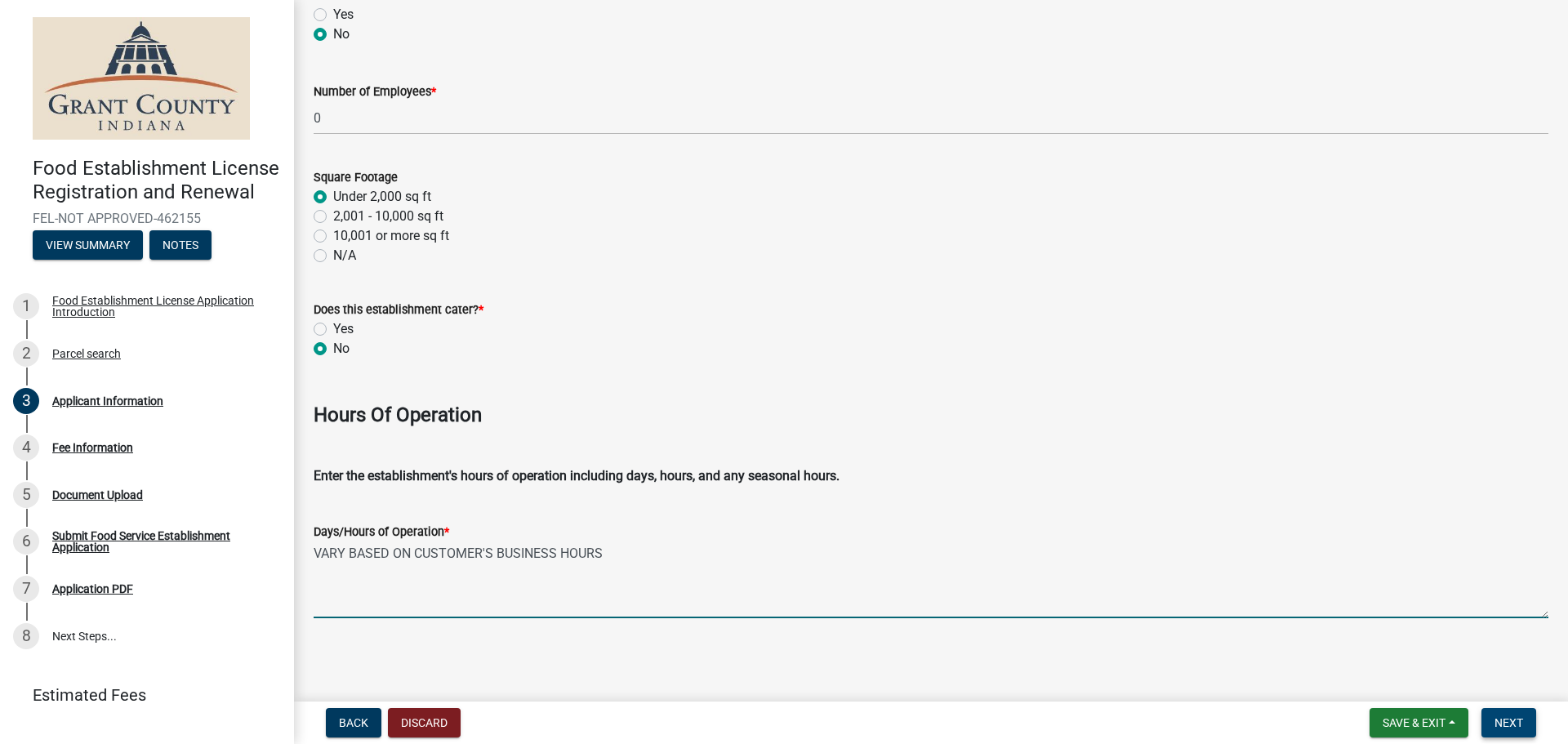
type textarea "VARY BASED ON CUSTOMER'S BUSINESS HOURS"
click at [1524, 723] on button "Next" at bounding box center [1509, 723] width 54 height 30
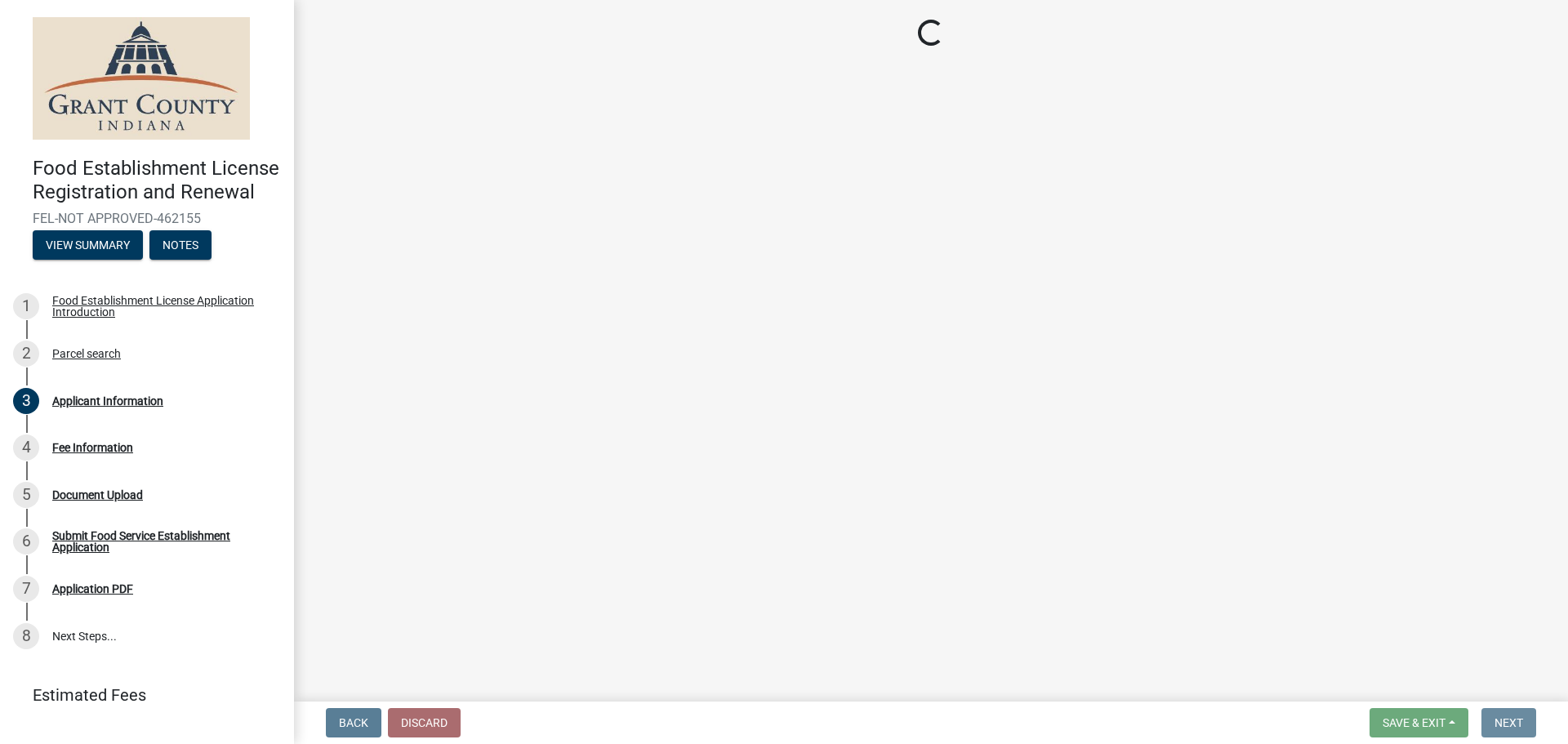
scroll to position [0, 0]
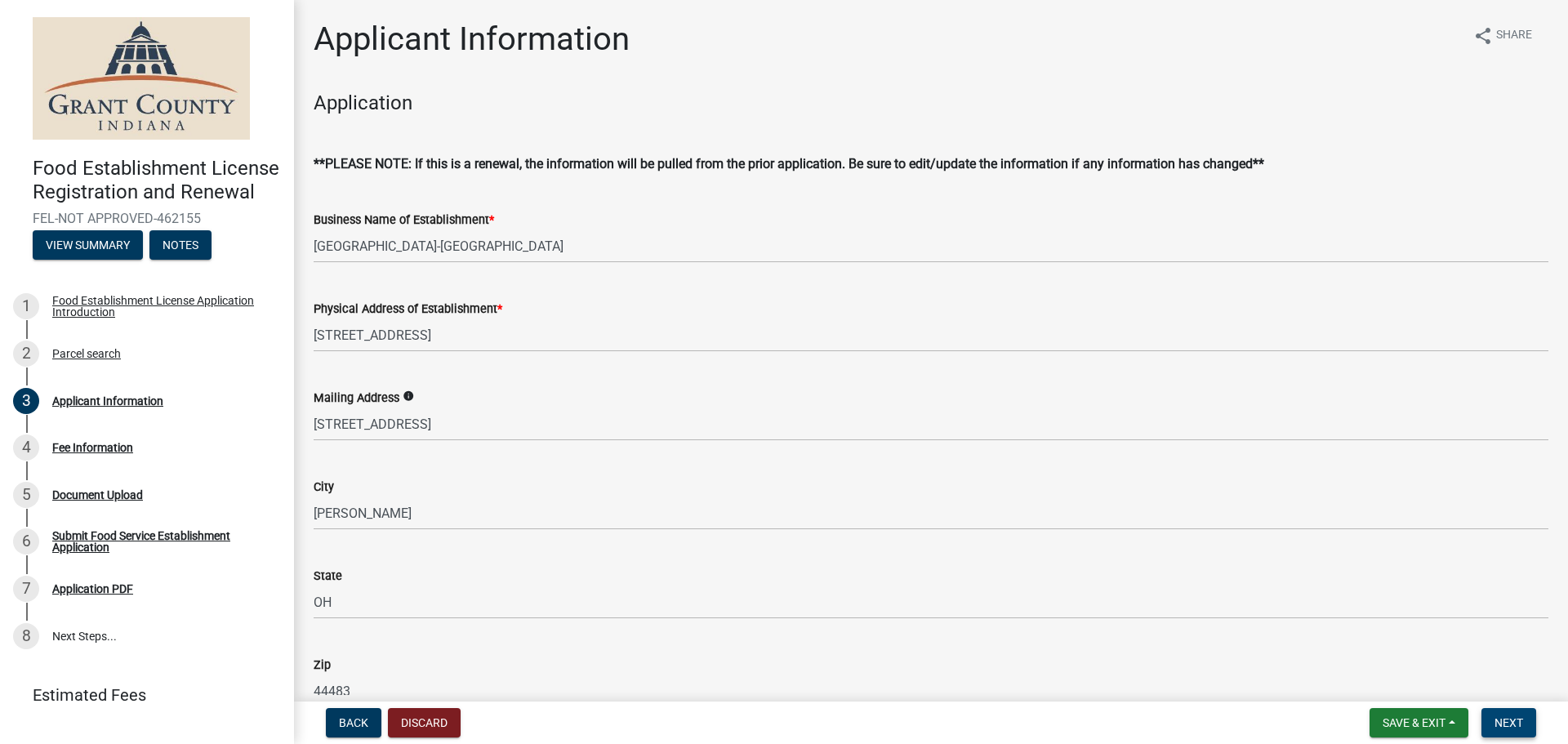
click at [1520, 718] on span "Next" at bounding box center [1509, 723] width 29 height 13
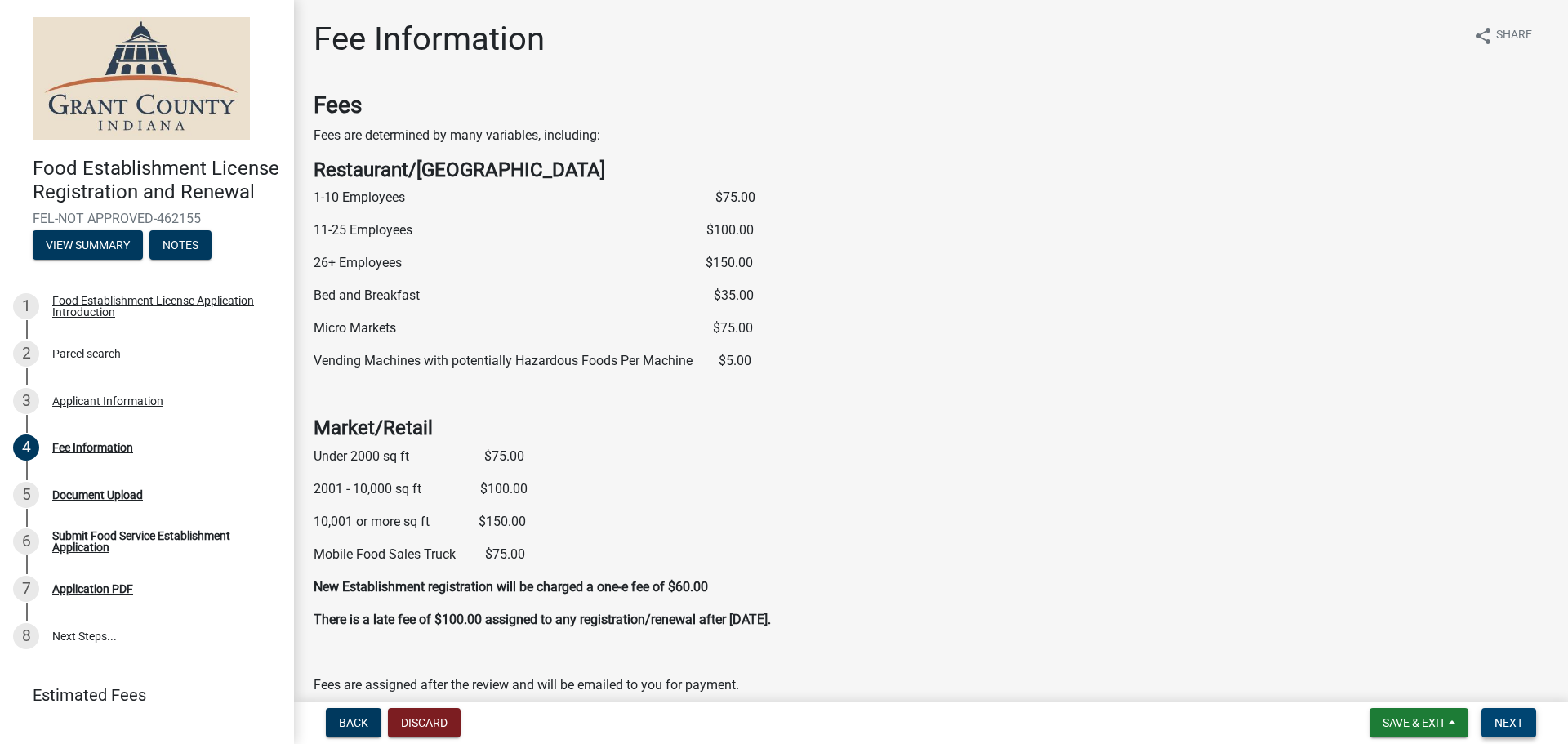
click at [1494, 721] on button "Next" at bounding box center [1509, 723] width 54 height 30
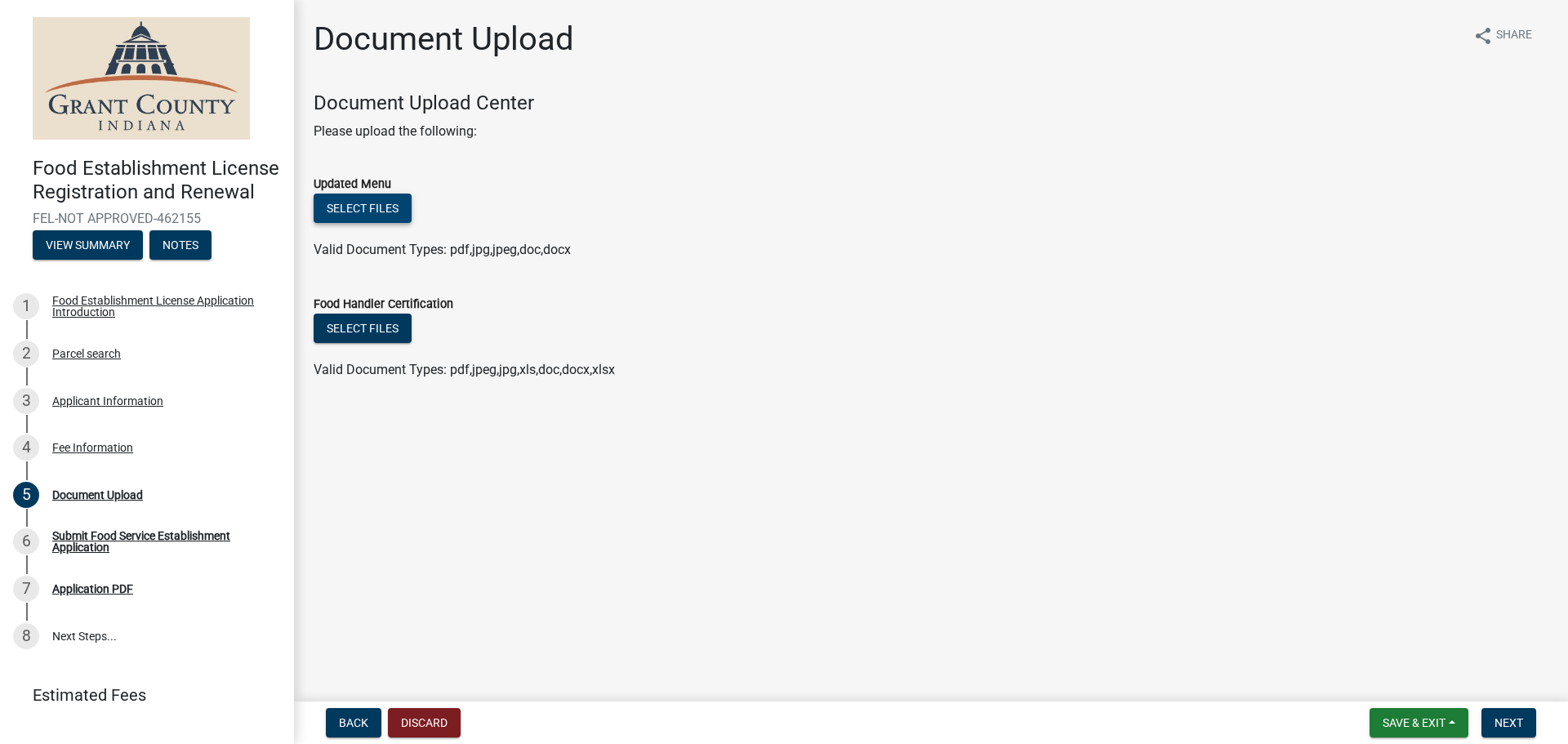
click at [357, 212] on button "Select files" at bounding box center [363, 208] width 98 height 30
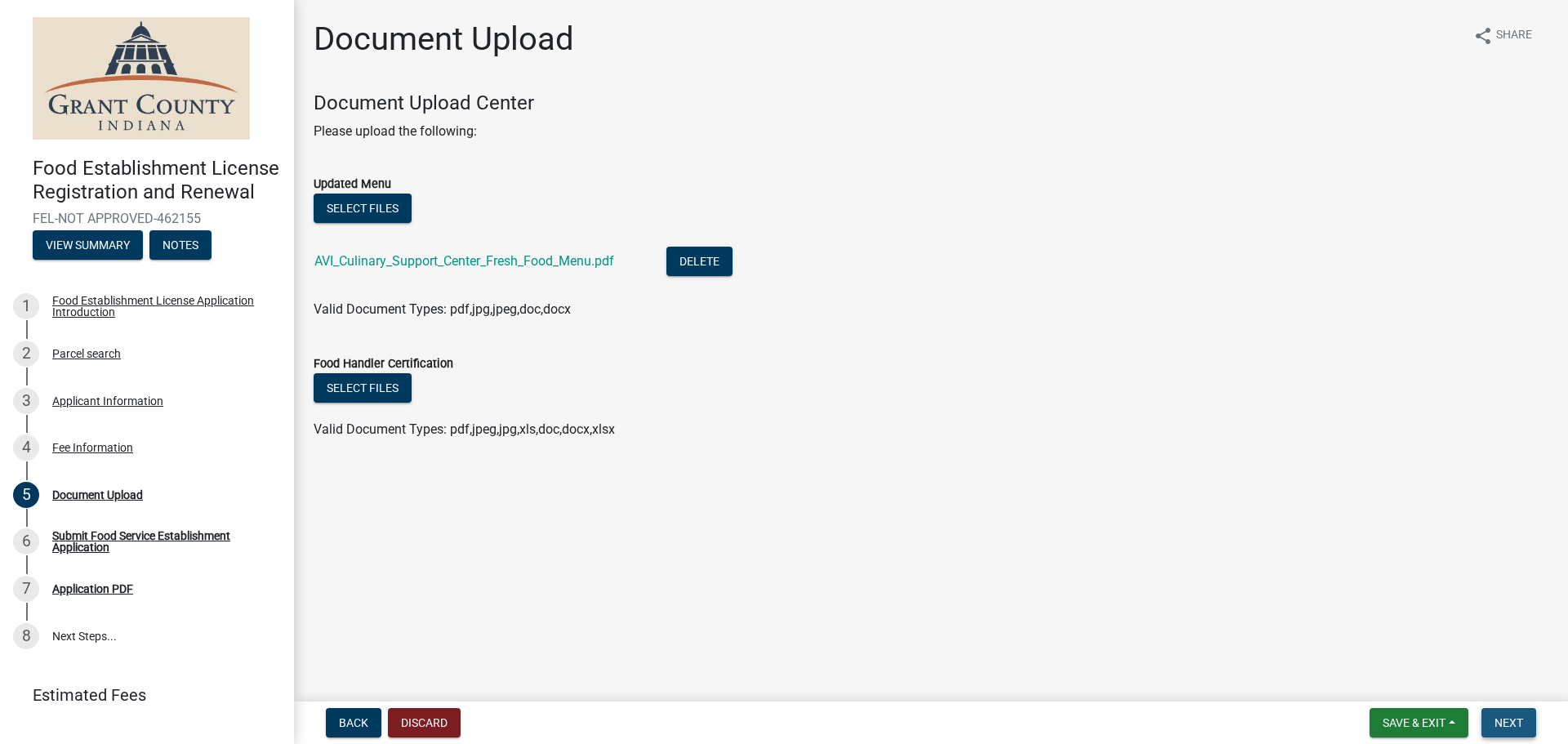
click at [1499, 727] on span "Next" at bounding box center [1509, 723] width 29 height 13
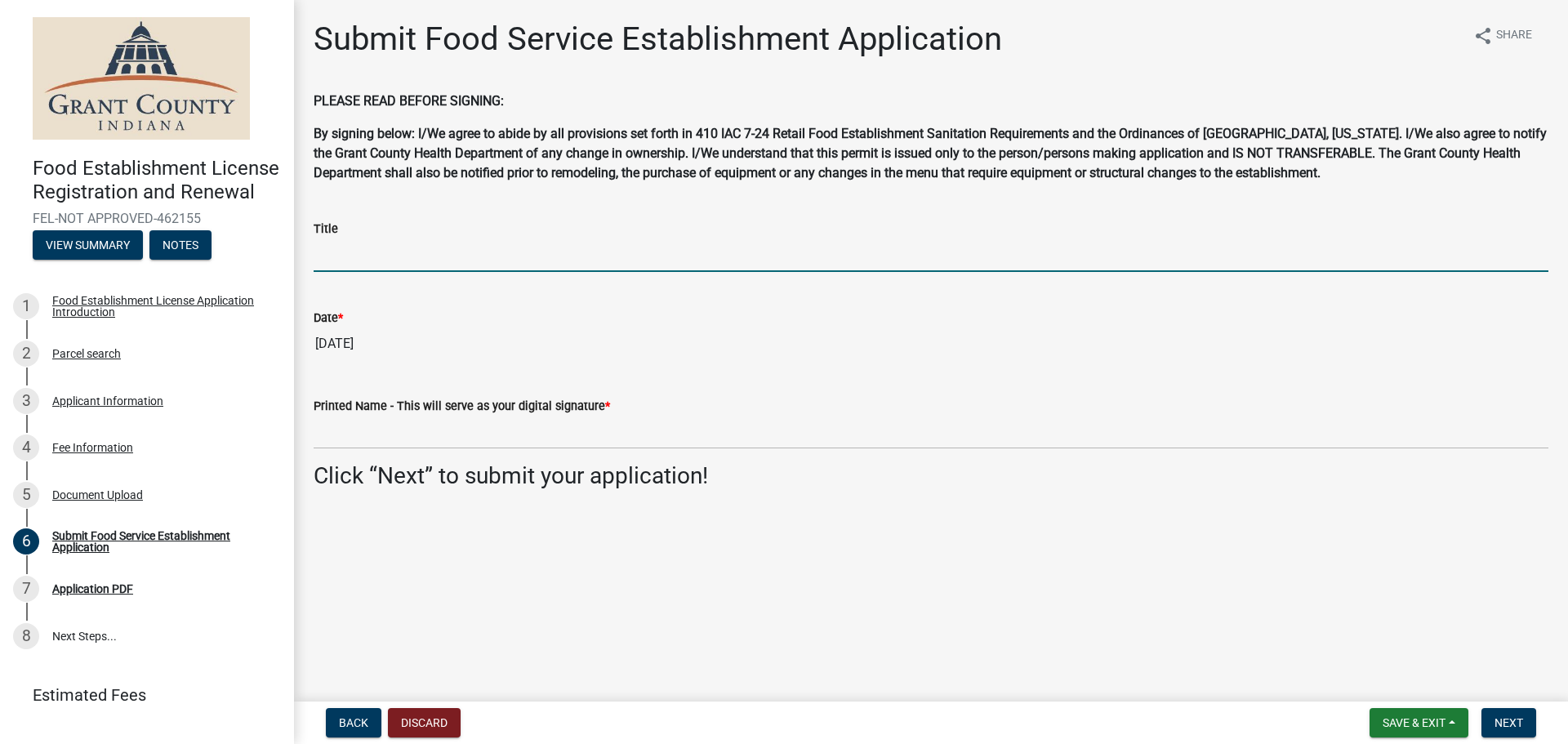
click at [412, 251] on input "Title" at bounding box center [931, 255] width 1235 height 34
type input "TAX MANAGER"
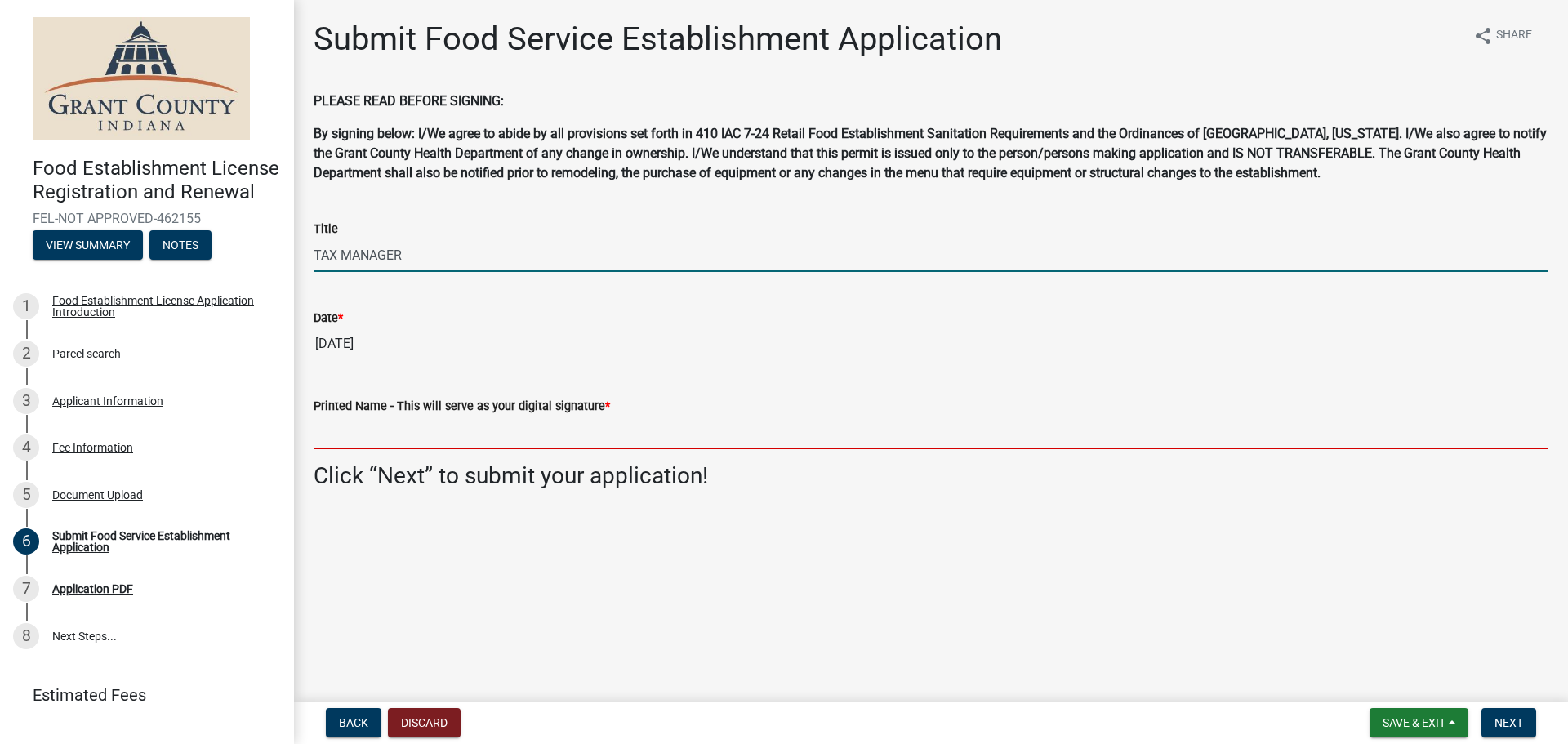
click at [371, 442] on input "Printed Name - This will serve as your digital signature *" at bounding box center [931, 433] width 1235 height 34
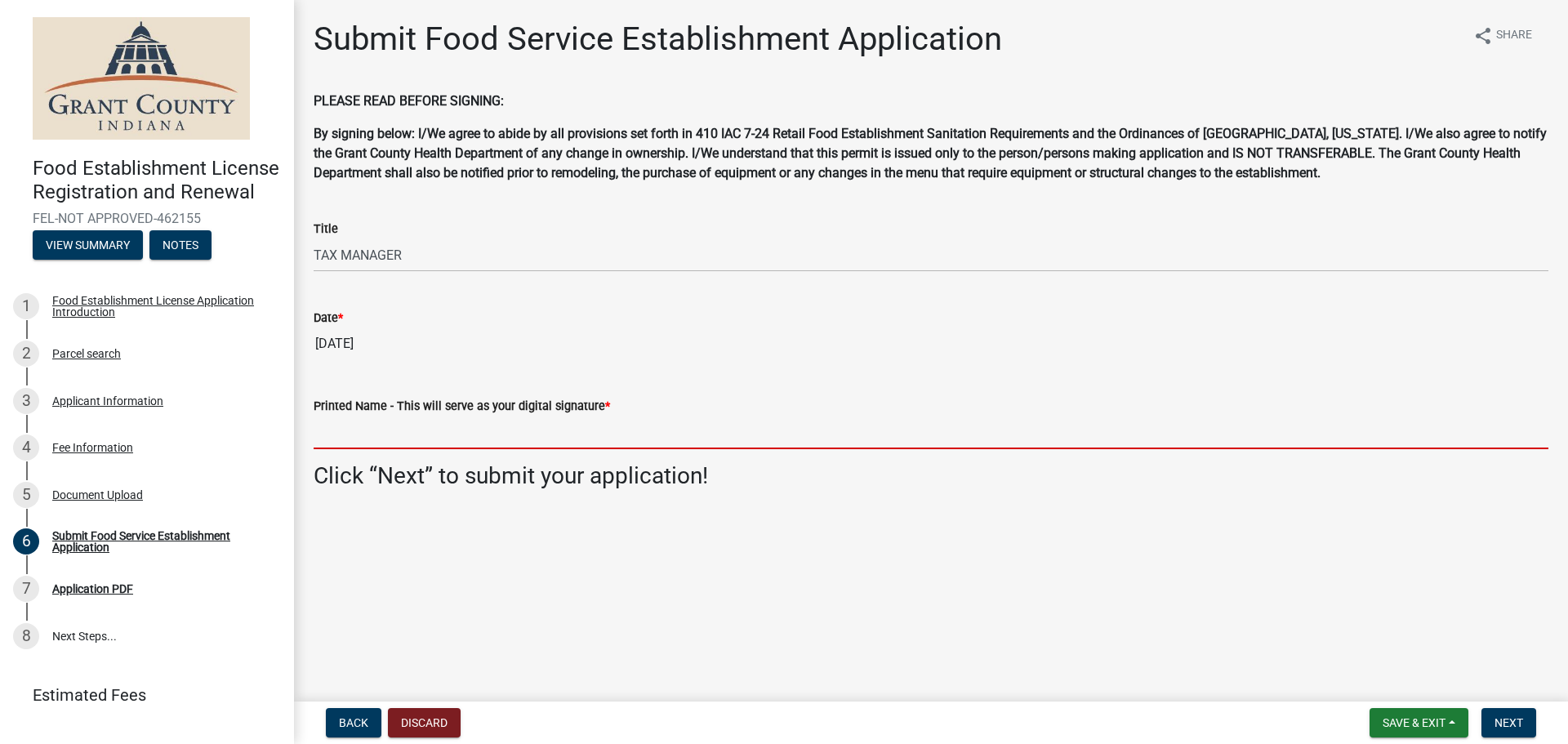
type input "[PERSON_NAME]"
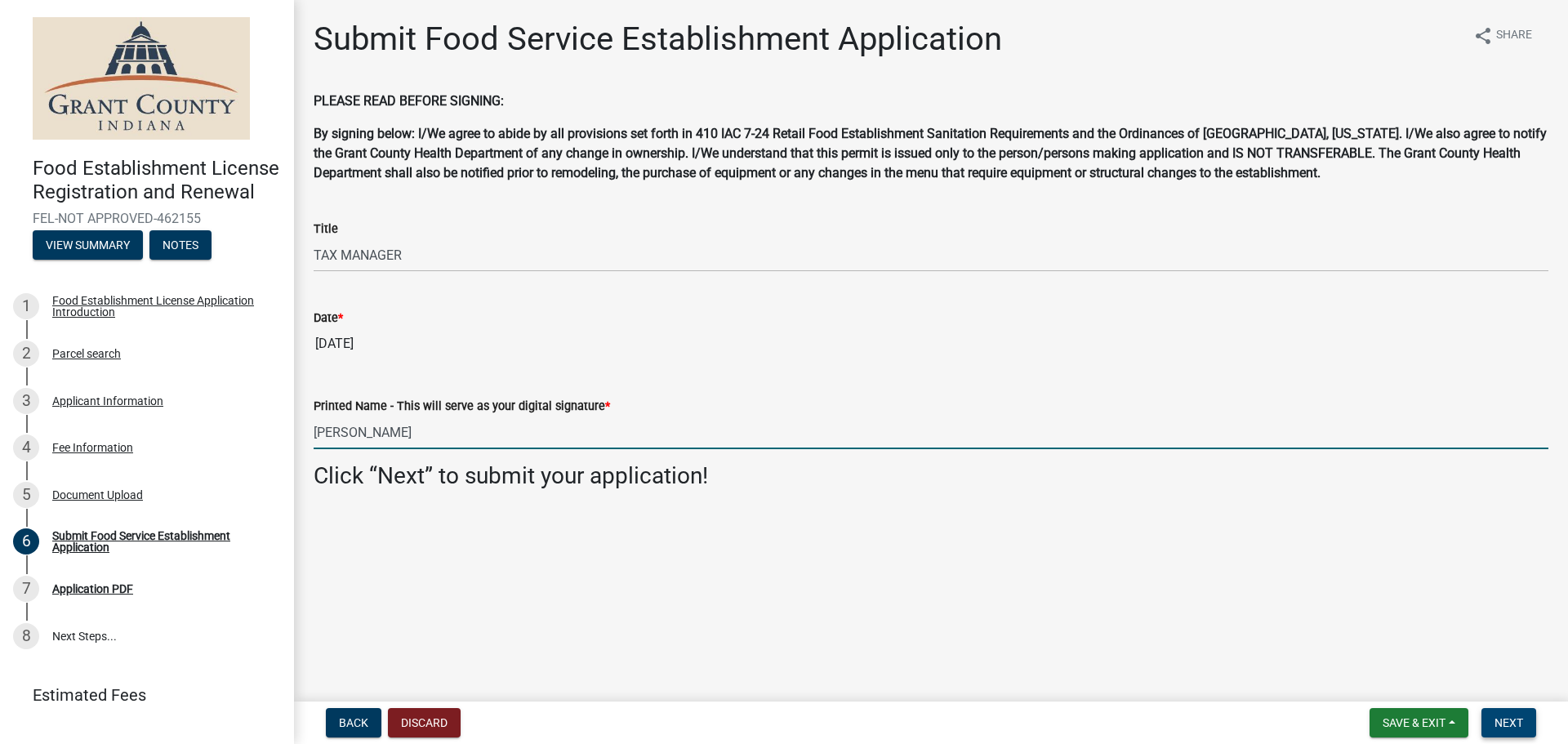
click at [1511, 728] on span "Next" at bounding box center [1509, 723] width 29 height 13
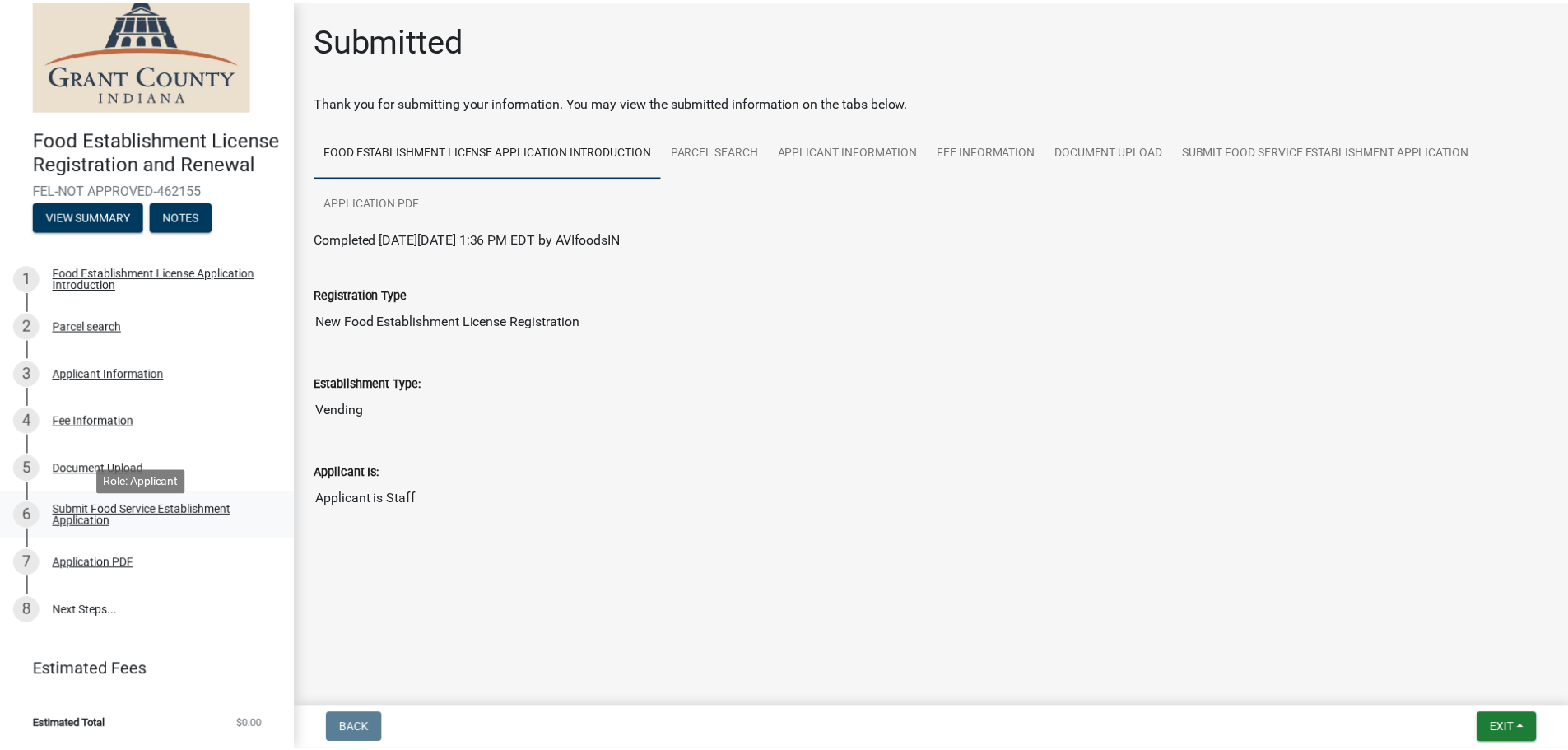
scroll to position [54, 0]
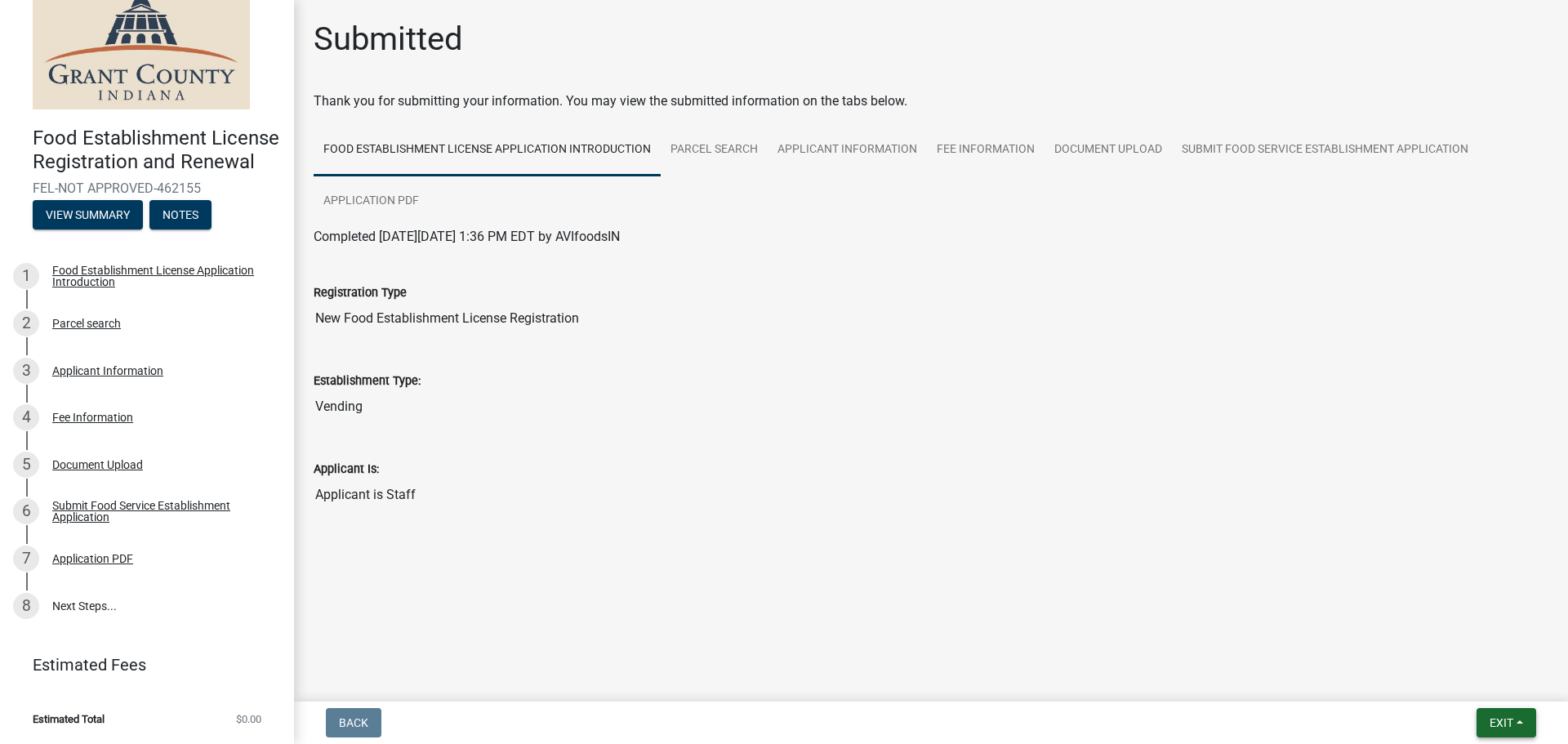
click at [1486, 727] on button "Exit" at bounding box center [1506, 723] width 59 height 30
click at [1494, 688] on button "Save & Exit" at bounding box center [1471, 681] width 131 height 40
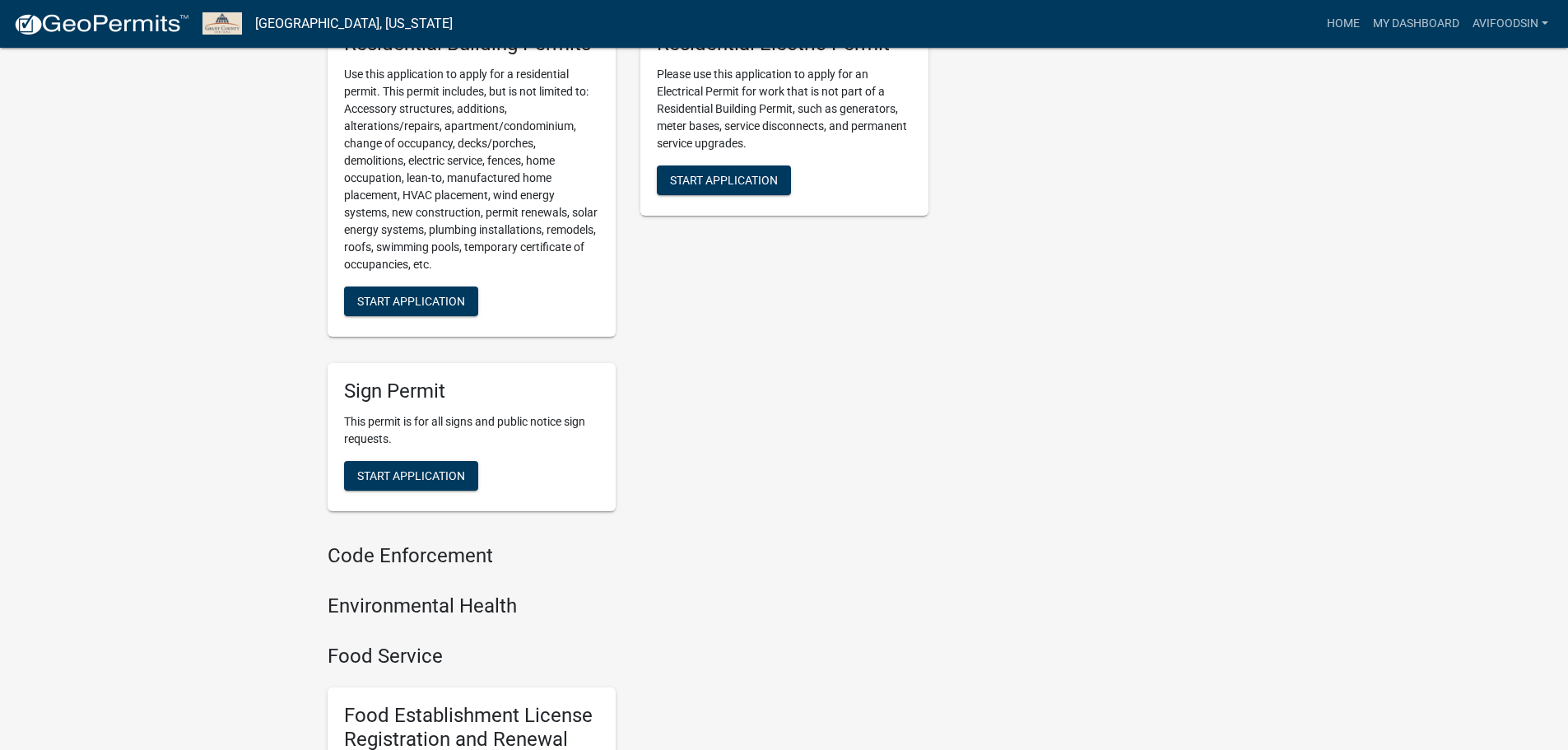
scroll to position [1071, 0]
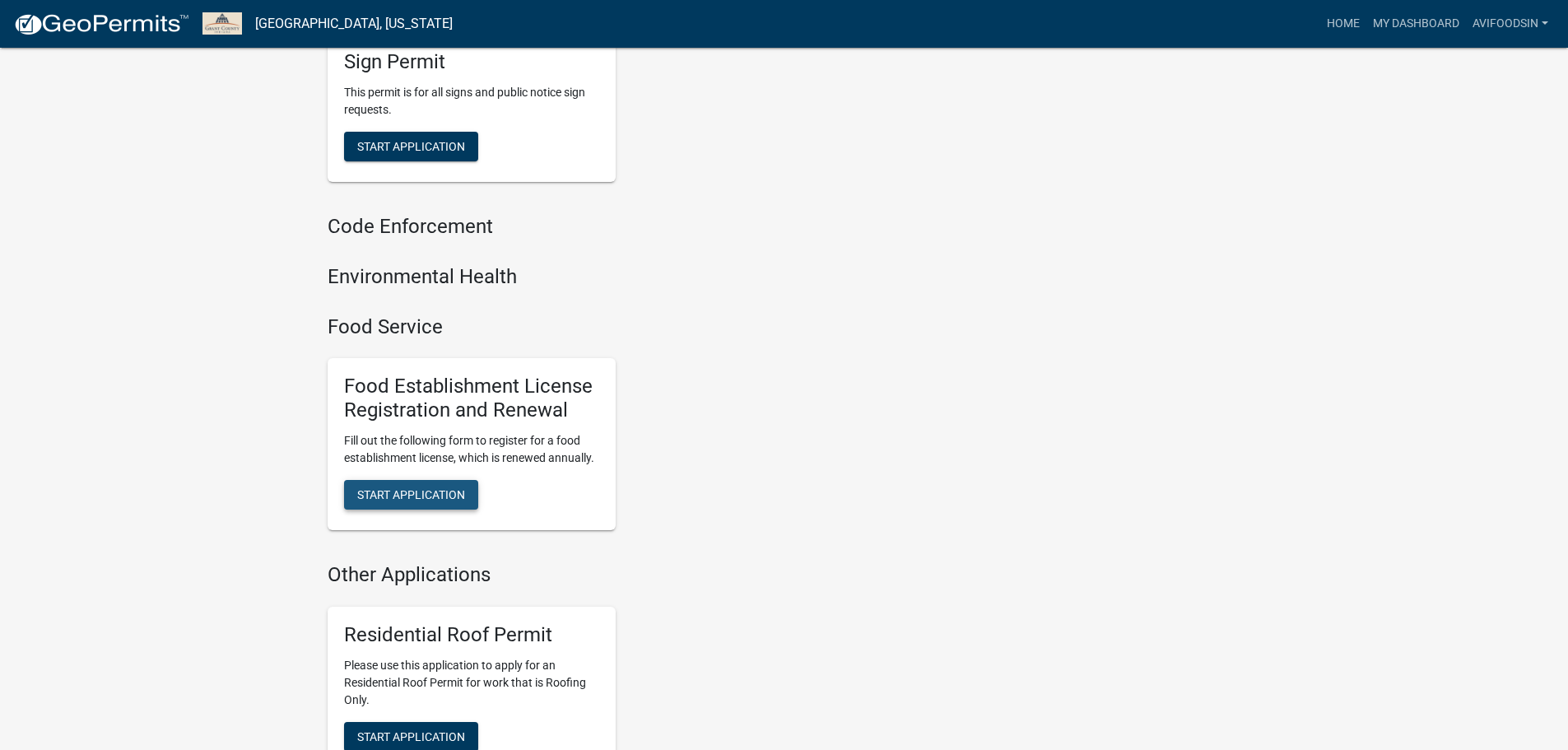
click at [423, 502] on span "Start Application" at bounding box center [411, 495] width 108 height 13
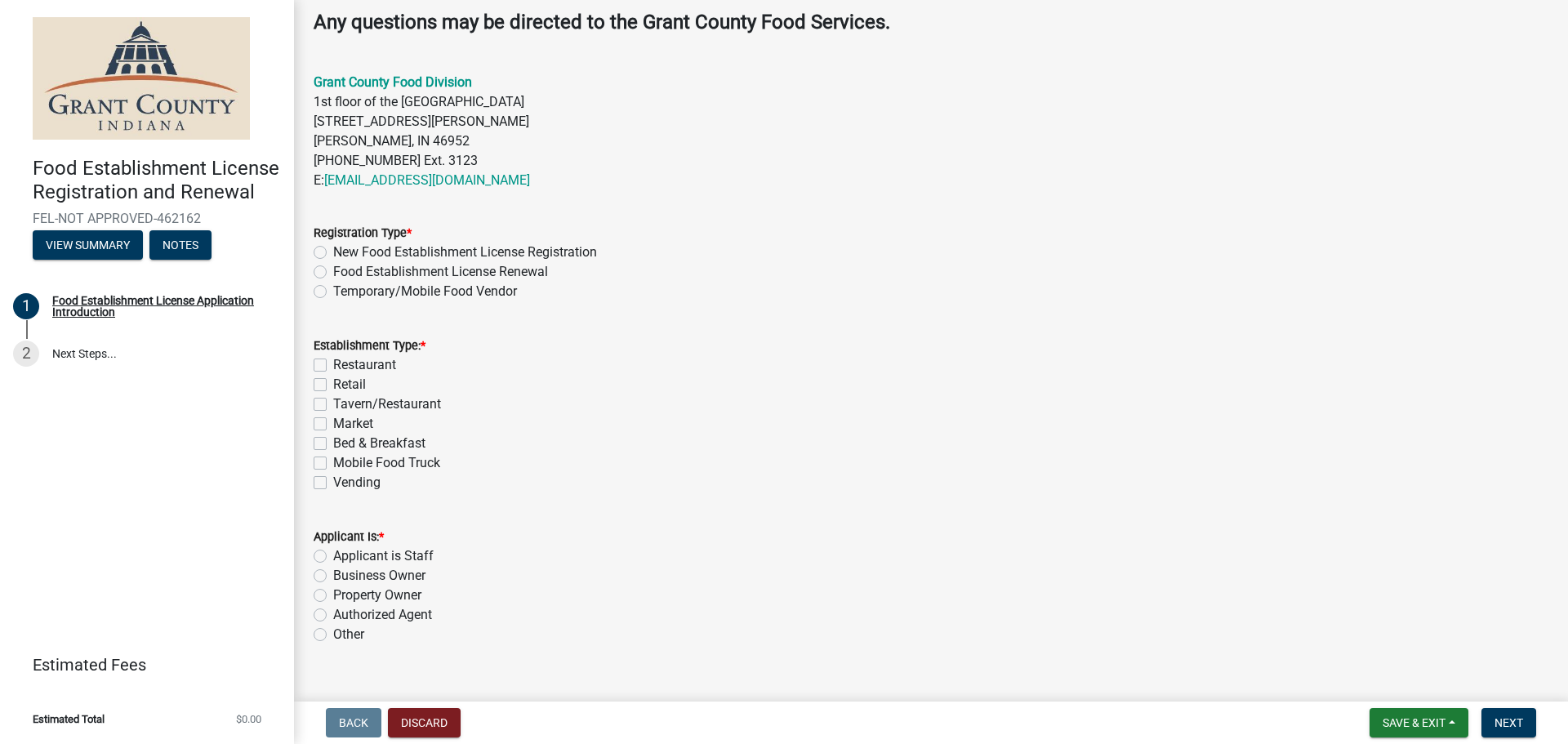
scroll to position [490, 0]
click at [333, 256] on label "New Food Establishment License Registration" at bounding box center [465, 250] width 264 height 20
click at [333, 250] on input "New Food Establishment License Registration" at bounding box center [338, 245] width 11 height 11
radio input "true"
click at [333, 485] on label "Vending" at bounding box center [356, 480] width 47 height 20
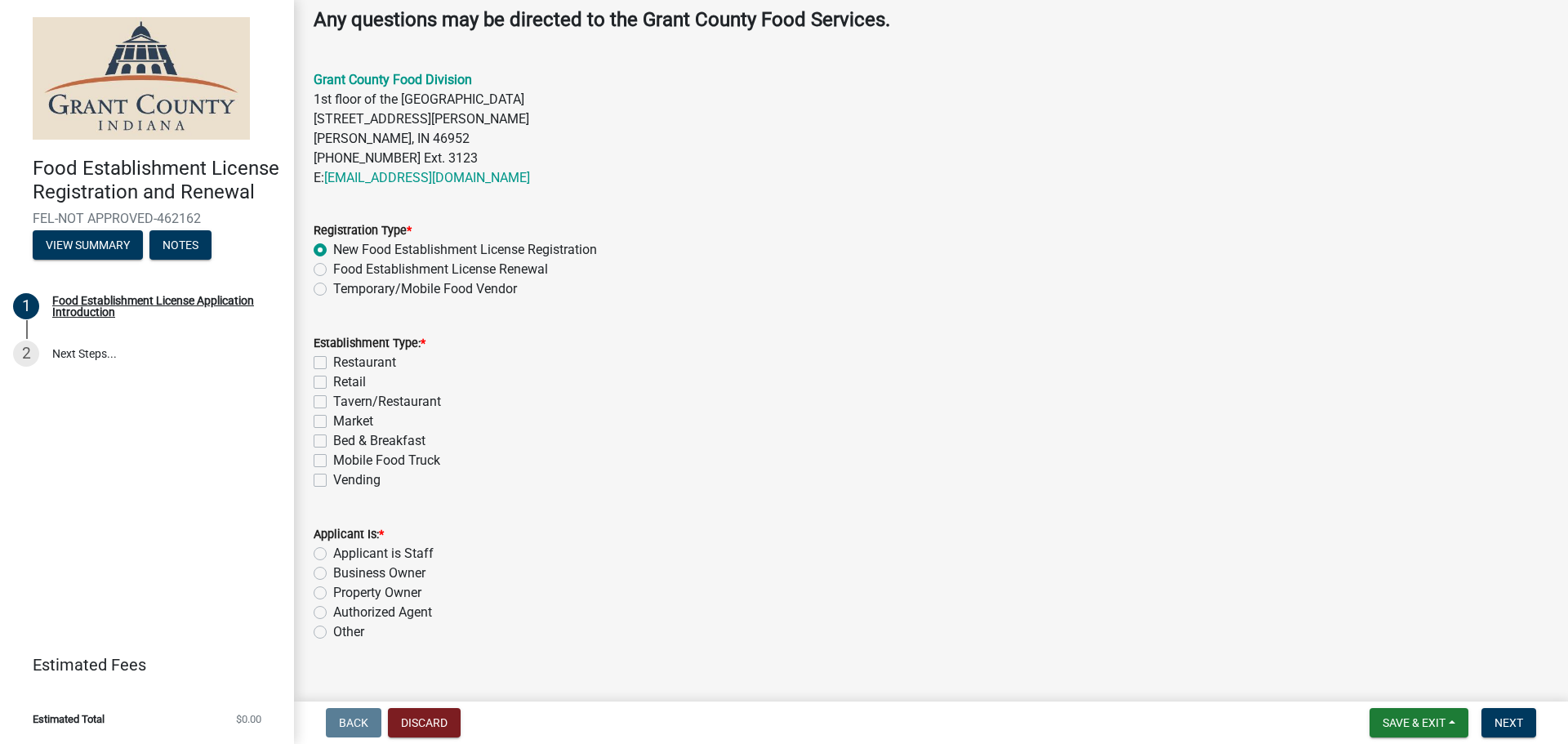
click at [333, 481] on input "Vending" at bounding box center [338, 475] width 11 height 11
checkbox input "true"
checkbox input "false"
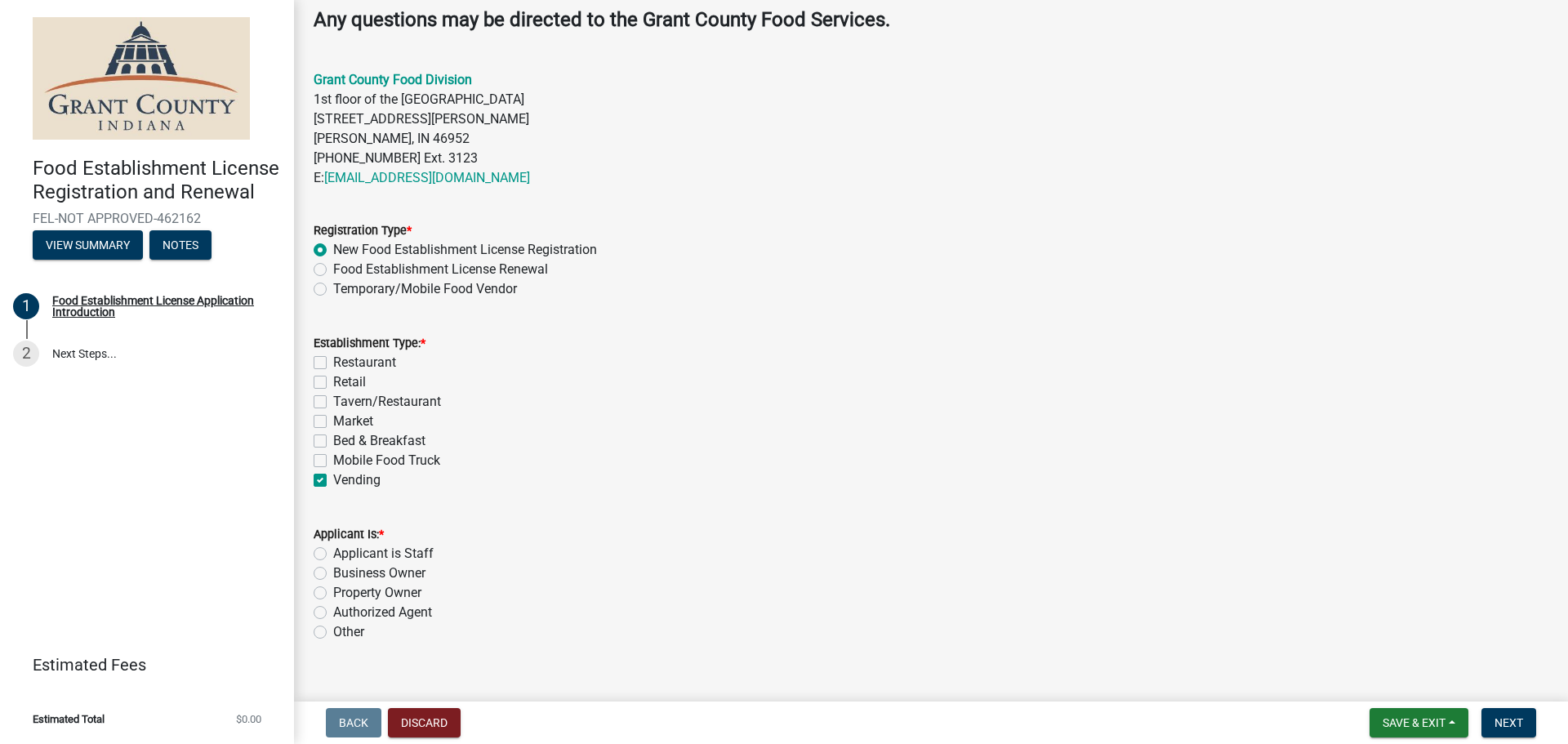
checkbox input "false"
checkbox input "true"
click at [321, 541] on div "Applicant Is: *" at bounding box center [931, 534] width 1235 height 20
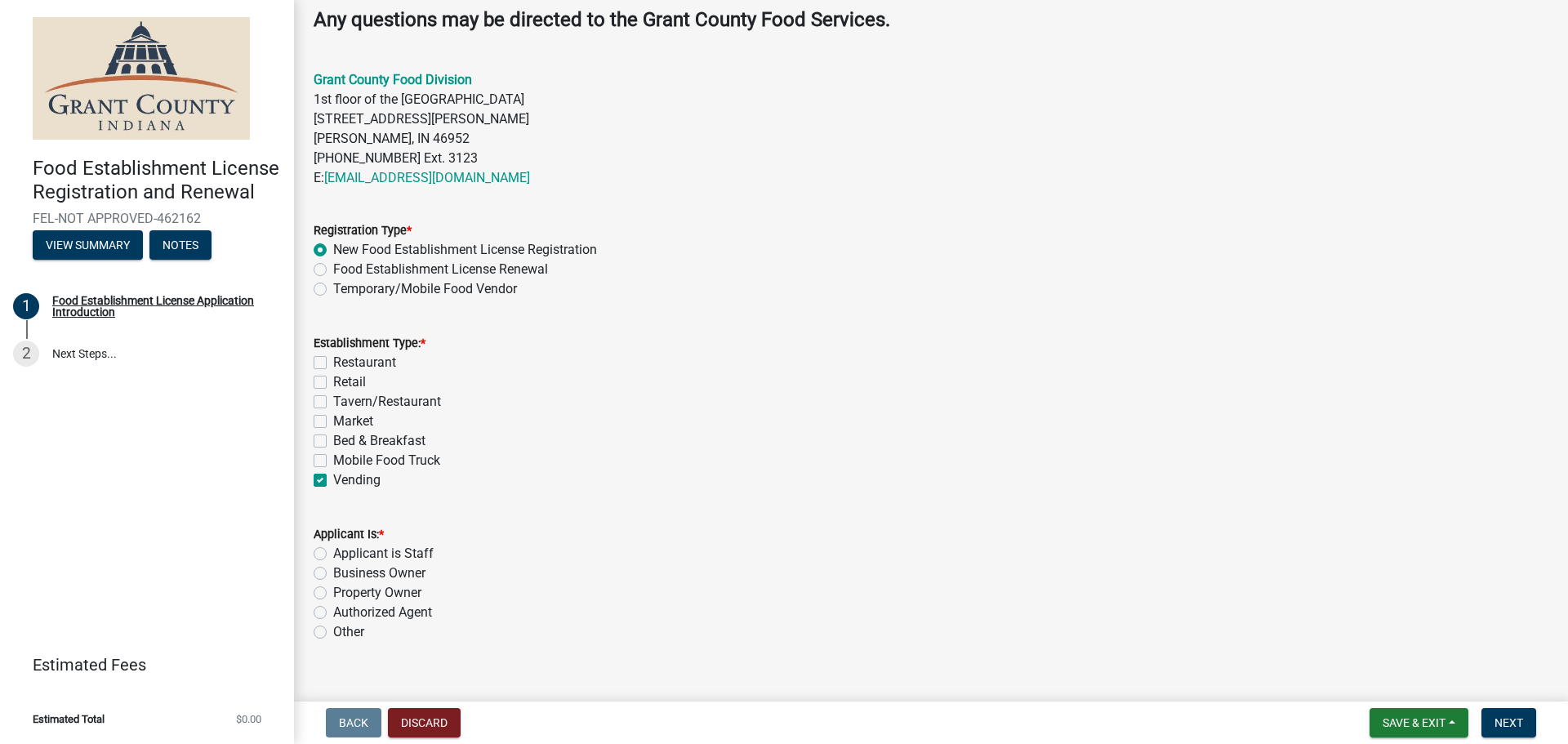
click at [333, 547] on label "Applicant is Staff" at bounding box center [383, 554] width 101 height 20
click at [333, 547] on input "Applicant is Staff" at bounding box center [338, 549] width 11 height 11
radio input "true"
click at [1508, 726] on span "Next" at bounding box center [1509, 723] width 29 height 13
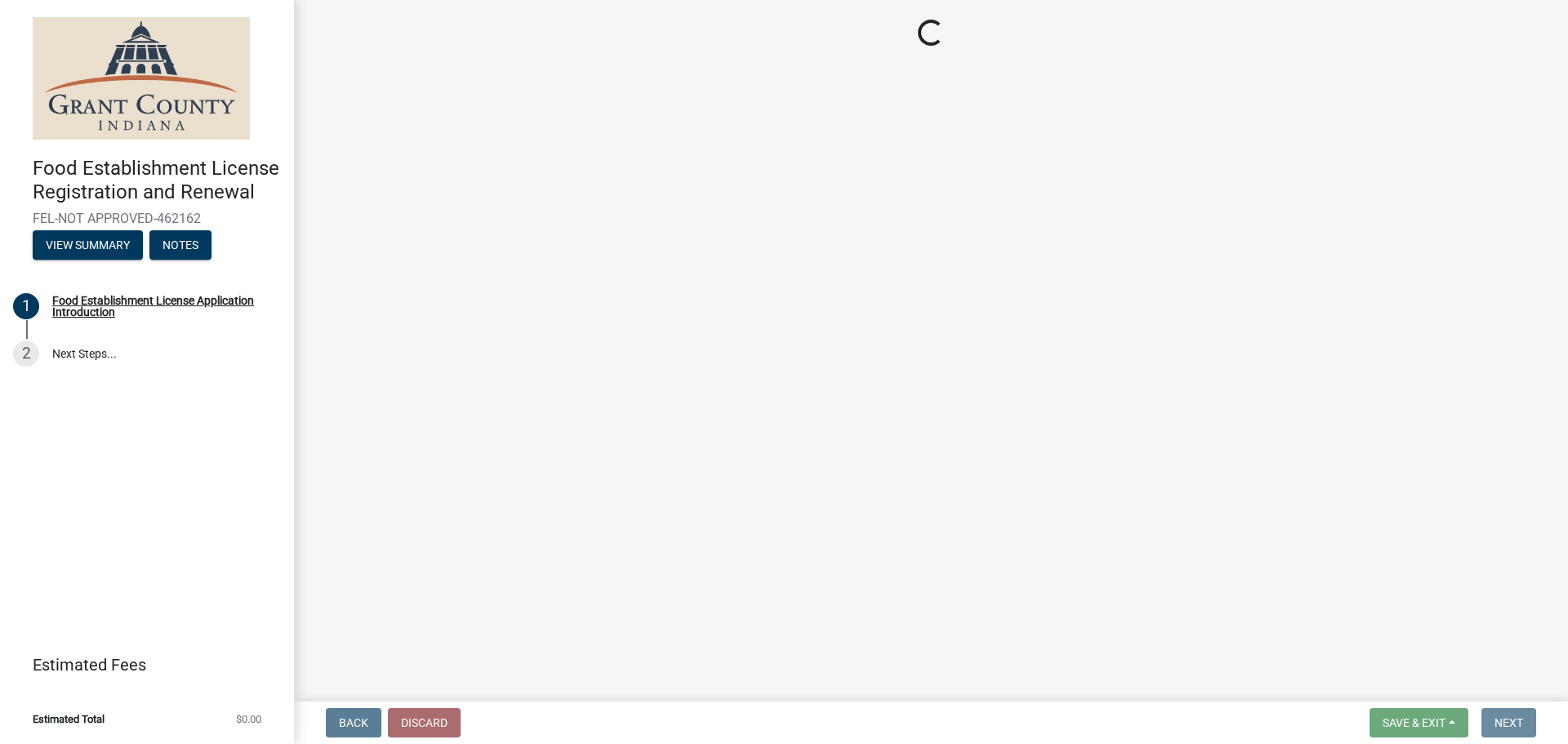
scroll to position [0, 0]
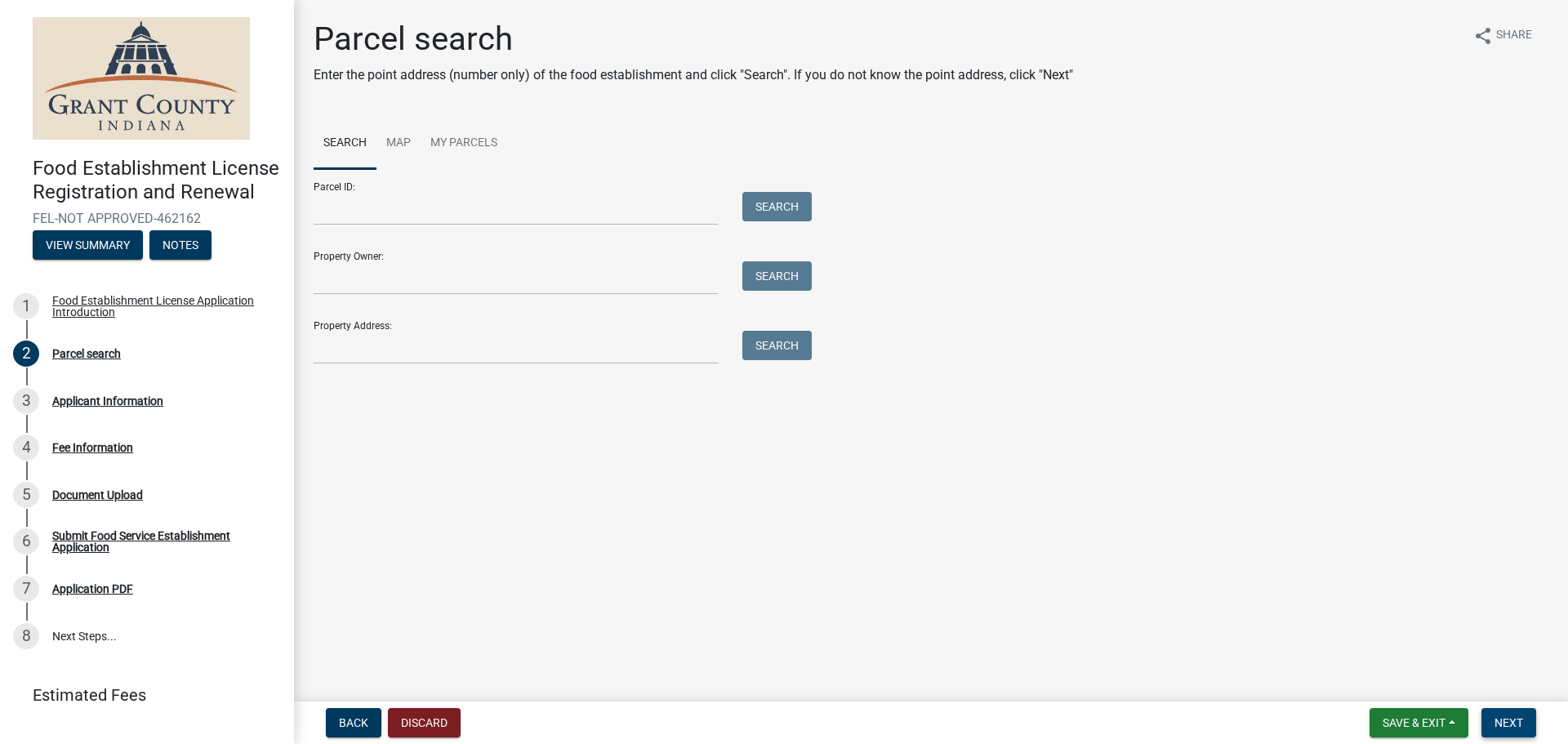
click at [1498, 718] on span "Next" at bounding box center [1509, 723] width 29 height 13
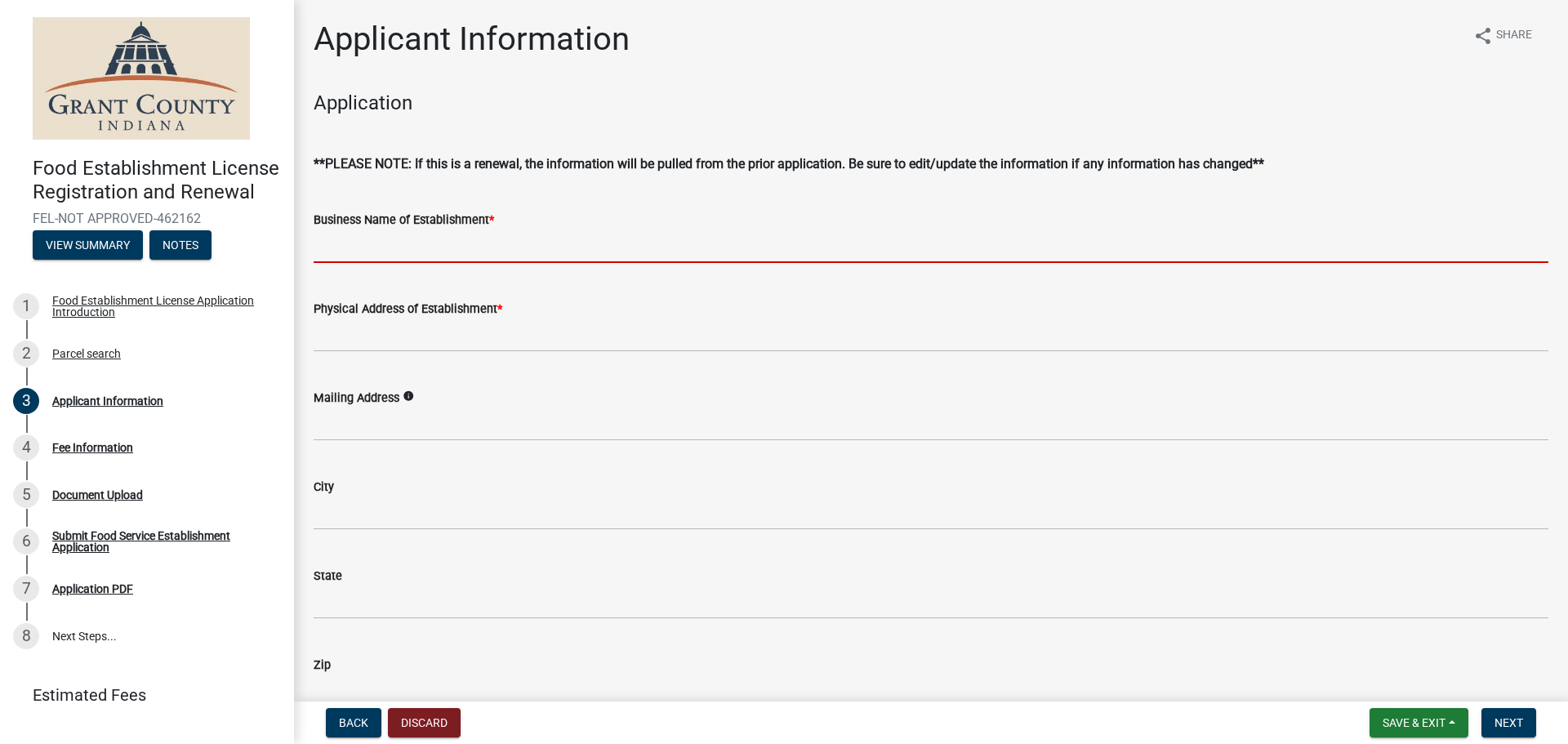
click at [495, 259] on input "Business Name of Establishment *" at bounding box center [931, 246] width 1235 height 34
paste input "PRYSMIAN GROUP-[PERSON_NAME]"
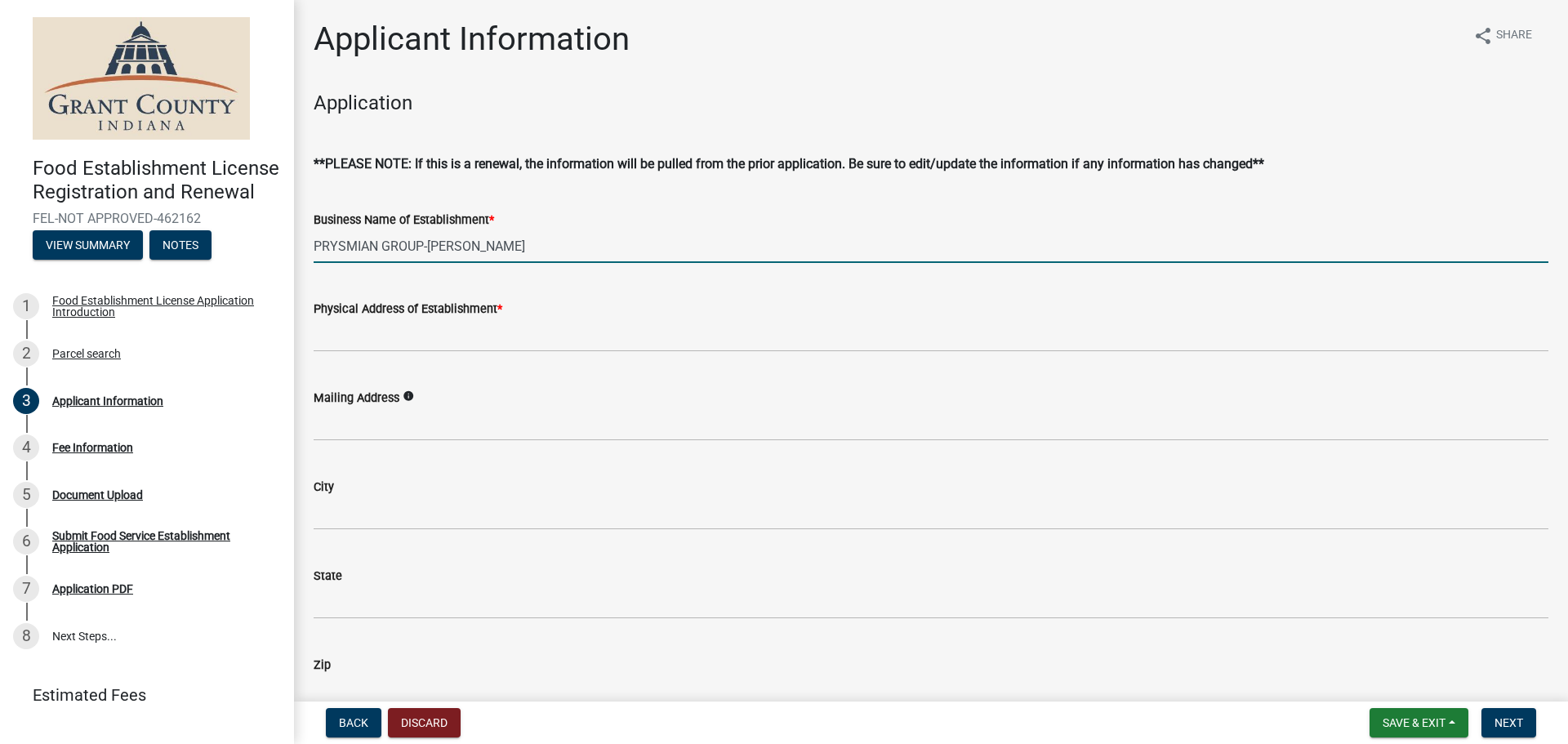
type input "PRYSMIAN GROUP-[PERSON_NAME]"
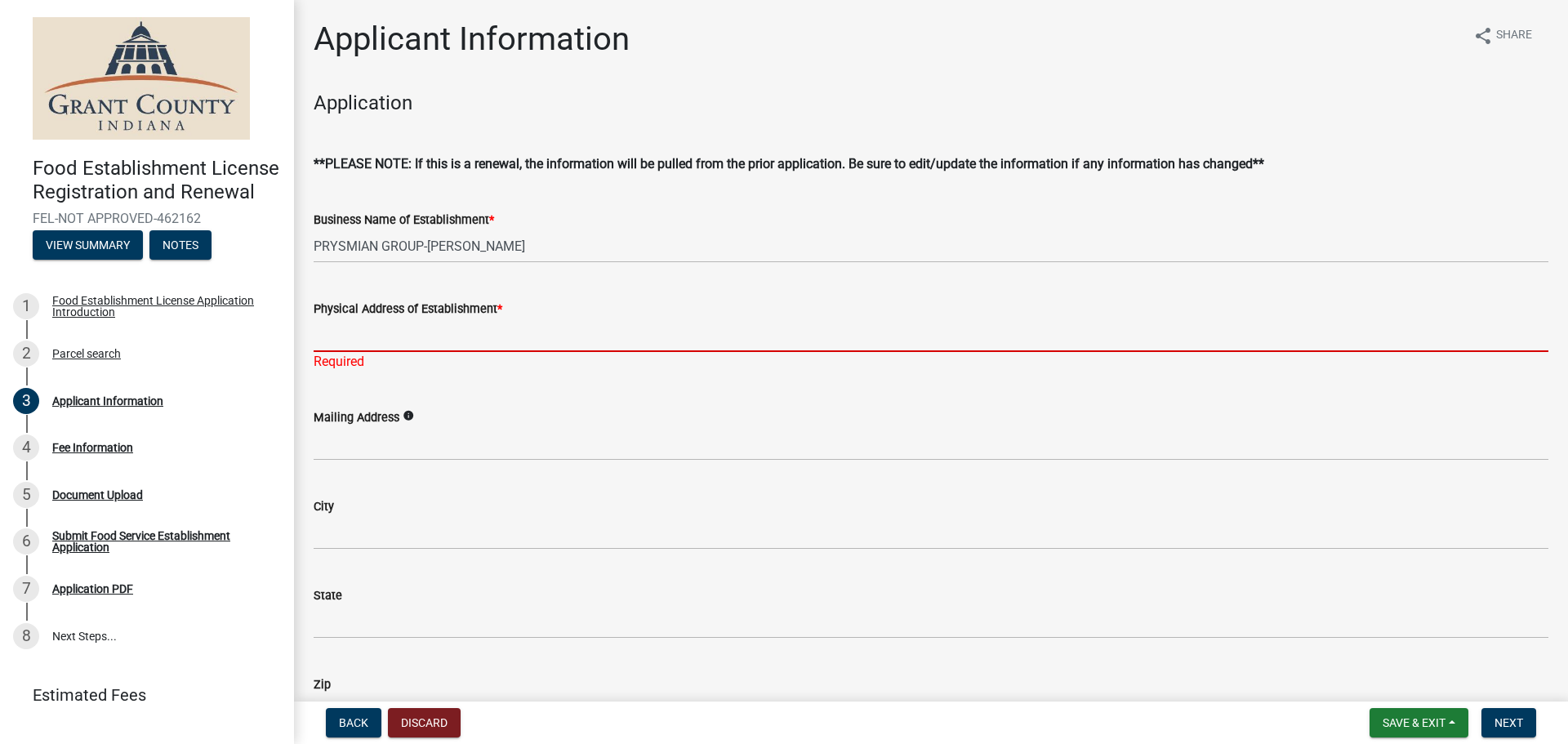
click at [442, 345] on input "Physical Address of Establishment *" at bounding box center [931, 335] width 1235 height 34
paste input "[STREET_ADDRESS]"
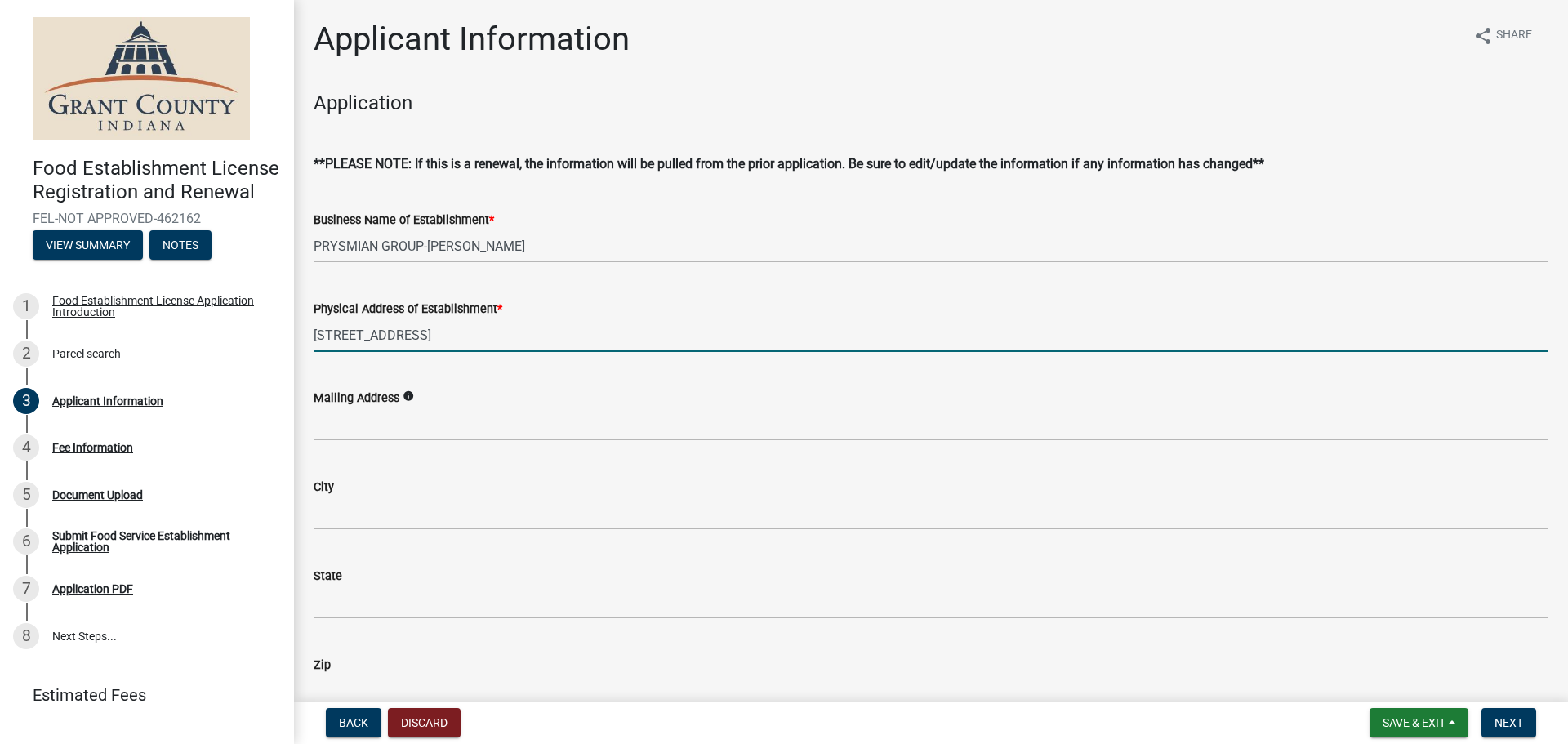
click at [462, 334] on input "[STREET_ADDRESS]" at bounding box center [931, 335] width 1235 height 34
paste input "[PERSON_NAME] IN 46953"
type input "[STREET_ADDRESS]"
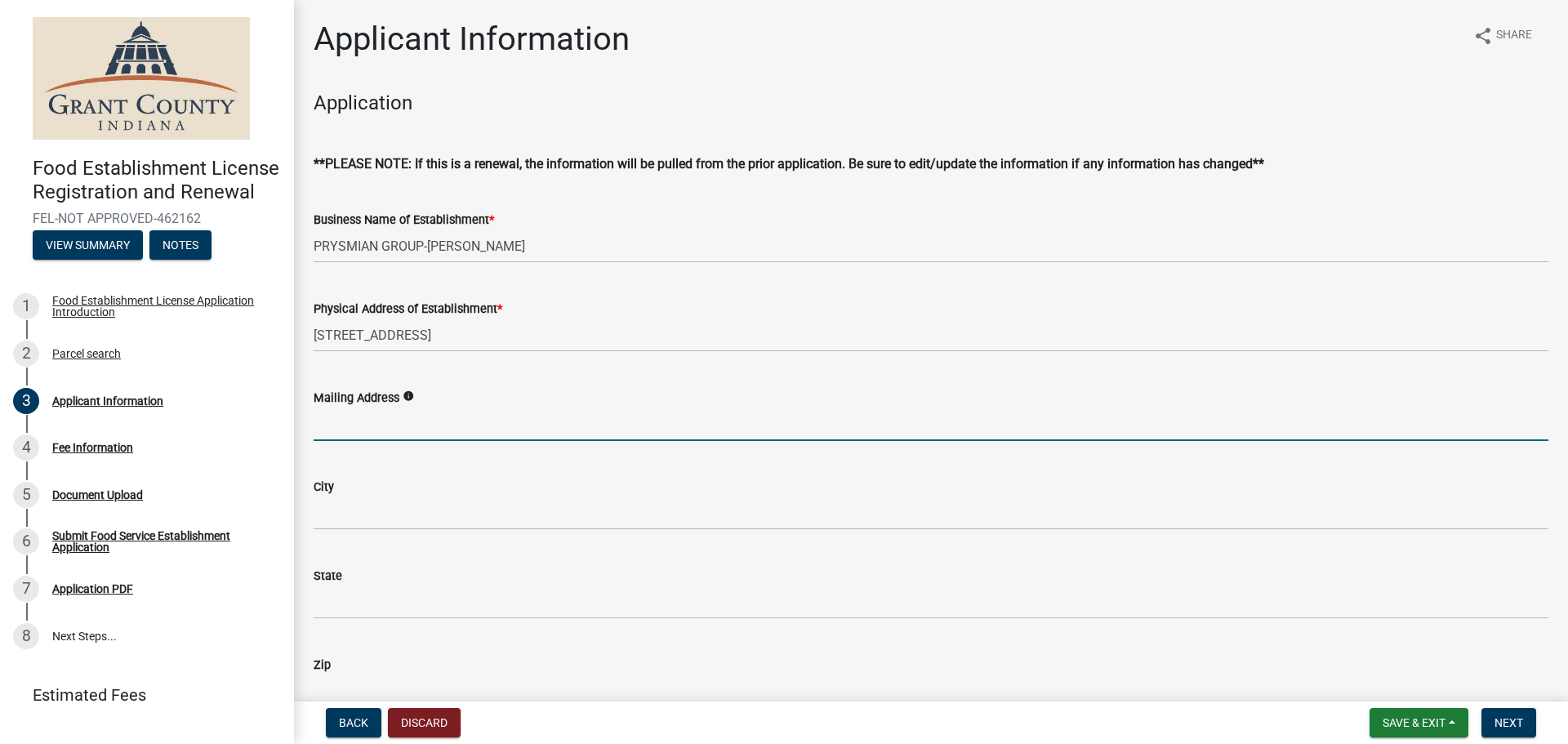
click at [455, 423] on input "Mailing Address" at bounding box center [931, 424] width 1235 height 34
type input "[STREET_ADDRESS]"
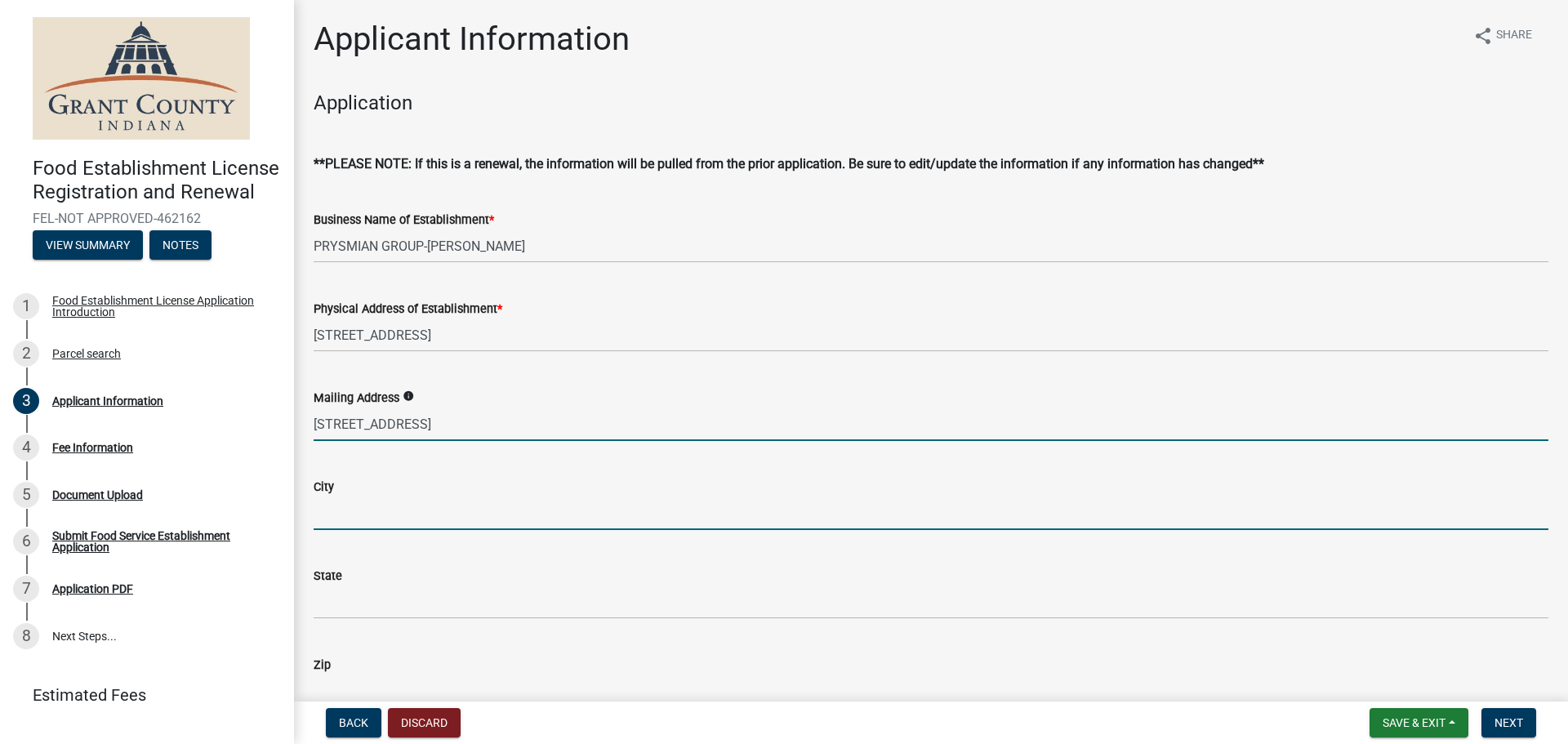
click at [441, 508] on input "City" at bounding box center [931, 513] width 1235 height 34
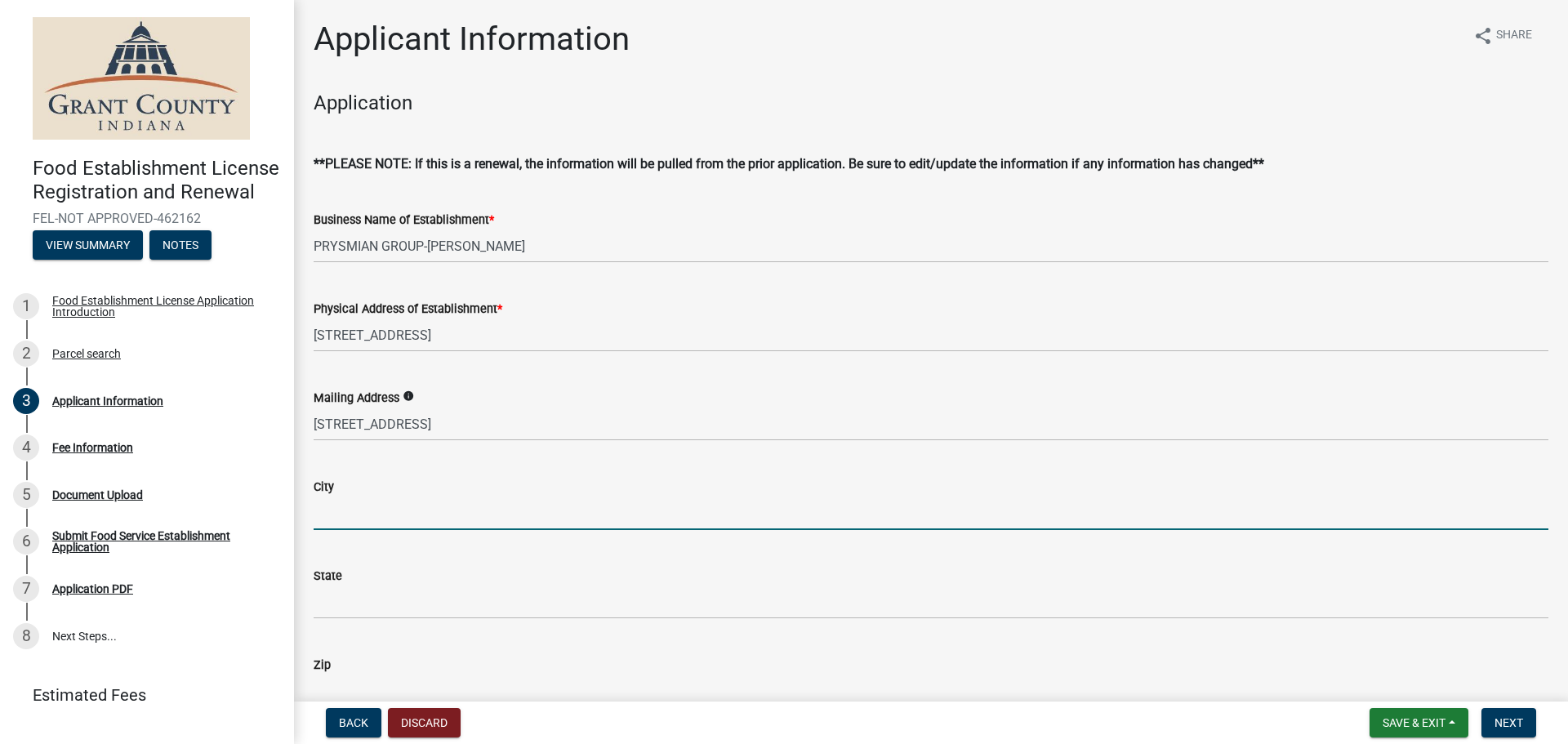
type input "[PERSON_NAME]"
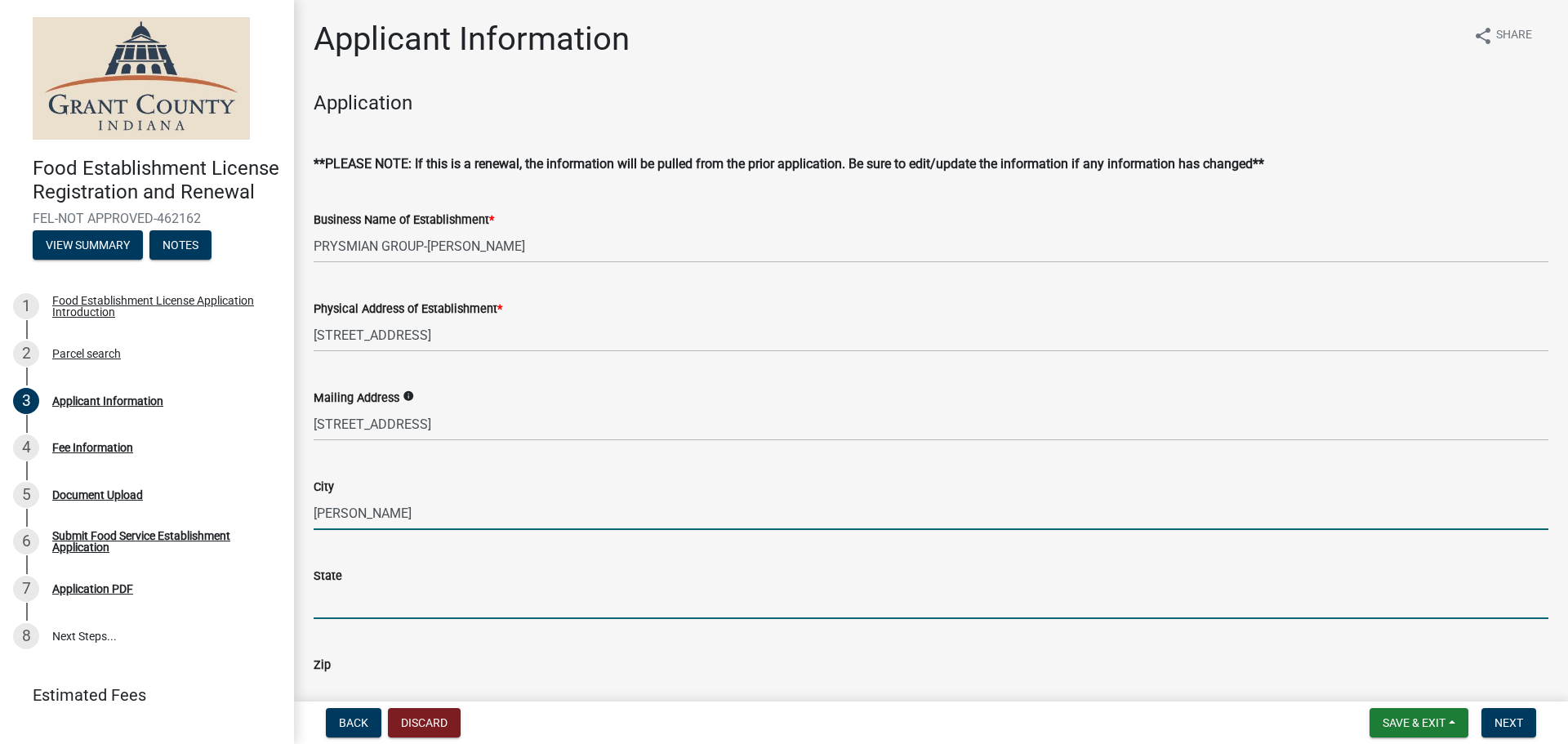
click at [429, 610] on input "State" at bounding box center [931, 602] width 1235 height 34
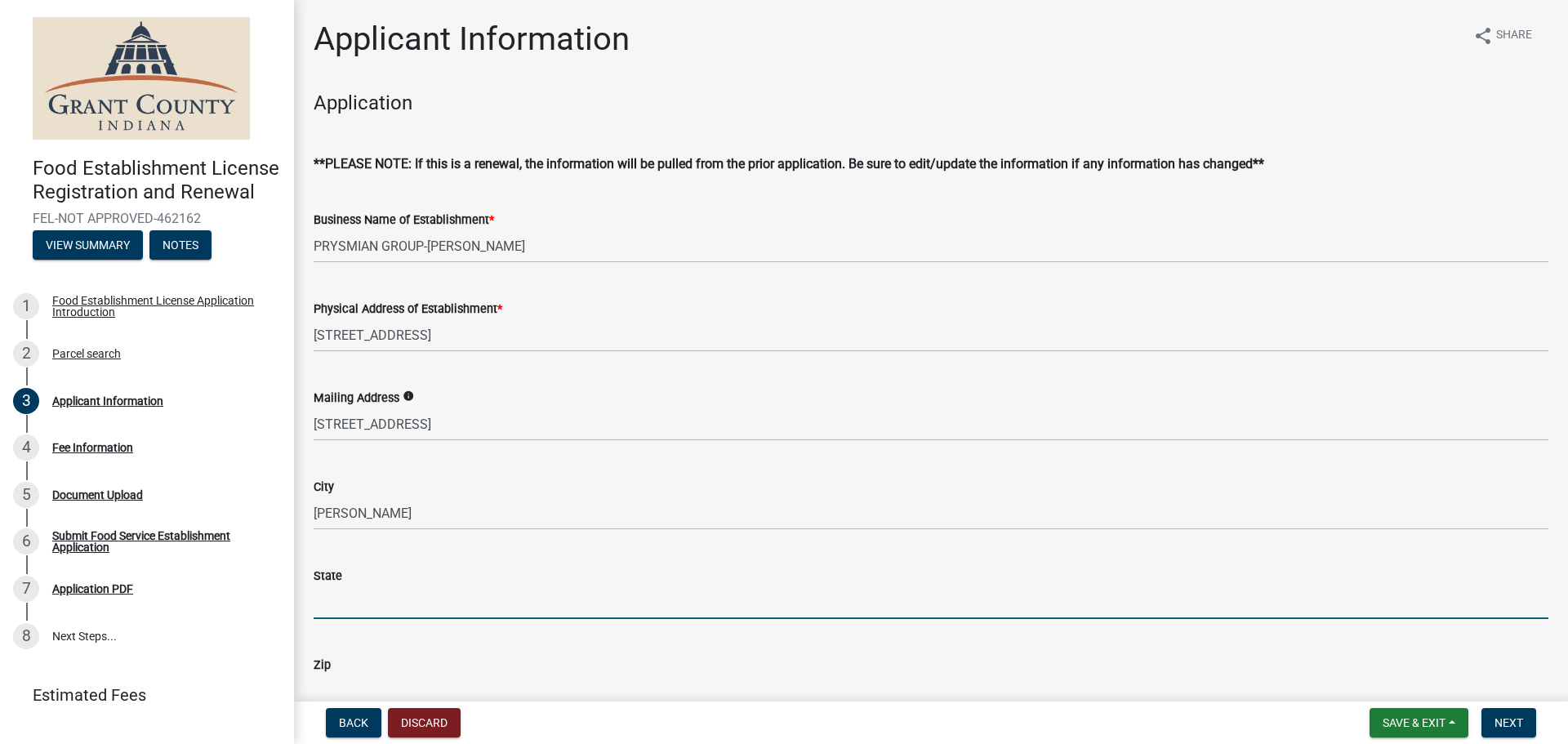
type input "OH"
click at [436, 690] on input "Zip" at bounding box center [931, 691] width 1235 height 34
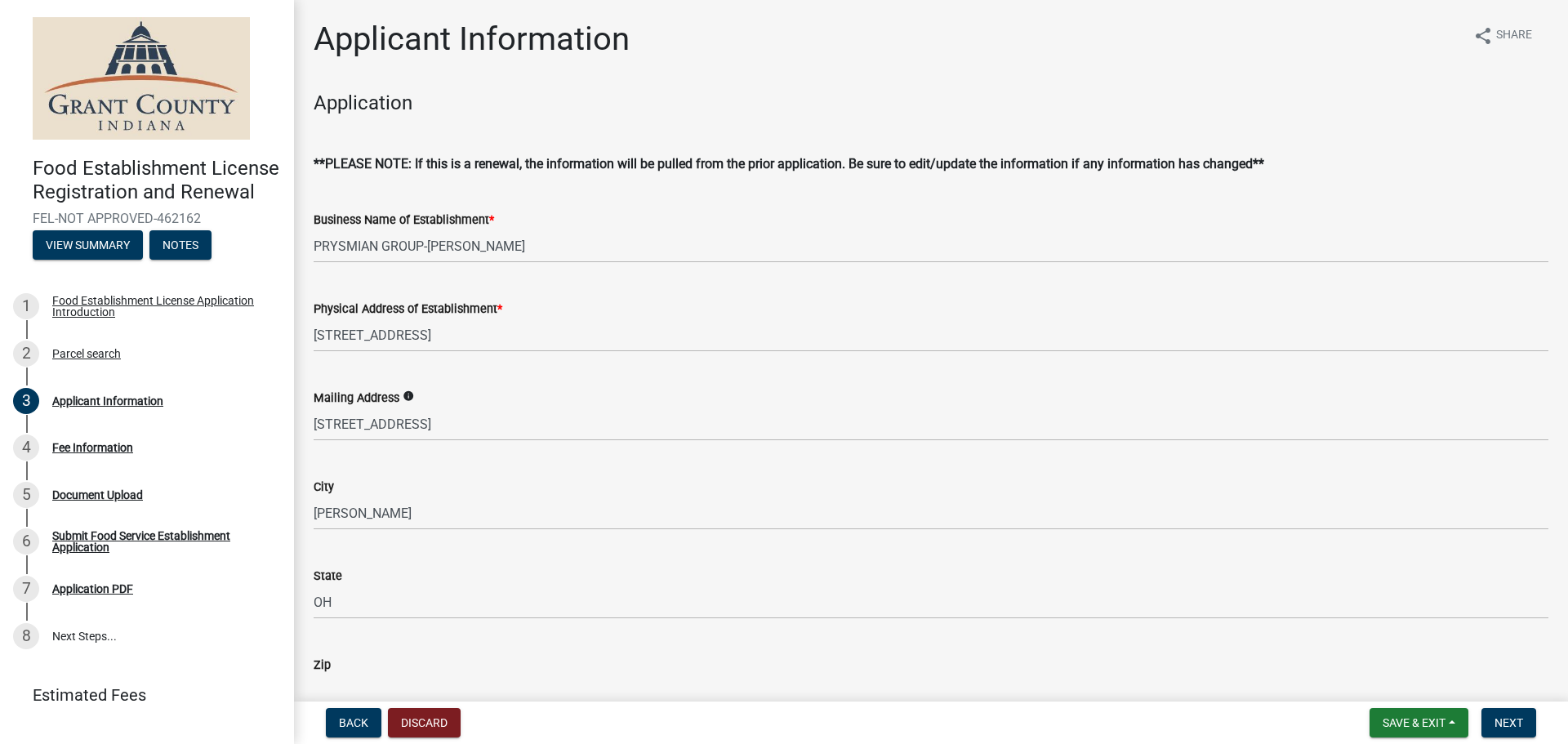
type input "44483"
click at [1502, 718] on span "Next" at bounding box center [1509, 723] width 29 height 13
click at [1506, 728] on span "Next" at bounding box center [1509, 723] width 29 height 13
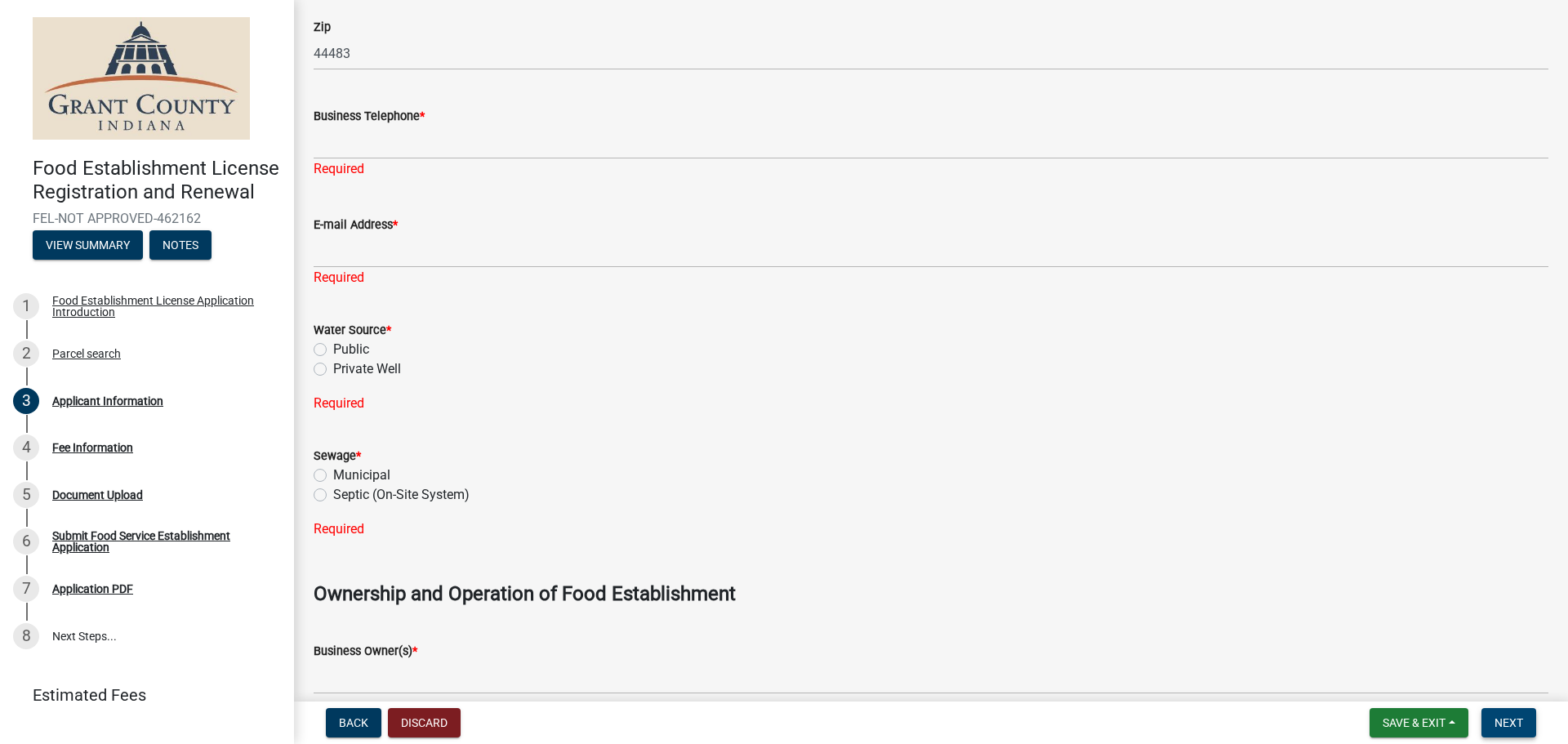
scroll to position [653, 0]
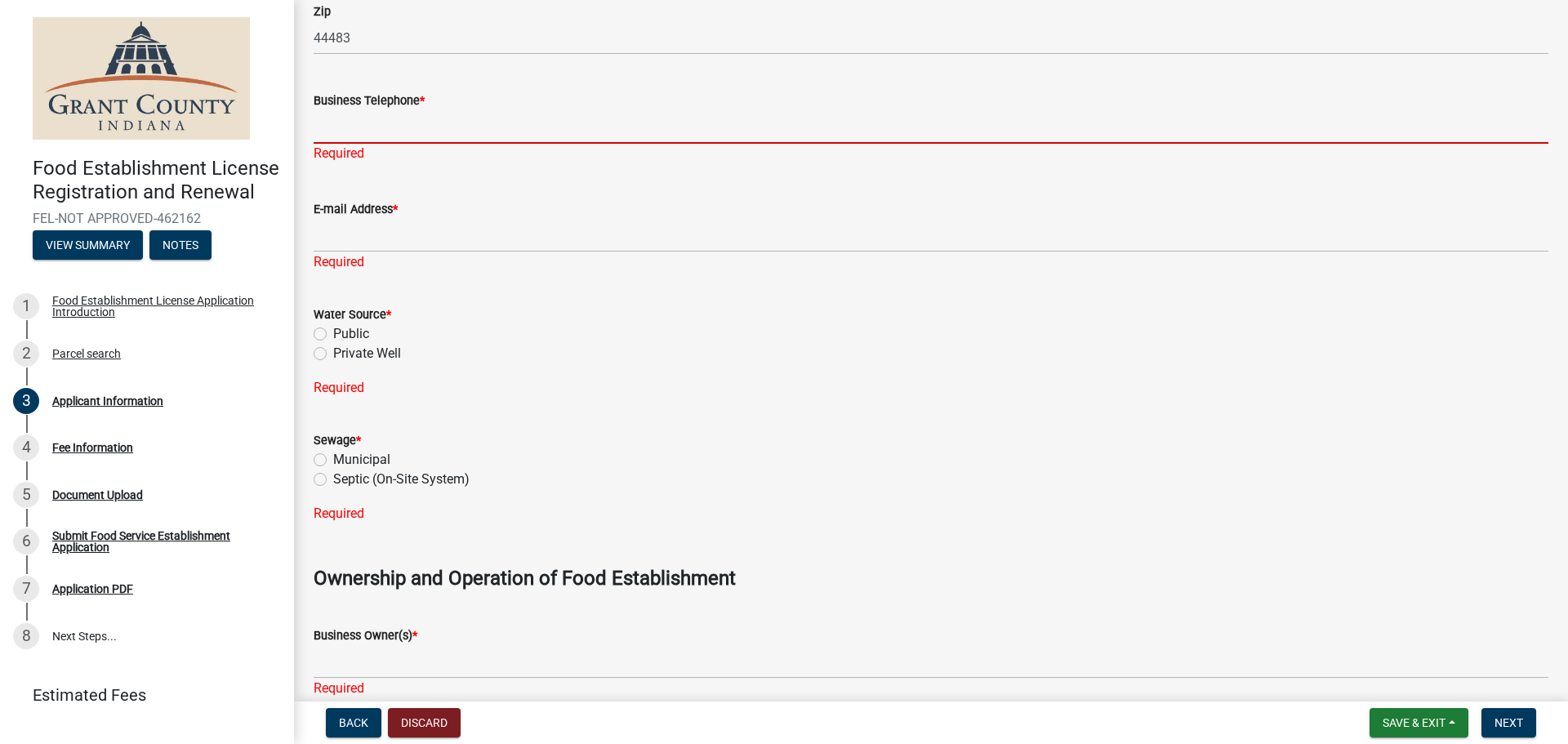
click at [389, 118] on input "Business Telephone *" at bounding box center [931, 127] width 1235 height 34
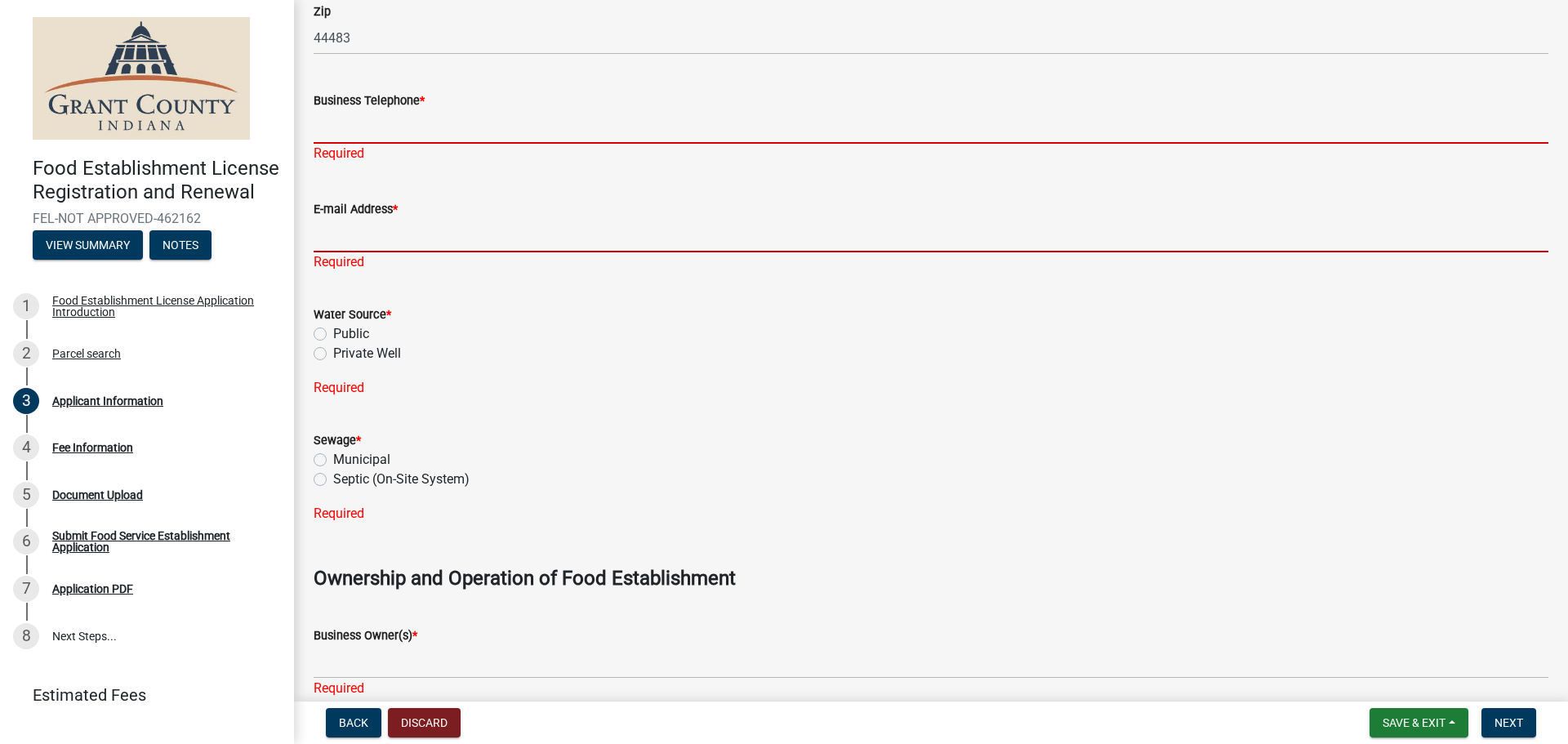
click at [390, 239] on input "E-mail Address *" at bounding box center [931, 236] width 1235 height 34
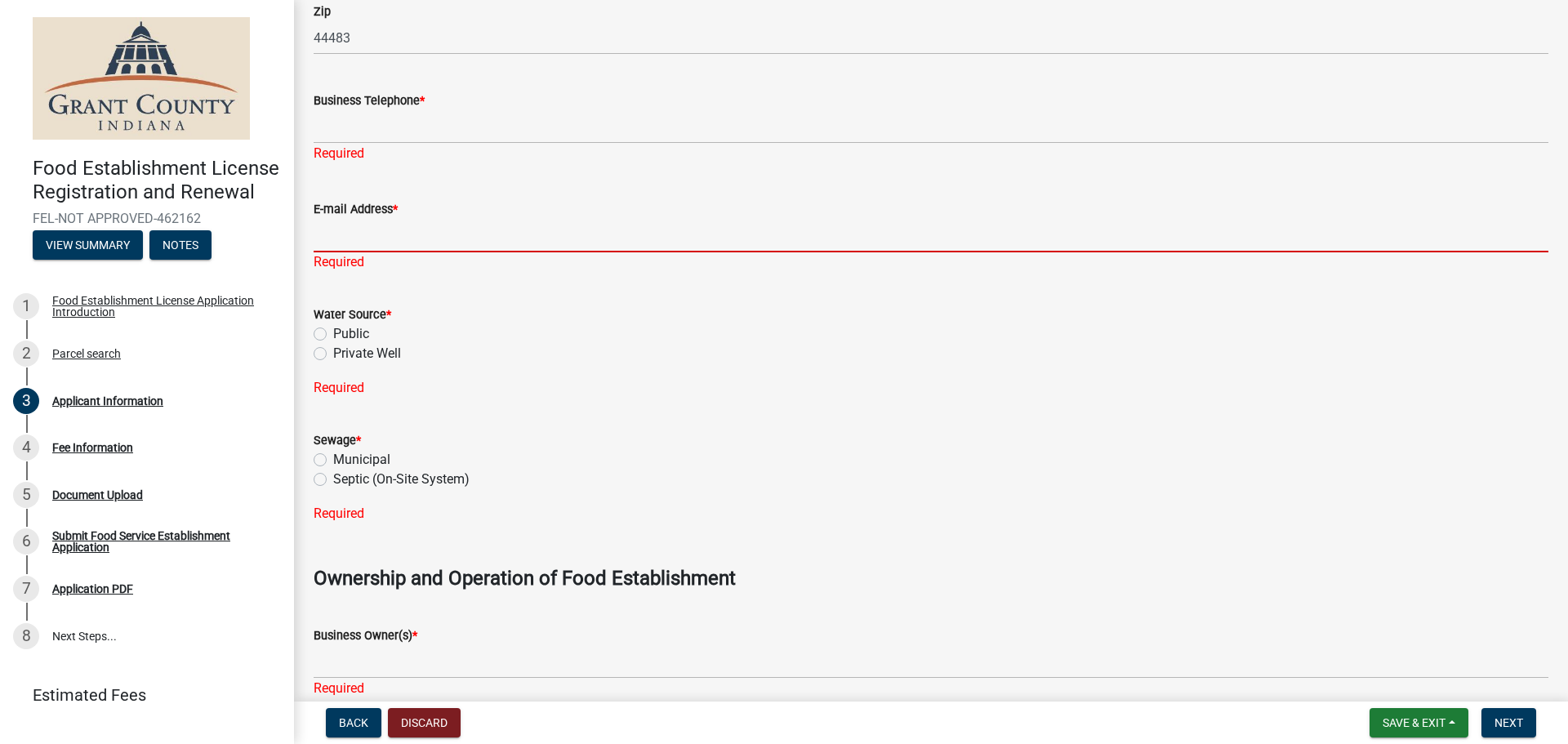
type input "[EMAIL_ADDRESS][DOMAIN_NAME]"
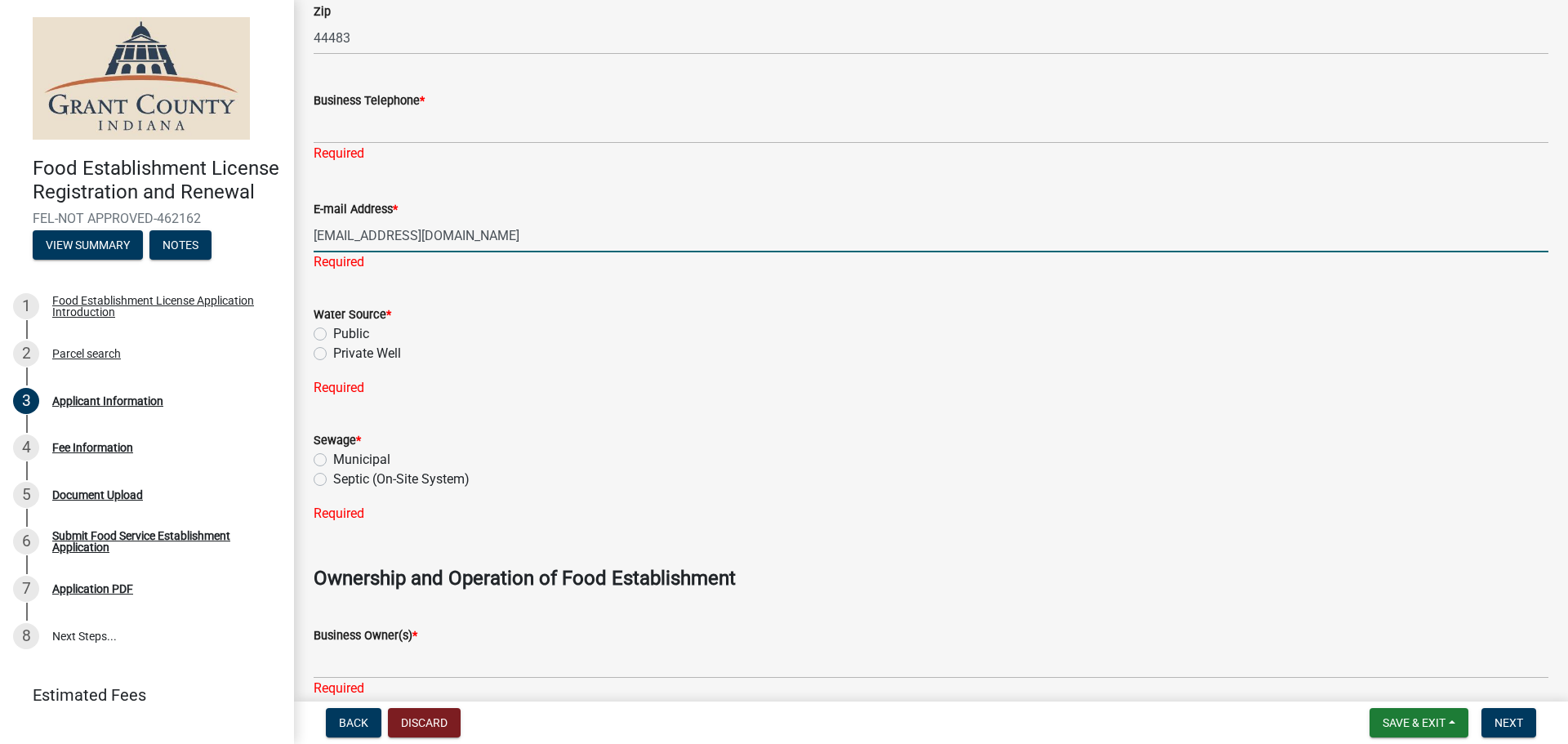
click at [317, 331] on div "Water Source * Public Private Well" at bounding box center [931, 334] width 1235 height 58
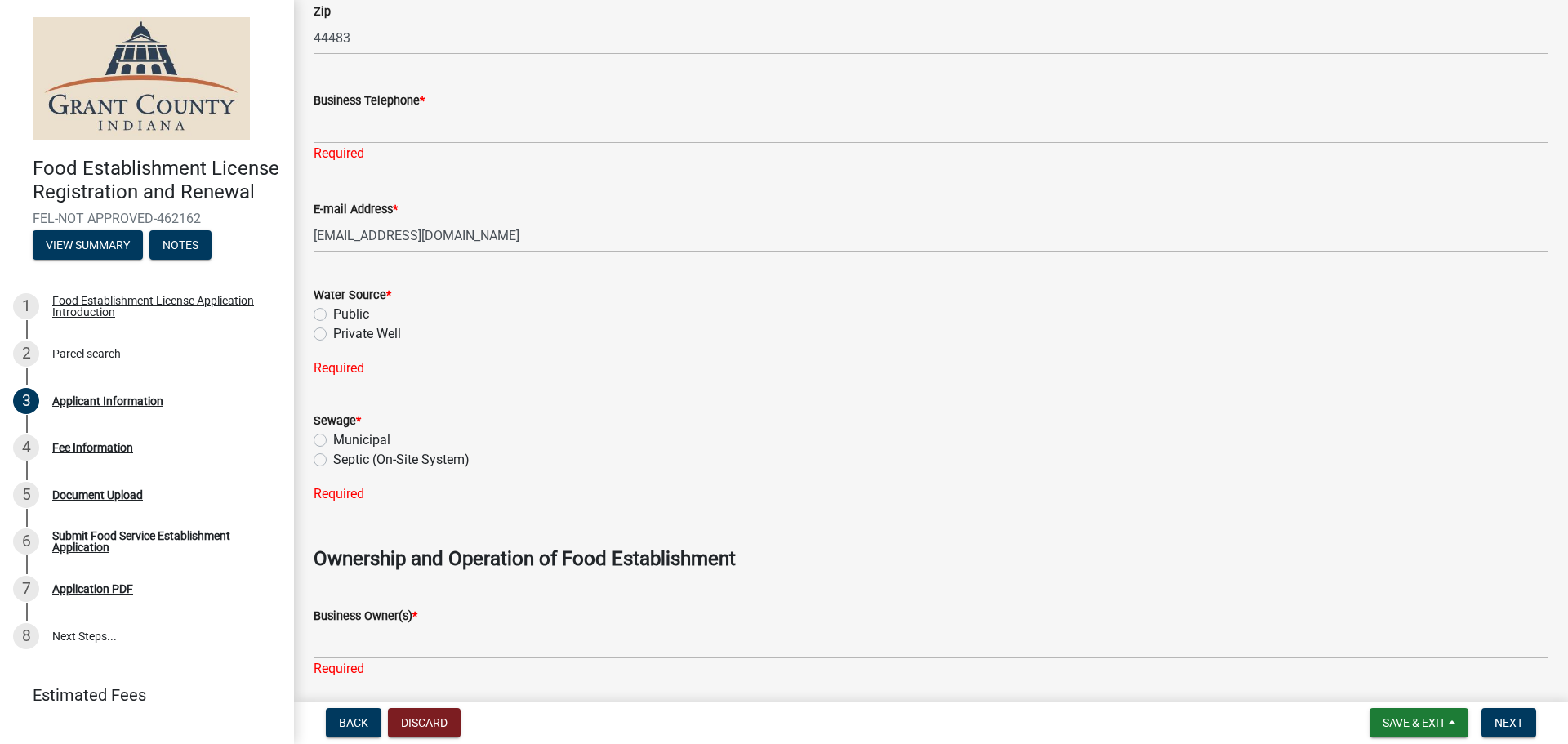
click at [333, 434] on label "Municipal" at bounding box center [361, 440] width 57 height 20
click at [333, 434] on input "Municipal" at bounding box center [338, 435] width 11 height 11
radio input "true"
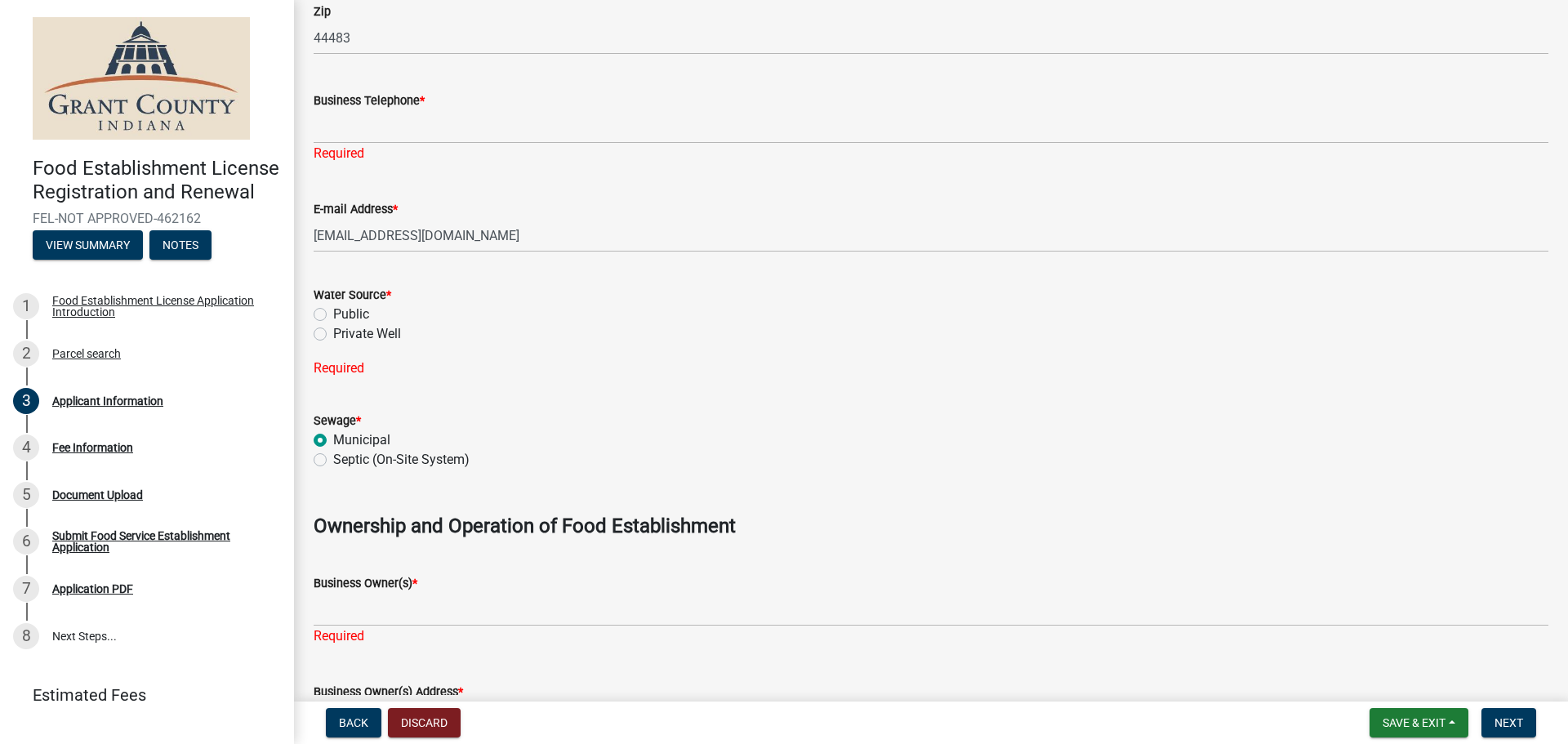
click at [321, 321] on div "Public" at bounding box center [931, 315] width 1235 height 20
click at [333, 318] on label "Public" at bounding box center [351, 315] width 36 height 20
click at [333, 316] on input "Public" at bounding box center [338, 310] width 11 height 11
radio input "true"
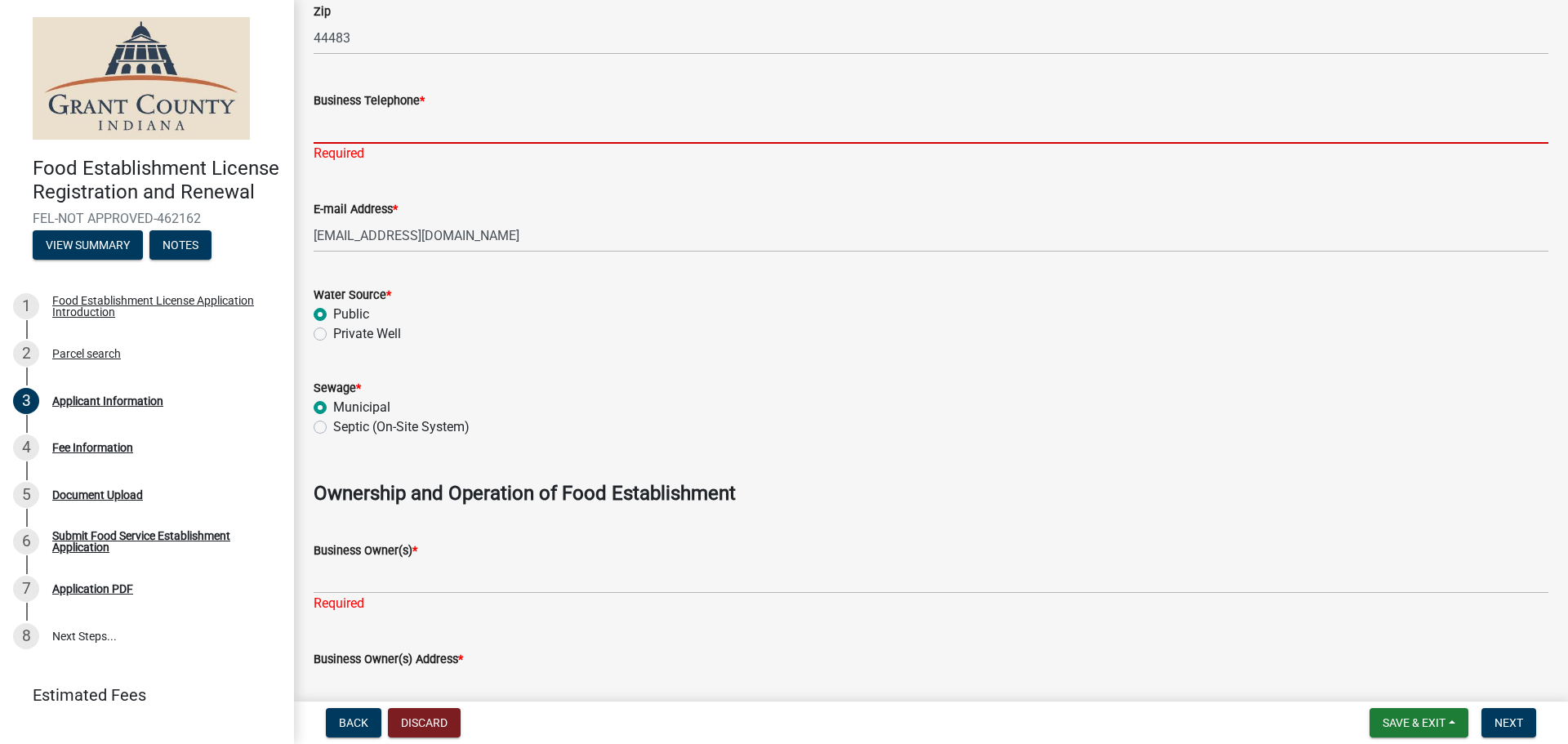
drag, startPoint x: 415, startPoint y: 138, endPoint x: 428, endPoint y: 136, distance: 13.2
click at [415, 138] on input "Business Telephone *" at bounding box center [931, 127] width 1235 height 34
type input "[PHONE_NUMBER]"
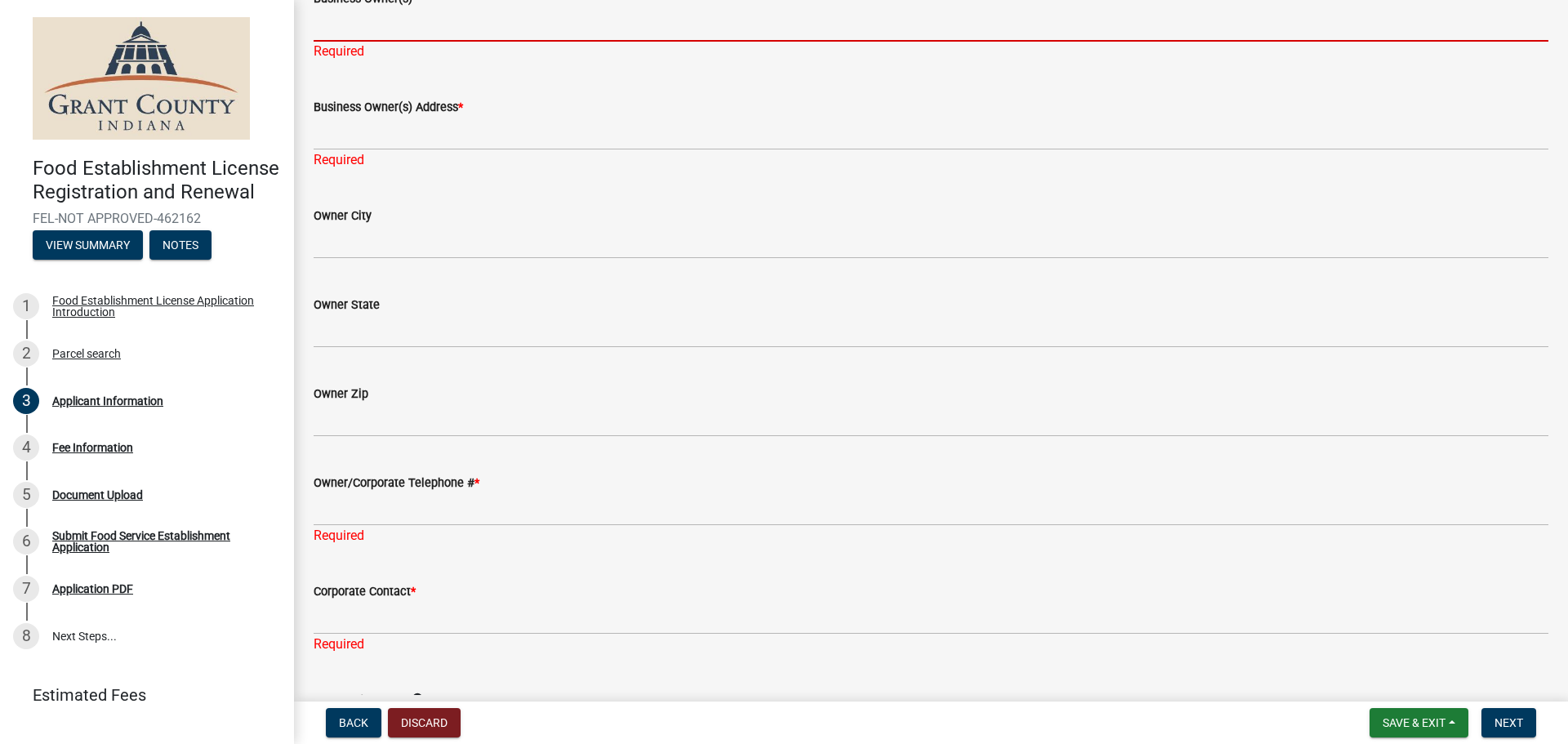
click at [368, 8] on input "Business Owner(s) *" at bounding box center [931, 25] width 1235 height 34
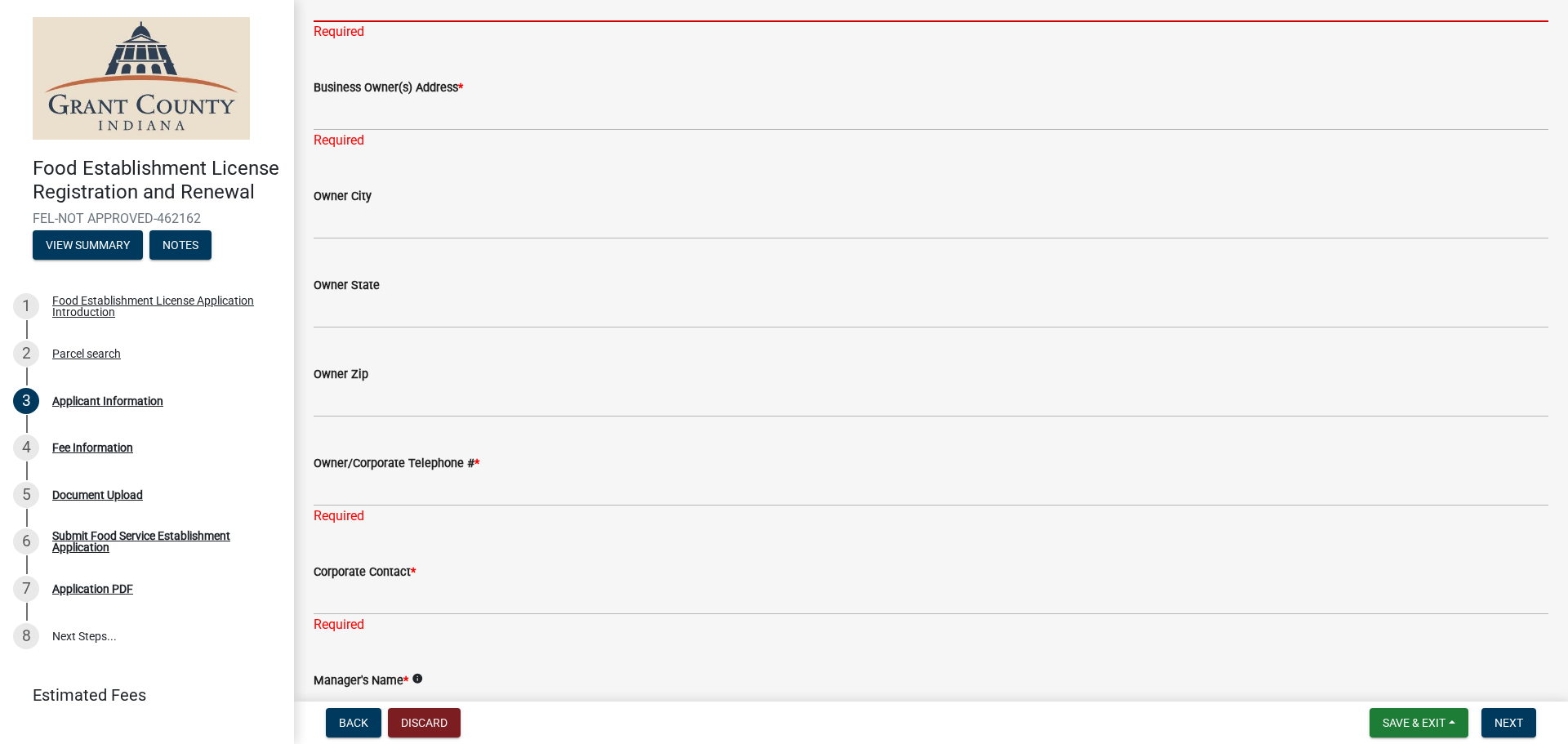
scroll to position [1203, 0]
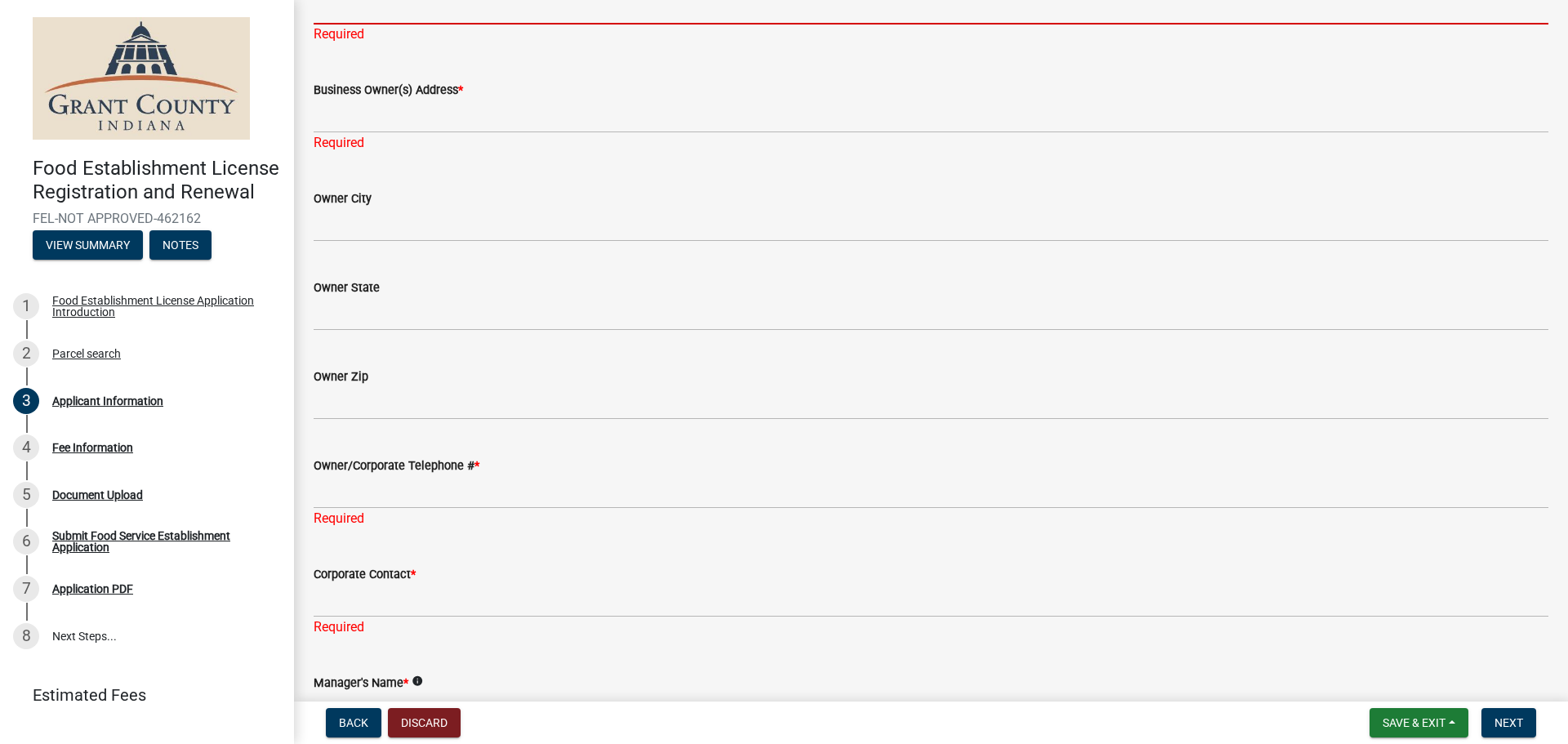
type input "AVI FOODSYSTEMS"
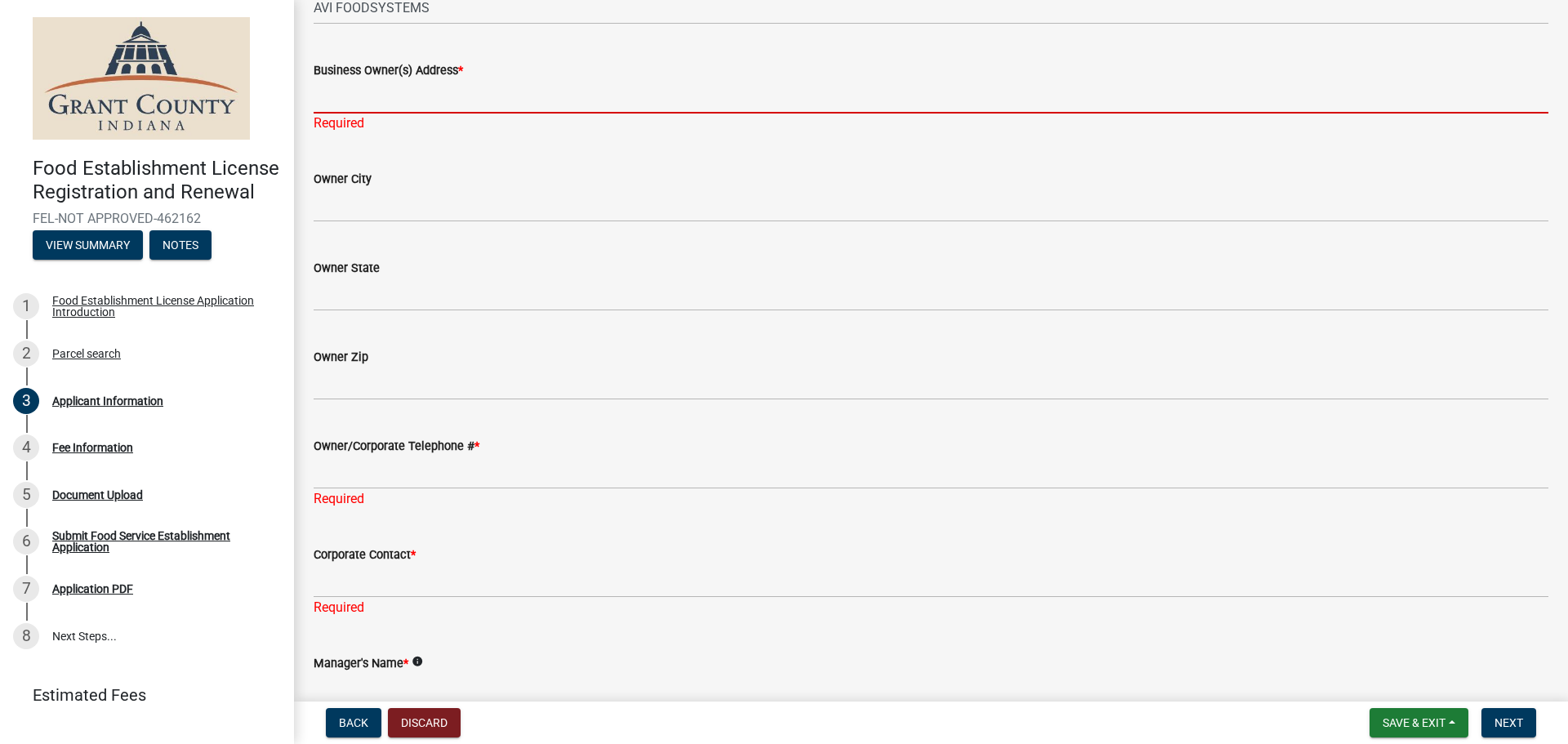
click at [432, 114] on div "Business Owner(s) Address * Required" at bounding box center [931, 86] width 1235 height 96
type input "[STREET_ADDRESS]"
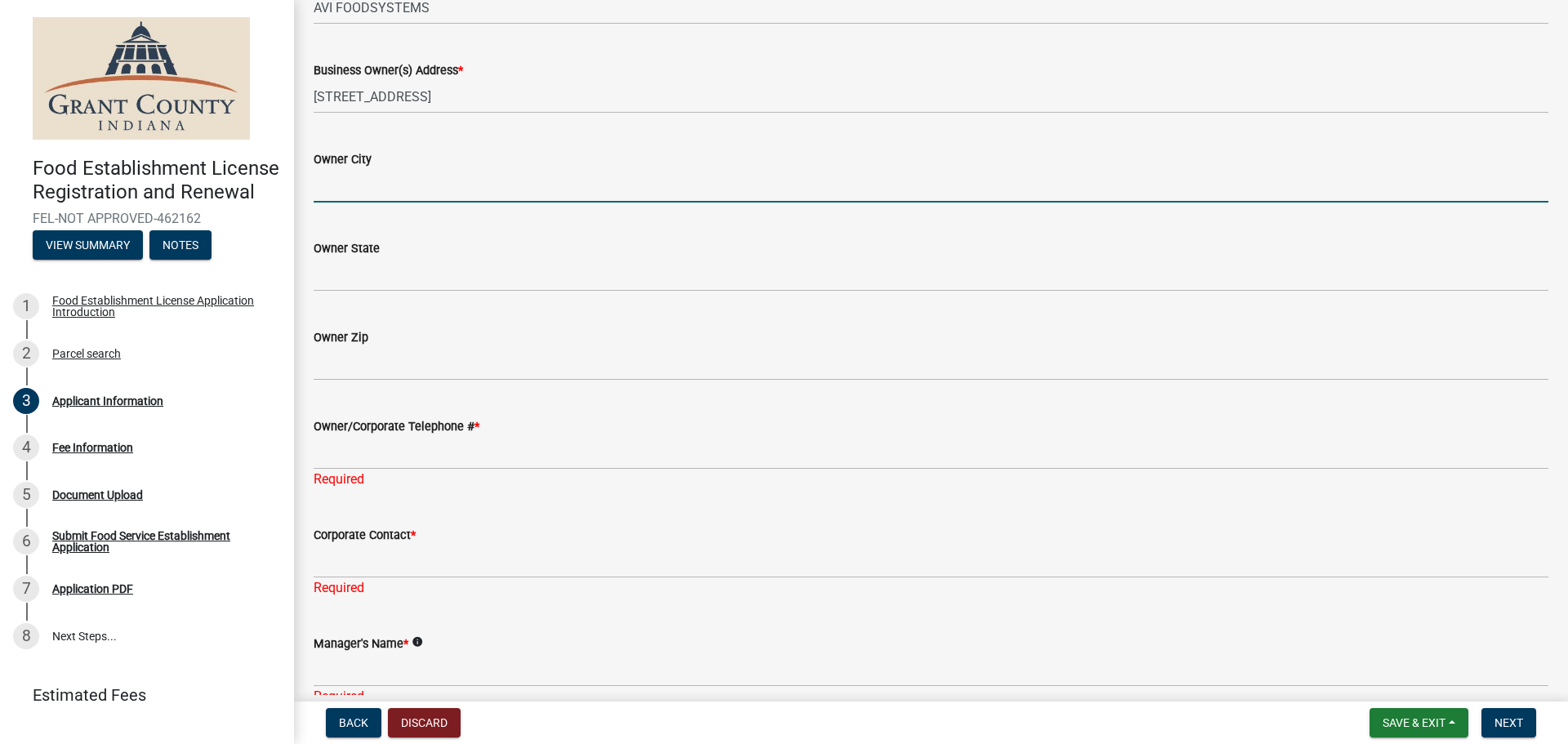
click at [375, 211] on wm-data-entity-input "Owner City" at bounding box center [931, 171] width 1235 height 89
type input "[PERSON_NAME]"
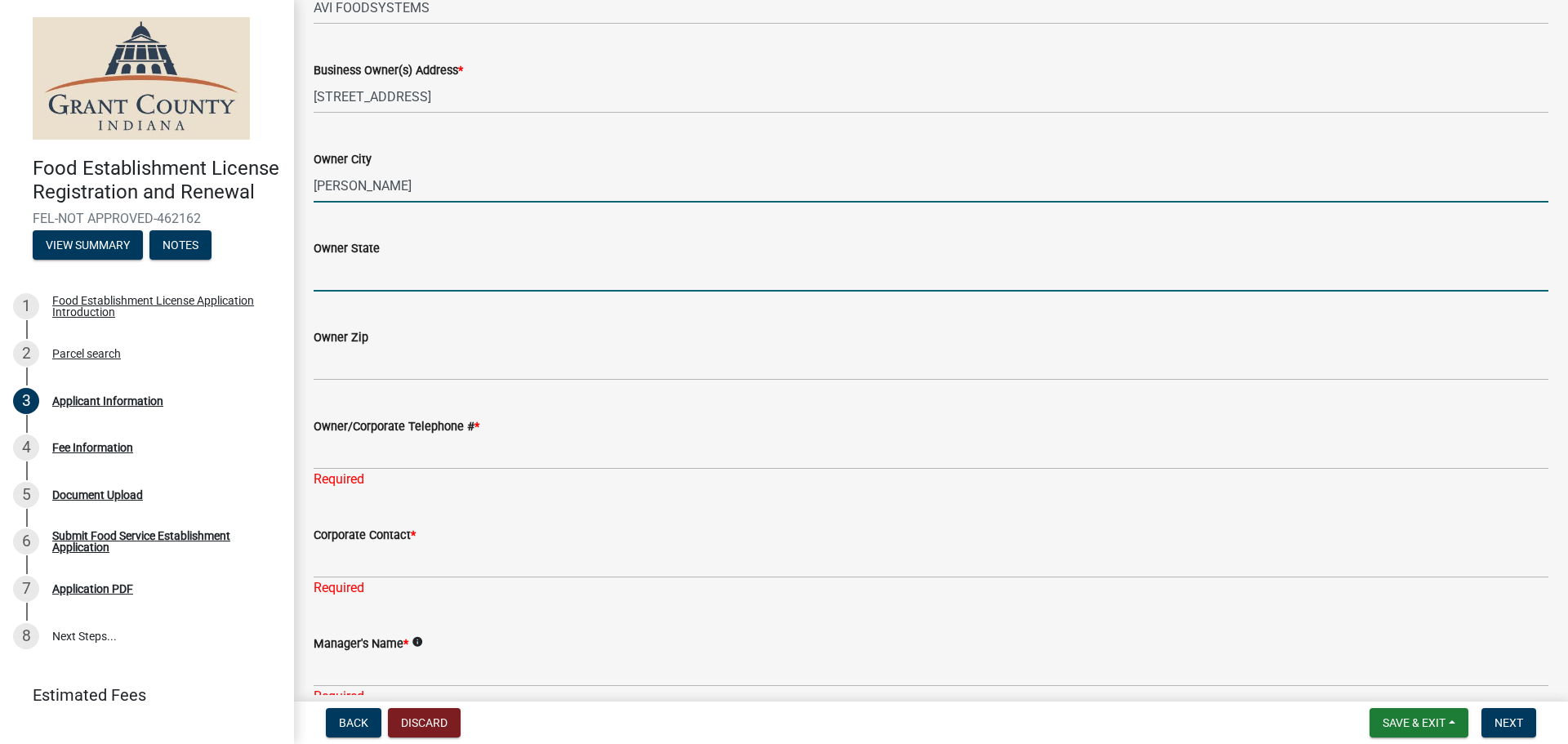
click at [384, 271] on input "Owner State" at bounding box center [931, 274] width 1235 height 34
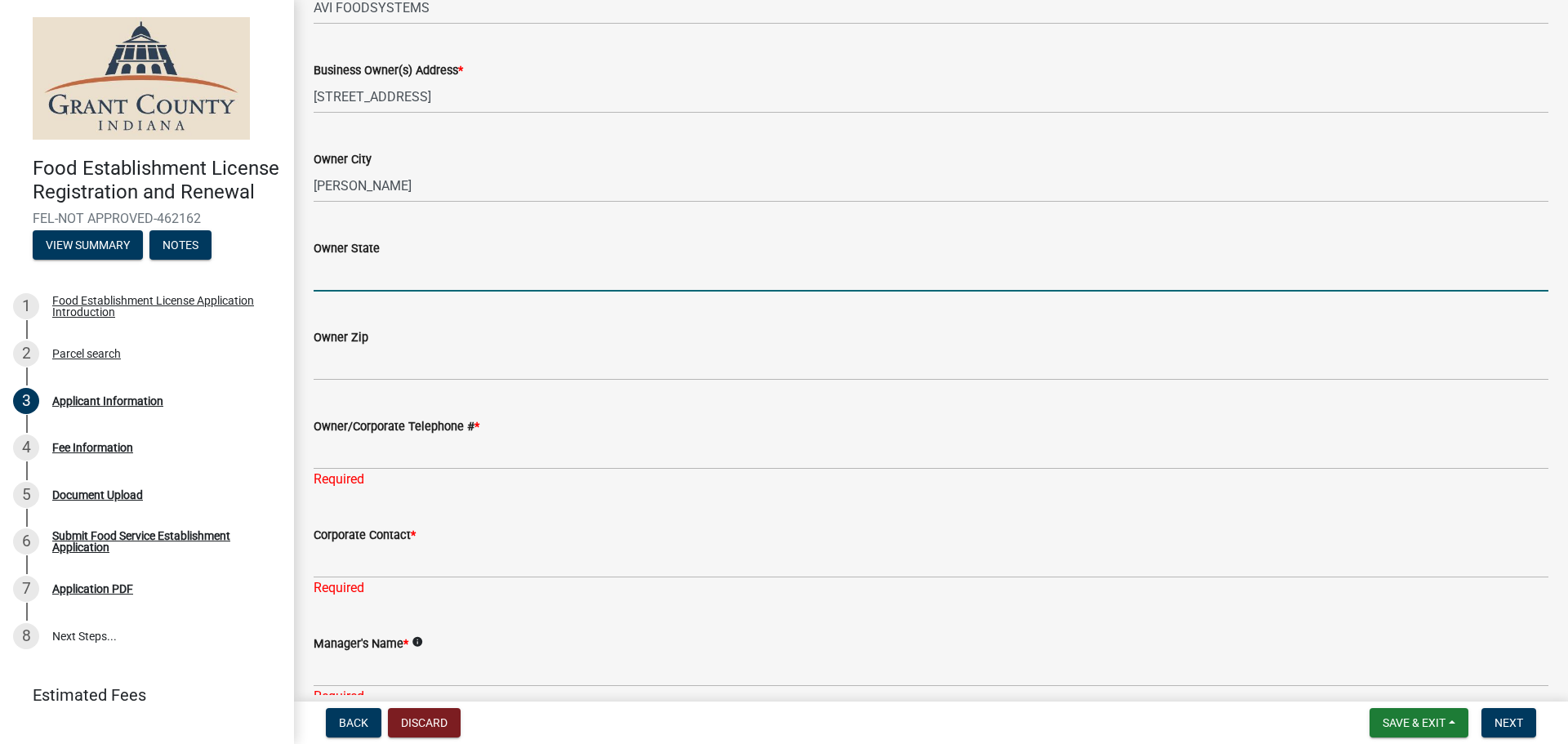
type input "OH"
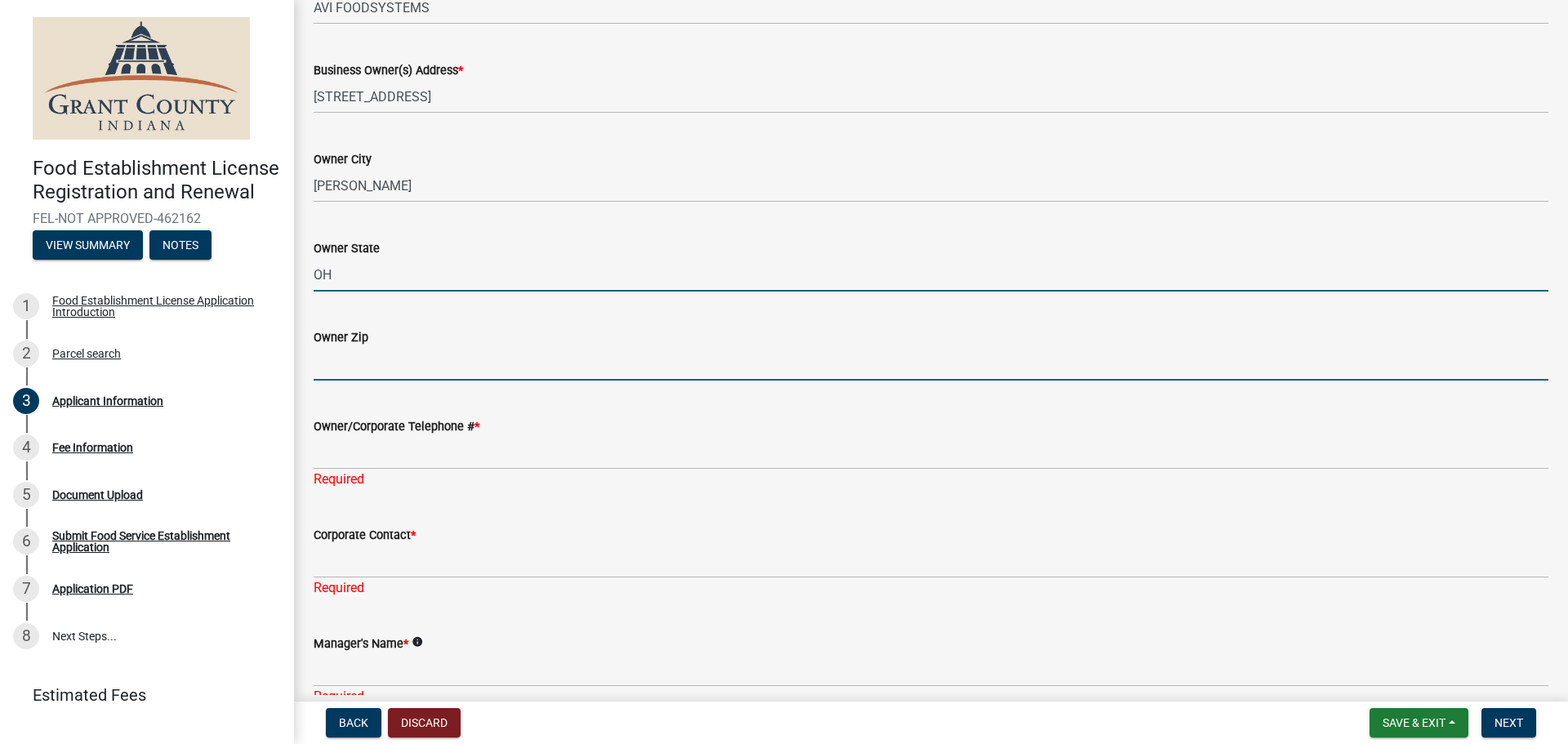
drag, startPoint x: 361, startPoint y: 367, endPoint x: 382, endPoint y: 371, distance: 21.4
click at [361, 367] on input "Owner Zip" at bounding box center [931, 363] width 1235 height 34
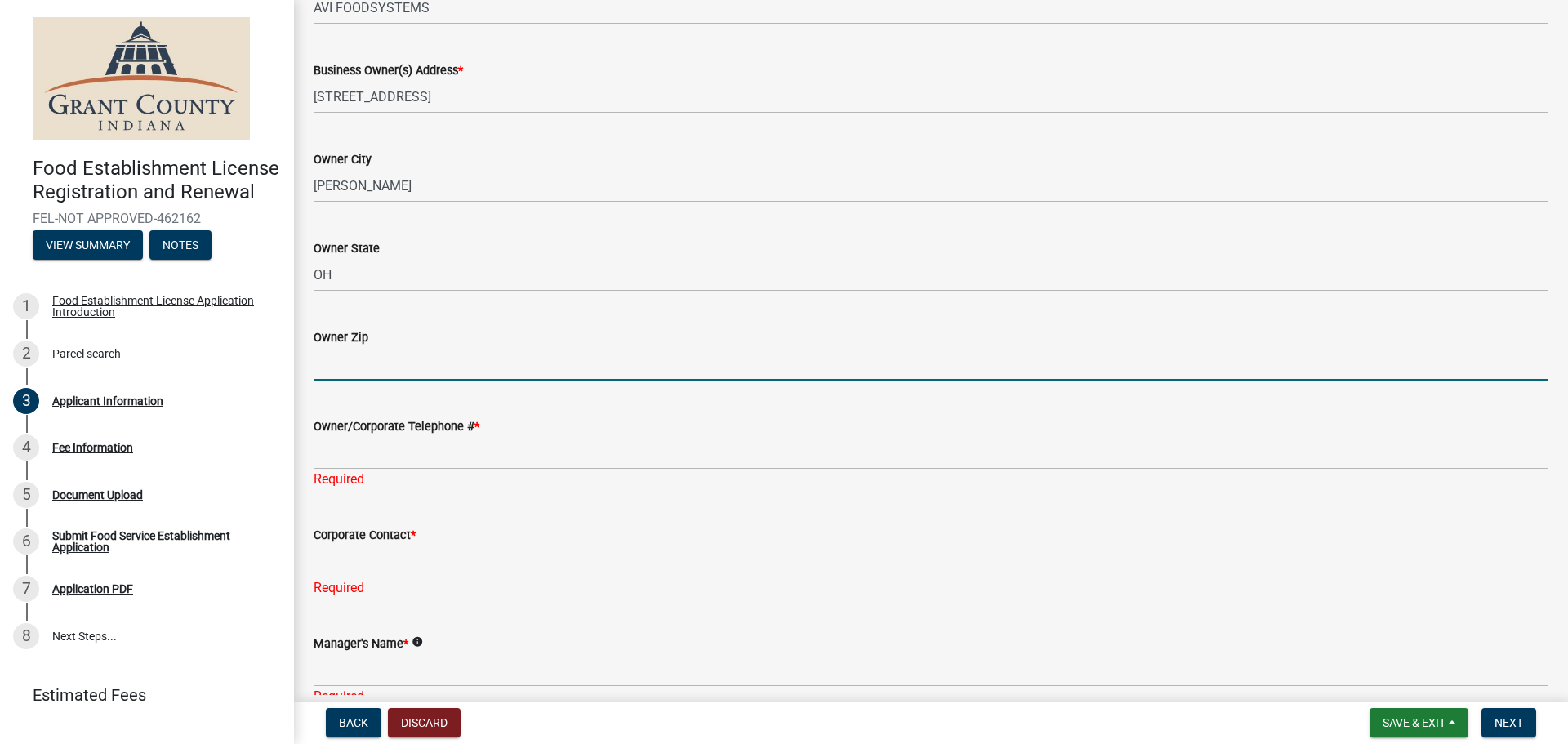
type input "44483"
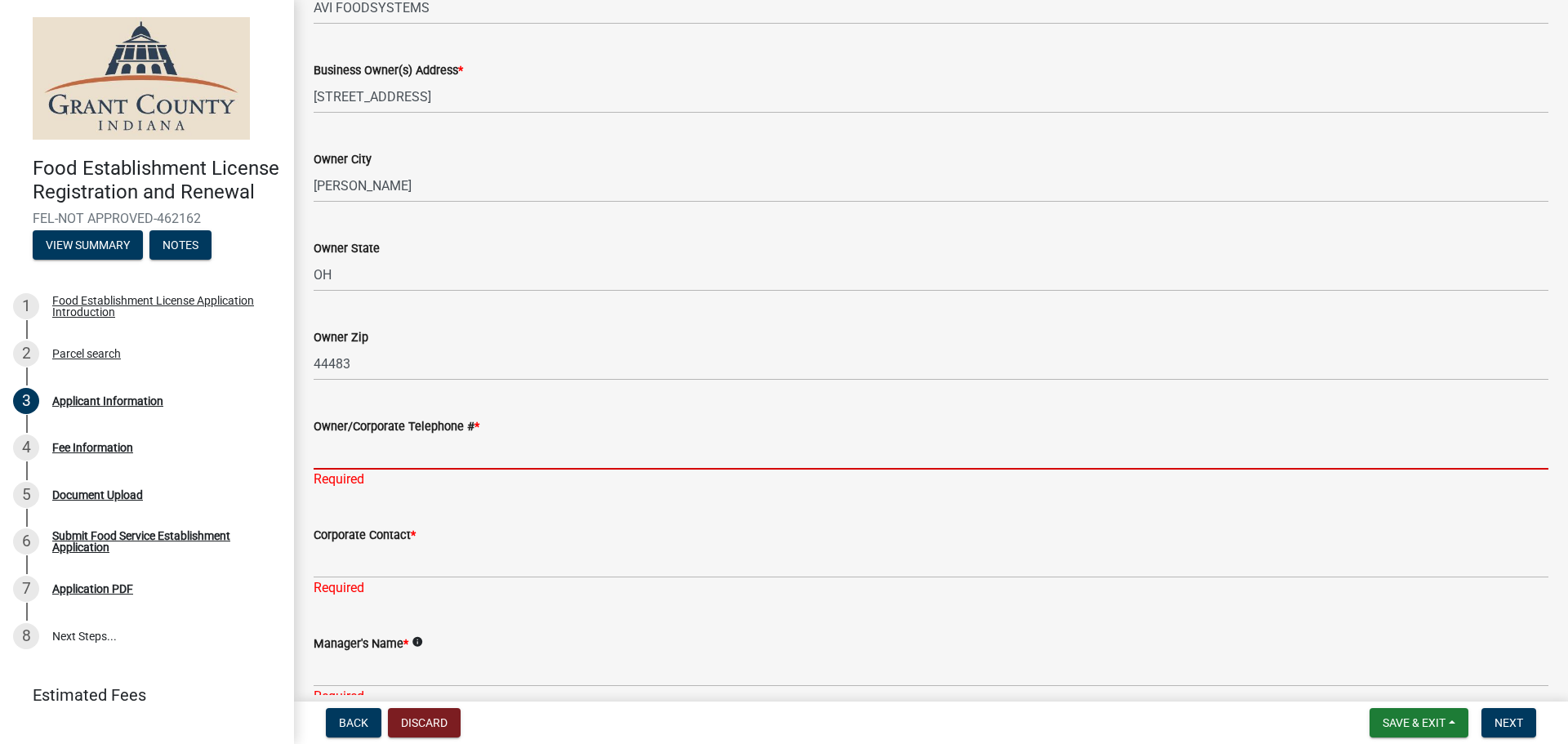
click at [376, 448] on input "Owner/Corporate Telephone # *" at bounding box center [931, 452] width 1235 height 34
type input "3303726000"
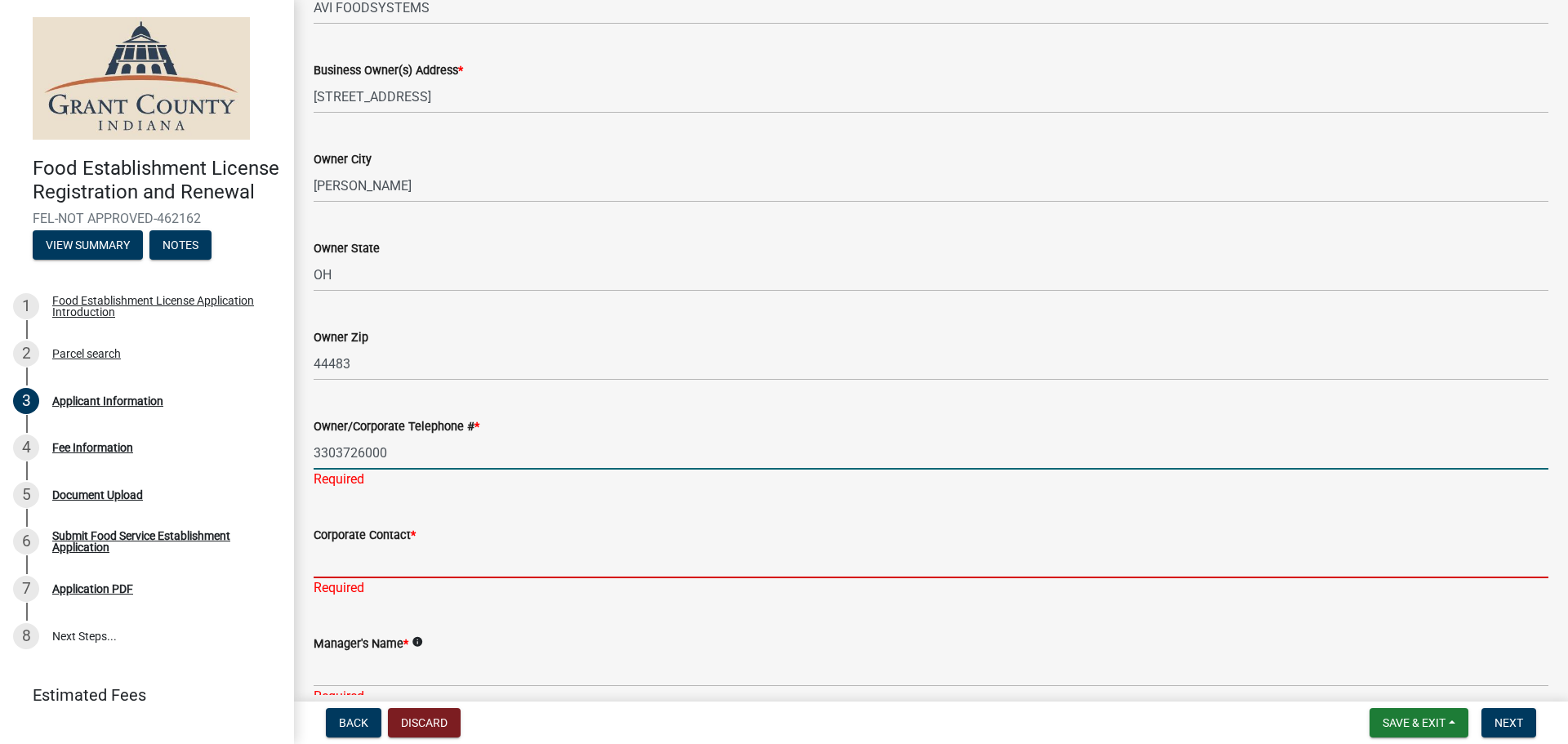
click at [356, 550] on input "Corporate Contact *" at bounding box center [931, 561] width 1235 height 34
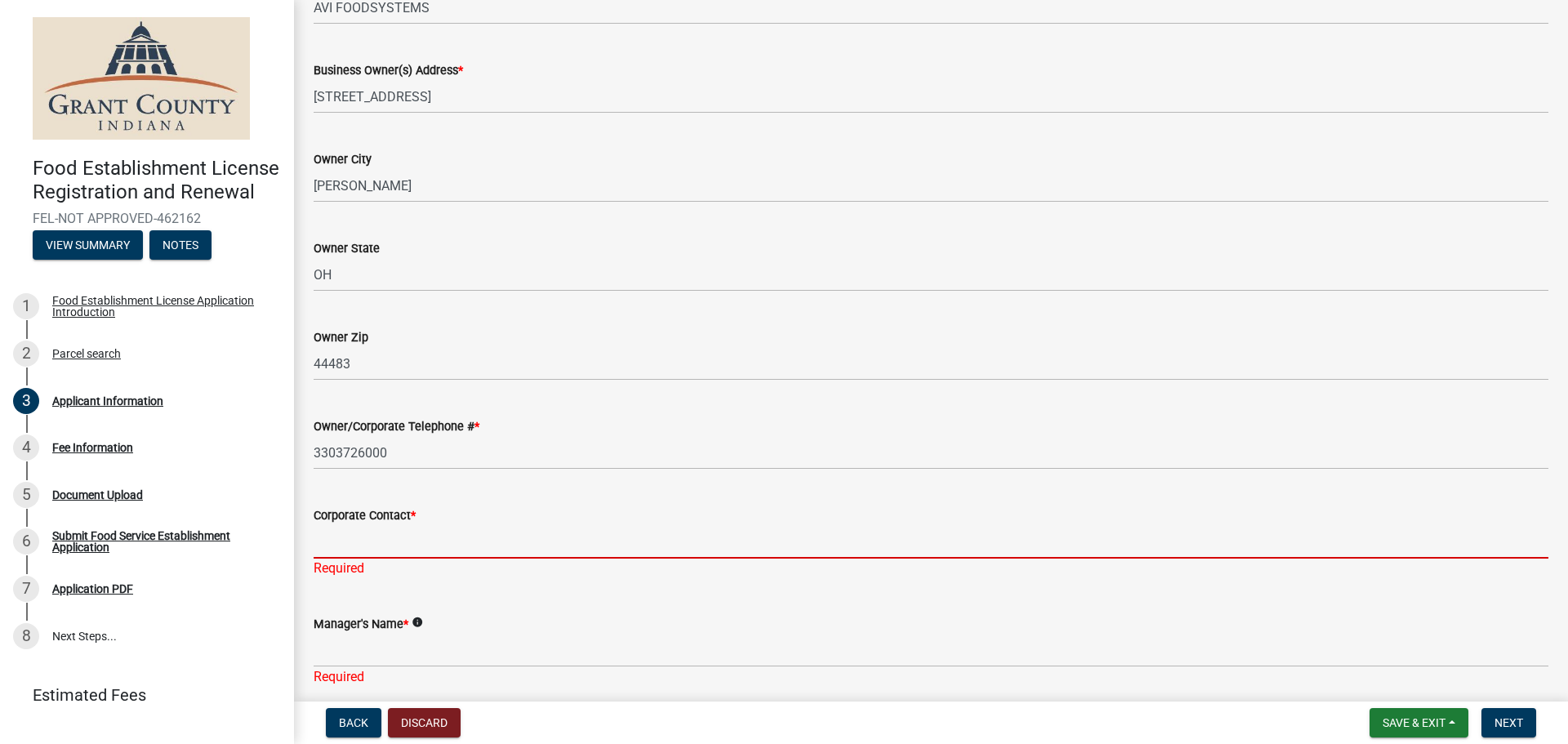
type input "[PERSON_NAME]"
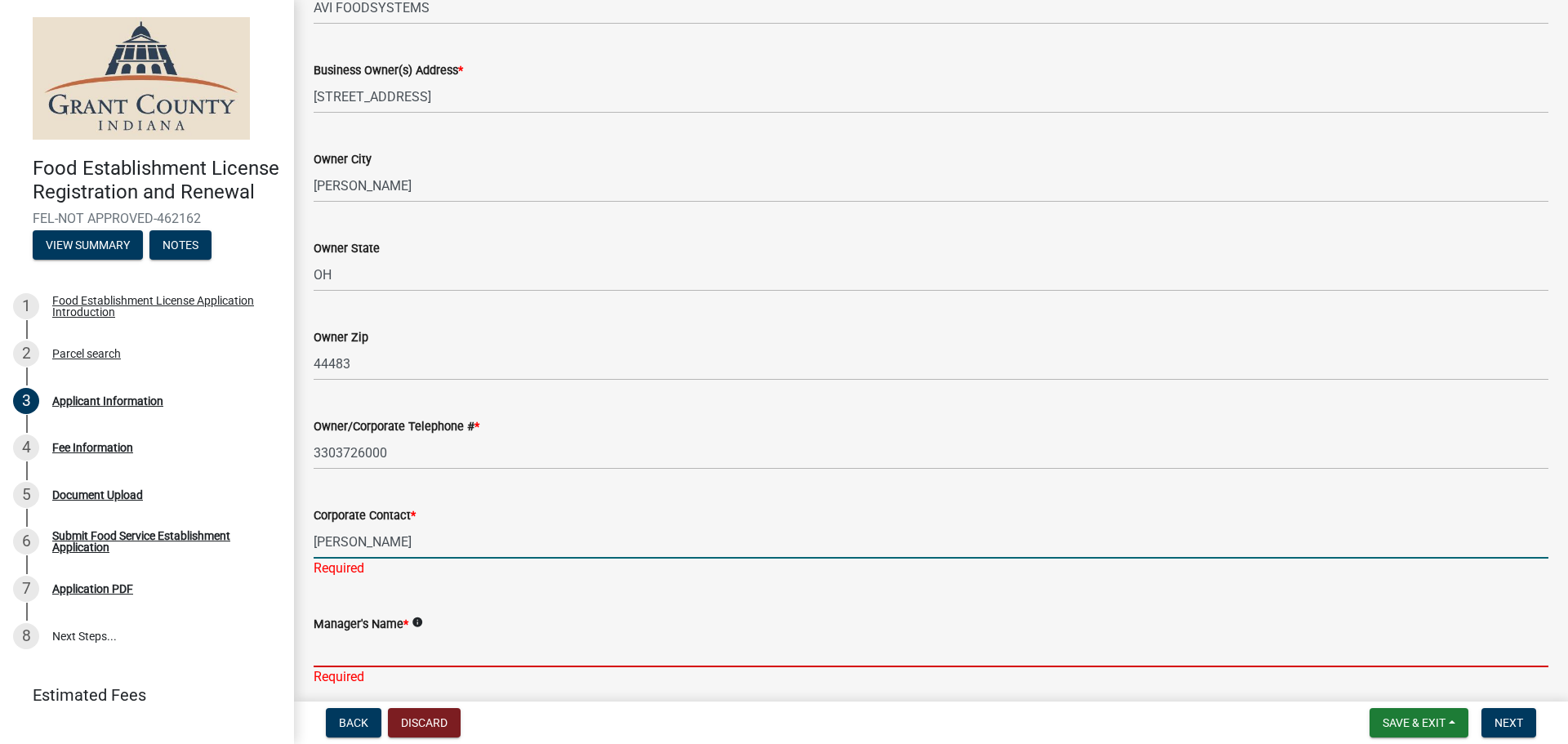
click at [364, 648] on div "Manager's Name * info Required" at bounding box center [931, 639] width 1235 height 96
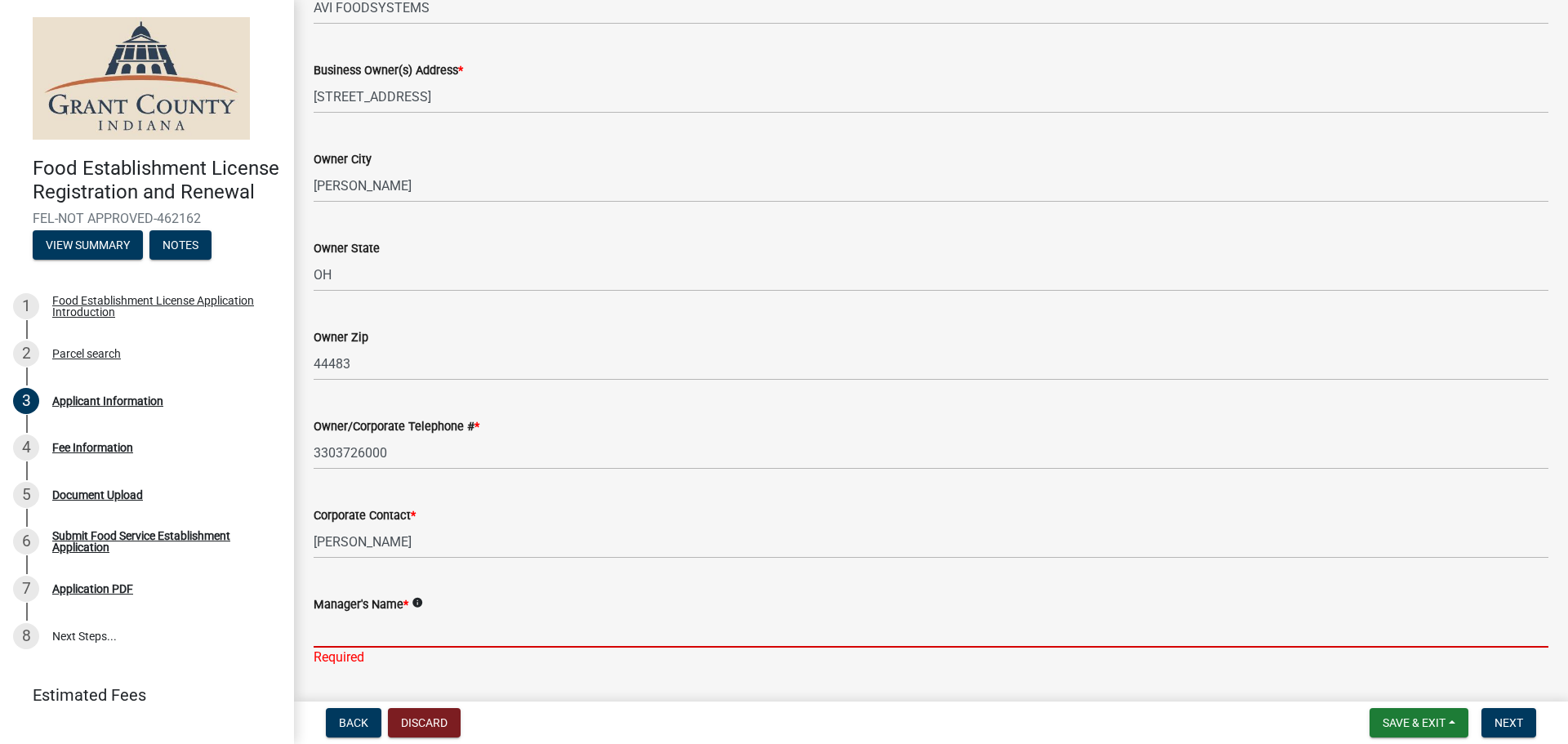
type input "[PERSON_NAME]"
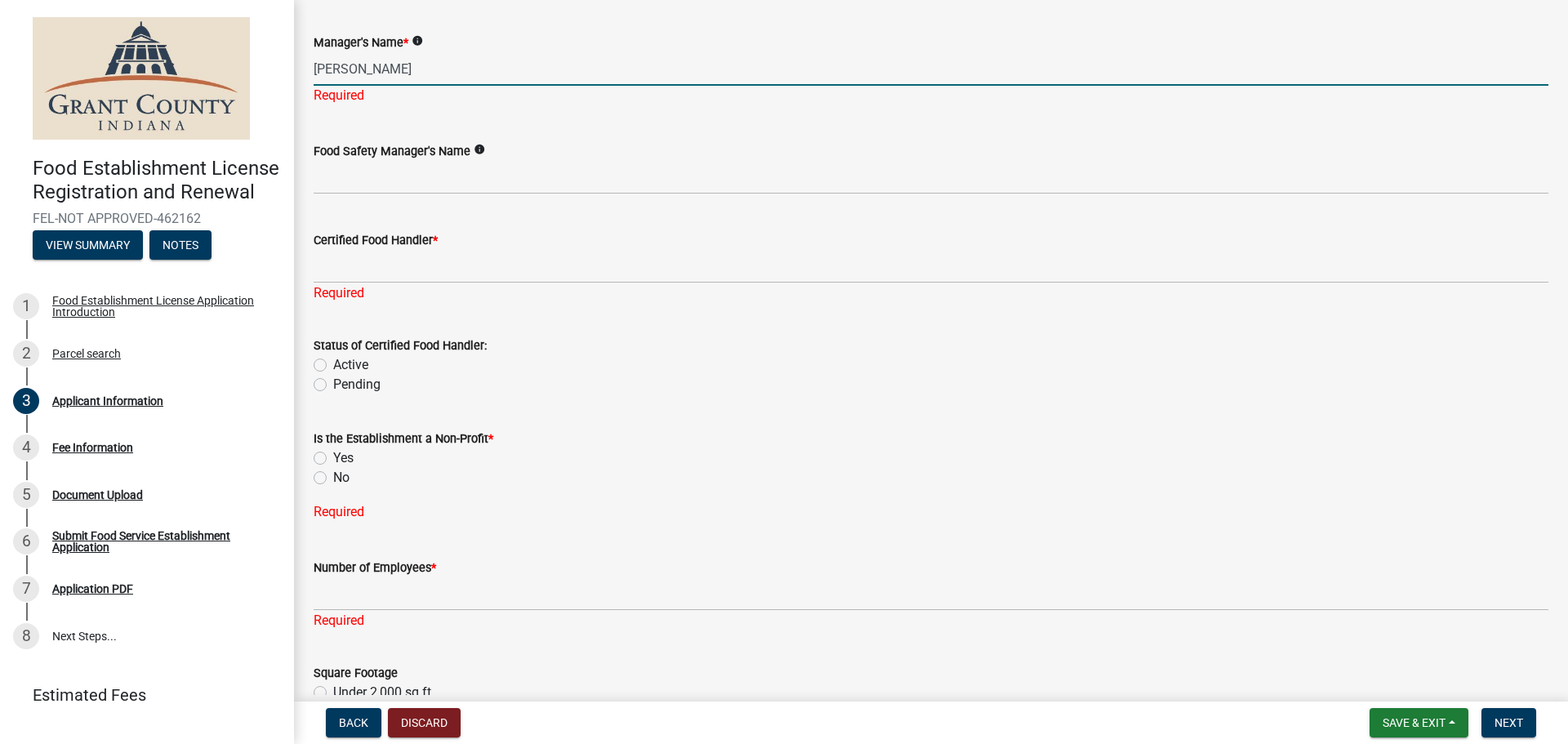
scroll to position [1775, 0]
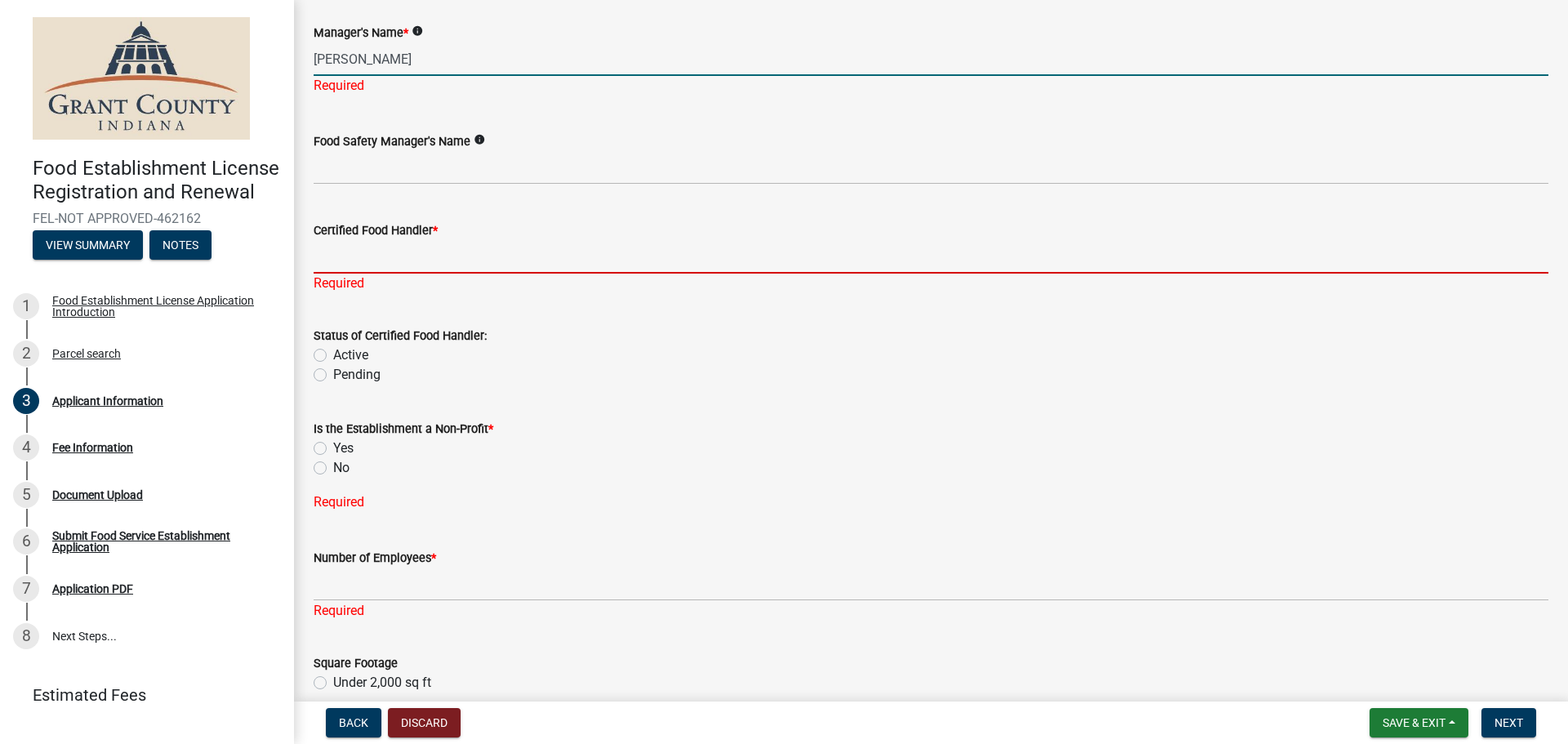
click at [370, 255] on div "Certified Food Handler * Required" at bounding box center [931, 246] width 1235 height 96
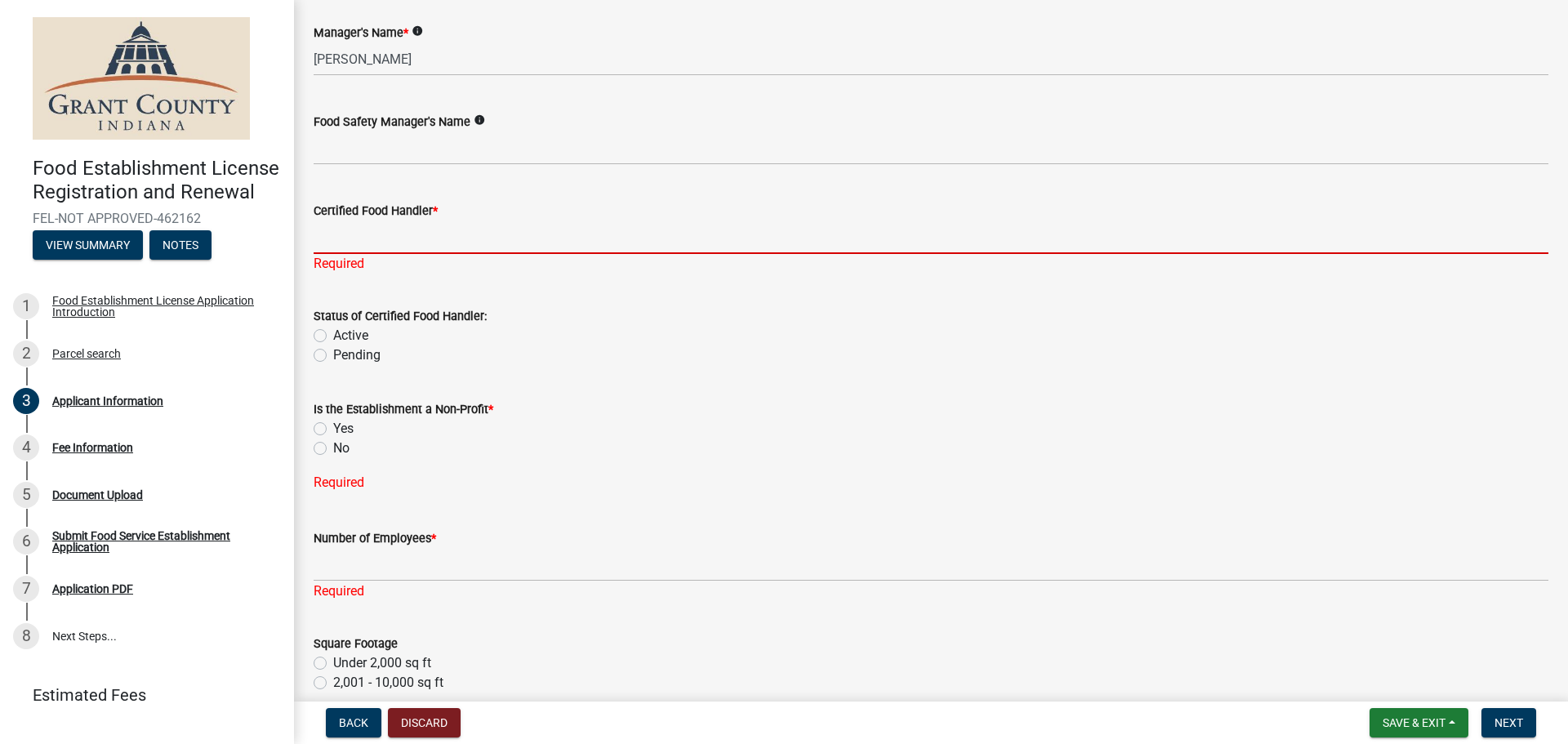
type input "N/A - VENDING"
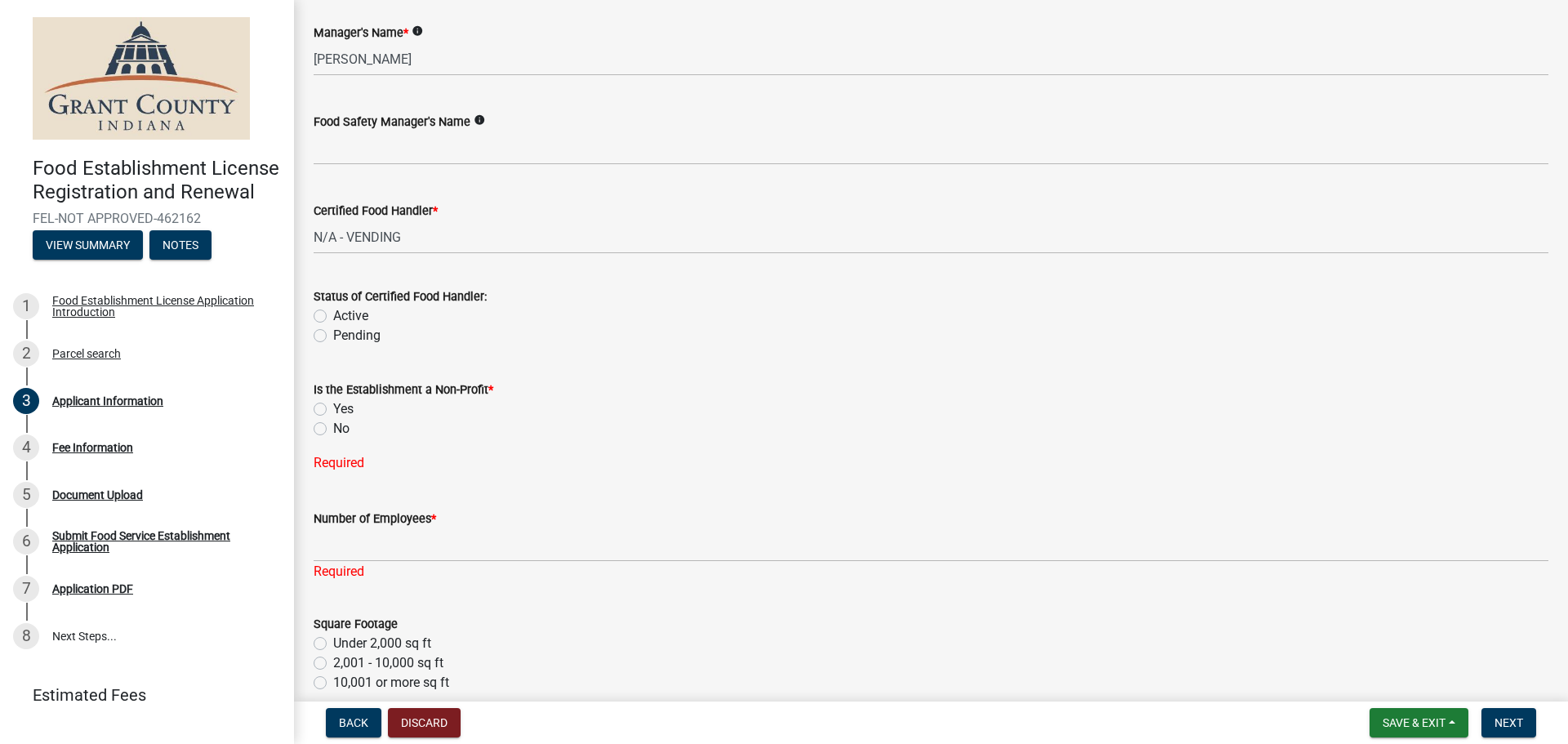
click at [320, 447] on div "Is the Establishment a Non-Profit * Yes No Required" at bounding box center [931, 416] width 1235 height 113
click at [333, 431] on label "No" at bounding box center [341, 429] width 16 height 20
click at [333, 429] on input "No" at bounding box center [338, 424] width 11 height 11
radio input "true"
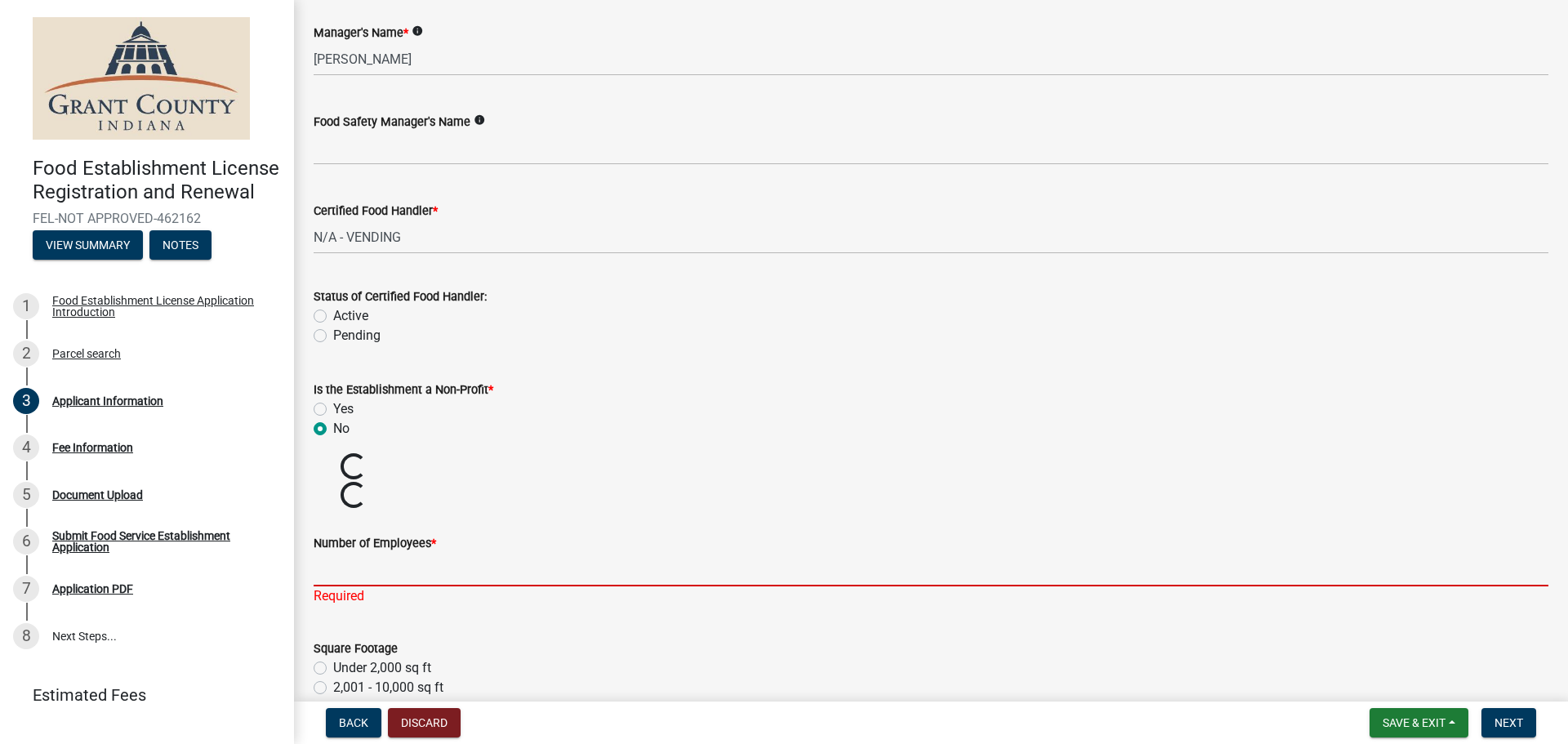
click at [350, 558] on input "Number of Employees *" at bounding box center [931, 569] width 1235 height 34
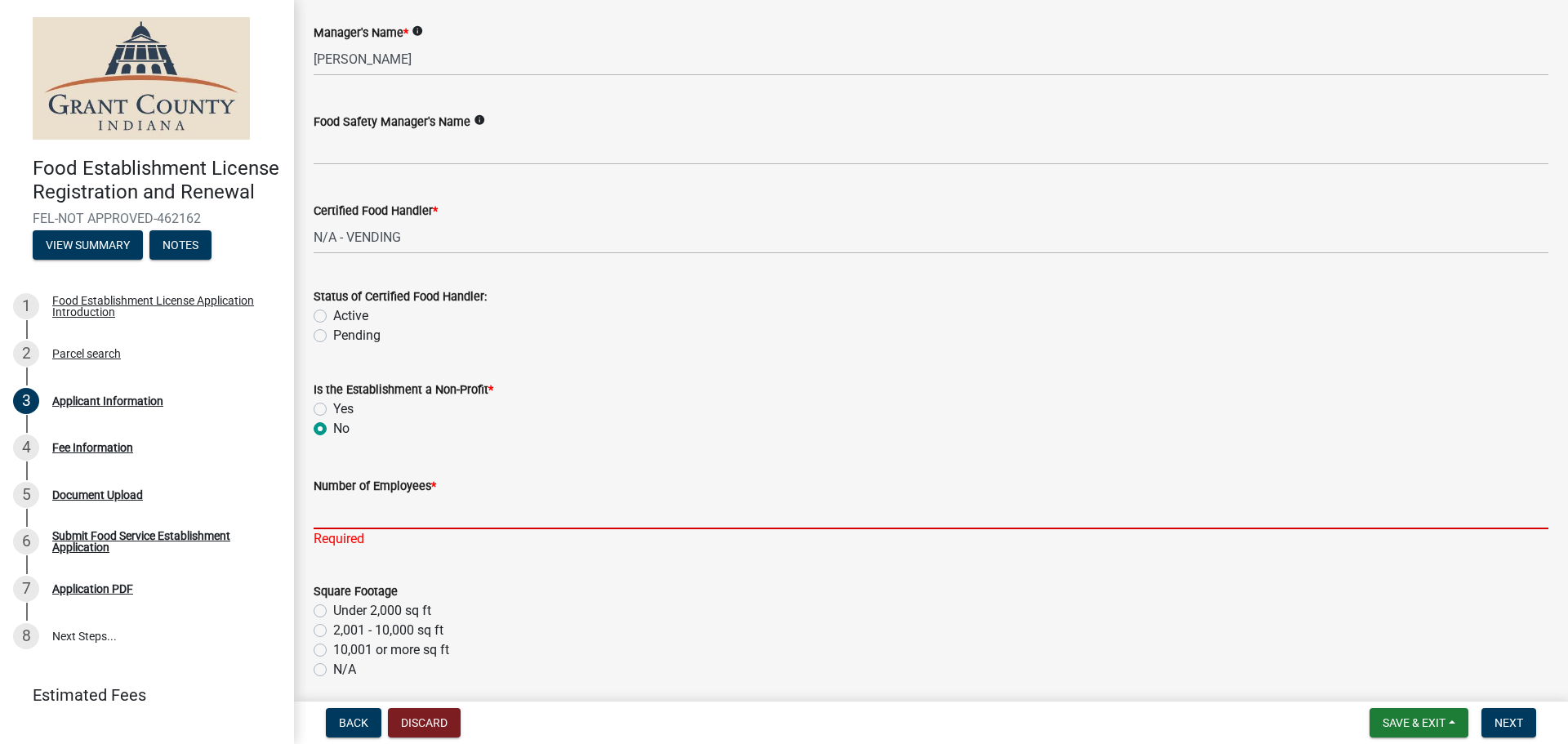
type input "0"
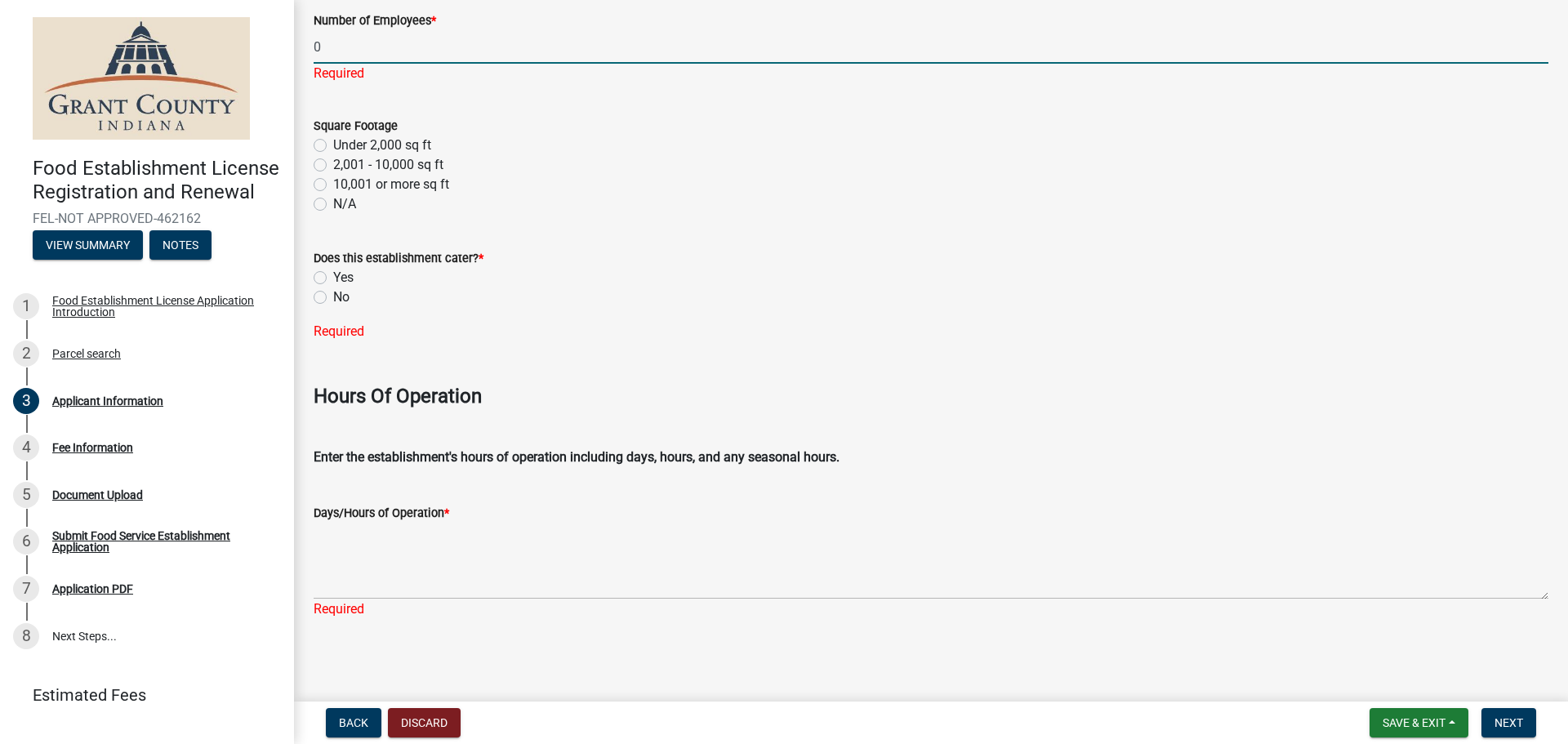
scroll to position [2241, 0]
click at [333, 143] on label "Under 2,000 sq ft" at bounding box center [381, 145] width 98 height 20
click at [333, 143] on input "Under 2,000 sq ft" at bounding box center [338, 140] width 11 height 11
radio input "true"
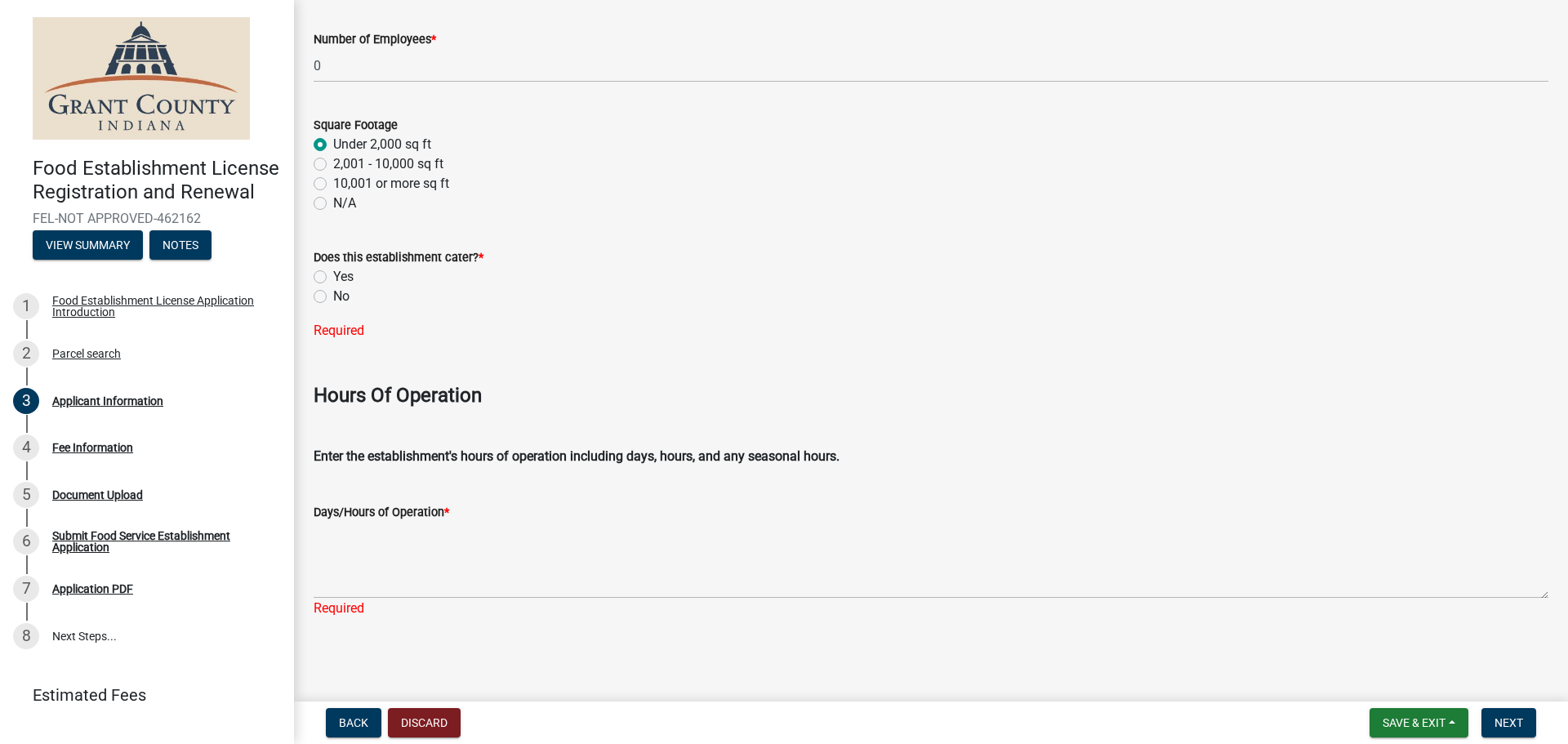
click at [333, 297] on label "No" at bounding box center [341, 297] width 16 height 20
click at [333, 297] on input "No" at bounding box center [338, 292] width 11 height 11
radio input "true"
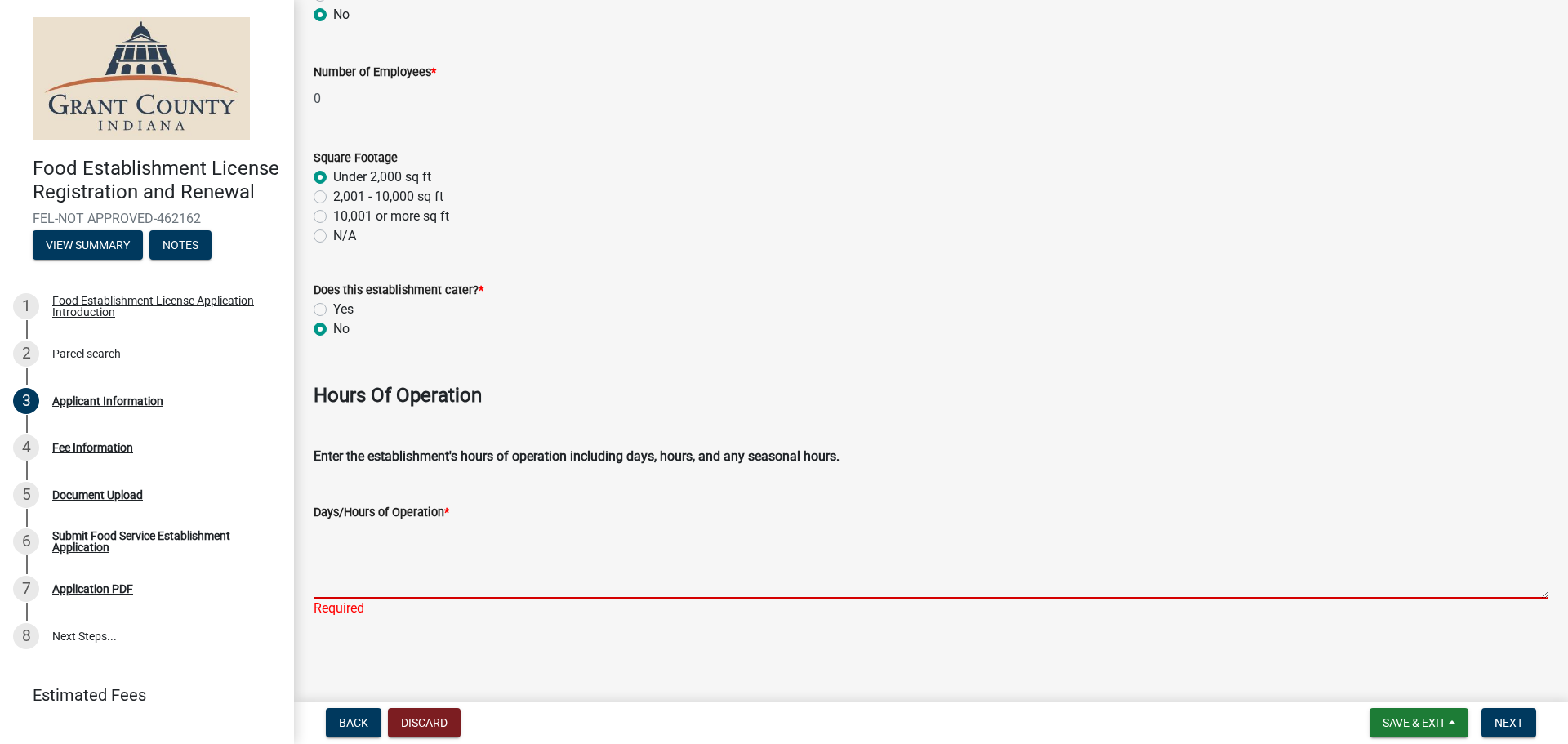
click at [408, 592] on textarea "Days/Hours of Operation *" at bounding box center [931, 559] width 1235 height 77
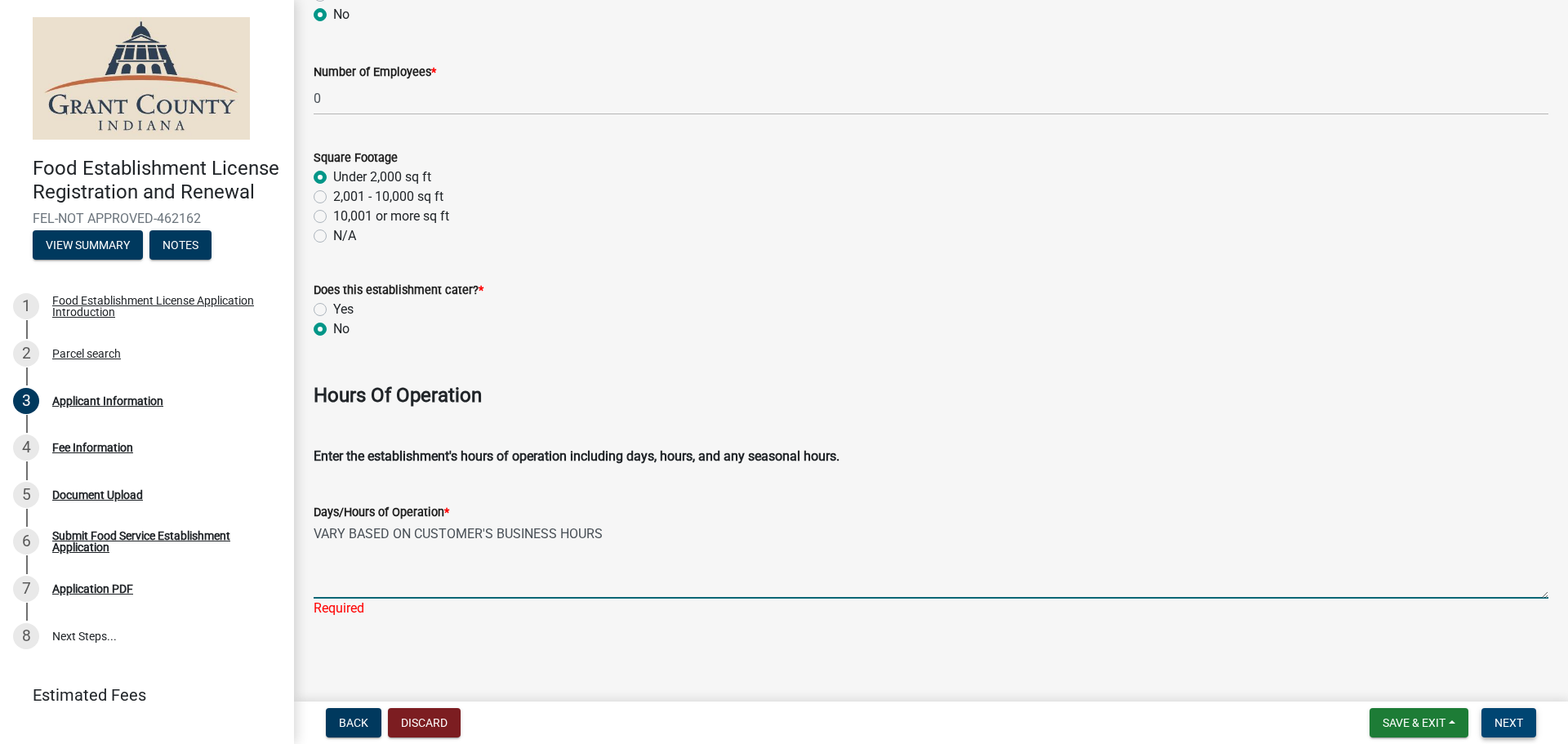
type textarea "VARY BASED ON CUSTOMER'S BUSINESS HOURS"
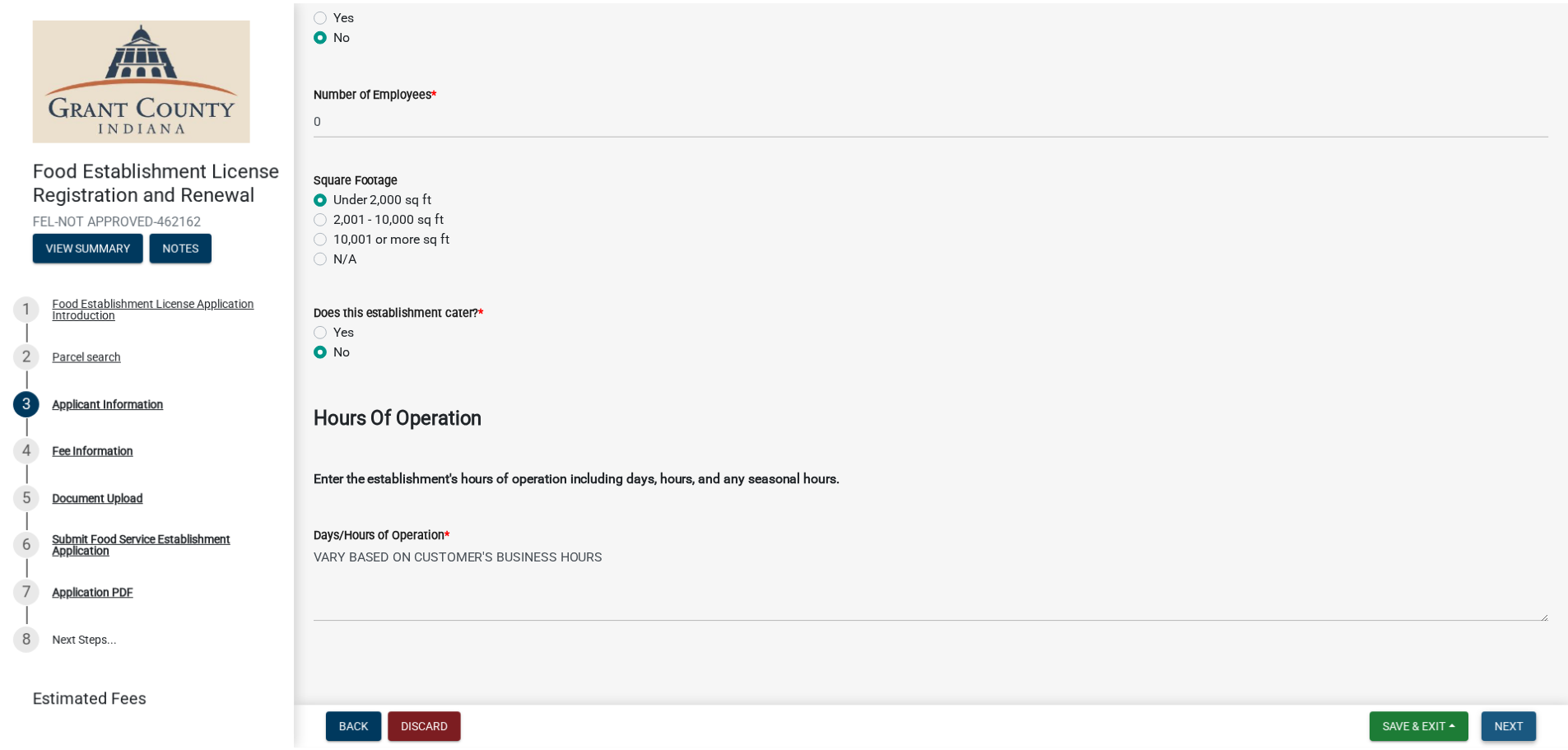
scroll to position [0, 0]
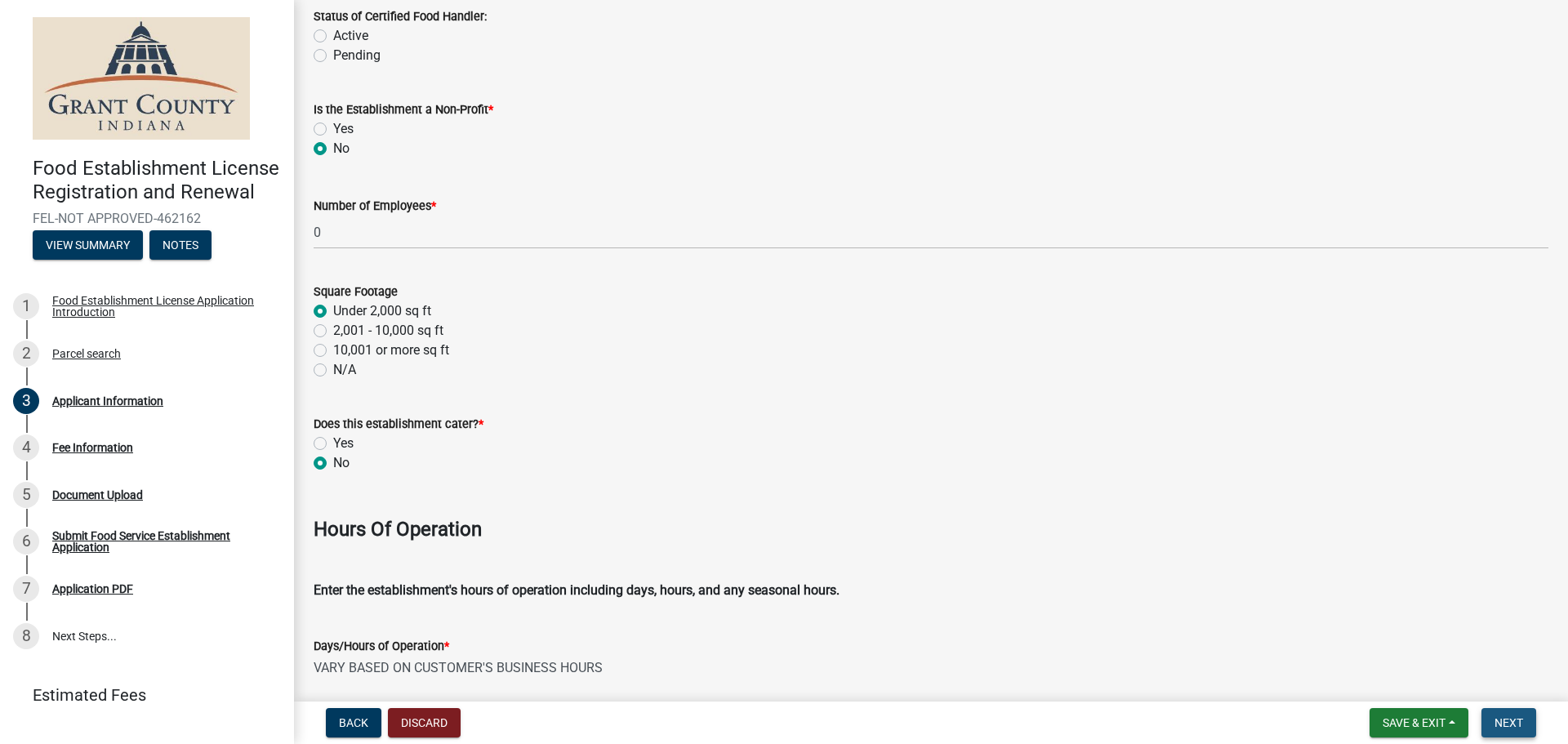
click at [1509, 730] on button "Next" at bounding box center [1509, 723] width 54 height 30
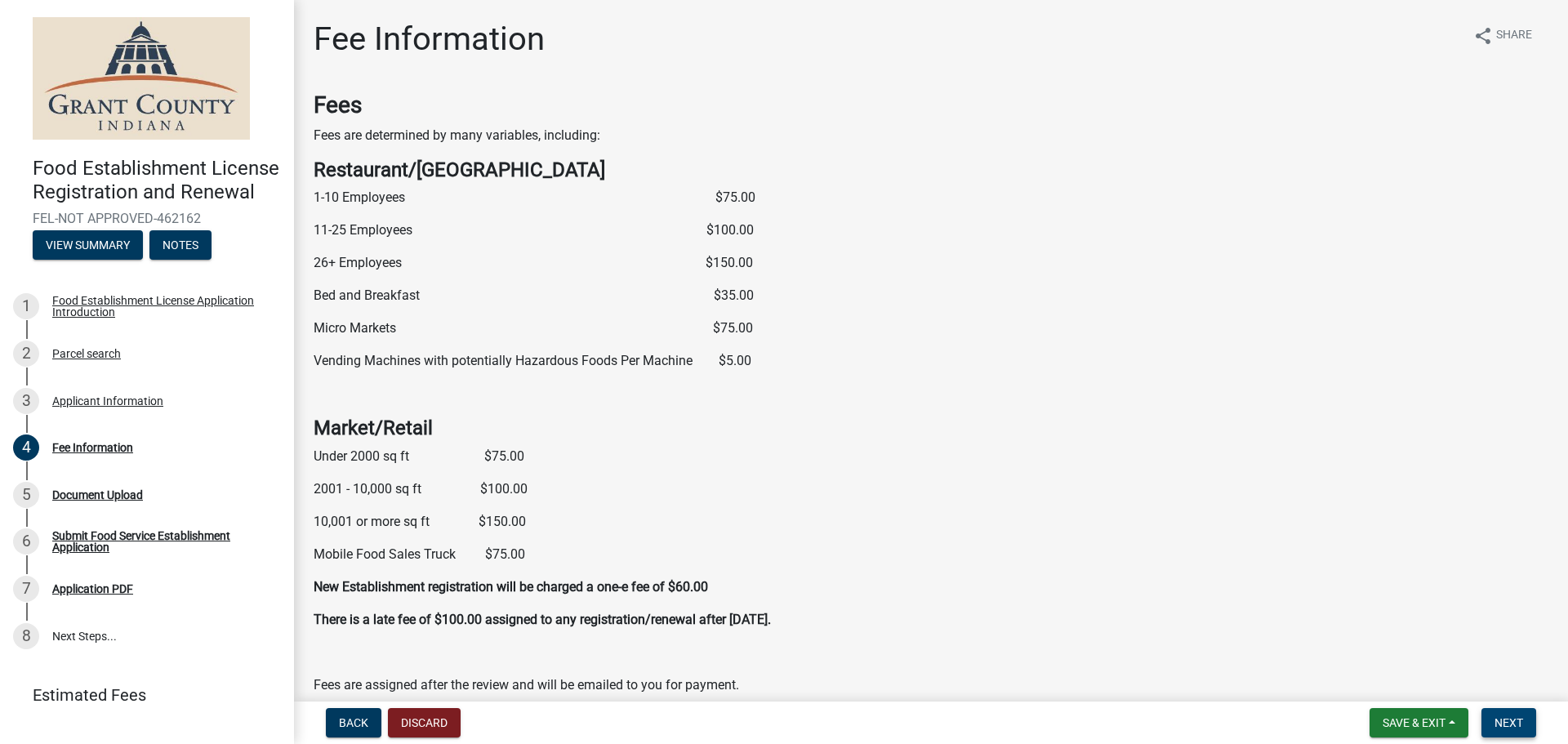
click at [1516, 723] on span "Next" at bounding box center [1509, 723] width 29 height 13
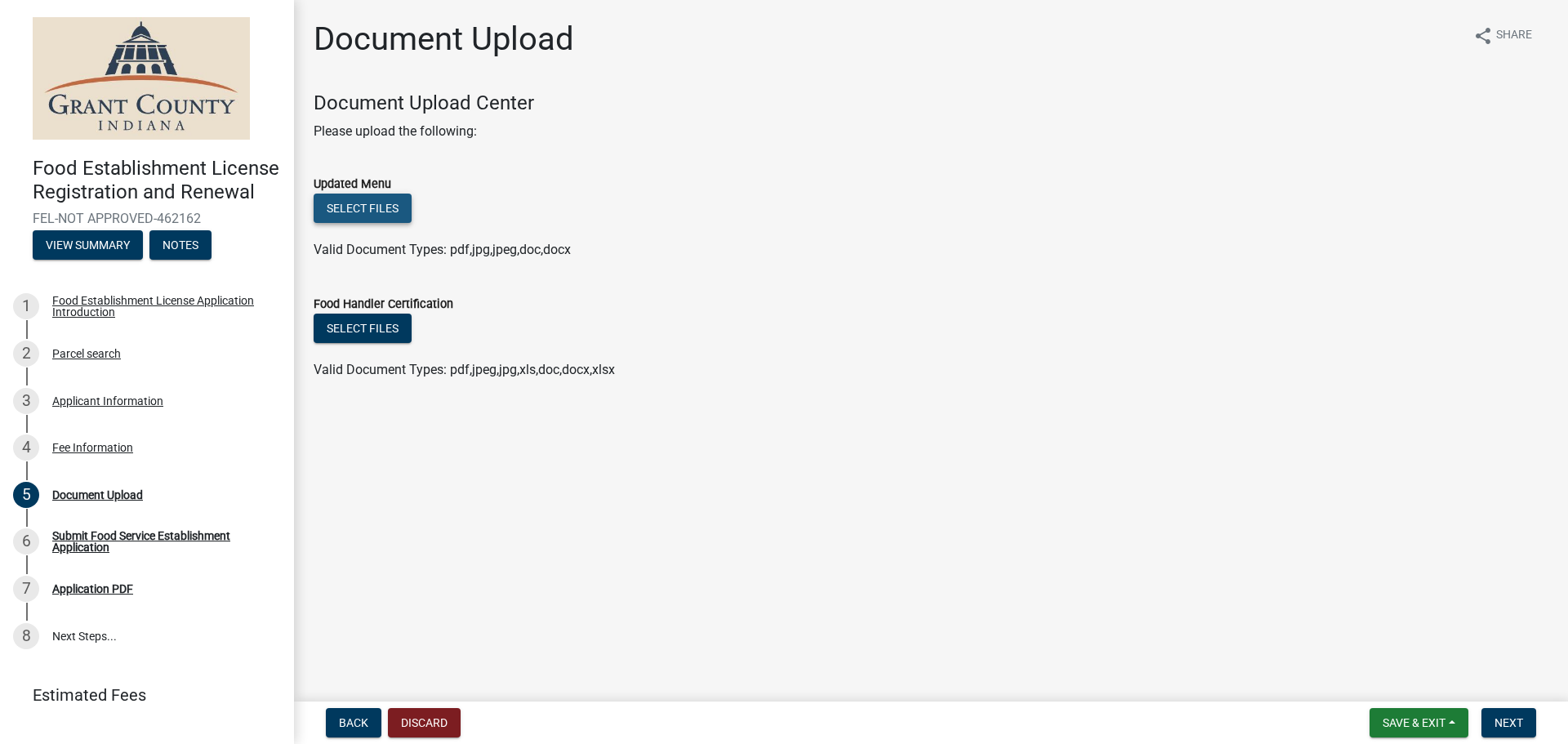
click at [396, 210] on button "Select files" at bounding box center [363, 208] width 98 height 30
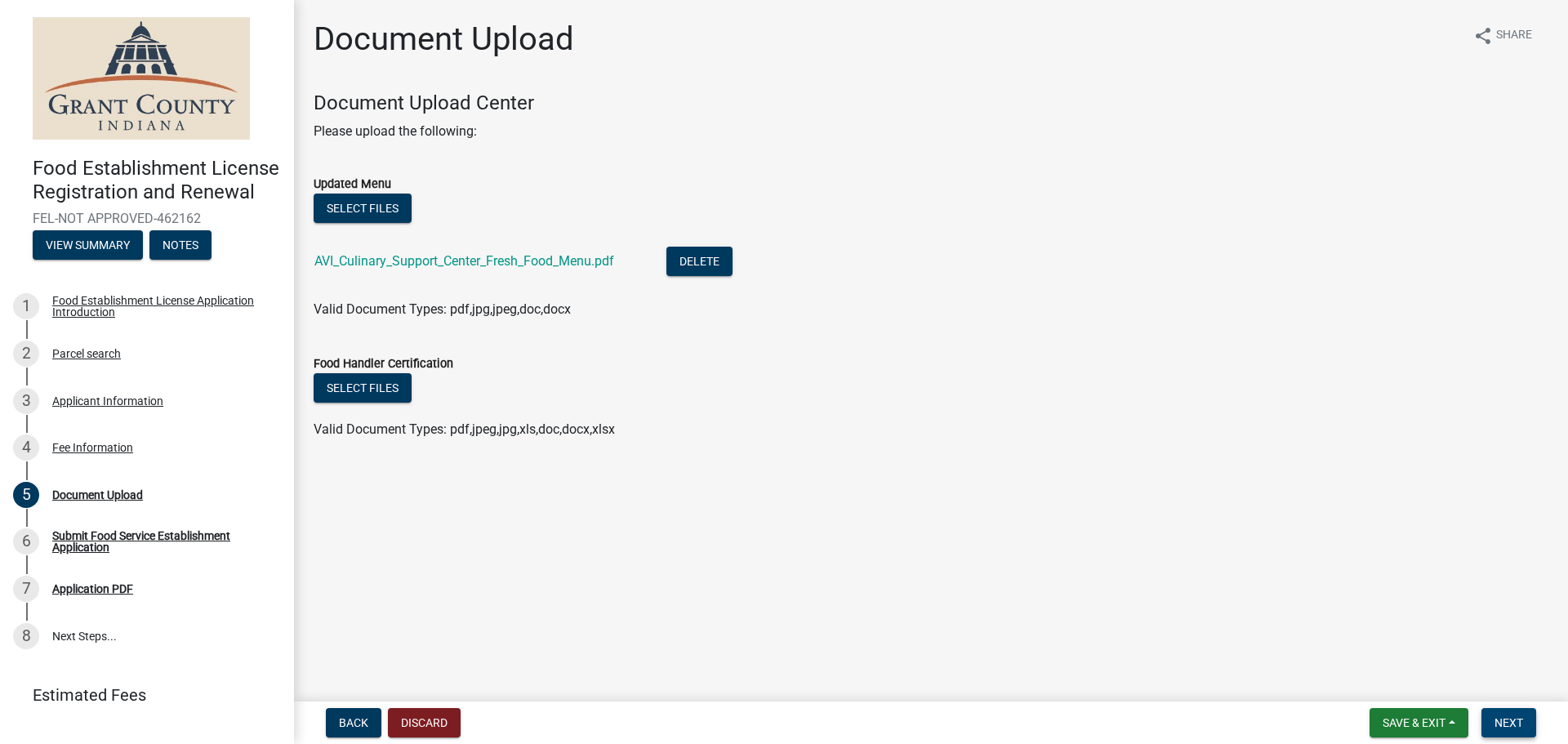
click at [1507, 725] on span "Next" at bounding box center [1509, 723] width 29 height 13
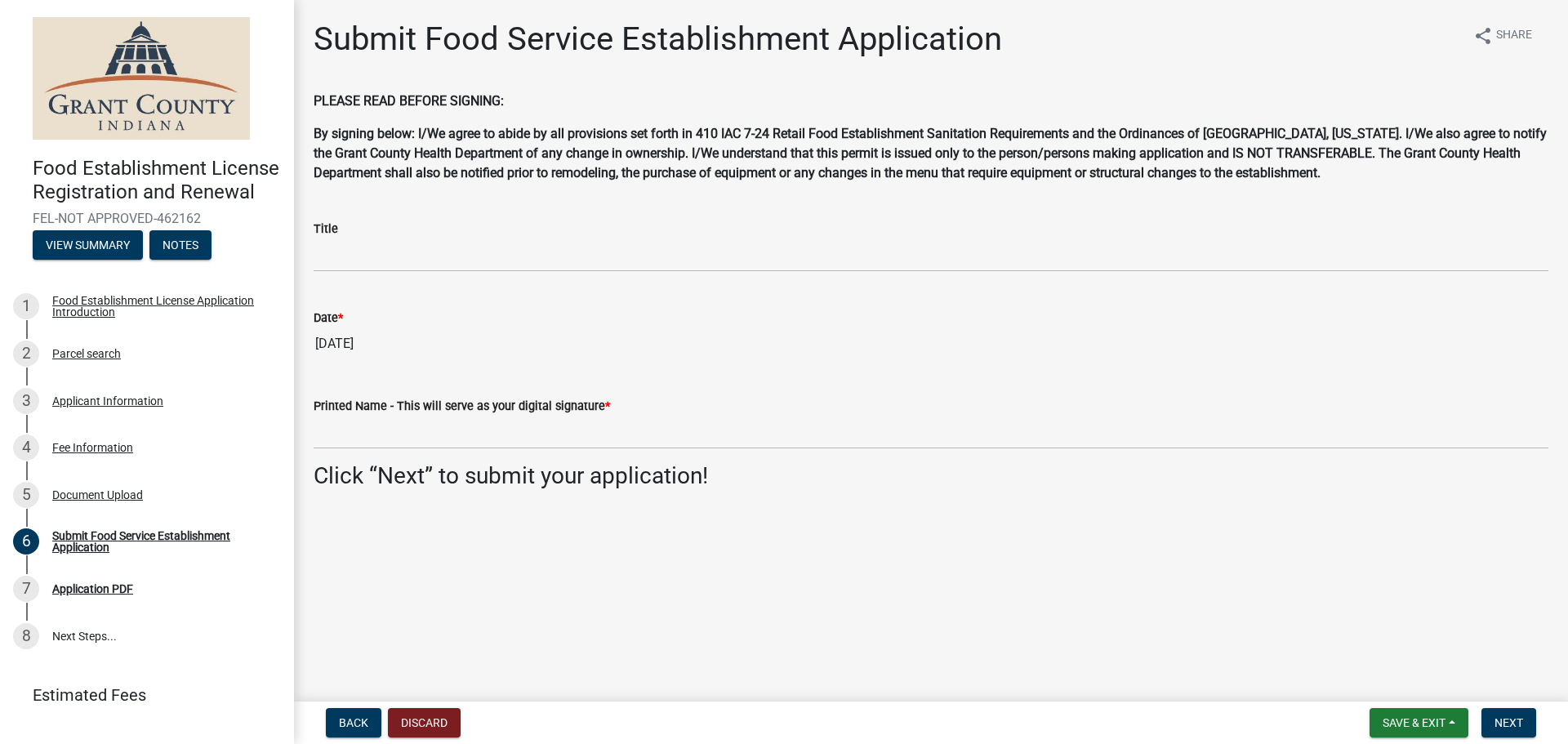
click at [354, 273] on wm-data-entity-input "Title" at bounding box center [931, 241] width 1235 height 89
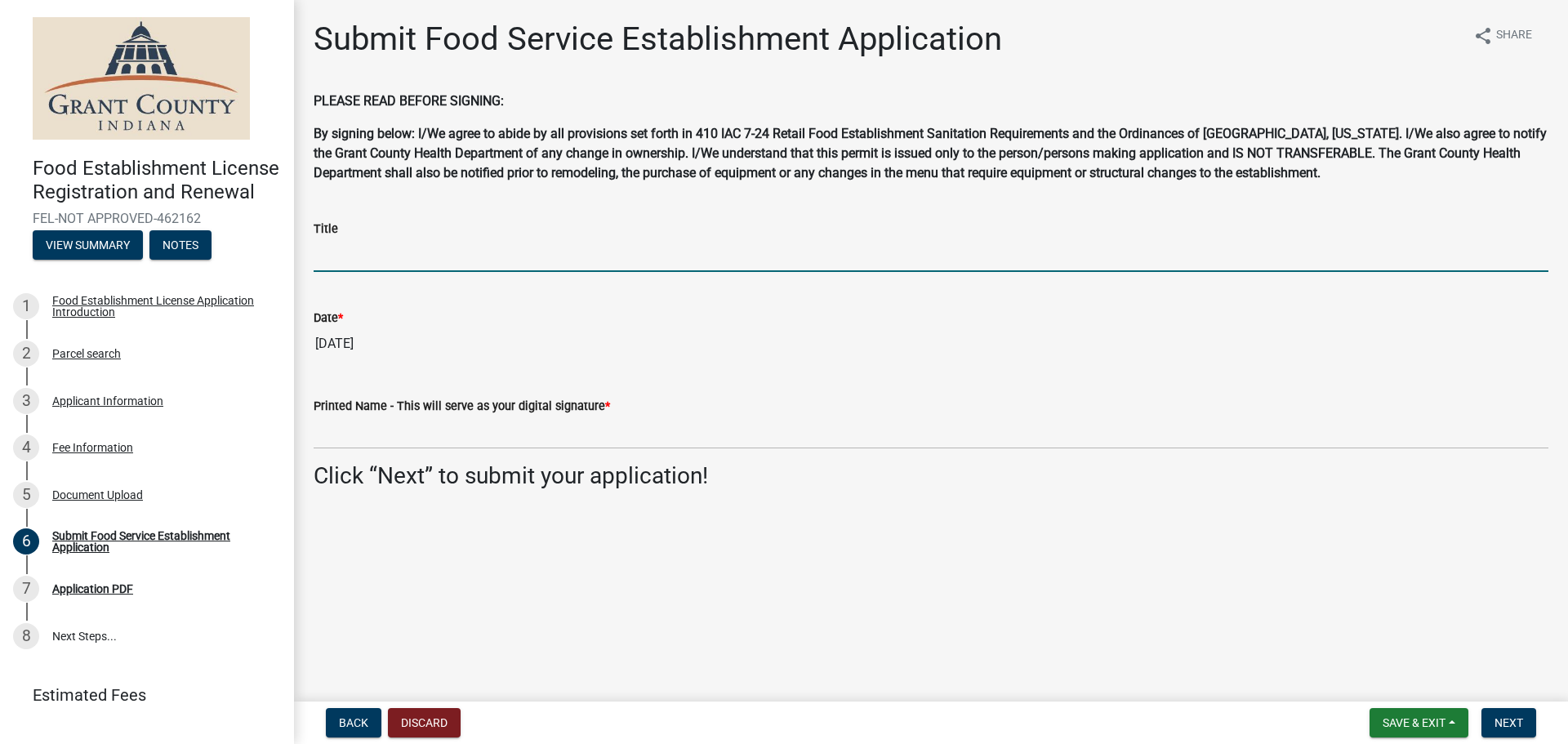
click at [375, 261] on input "Title" at bounding box center [931, 255] width 1235 height 34
type input "TAX MANAGER"
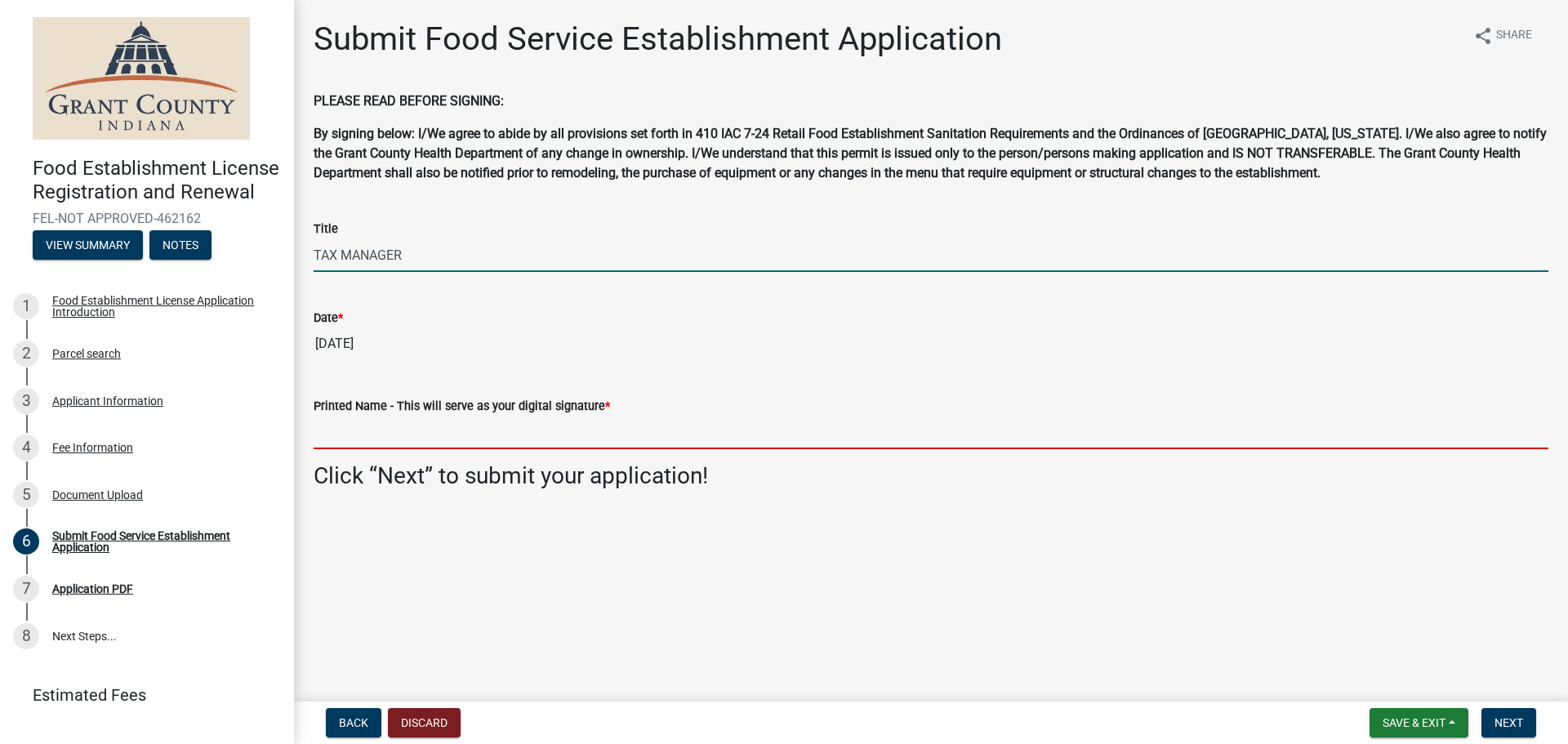
click at [396, 420] on input "Printed Name - This will serve as your digital signature *" at bounding box center [931, 433] width 1235 height 34
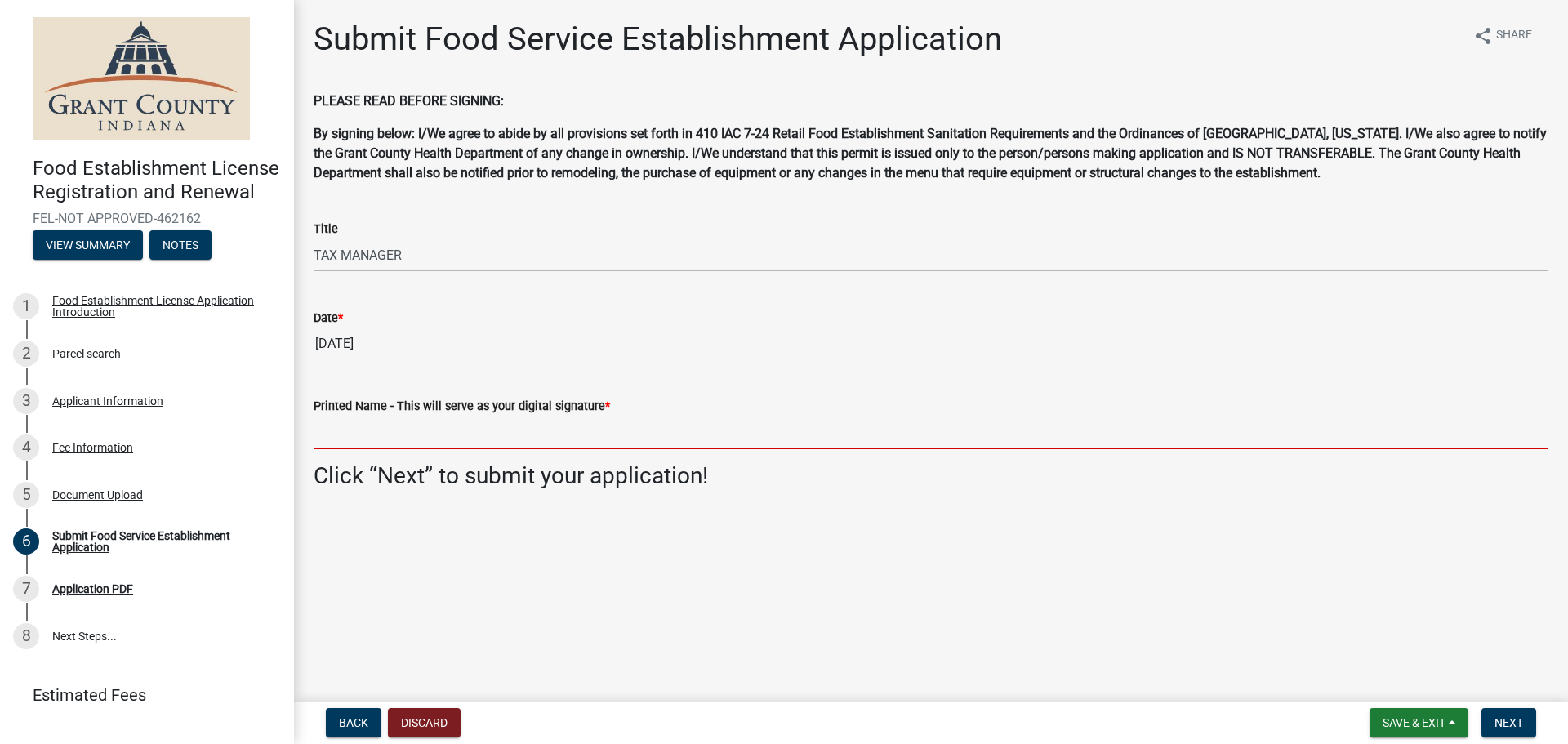
type input "[PERSON_NAME]"
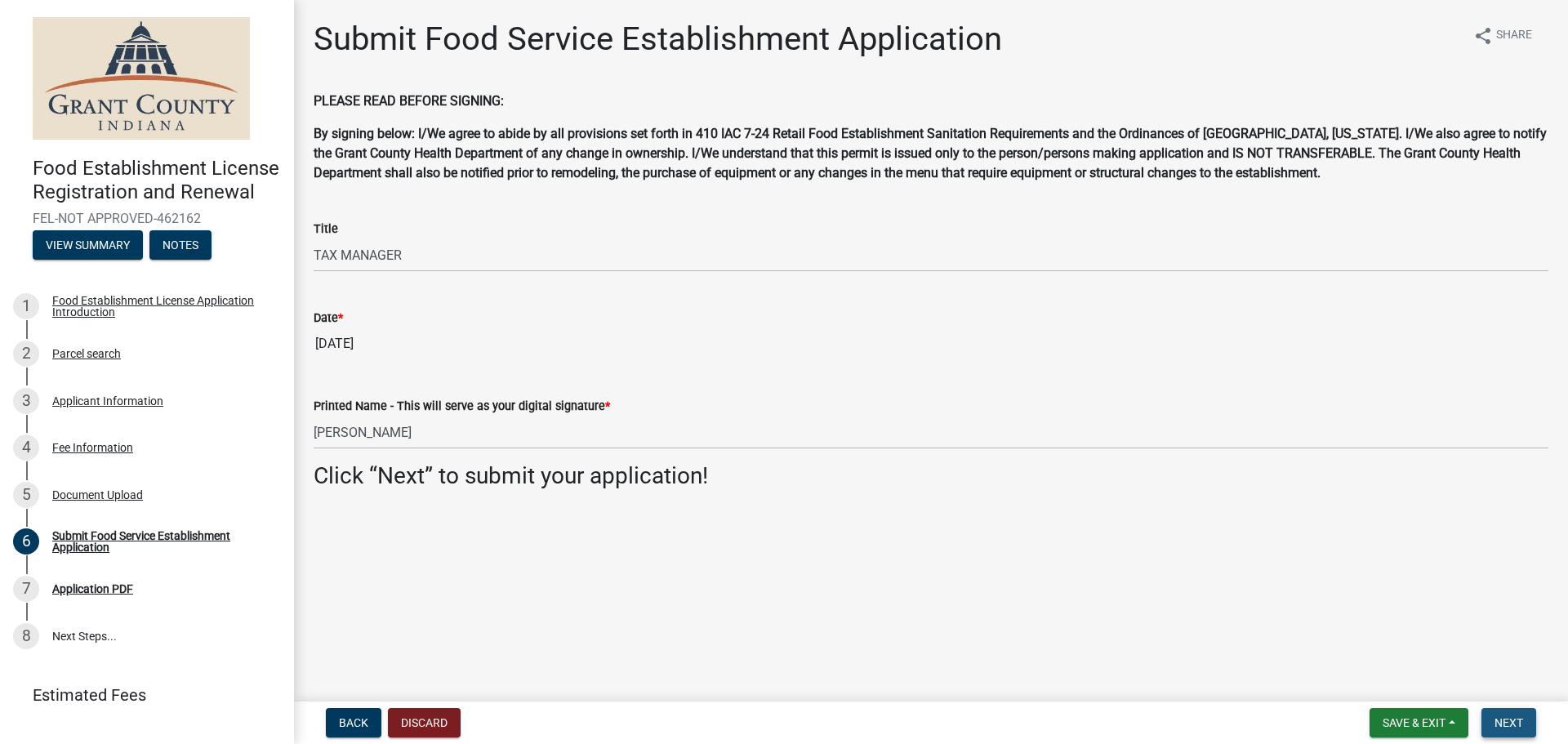
click at [1511, 737] on button "Next" at bounding box center [1509, 723] width 54 height 30
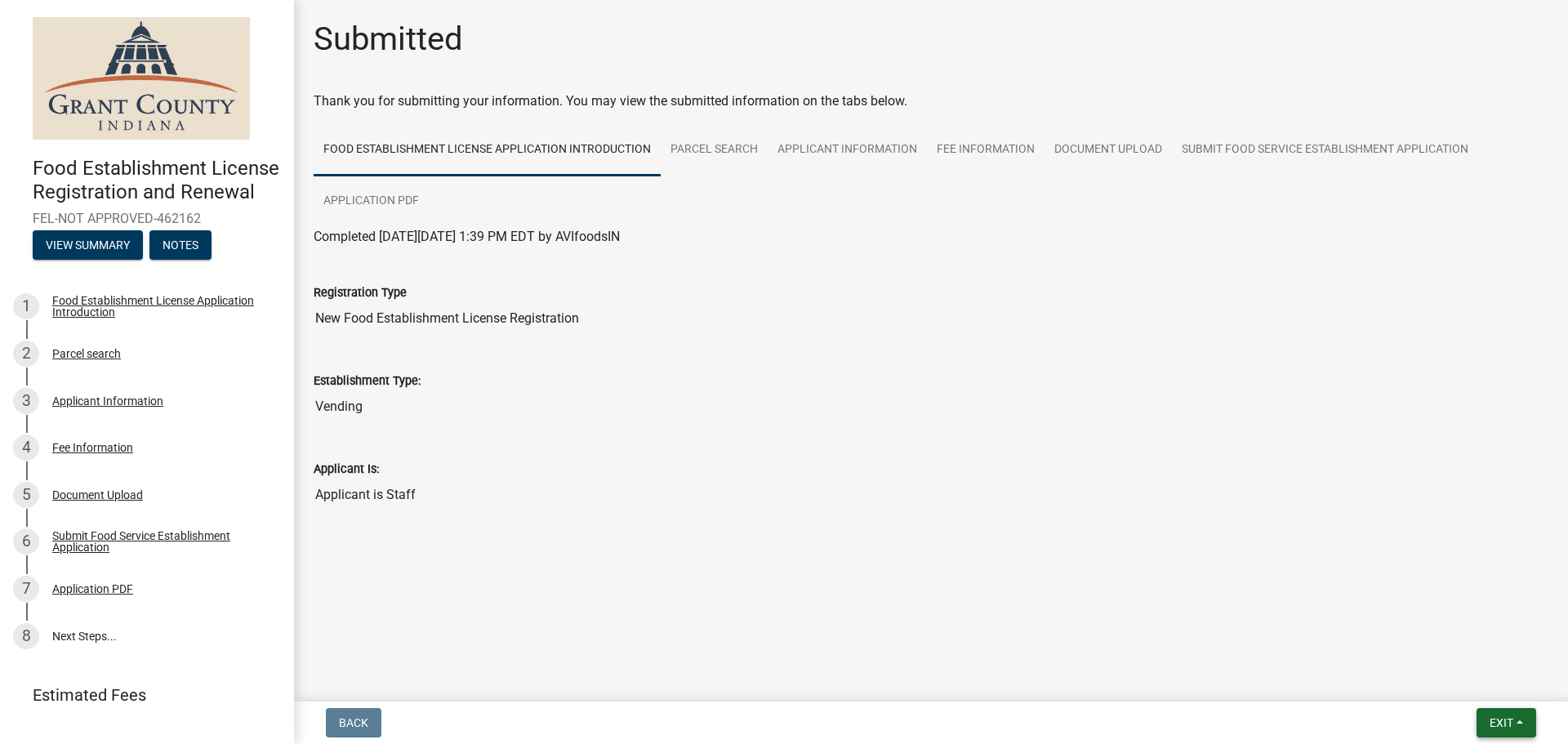
click at [1504, 730] on button "Exit" at bounding box center [1506, 723] width 59 height 30
click at [1504, 668] on button "Save & Exit" at bounding box center [1471, 681] width 131 height 40
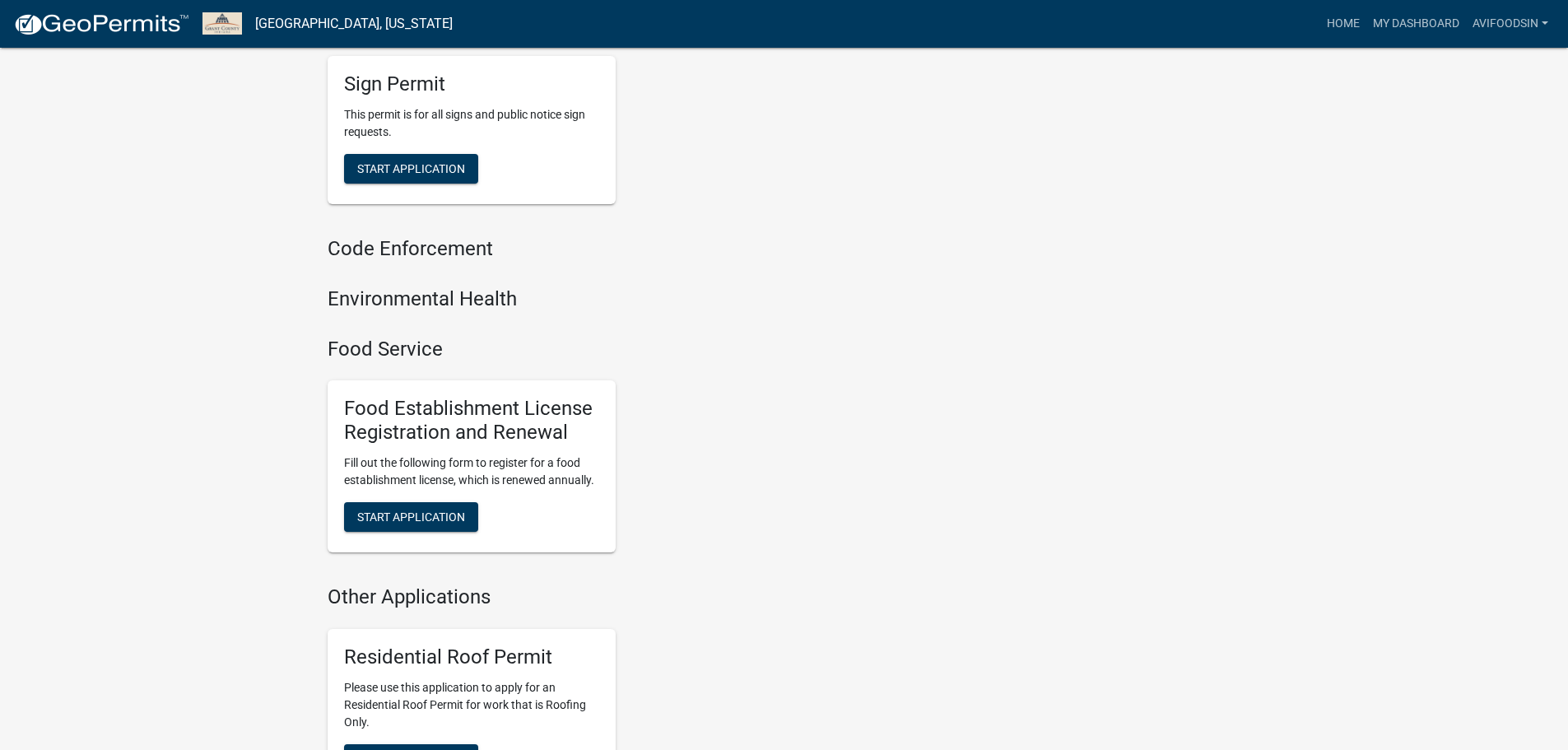
scroll to position [1071, 0]
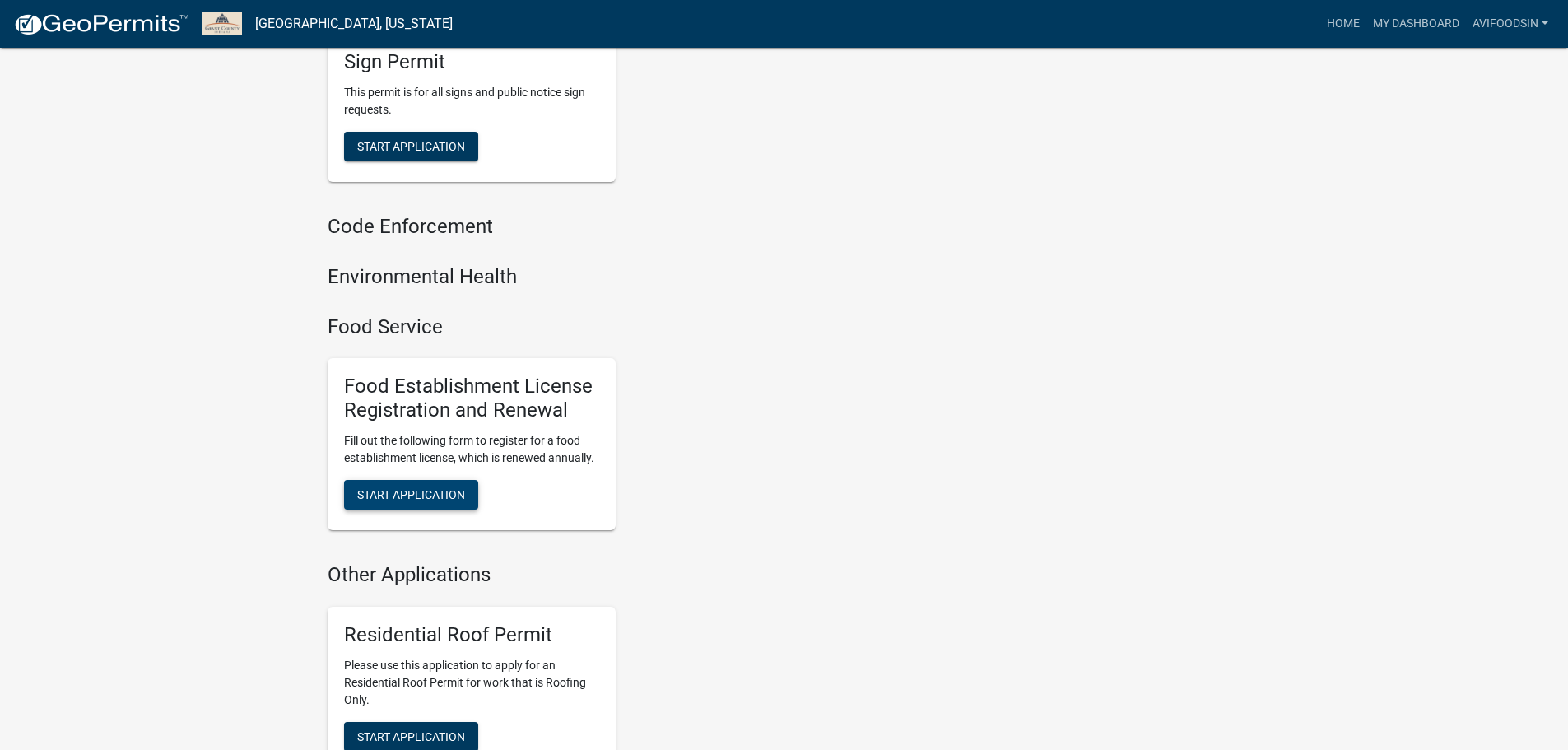
click at [429, 510] on button "Start Application" at bounding box center [411, 495] width 135 height 30
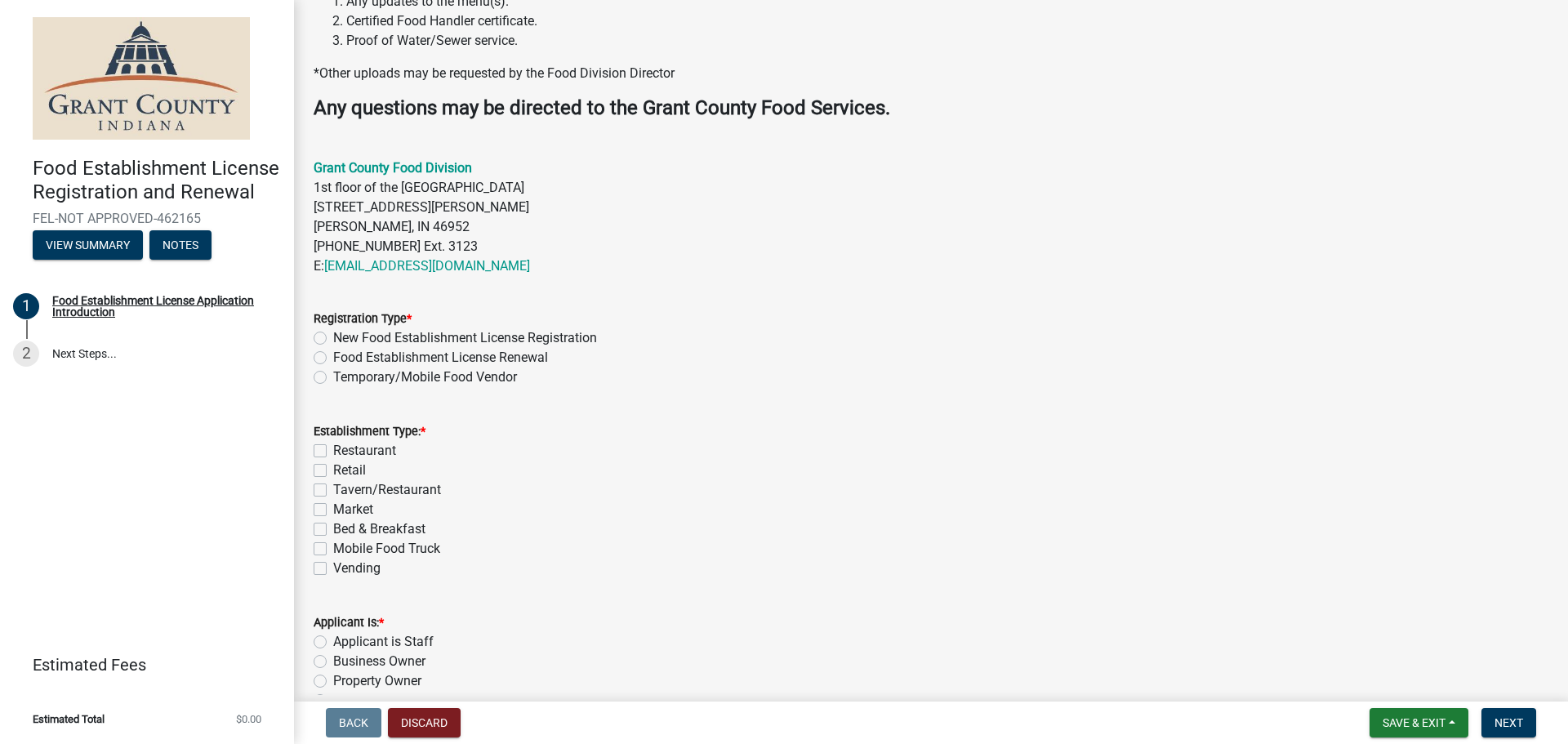
scroll to position [515, 0]
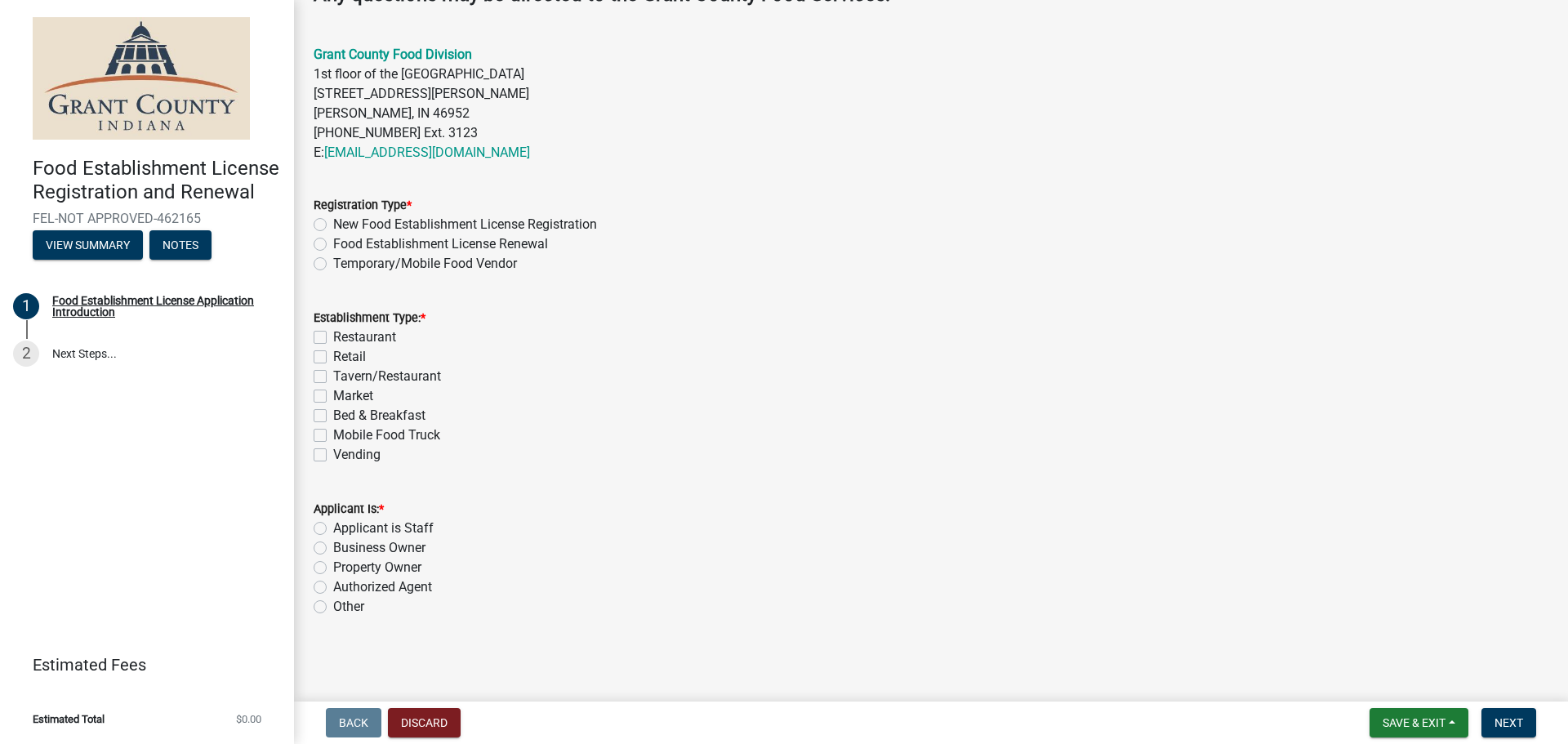
click at [333, 219] on label "New Food Establishment License Registration" at bounding box center [465, 225] width 264 height 20
click at [333, 219] on input "New Food Establishment License Registration" at bounding box center [338, 220] width 11 height 11
radio input "true"
click at [333, 454] on label "Vending" at bounding box center [356, 455] width 47 height 20
click at [333, 454] on input "Vending" at bounding box center [338, 450] width 11 height 11
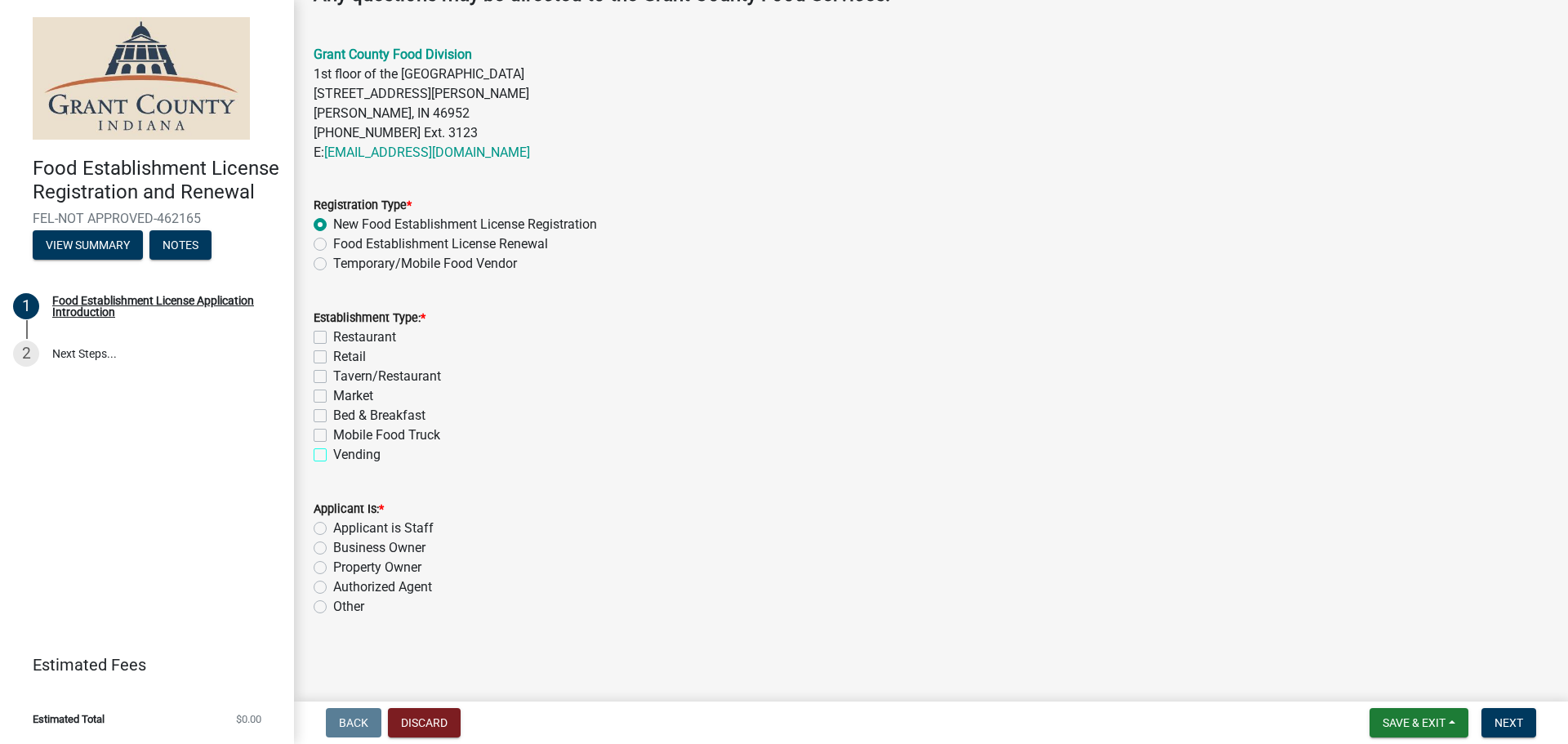
checkbox input "true"
checkbox input "false"
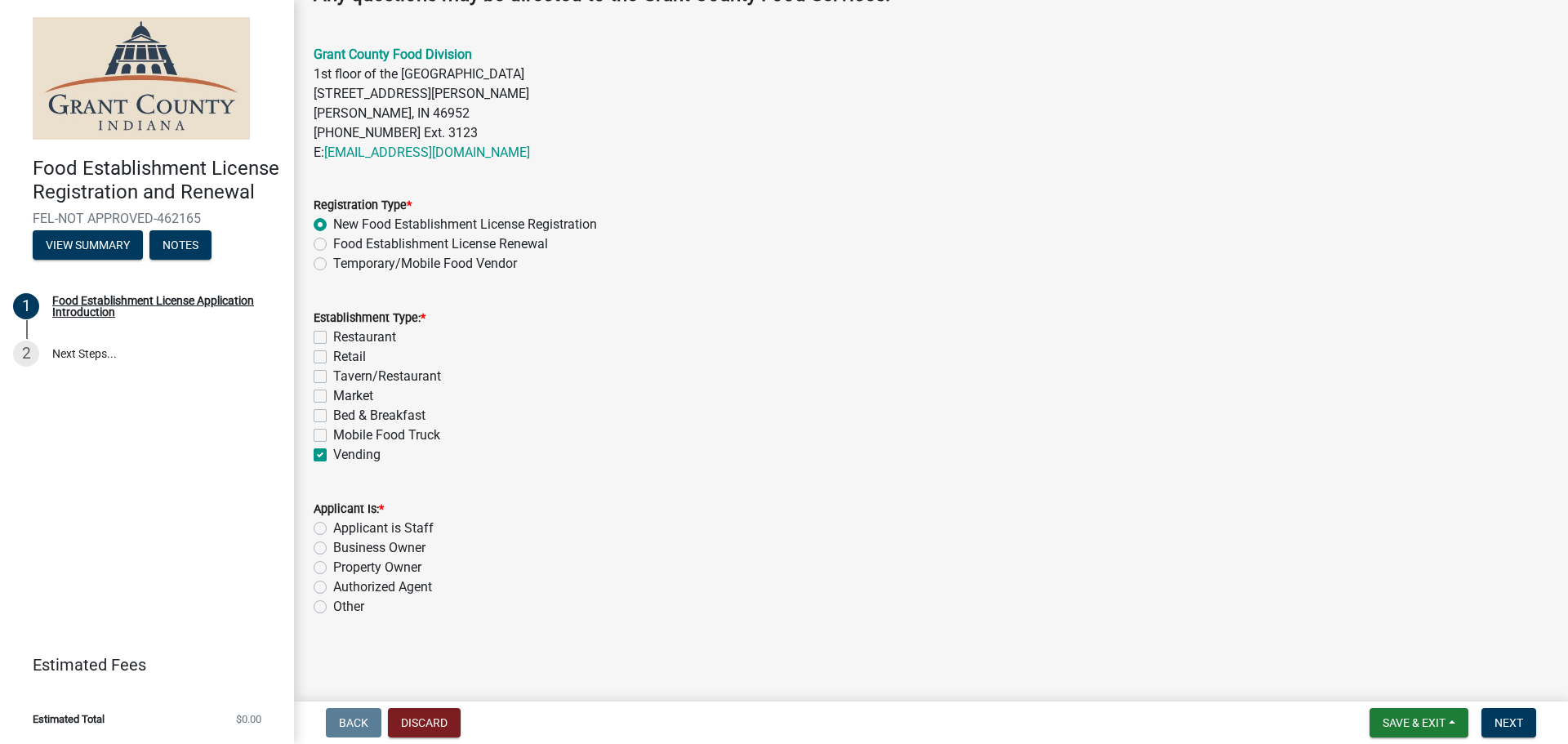
checkbox input "false"
checkbox input "true"
click at [333, 534] on label "Applicant is Staff" at bounding box center [383, 528] width 101 height 20
click at [333, 529] on input "Applicant is Staff" at bounding box center [338, 523] width 11 height 11
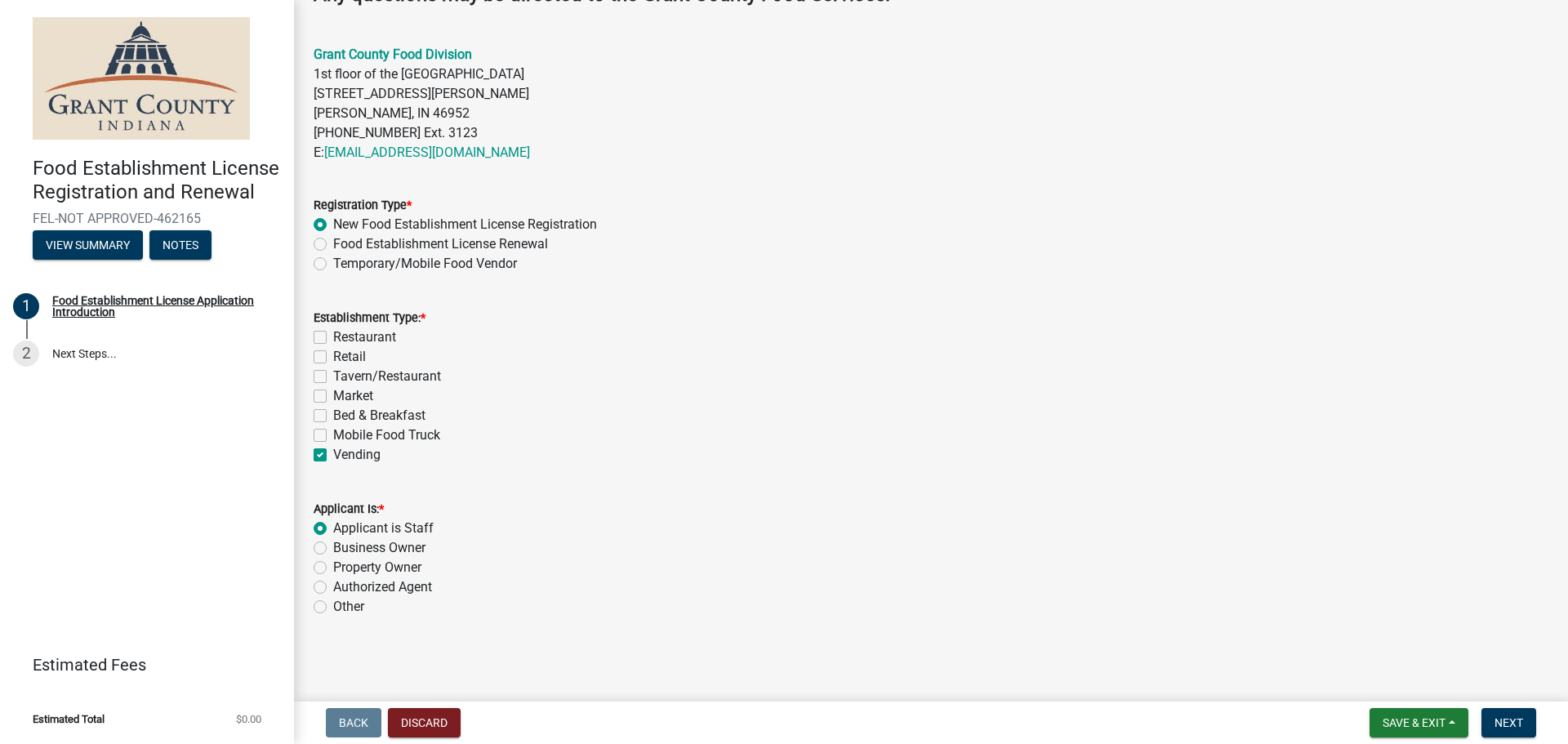
radio input "true"
click at [1522, 718] on span "Next" at bounding box center [1509, 723] width 29 height 13
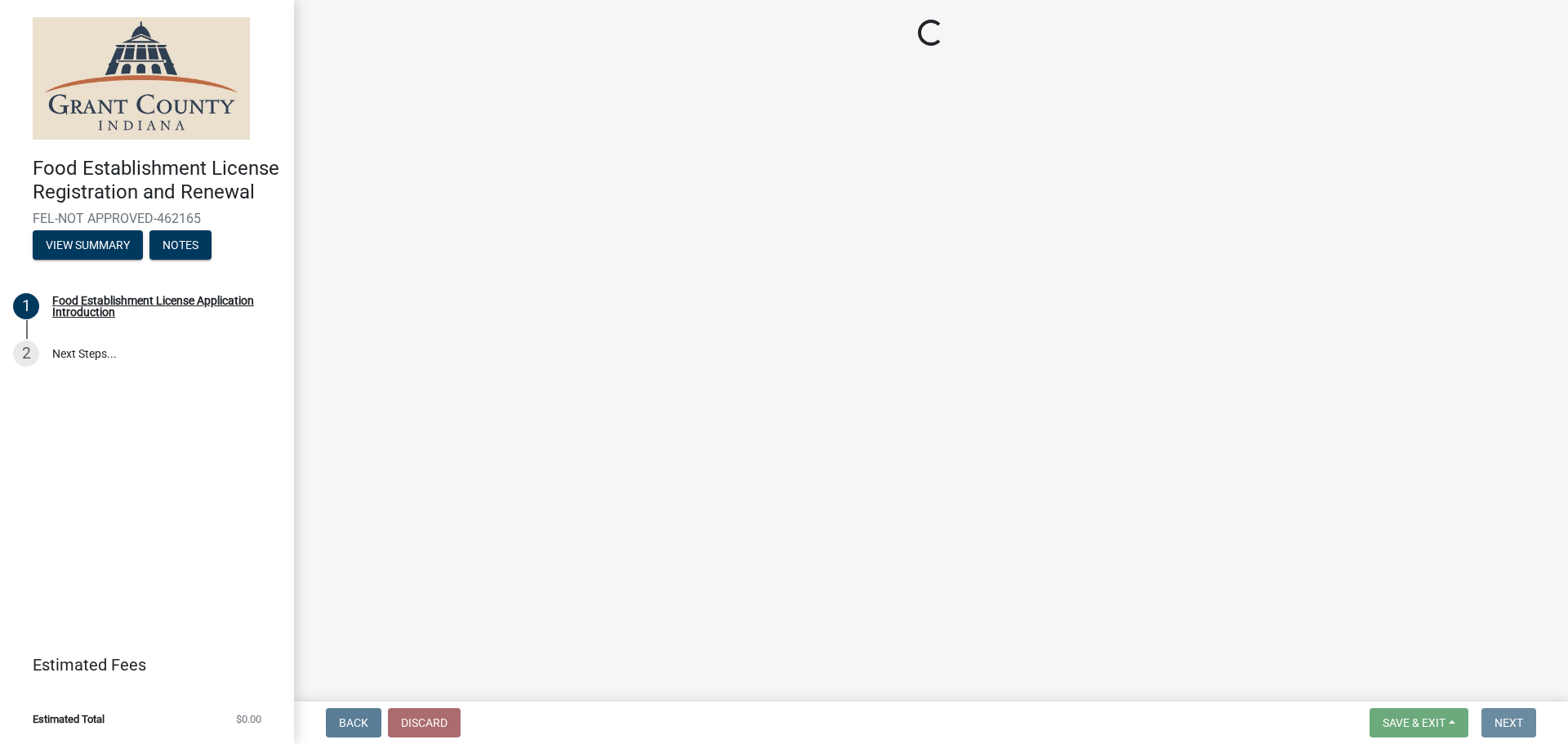
scroll to position [0, 0]
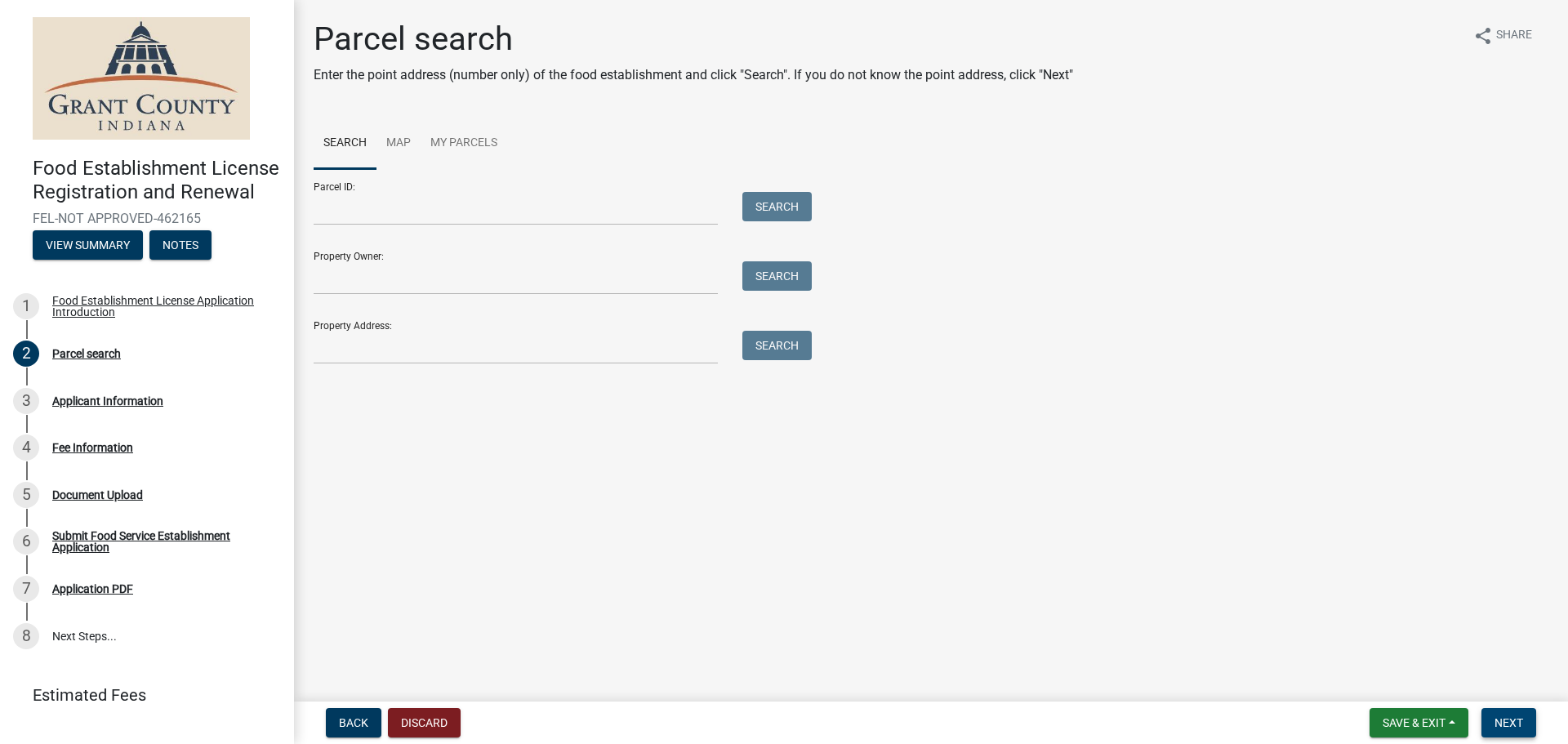
click at [1511, 726] on span "Next" at bounding box center [1509, 723] width 29 height 13
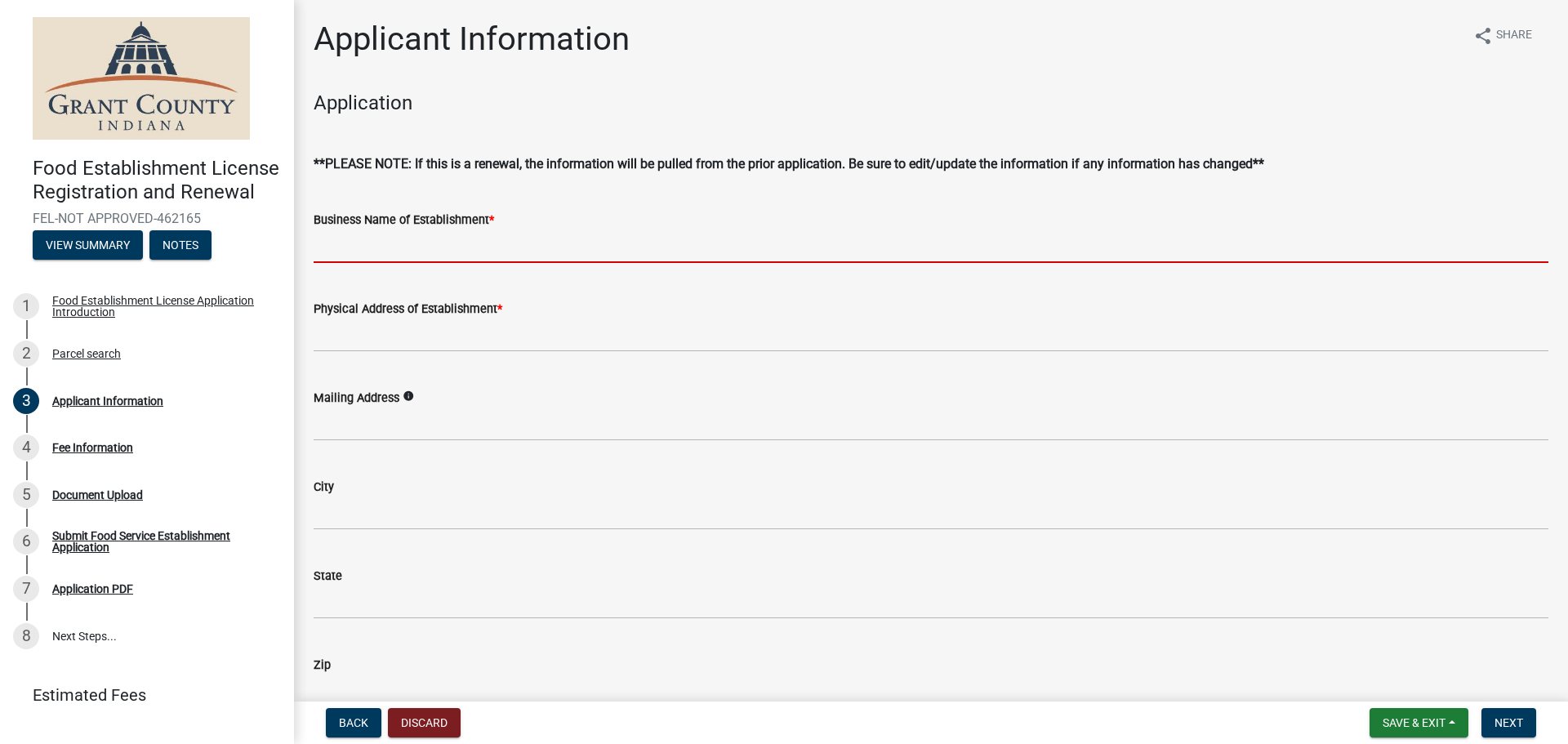
click at [438, 247] on input "Business Name of Establishment *" at bounding box center [931, 246] width 1235 height 34
paste input "MAXIMUS INC-[PERSON_NAME]"
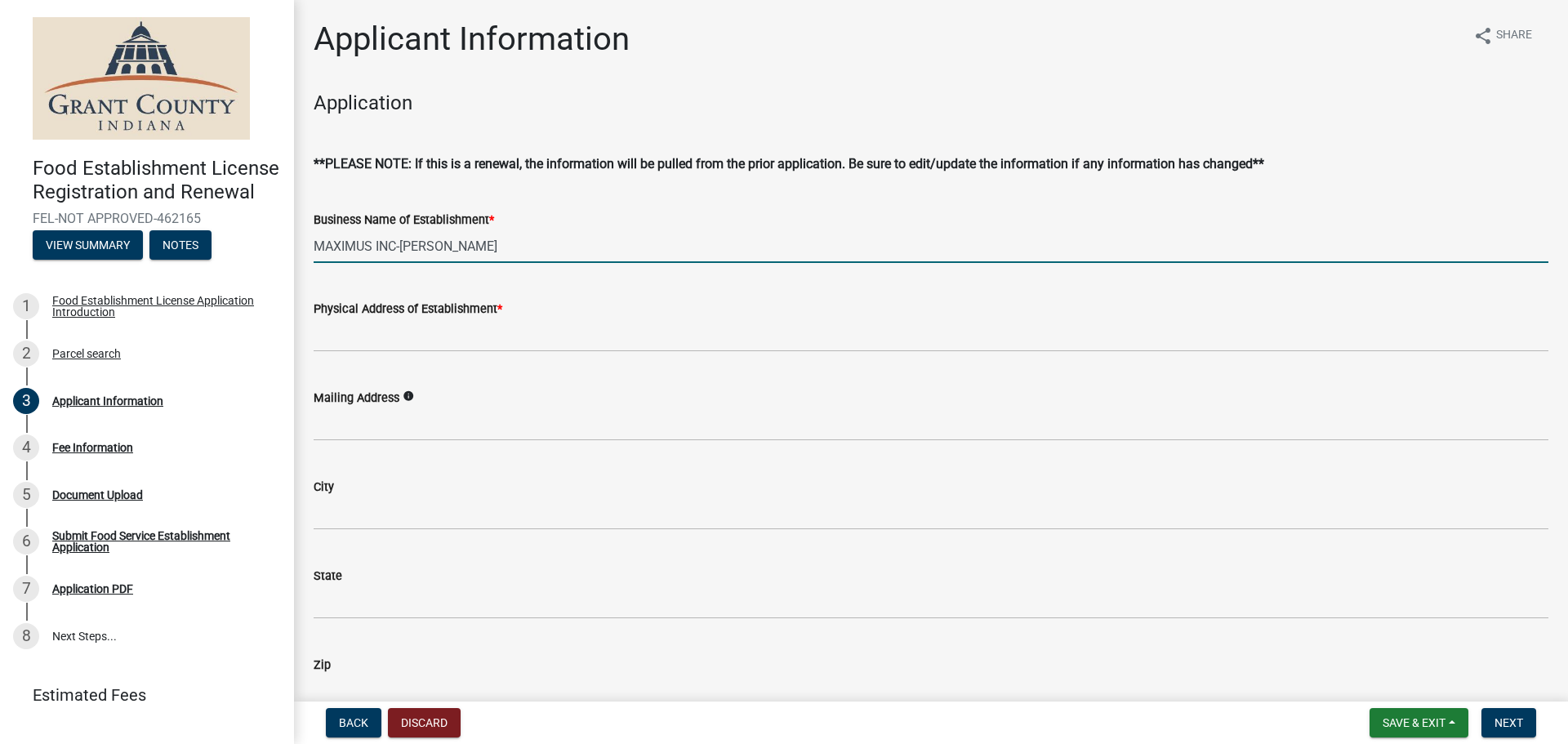
type input "MAXIMUS INC-[PERSON_NAME]"
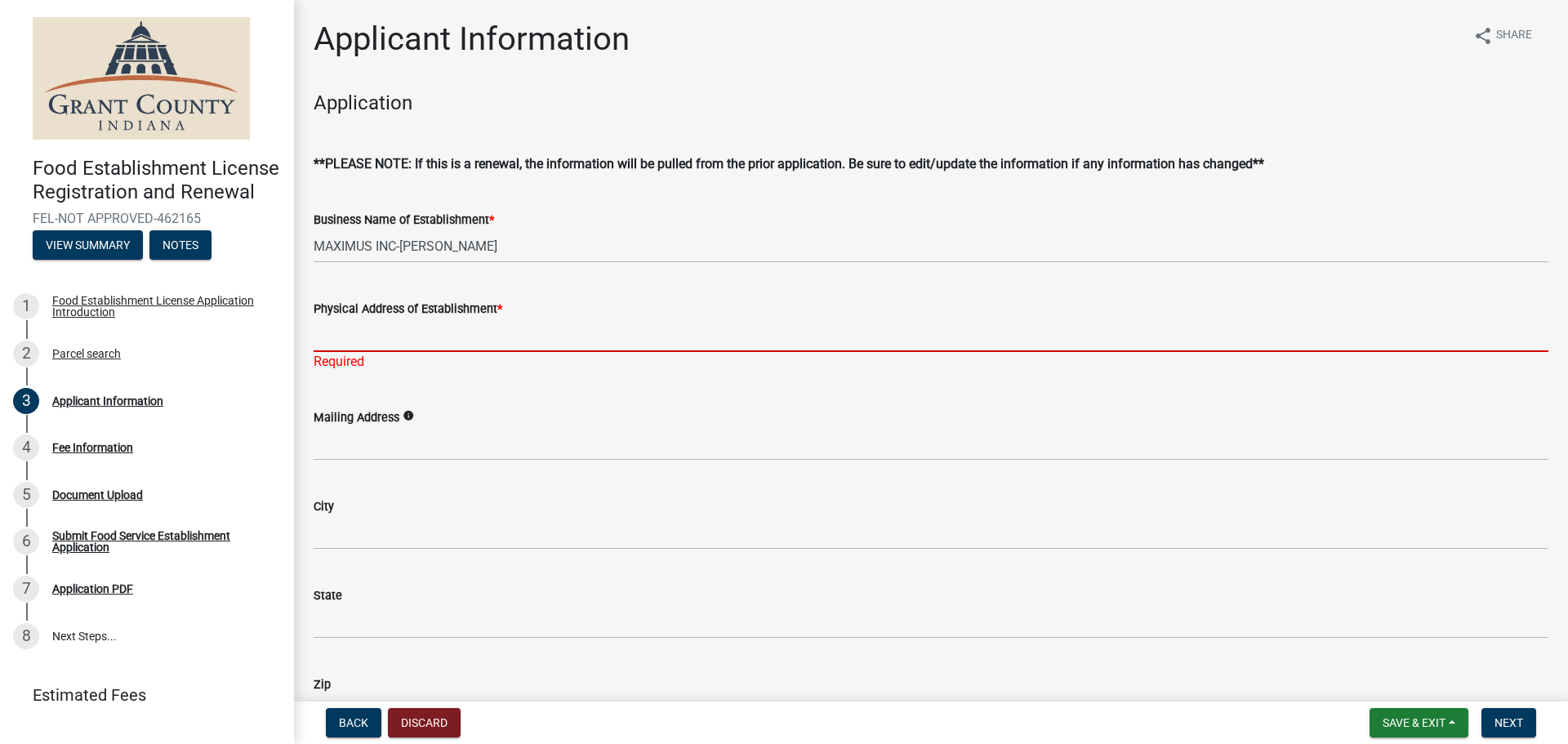
click at [353, 344] on input "Physical Address of Establishment *" at bounding box center [931, 335] width 1235 height 34
paste input "[STREET_ADDRESS][US_STATE]"
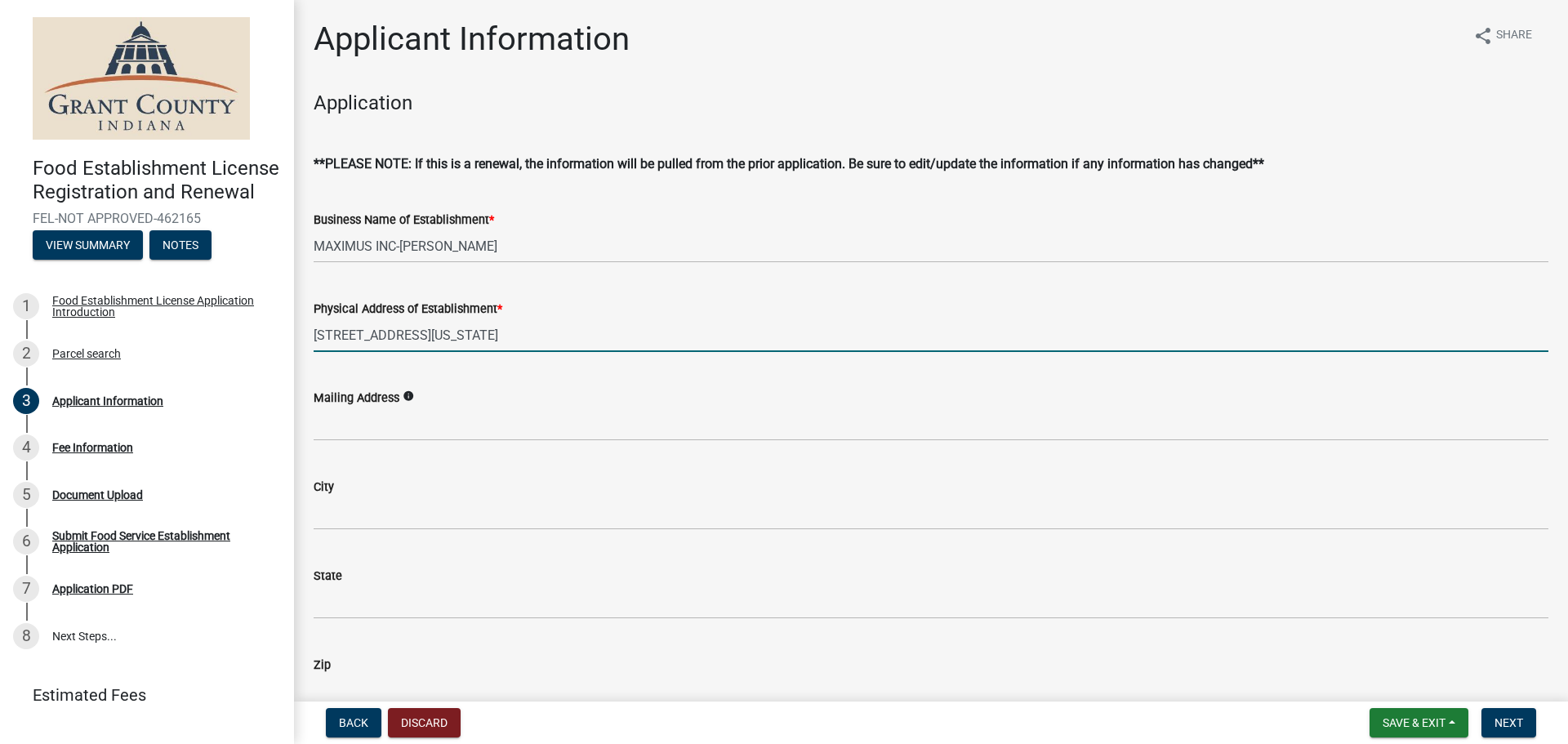
click at [499, 342] on input "[STREET_ADDRESS][US_STATE]" at bounding box center [931, 335] width 1235 height 34
paste input "[PERSON_NAME] IN 46952"
type input "[STREET_ADDRESS][US_STATE]"
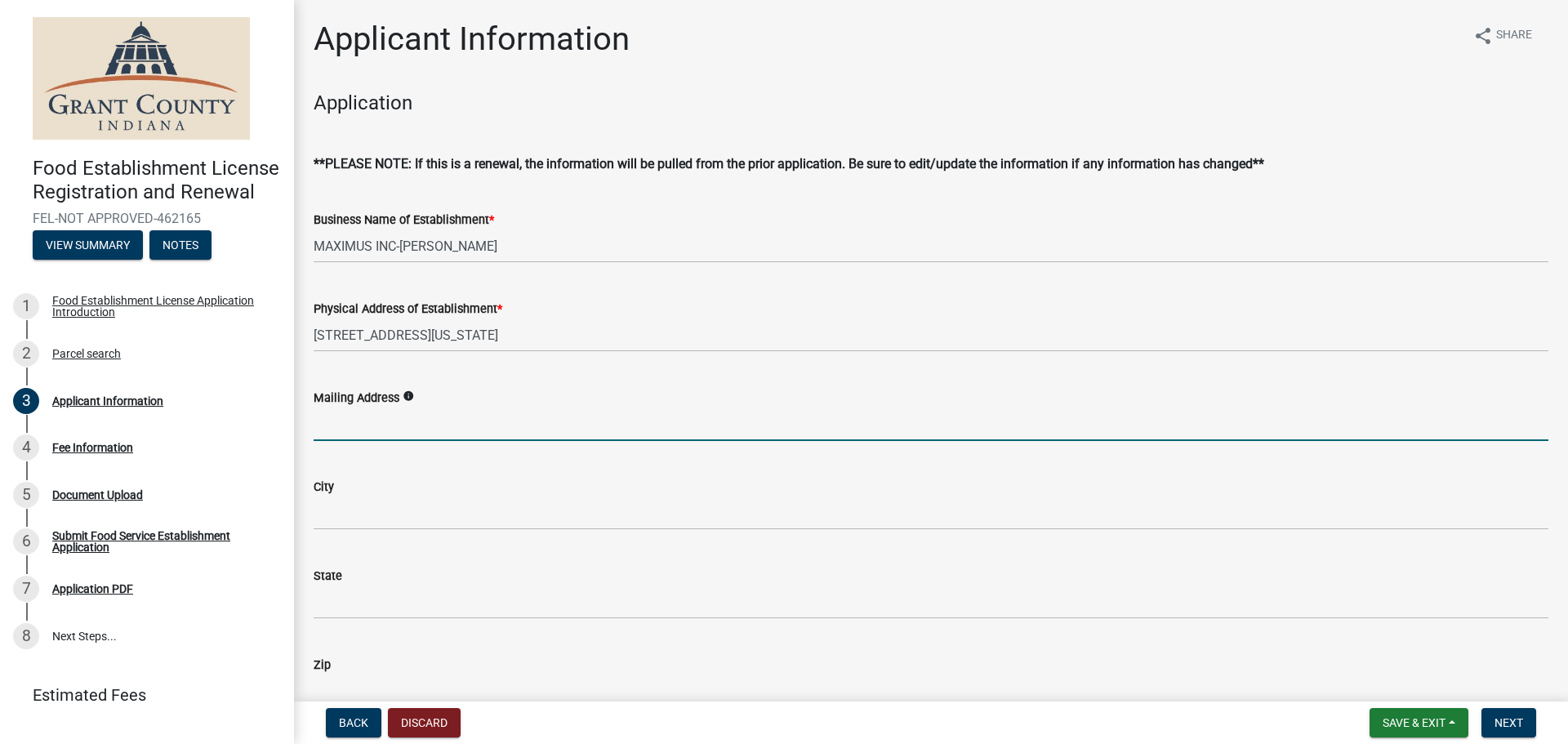
click at [446, 427] on input "Mailing Address" at bounding box center [931, 424] width 1235 height 34
type input "[STREET_ADDRESS]"
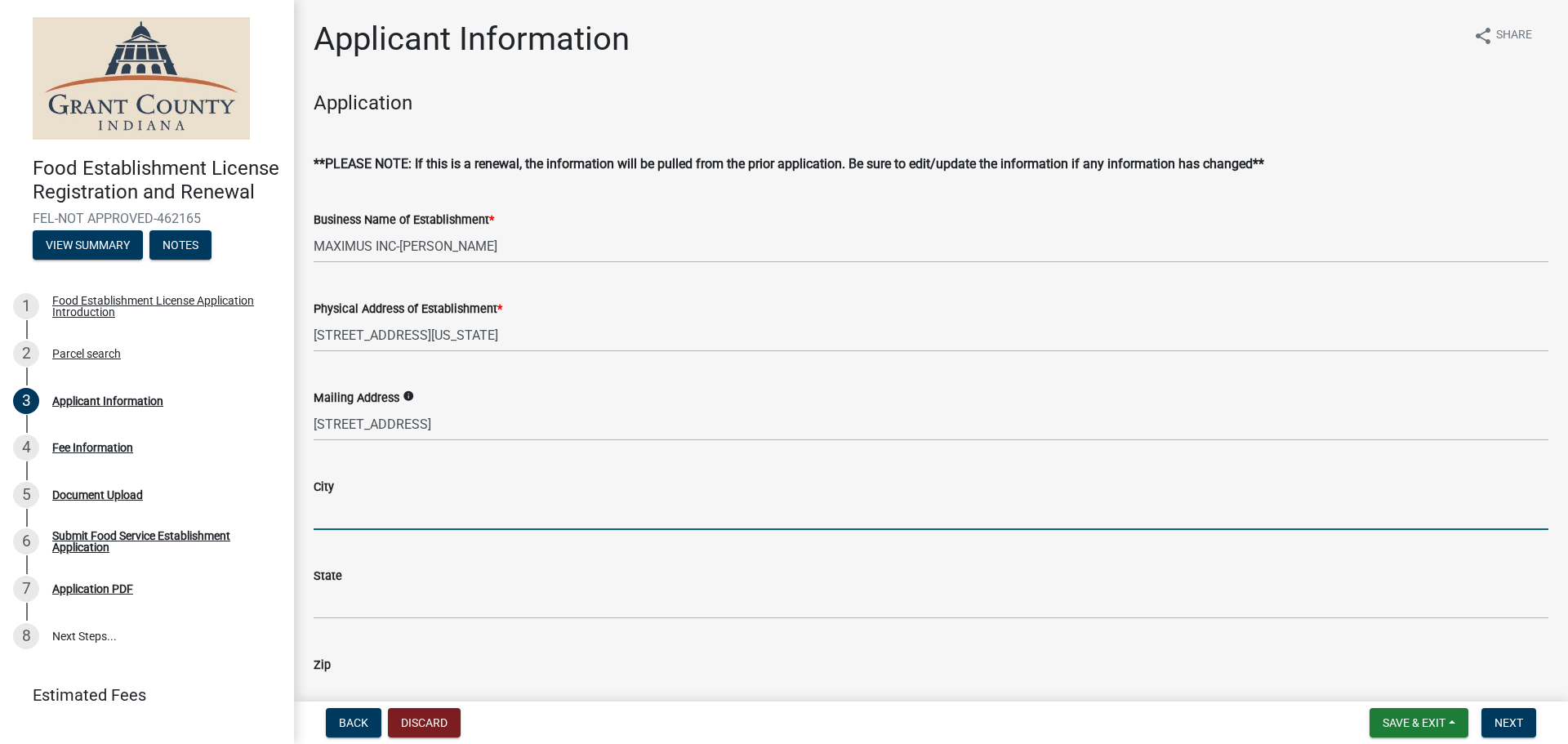
click at [420, 517] on input "City" at bounding box center [931, 513] width 1235 height 34
type input "[PERSON_NAME]"
click at [417, 621] on wm-data-entity-input "State" at bounding box center [931, 587] width 1235 height 89
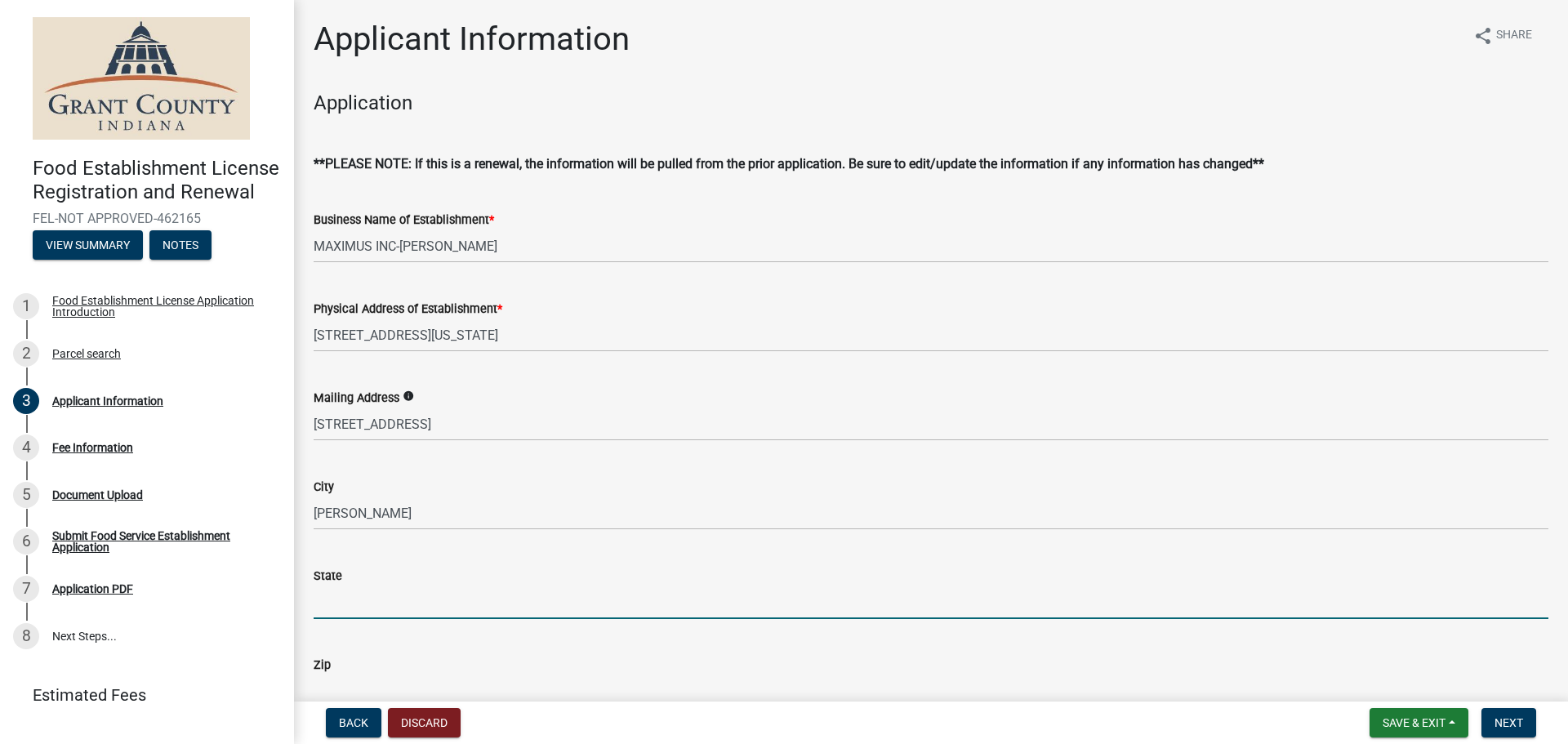
click at [423, 611] on input "State" at bounding box center [931, 602] width 1235 height 34
type input "OH"
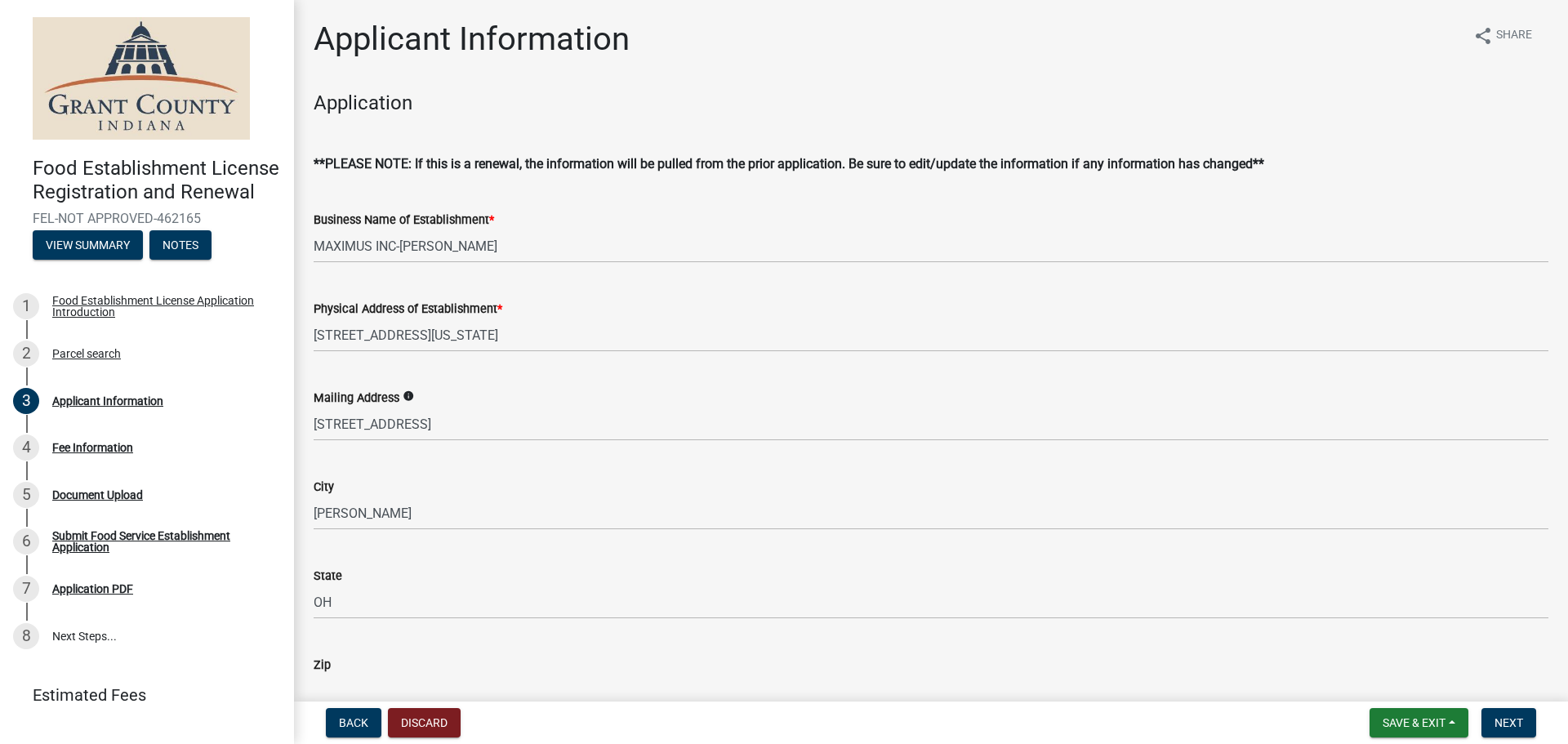
click at [427, 686] on input "Zip" at bounding box center [931, 691] width 1235 height 34
type input "44483"
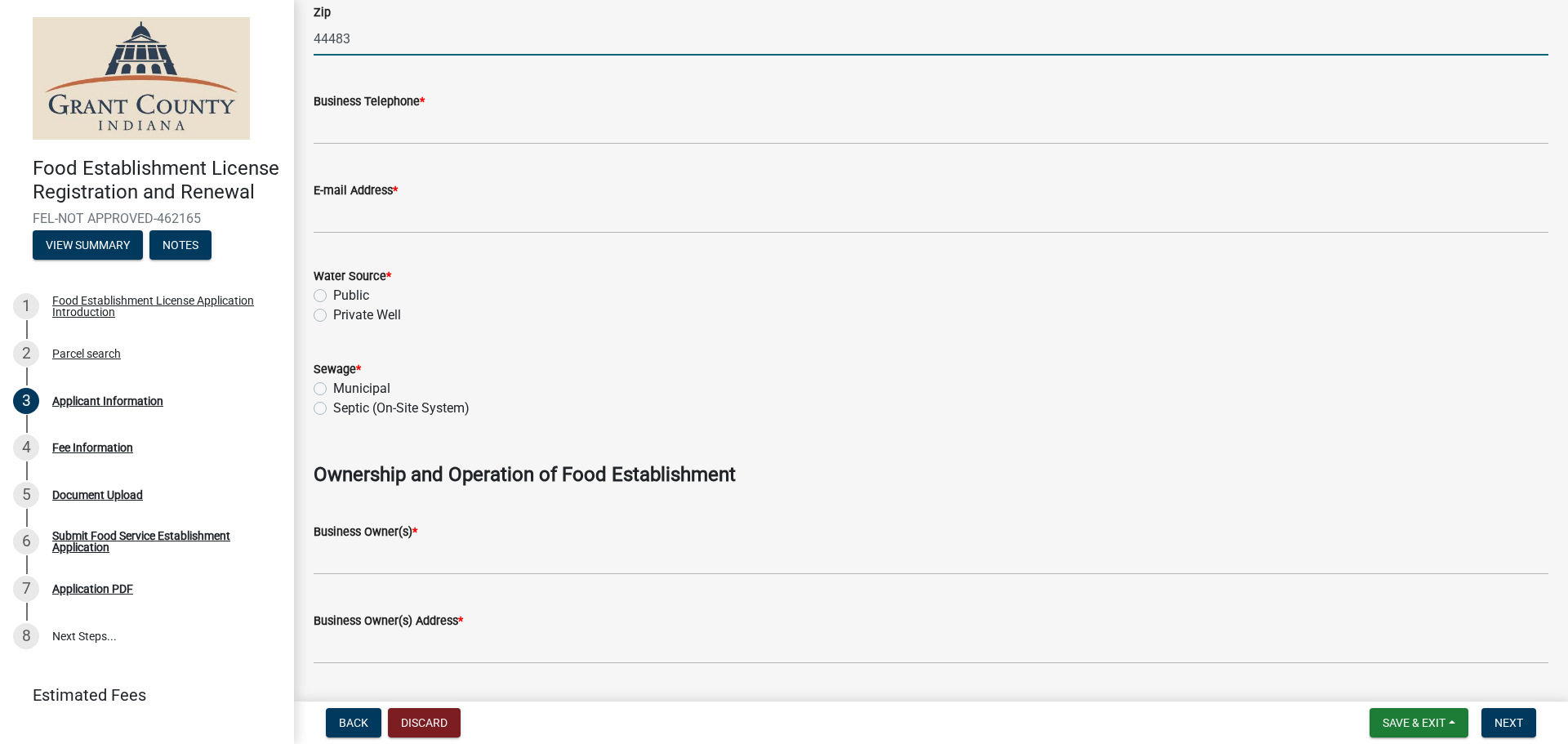
scroll to position [735, 0]
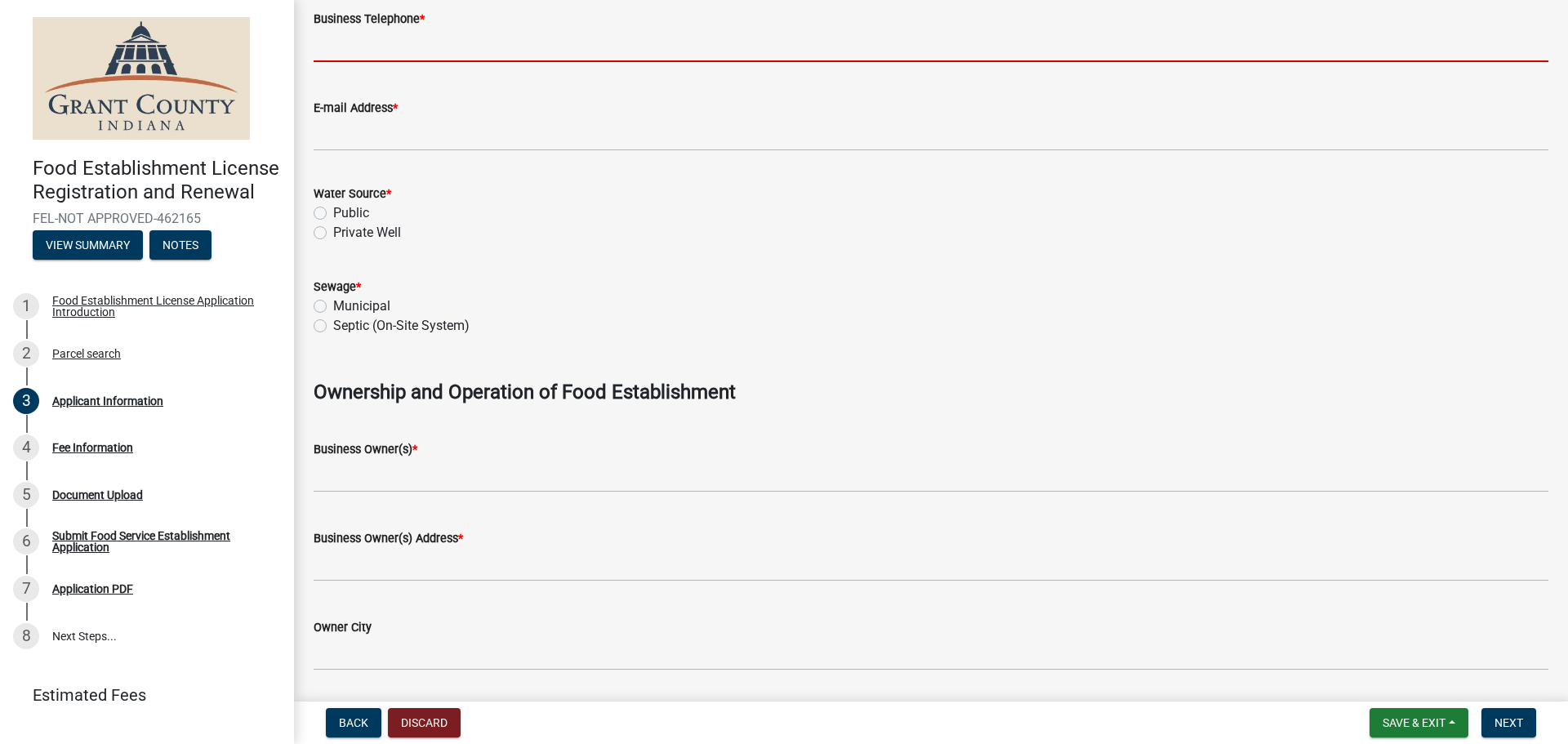
click at [458, 51] on input "Business Telephone *" at bounding box center [931, 45] width 1235 height 34
type input "[PHONE_NUMBER]"
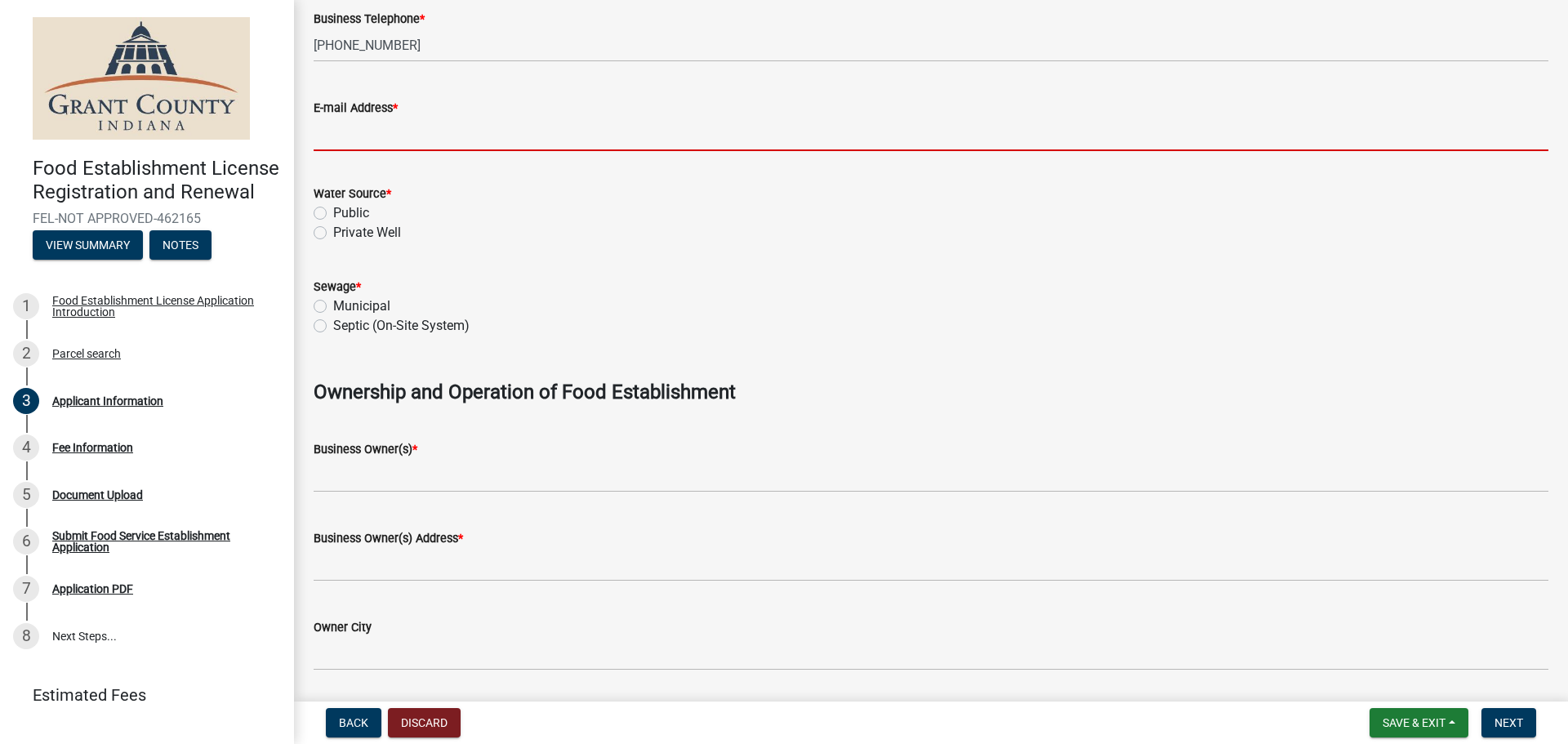
click at [432, 140] on input "E-mail Address *" at bounding box center [931, 134] width 1235 height 34
type input "[EMAIL_ADDRESS][DOMAIN_NAME]"
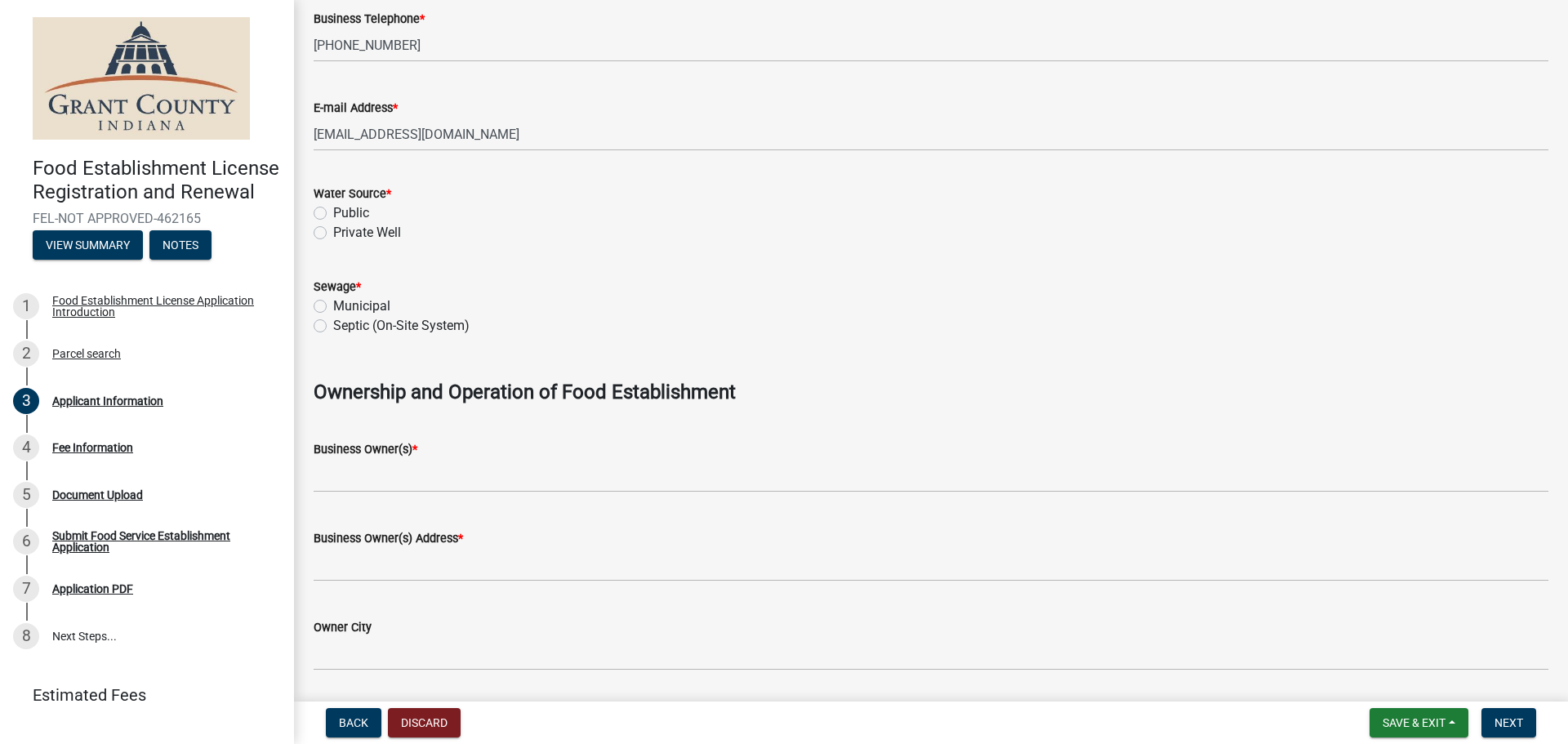
click at [333, 213] on label "Public" at bounding box center [351, 213] width 36 height 20
click at [333, 213] on input "Public" at bounding box center [338, 208] width 11 height 11
radio input "true"
click at [333, 306] on label "Municipal" at bounding box center [361, 306] width 57 height 20
click at [333, 306] on input "Municipal" at bounding box center [338, 302] width 11 height 11
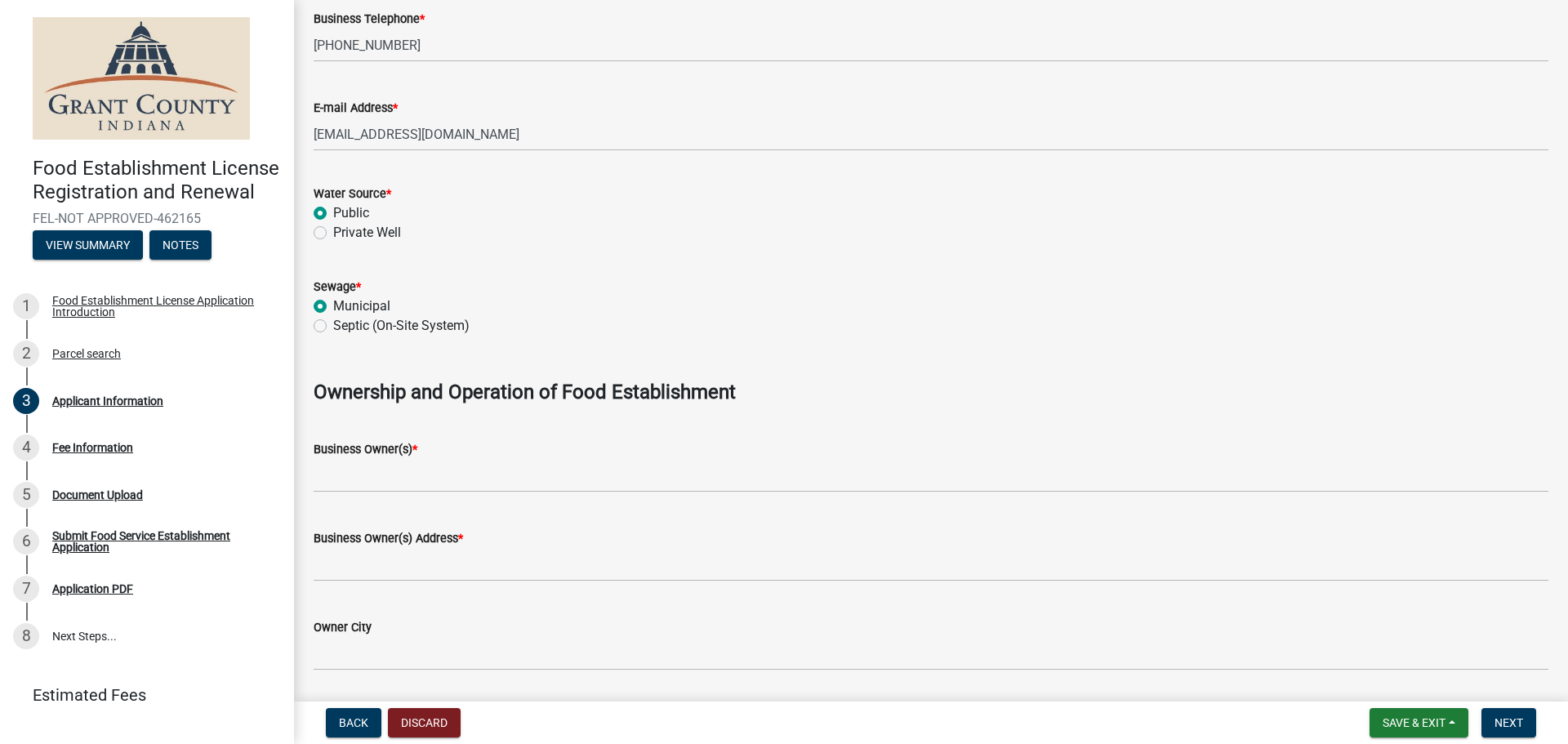
radio input "true"
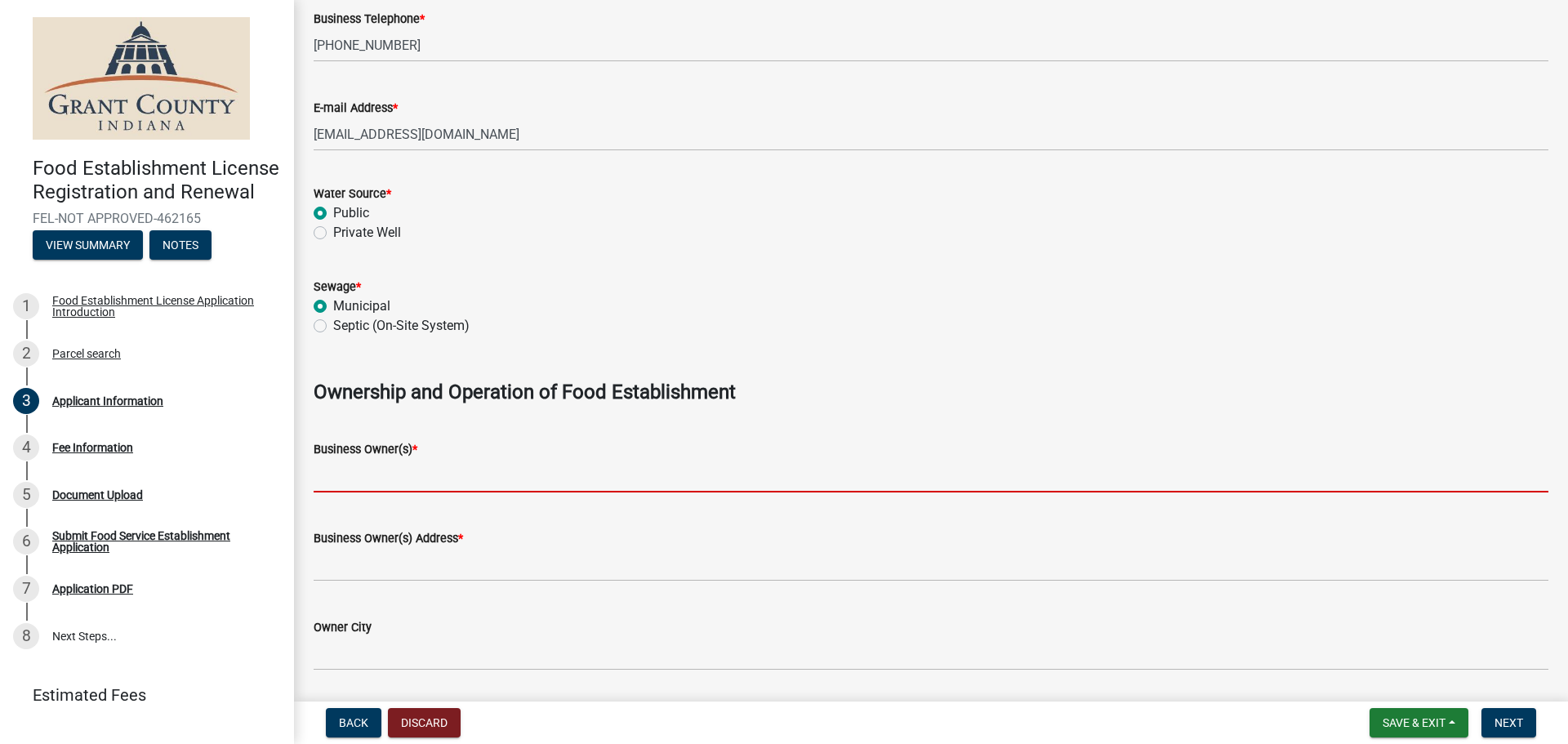
click at [365, 473] on input "Business Owner(s) *" at bounding box center [931, 475] width 1235 height 34
type input "AVI FOODSYSTEMS"
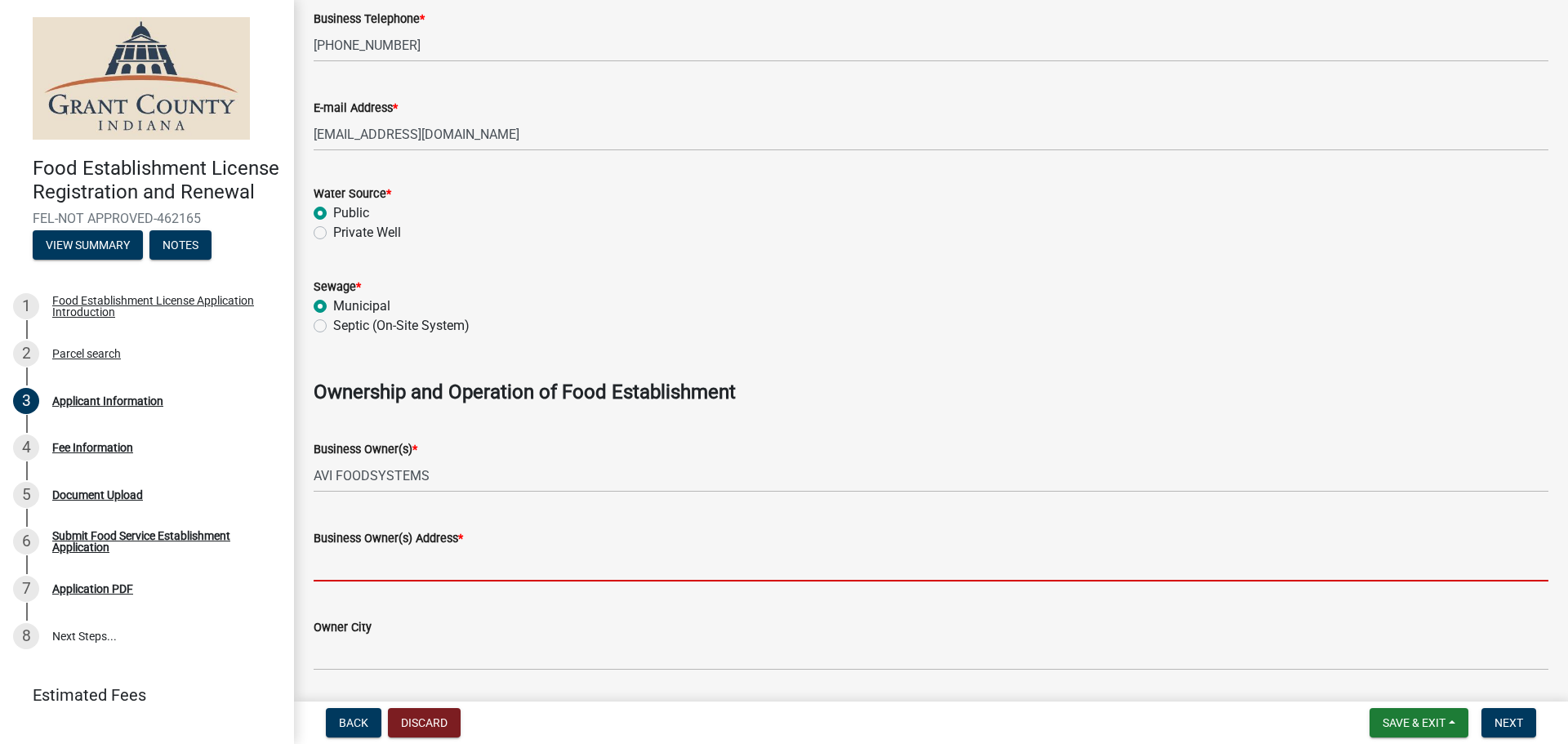
click at [423, 570] on input "Business Owner(s) Address *" at bounding box center [931, 564] width 1235 height 34
type input "[STREET_ADDRESS]"
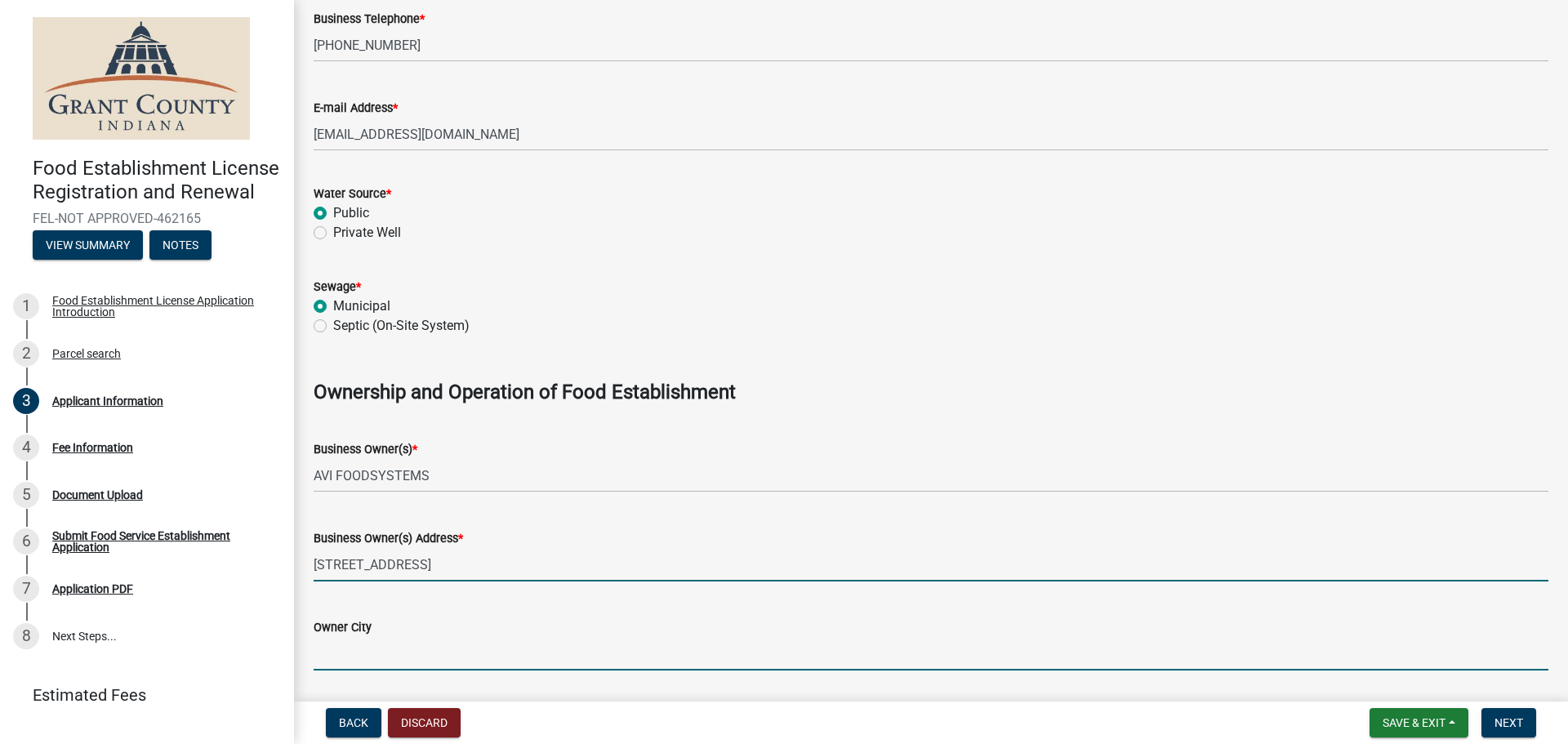
click at [402, 653] on input "Owner City" at bounding box center [931, 653] width 1235 height 34
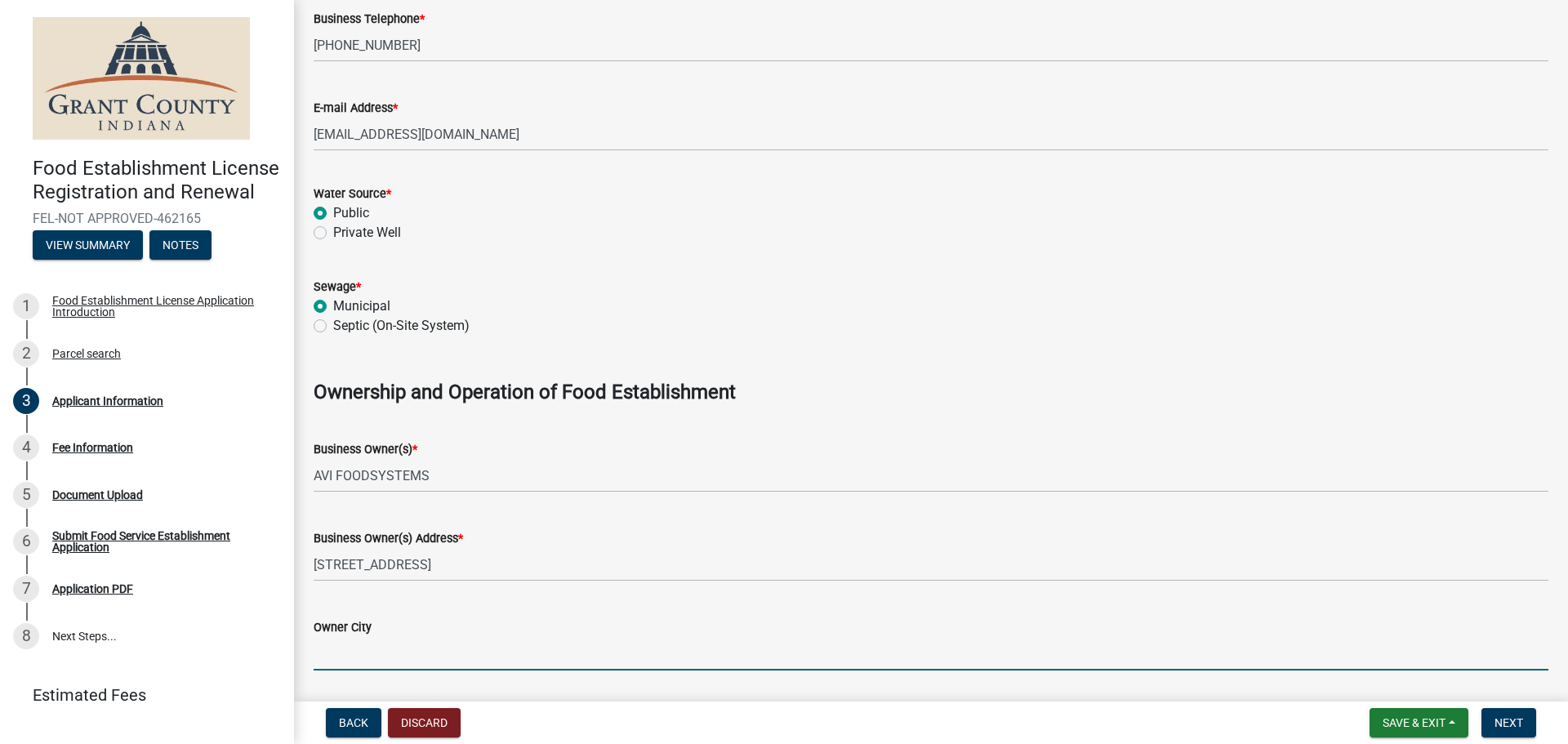
type input "[PERSON_NAME]"
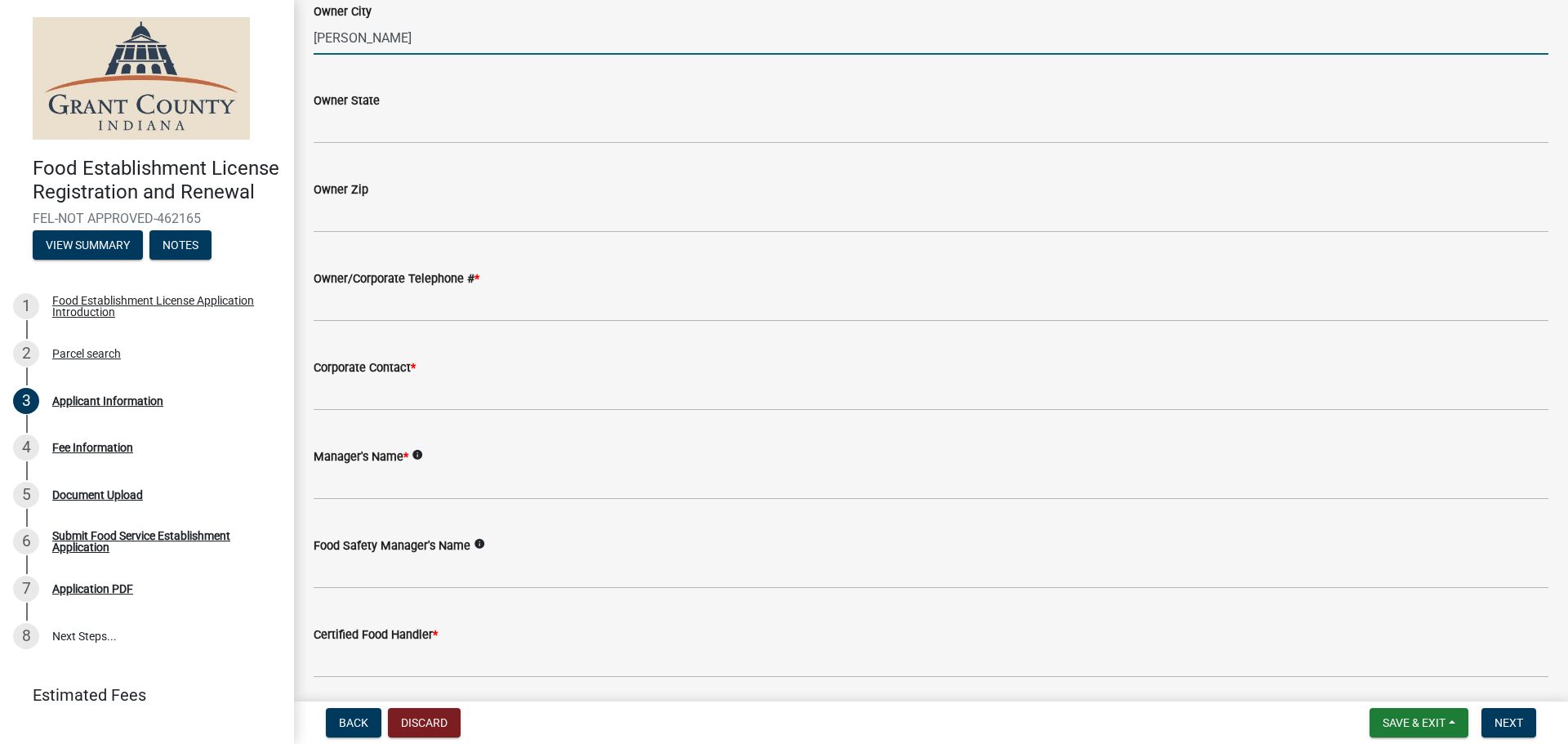
scroll to position [1388, 0]
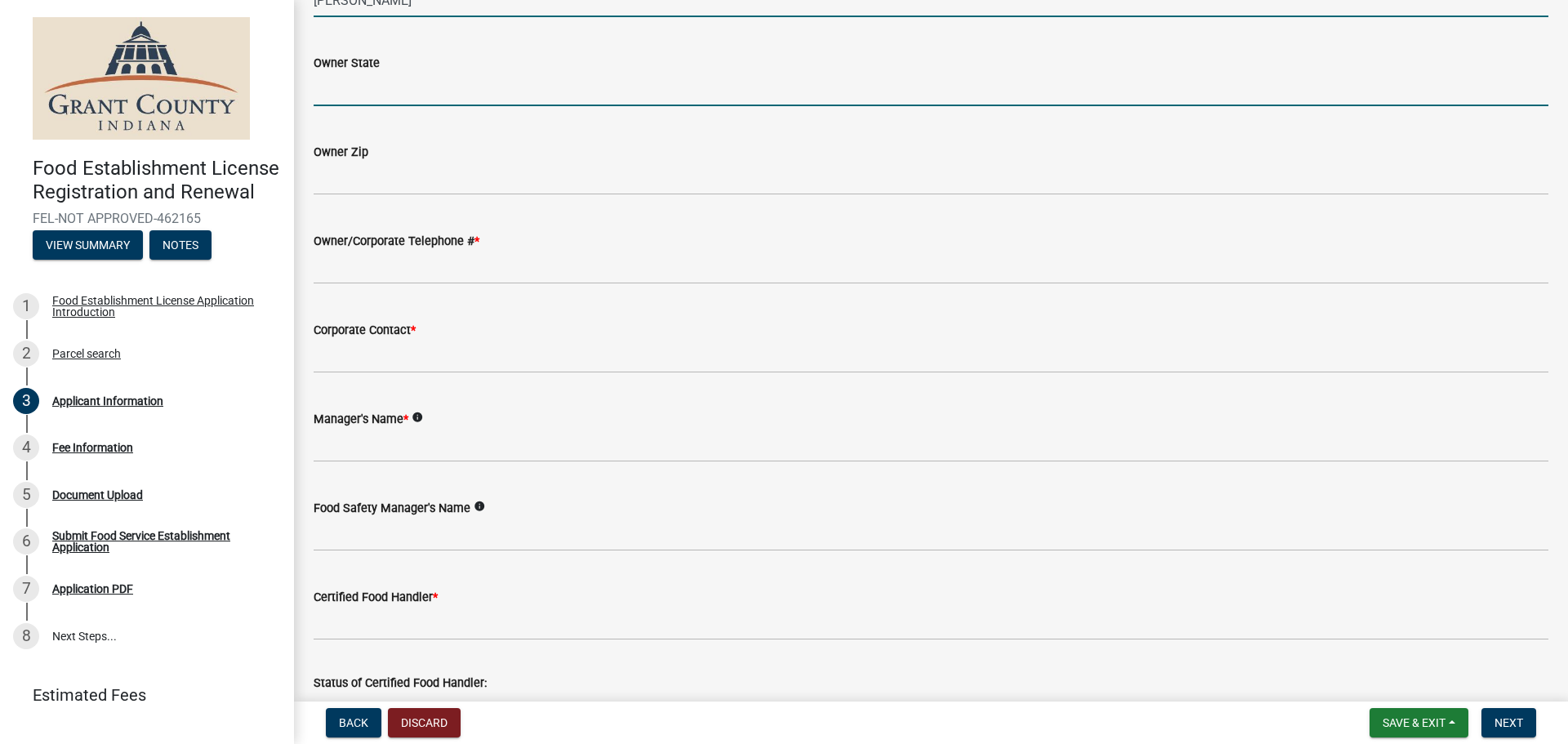
click at [363, 91] on input "Owner State" at bounding box center [931, 89] width 1235 height 34
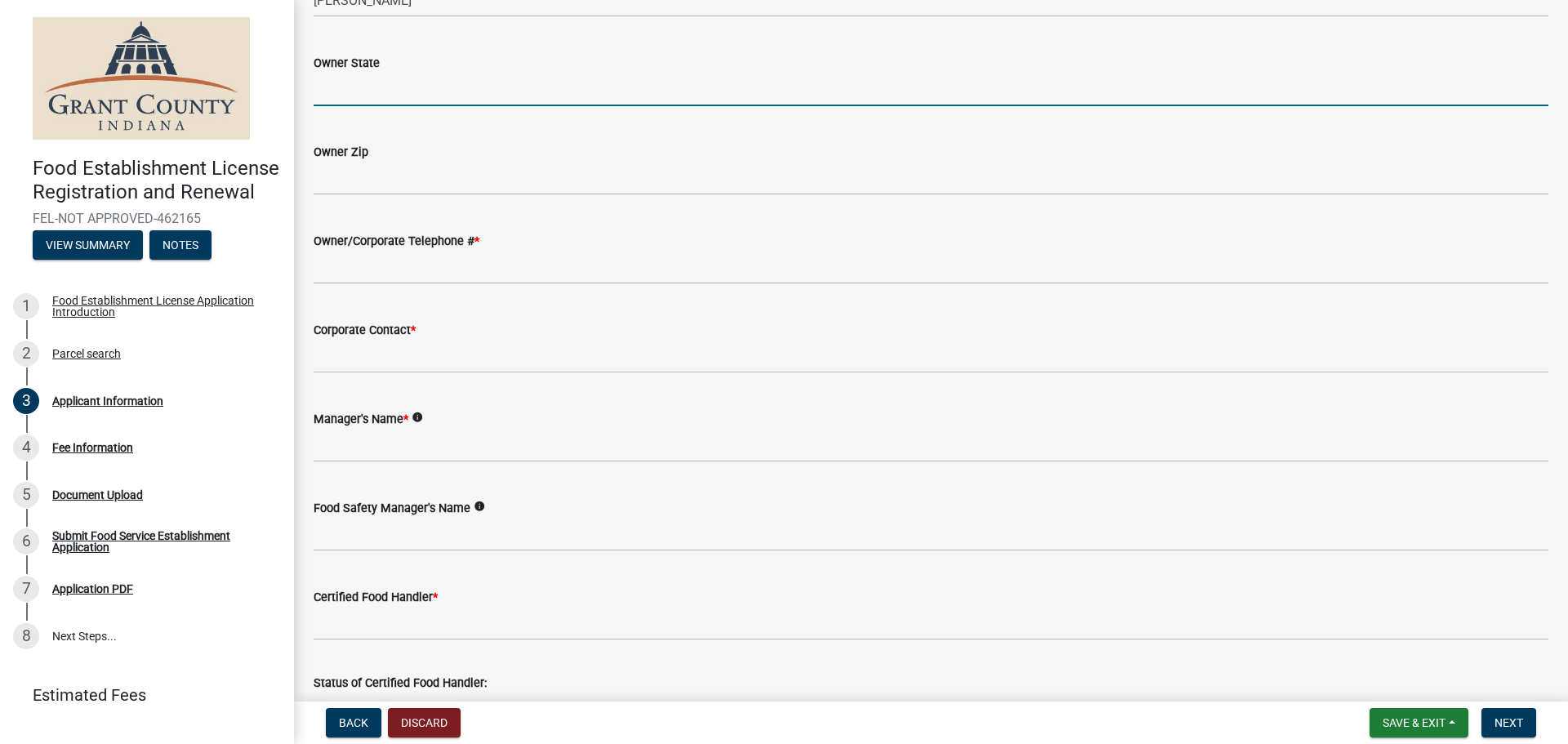
type input "OH"
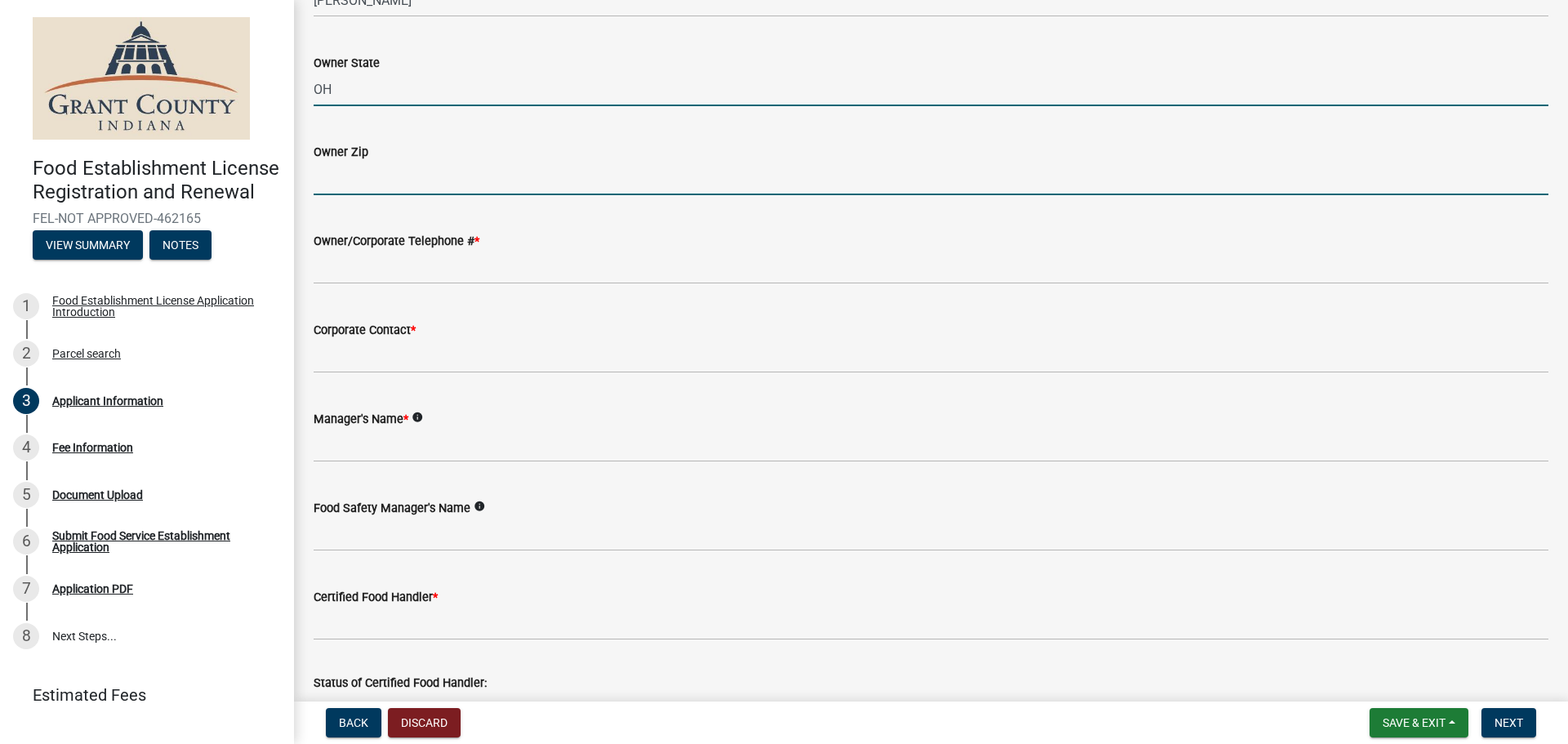
click at [354, 186] on input "Owner Zip" at bounding box center [931, 178] width 1235 height 34
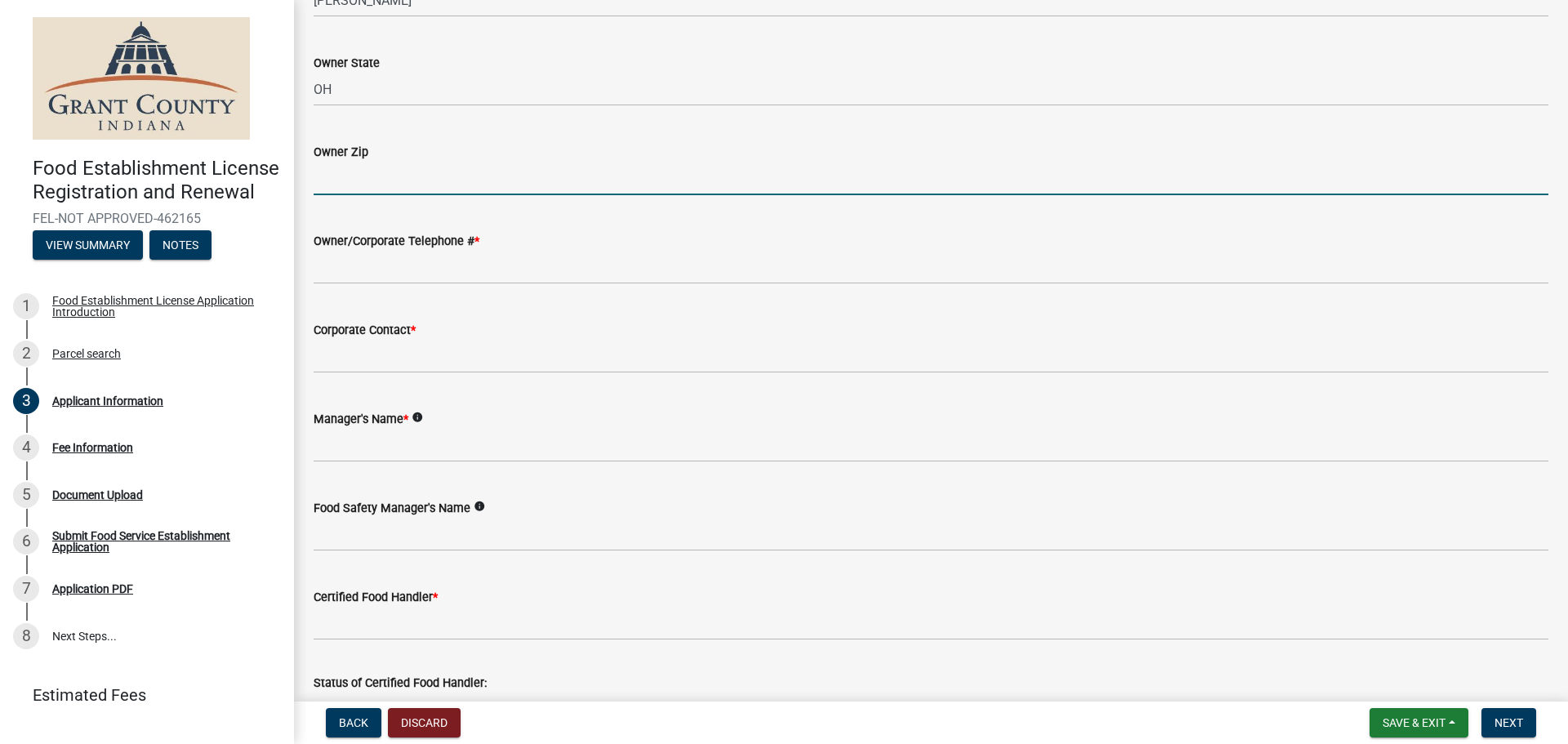
type input "44483"
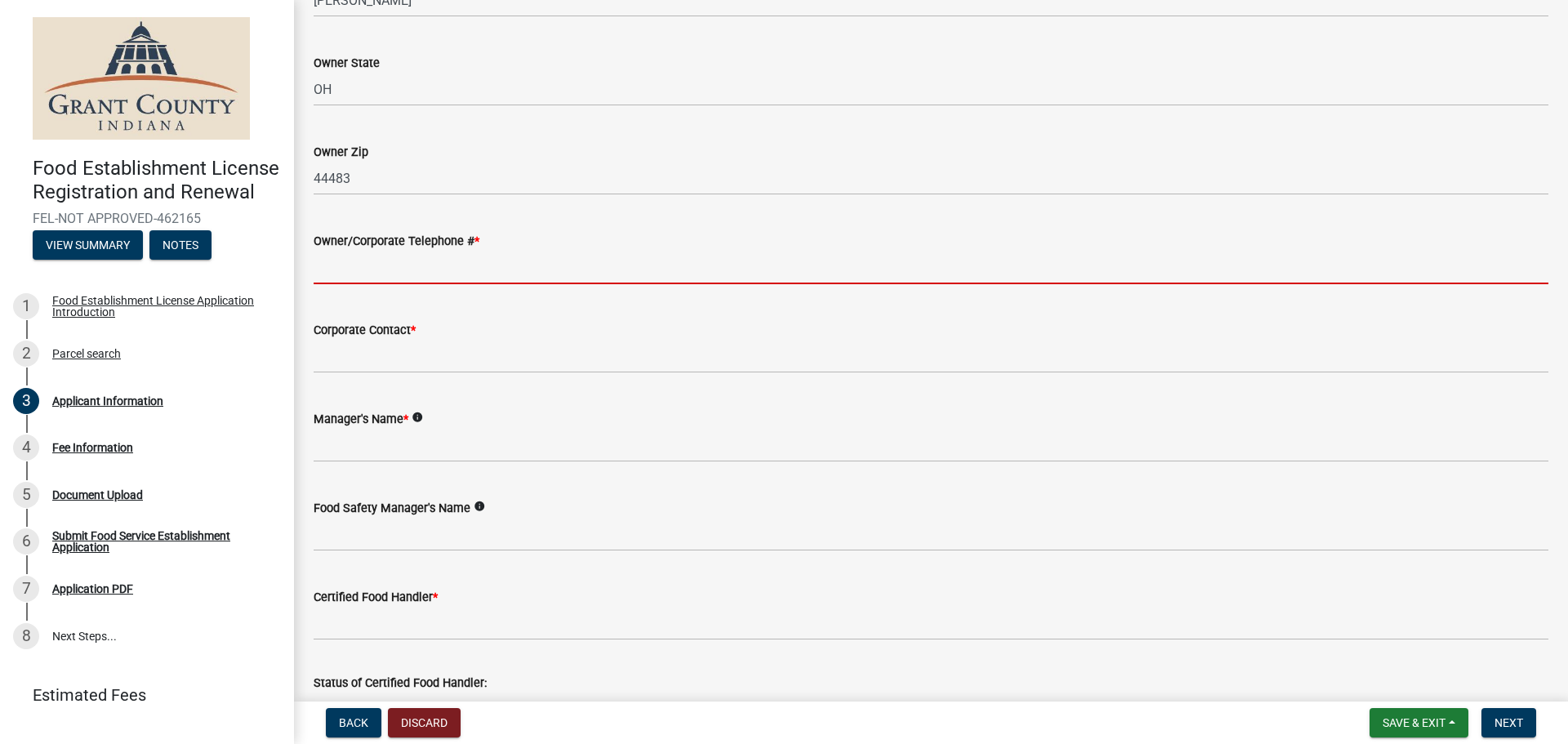
click at [404, 269] on input "Owner/Corporate Telephone # *" at bounding box center [931, 267] width 1235 height 34
type input "3303726000"
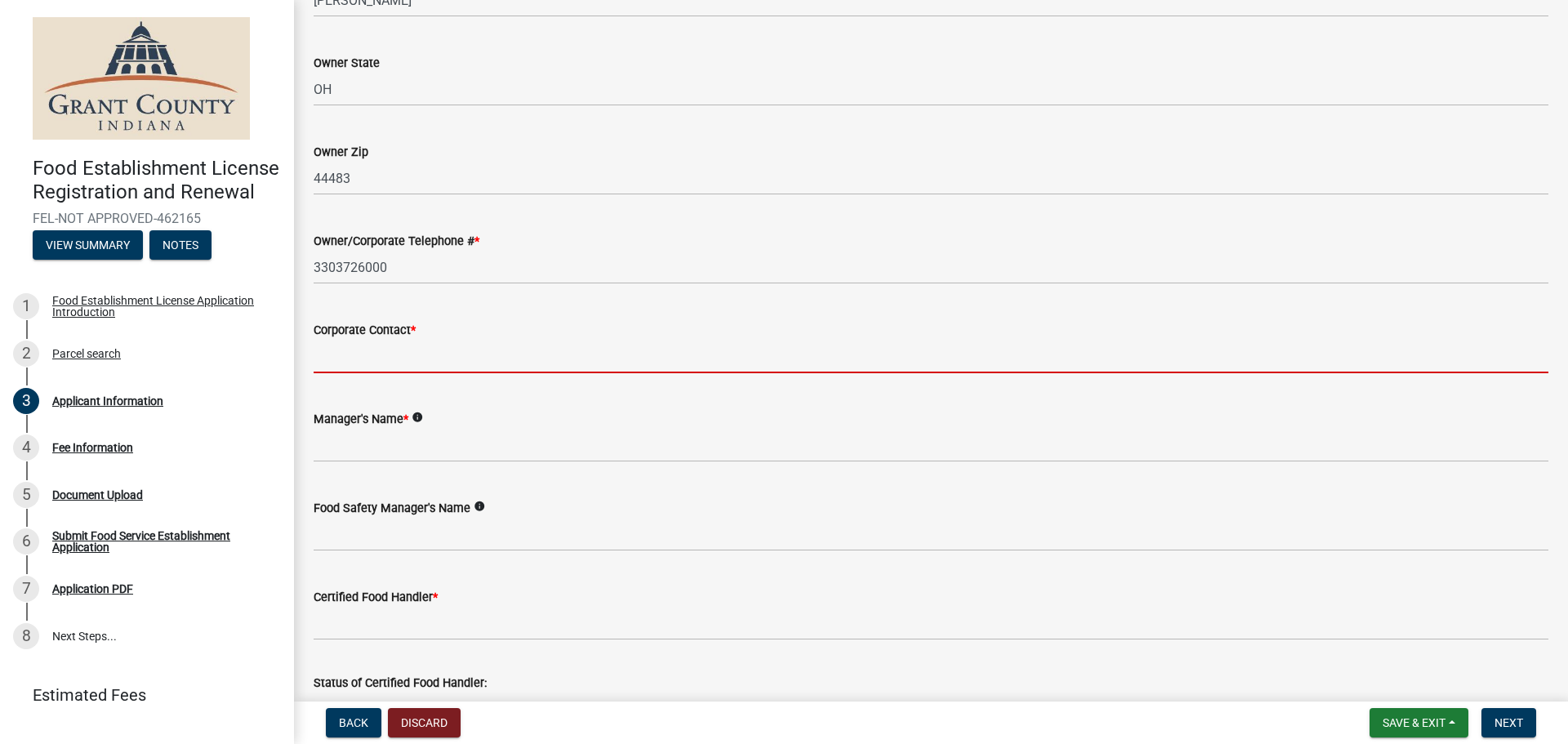
click at [400, 356] on input "Corporate Contact *" at bounding box center [931, 356] width 1235 height 34
type input "[PERSON_NAME]"
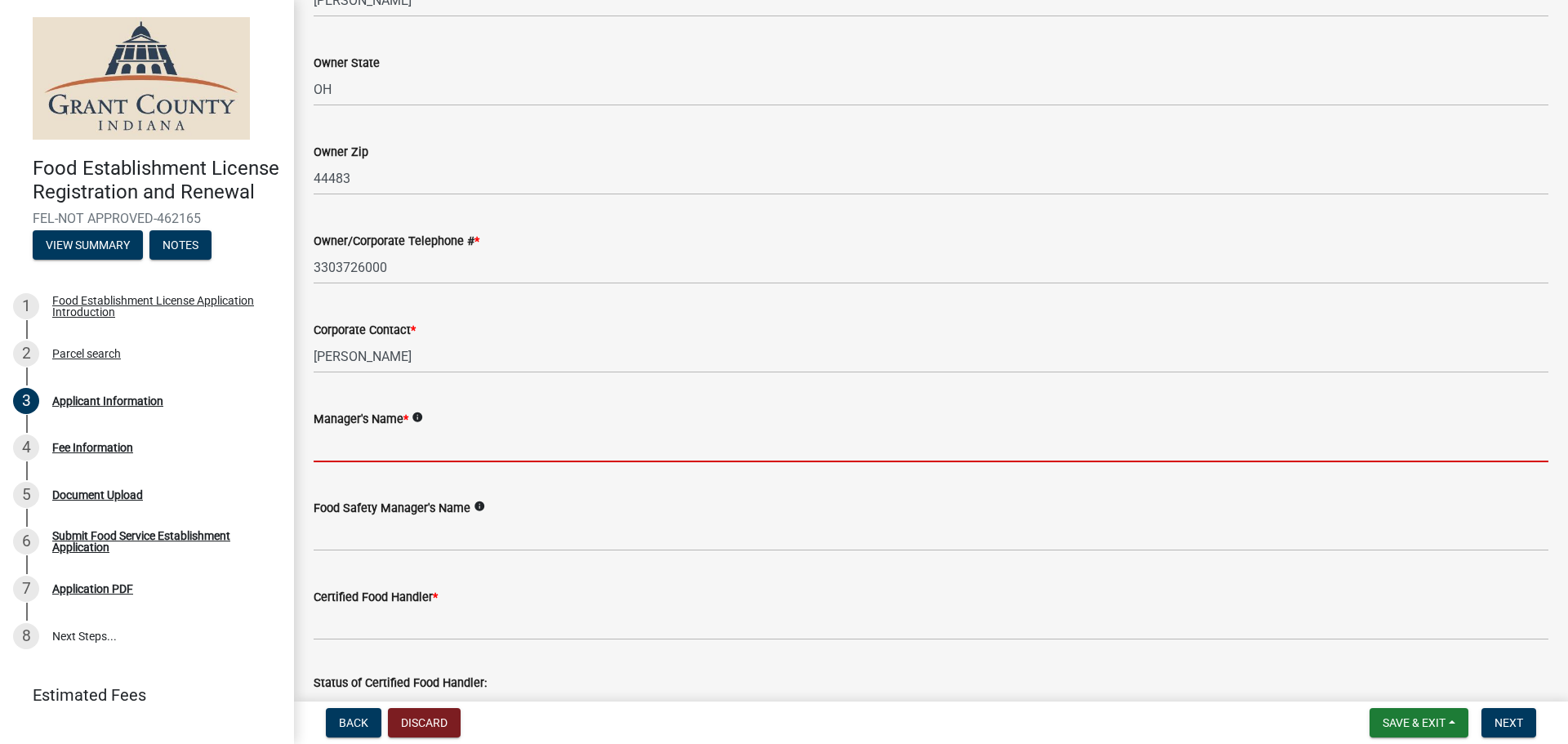
click at [363, 449] on input "Manager's Name *" at bounding box center [931, 445] width 1235 height 34
type input "[PERSON_NAME]"
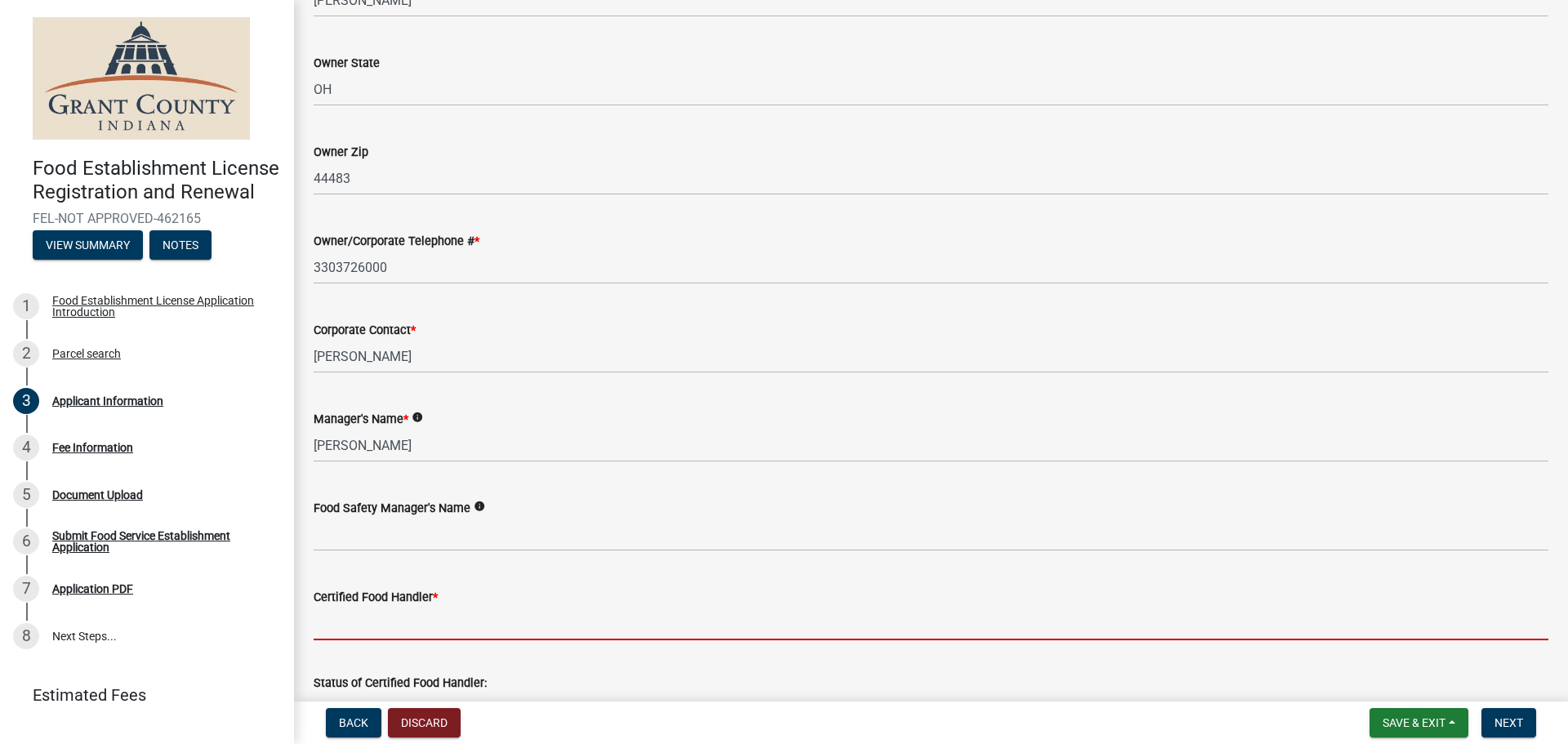
drag, startPoint x: 383, startPoint y: 627, endPoint x: 428, endPoint y: 625, distance: 45.0
click at [384, 627] on input "Certified Food Handler *" at bounding box center [931, 624] width 1235 height 34
type input "N/A - VENDING"
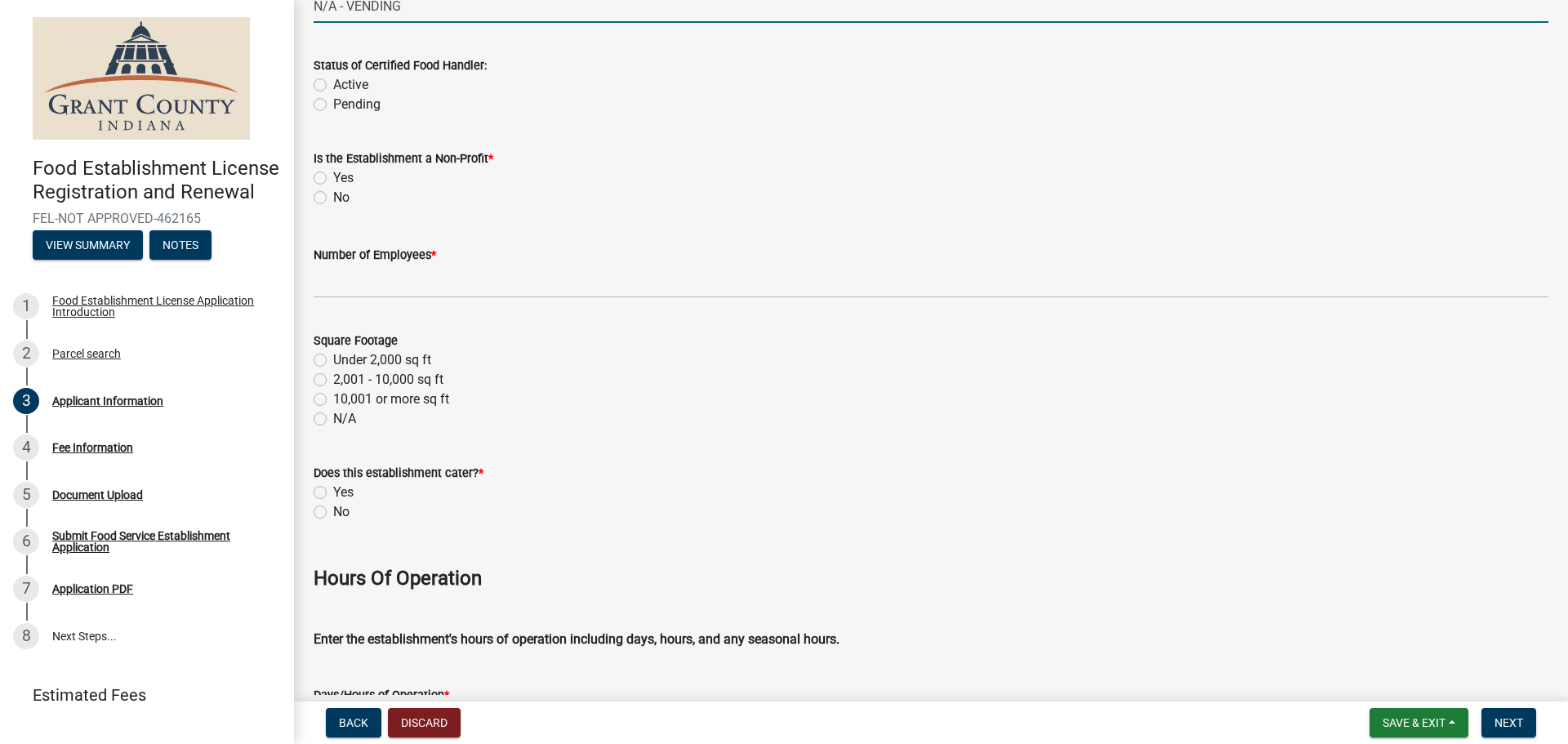
scroll to position [2042, 0]
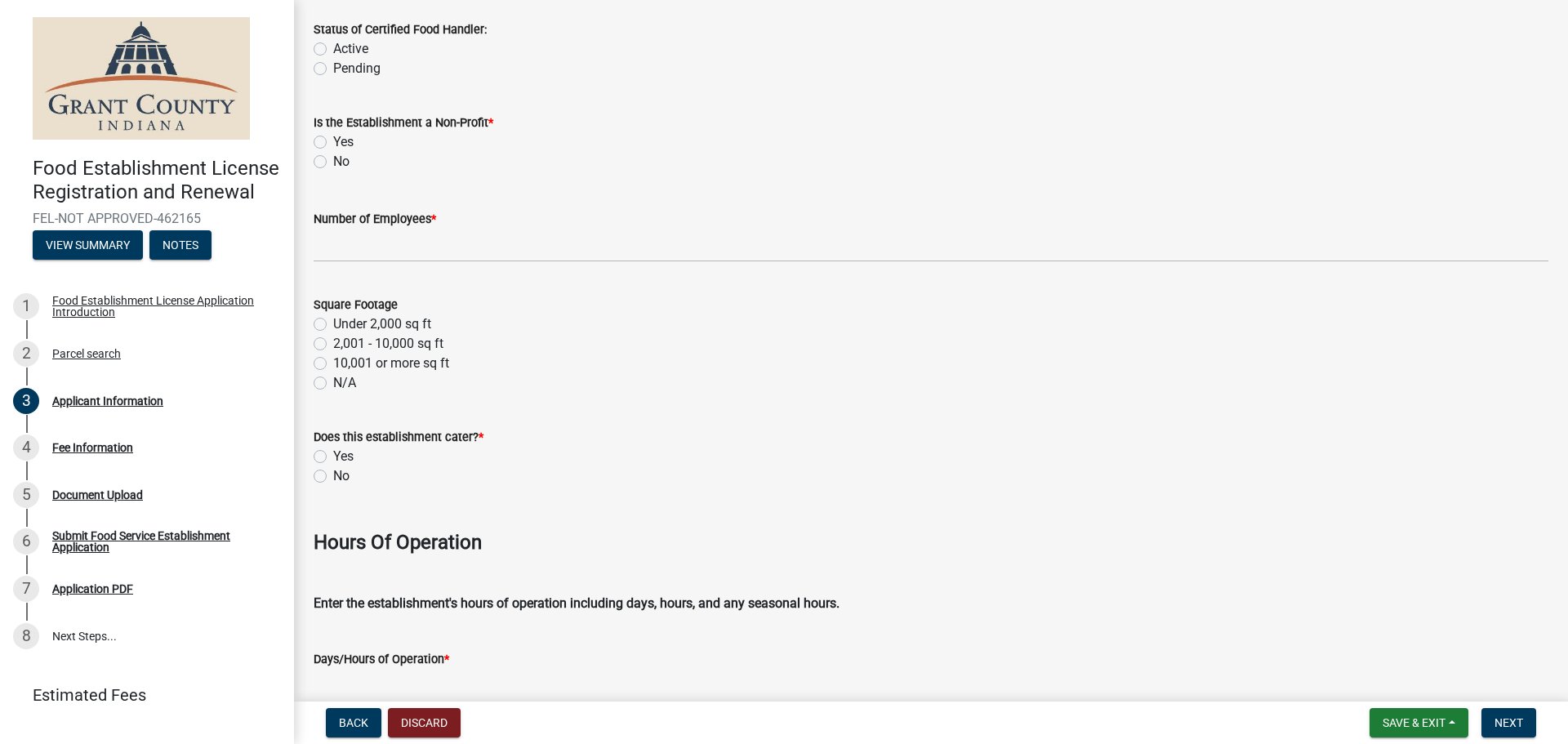
click at [333, 164] on label "No" at bounding box center [341, 161] width 16 height 20
click at [333, 162] on input "No" at bounding box center [338, 157] width 11 height 11
radio input "true"
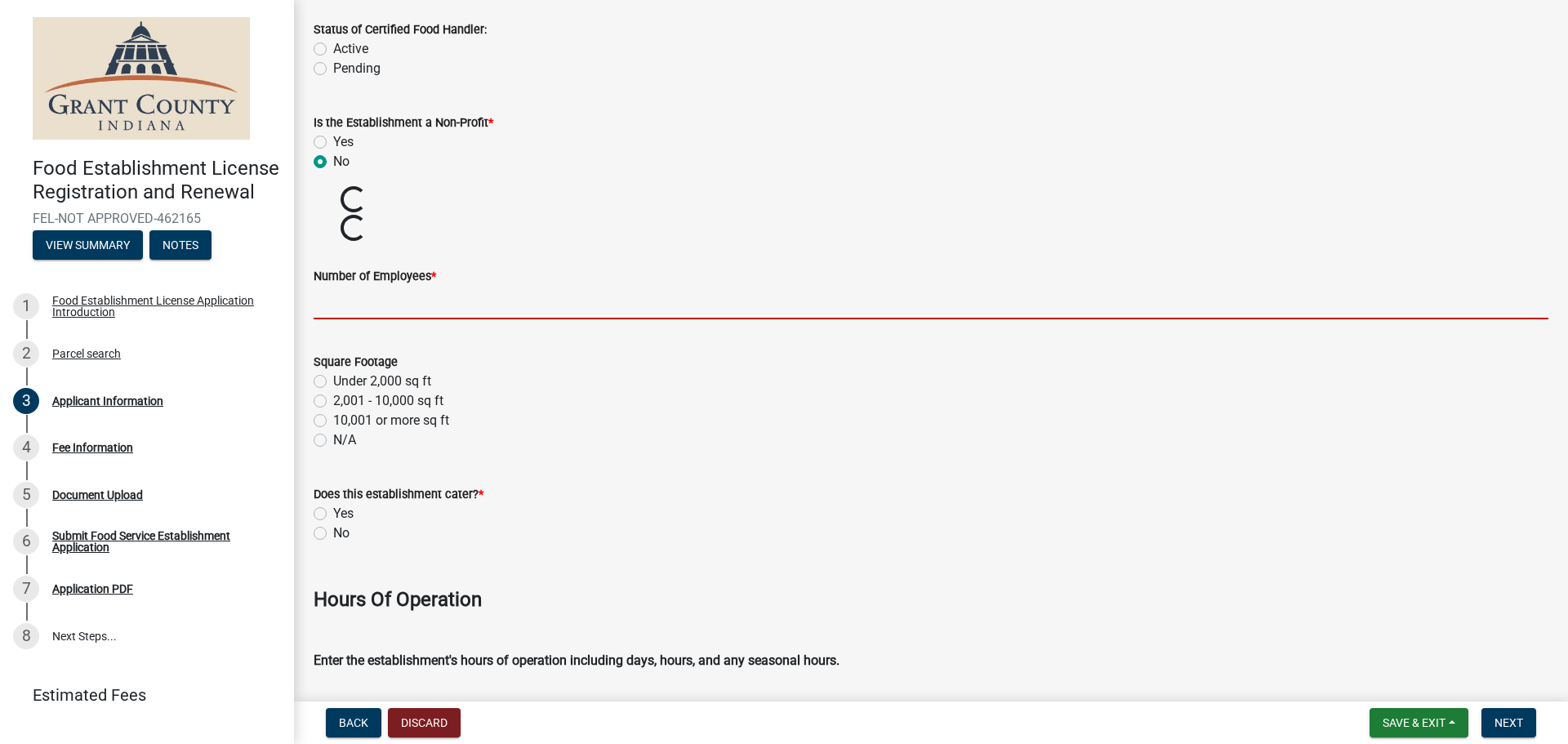
click at [357, 291] on input "Number of Employees *" at bounding box center [931, 302] width 1235 height 34
type input "0"
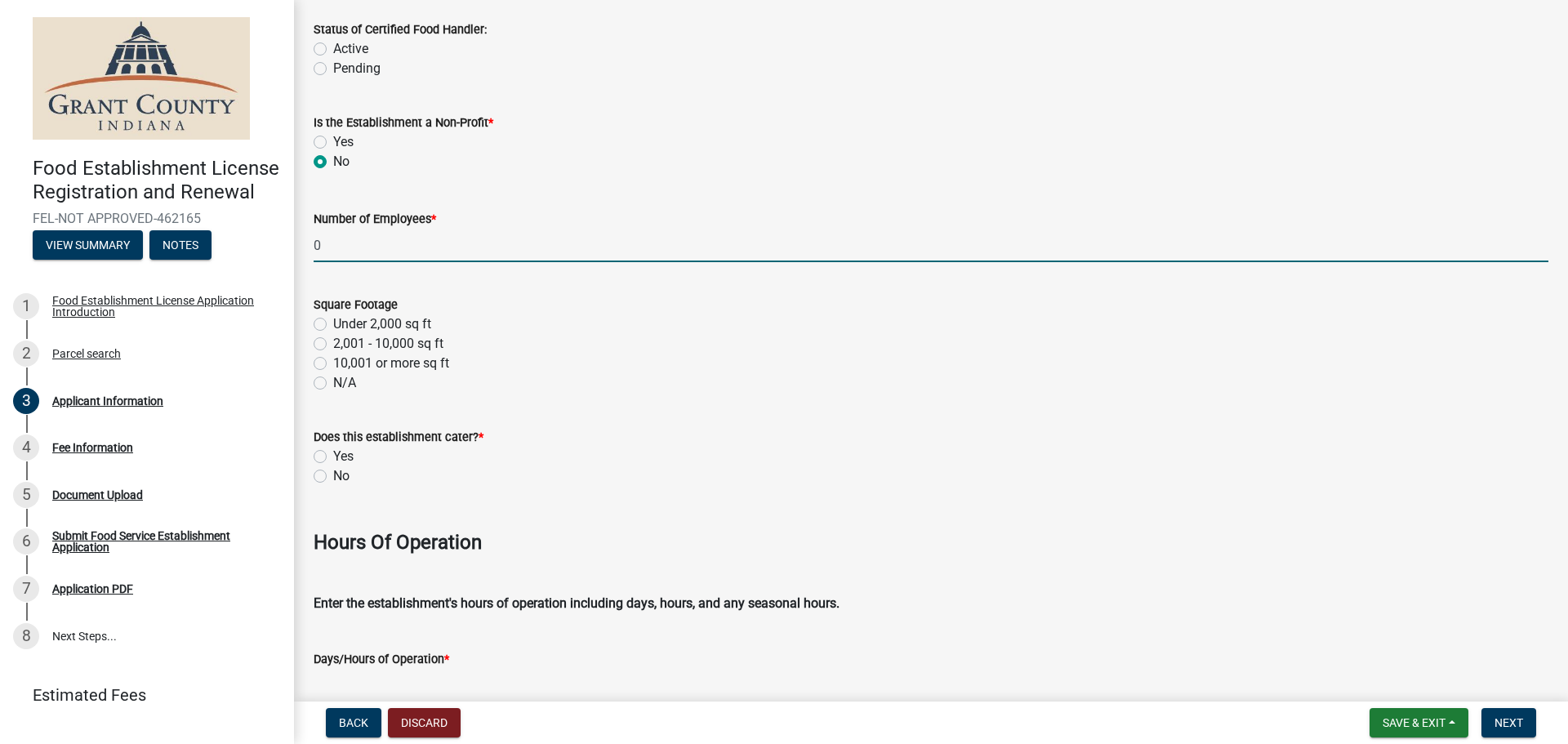
click at [327, 330] on div "Under 2,000 sq ft" at bounding box center [931, 325] width 1235 height 20
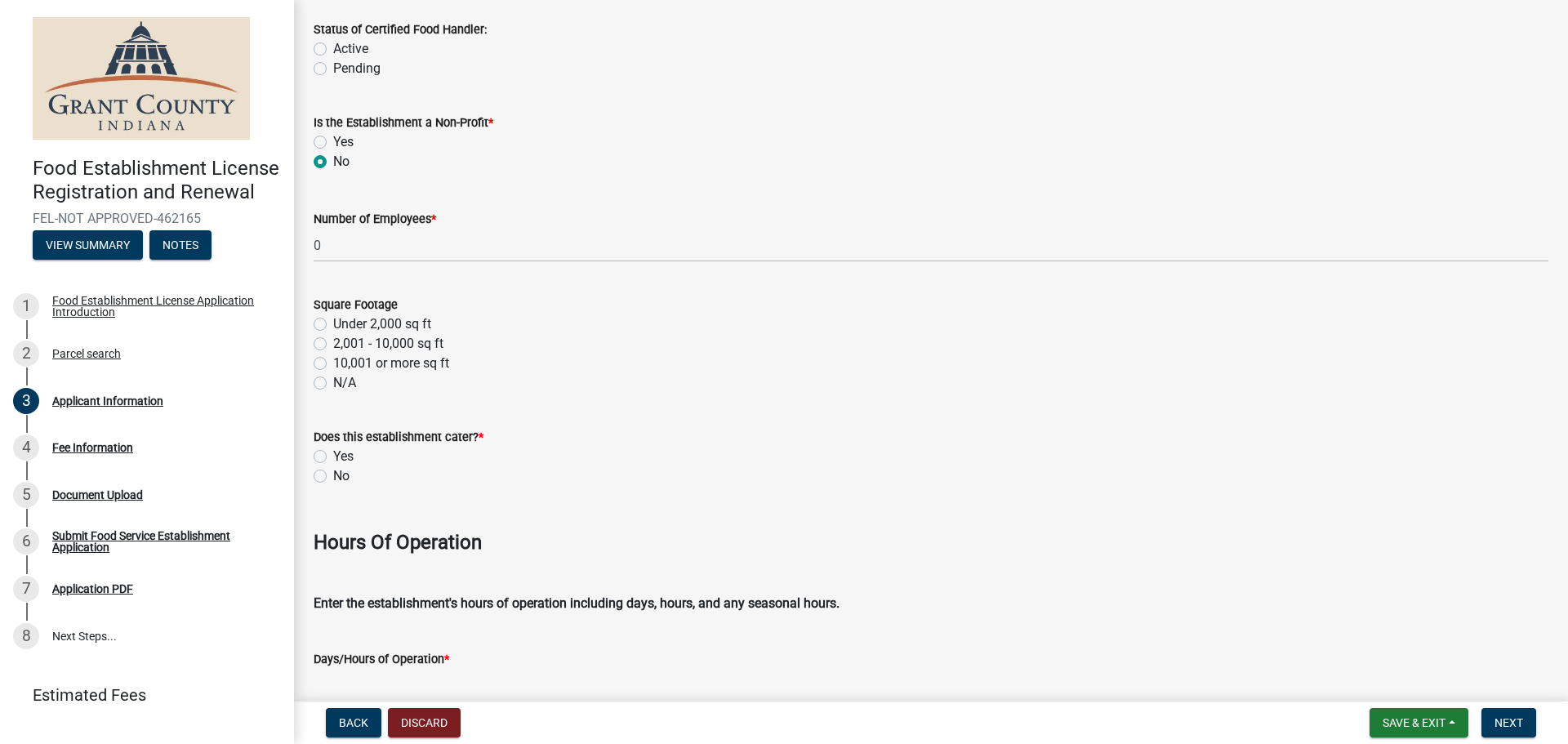
click at [333, 325] on label "Under 2,000 sq ft" at bounding box center [381, 325] width 98 height 20
click at [333, 325] on input "Under 2,000 sq ft" at bounding box center [338, 320] width 11 height 11
radio input "true"
drag, startPoint x: 322, startPoint y: 475, endPoint x: 352, endPoint y: 475, distance: 30.0
click at [333, 475] on label "No" at bounding box center [341, 476] width 16 height 20
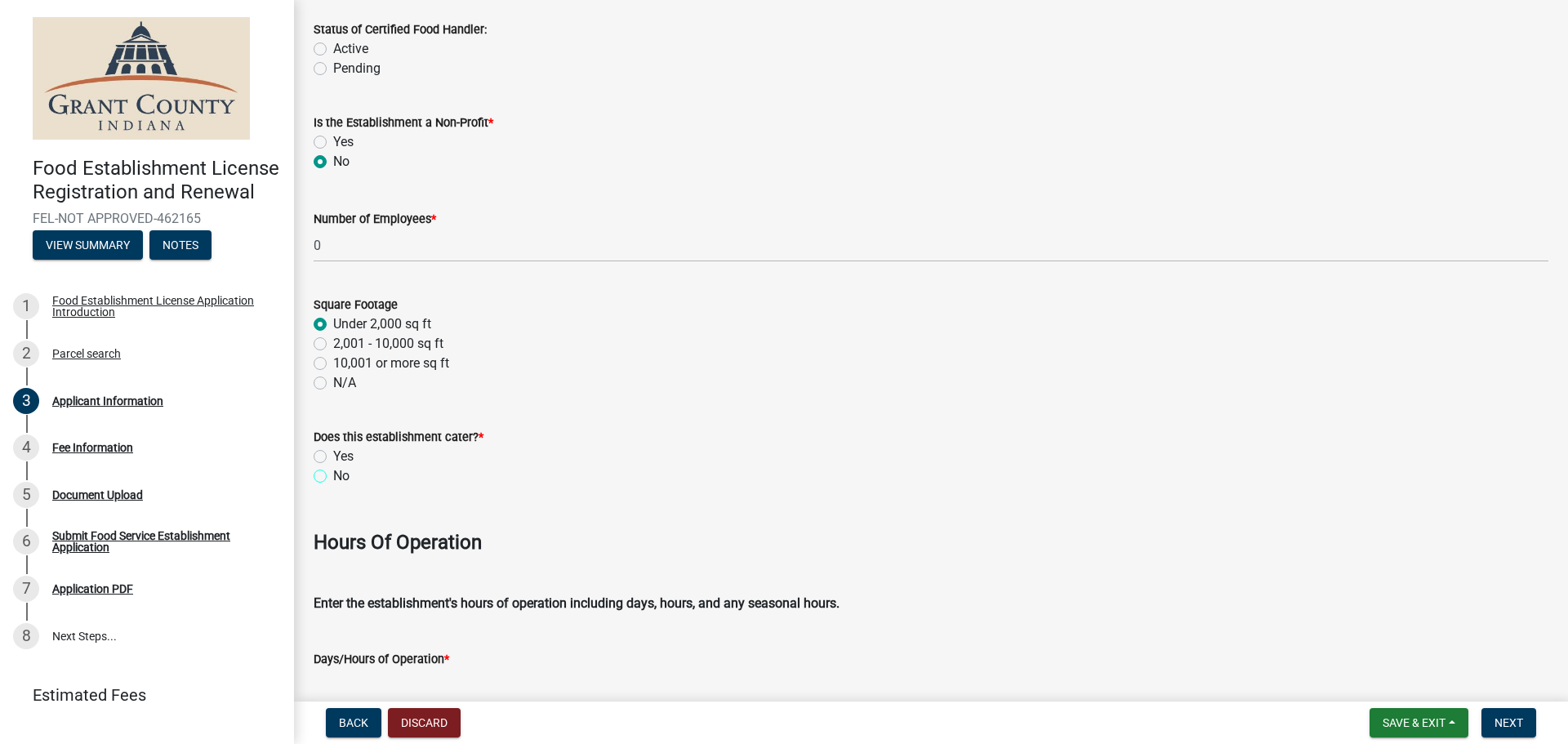
click at [333, 475] on input "No" at bounding box center [338, 471] width 11 height 11
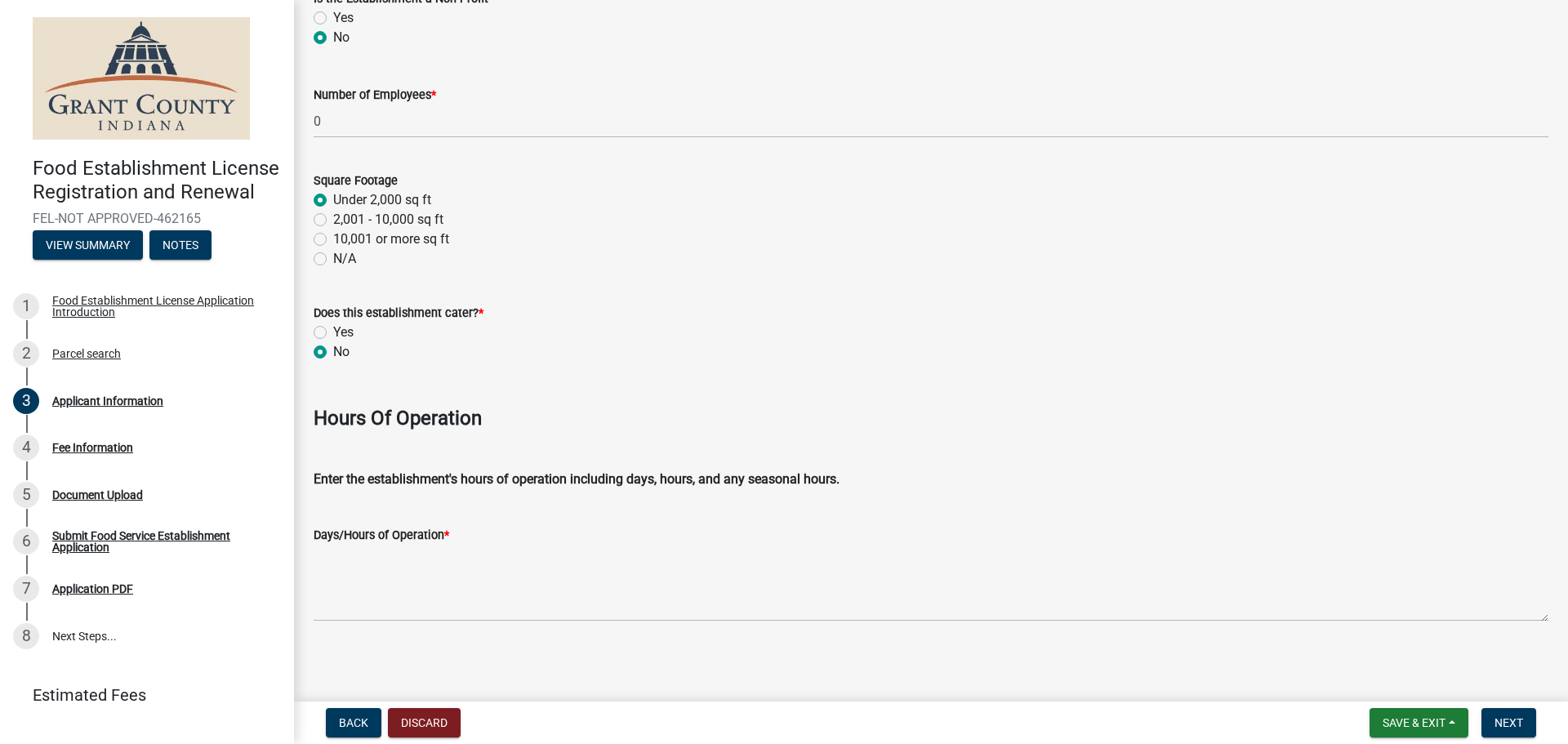
scroll to position [2169, 0]
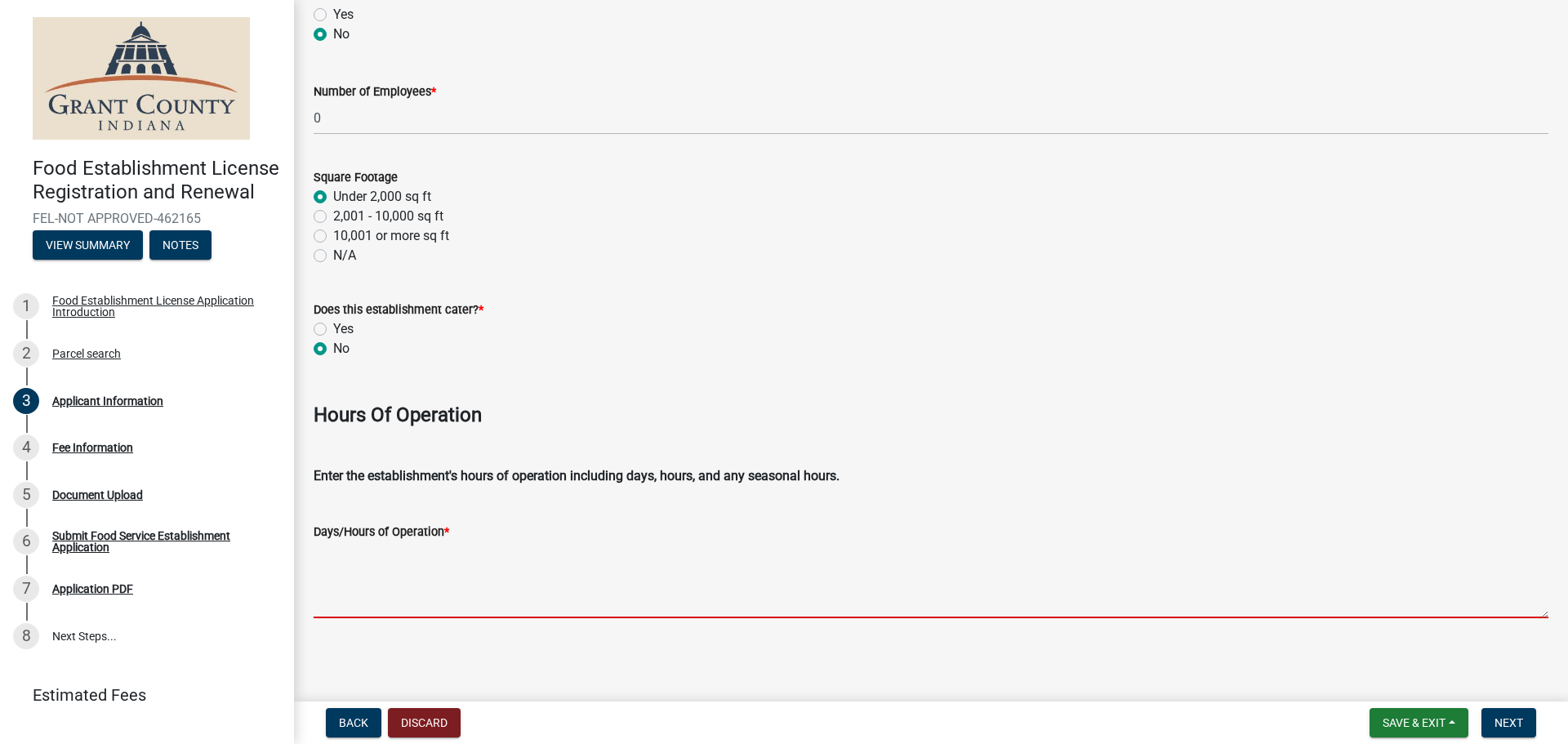
click at [466, 614] on textarea "Days/Hours of Operation *" at bounding box center [931, 579] width 1235 height 77
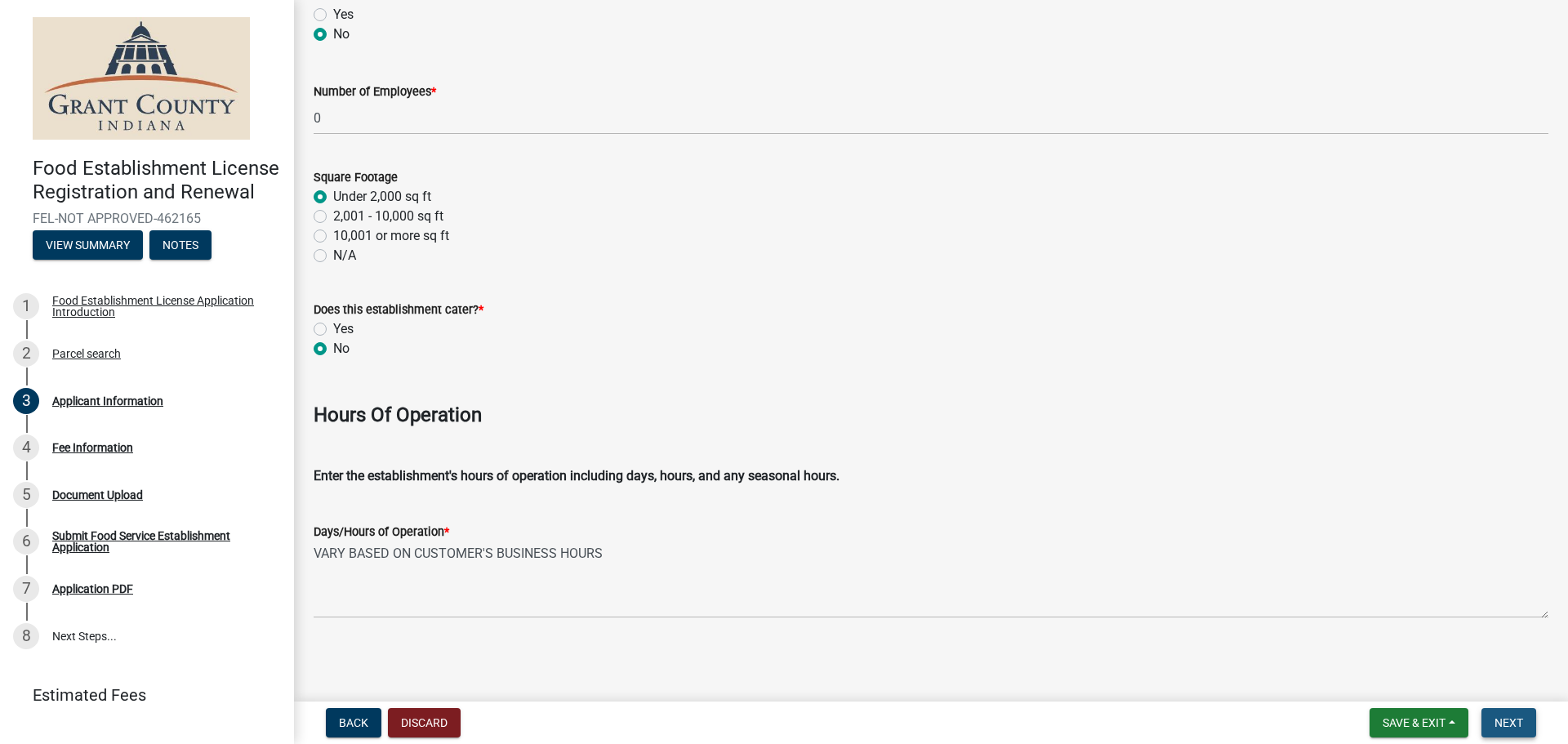
click at [1505, 714] on button "Next" at bounding box center [1509, 723] width 54 height 30
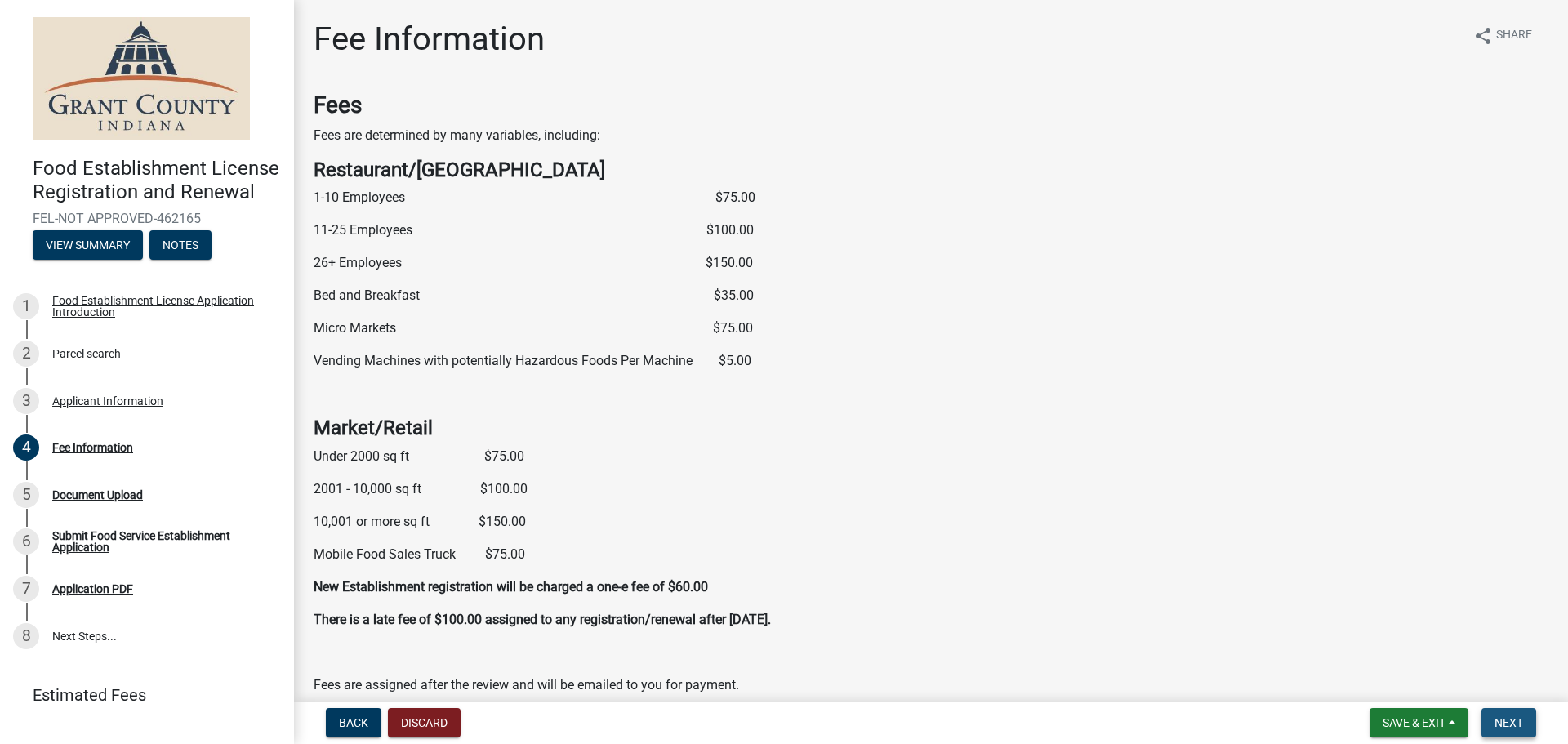
click at [1497, 728] on span "Next" at bounding box center [1509, 723] width 29 height 13
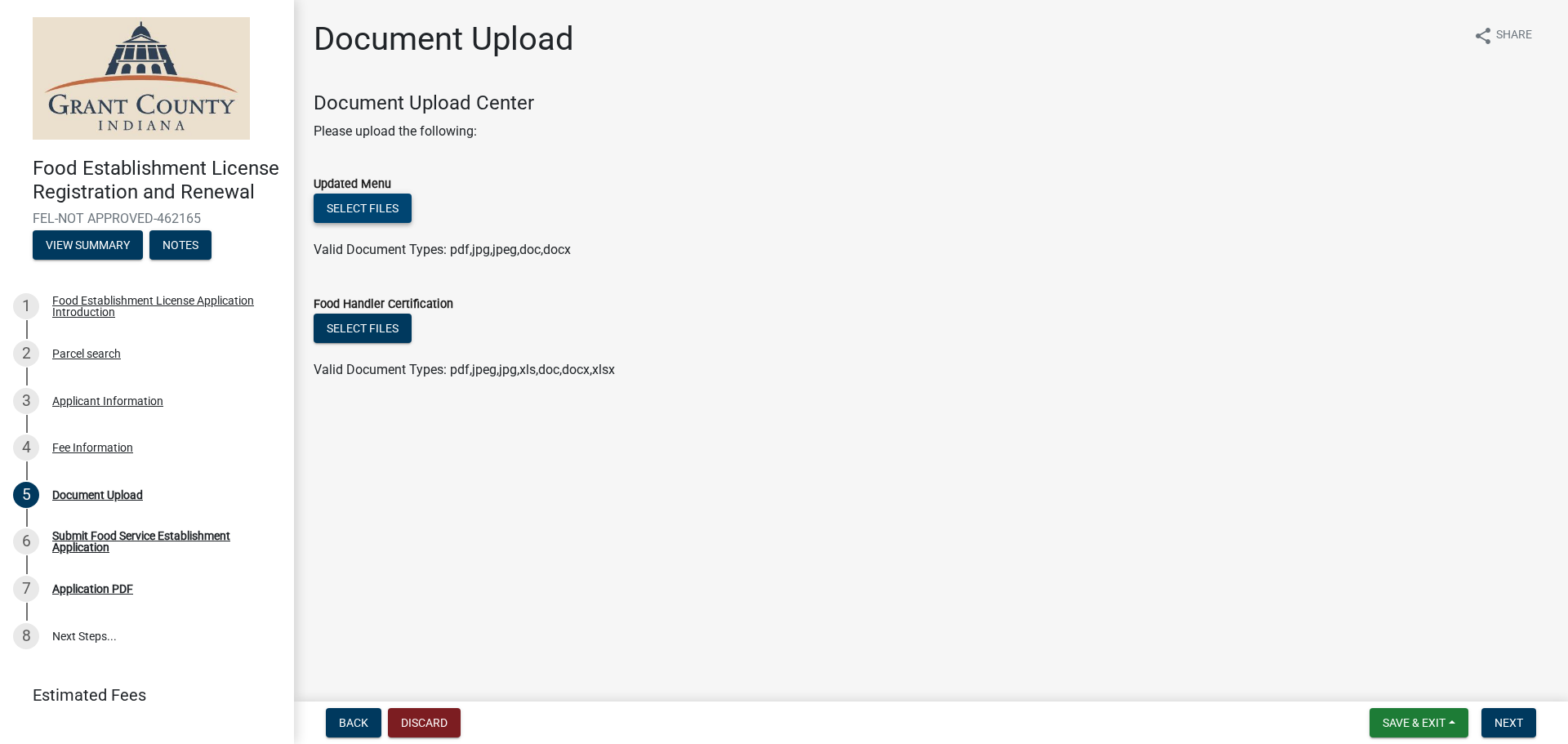
click at [332, 218] on button "Select files" at bounding box center [363, 208] width 98 height 30
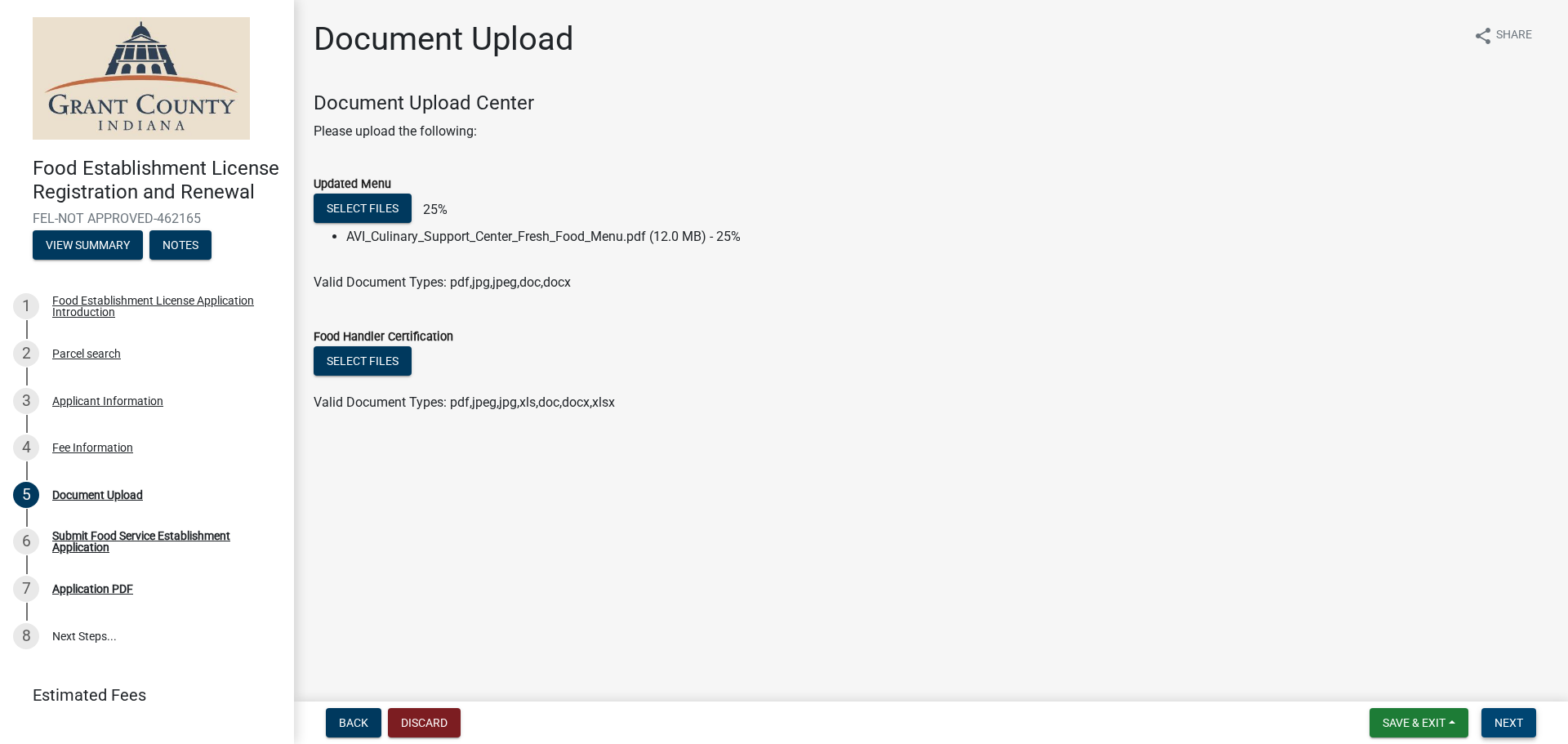
click at [1502, 714] on button "Next" at bounding box center [1509, 723] width 54 height 30
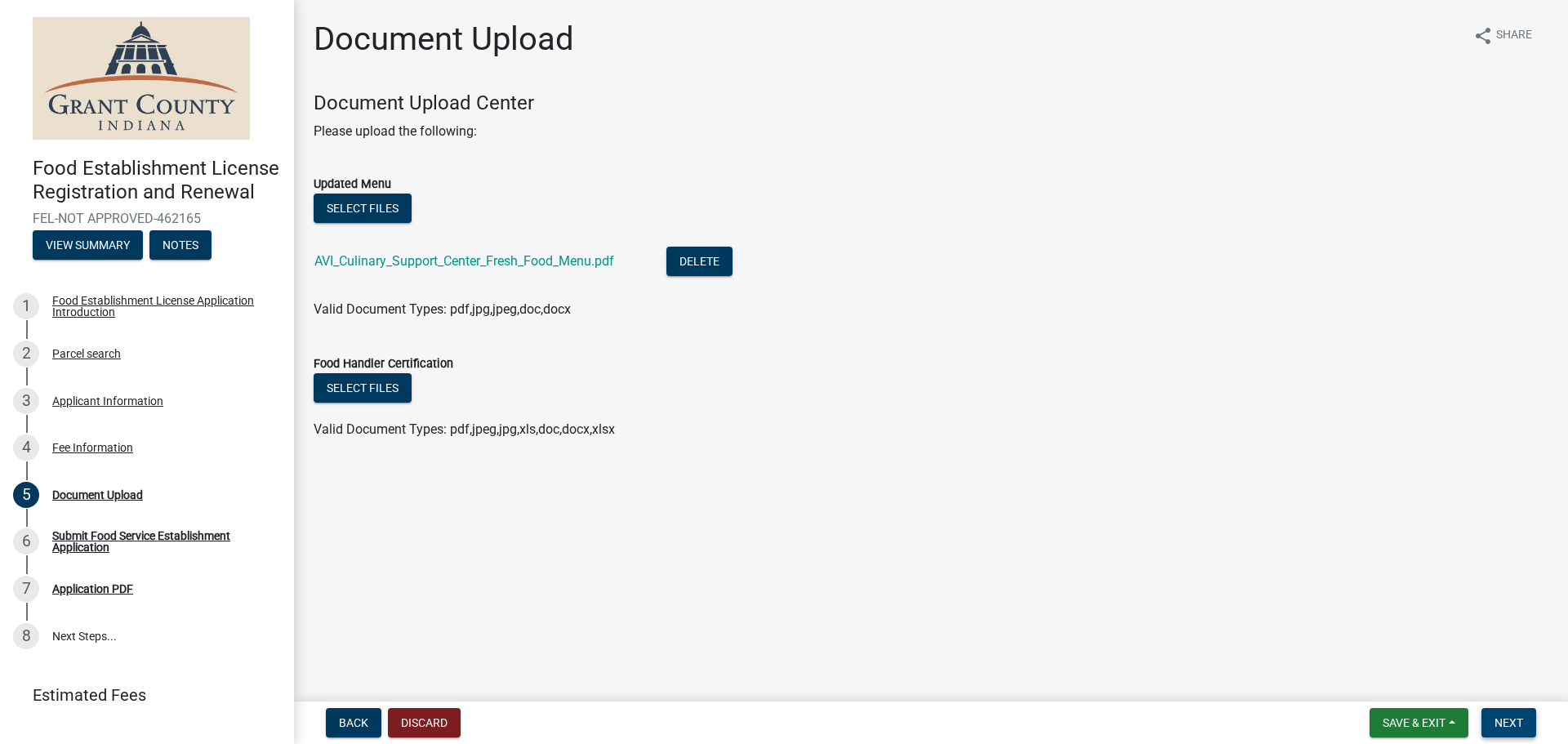
click at [1505, 730] on button "Next" at bounding box center [1509, 723] width 54 height 30
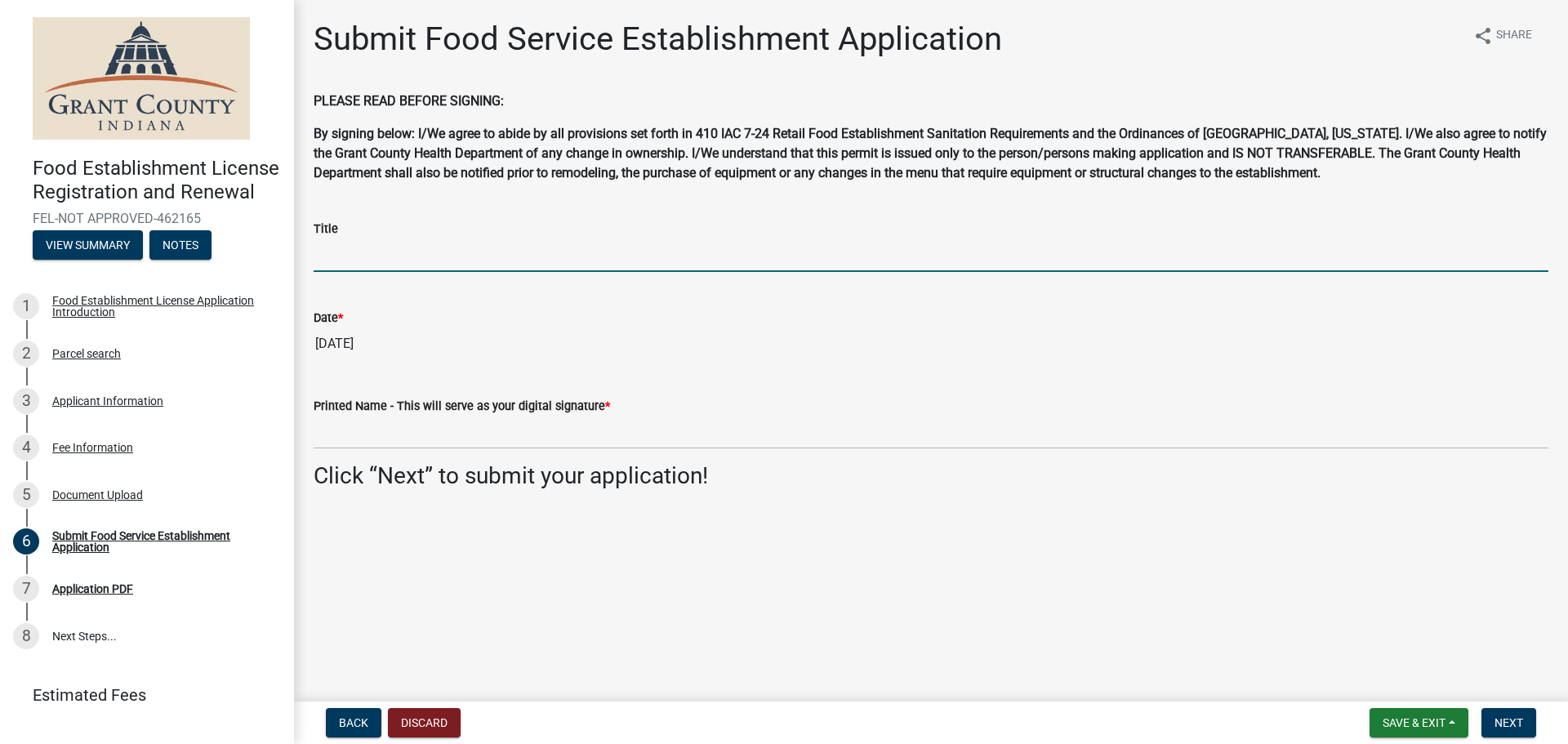
click at [472, 244] on input "Title" at bounding box center [931, 255] width 1235 height 34
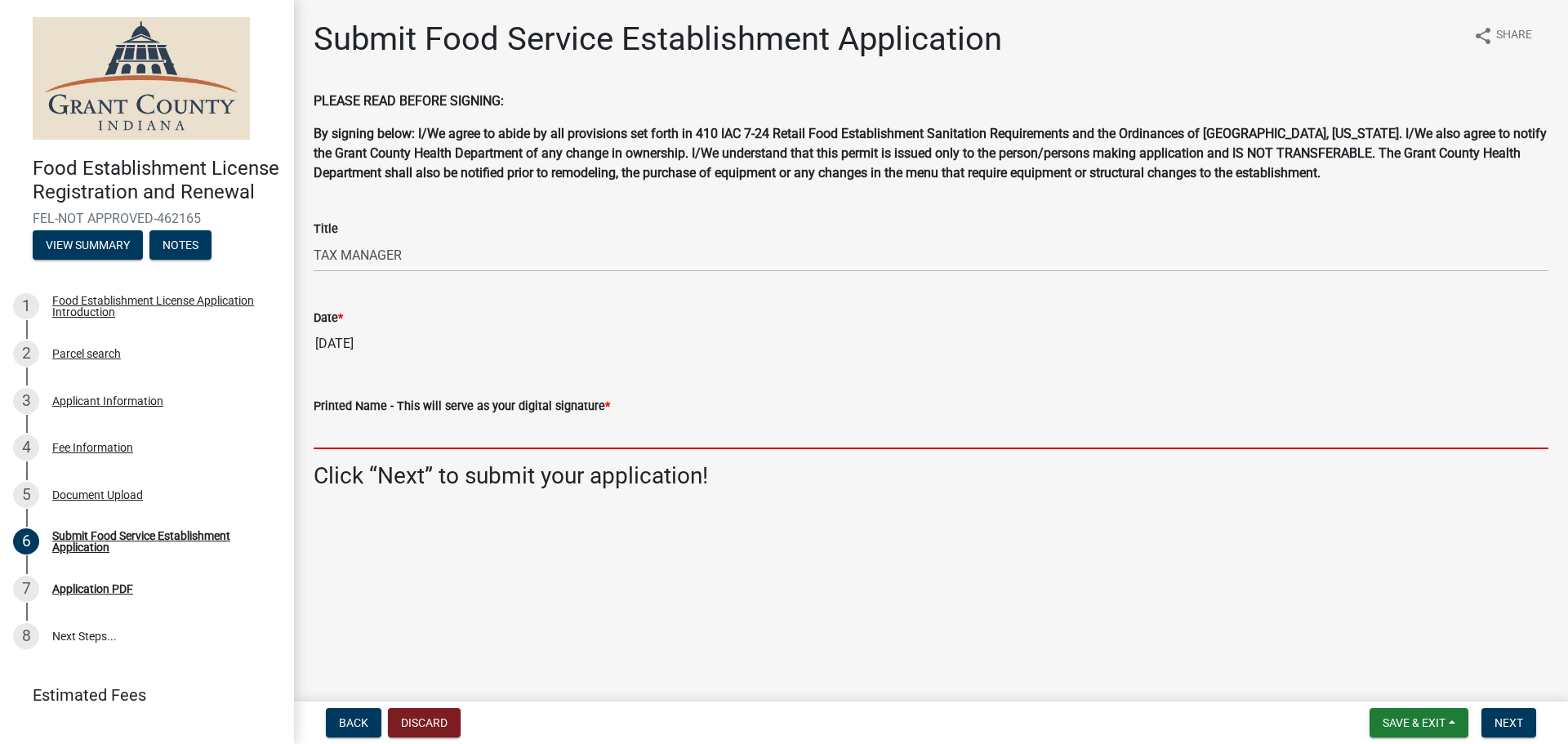
click at [449, 425] on input "Printed Name - This will serve as your digital signature *" at bounding box center [931, 433] width 1235 height 34
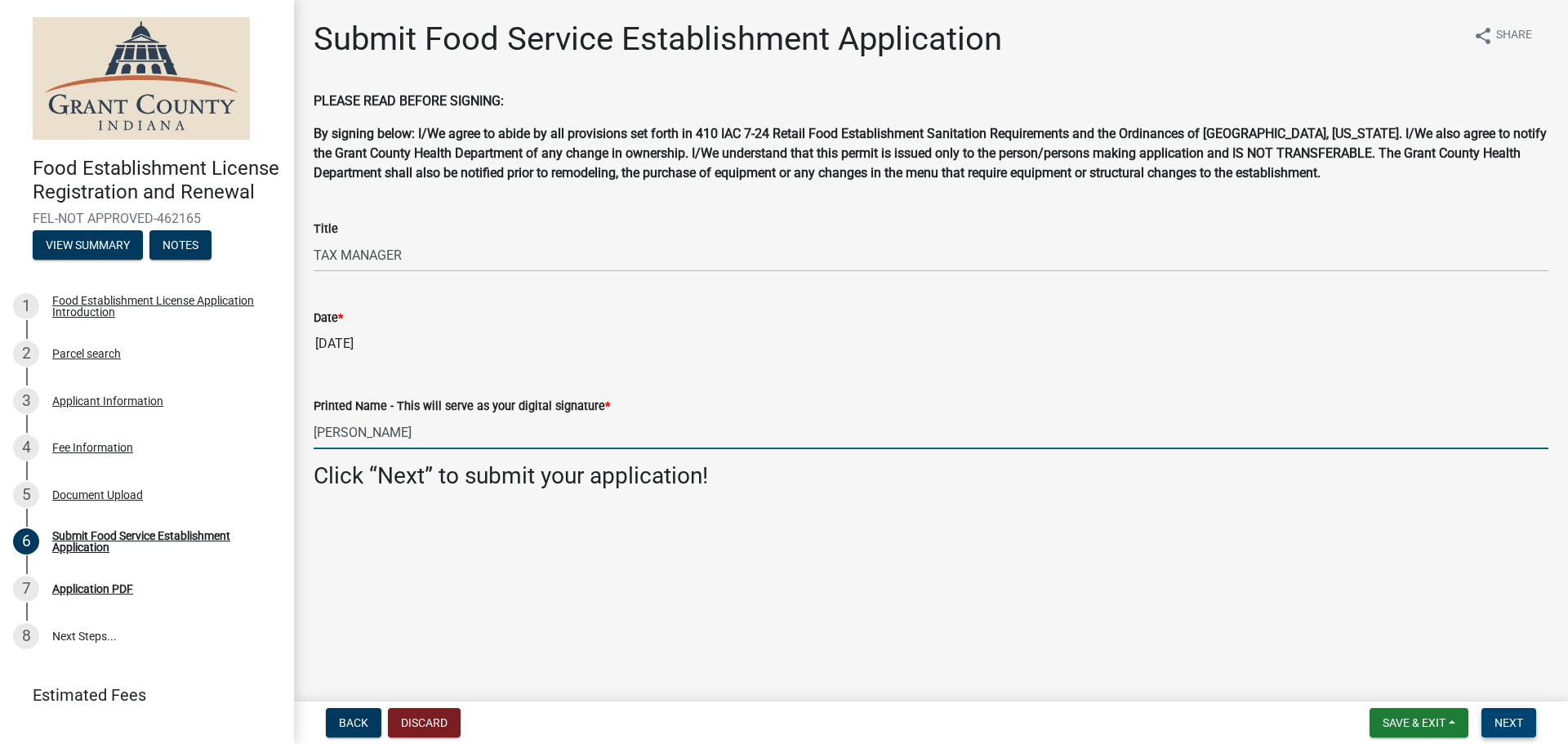
click at [1518, 723] on span "Next" at bounding box center [1509, 723] width 29 height 13
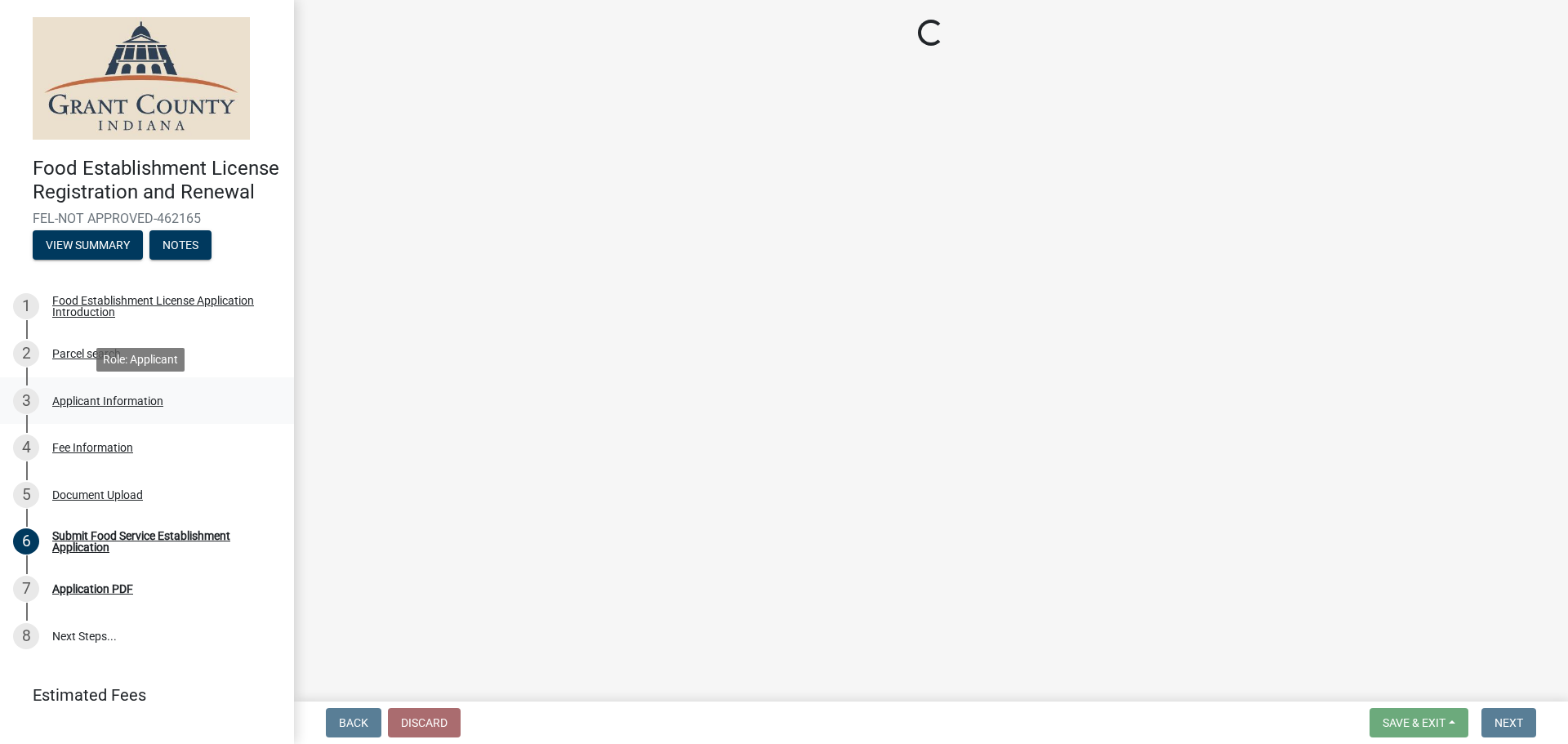
scroll to position [54, 0]
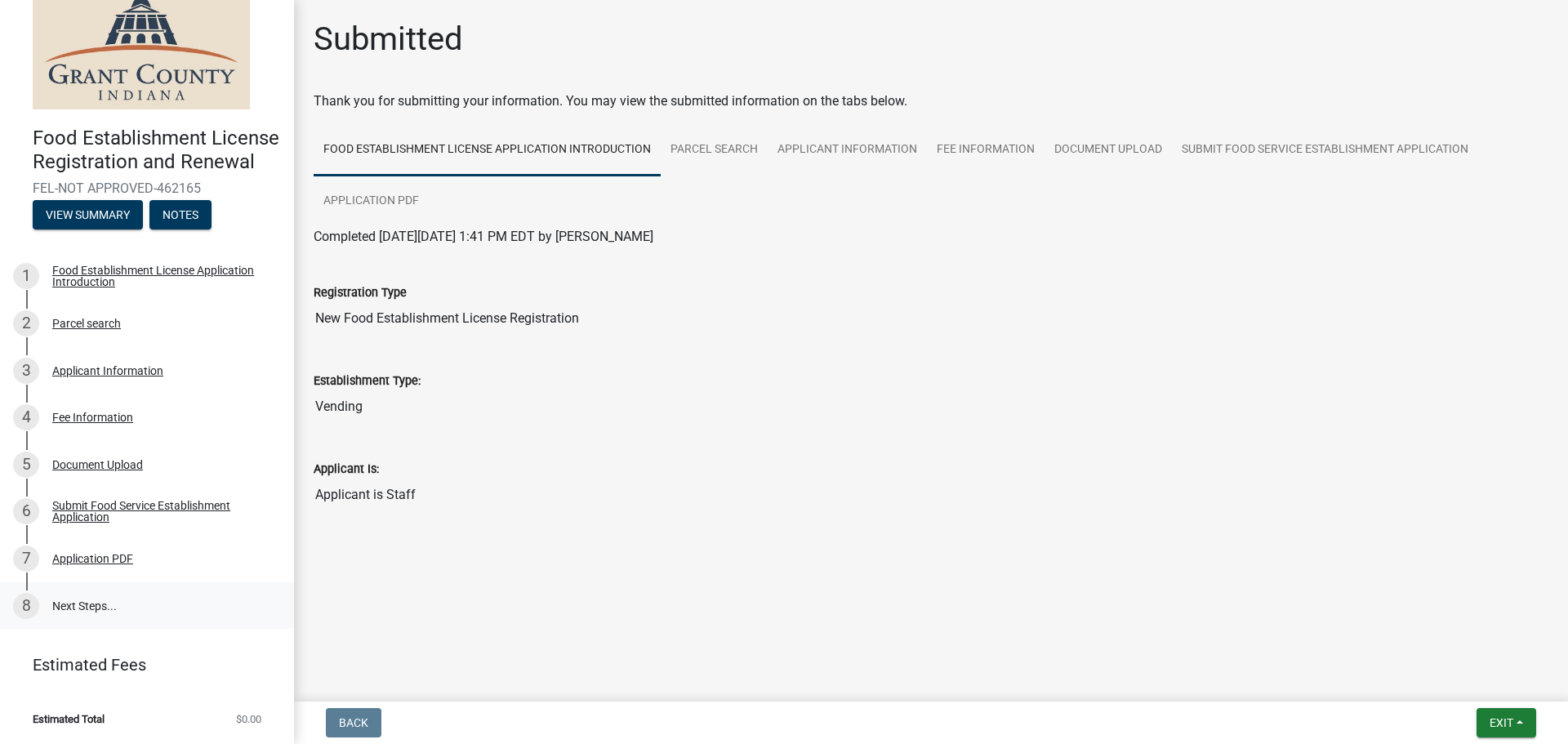
click at [162, 600] on link "8 Next Steps..." at bounding box center [147, 606] width 294 height 47
click at [1495, 723] on span "Exit" at bounding box center [1501, 723] width 24 height 13
click at [1500, 695] on button "Save & Exit" at bounding box center [1471, 681] width 131 height 40
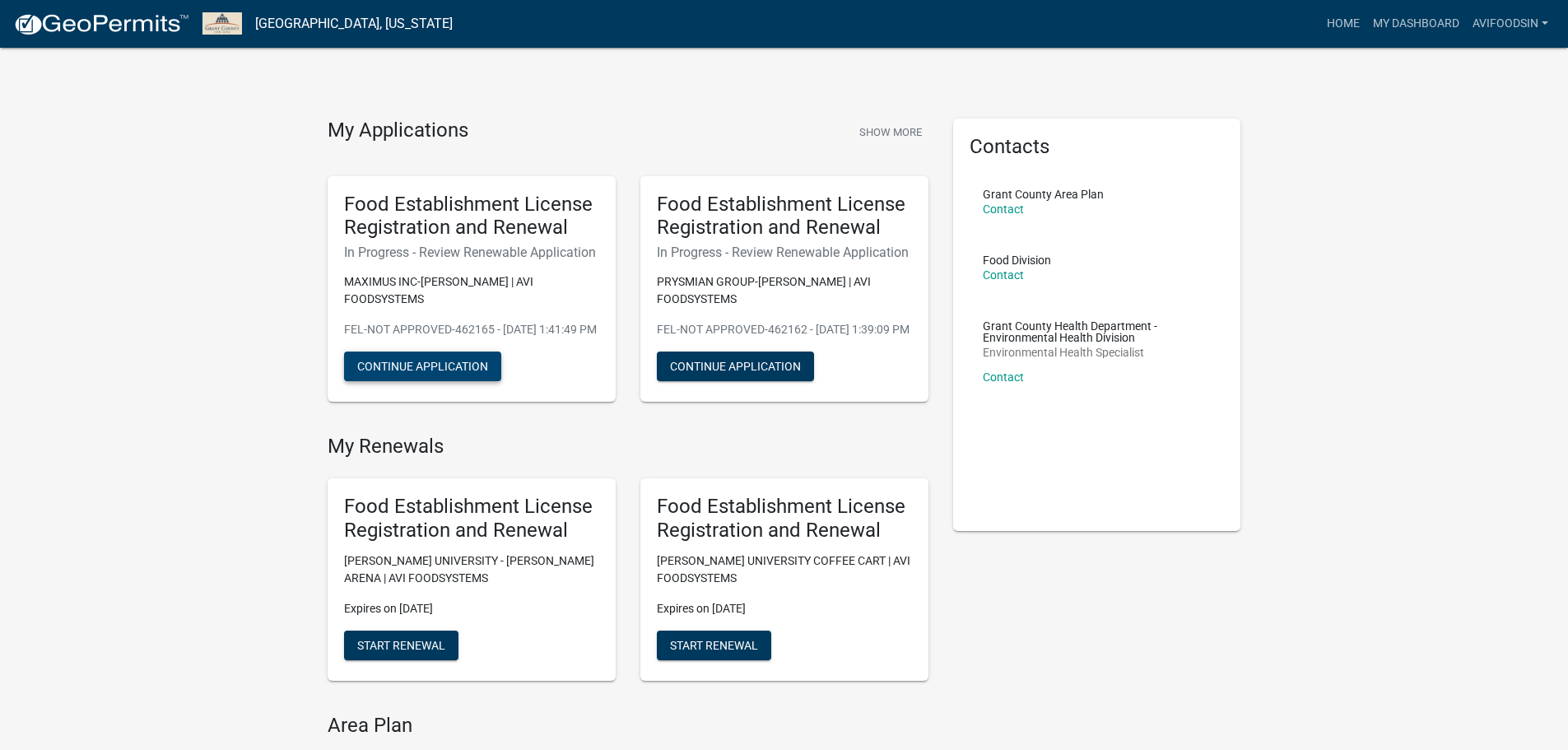
click at [429, 372] on button "Continue Application" at bounding box center [422, 366] width 157 height 30
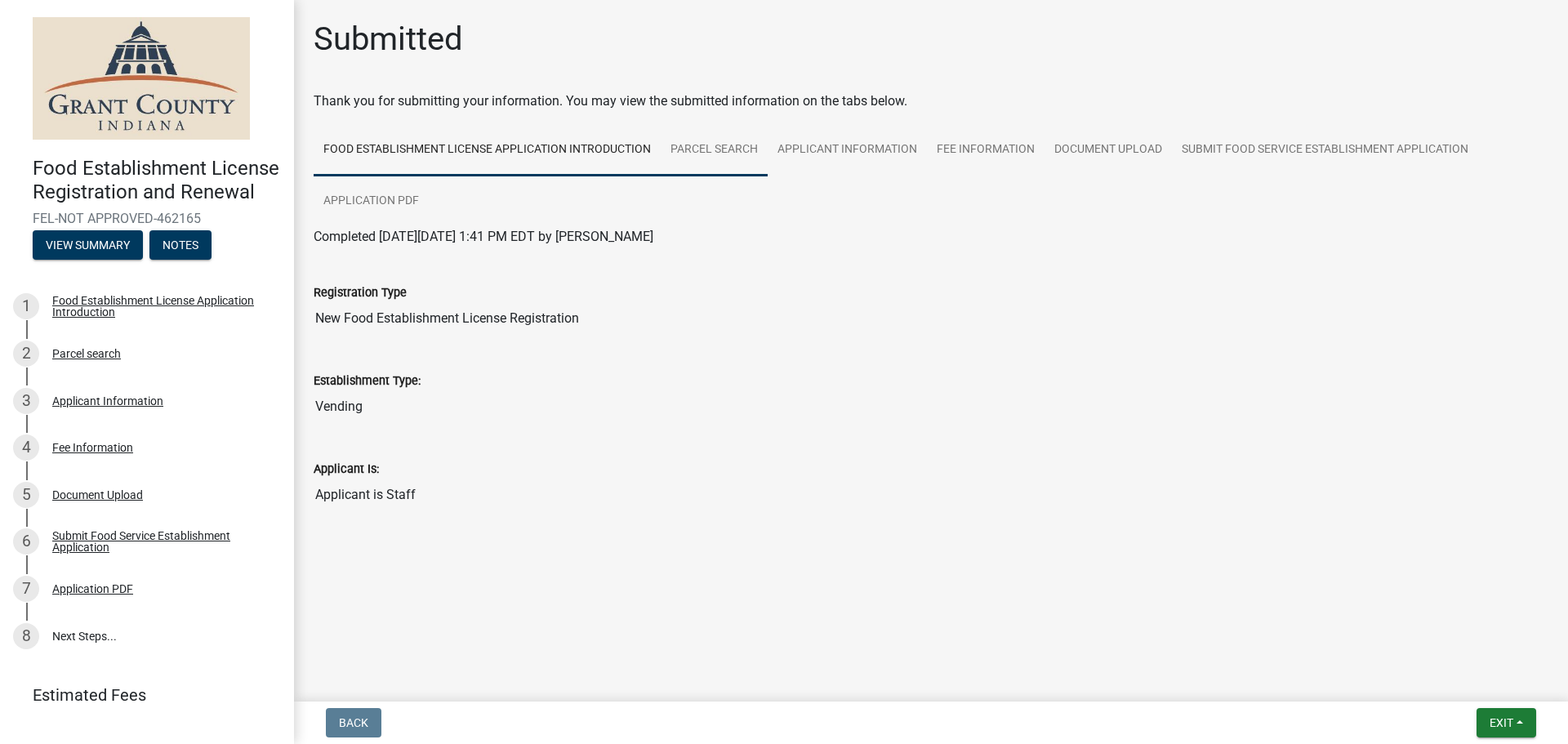
click at [704, 138] on link "Parcel search" at bounding box center [714, 150] width 107 height 52
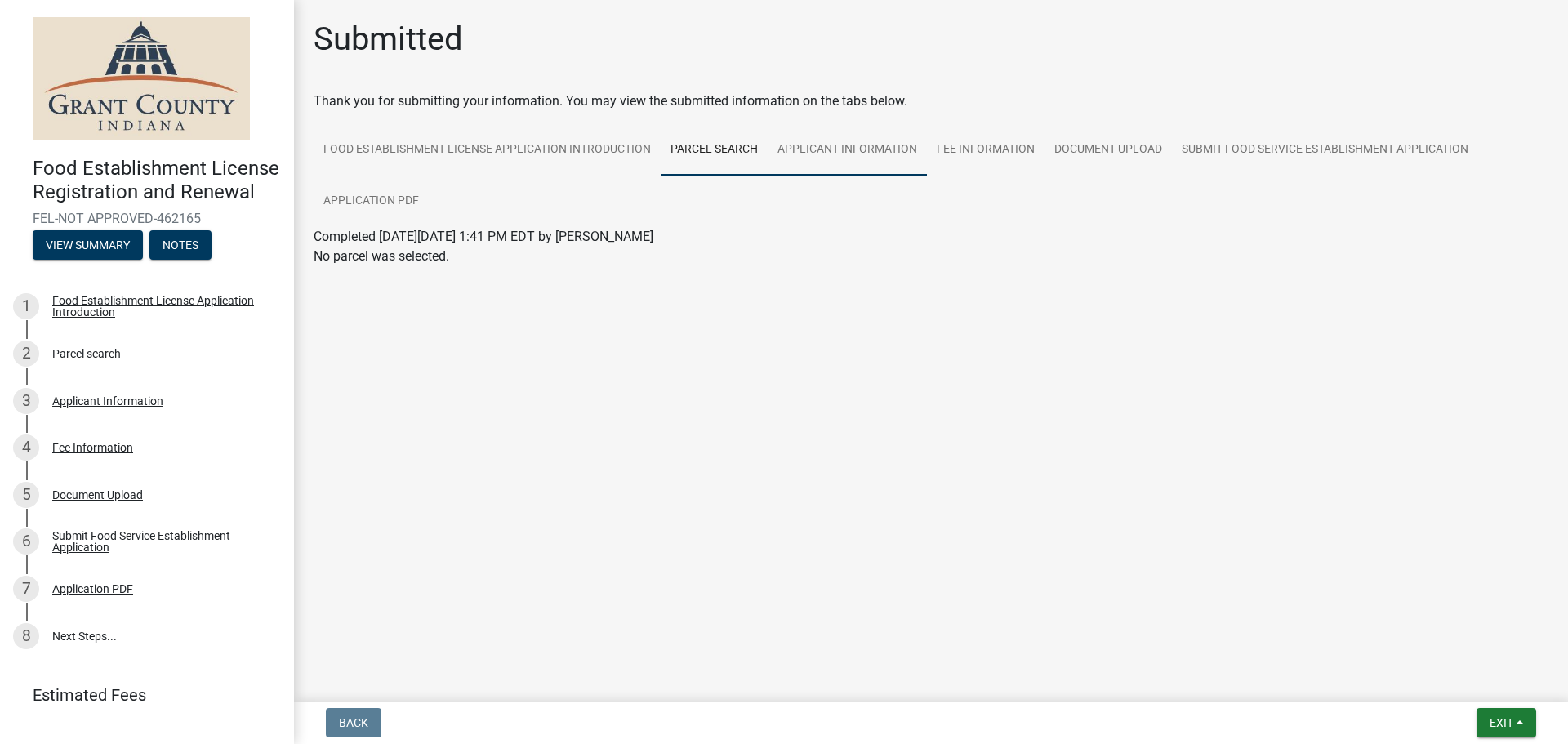
click at [849, 150] on link "Applicant Information" at bounding box center [847, 150] width 159 height 52
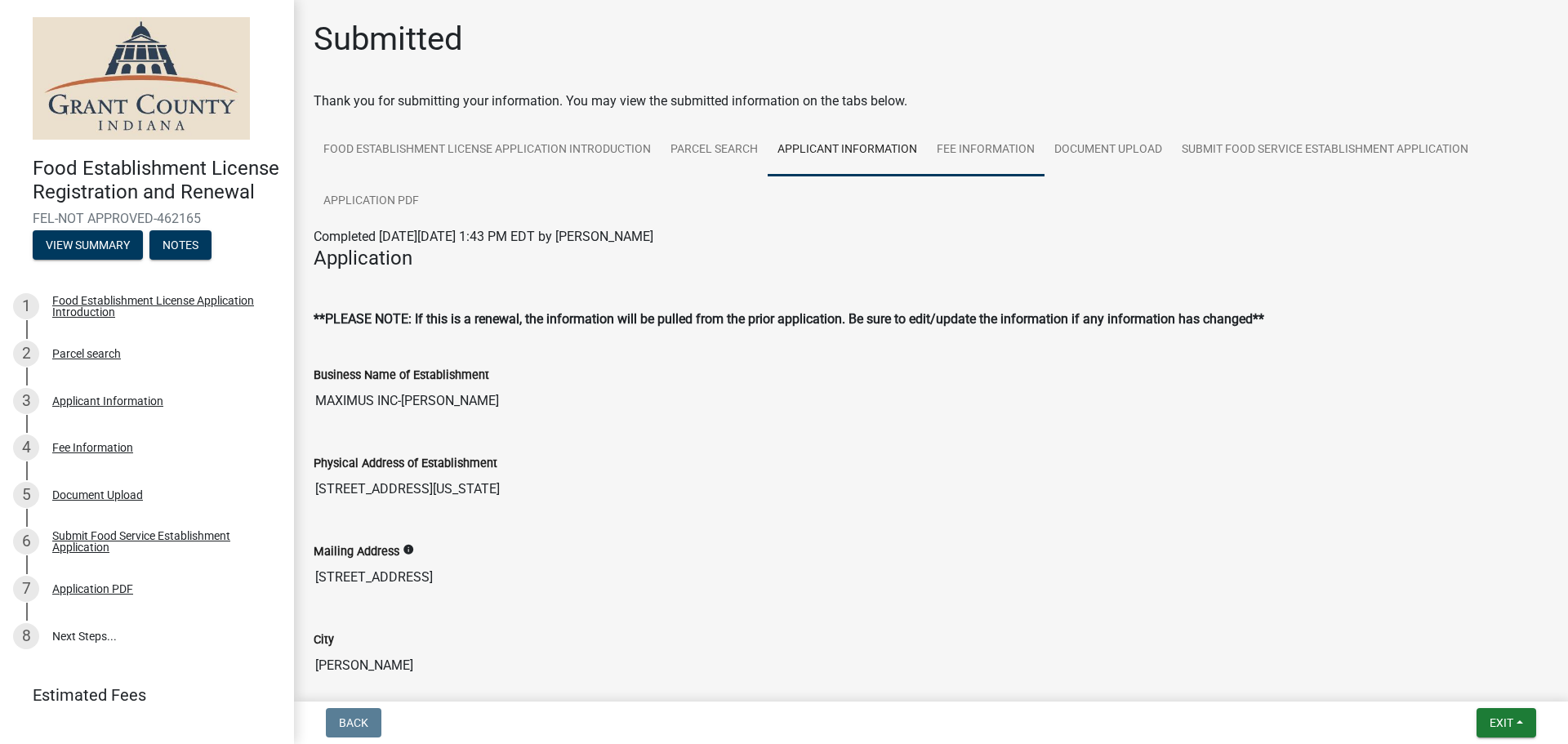
click at [1023, 155] on link "Fee Information" at bounding box center [985, 150] width 118 height 52
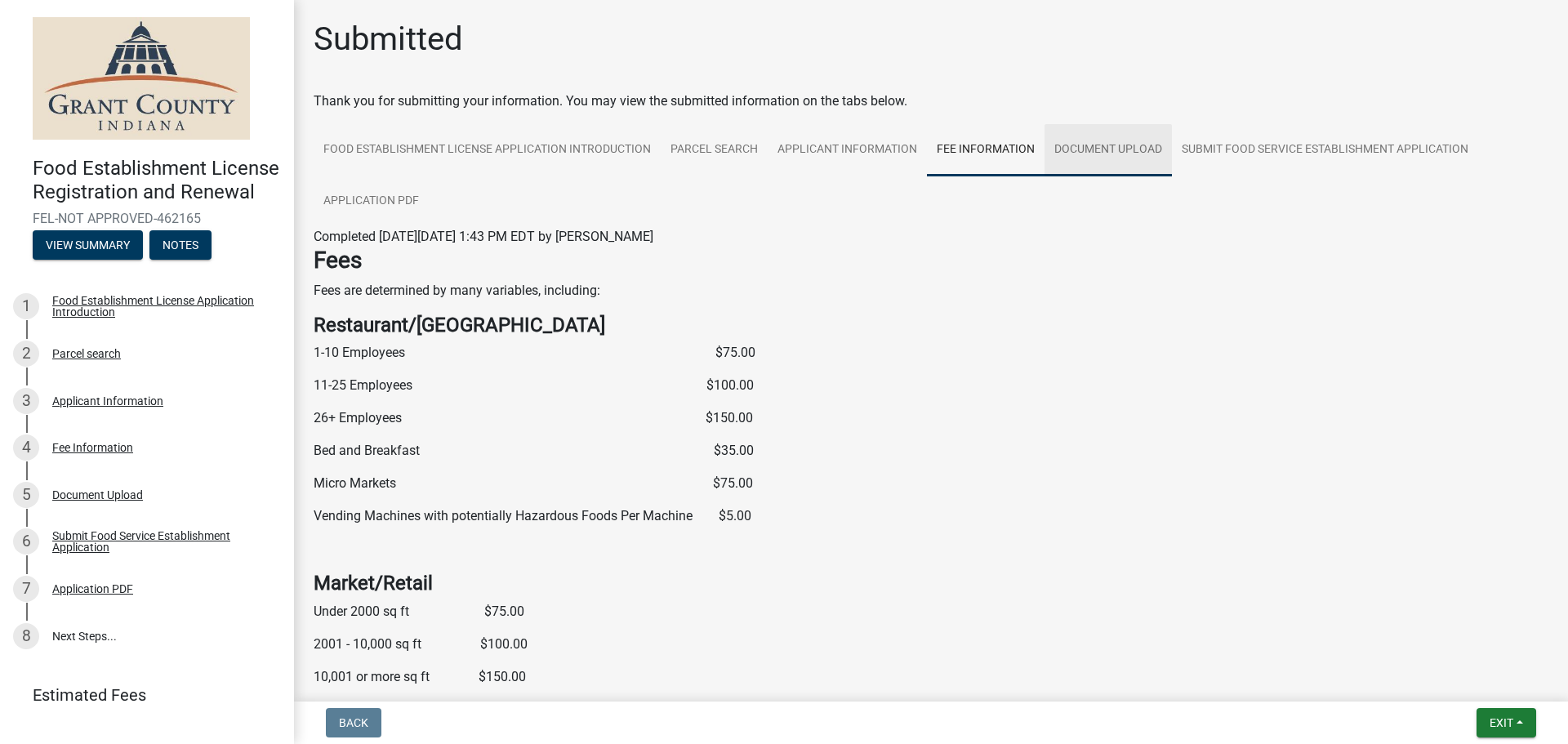
click at [1091, 155] on link "Document Upload" at bounding box center [1108, 150] width 128 height 52
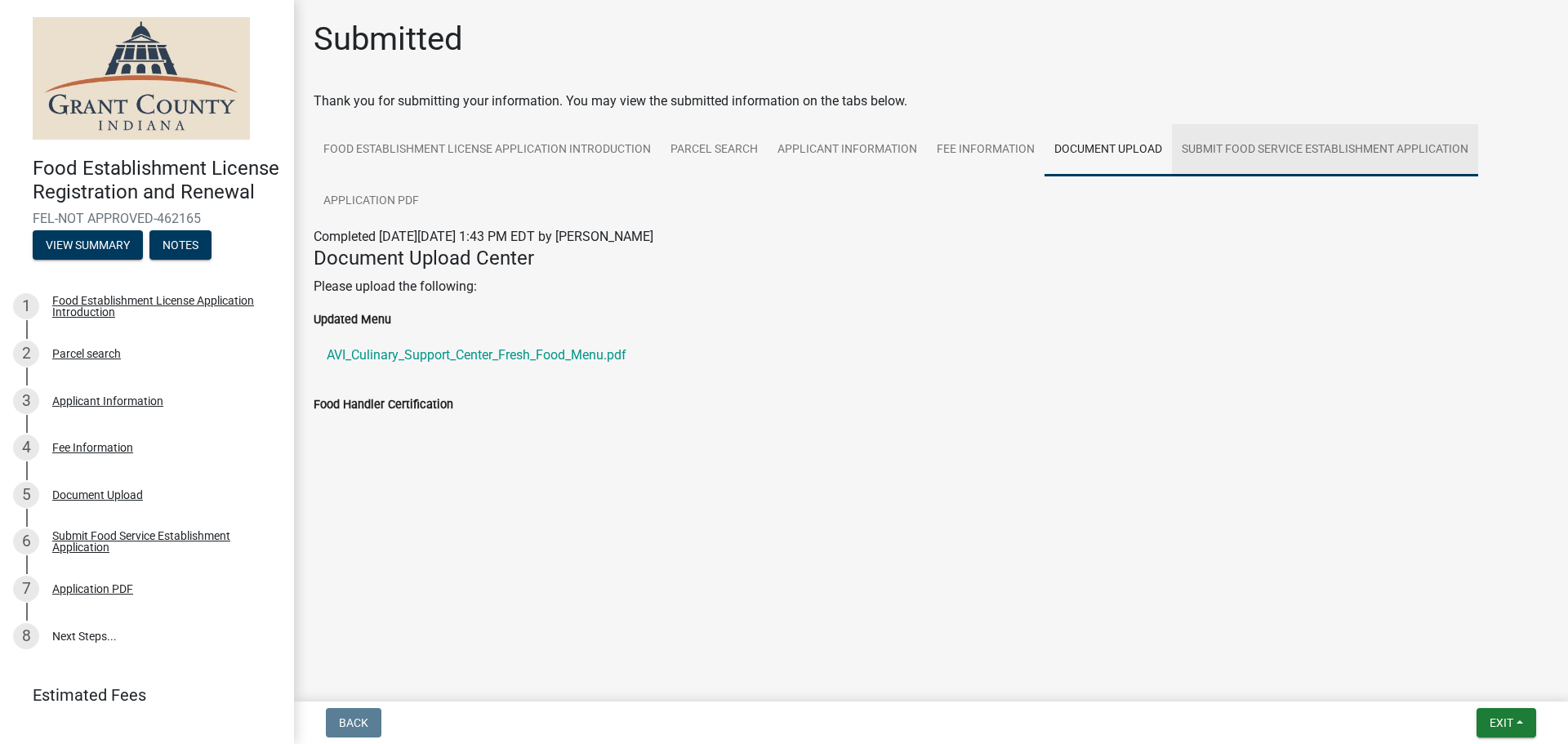
click at [1297, 155] on link "Submit Food Service Establishment Application" at bounding box center [1325, 150] width 307 height 52
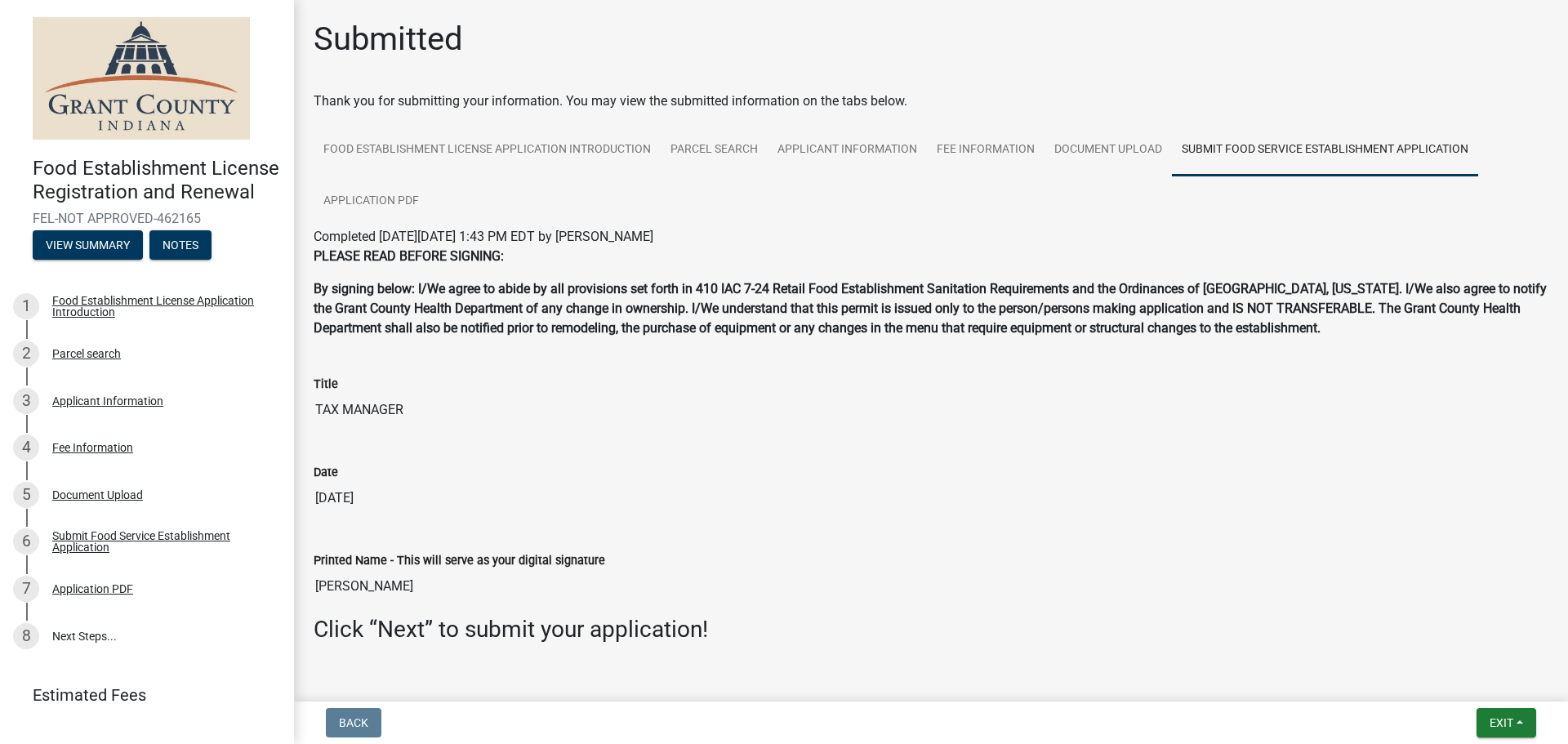
scroll to position [45, 0]
